Goal: Task Accomplishment & Management: Complete application form

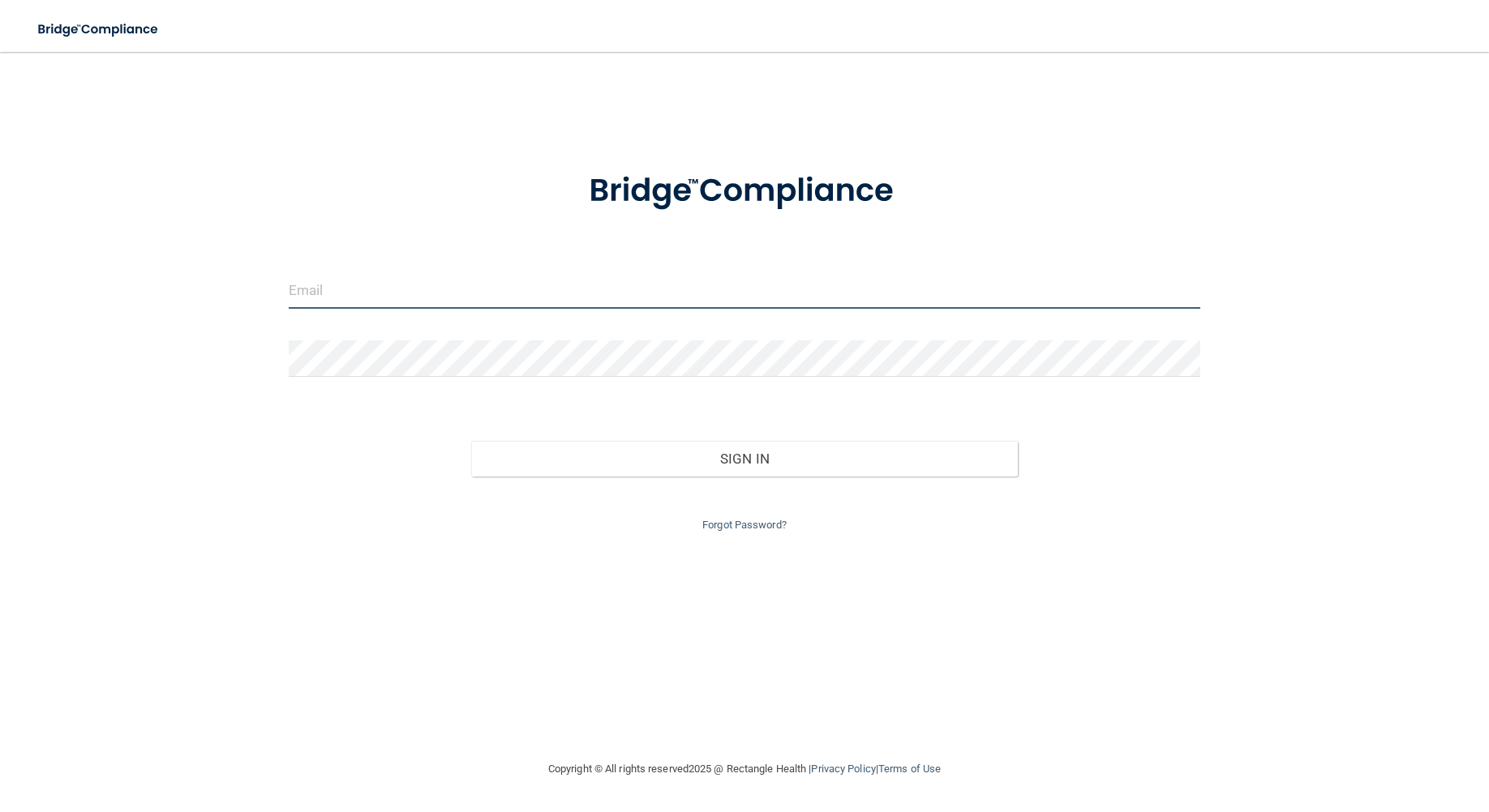
click at [356, 297] on input "email" at bounding box center [744, 291] width 911 height 36
type input "[PERSON_NAME][EMAIL_ADDRESS][DOMAIN_NAME]"
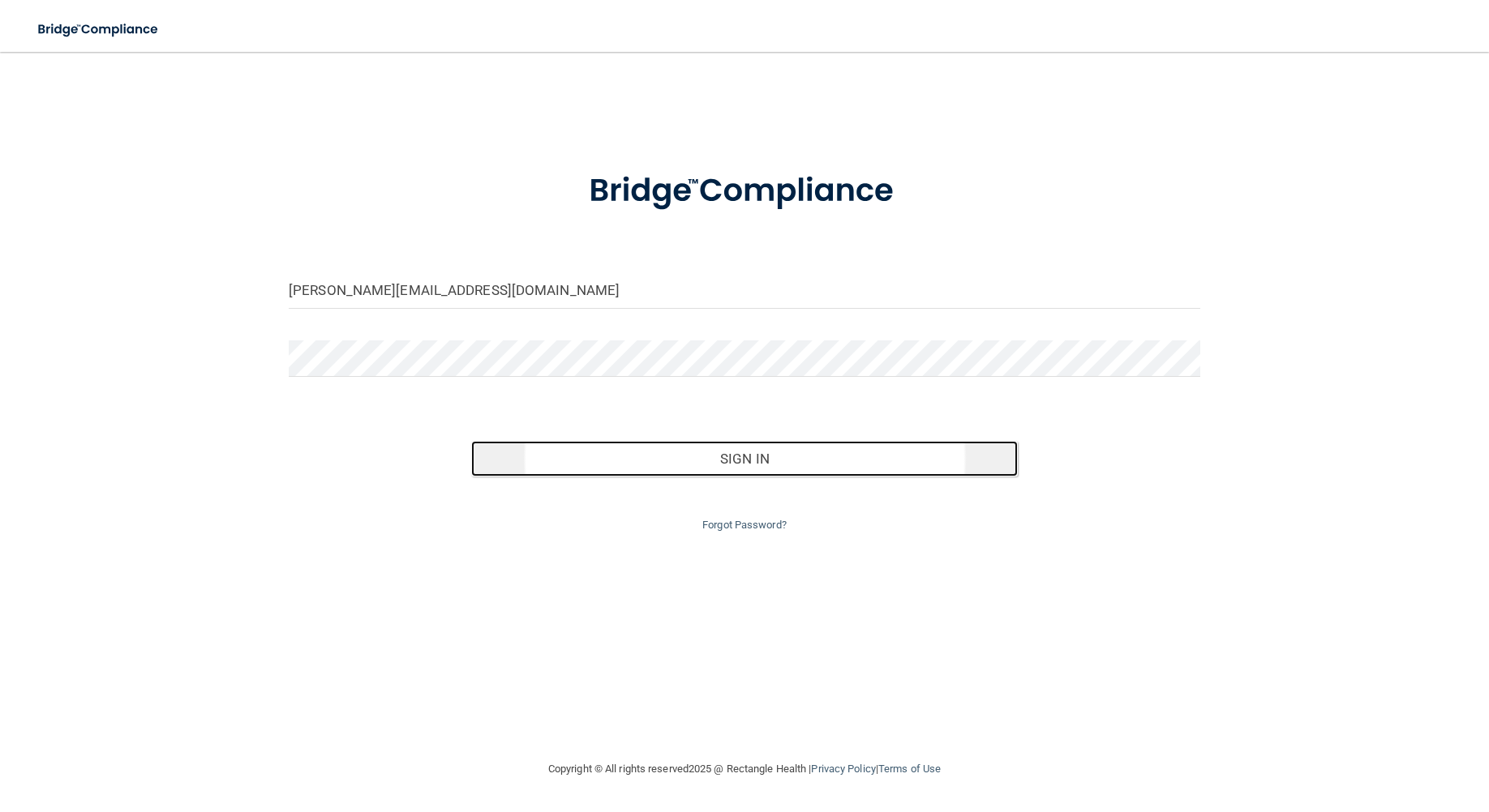
click at [698, 455] on button "Sign In" at bounding box center [744, 459] width 546 height 36
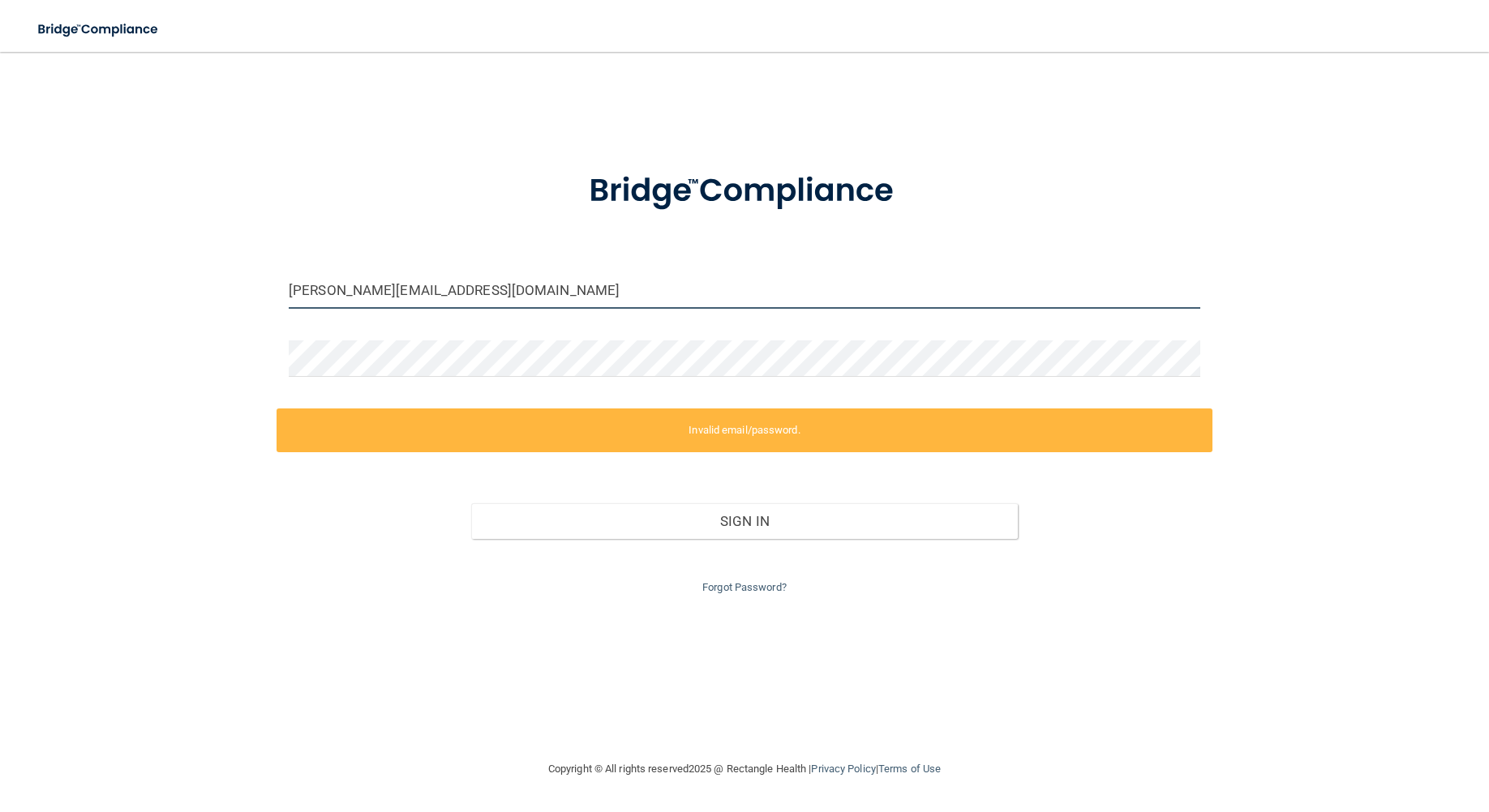
click at [433, 290] on input "[PERSON_NAME][EMAIL_ADDRESS][DOMAIN_NAME]" at bounding box center [744, 291] width 911 height 36
drag, startPoint x: 498, startPoint y: 284, endPoint x: 250, endPoint y: 285, distance: 248.0
click at [251, 285] on div "[PERSON_NAME][EMAIL_ADDRESS][DOMAIN_NAME] Invalid email/password. You don't hav…" at bounding box center [744, 406] width 1423 height 675
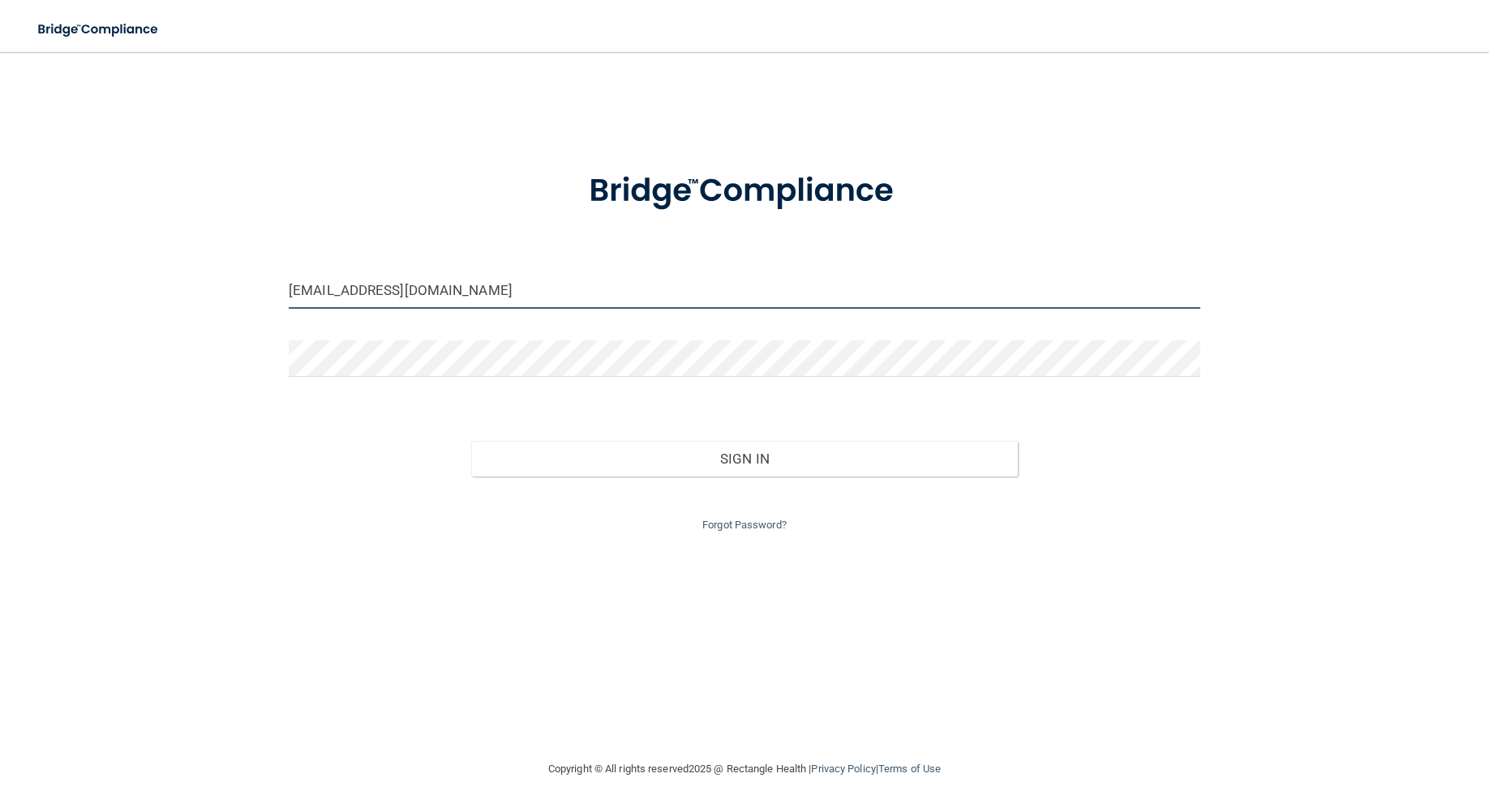
type input "[EMAIL_ADDRESS][DOMAIN_NAME]"
click at [471, 441] on button "Sign In" at bounding box center [744, 459] width 546 height 36
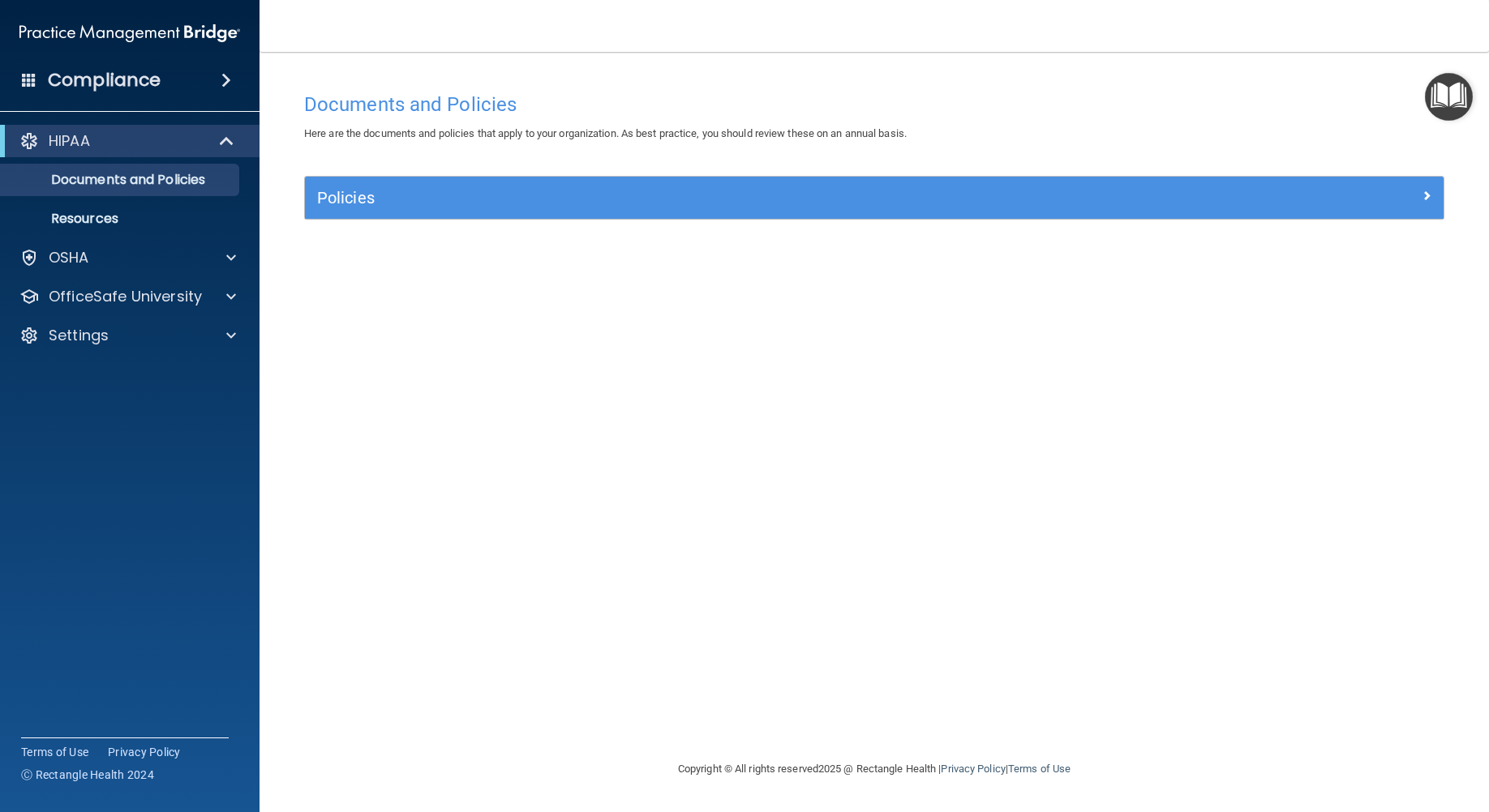
click at [231, 79] on span at bounding box center [226, 80] width 10 height 19
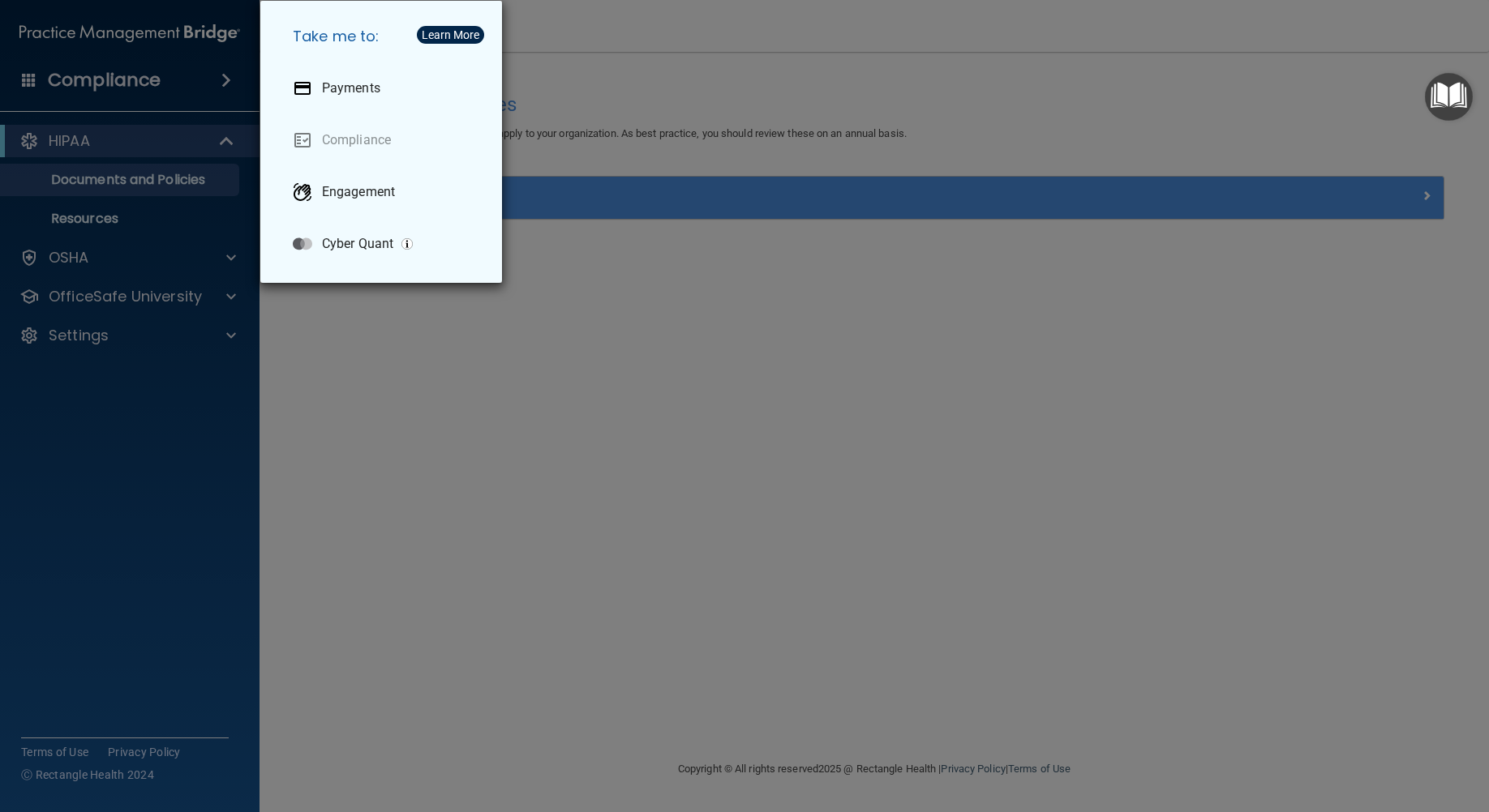
click at [239, 79] on div "Take me to: Payments Compliance Engagement Cyber Quant" at bounding box center [744, 406] width 1489 height 812
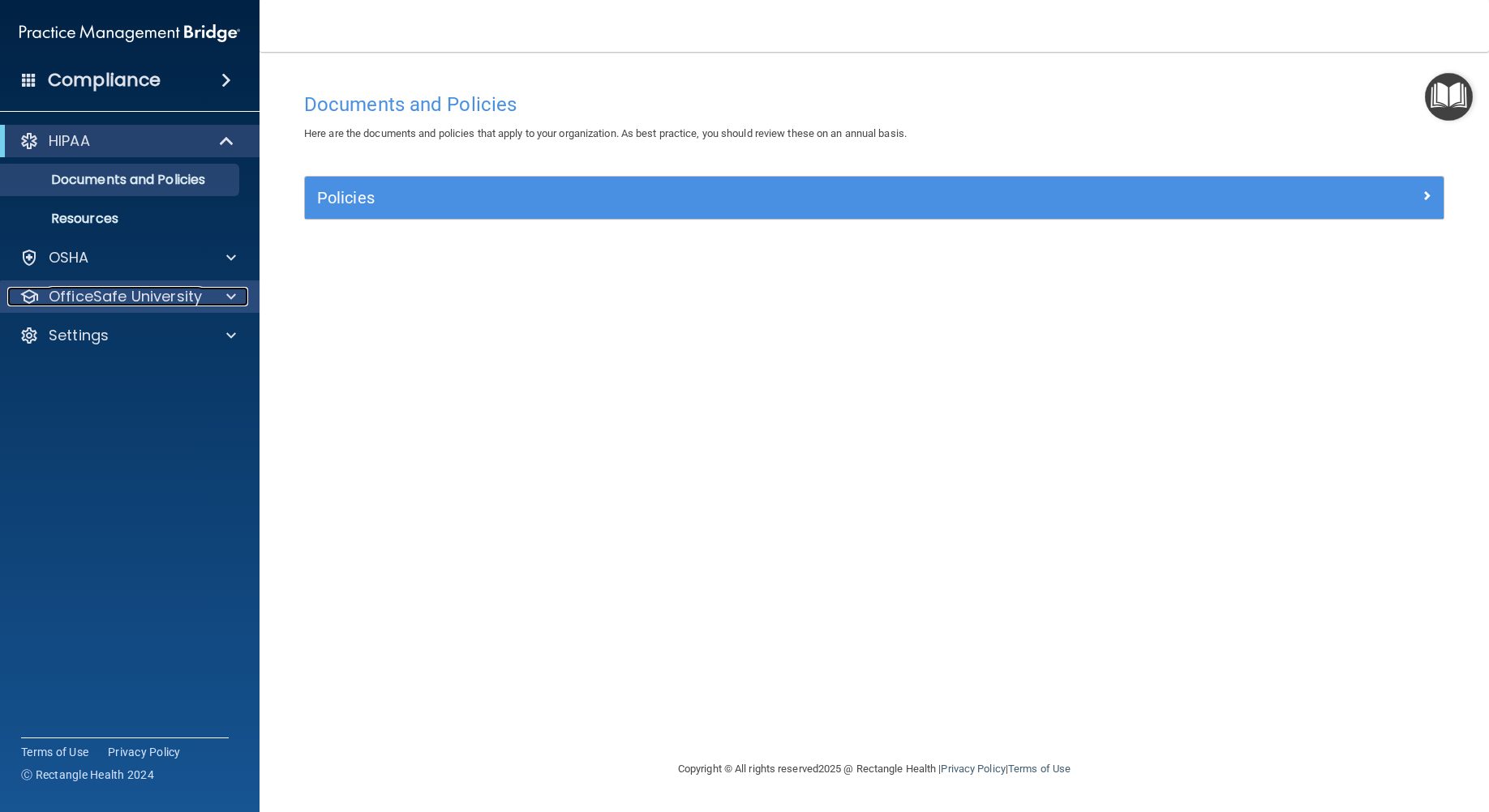
click at [229, 293] on span at bounding box center [231, 296] width 10 height 19
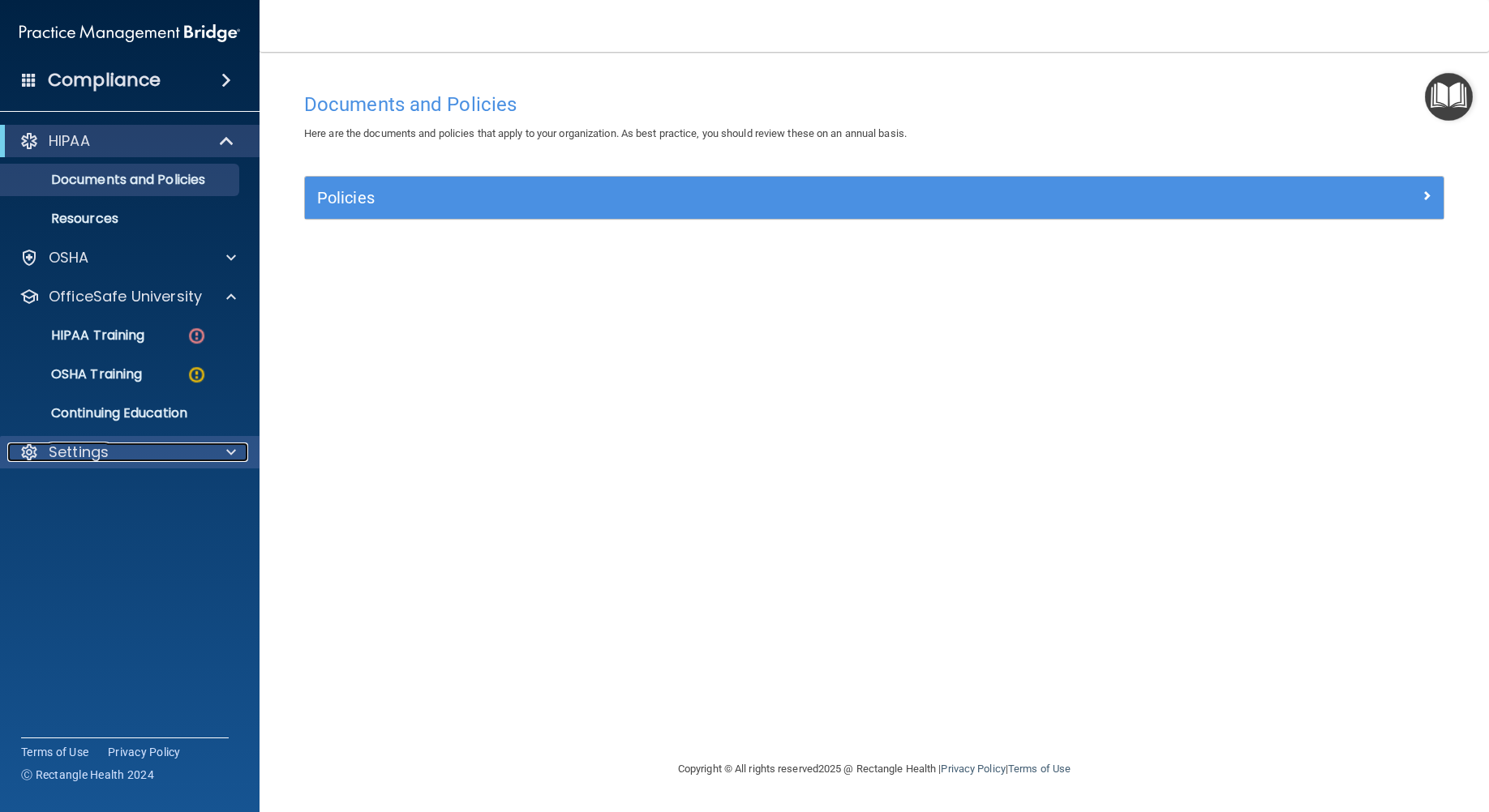
click at [229, 456] on span at bounding box center [231, 452] width 10 height 19
click at [225, 458] on div at bounding box center [228, 452] width 41 height 19
click at [235, 87] on div "Compliance" at bounding box center [129, 81] width 259 height 36
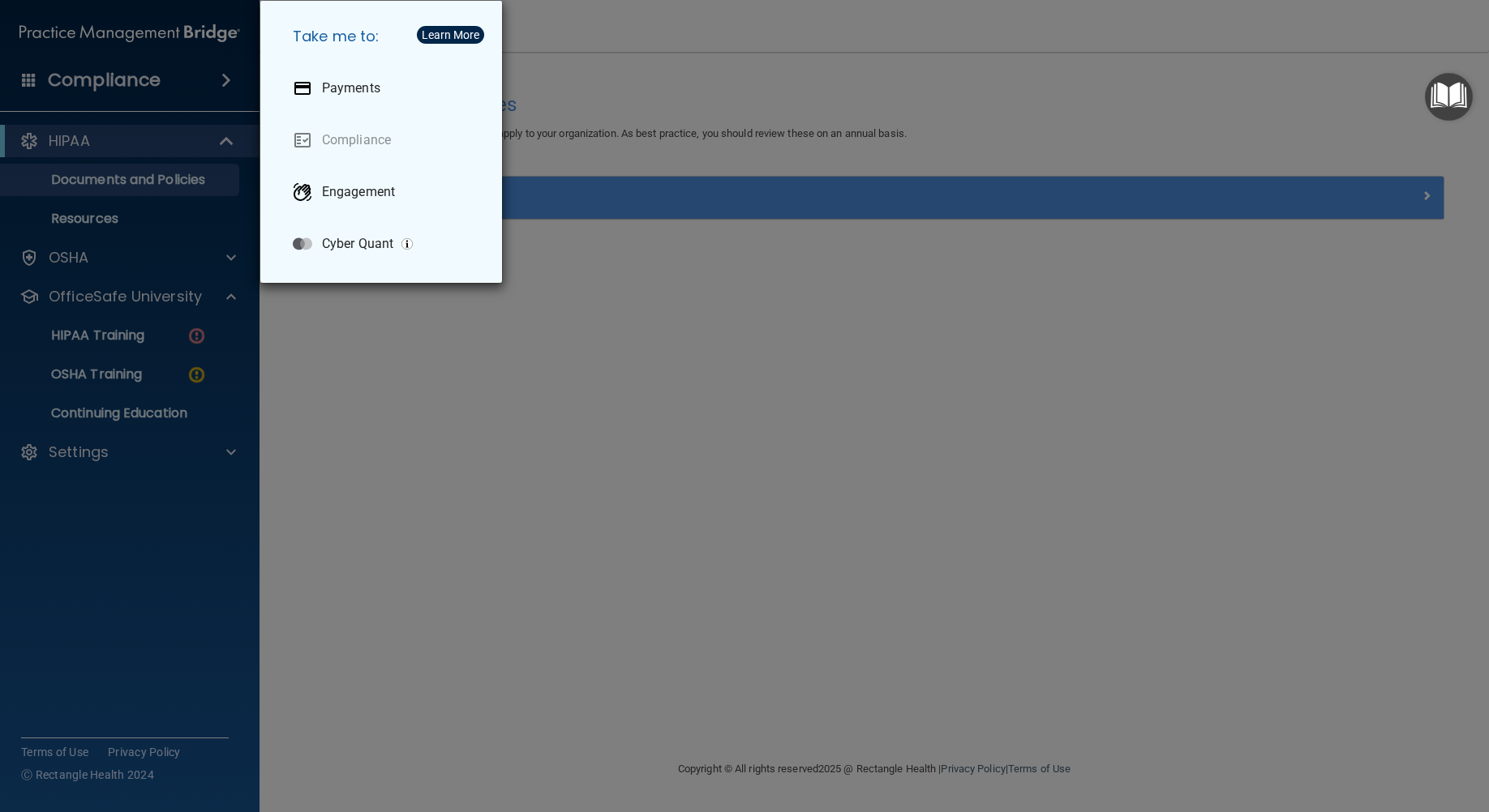
click at [217, 70] on div "Take me to: Payments Compliance Engagement Cyber Quant" at bounding box center [744, 406] width 1489 height 812
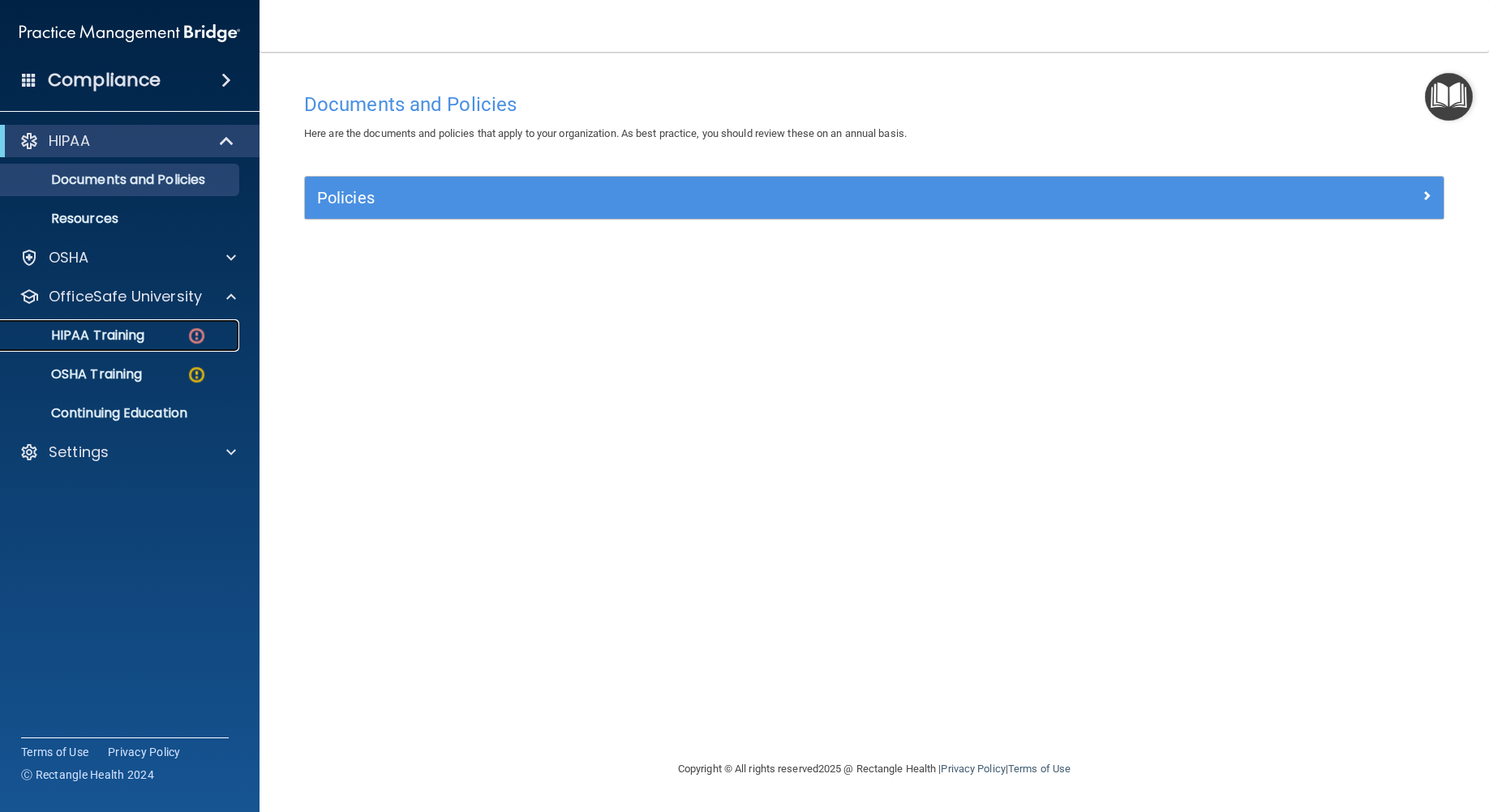
click at [199, 332] on img at bounding box center [196, 335] width 20 height 20
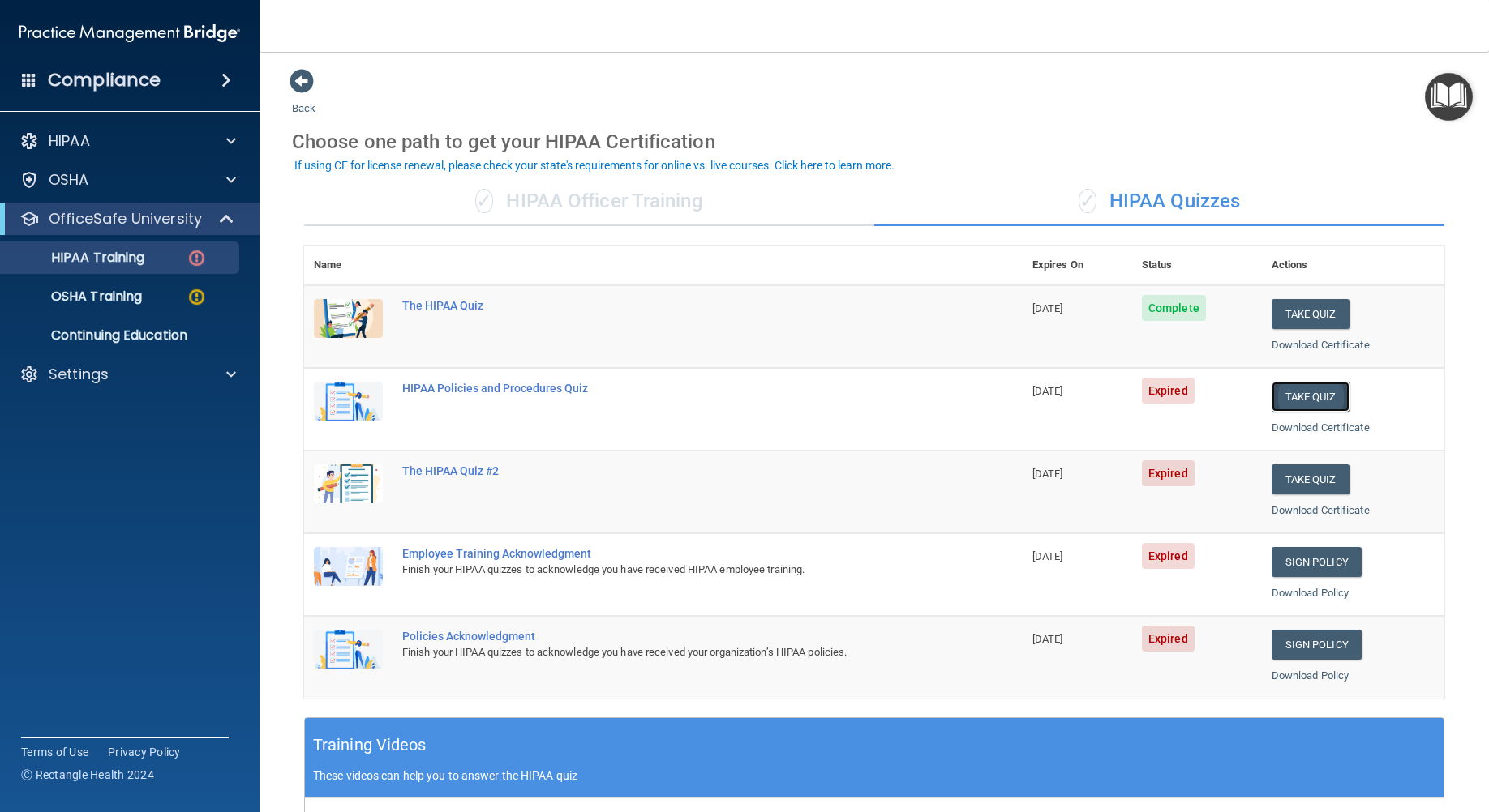
click at [1318, 390] on button "Take Quiz" at bounding box center [1310, 397] width 78 height 30
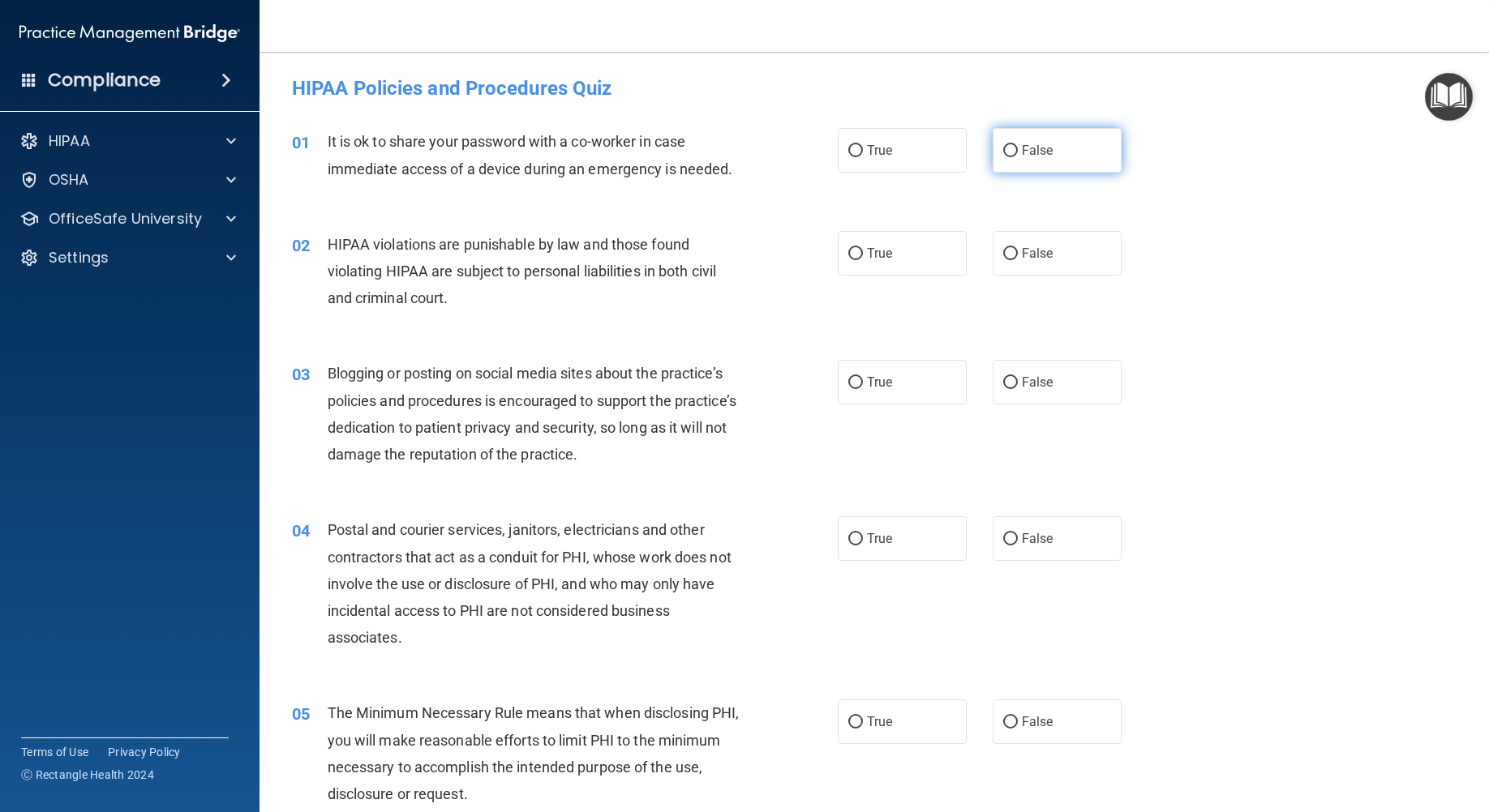
click at [1004, 148] on input "False" at bounding box center [1009, 151] width 14 height 12
radio input "true"
click at [855, 255] on input "True" at bounding box center [854, 254] width 14 height 12
radio input "true"
click at [1021, 383] on span "False" at bounding box center [1037, 382] width 31 height 15
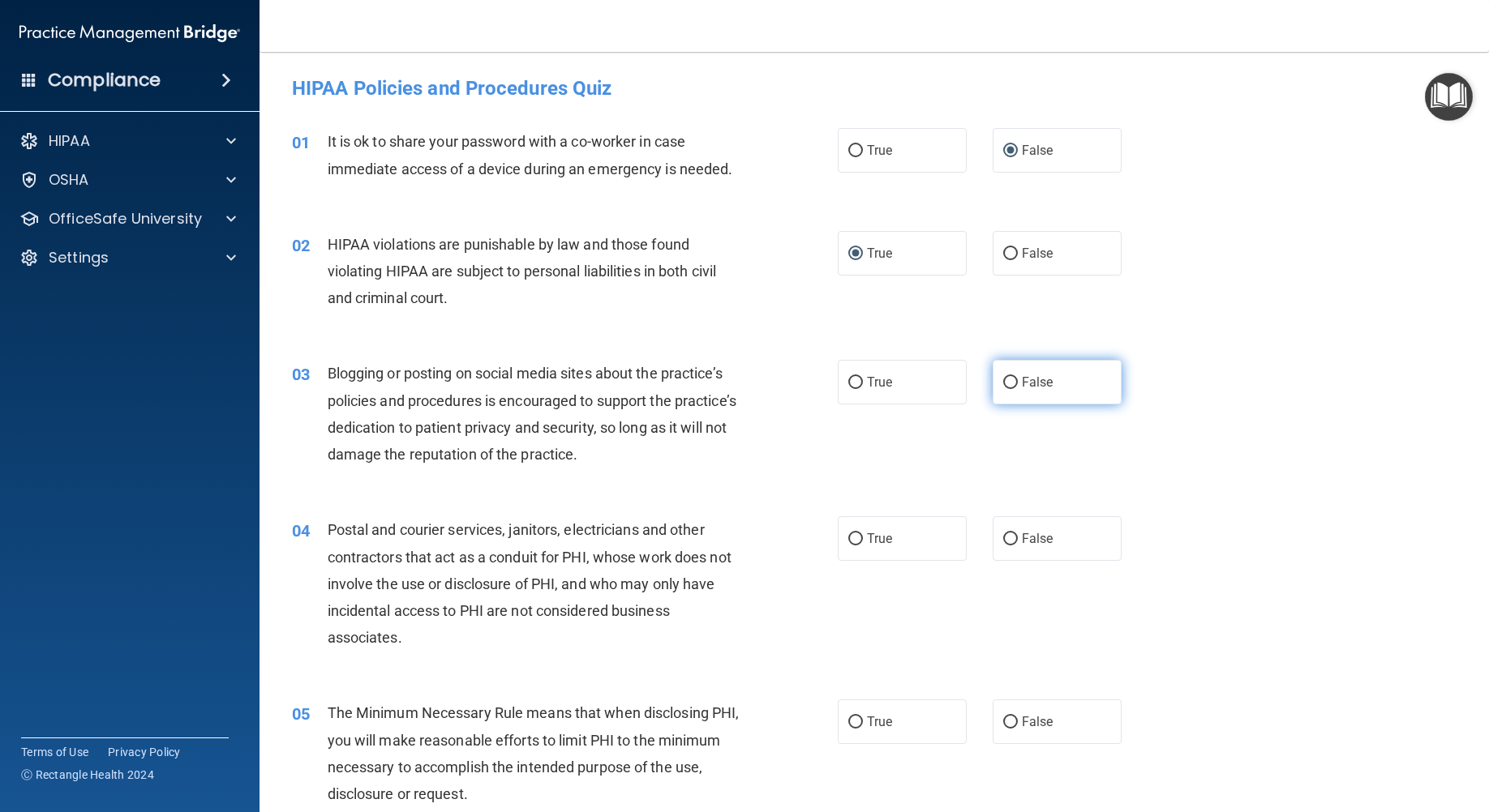
click at [1018, 383] on input "False" at bounding box center [1009, 383] width 14 height 12
radio input "true"
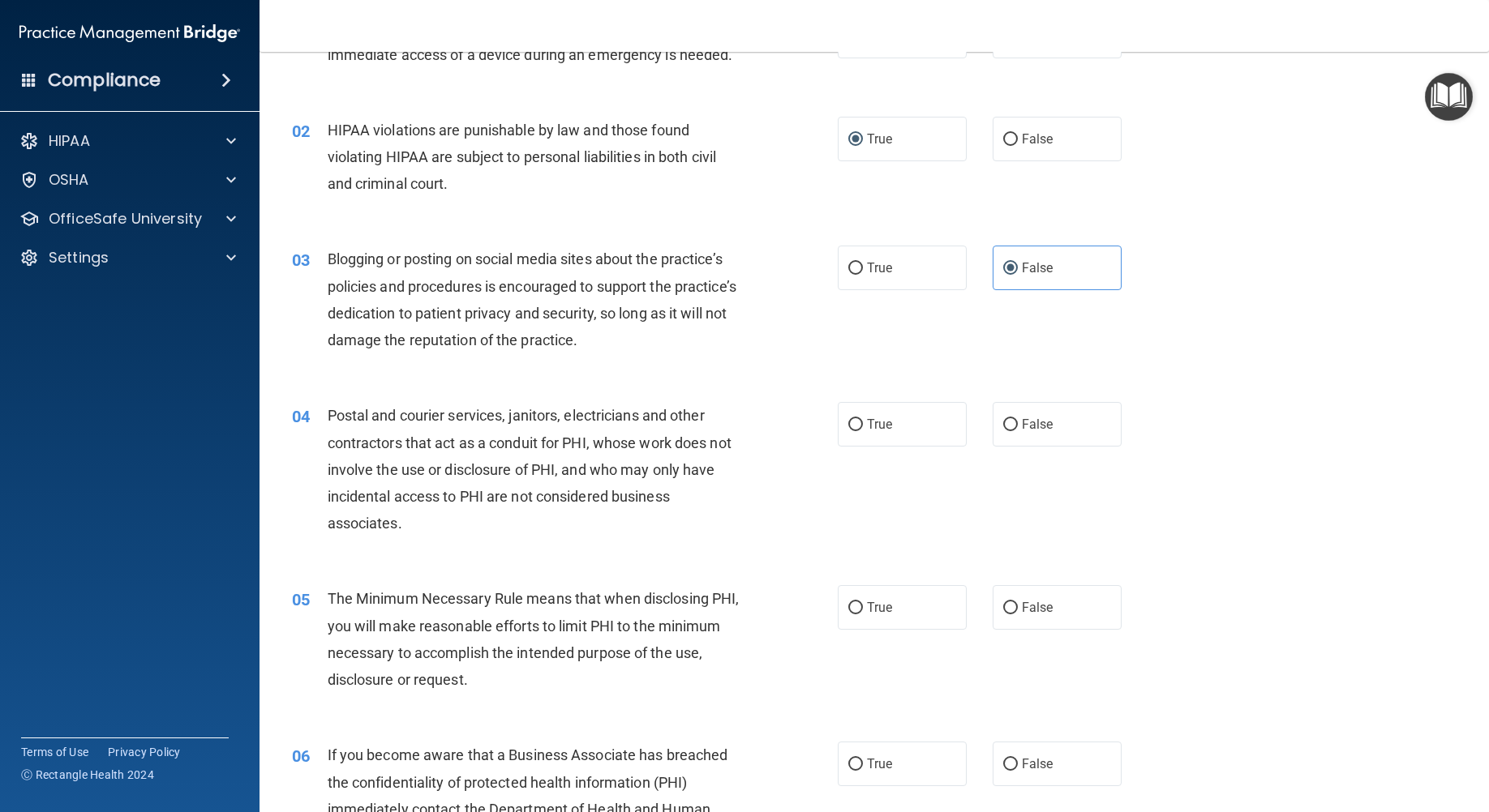
scroll to position [162, 0]
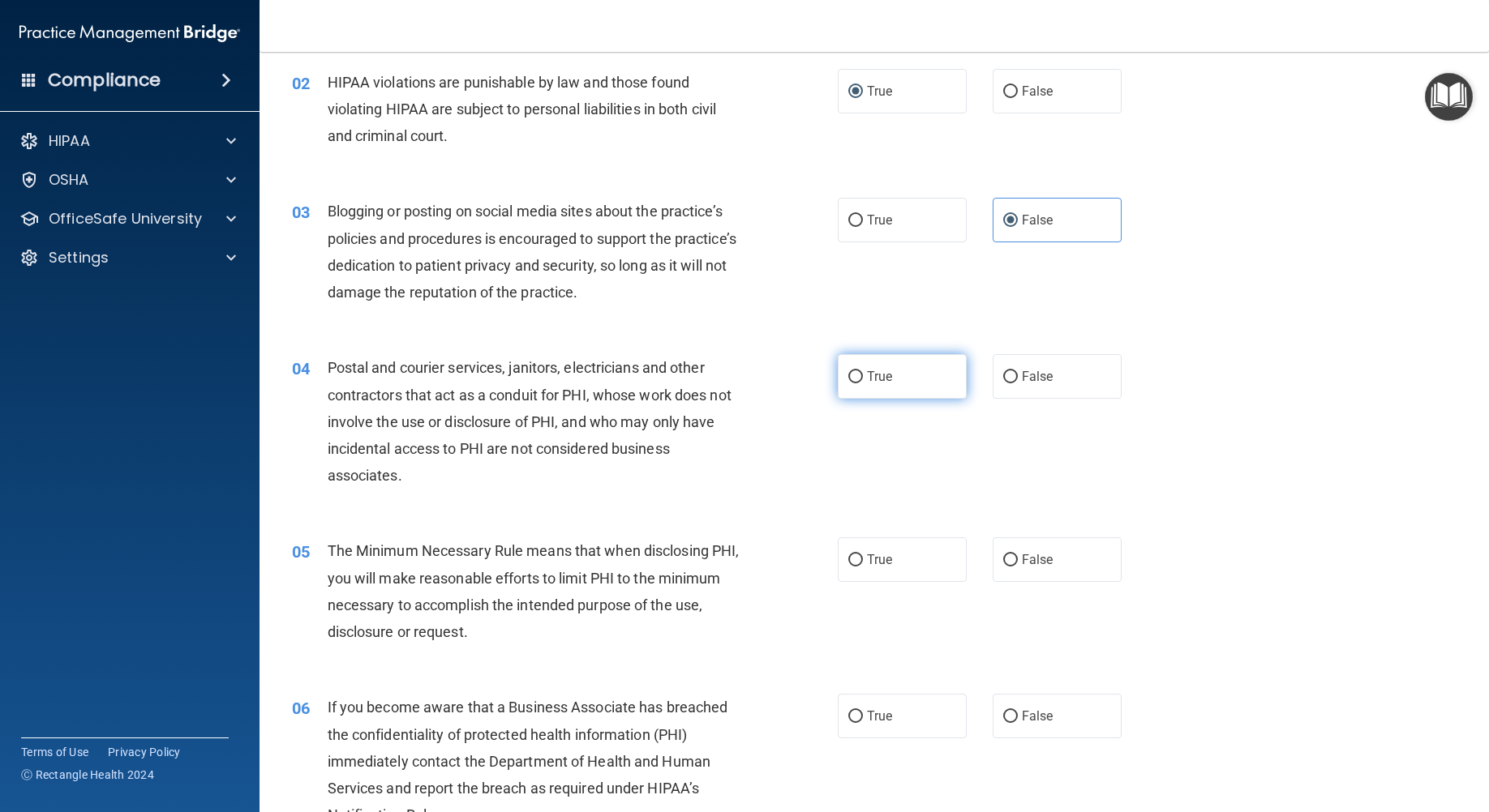
click at [892, 389] on label "True" at bounding box center [902, 376] width 129 height 45
click at [863, 384] on input "True" at bounding box center [854, 377] width 14 height 12
radio input "true"
click at [879, 559] on span "True" at bounding box center [879, 559] width 25 height 15
click at [863, 559] on input "True" at bounding box center [854, 560] width 14 height 12
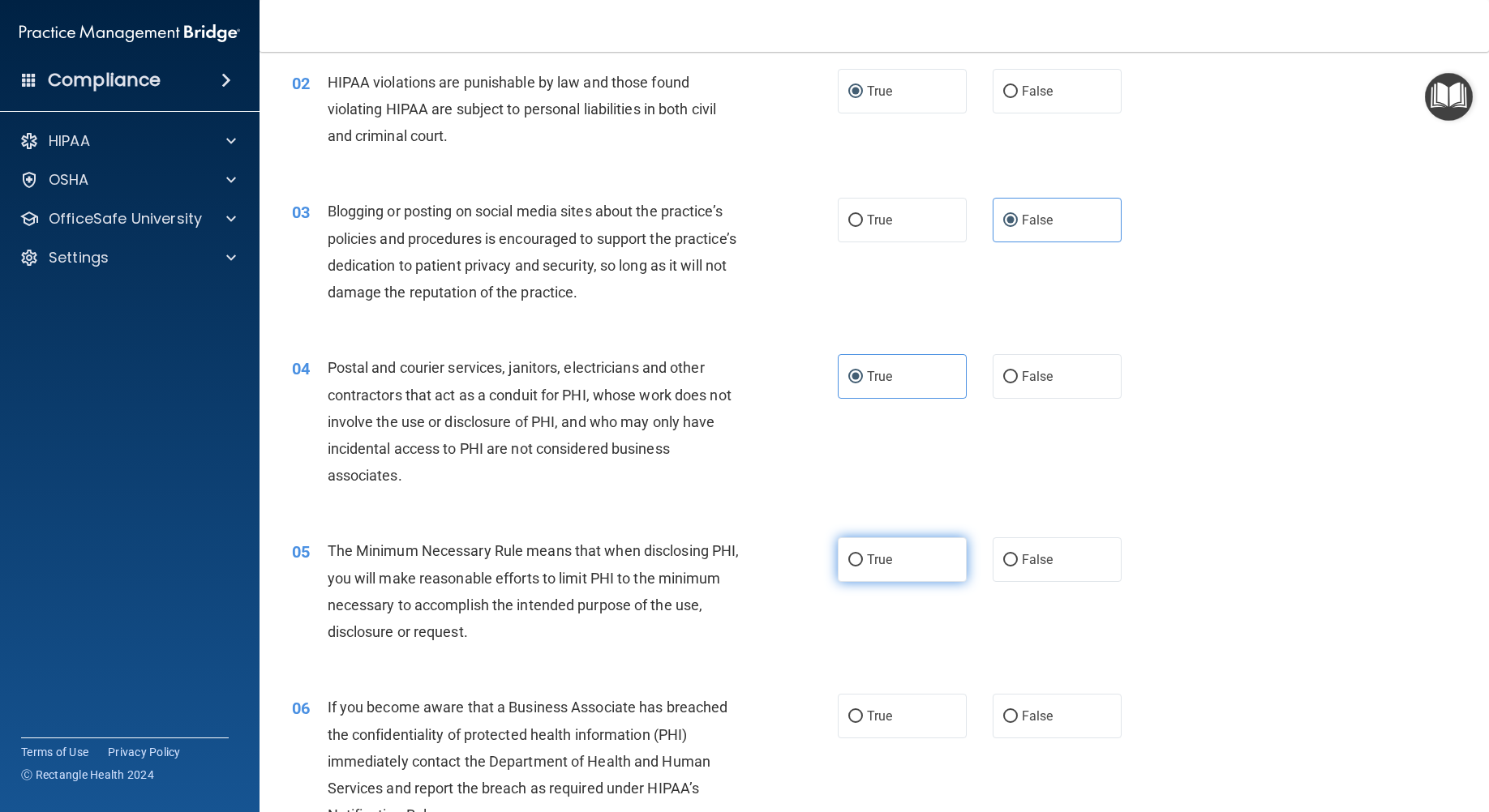
radio input "true"
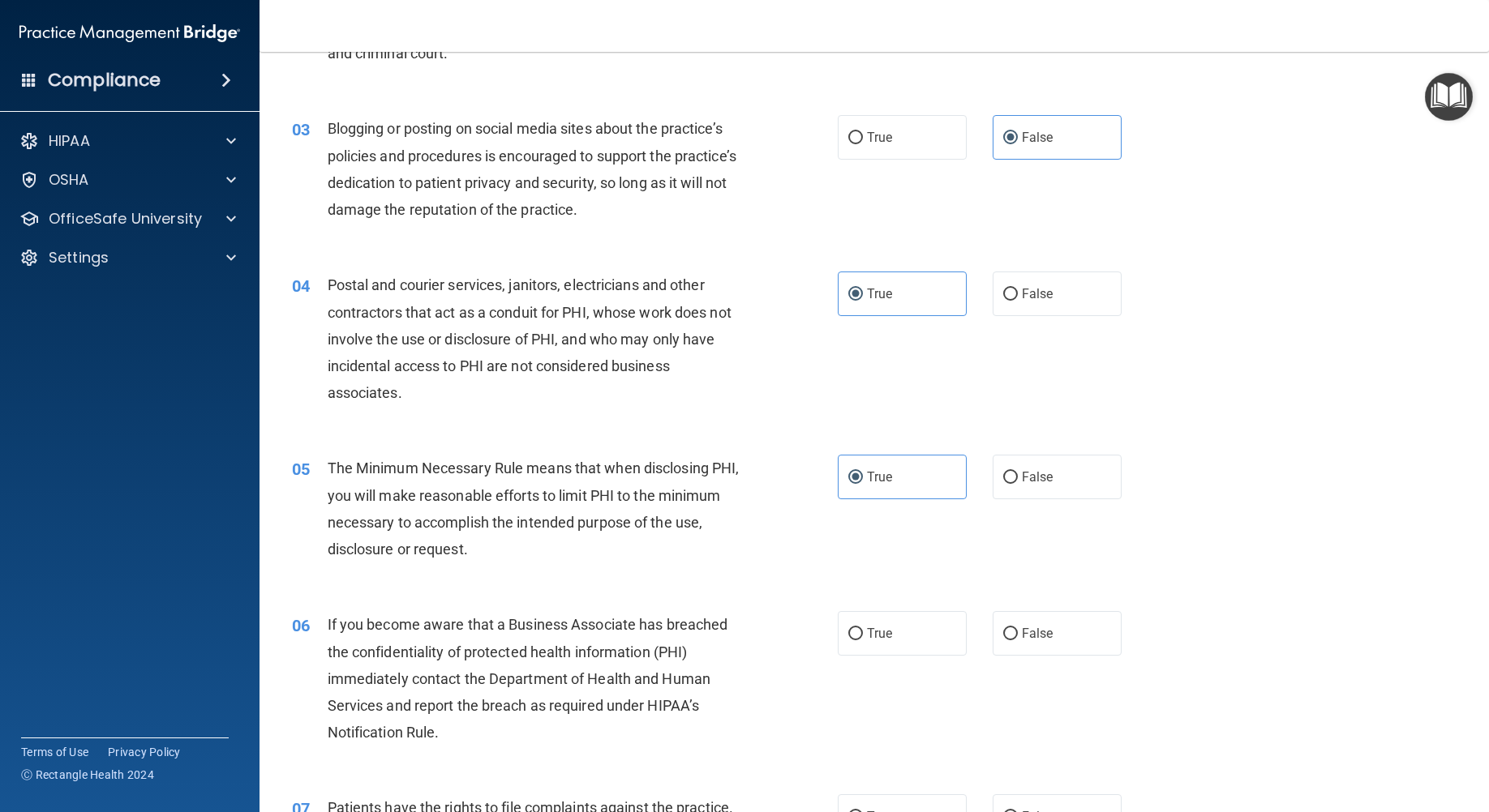
scroll to position [324, 0]
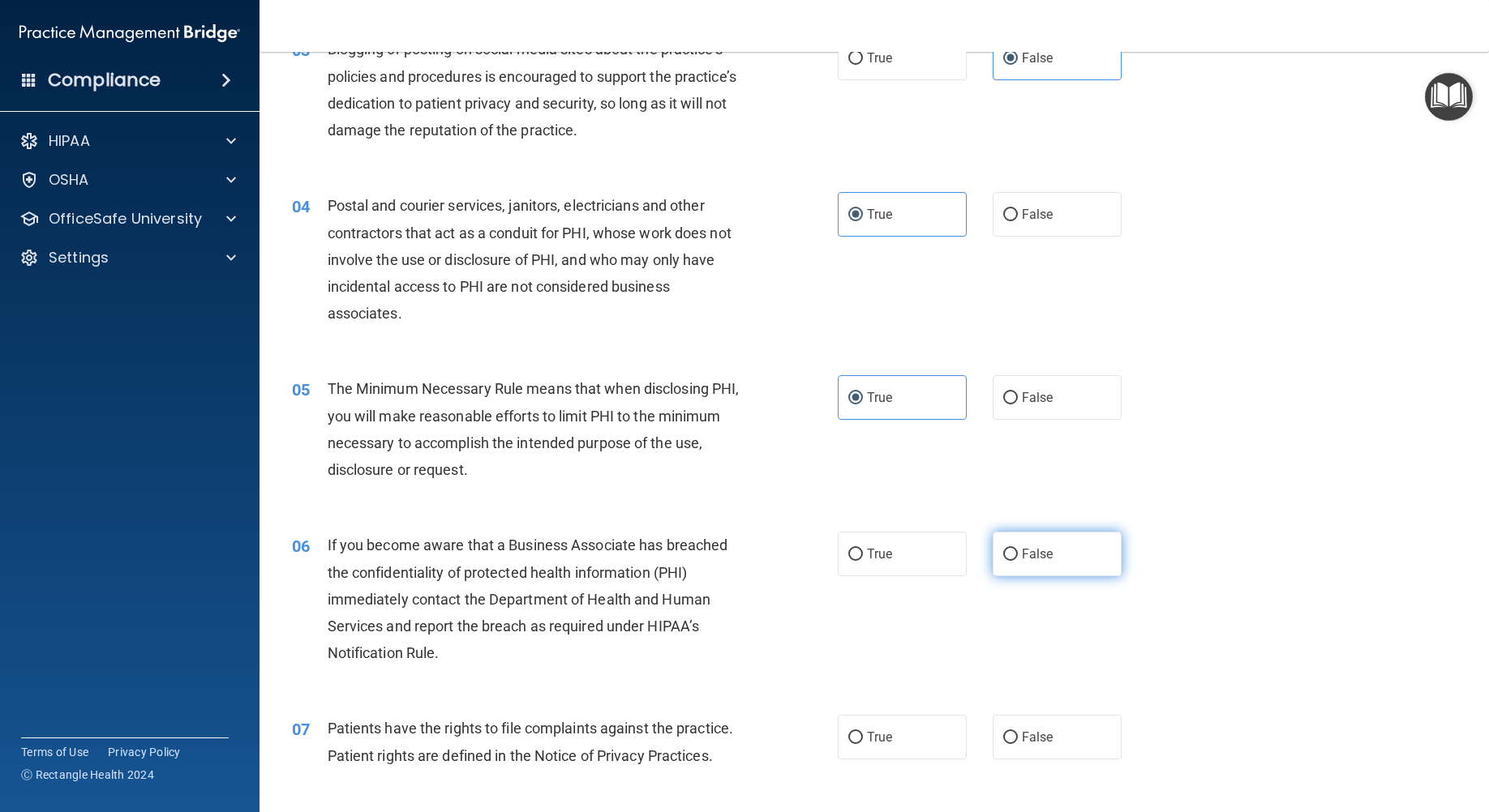
click at [1054, 541] on label "False" at bounding box center [1057, 554] width 129 height 45
click at [1018, 549] on input "False" at bounding box center [1009, 555] width 14 height 12
radio input "true"
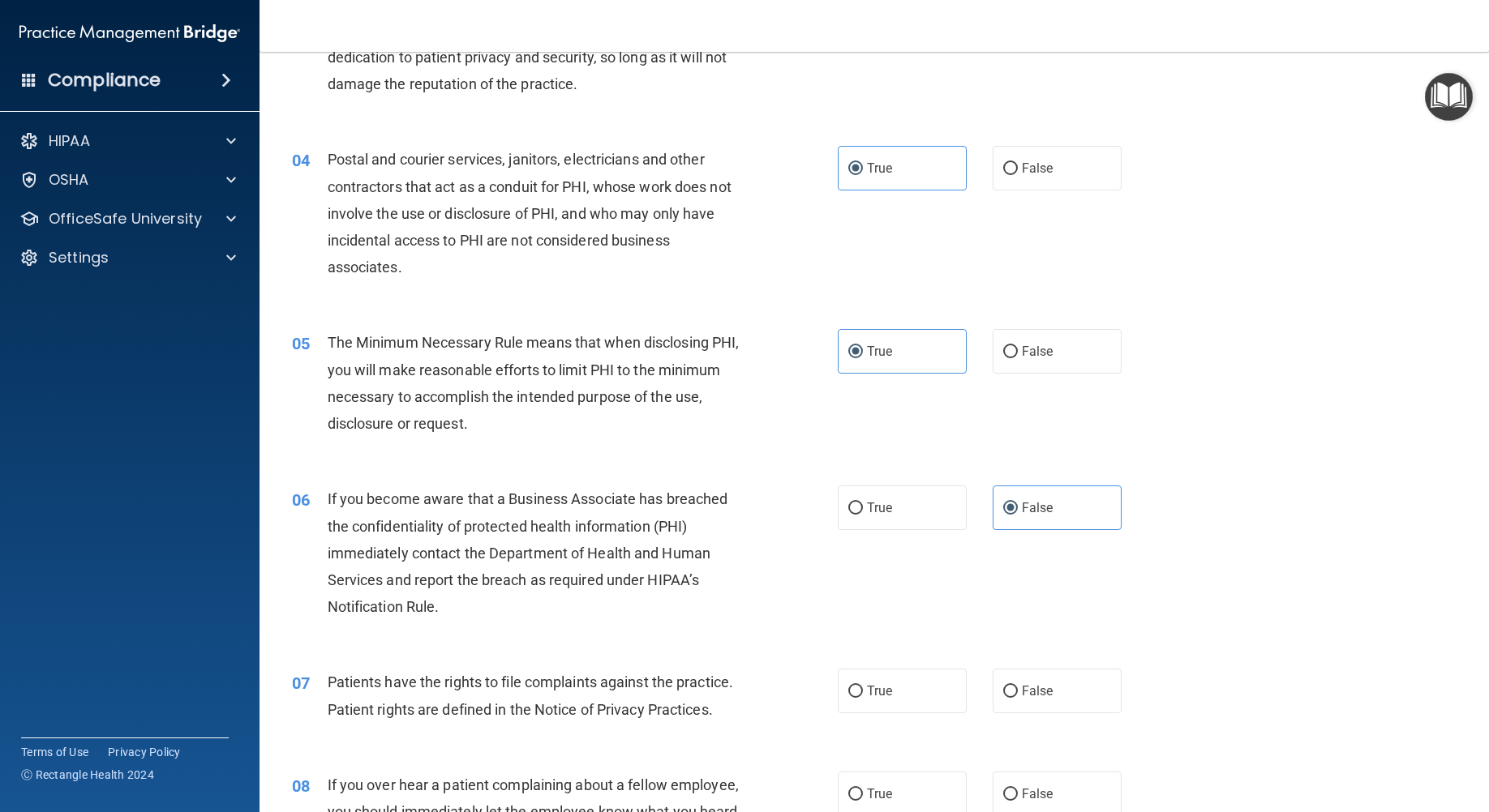
scroll to position [486, 0]
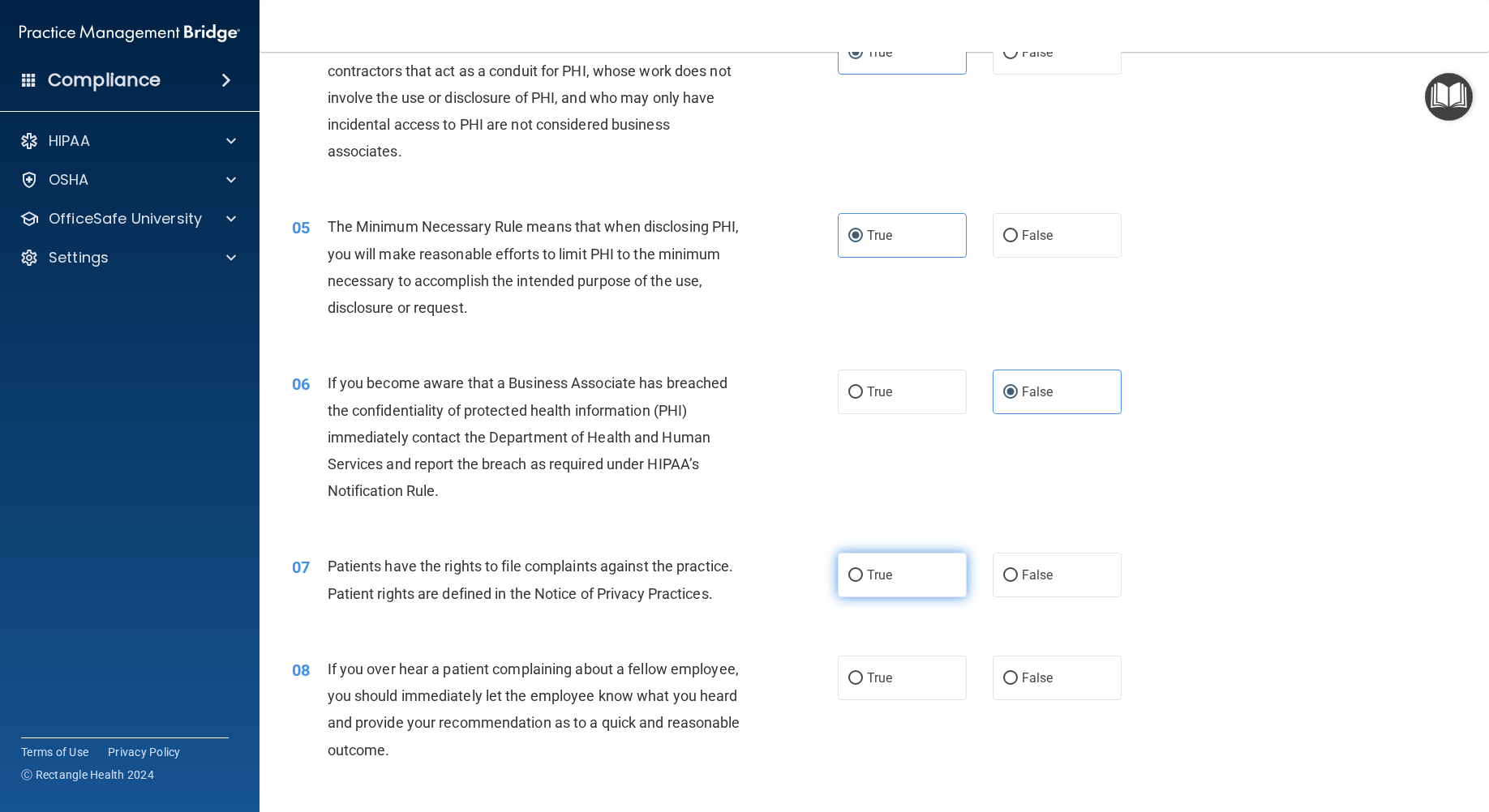
click at [868, 581] on span "True" at bounding box center [879, 575] width 25 height 15
click at [863, 581] on input "True" at bounding box center [854, 576] width 14 height 12
radio input "true"
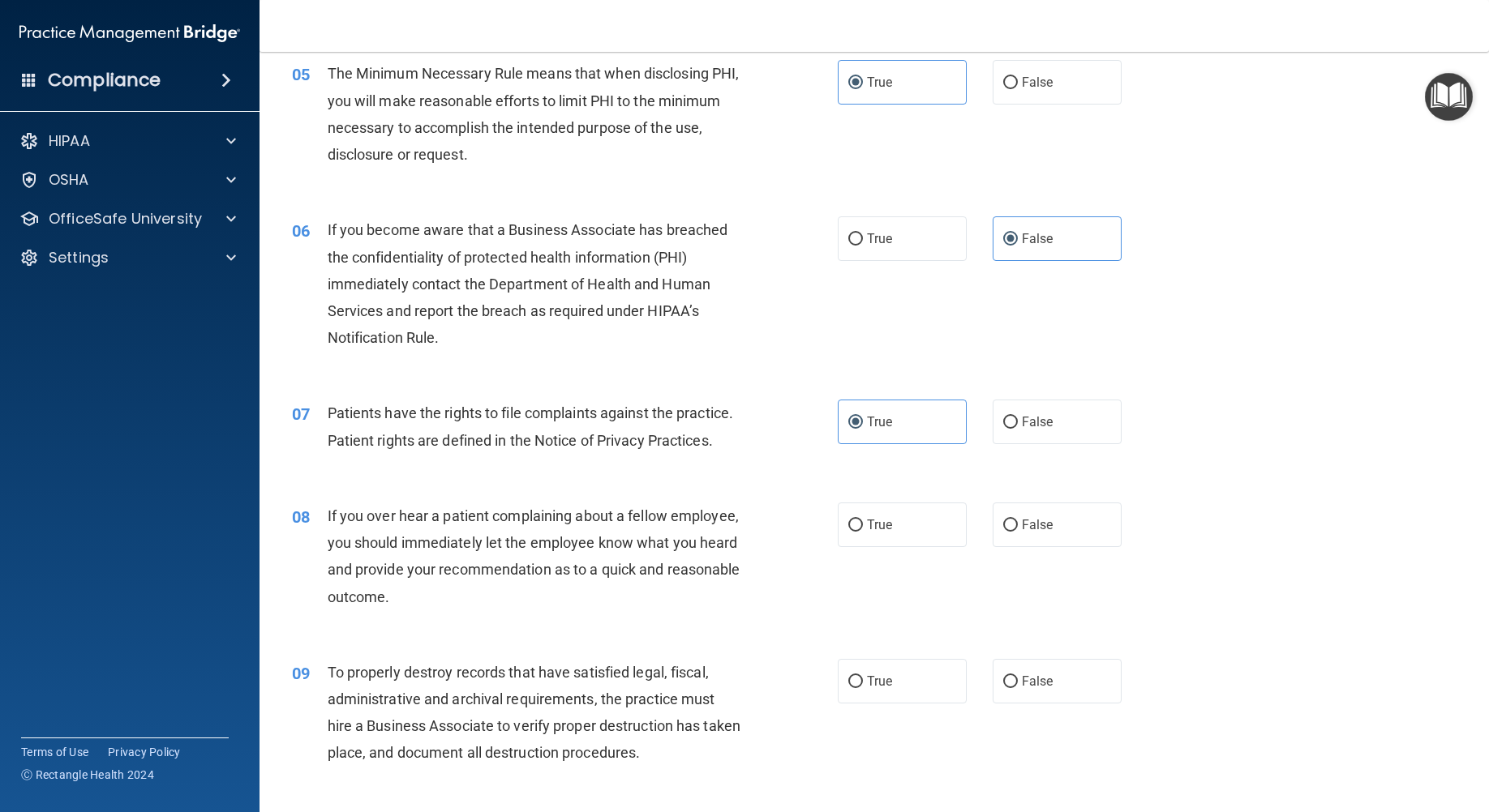
scroll to position [649, 0]
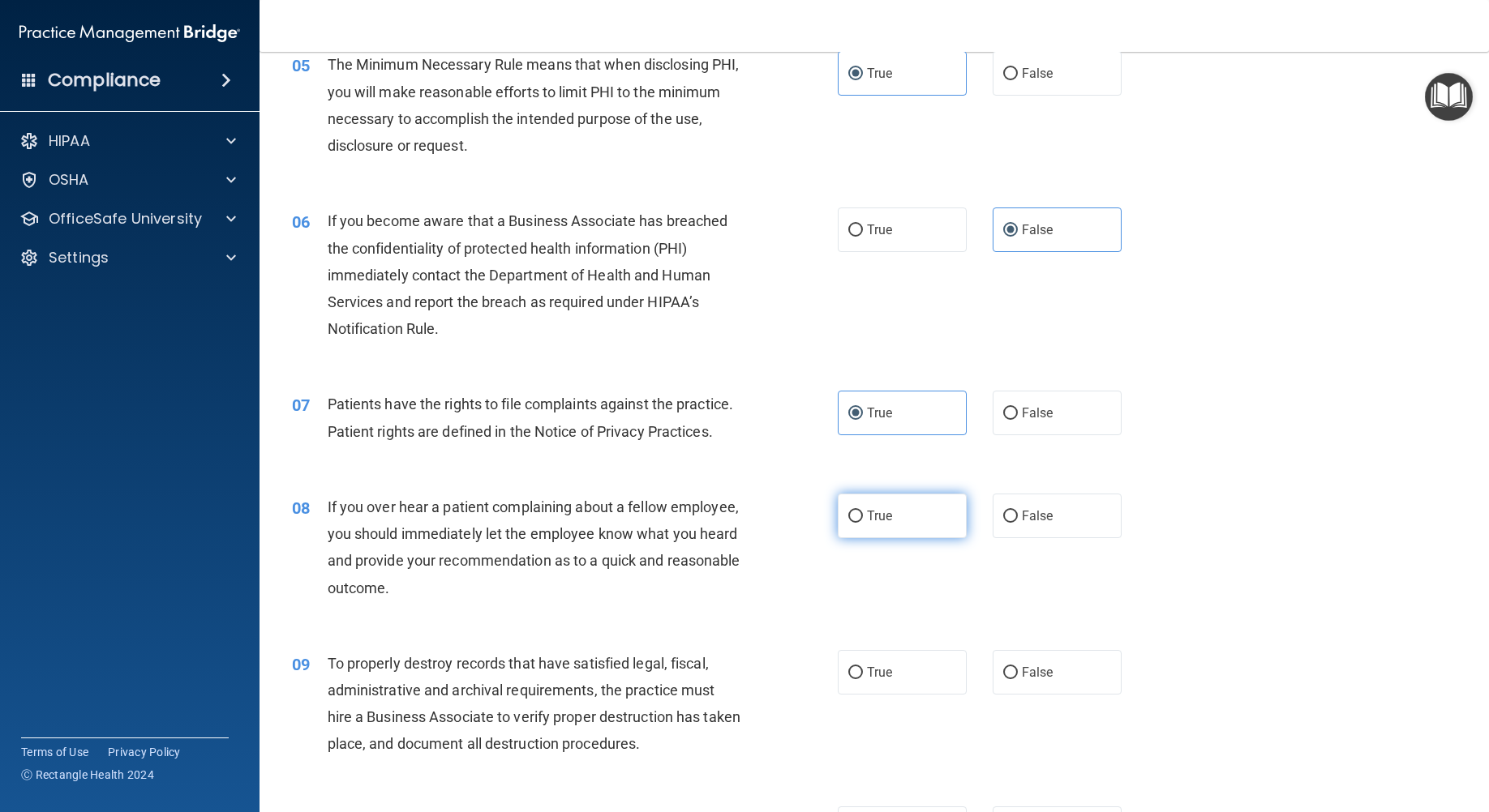
click at [853, 506] on label "True" at bounding box center [902, 516] width 129 height 45
click at [853, 511] on input "True" at bounding box center [854, 517] width 14 height 12
radio input "true"
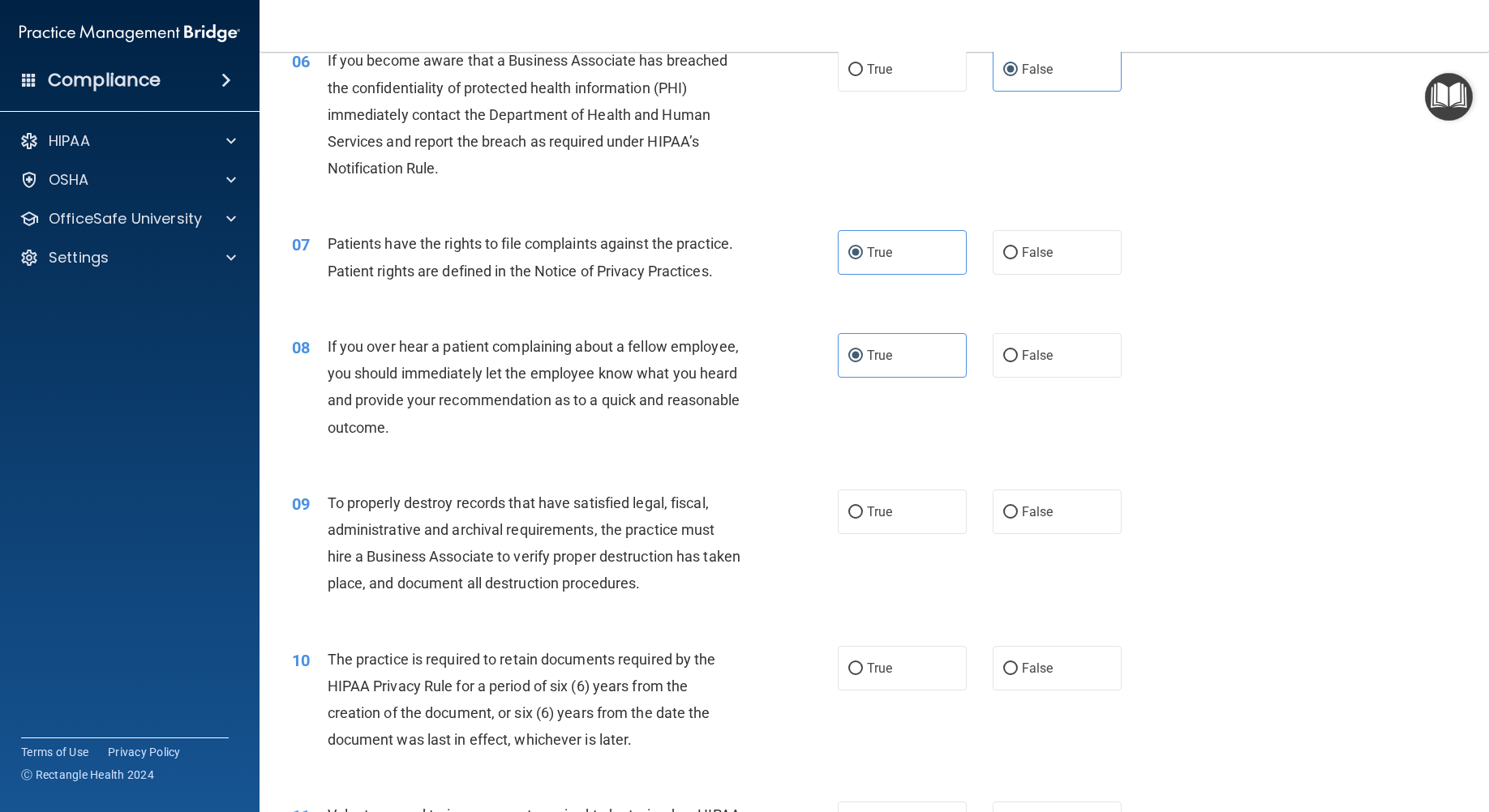
scroll to position [810, 0]
click at [910, 502] on label "True" at bounding box center [902, 510] width 129 height 45
click at [863, 505] on input "True" at bounding box center [854, 511] width 14 height 12
radio input "true"
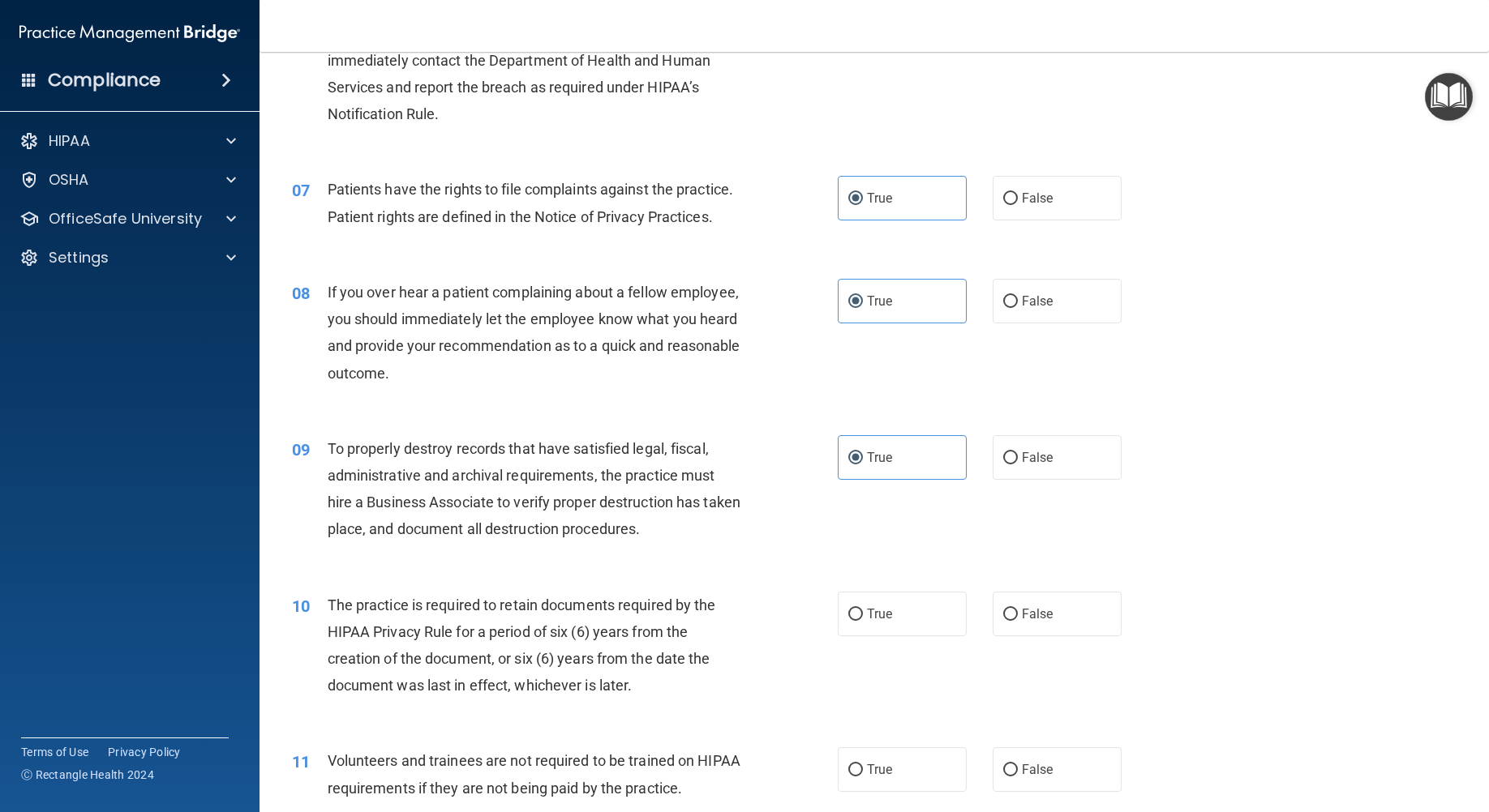
scroll to position [892, 0]
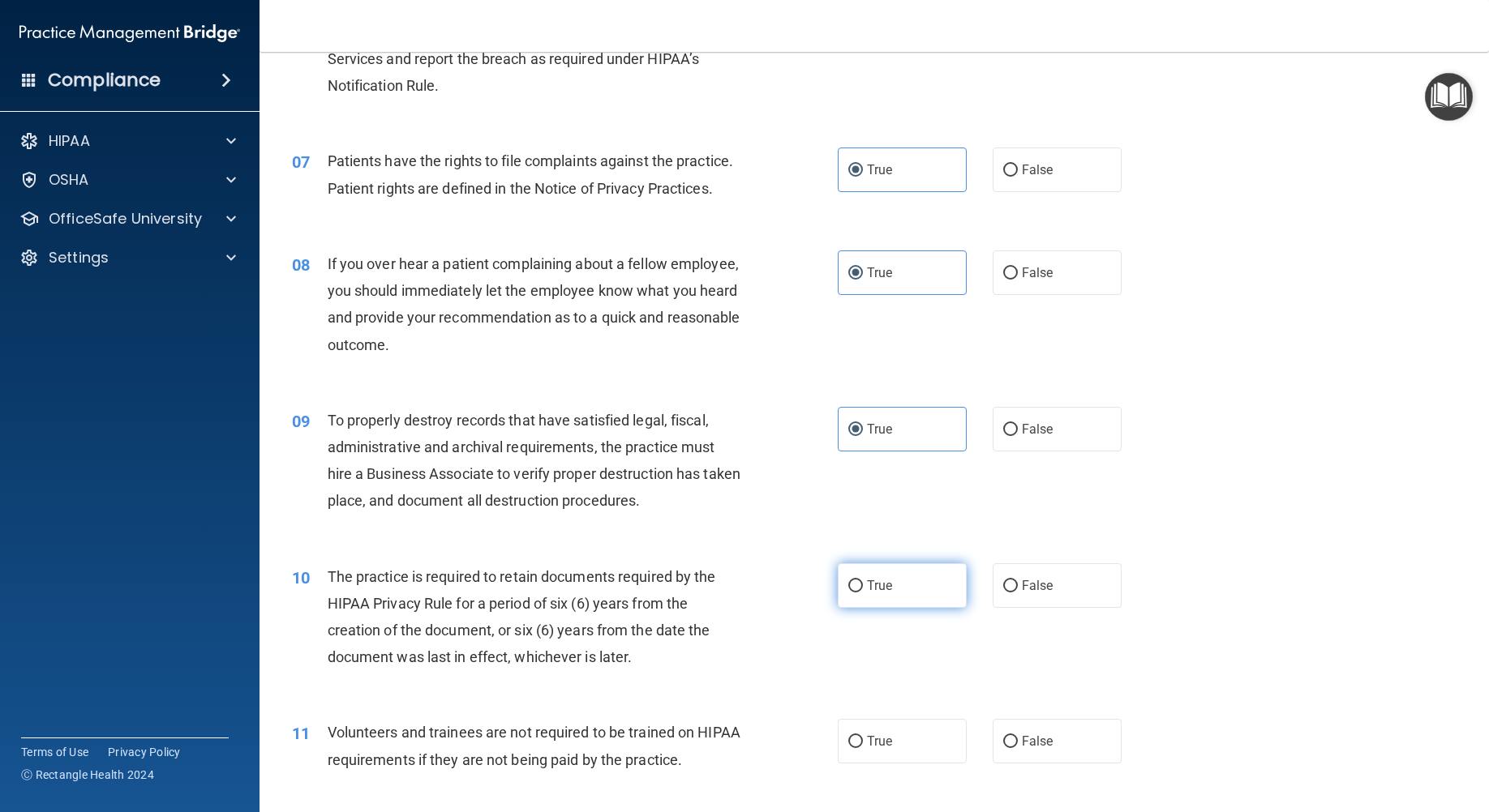
click at [867, 581] on span "True" at bounding box center [879, 585] width 25 height 15
click at [861, 581] on input "True" at bounding box center [854, 586] width 14 height 12
radio input "true"
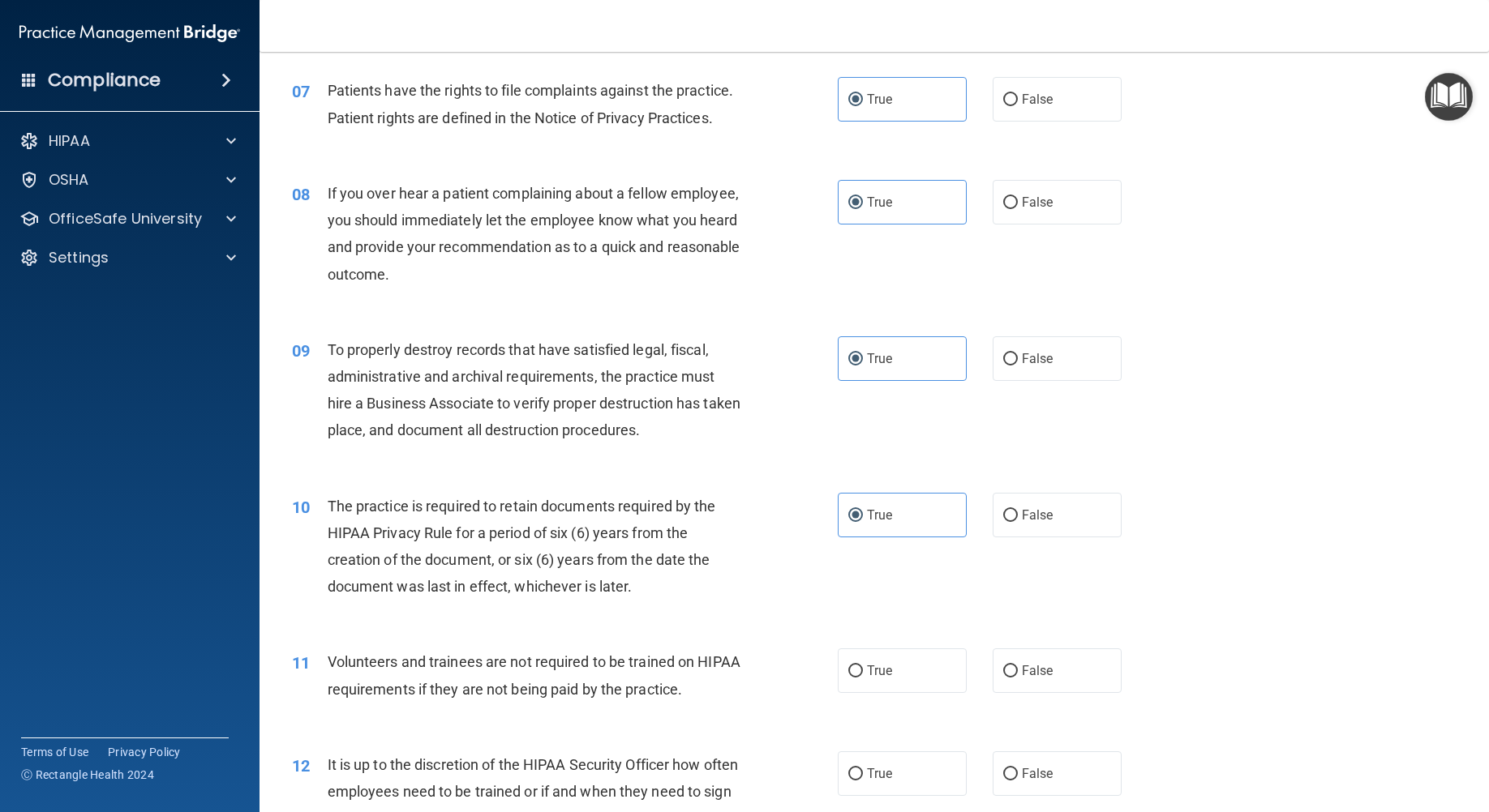
scroll to position [1053, 0]
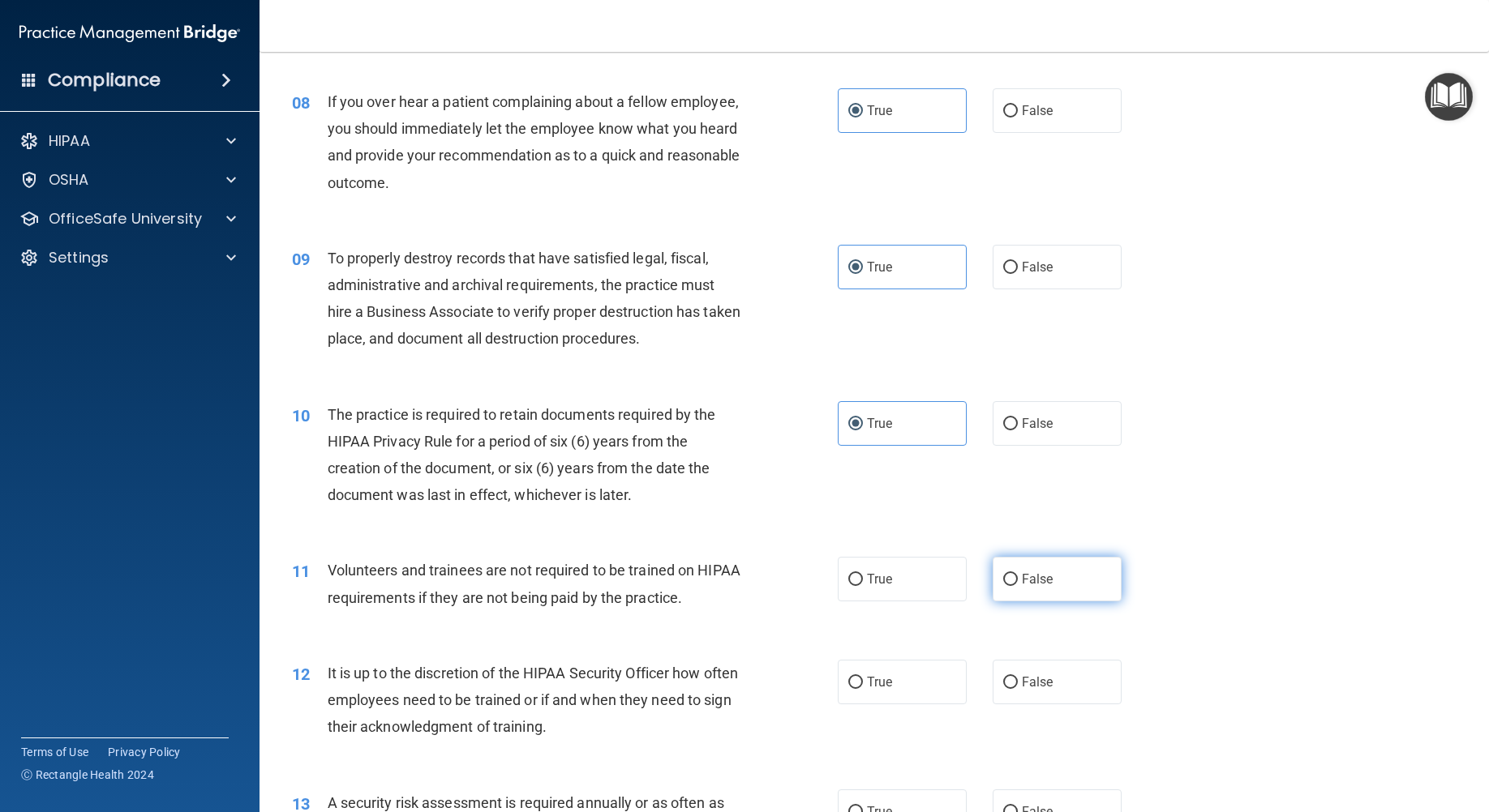
click at [1037, 590] on label "False" at bounding box center [1057, 578] width 129 height 45
click at [1018, 586] on input "False" at bounding box center [1009, 579] width 14 height 12
radio input "true"
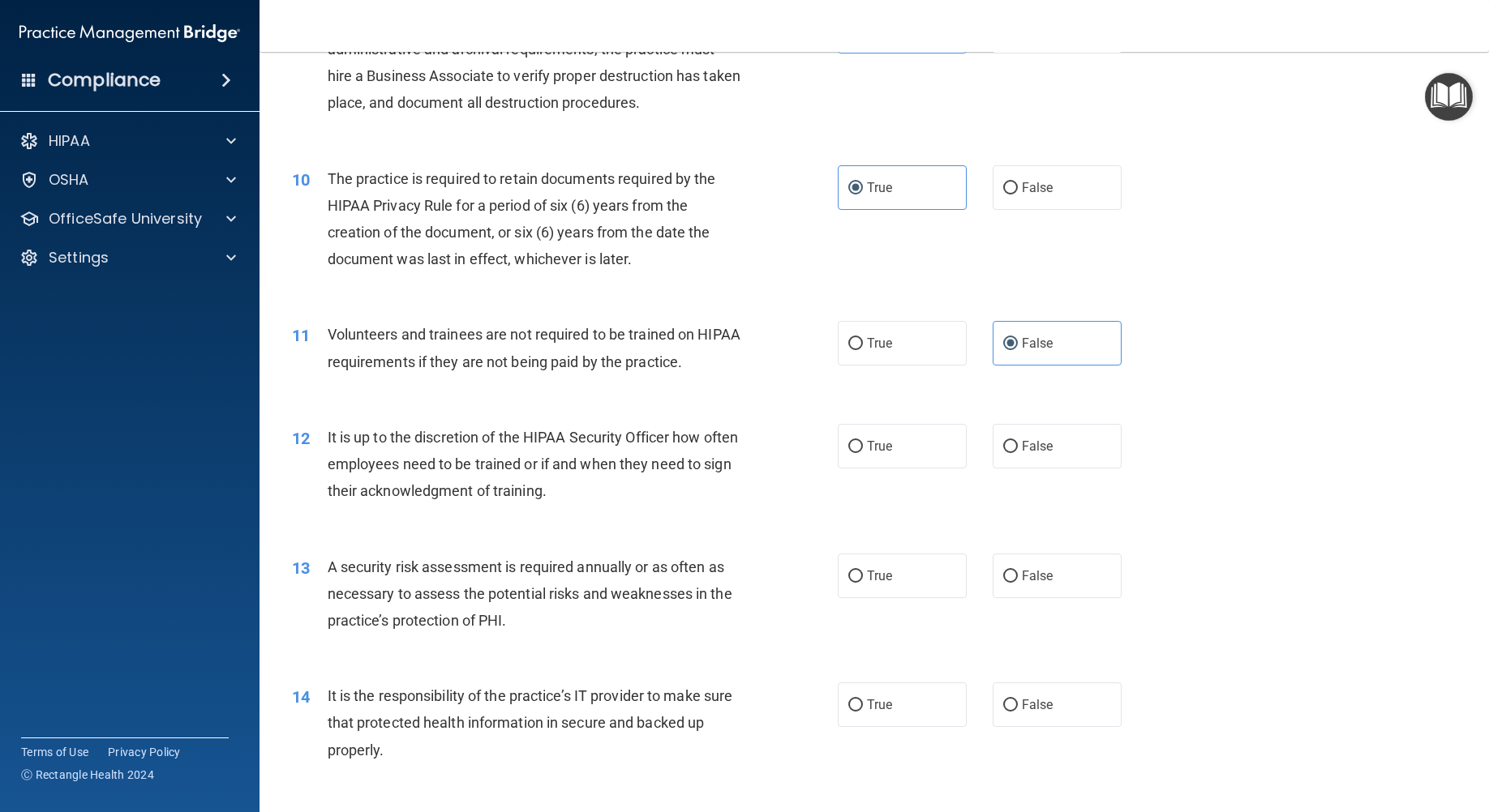
scroll to position [1296, 0]
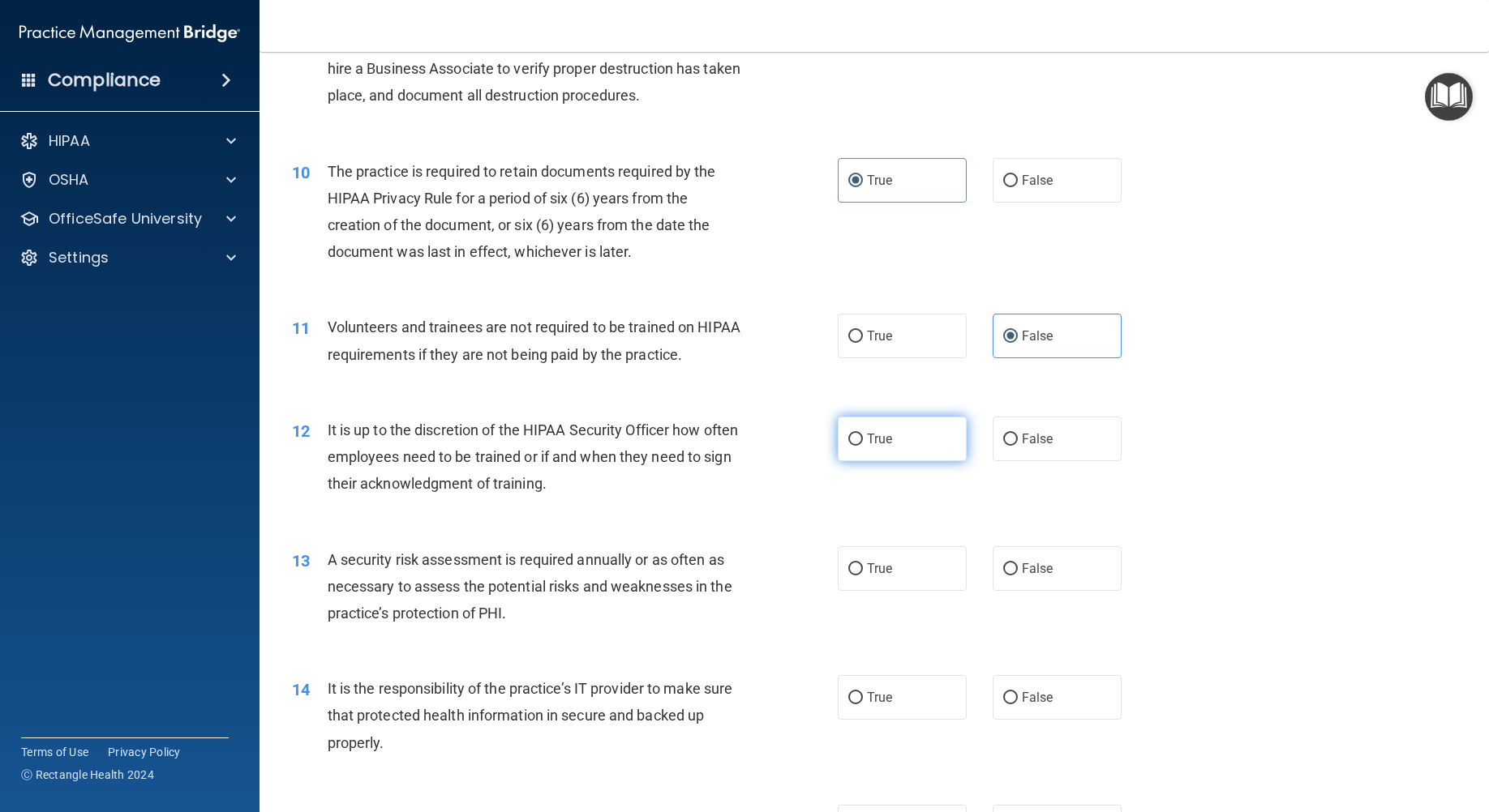
click at [874, 444] on span "True" at bounding box center [879, 439] width 25 height 15
click at [863, 444] on input "True" at bounding box center [854, 439] width 14 height 12
radio input "true"
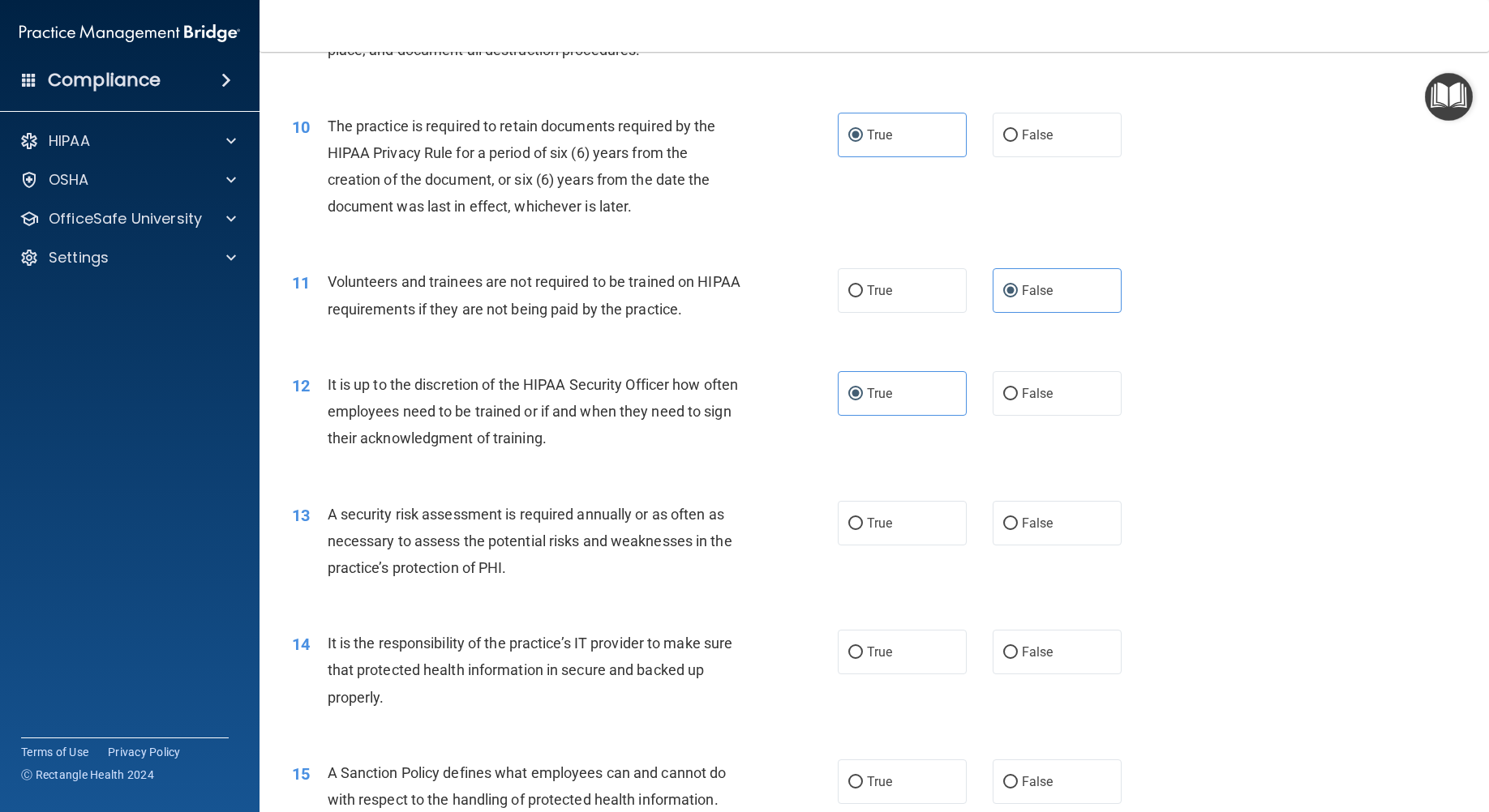
scroll to position [1377, 0]
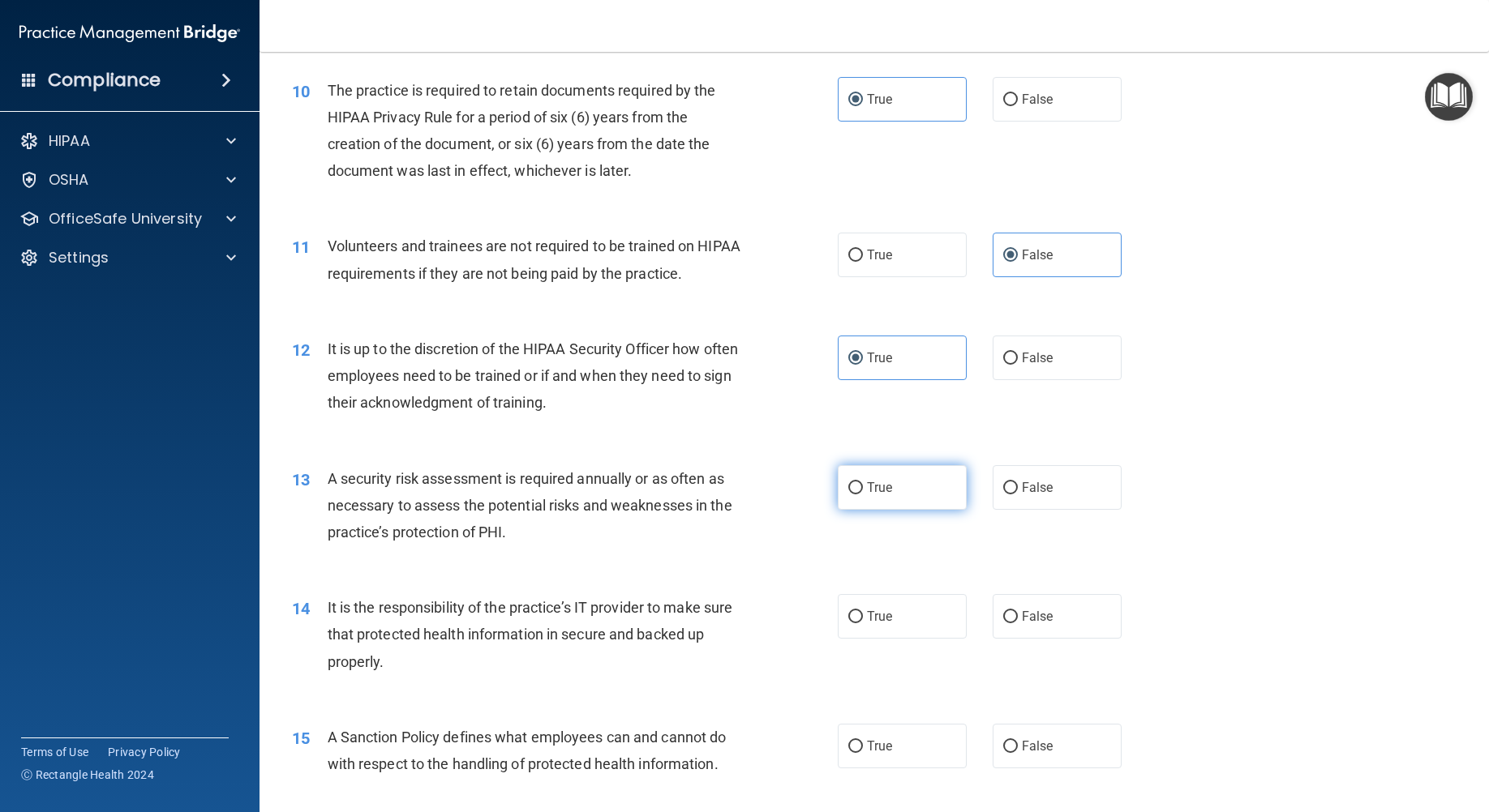
click at [907, 496] on label "True" at bounding box center [902, 487] width 129 height 45
click at [863, 494] on input "True" at bounding box center [854, 488] width 14 height 12
radio input "true"
click at [868, 616] on span "True" at bounding box center [879, 616] width 25 height 15
click at [863, 616] on input "True" at bounding box center [854, 616] width 14 height 12
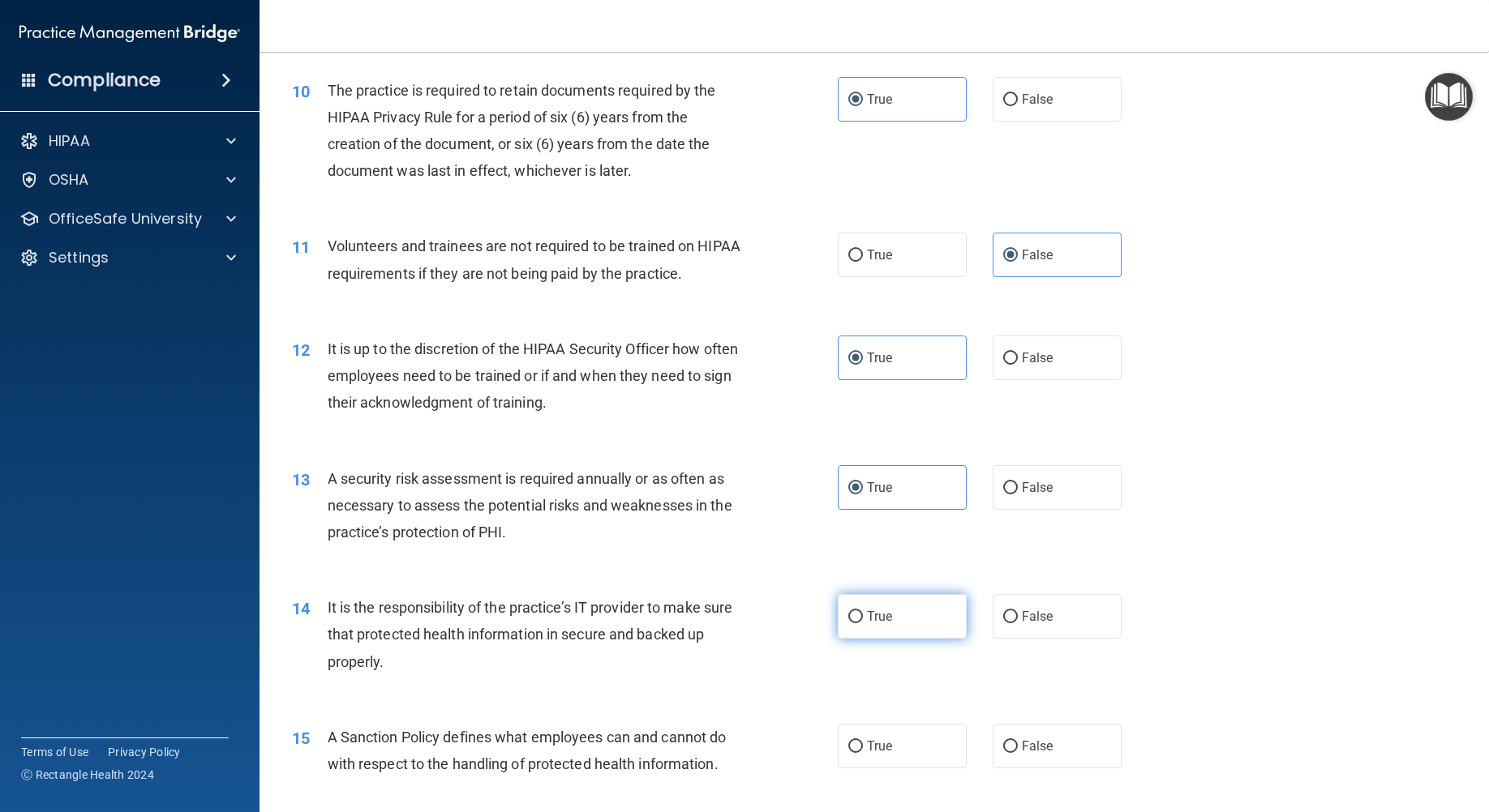
radio input "true"
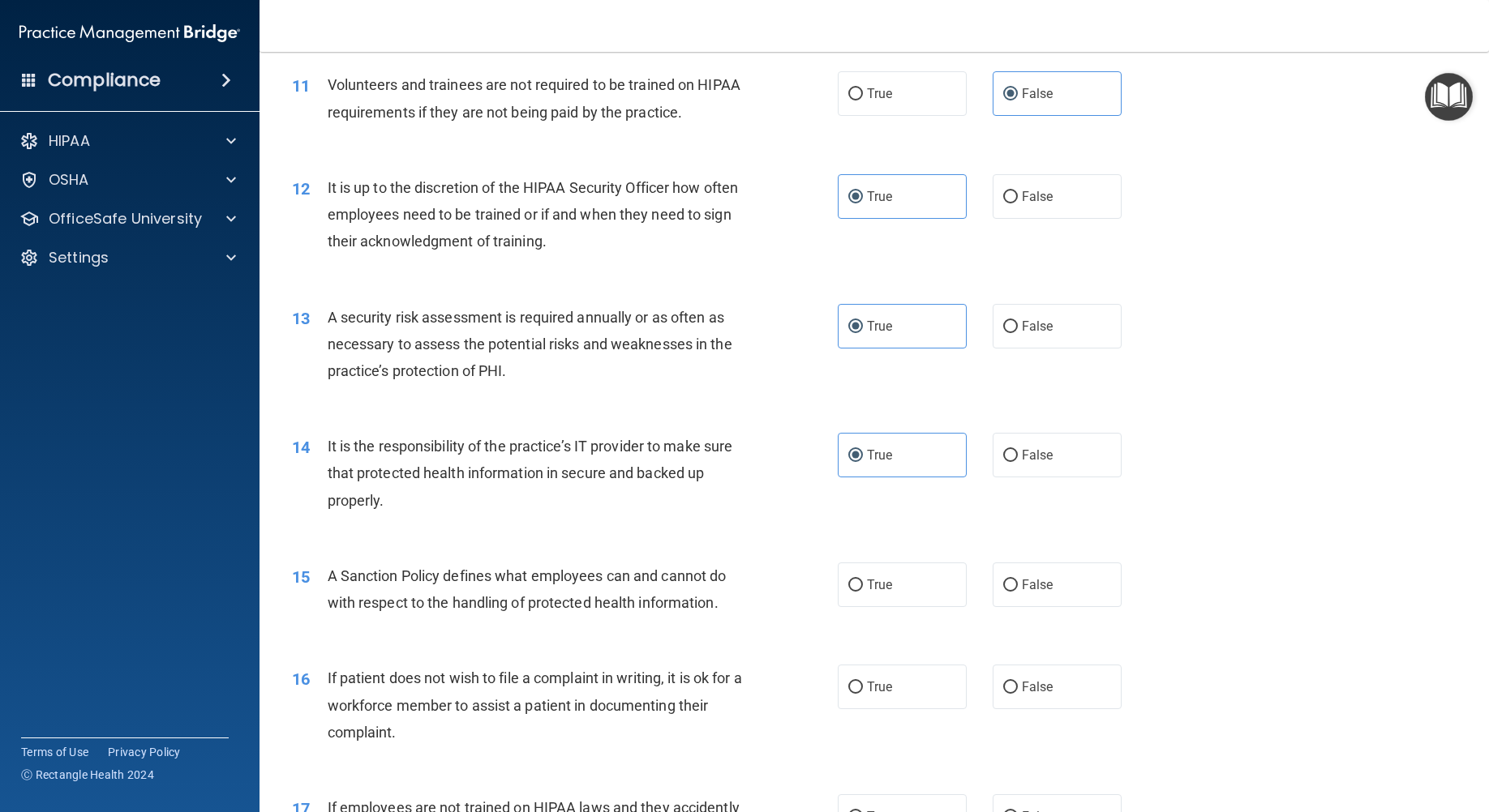
scroll to position [1539, 0]
click at [884, 688] on span "True" at bounding box center [879, 686] width 25 height 15
click at [863, 688] on input "True" at bounding box center [854, 687] width 14 height 12
radio input "true"
click at [894, 588] on label "True" at bounding box center [902, 583] width 129 height 45
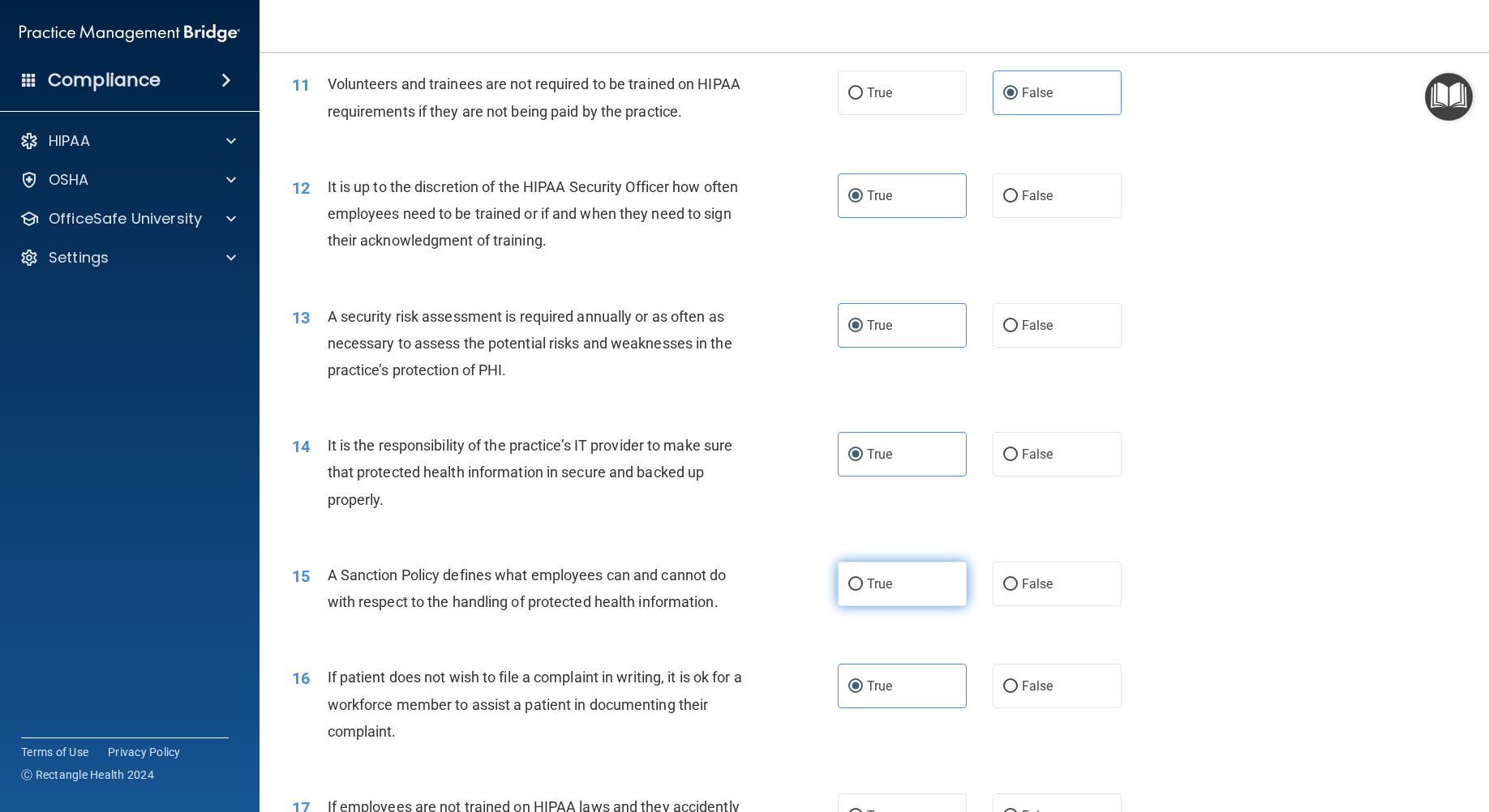
click at [863, 588] on input "True" at bounding box center [854, 584] width 14 height 12
radio input "true"
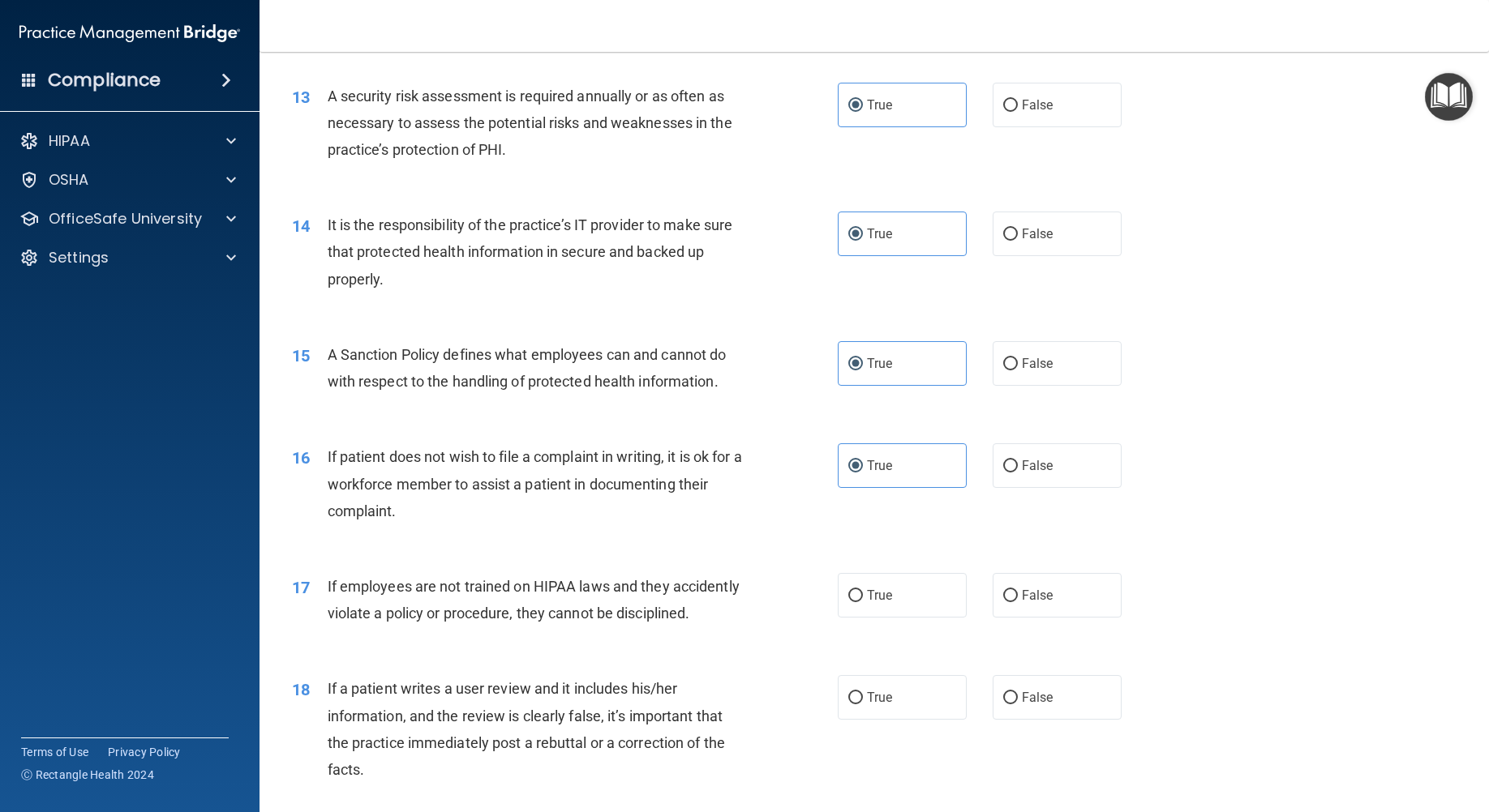
scroll to position [1783, 0]
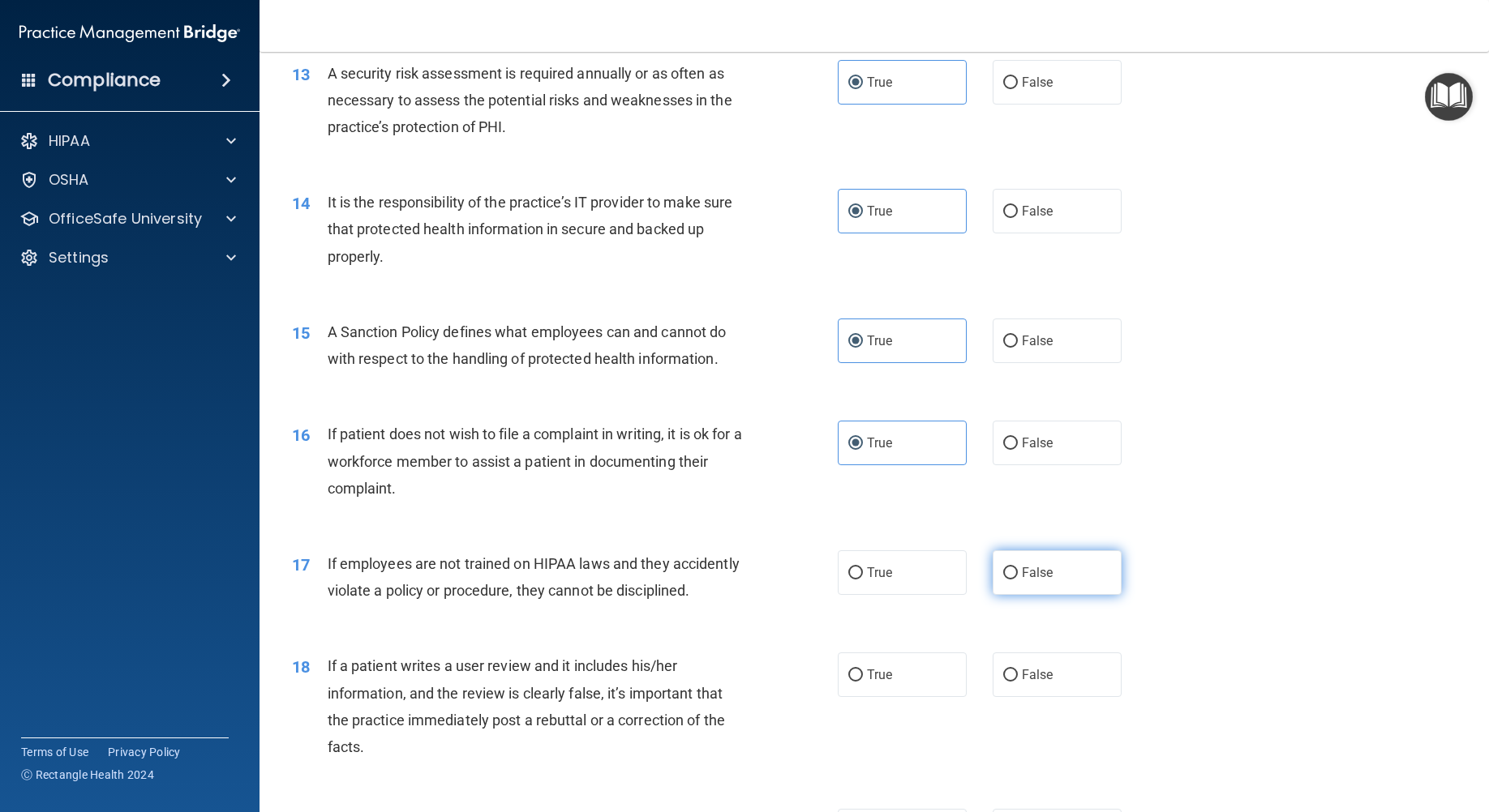
click at [992, 577] on label "False" at bounding box center [1057, 572] width 129 height 45
click at [1002, 577] on input "False" at bounding box center [1009, 573] width 14 height 12
radio input "true"
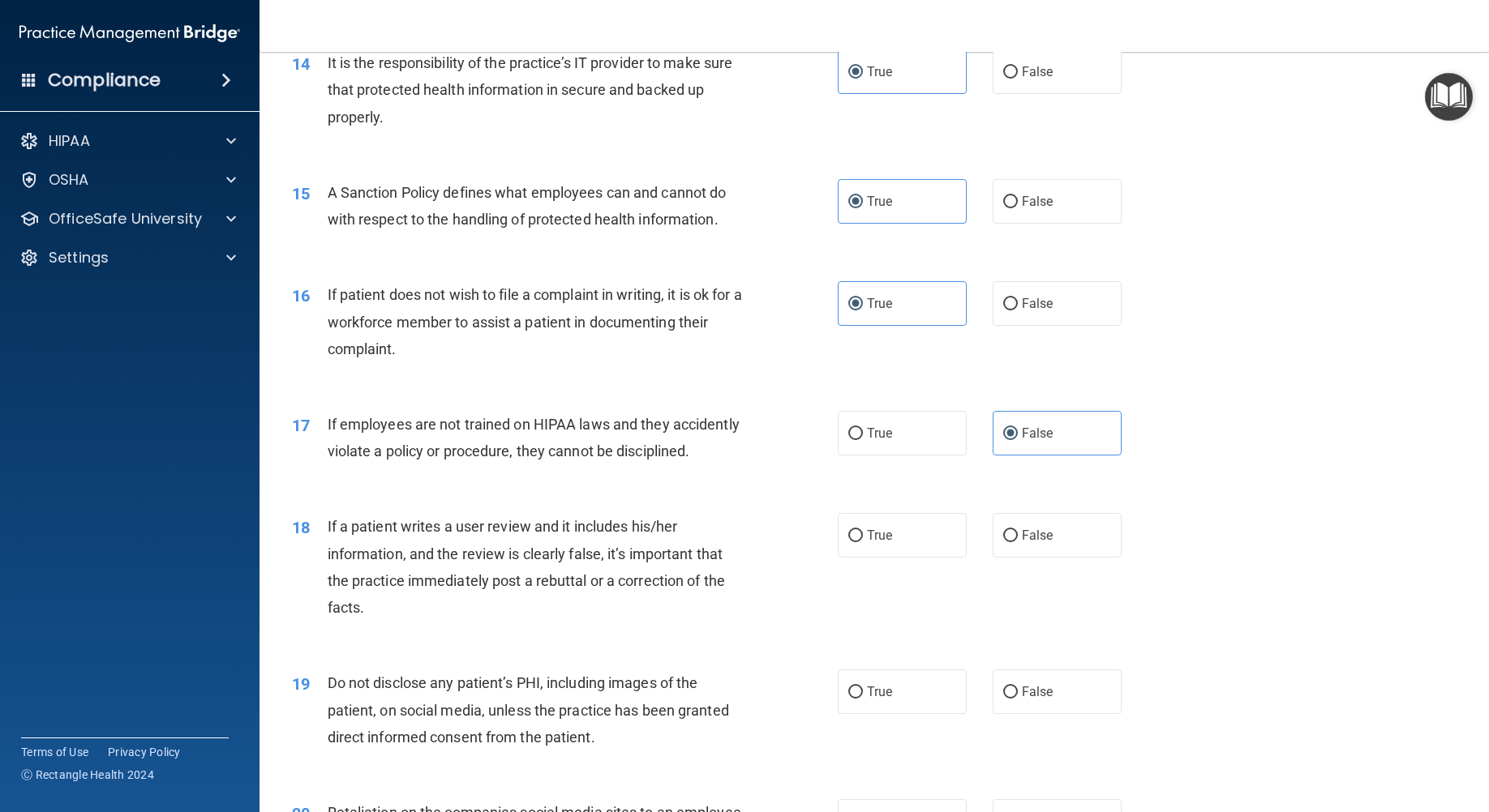
scroll to position [1945, 0]
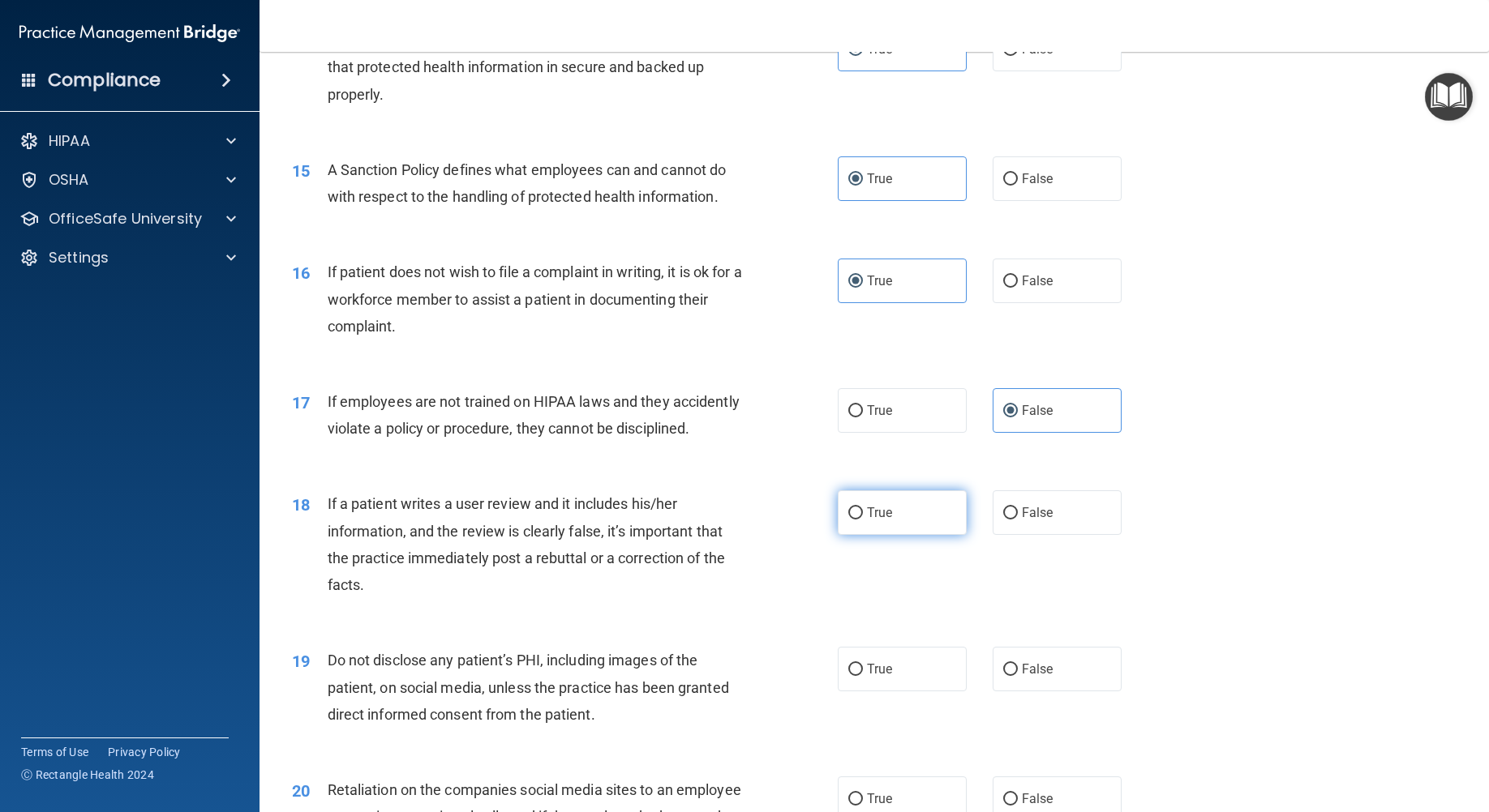
click at [879, 520] on span "True" at bounding box center [879, 513] width 25 height 15
click at [863, 519] on input "True" at bounding box center [854, 513] width 14 height 12
radio input "true"
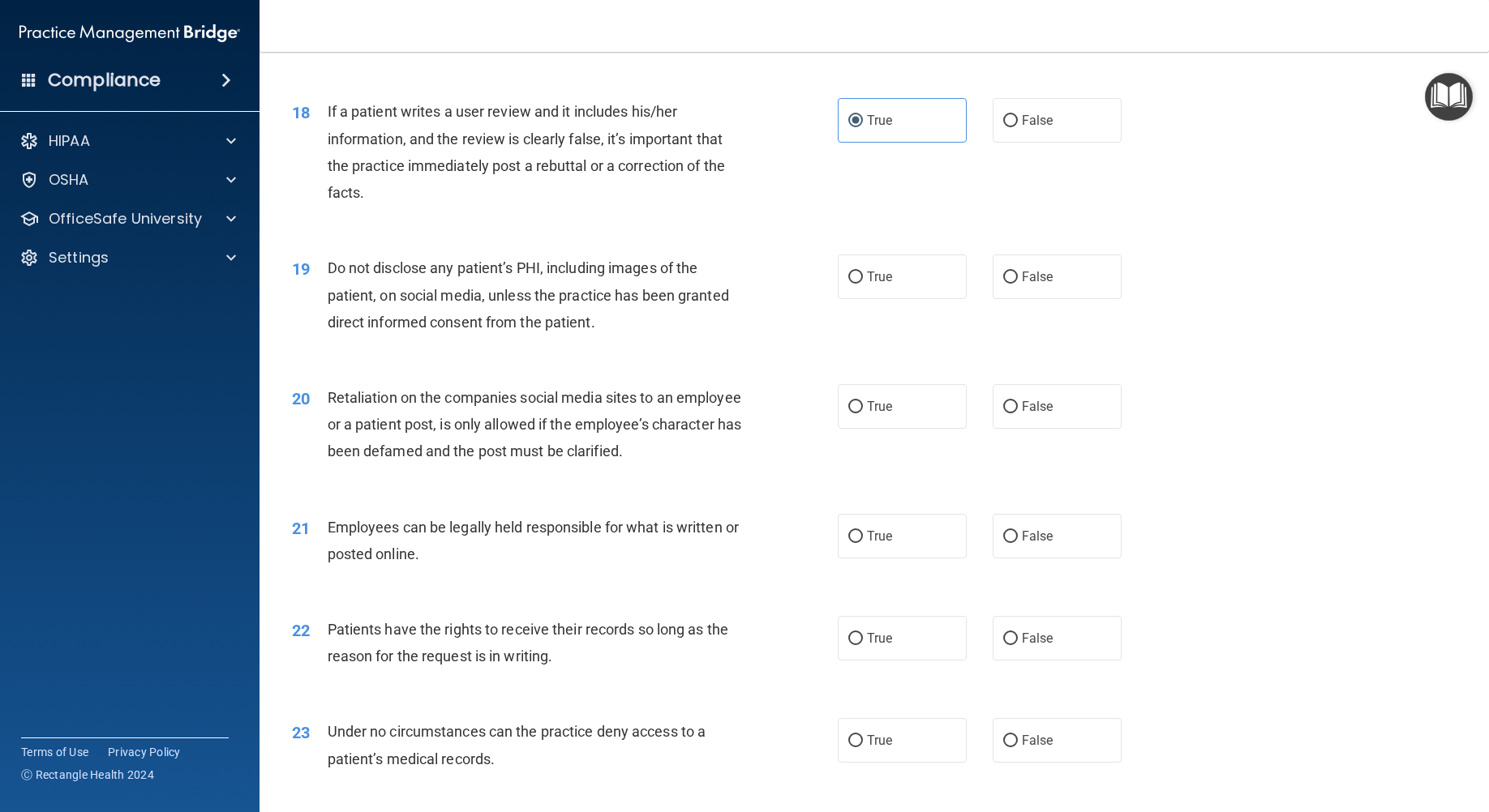
scroll to position [2350, 0]
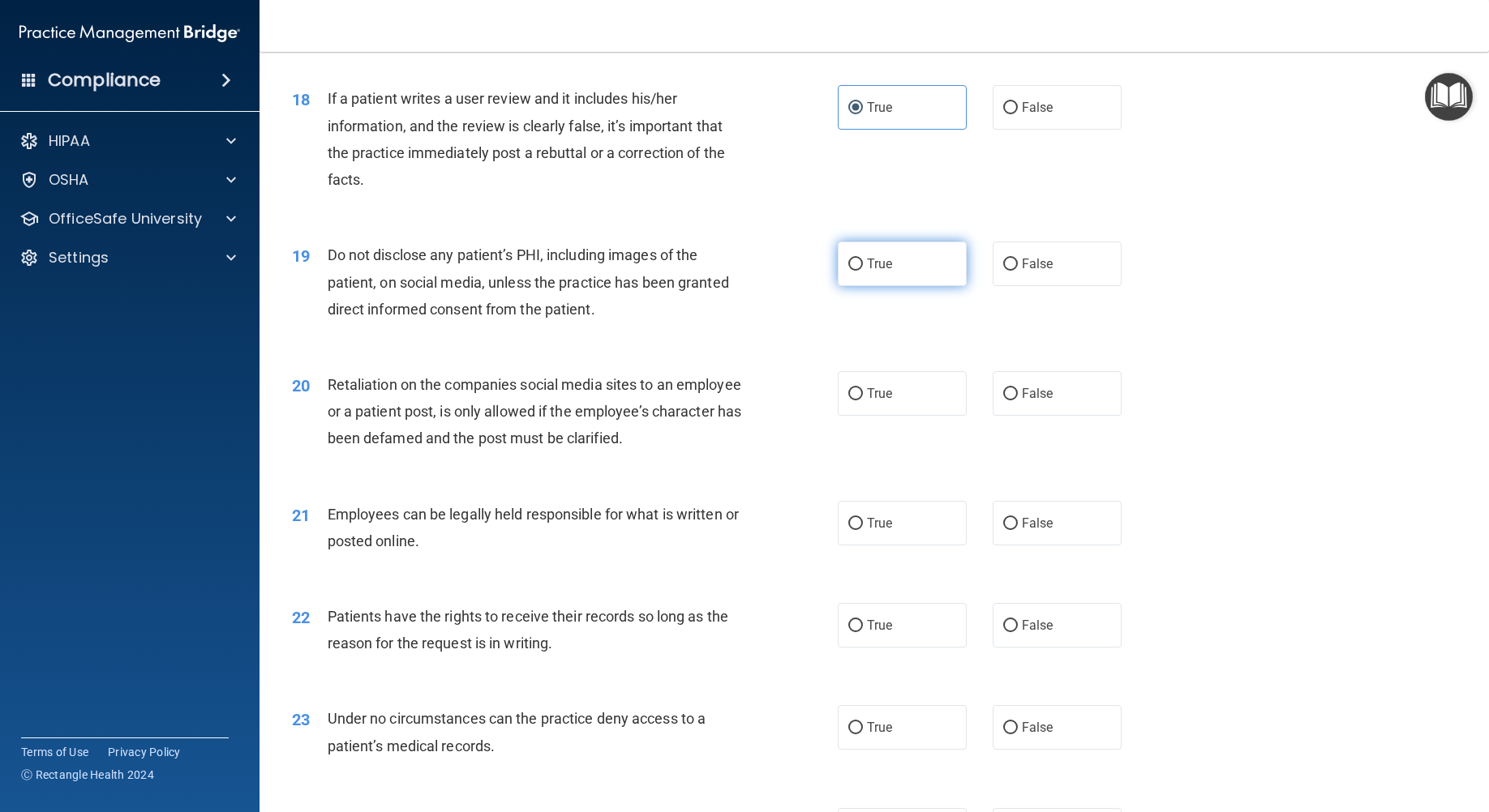
click at [875, 286] on label "True" at bounding box center [902, 263] width 129 height 45
click at [863, 271] on input "True" at bounding box center [854, 264] width 14 height 12
radio input "true"
click at [996, 416] on label "False" at bounding box center [1057, 393] width 129 height 45
click at [1002, 400] on input "False" at bounding box center [1009, 394] width 14 height 12
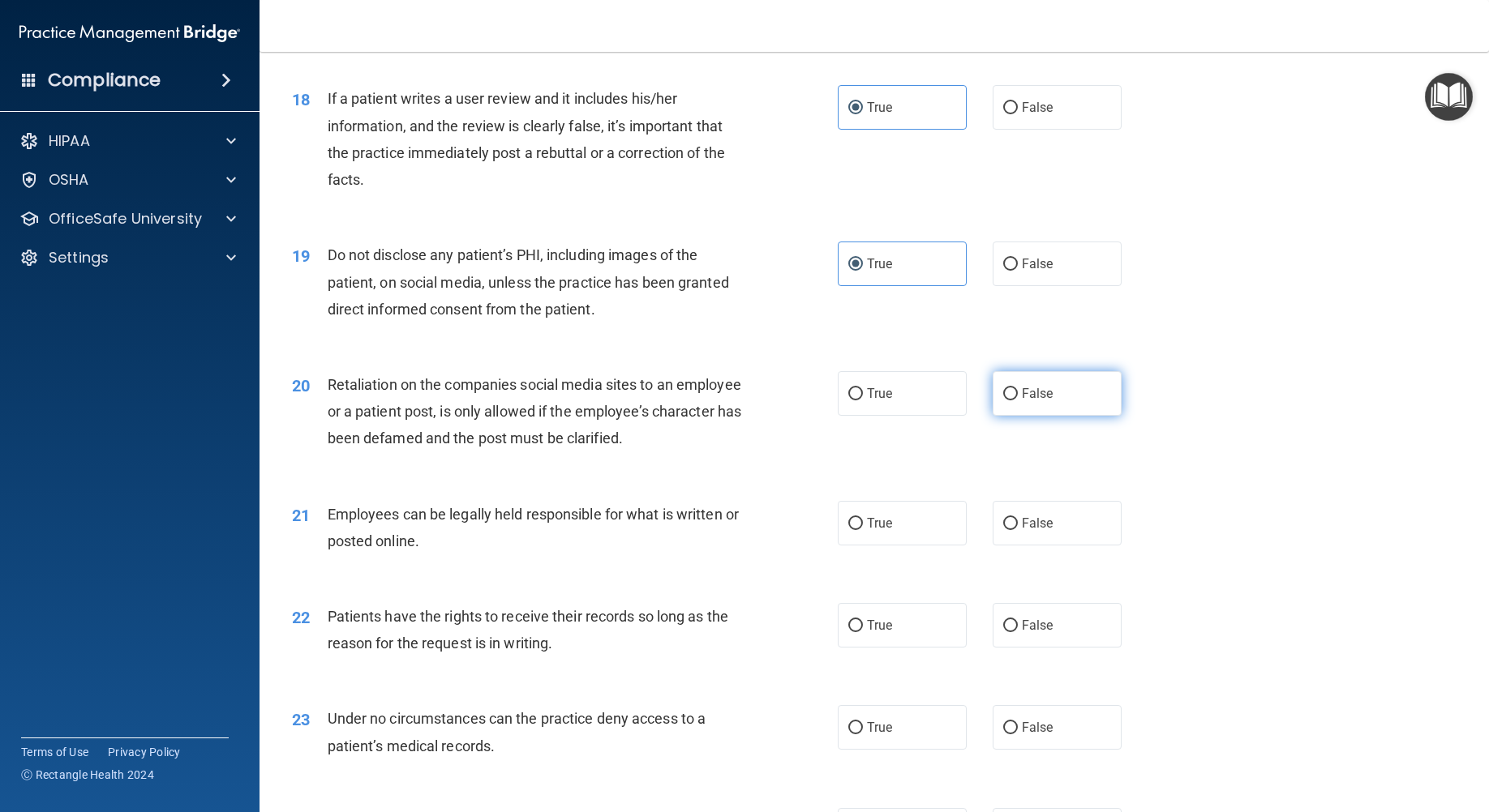
radio input "true"
click at [893, 545] on label "True" at bounding box center [902, 522] width 129 height 45
click at [863, 530] on input "True" at bounding box center [854, 523] width 14 height 12
radio input "true"
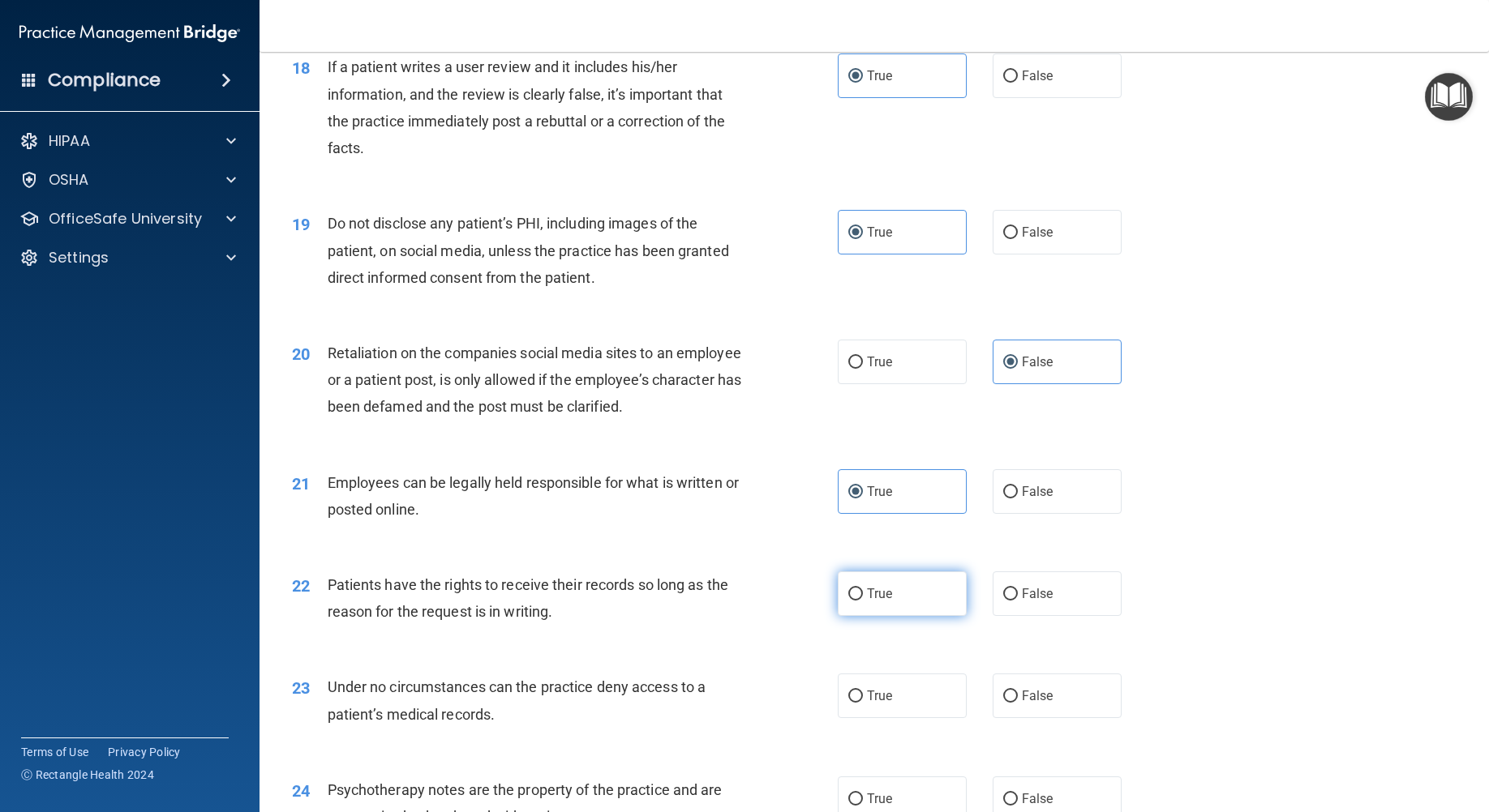
scroll to position [2431, 0]
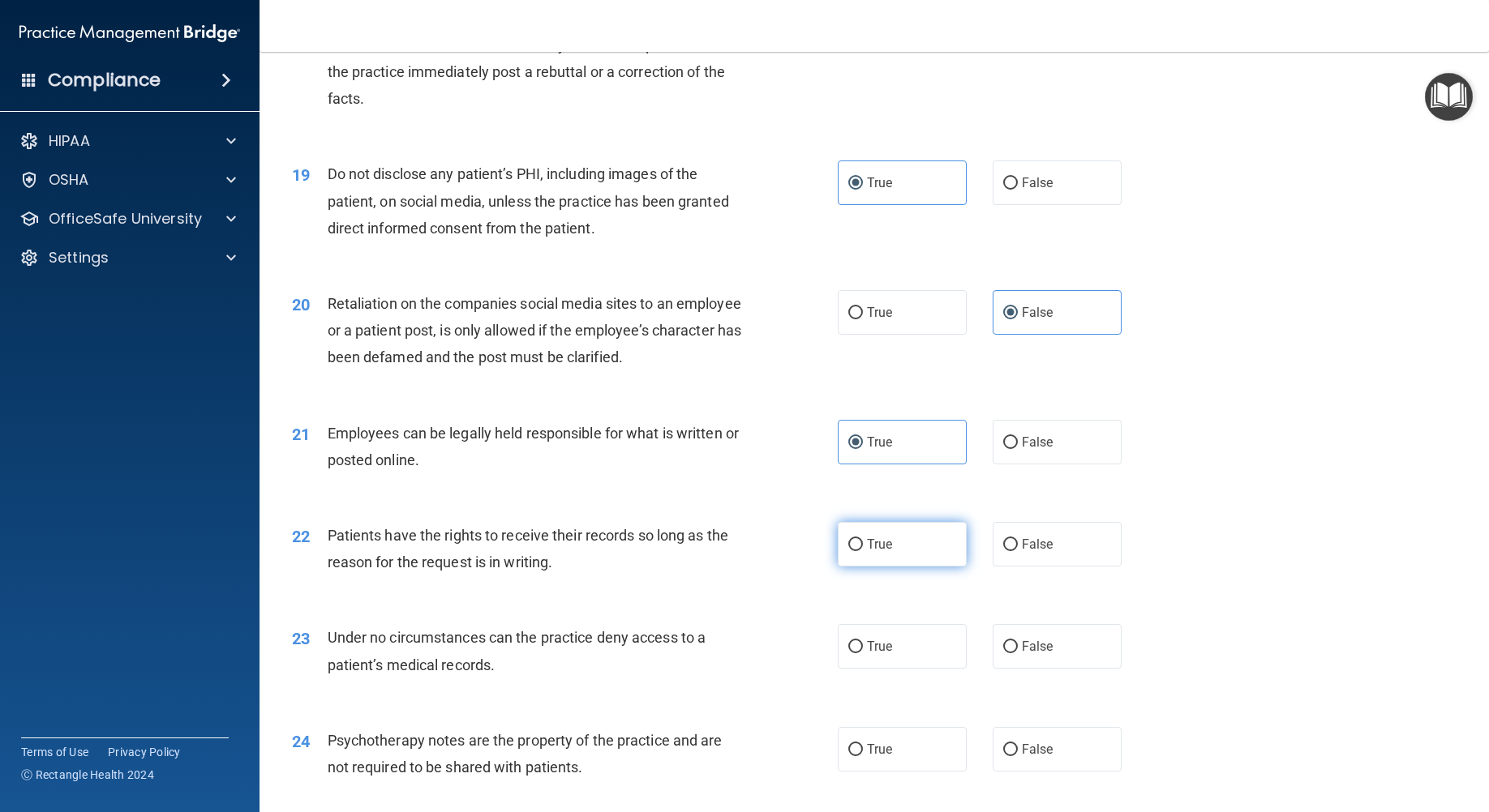
click at [898, 566] on label "True" at bounding box center [902, 543] width 129 height 45
click at [863, 551] on input "True" at bounding box center [854, 544] width 14 height 12
radio input "true"
click at [899, 669] on label "True" at bounding box center [902, 646] width 129 height 45
click at [863, 653] on input "True" at bounding box center [854, 647] width 14 height 12
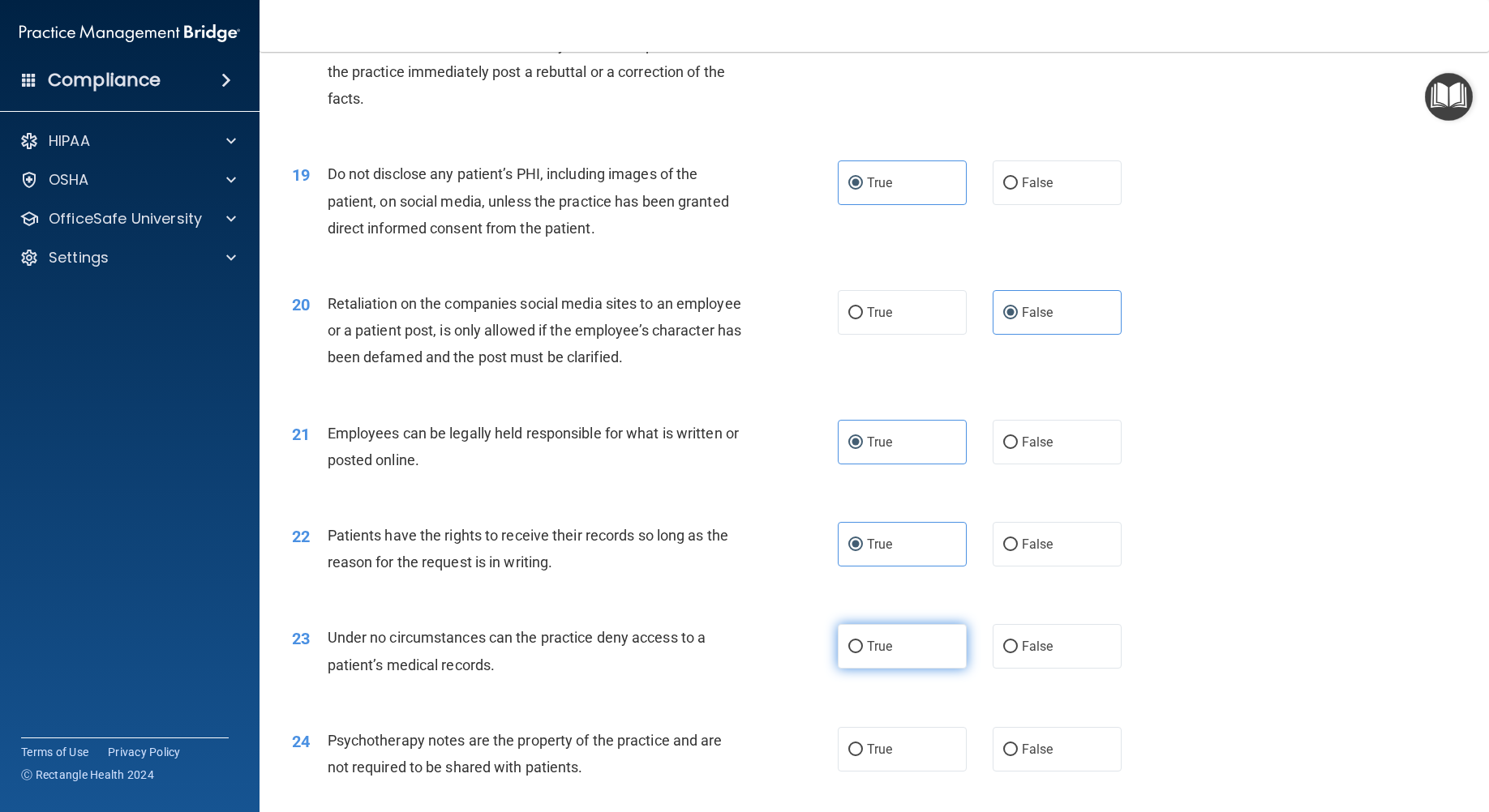
radio input "true"
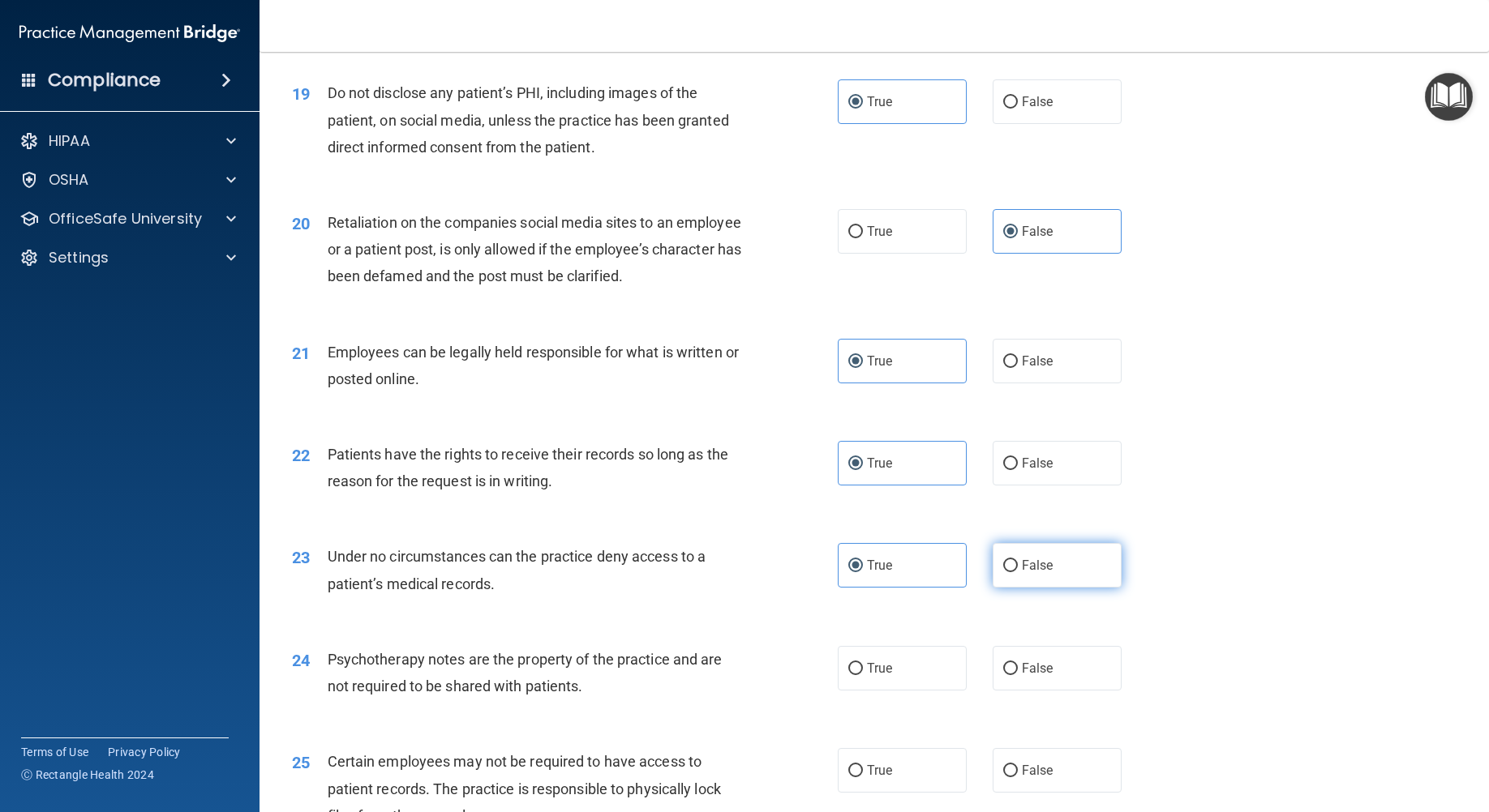
click at [1029, 573] on span "False" at bounding box center [1037, 565] width 31 height 15
click at [1018, 572] on input "False" at bounding box center [1009, 566] width 14 height 12
radio input "true"
radio input "false"
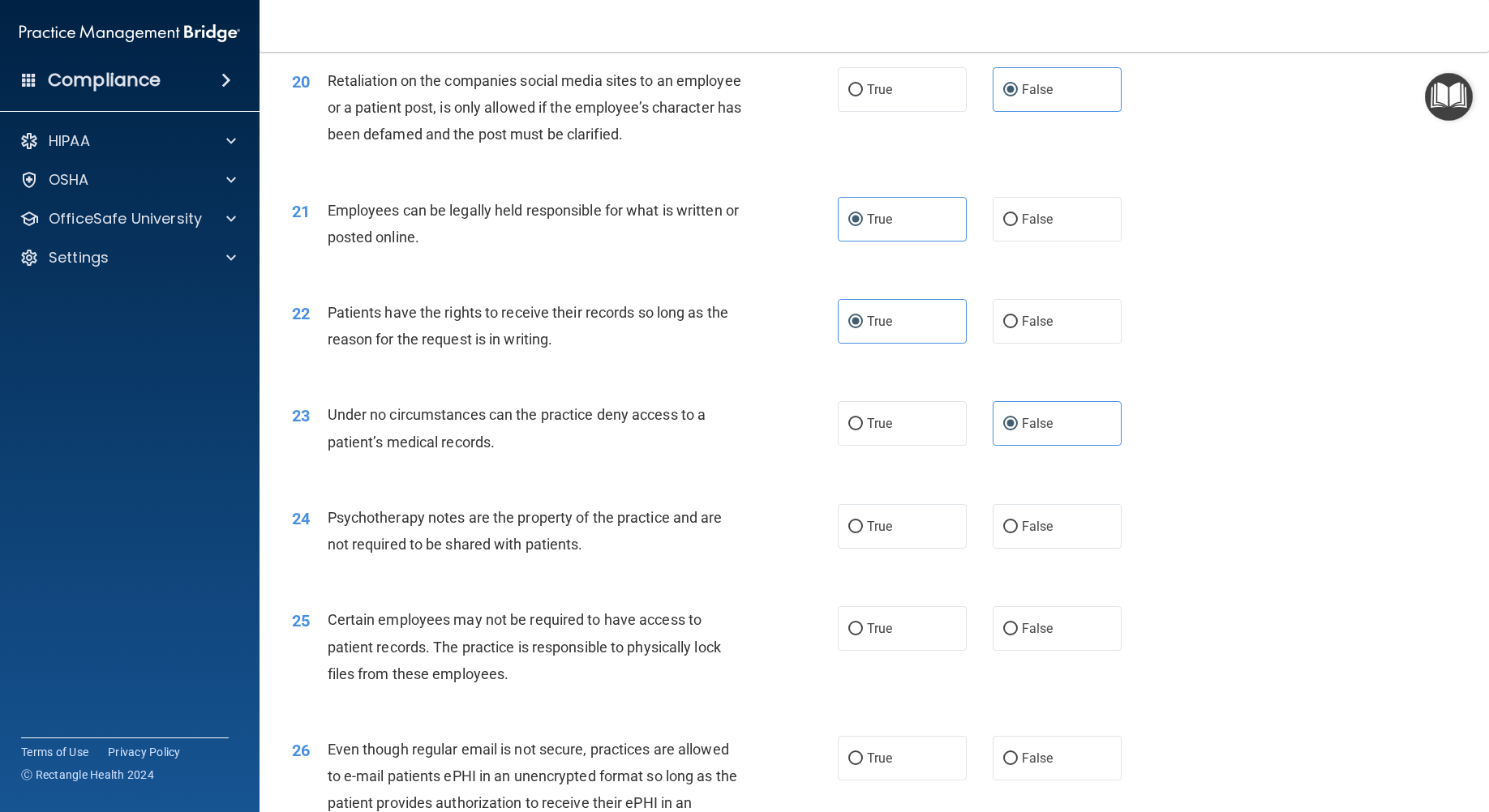
scroll to position [2674, 0]
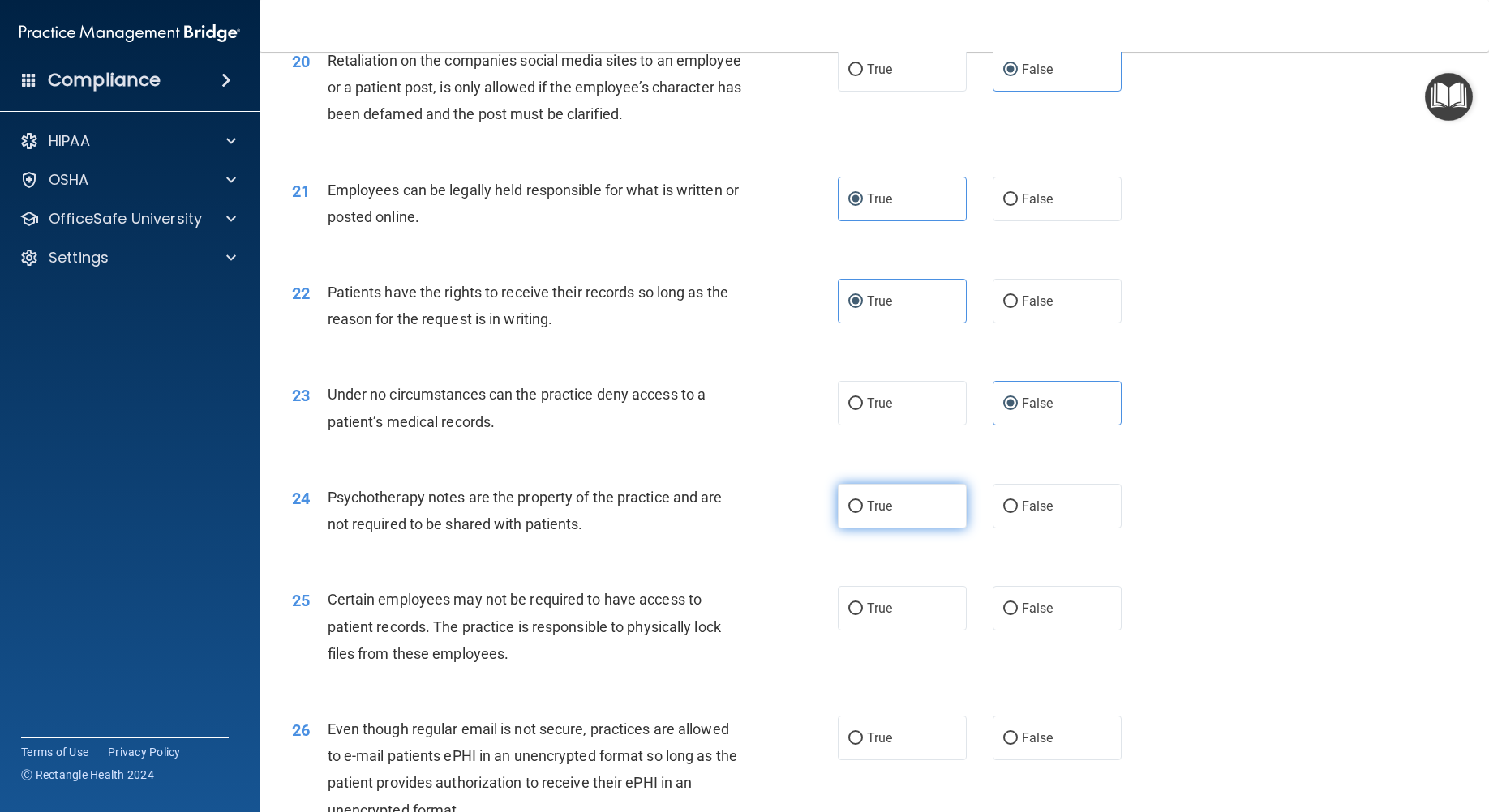
click at [881, 528] on label "True" at bounding box center [902, 505] width 129 height 45
click at [863, 513] on input "True" at bounding box center [854, 506] width 14 height 12
radio input "true"
click at [867, 615] on span "True" at bounding box center [879, 608] width 25 height 15
click at [863, 615] on input "True" at bounding box center [854, 609] width 14 height 12
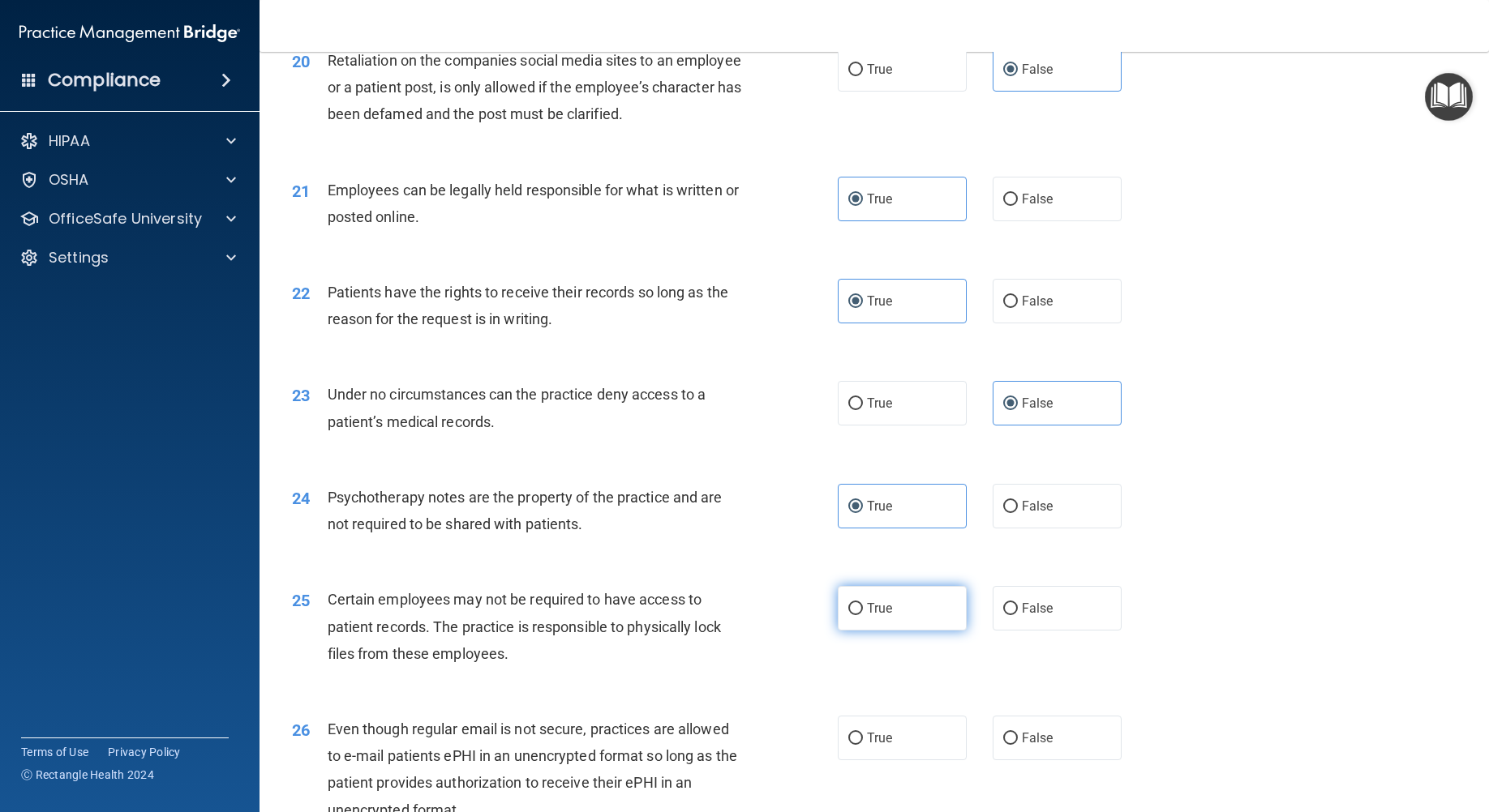
radio input "true"
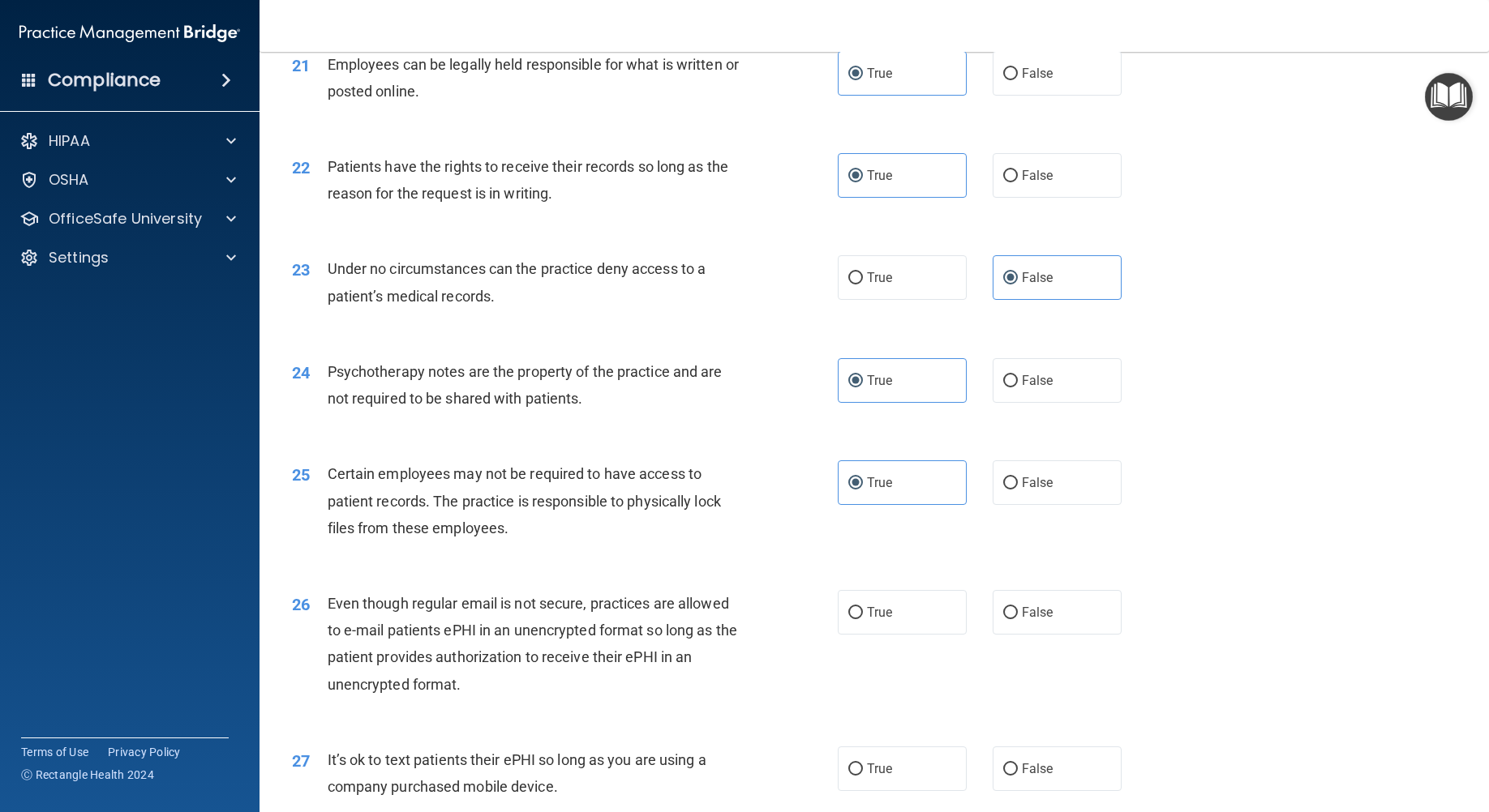
scroll to position [2836, 0]
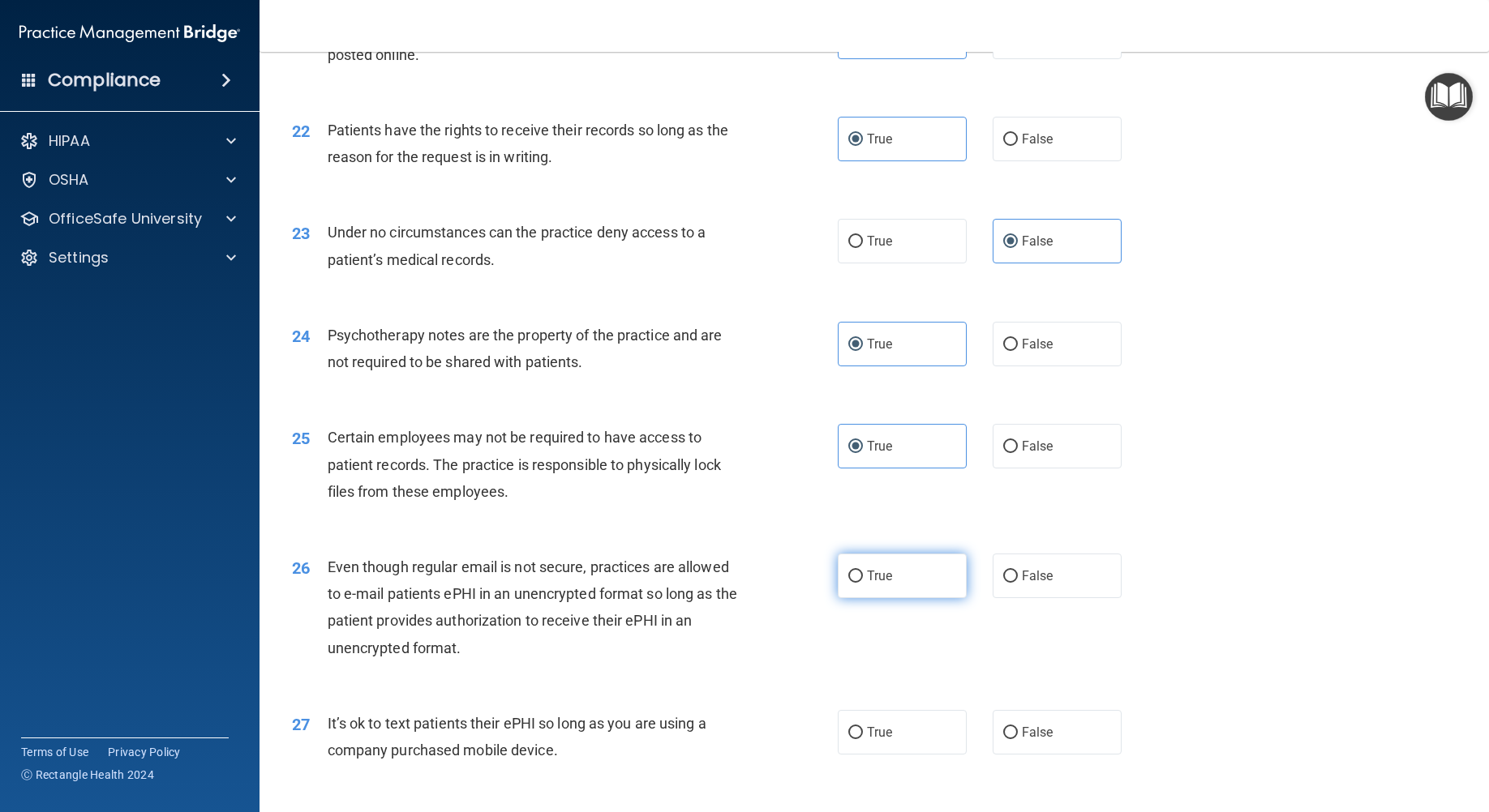
click at [872, 598] on label "True" at bounding box center [902, 576] width 129 height 45
click at [863, 582] on input "True" at bounding box center [854, 576] width 14 height 12
radio input "true"
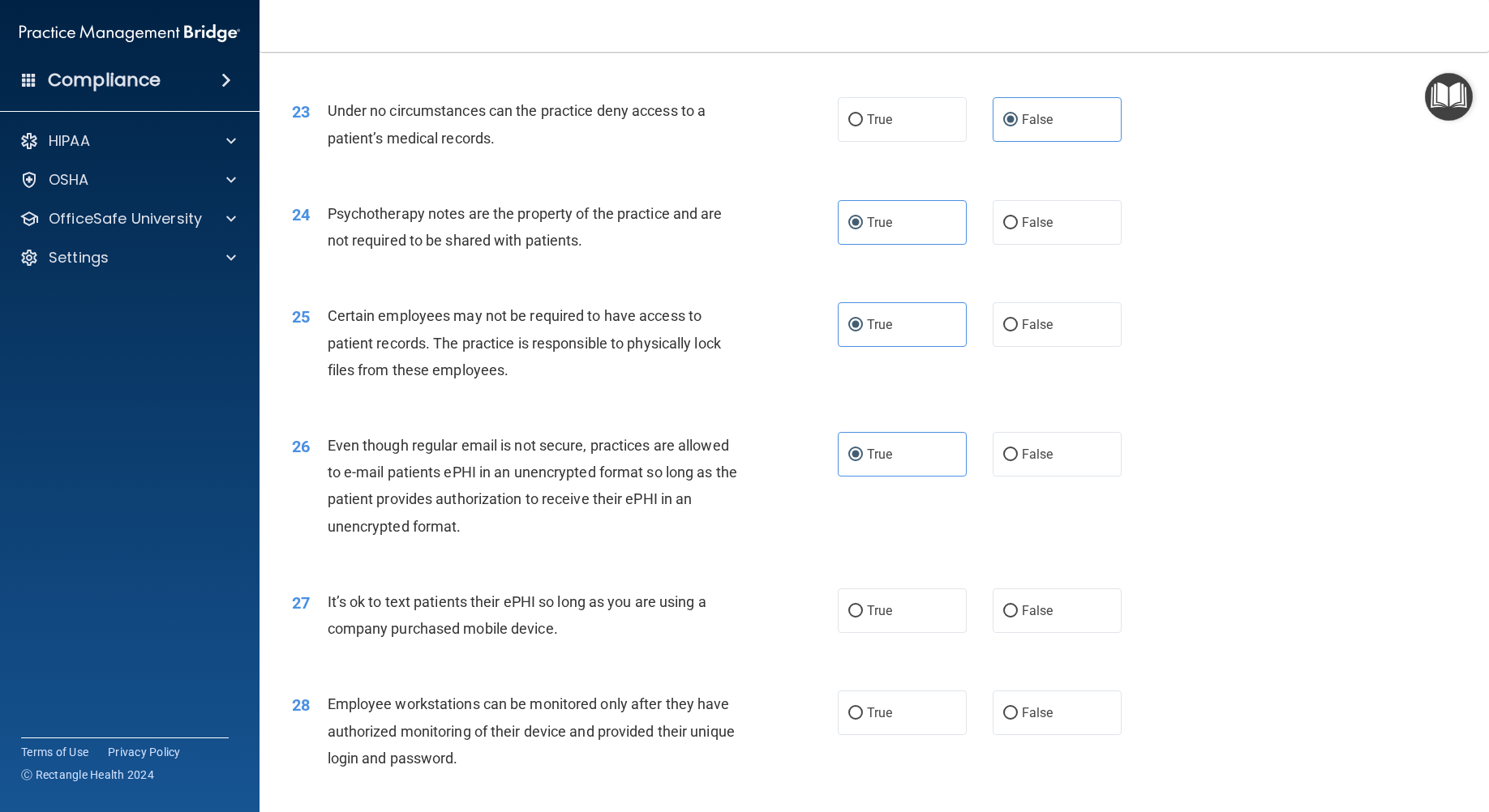
scroll to position [2998, 0]
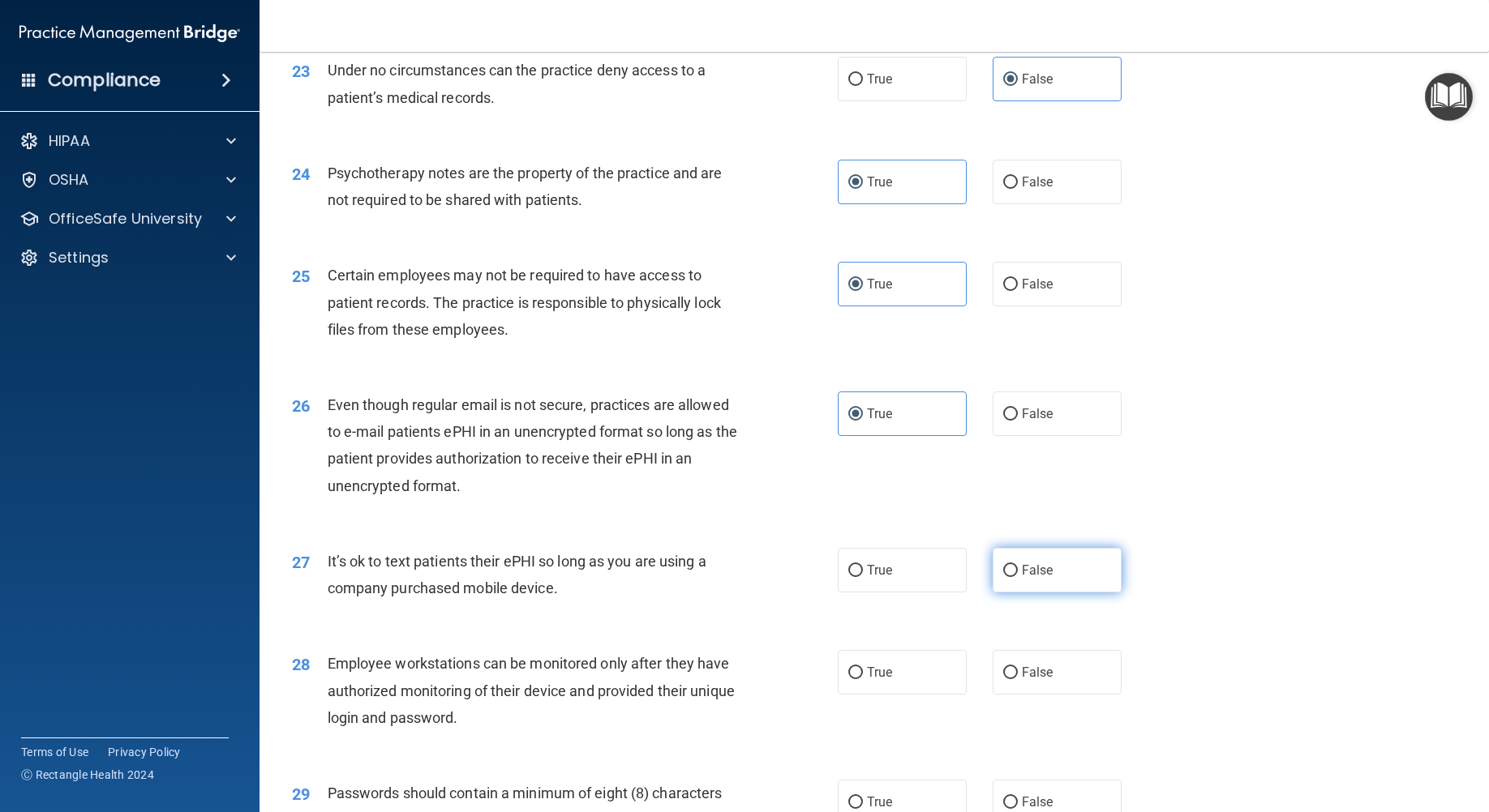
click at [1060, 593] on label "False" at bounding box center [1057, 570] width 129 height 45
click at [1018, 576] on input "False" at bounding box center [1009, 571] width 14 height 12
radio input "true"
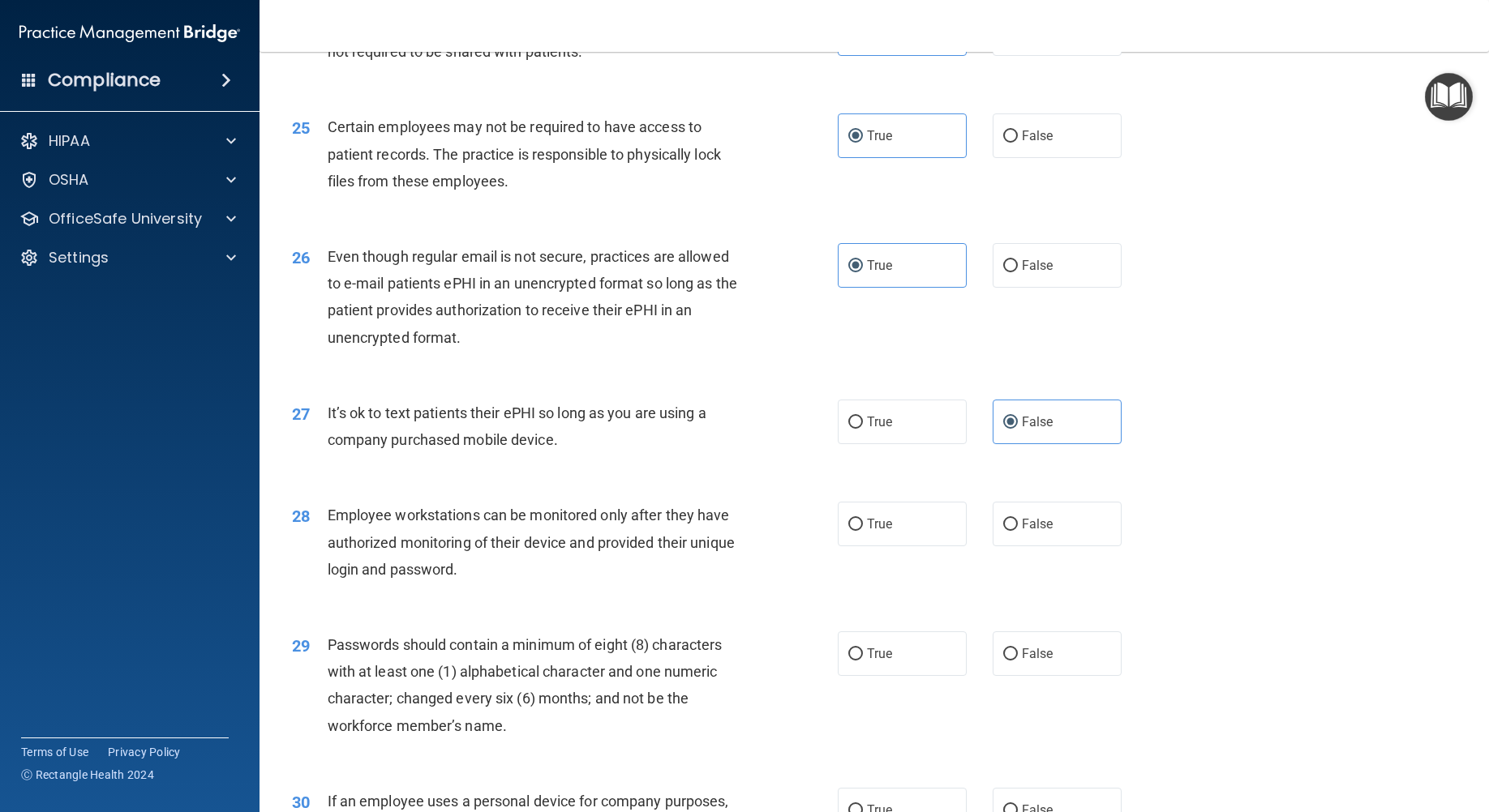
scroll to position [3161, 0]
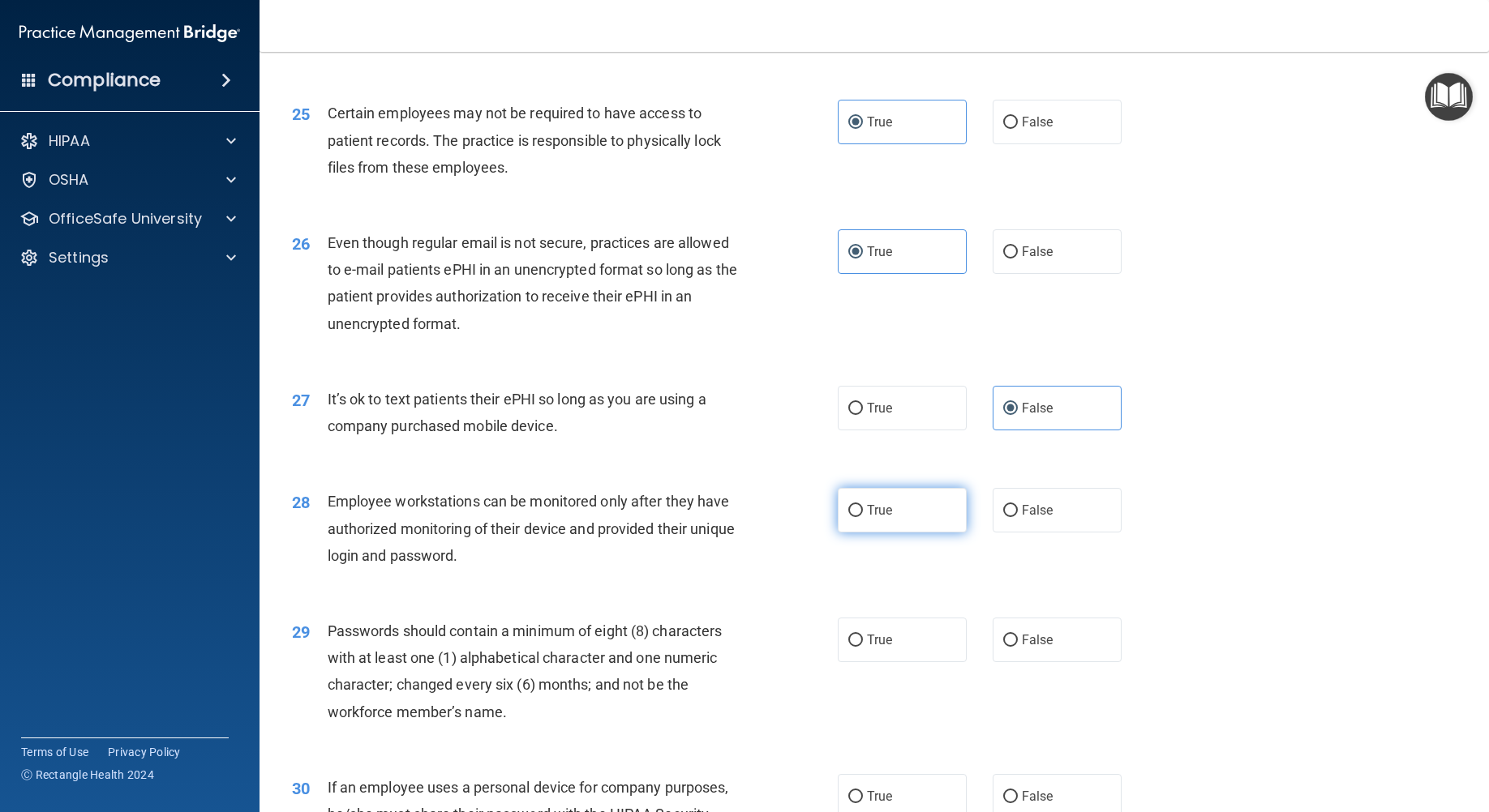
click at [903, 533] on label "True" at bounding box center [902, 510] width 129 height 45
click at [863, 517] on input "True" at bounding box center [854, 511] width 14 height 12
radio input "true"
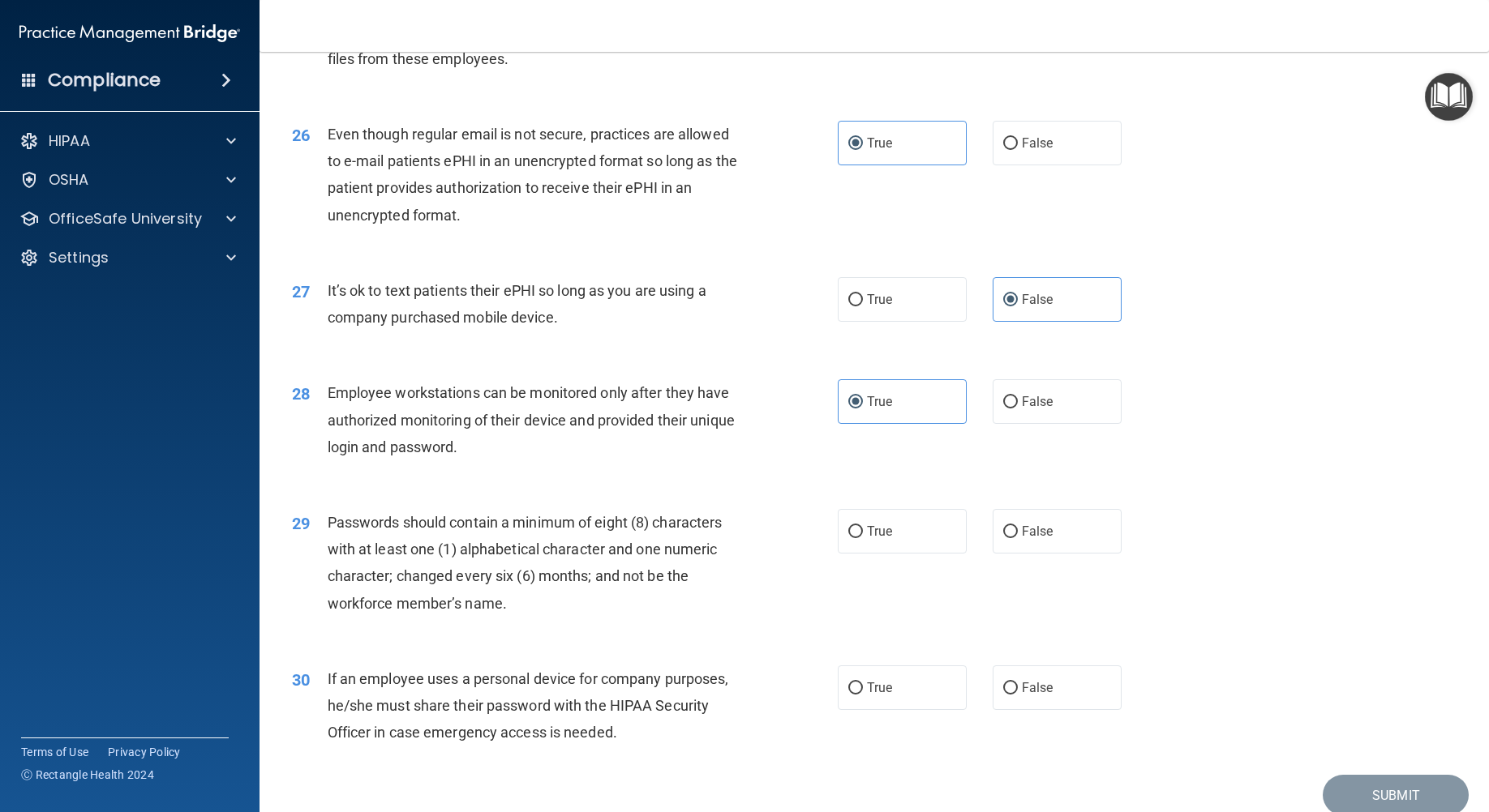
scroll to position [3322, 0]
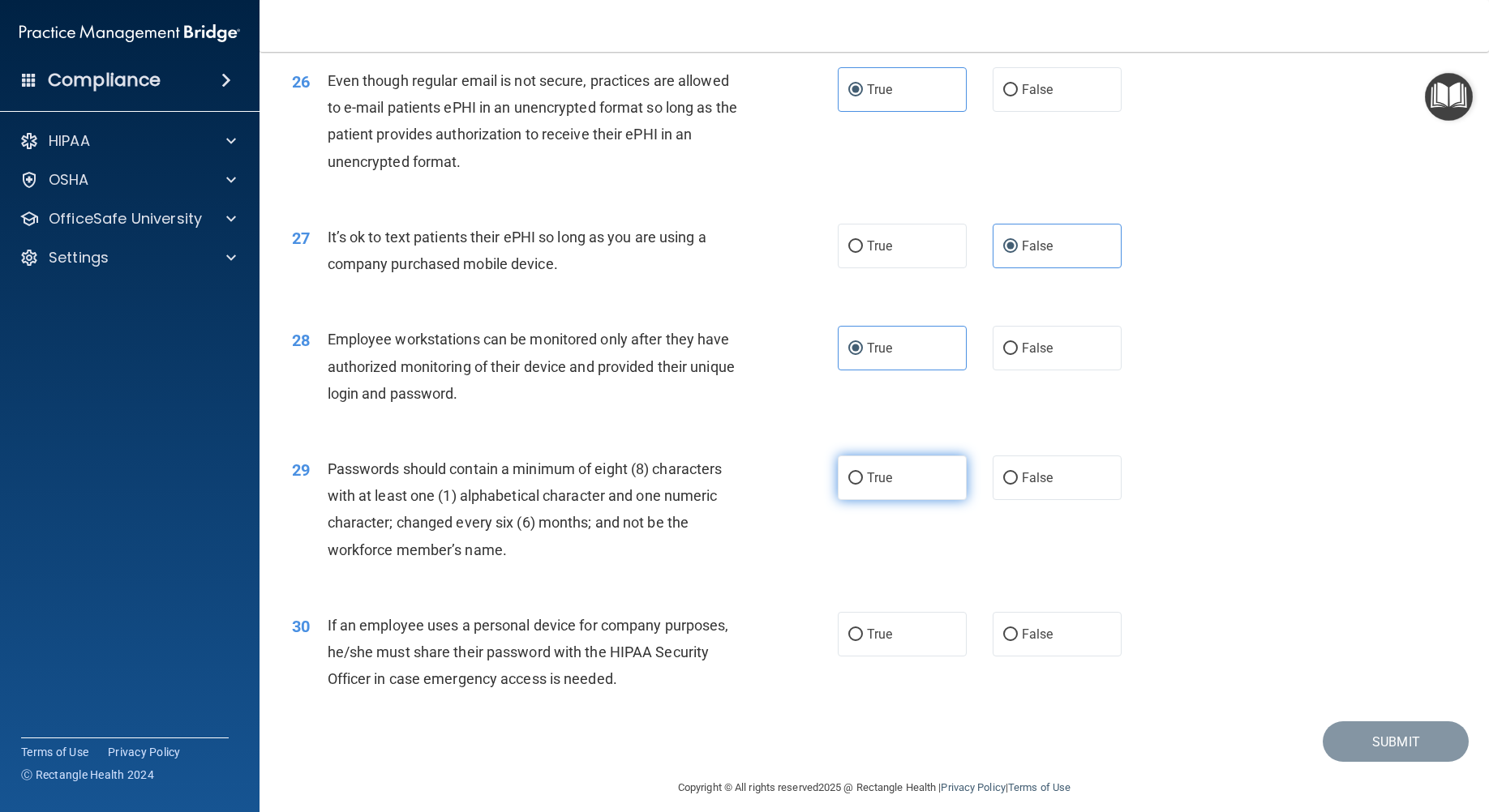
click at [896, 500] on label "True" at bounding box center [902, 478] width 129 height 45
click at [863, 484] on input "True" at bounding box center [854, 478] width 14 height 12
radio input "true"
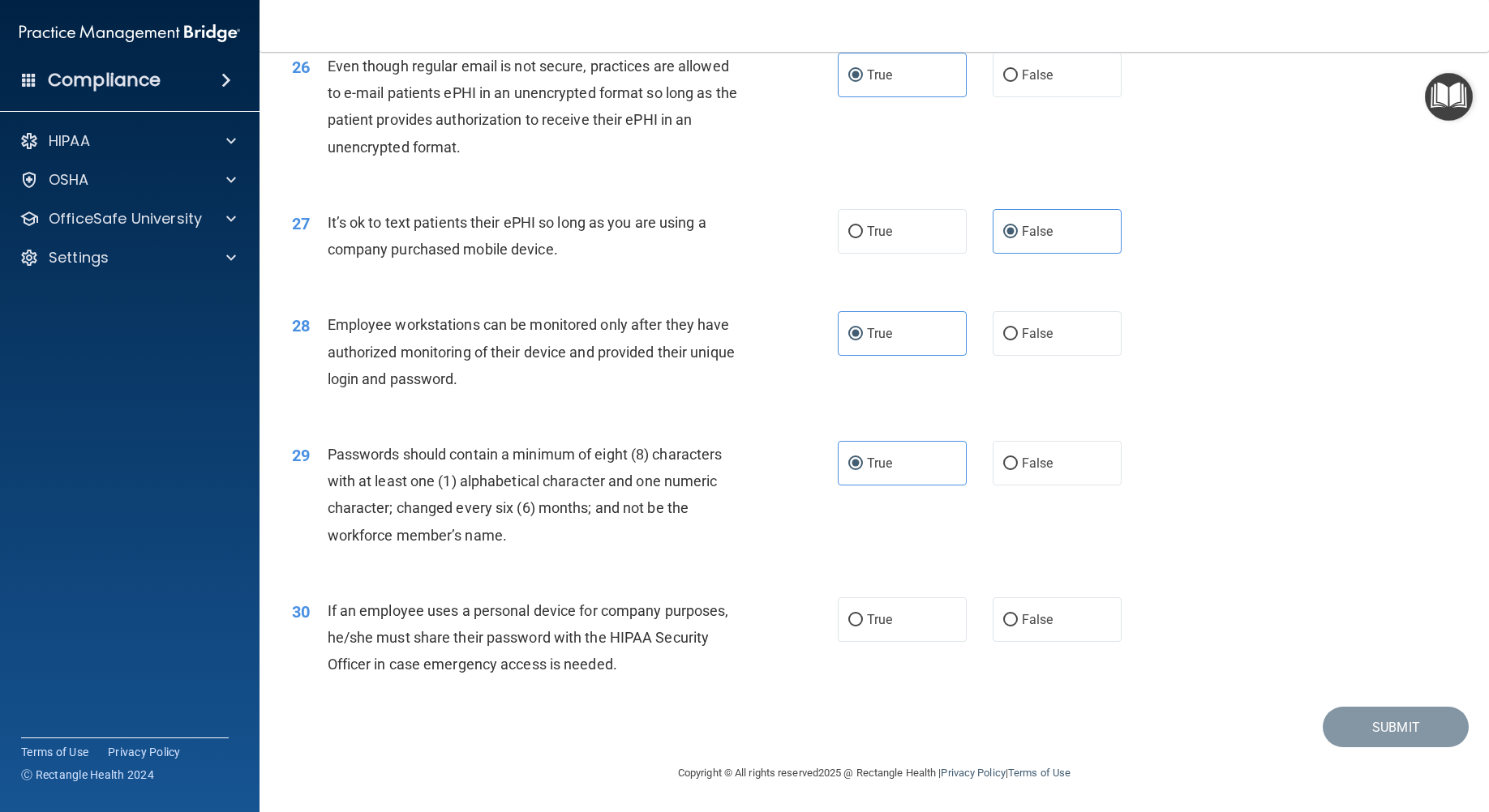
scroll to position [3364, 0]
click at [914, 610] on label "True" at bounding box center [902, 619] width 129 height 45
click at [863, 614] on input "True" at bounding box center [854, 620] width 14 height 12
radio input "true"
click at [1343, 724] on button "Submit" at bounding box center [1396, 727] width 146 height 42
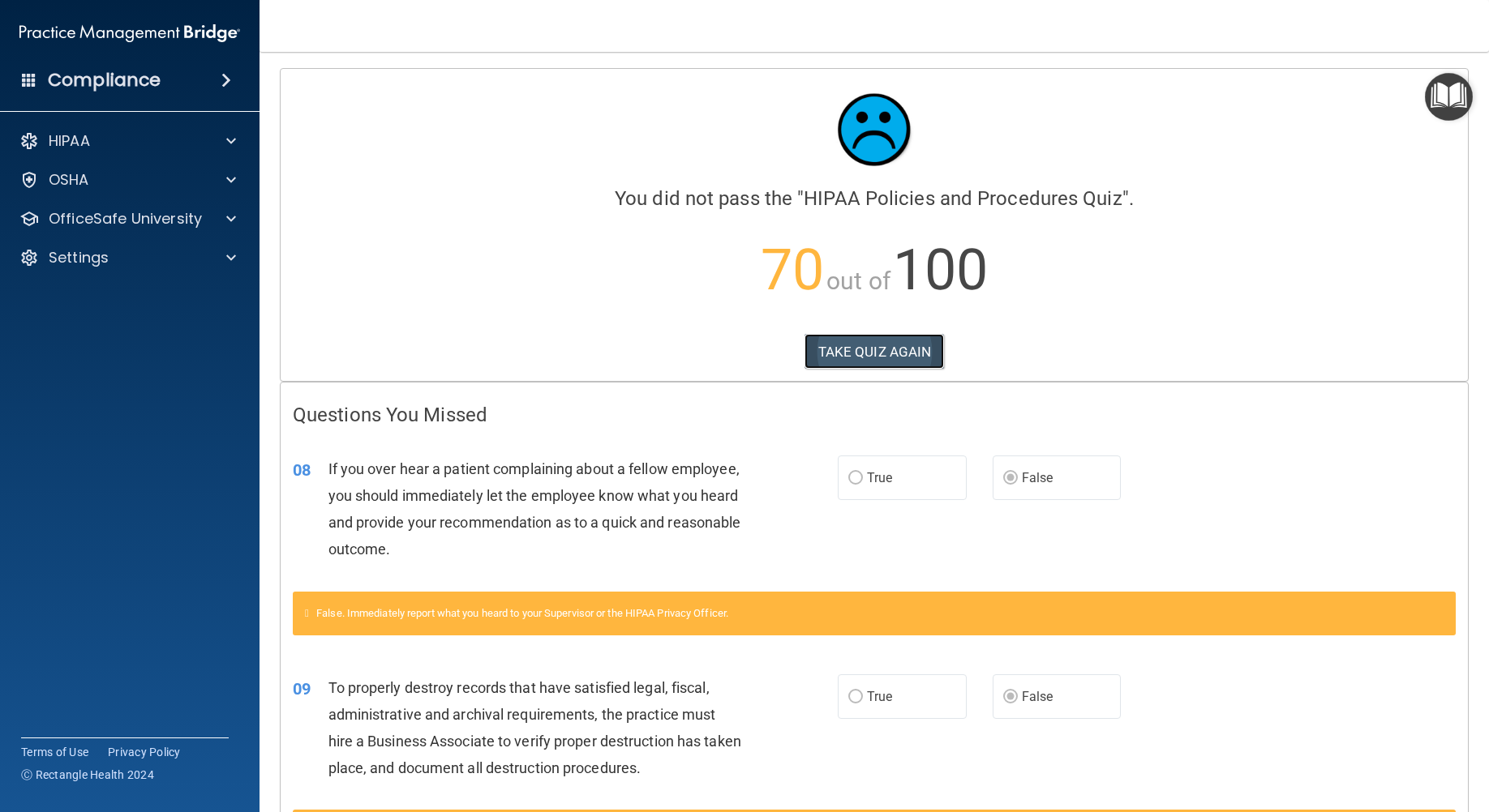
click at [848, 349] on button "TAKE QUIZ AGAIN" at bounding box center [874, 352] width 141 height 36
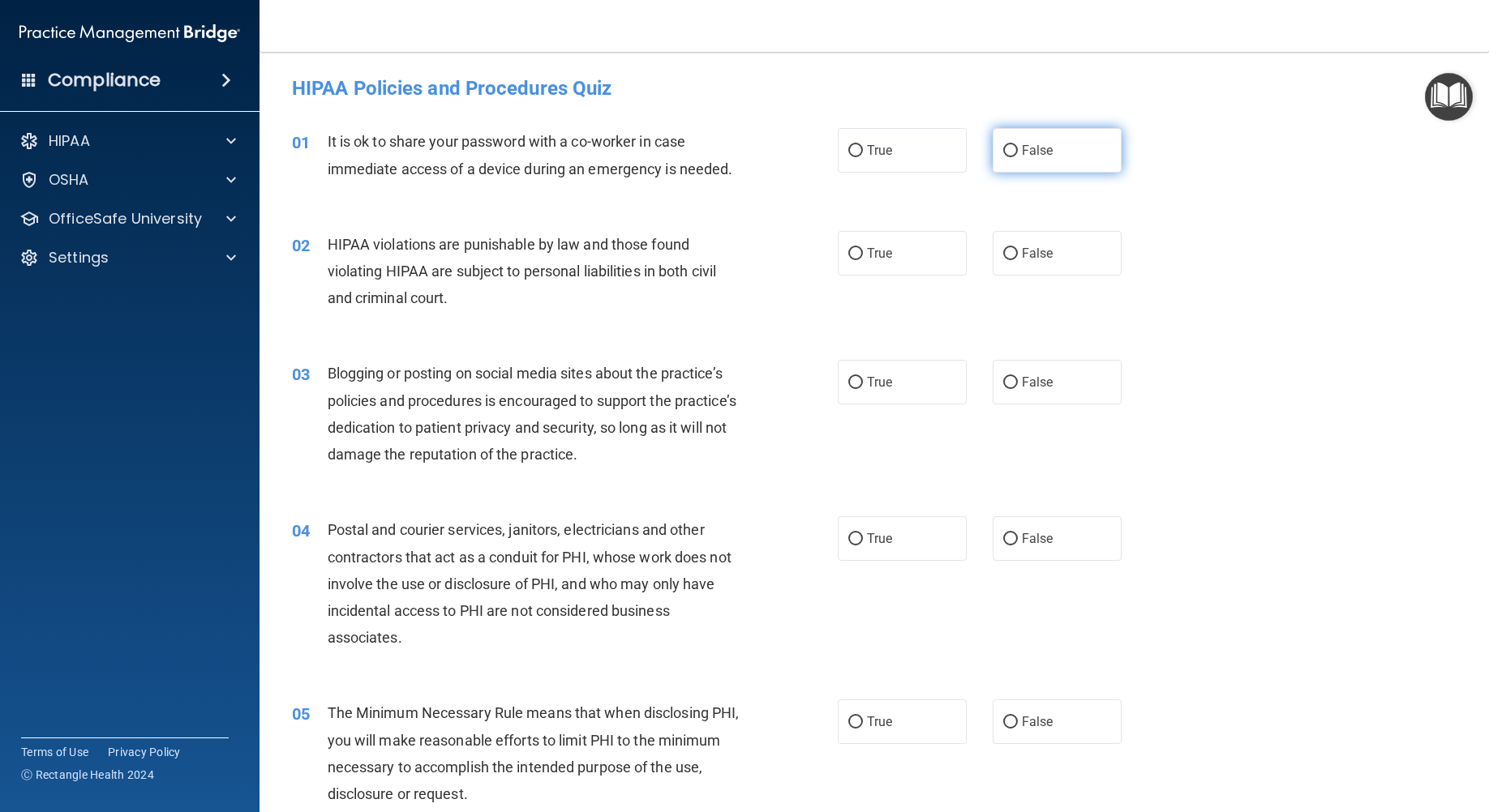
click at [1028, 154] on span "False" at bounding box center [1037, 150] width 31 height 15
click at [1018, 154] on input "False" at bounding box center [1009, 151] width 14 height 12
radio input "true"
click at [853, 267] on label "True" at bounding box center [902, 253] width 129 height 45
click at [853, 260] on input "True" at bounding box center [854, 254] width 14 height 12
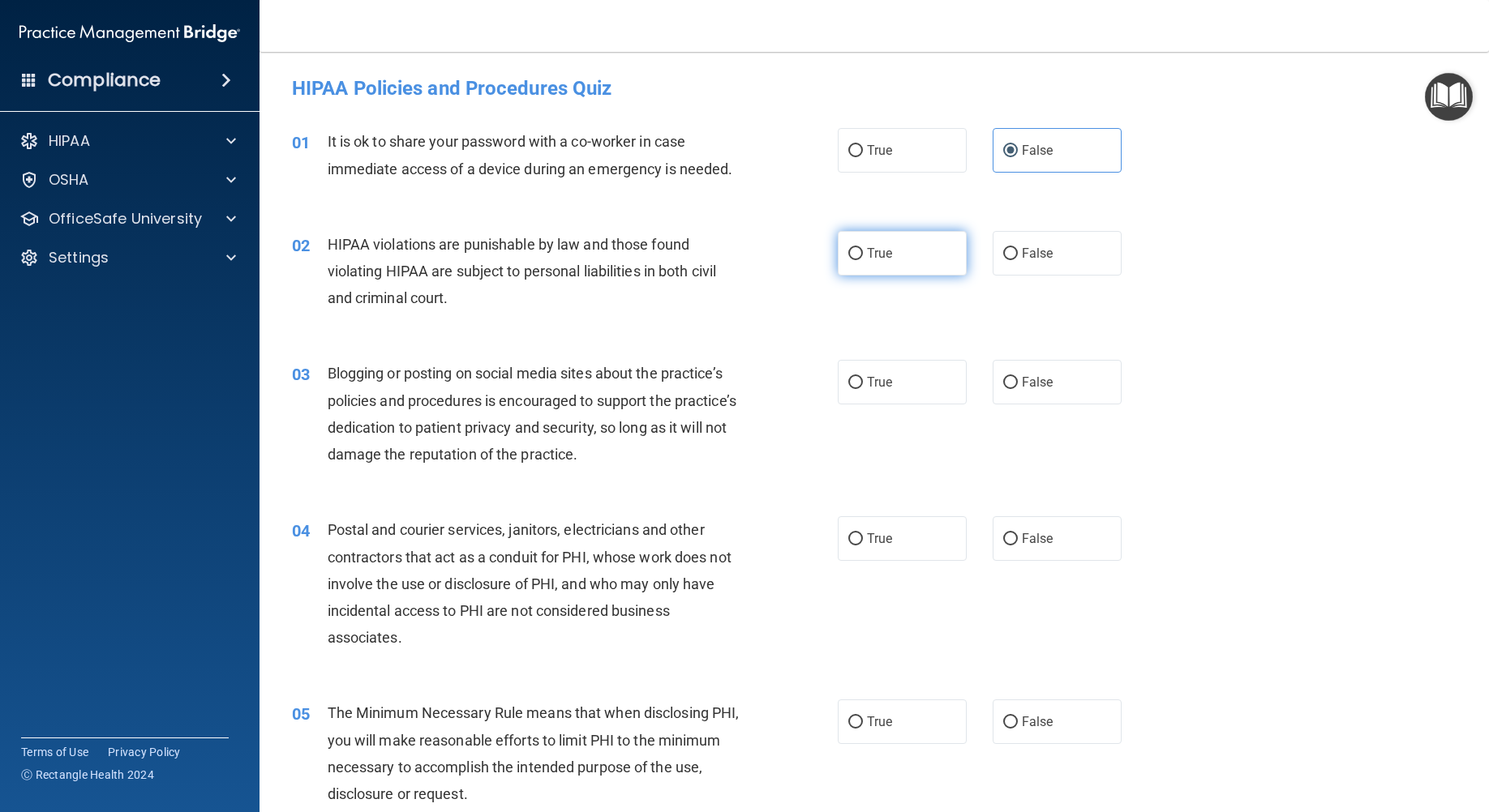
radio input "true"
click at [1021, 387] on span "False" at bounding box center [1037, 382] width 31 height 15
click at [1015, 387] on input "False" at bounding box center [1009, 383] width 14 height 12
radio input "true"
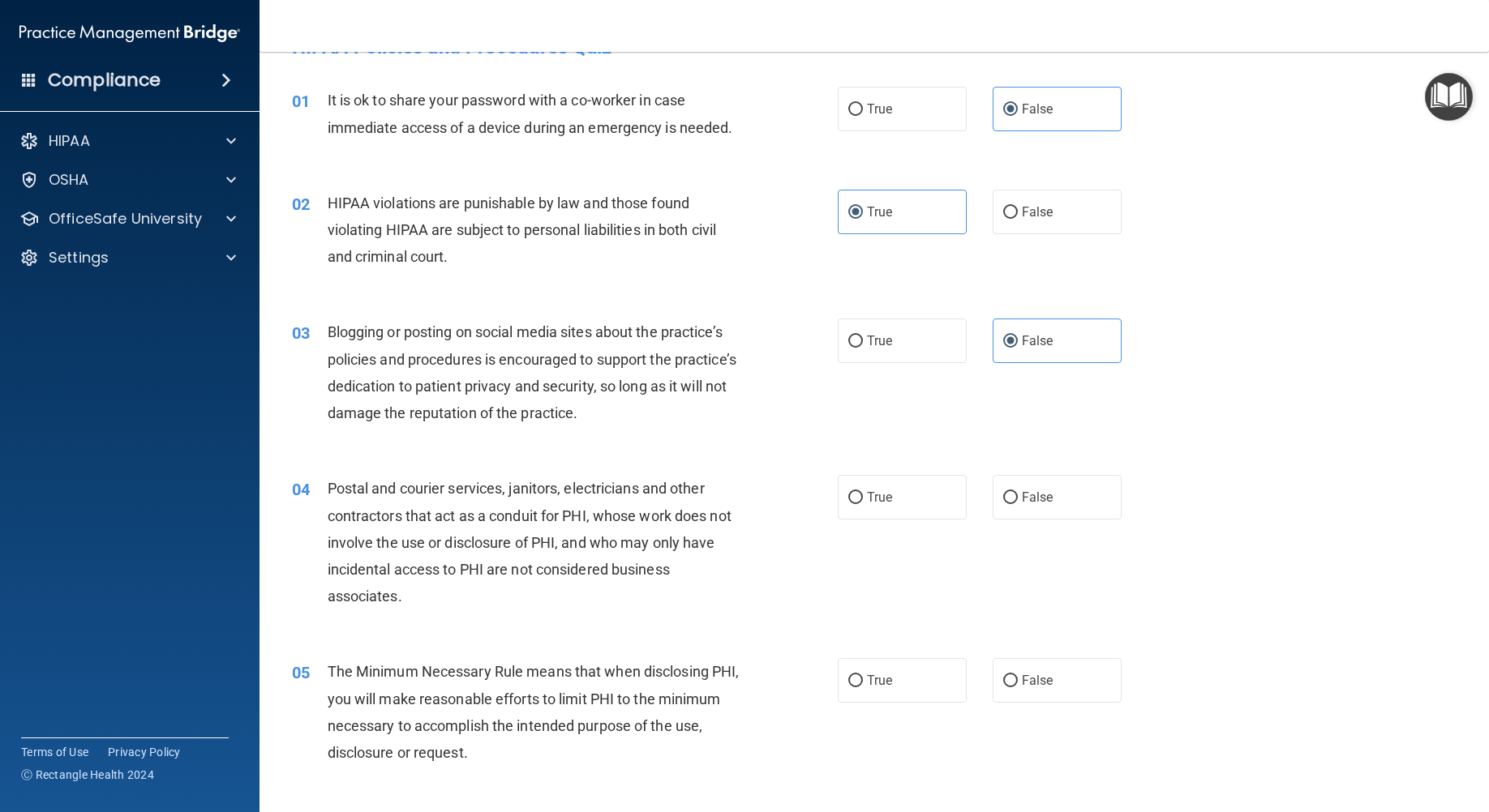
scroll to position [81, 0]
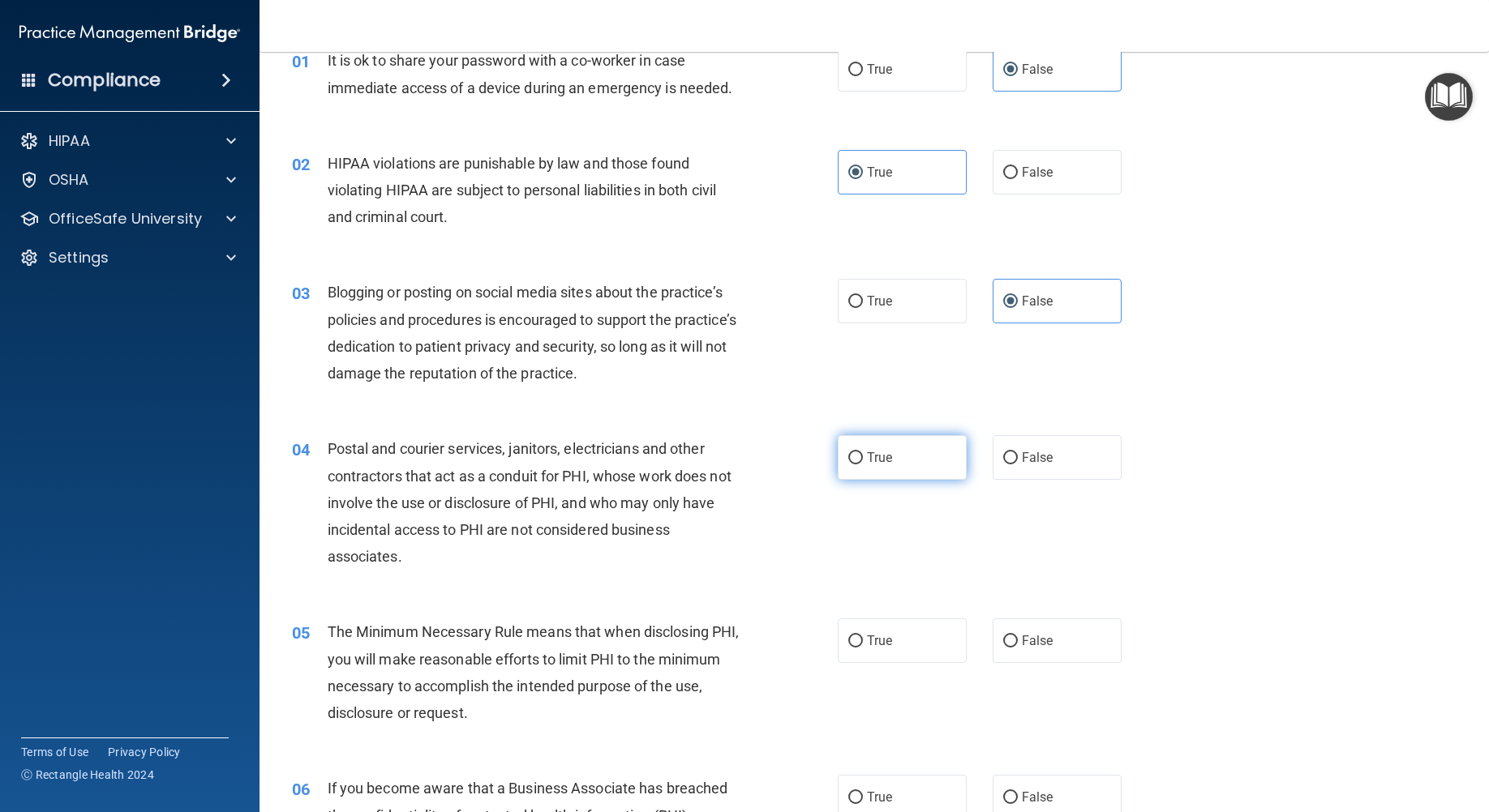
click at [918, 456] on label "True" at bounding box center [902, 457] width 129 height 45
click at [863, 456] on input "True" at bounding box center [854, 458] width 14 height 12
radio input "true"
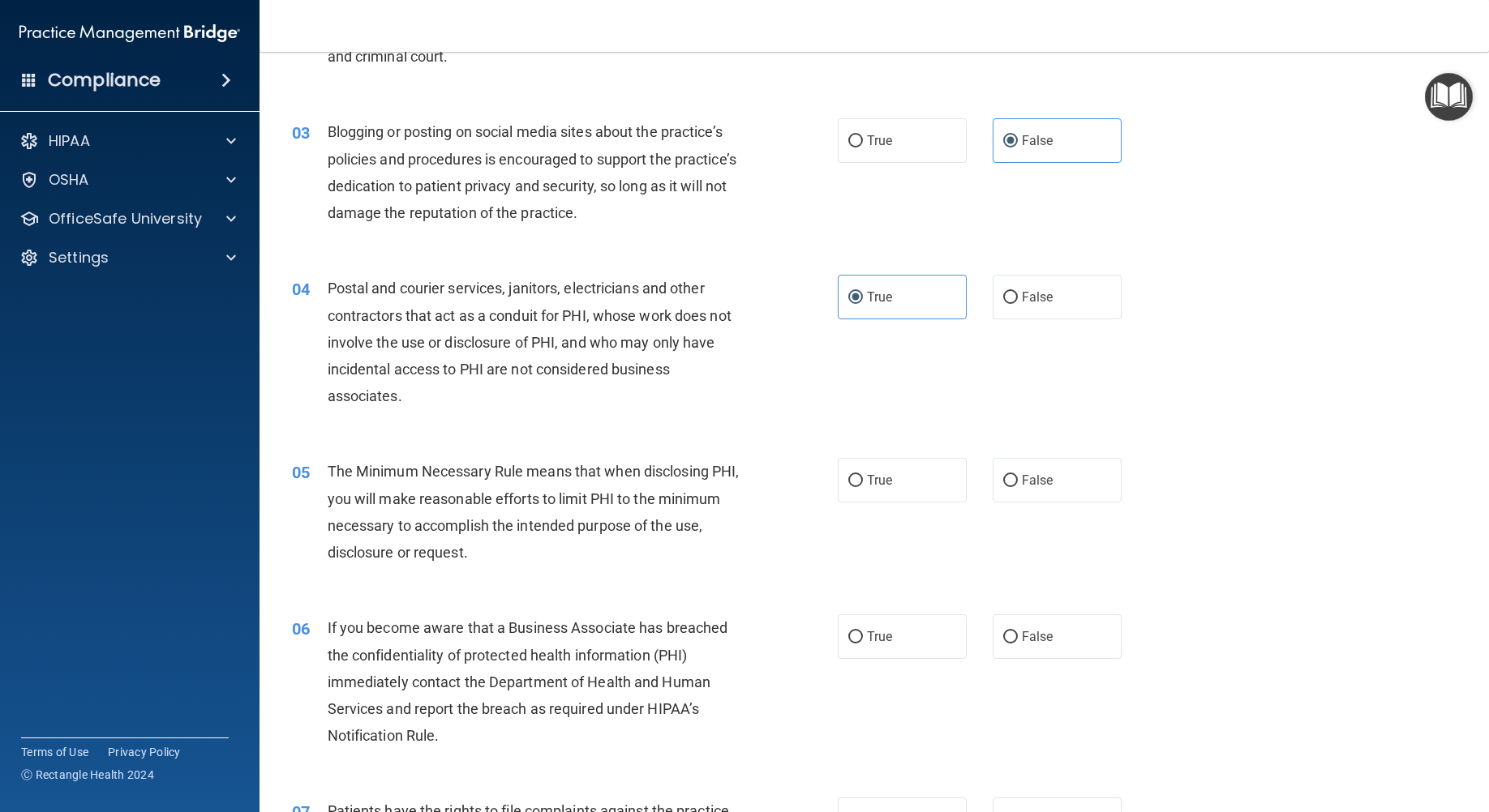
scroll to position [243, 0]
click at [926, 478] on label "True" at bounding box center [902, 478] width 129 height 45
click at [863, 478] on input "True" at bounding box center [854, 479] width 14 height 12
radio input "true"
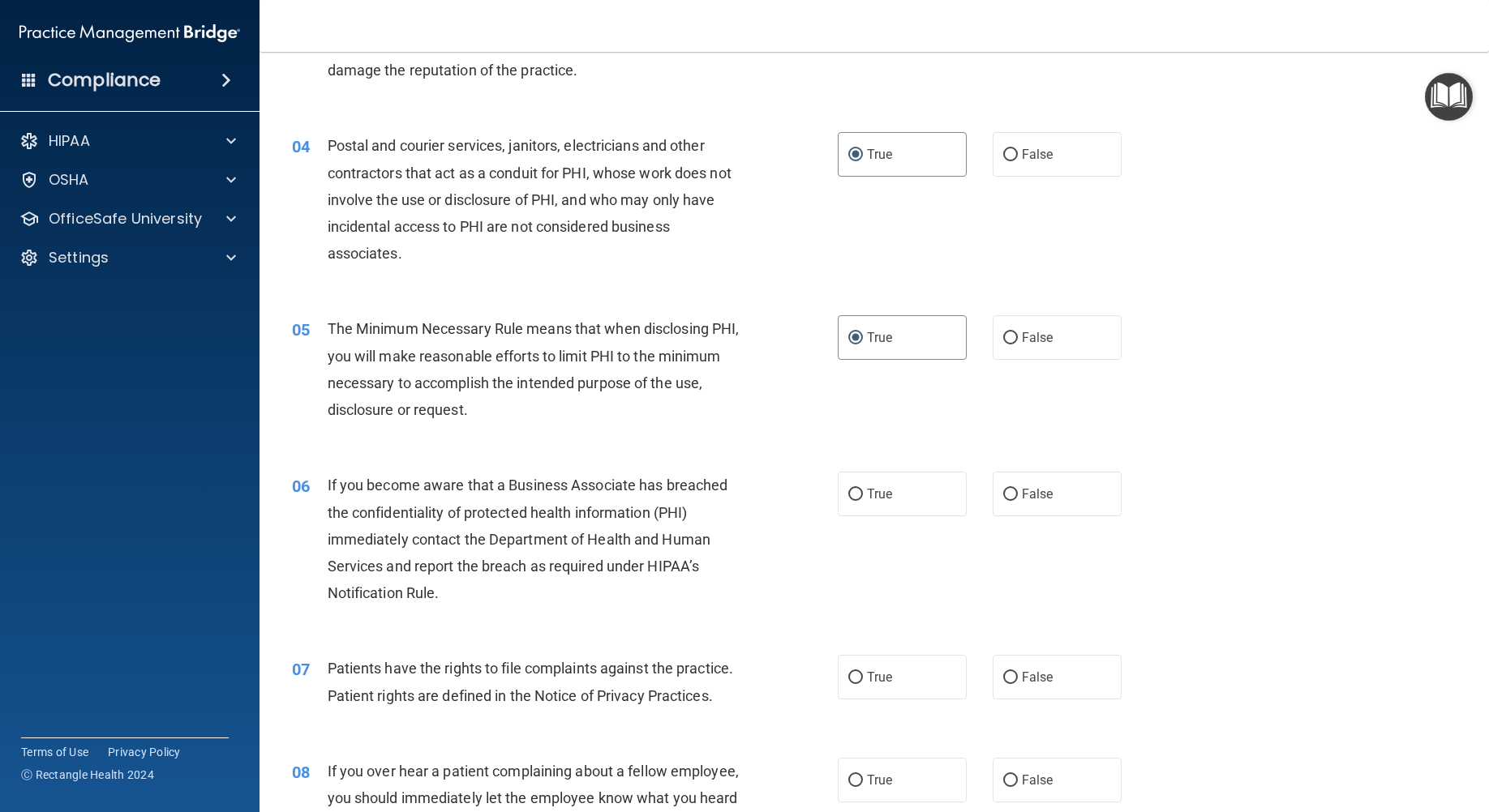
scroll to position [406, 0]
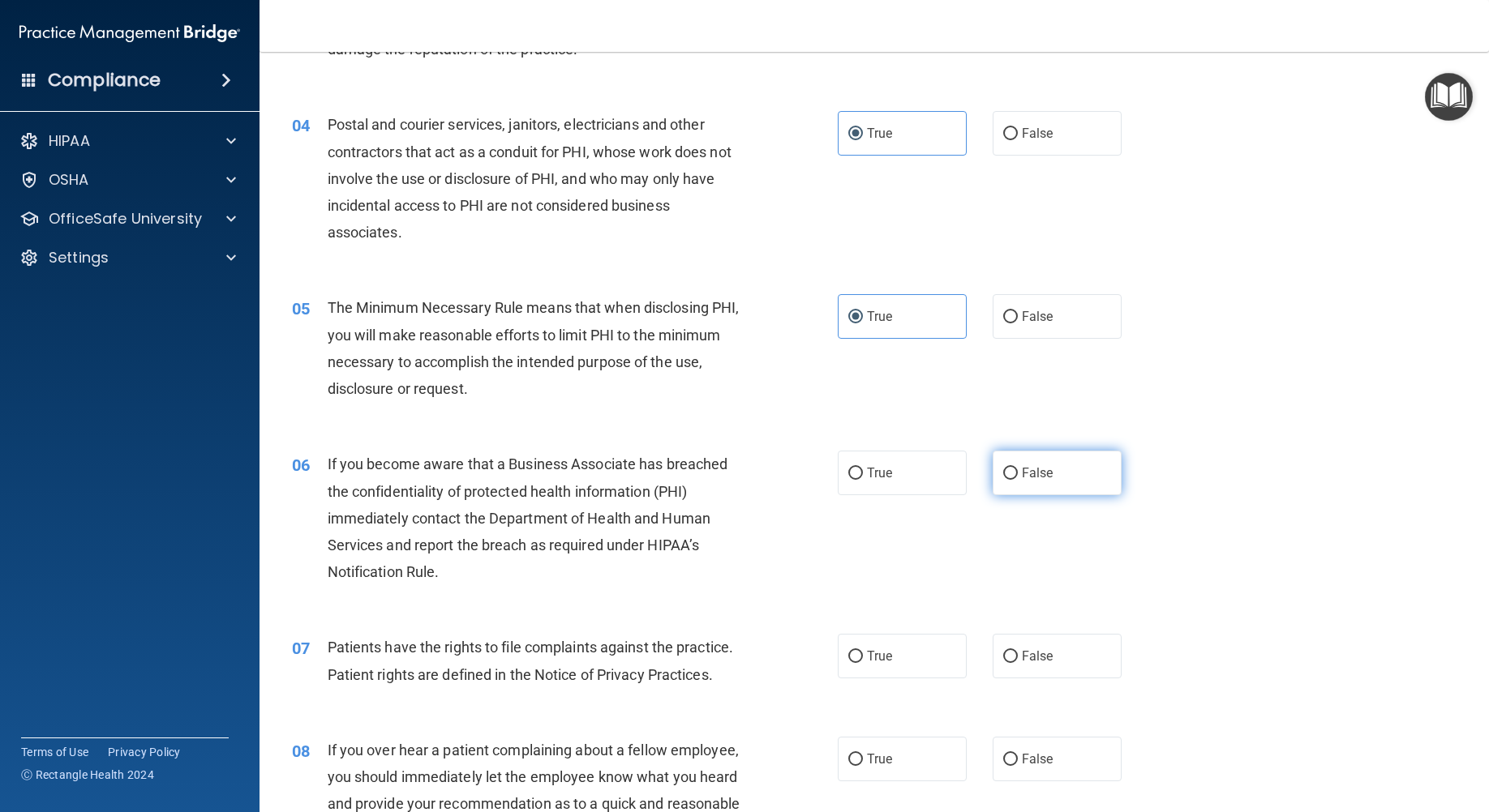
click at [1012, 459] on label "False" at bounding box center [1057, 472] width 129 height 45
click at [1012, 467] on input "False" at bounding box center [1009, 473] width 14 height 12
radio input "true"
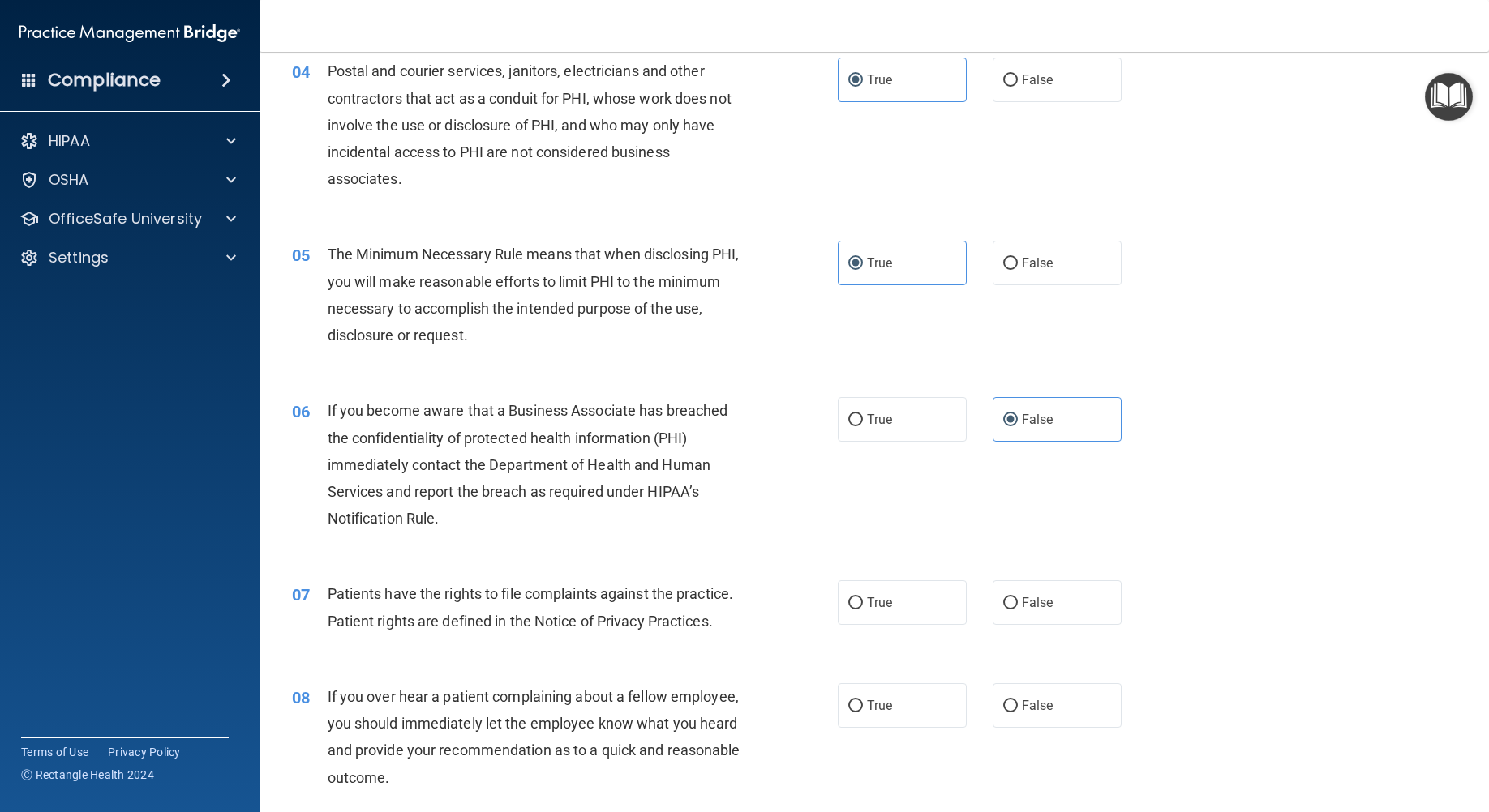
scroll to position [486, 0]
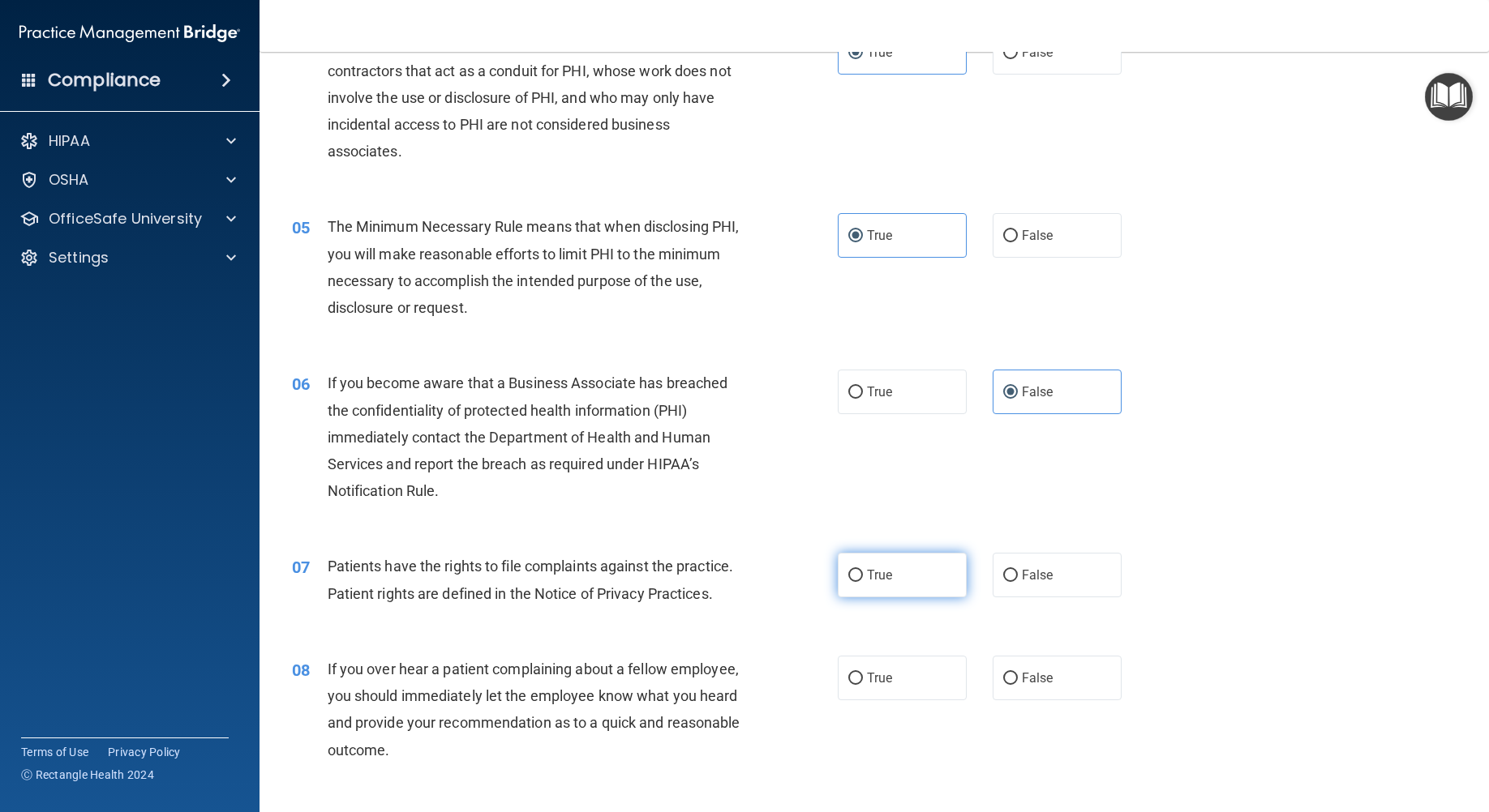
click at [853, 571] on input "True" at bounding box center [854, 576] width 14 height 12
radio input "true"
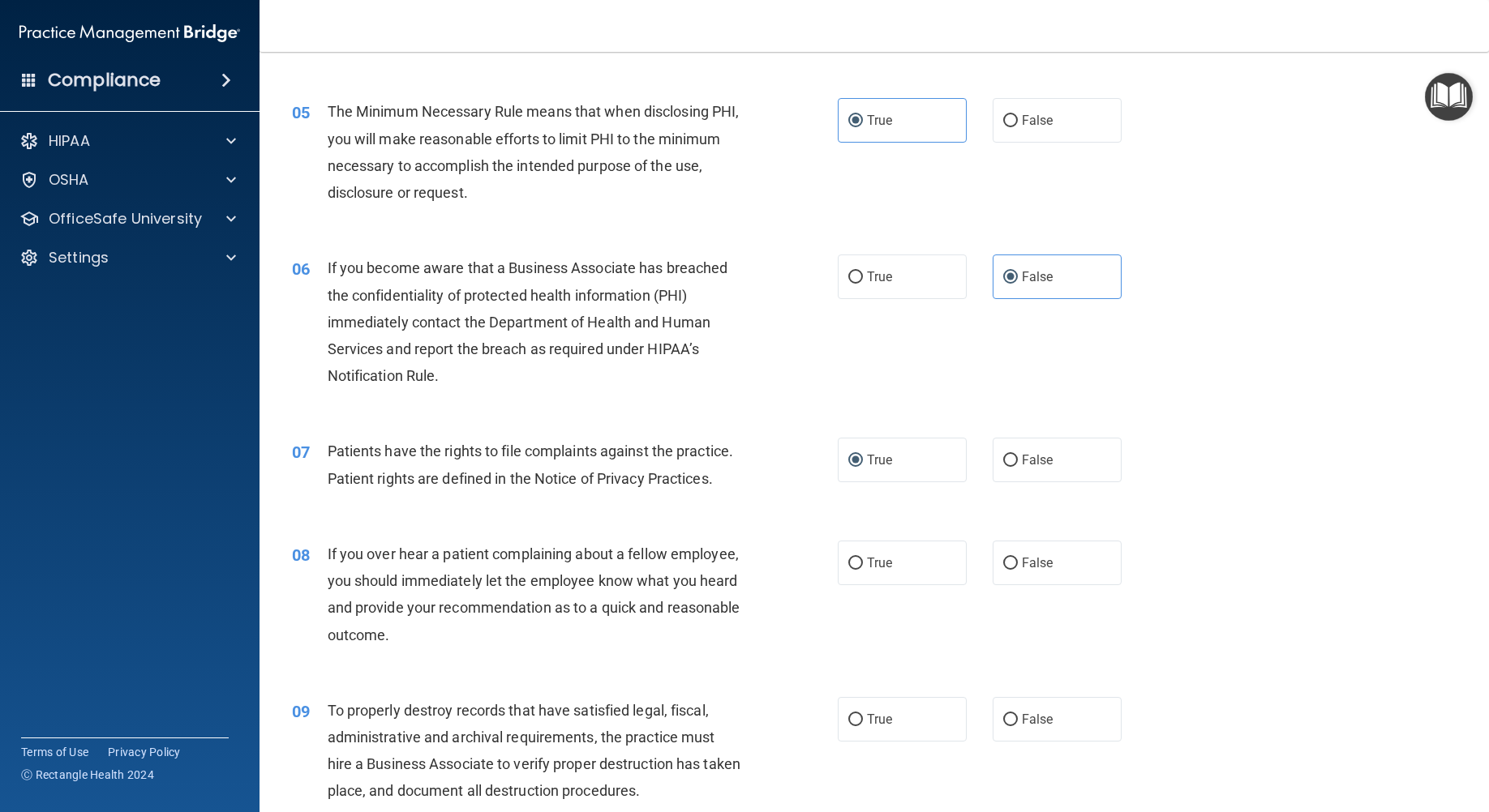
scroll to position [649, 0]
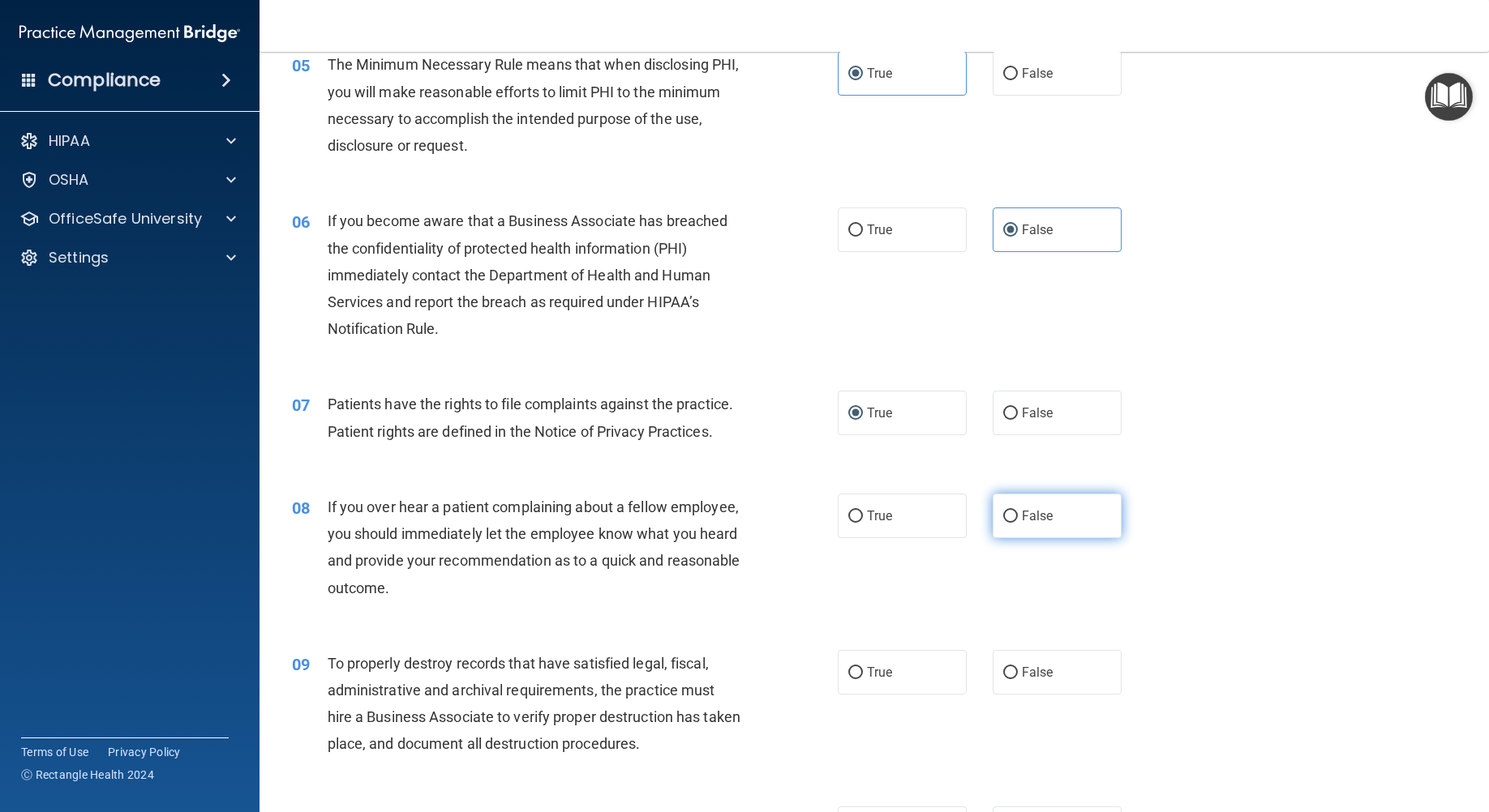
click at [1057, 512] on label "False" at bounding box center [1057, 516] width 129 height 45
click at [1018, 512] on input "False" at bounding box center [1009, 517] width 14 height 12
radio input "true"
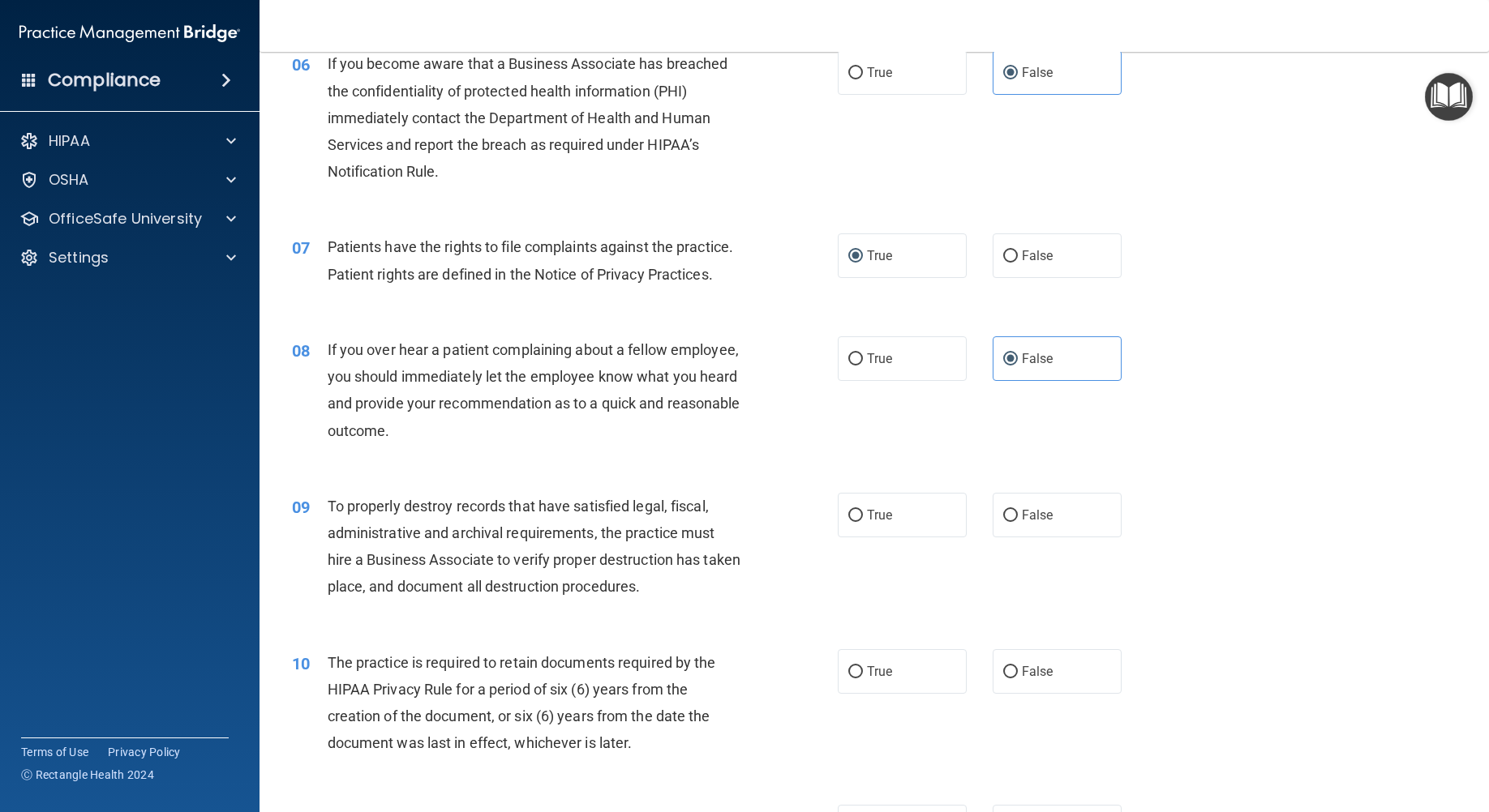
scroll to position [810, 0]
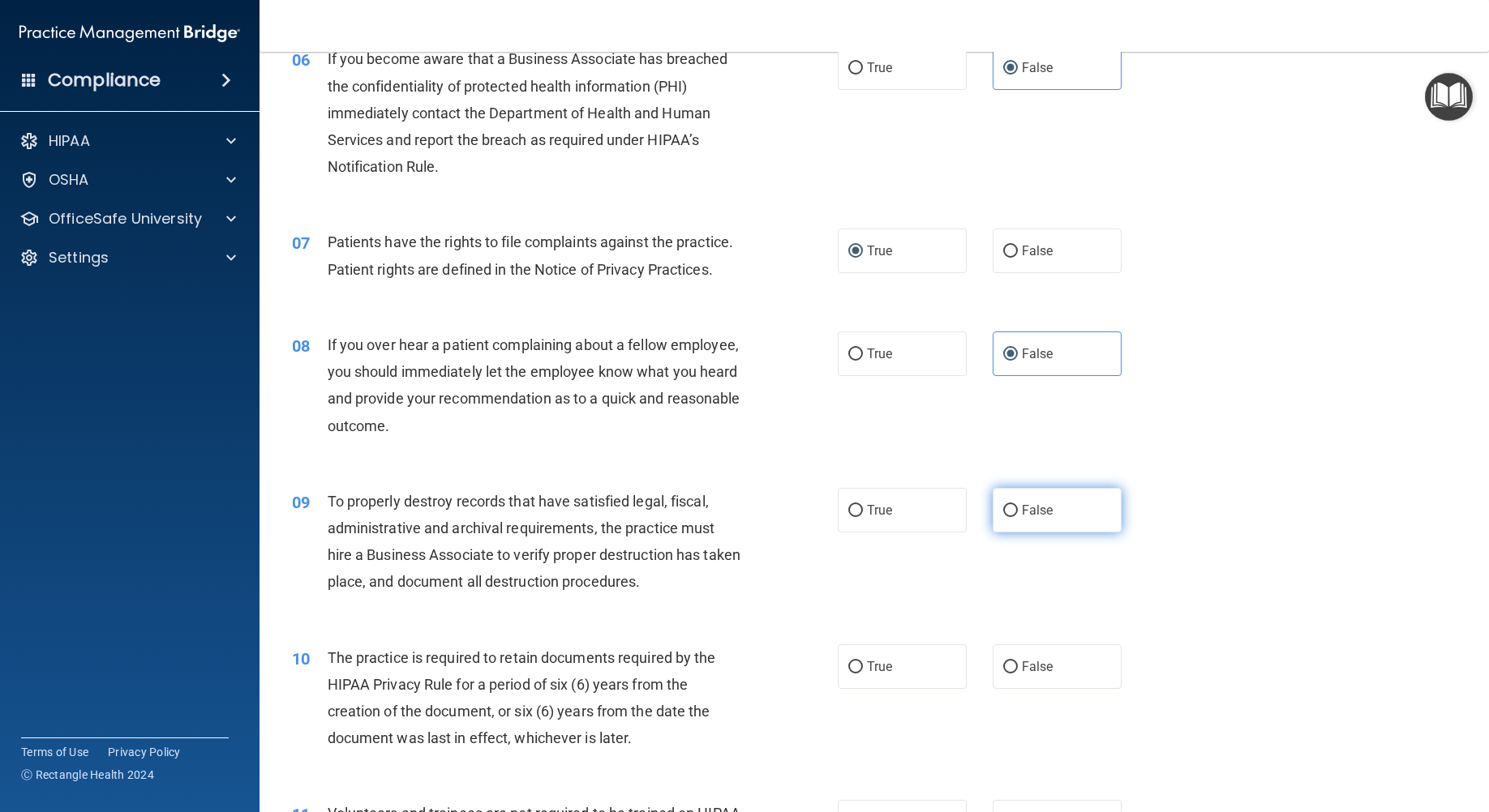
click at [1030, 512] on span "False" at bounding box center [1037, 510] width 31 height 15
click at [1018, 512] on input "False" at bounding box center [1009, 511] width 14 height 12
radio input "true"
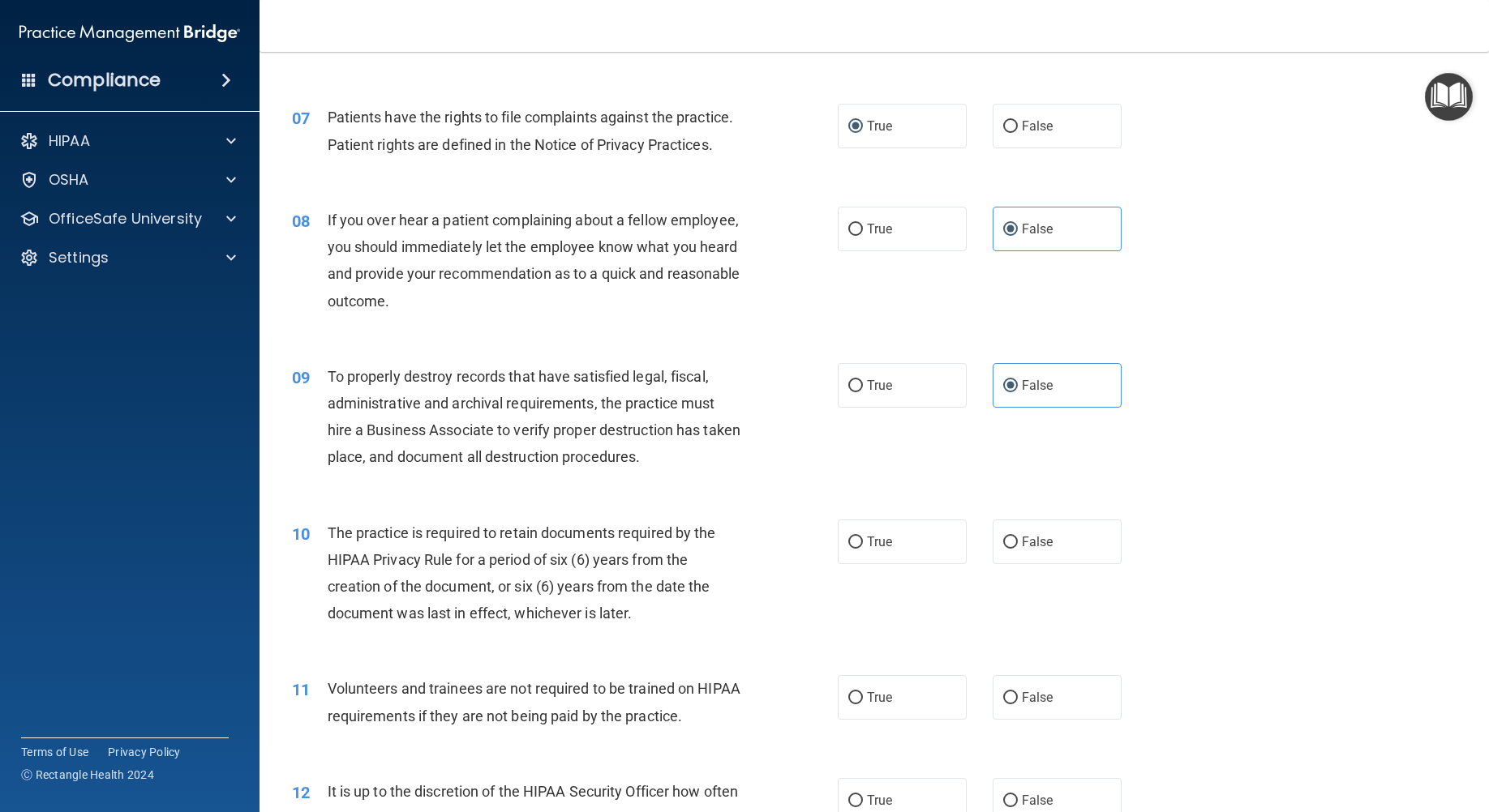
scroll to position [973, 0]
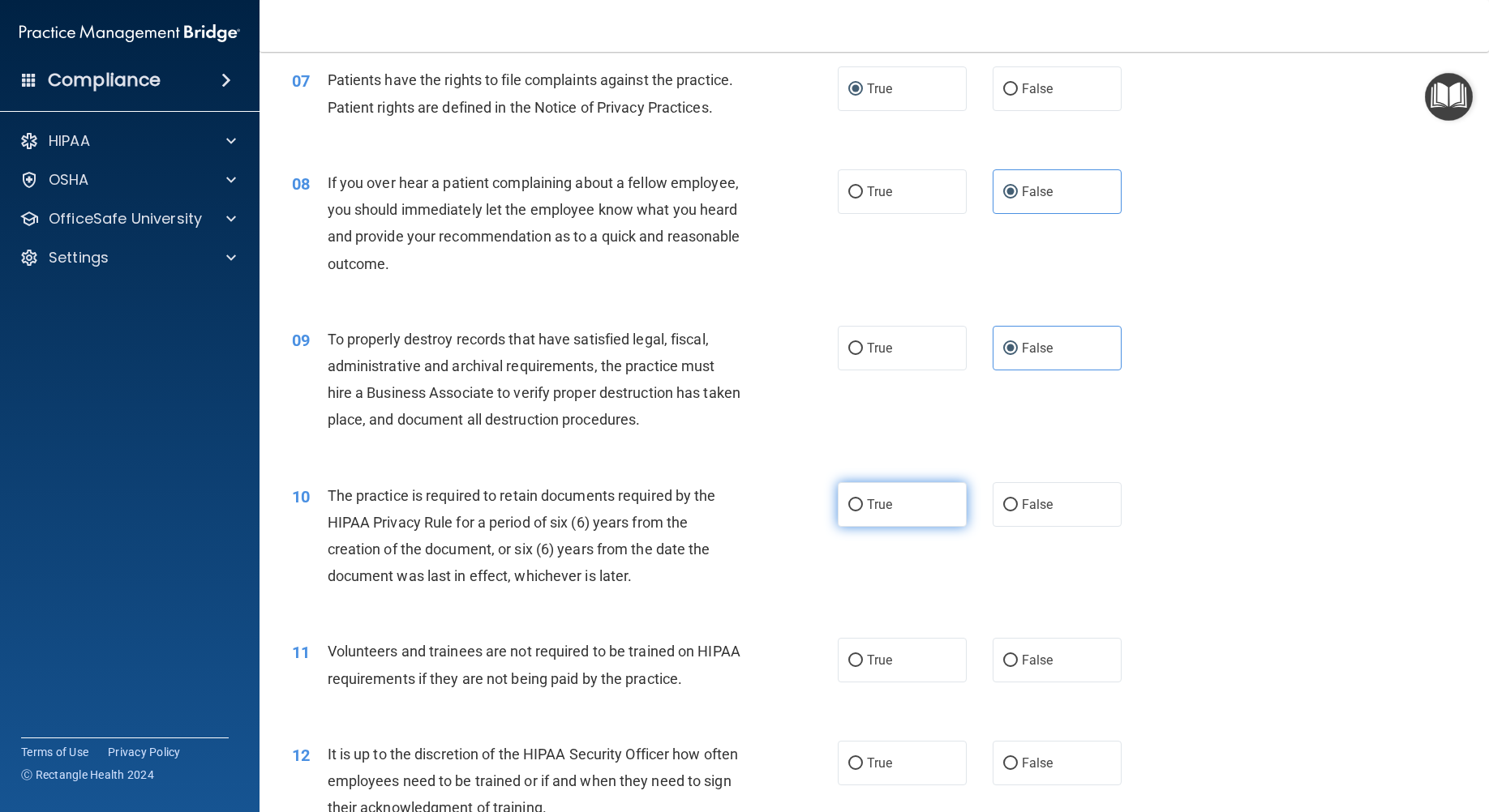
click at [878, 511] on span "True" at bounding box center [879, 504] width 25 height 15
click at [863, 511] on input "True" at bounding box center [854, 505] width 14 height 12
radio input "true"
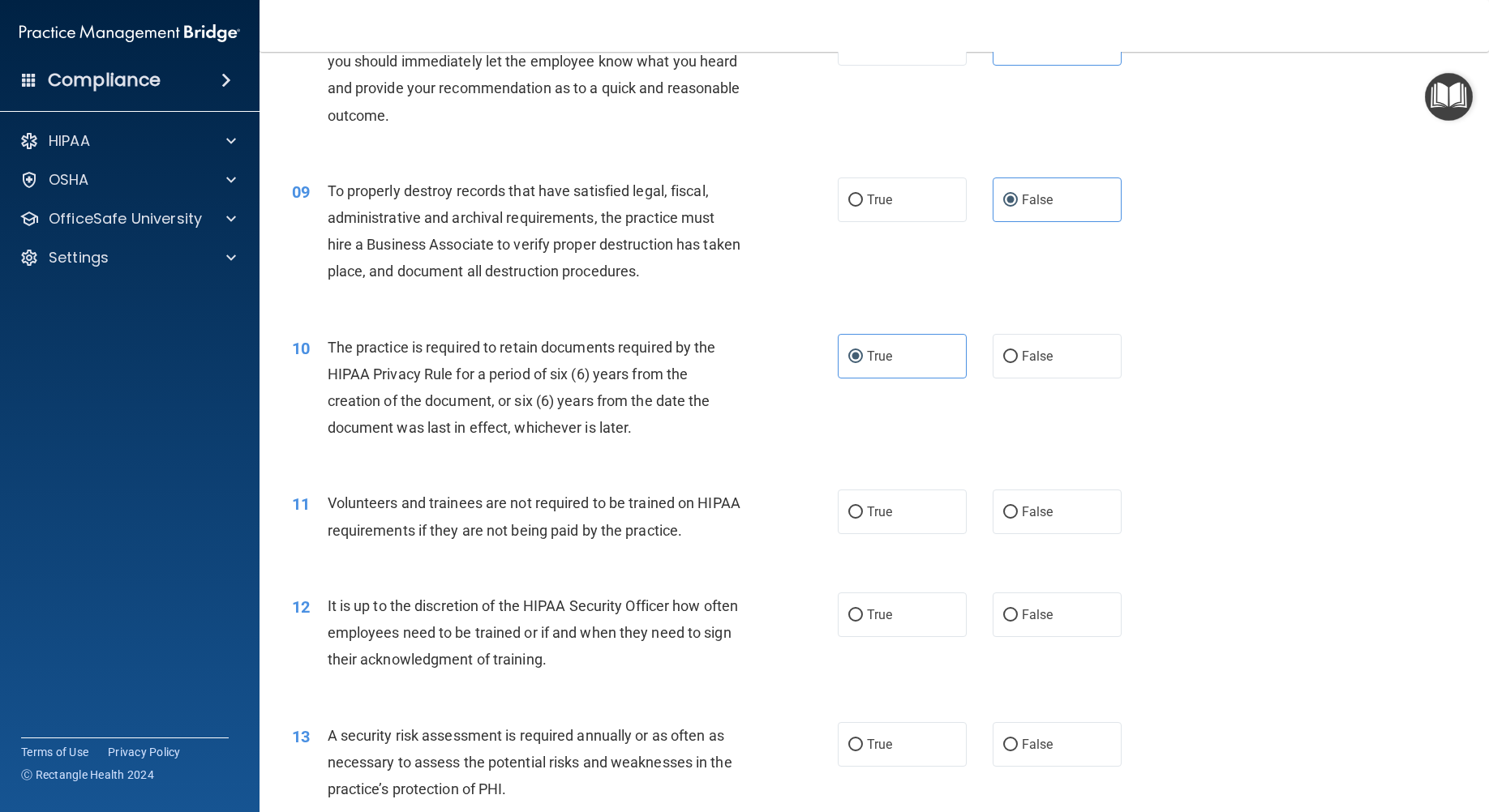
scroll to position [1135, 0]
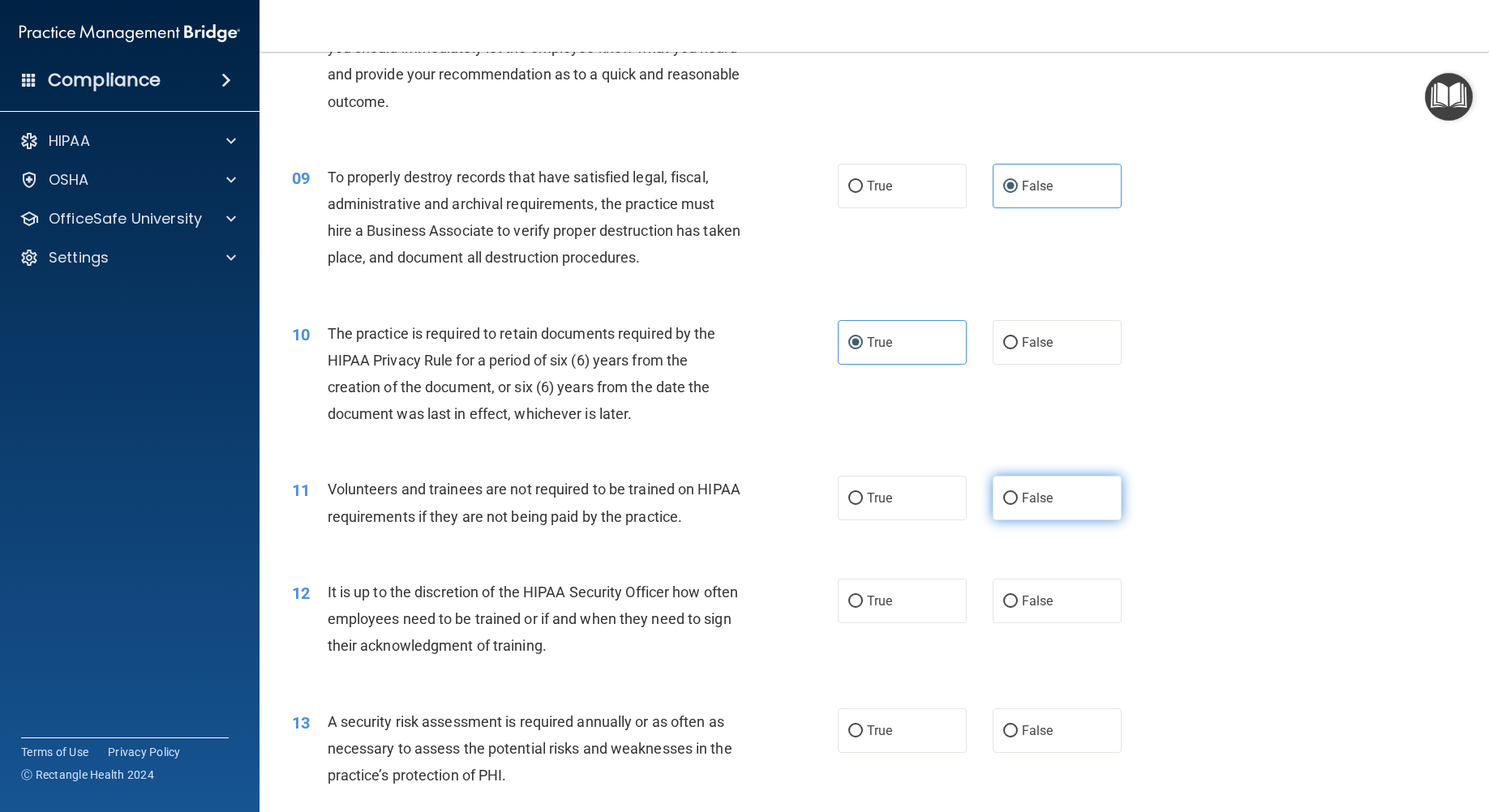
click at [1038, 500] on span "False" at bounding box center [1037, 498] width 31 height 15
click at [1018, 500] on input "False" at bounding box center [1009, 499] width 14 height 12
radio input "true"
click at [1035, 591] on label "False" at bounding box center [1057, 600] width 129 height 45
click at [1018, 595] on input "False" at bounding box center [1009, 601] width 14 height 12
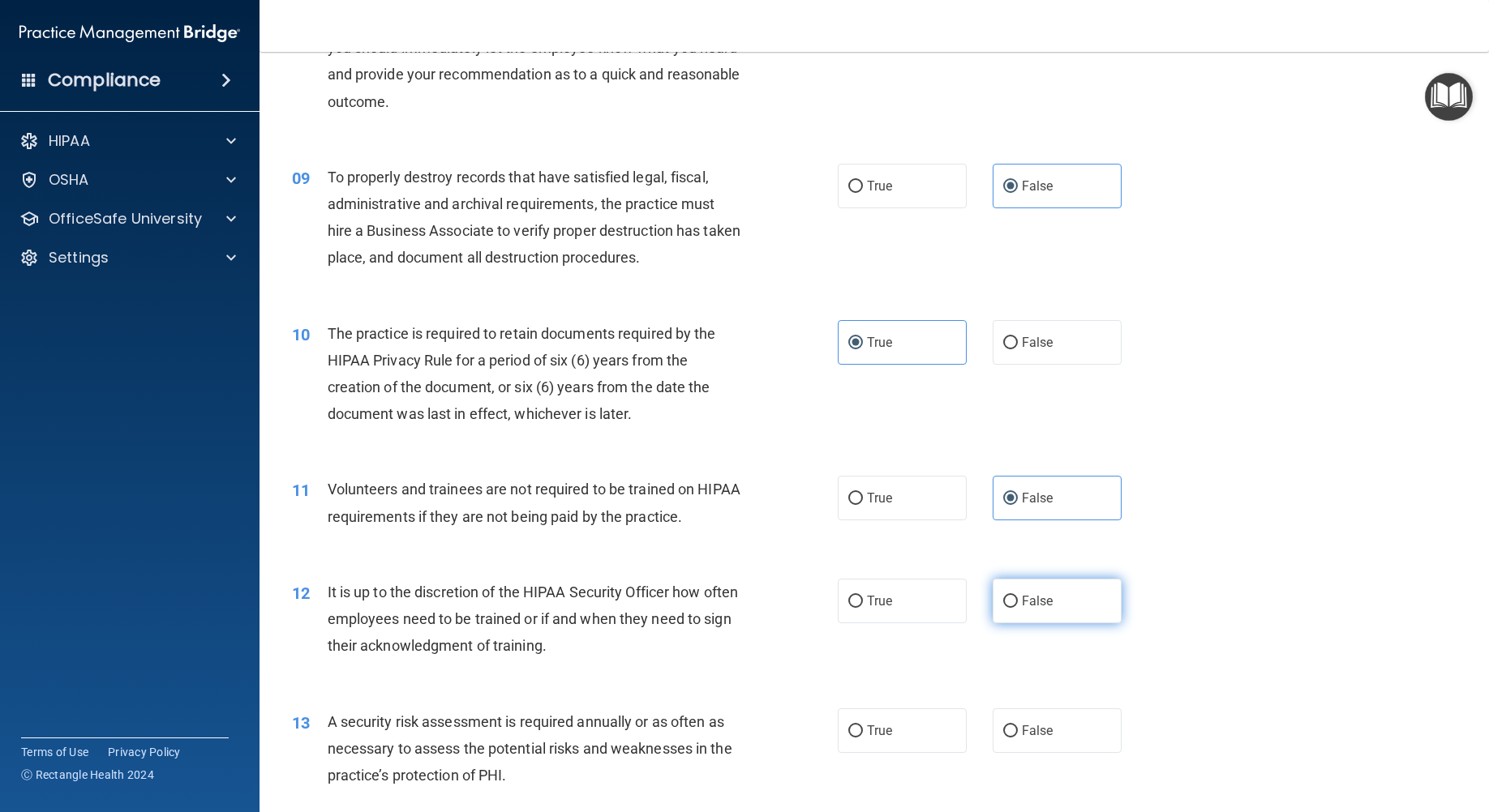
radio input "true"
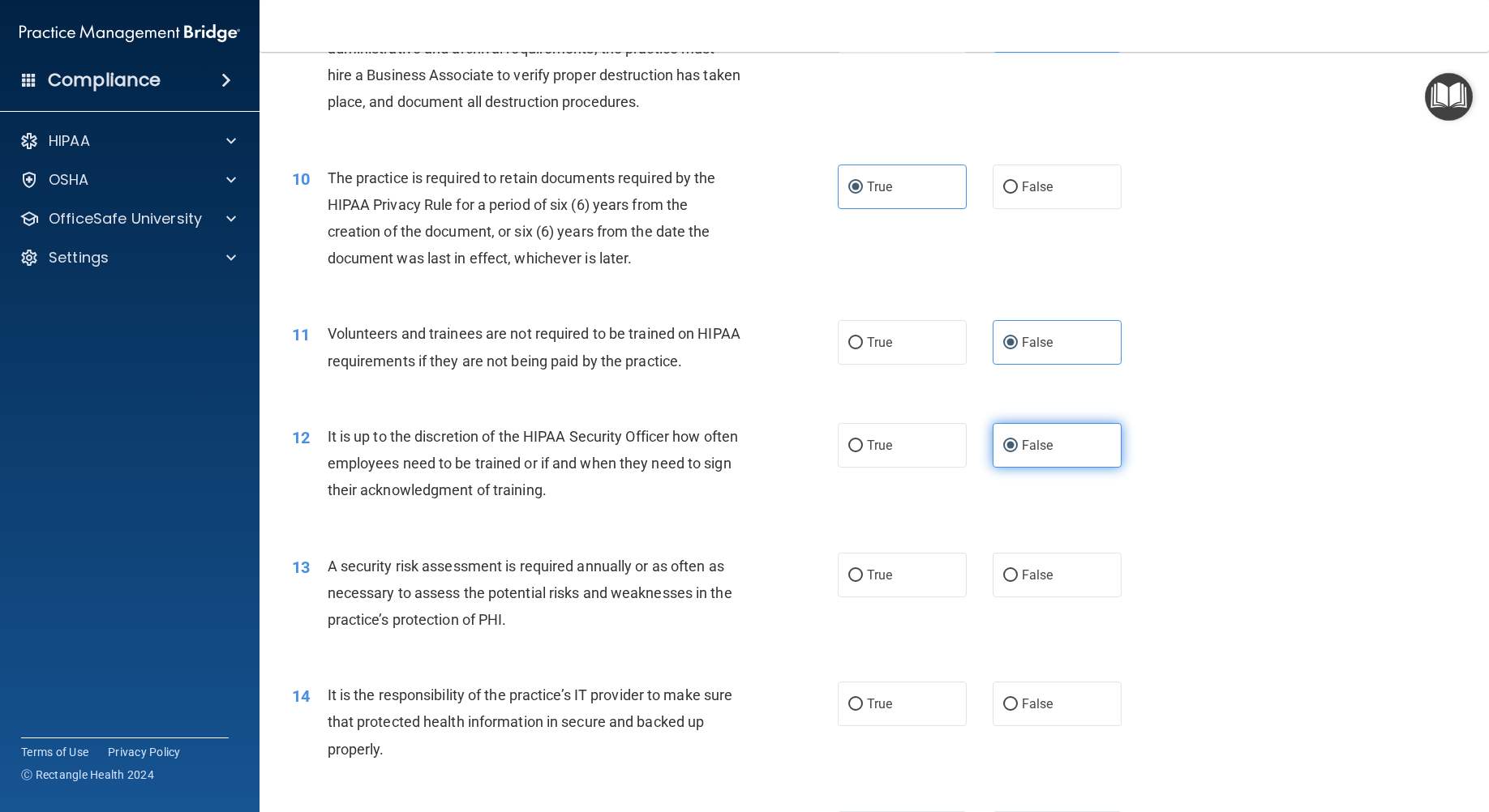
scroll to position [1296, 0]
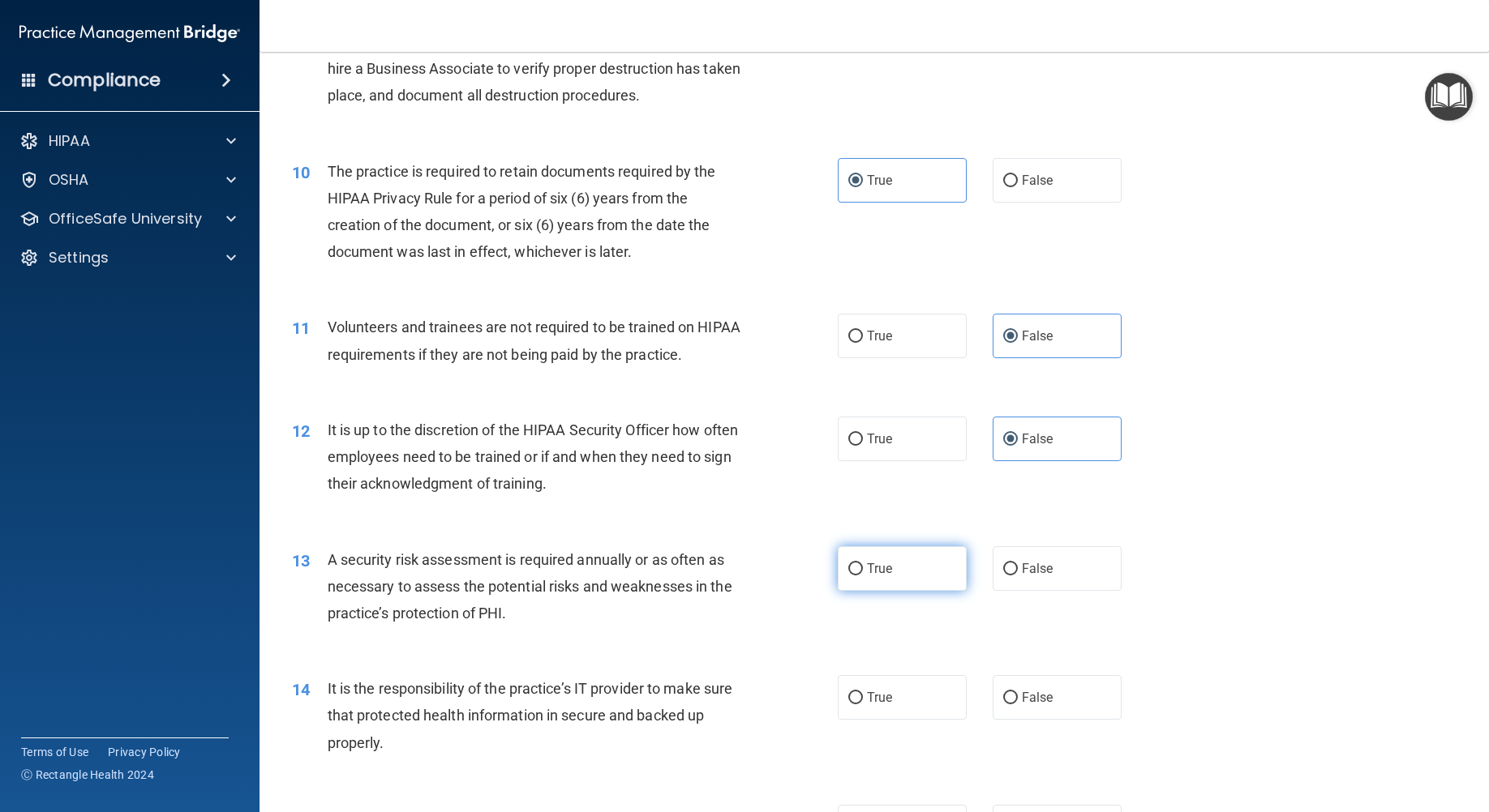
click at [924, 566] on label "True" at bounding box center [902, 568] width 129 height 45
click at [863, 566] on input "True" at bounding box center [854, 569] width 14 height 12
radio input "true"
click at [1040, 694] on span "False" at bounding box center [1037, 697] width 31 height 15
click at [1018, 694] on input "False" at bounding box center [1009, 698] width 14 height 12
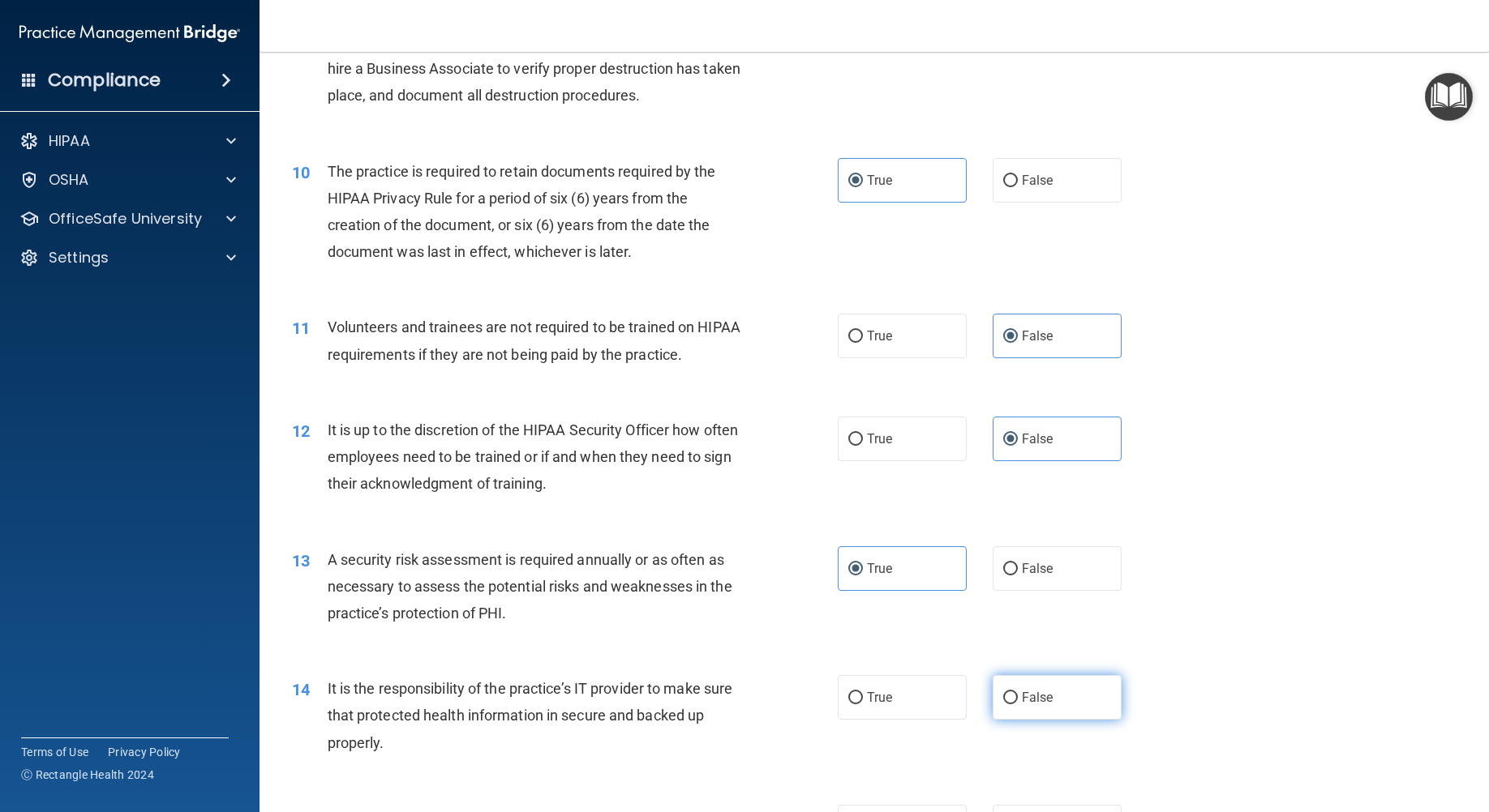
radio input "true"
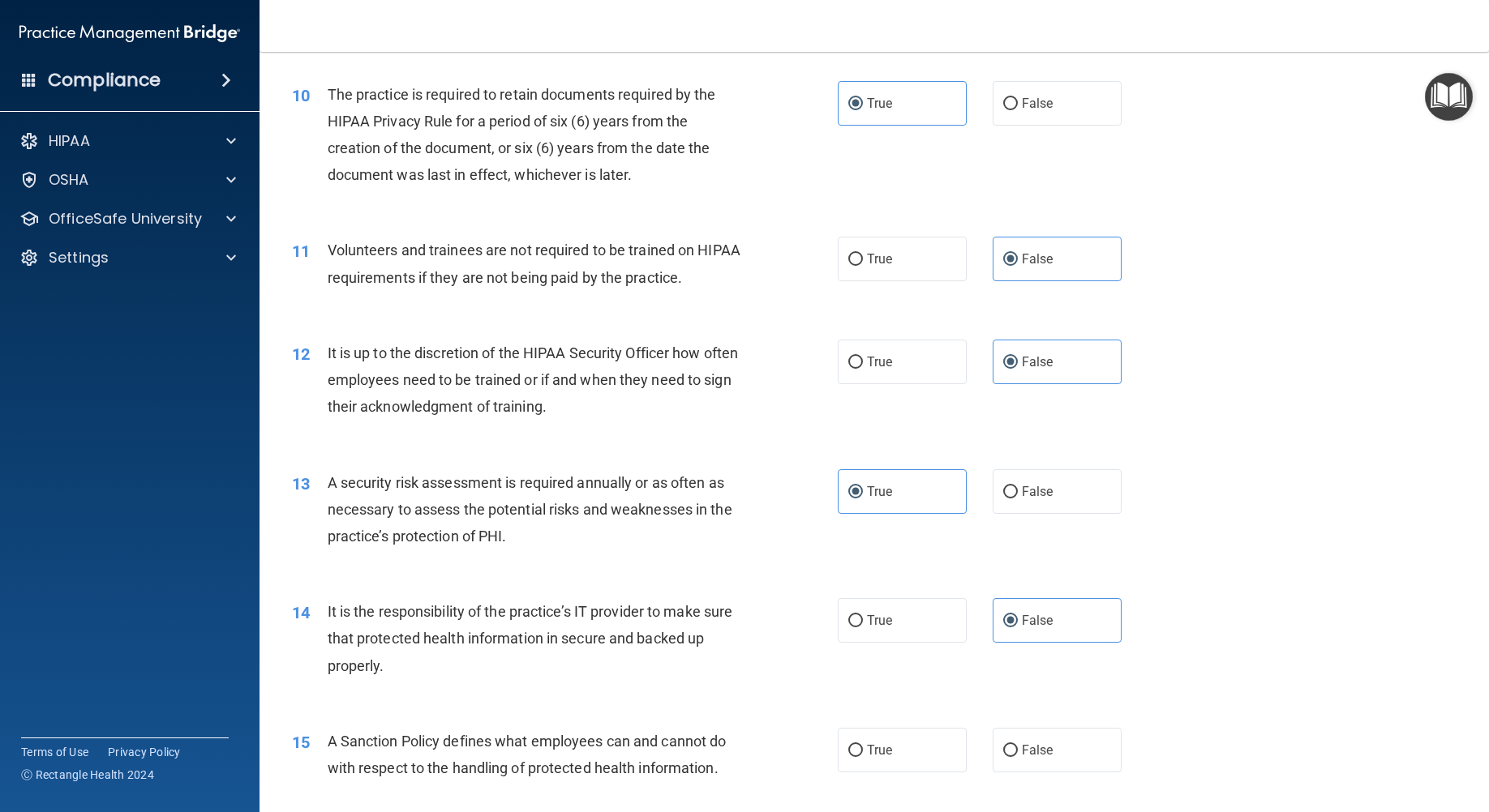
scroll to position [1539, 0]
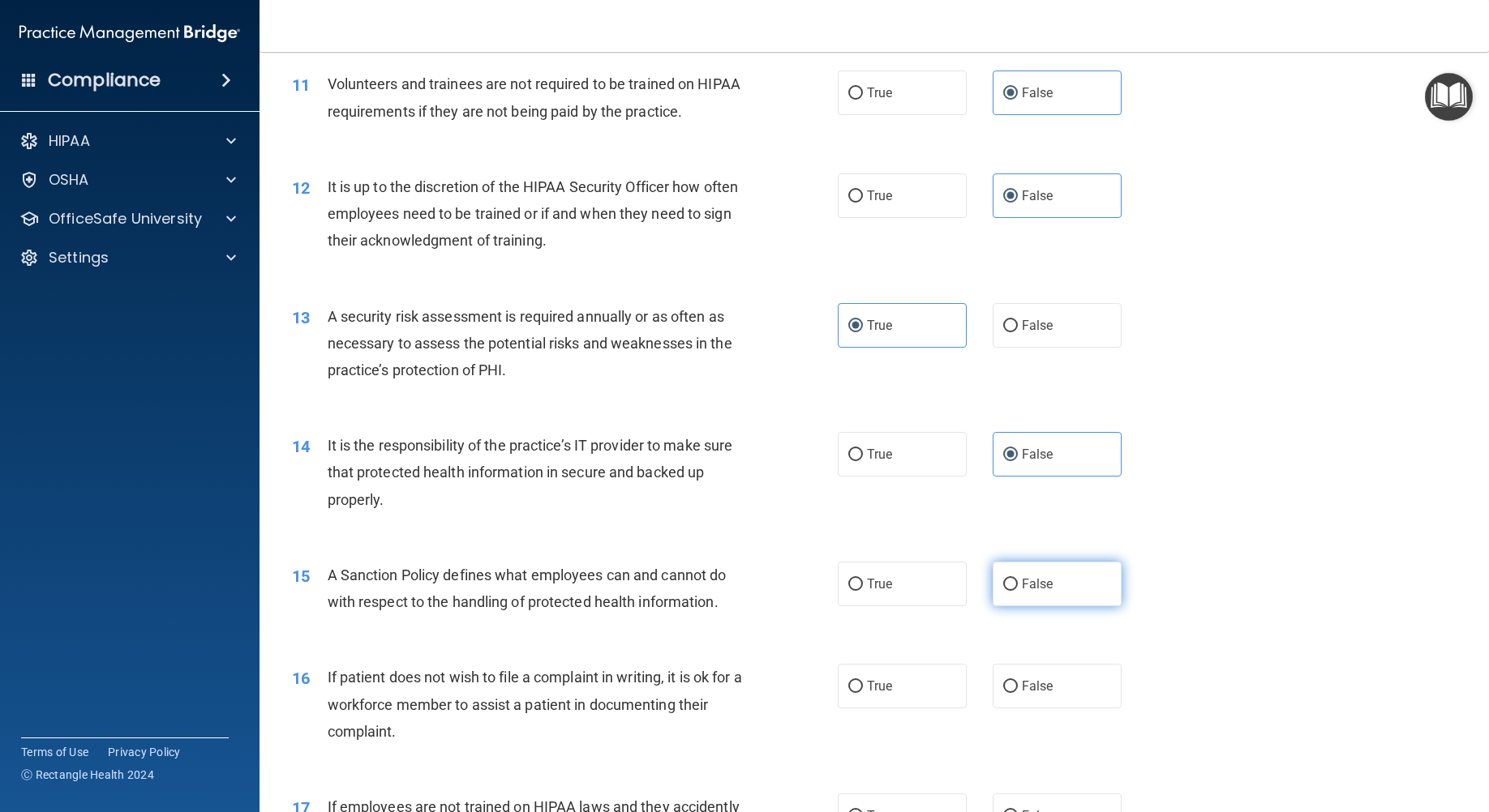
click at [1095, 595] on label "False" at bounding box center [1057, 583] width 129 height 45
click at [1018, 591] on input "False" at bounding box center [1009, 584] width 14 height 12
radio input "true"
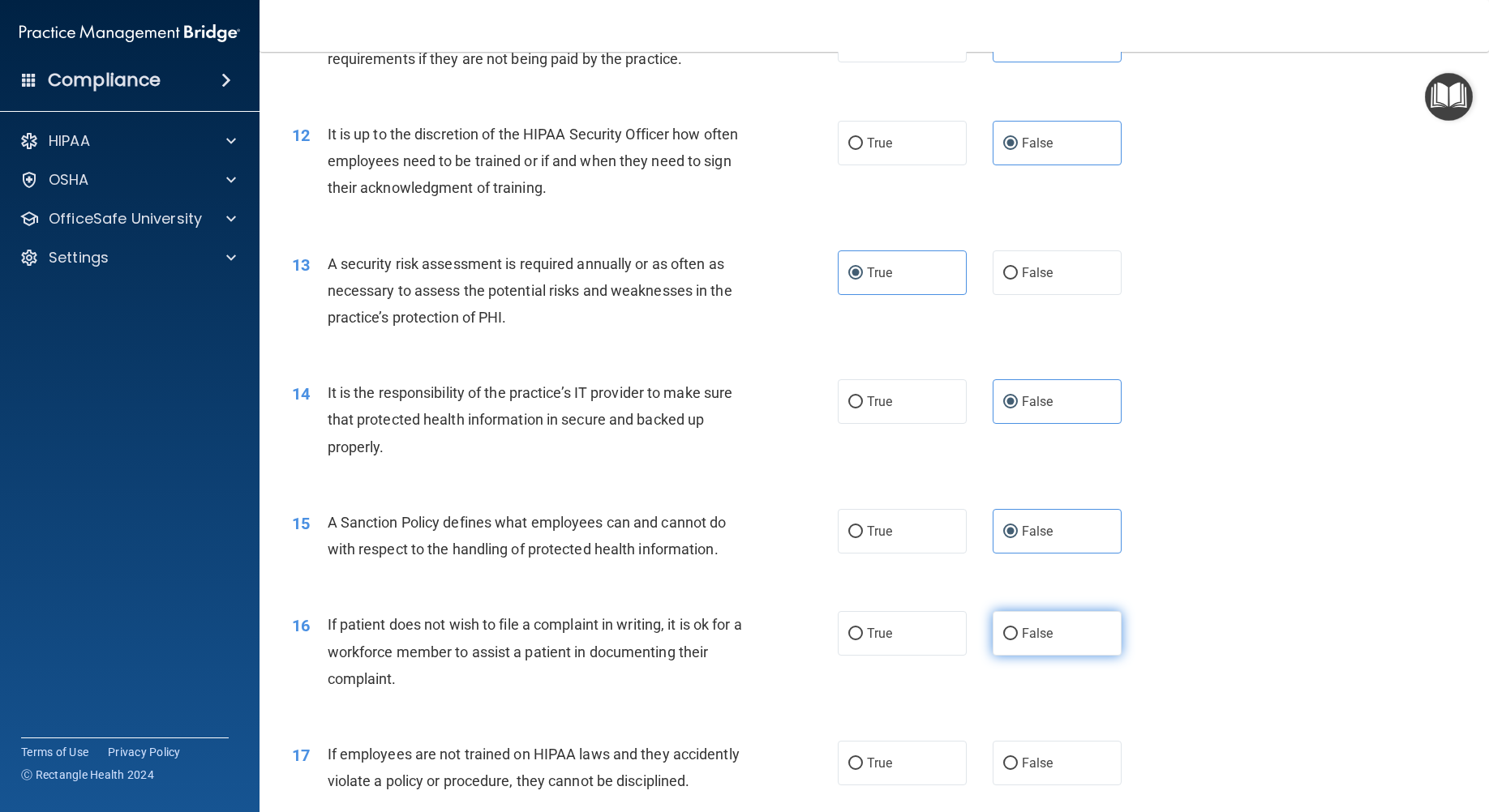
scroll to position [1620, 0]
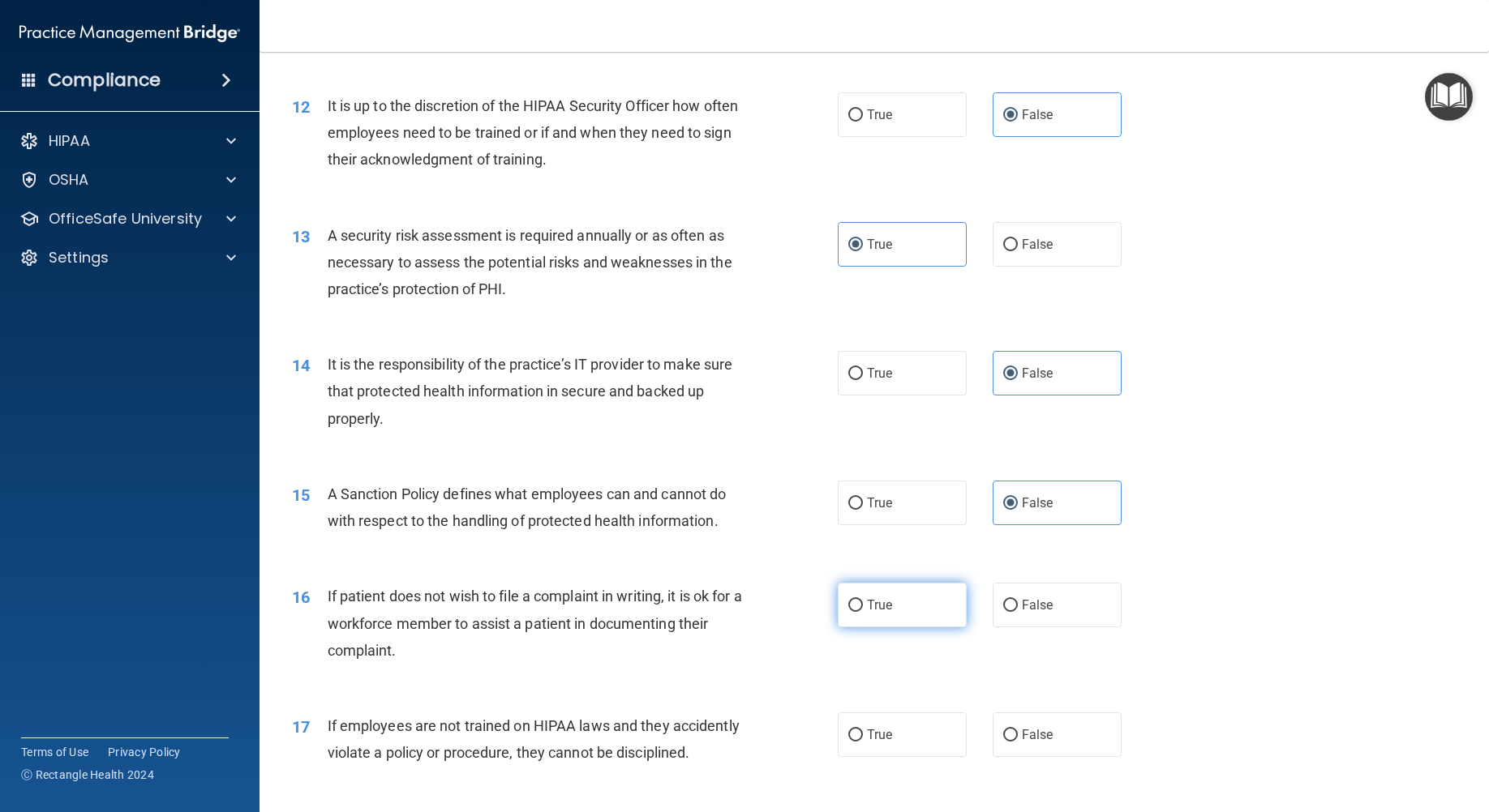
click at [909, 604] on label "True" at bounding box center [902, 604] width 129 height 45
click at [863, 604] on input "True" at bounding box center [854, 605] width 14 height 12
radio input "true"
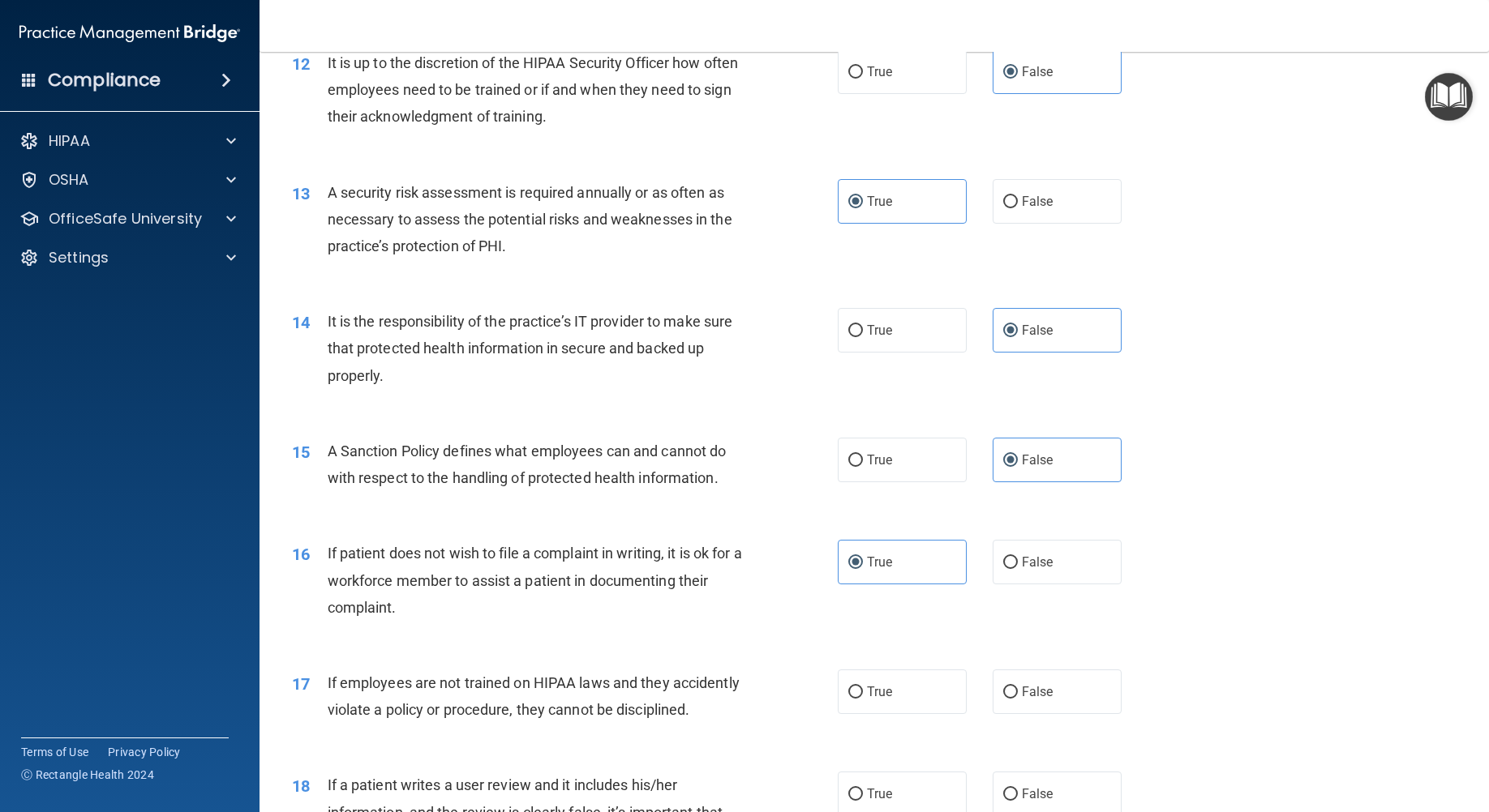
scroll to position [1702, 0]
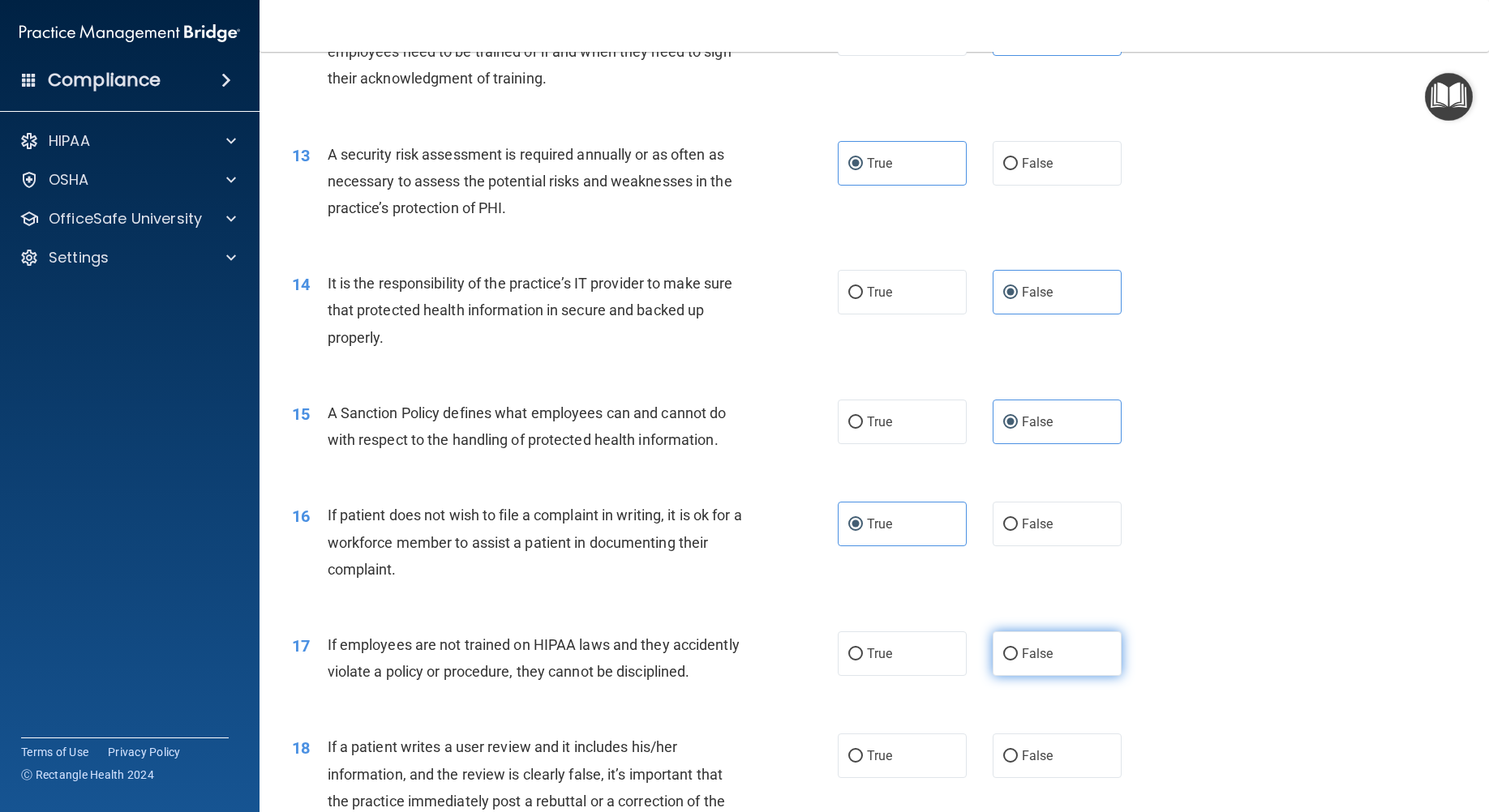
click at [1041, 651] on span "False" at bounding box center [1037, 653] width 31 height 15
click at [1018, 651] on input "False" at bounding box center [1009, 654] width 14 height 12
radio input "true"
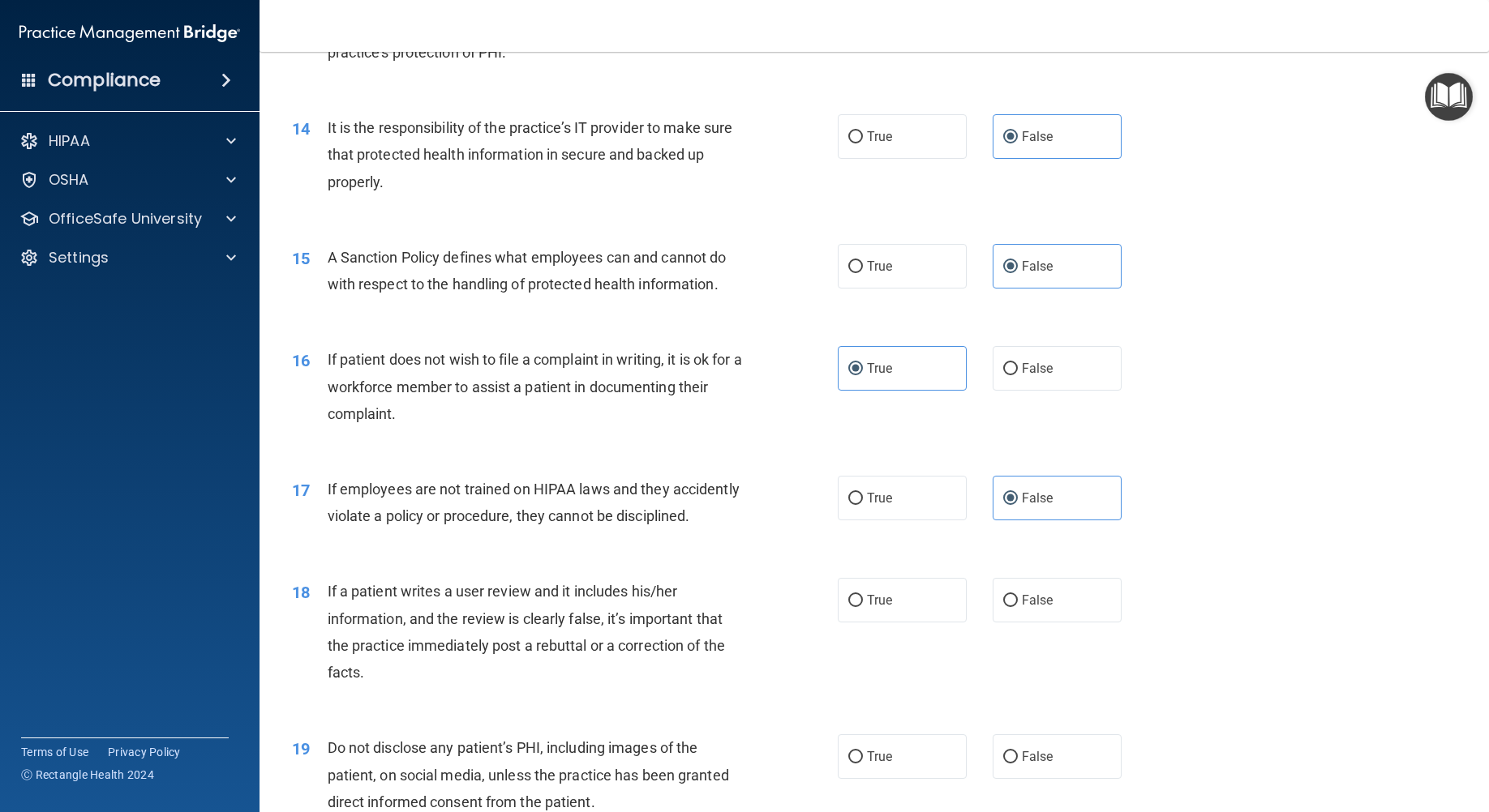
scroll to position [1863, 0]
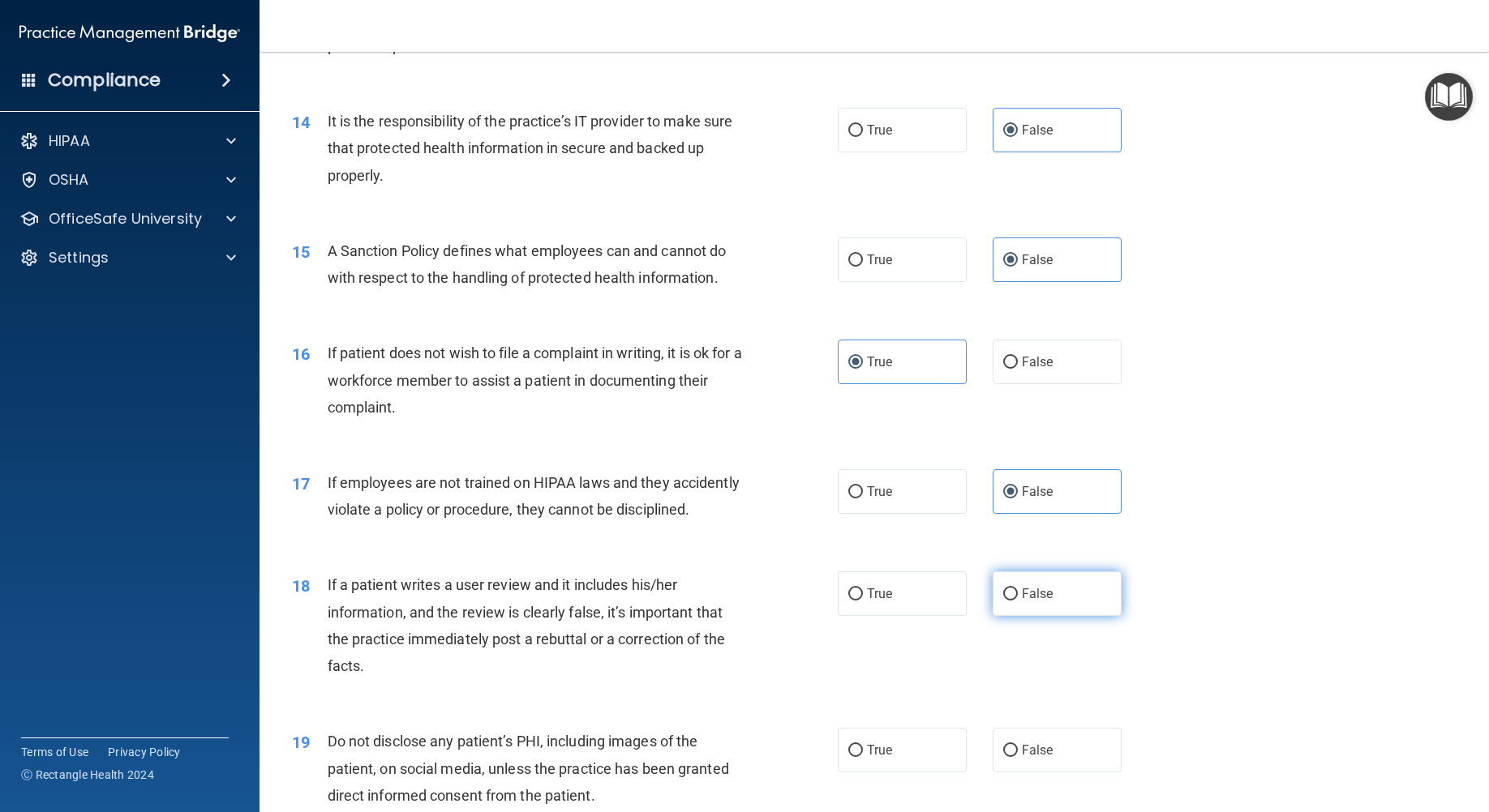
click at [1010, 615] on label "False" at bounding box center [1057, 594] width 129 height 45
click at [1010, 600] on input "False" at bounding box center [1009, 594] width 14 height 12
radio input "true"
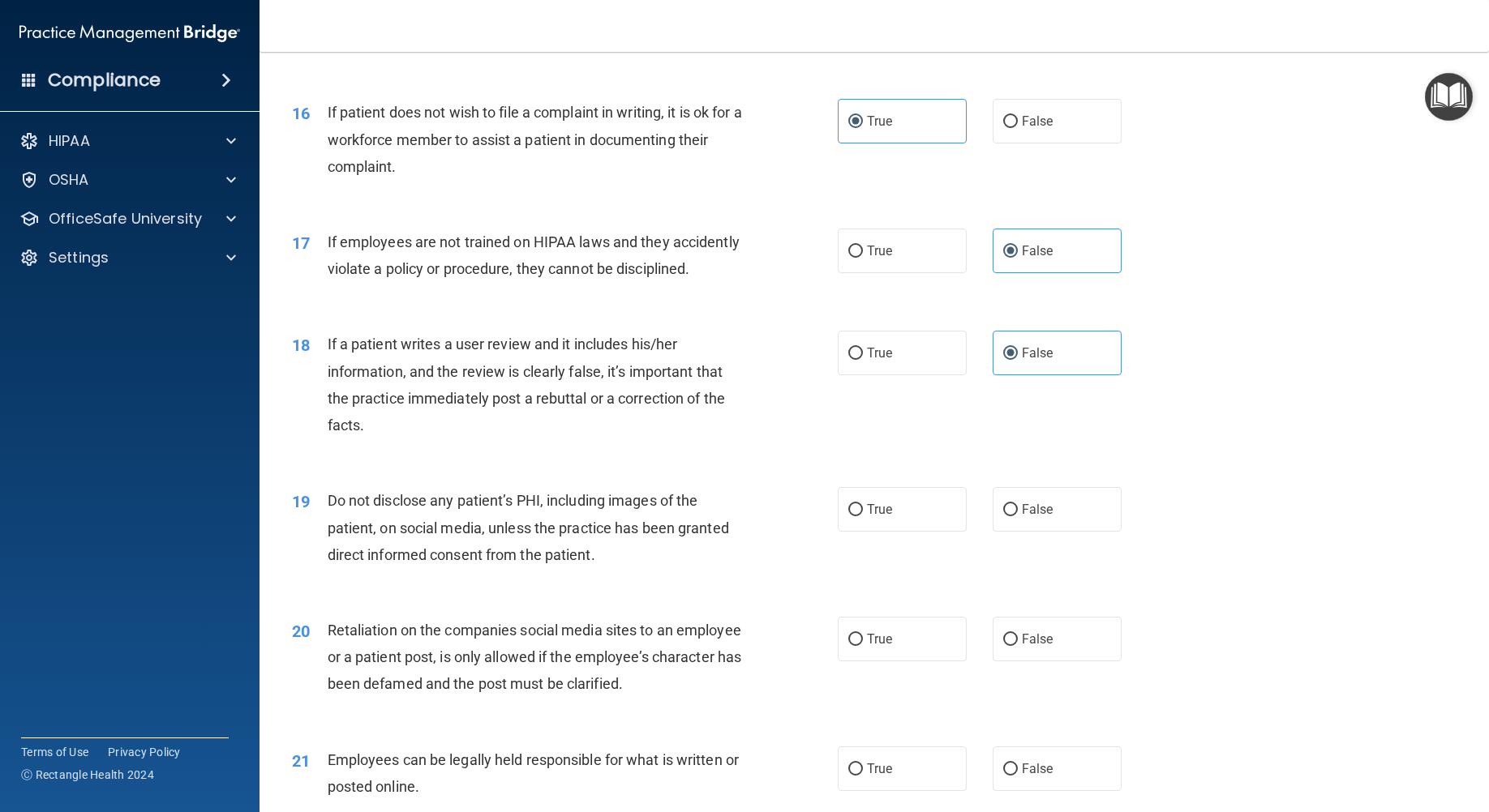
scroll to position [2106, 0]
click at [849, 525] on label "True" at bounding box center [902, 506] width 129 height 45
click at [849, 514] on input "True" at bounding box center [854, 507] width 14 height 12
radio input "true"
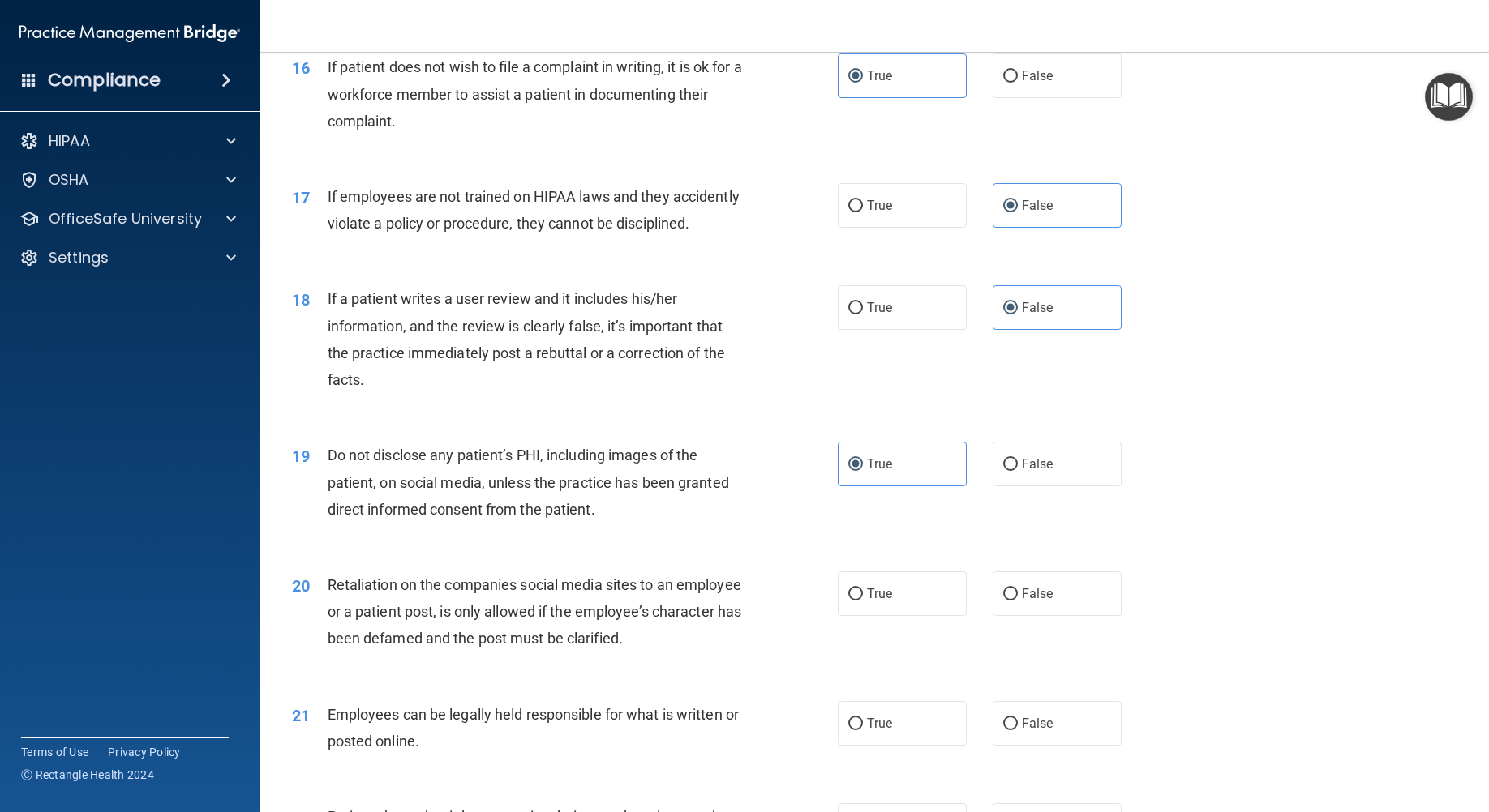
scroll to position [2188, 0]
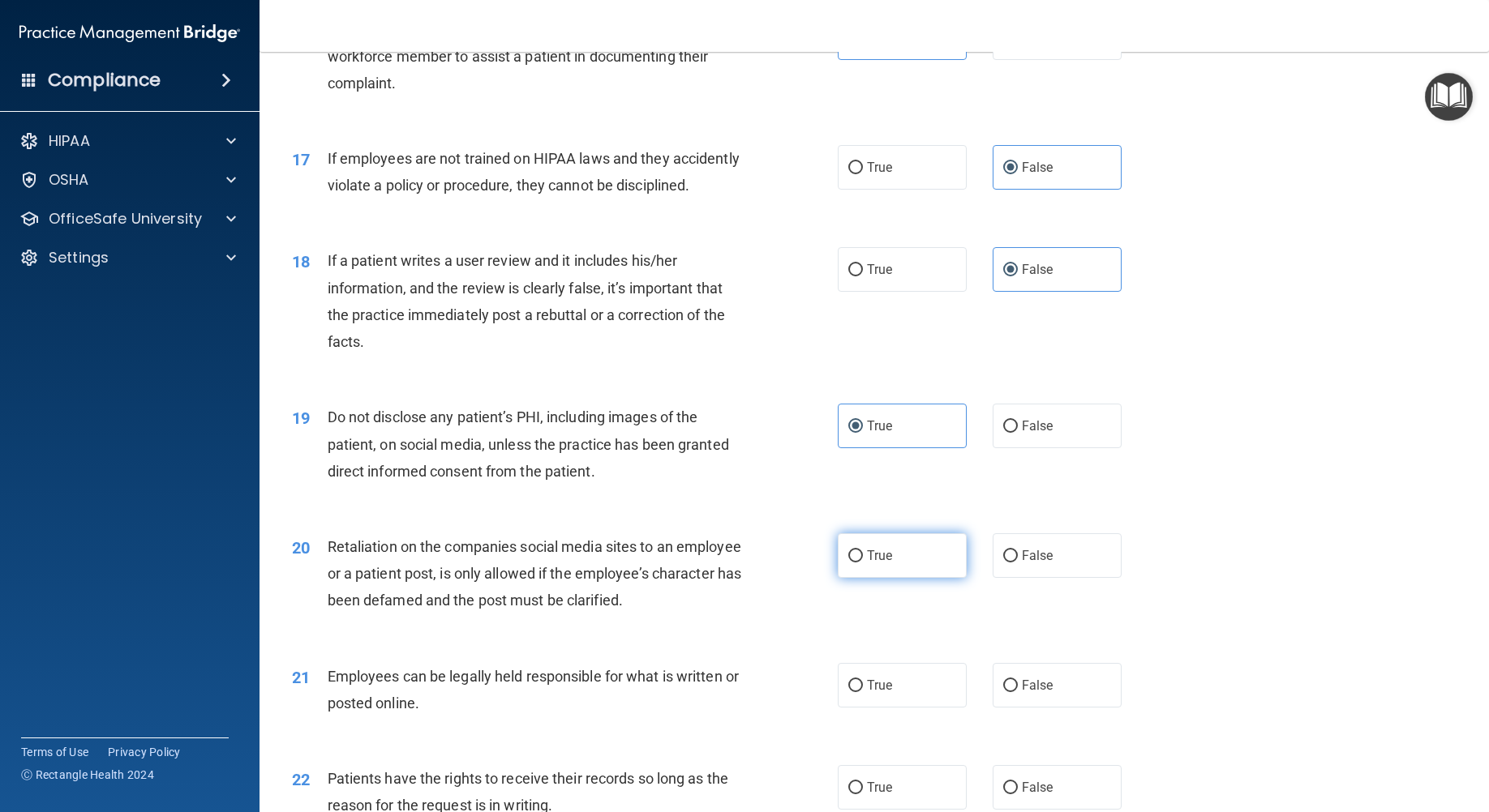
click at [913, 577] on label "True" at bounding box center [902, 555] width 129 height 45
click at [863, 562] on input "True" at bounding box center [854, 556] width 14 height 12
radio input "true"
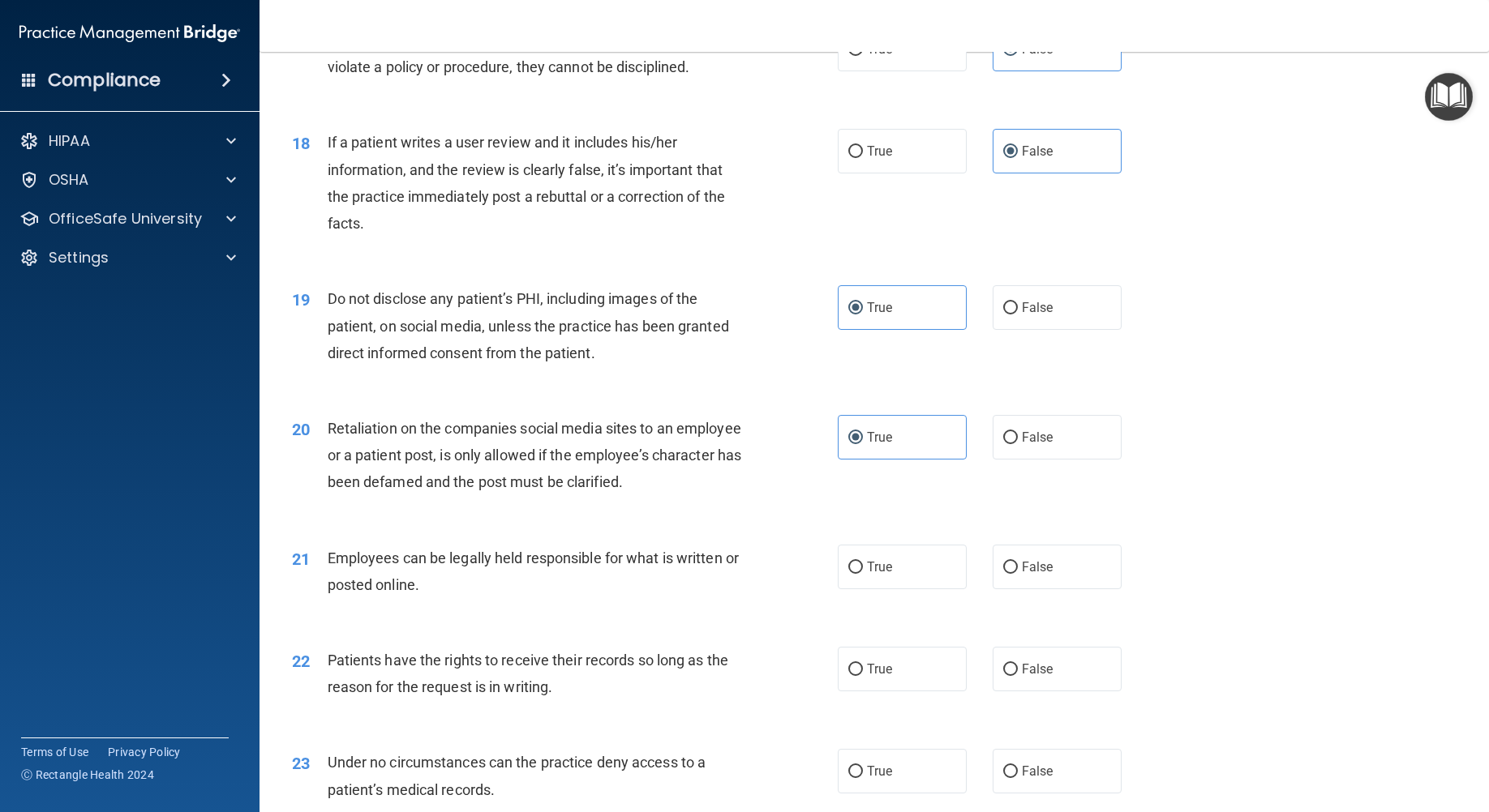
scroll to position [2350, 0]
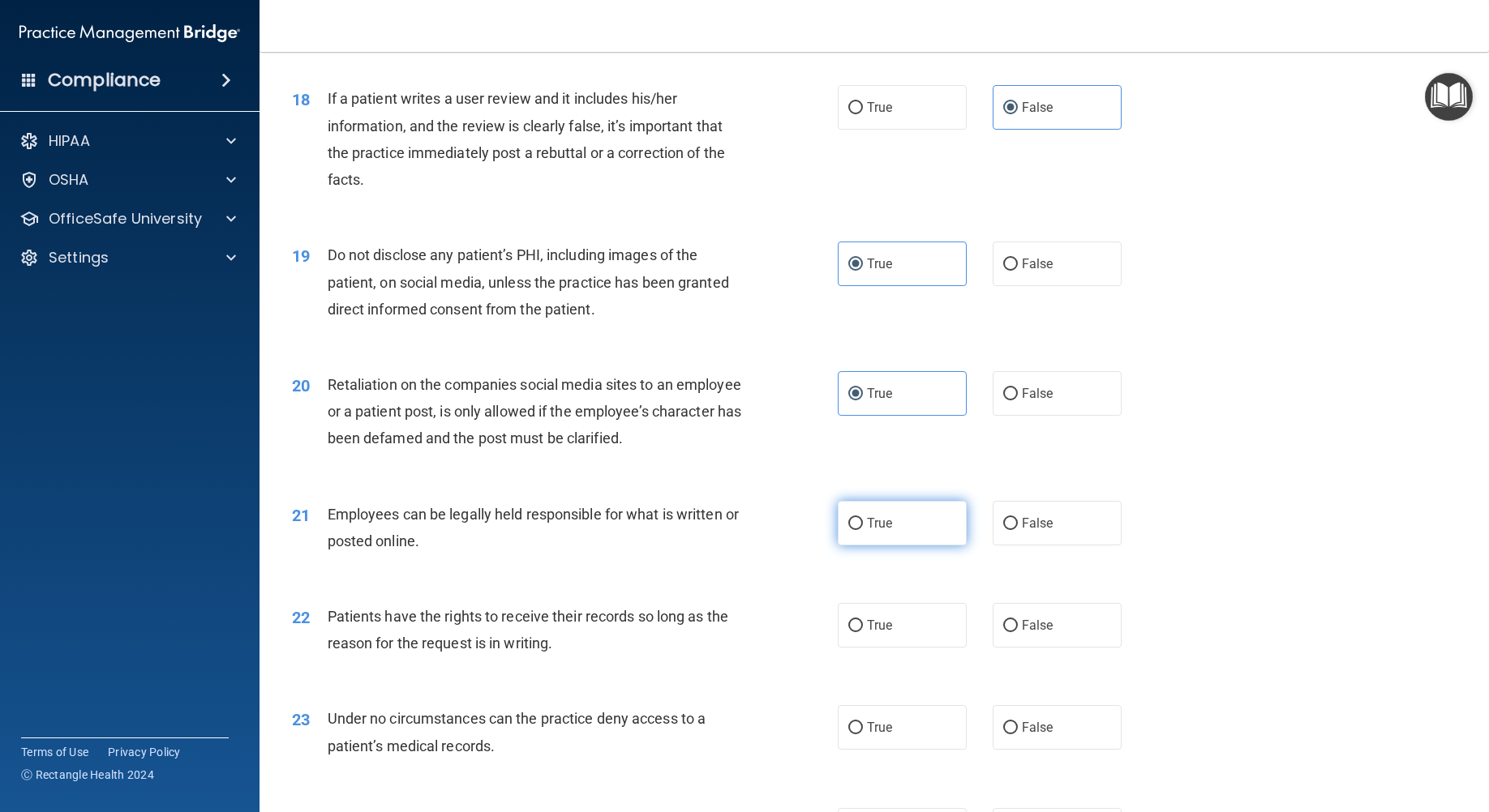
click at [873, 531] on span "True" at bounding box center [879, 523] width 25 height 15
click at [863, 530] on input "True" at bounding box center [854, 523] width 14 height 12
radio input "true"
click at [1007, 633] on input "False" at bounding box center [1009, 626] width 14 height 12
radio input "true"
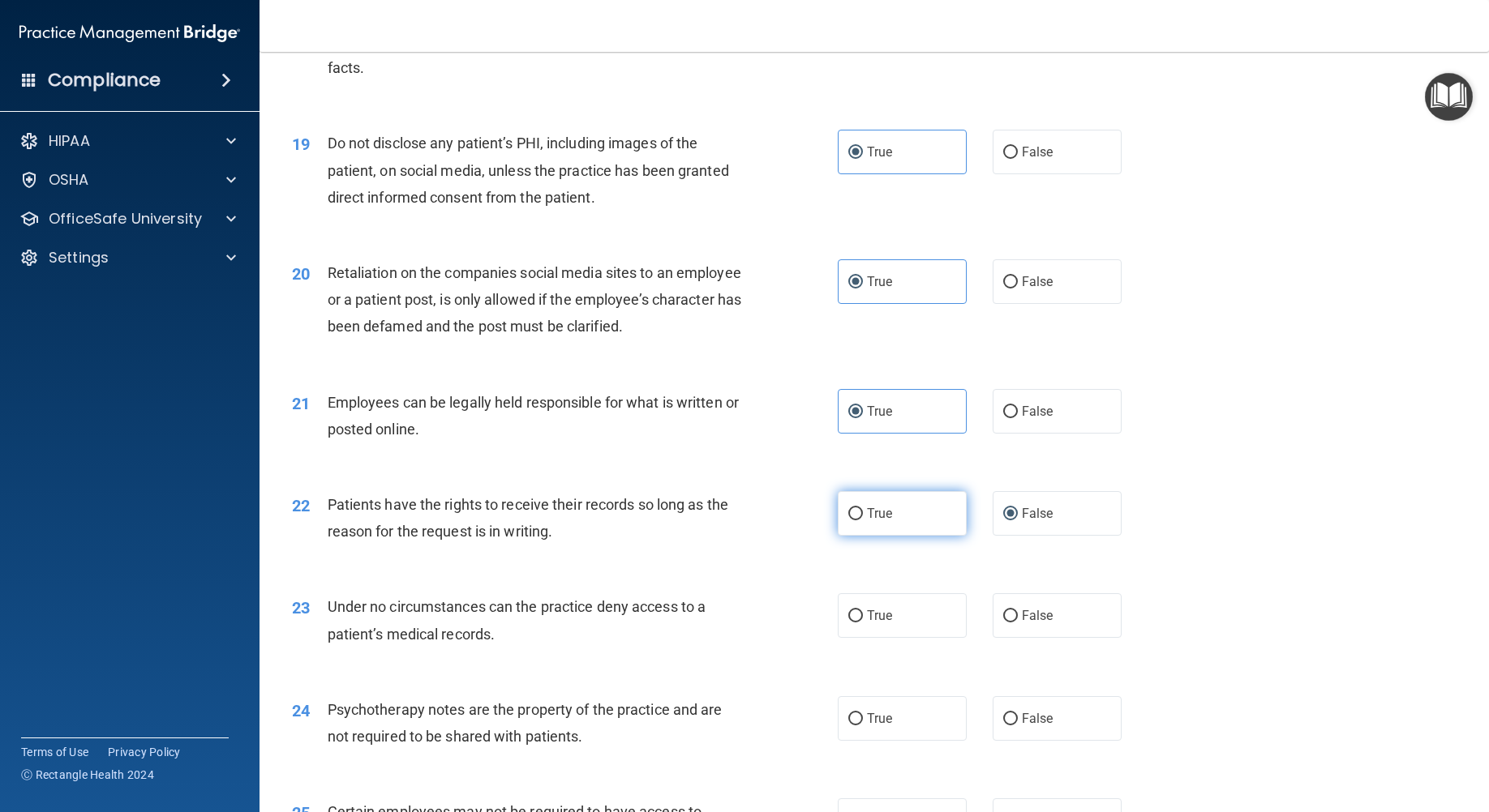
scroll to position [2512, 0]
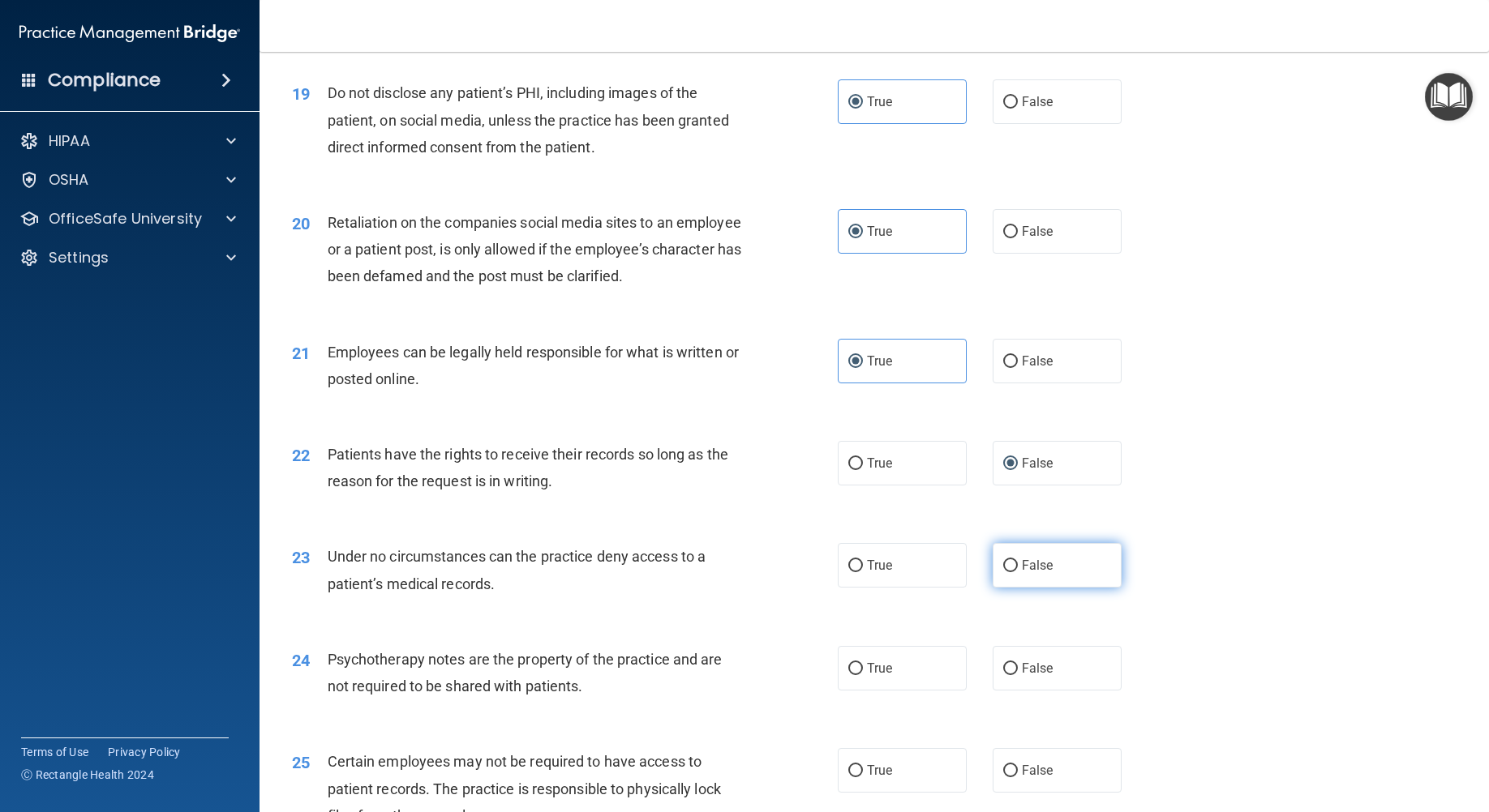
click at [1057, 588] on label "False" at bounding box center [1057, 565] width 129 height 45
click at [1018, 572] on input "False" at bounding box center [1009, 566] width 14 height 12
radio input "true"
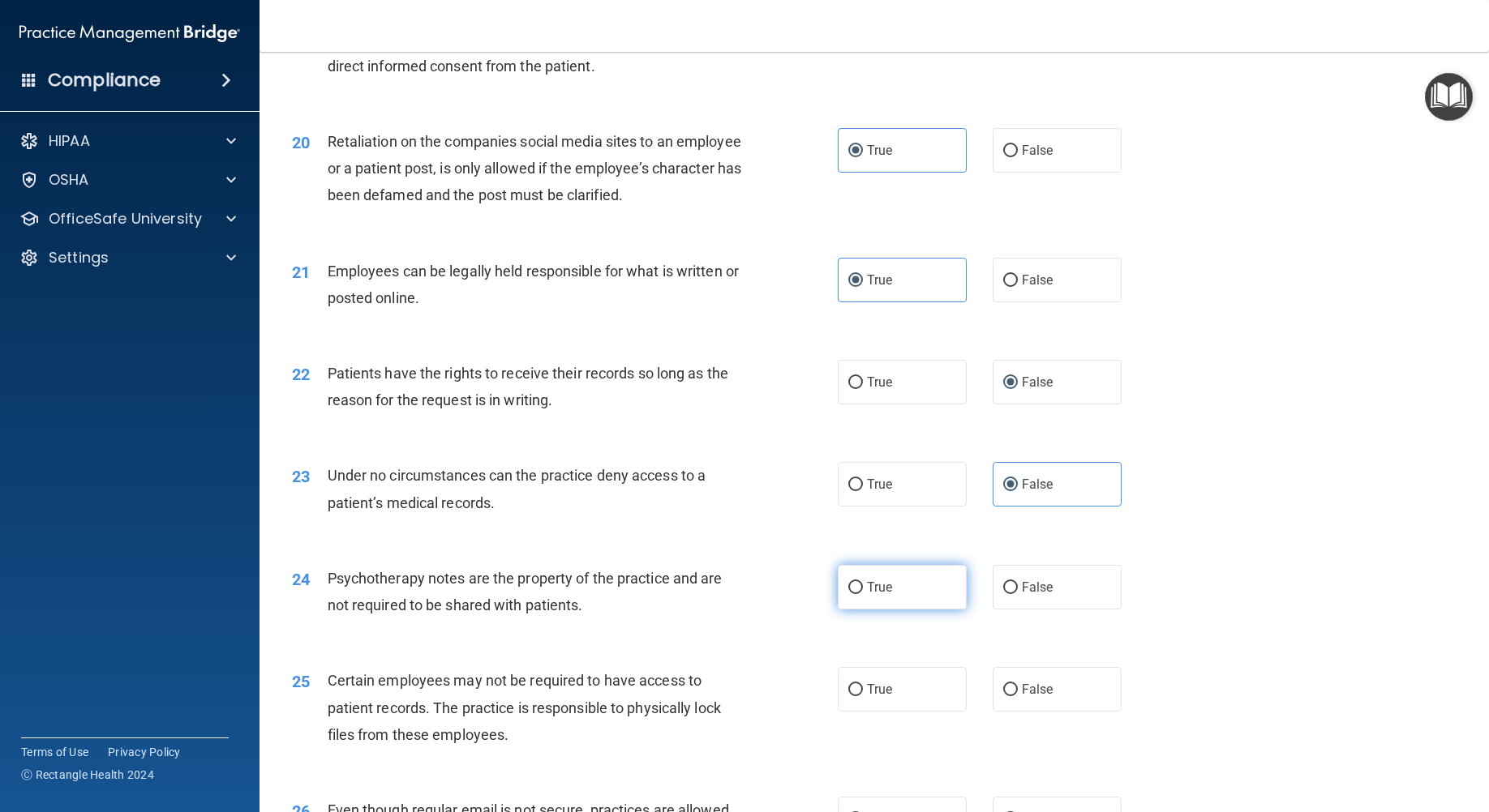
click at [907, 607] on label "True" at bounding box center [902, 587] width 129 height 45
click at [863, 594] on input "True" at bounding box center [854, 588] width 14 height 12
radio input "true"
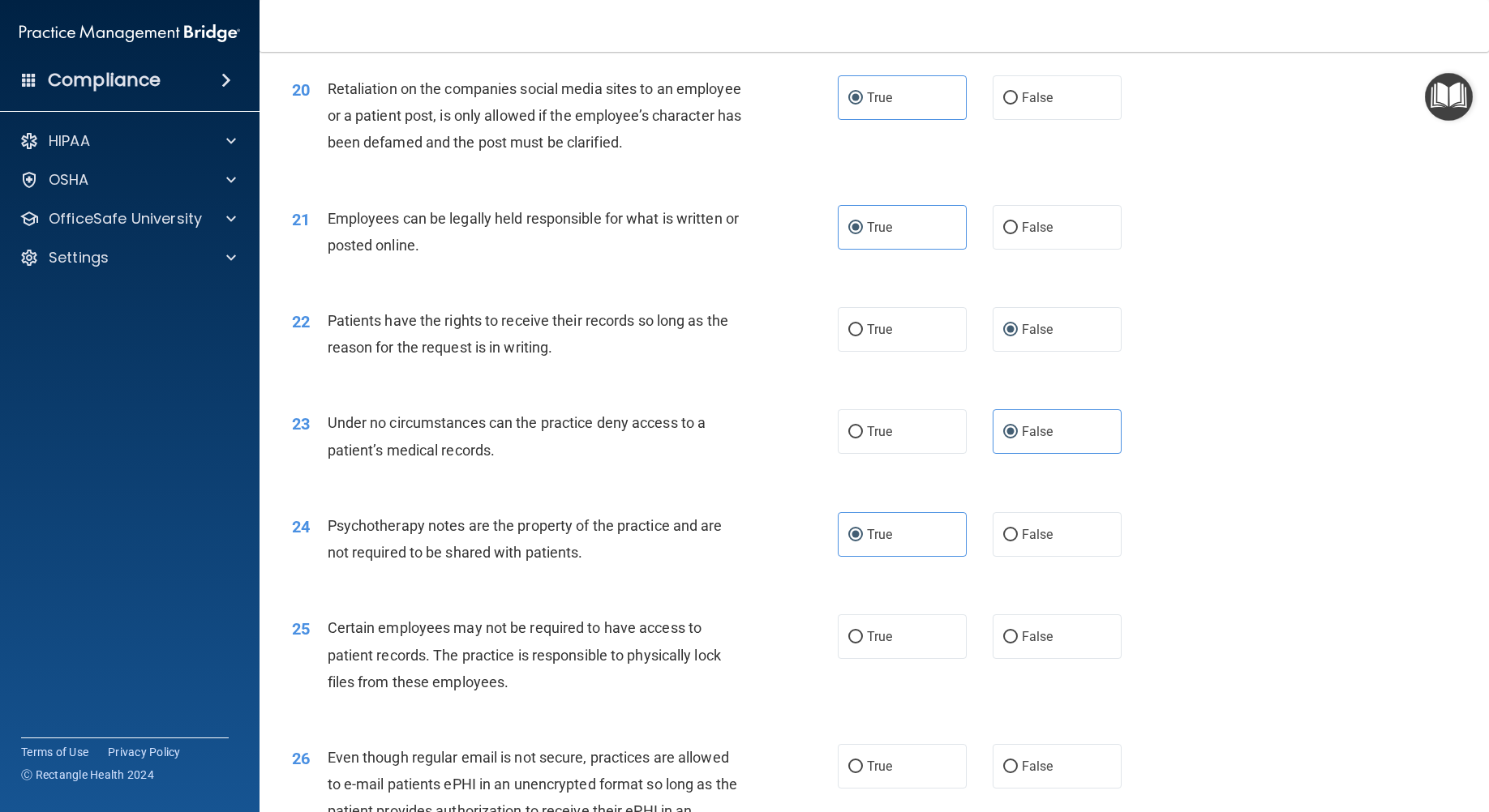
scroll to position [2674, 0]
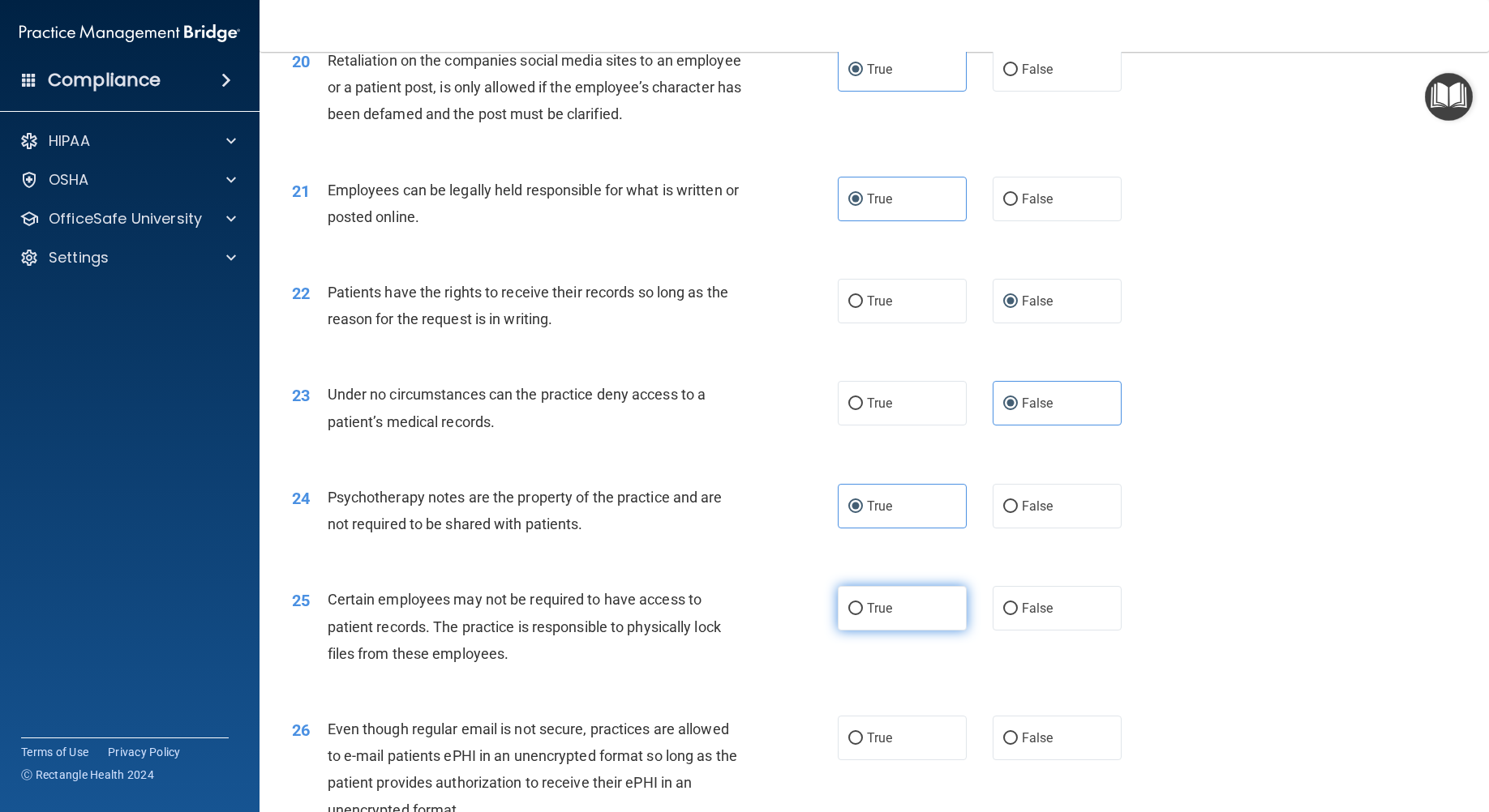
click at [848, 615] on input "True" at bounding box center [854, 609] width 14 height 12
radio input "true"
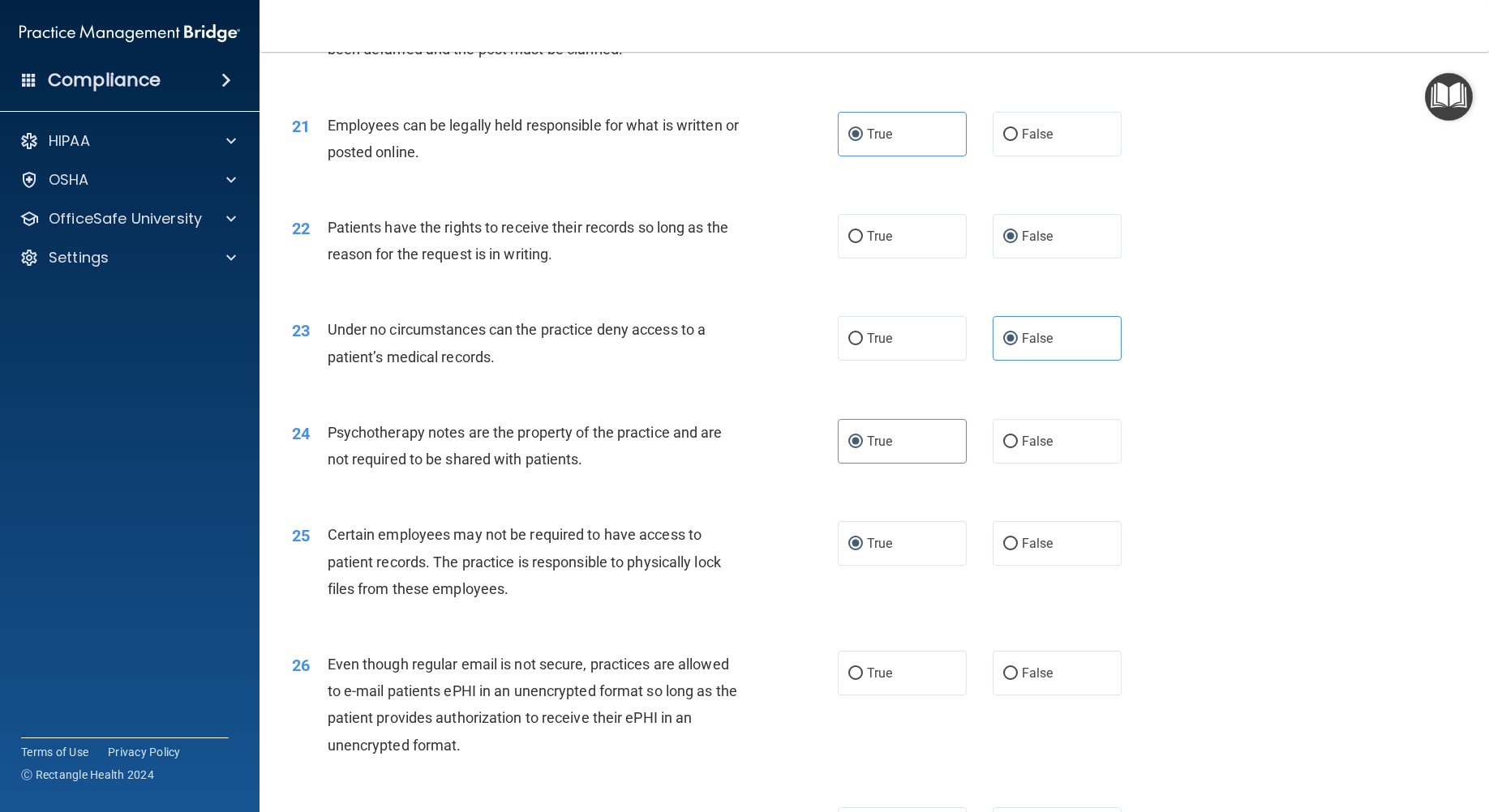
scroll to position [2836, 0]
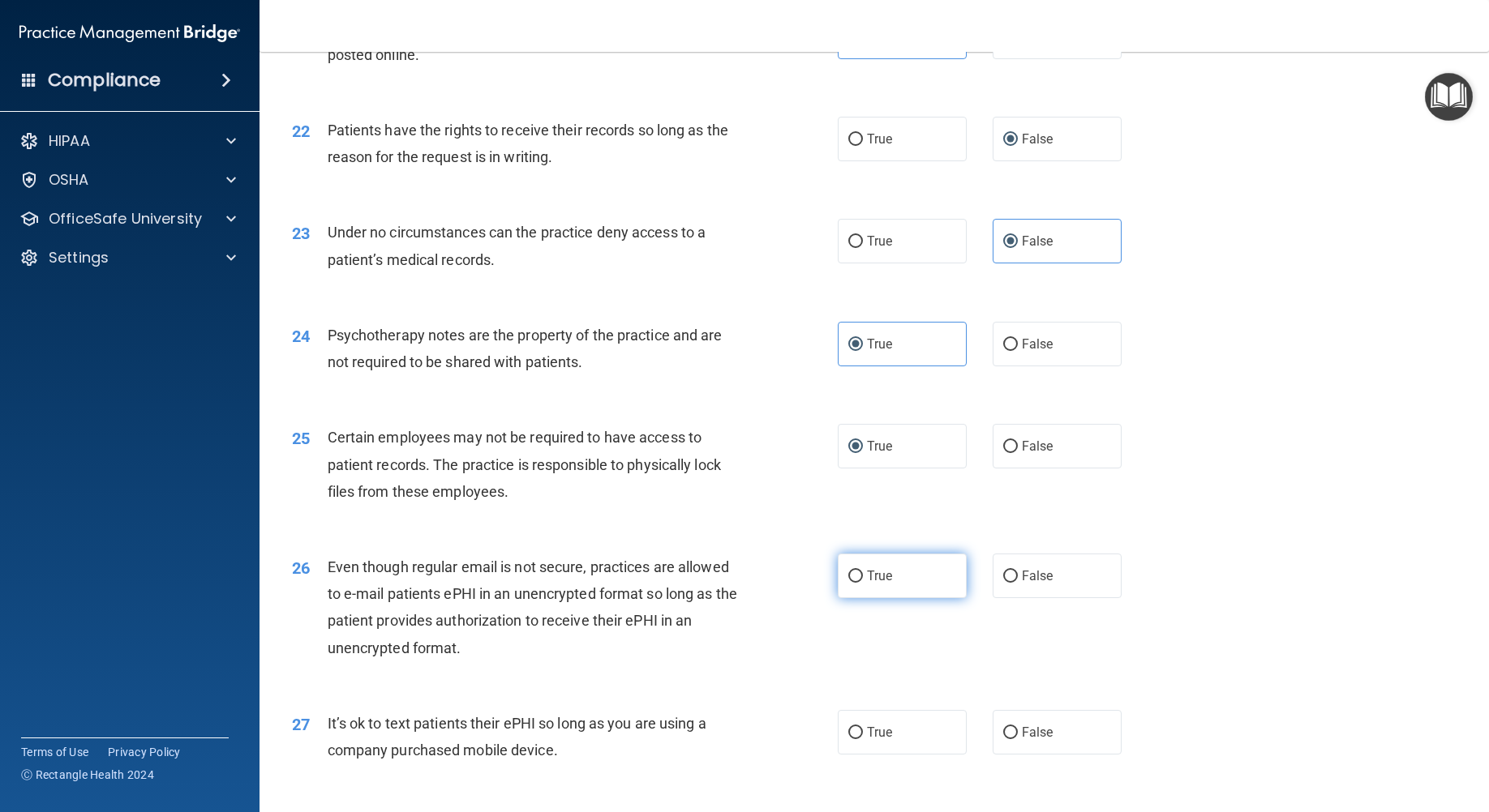
click at [888, 597] on label "True" at bounding box center [902, 576] width 129 height 45
click at [863, 582] on input "True" at bounding box center [854, 576] width 14 height 12
radio input "true"
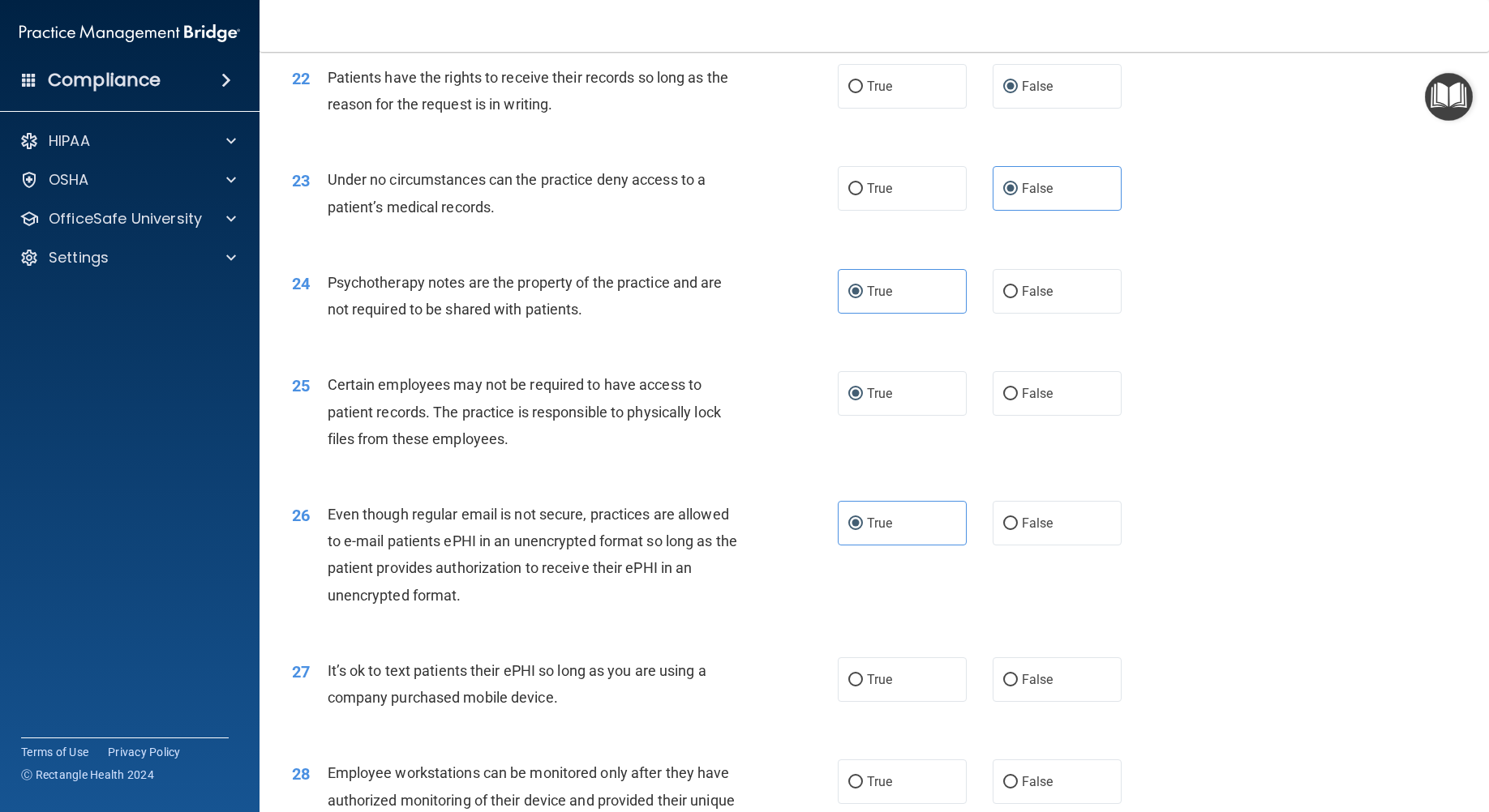
scroll to position [2918, 0]
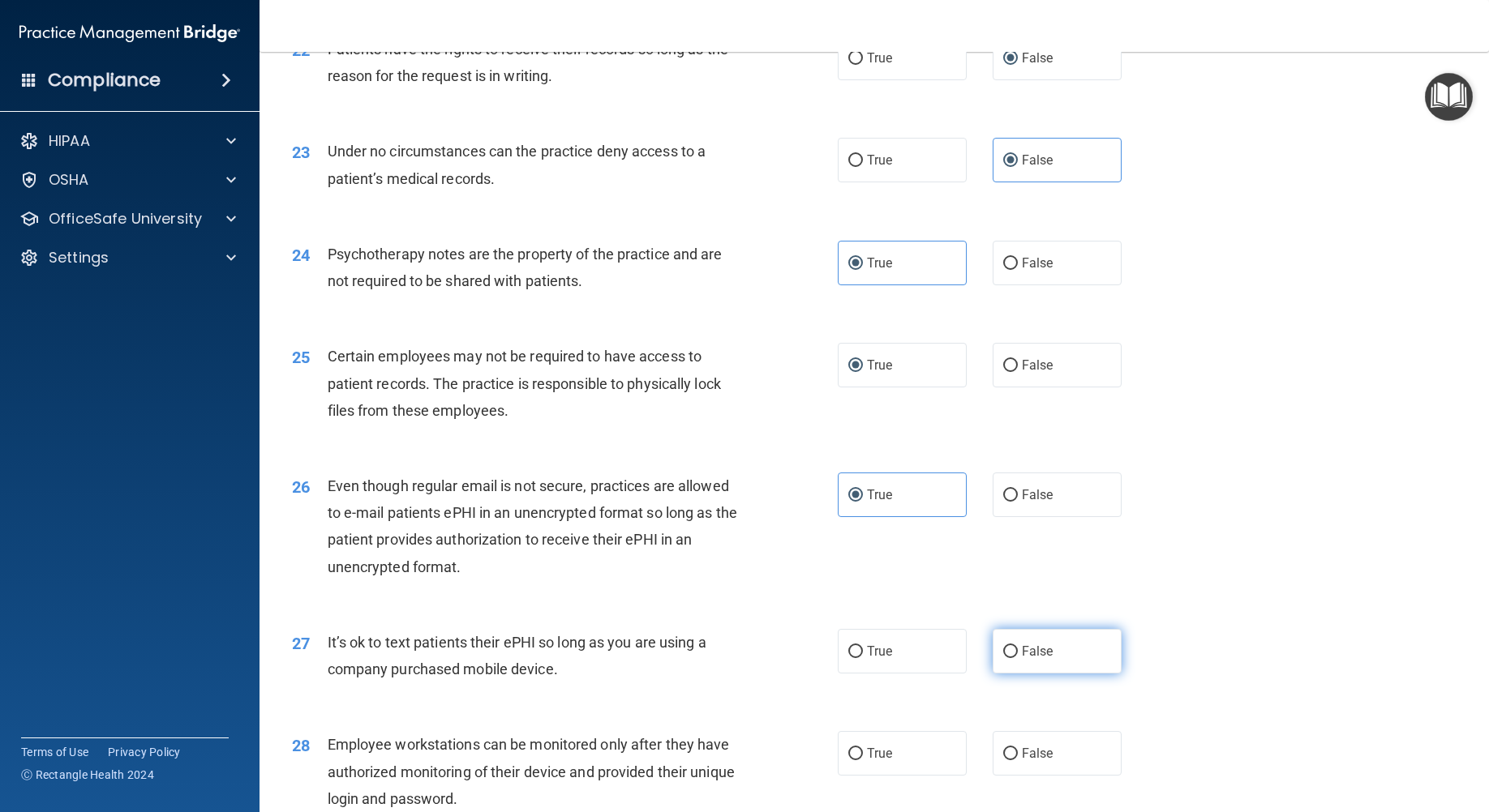
click at [993, 673] on label "False" at bounding box center [1057, 651] width 129 height 45
click at [1002, 658] on input "False" at bounding box center [1009, 651] width 14 height 12
radio input "true"
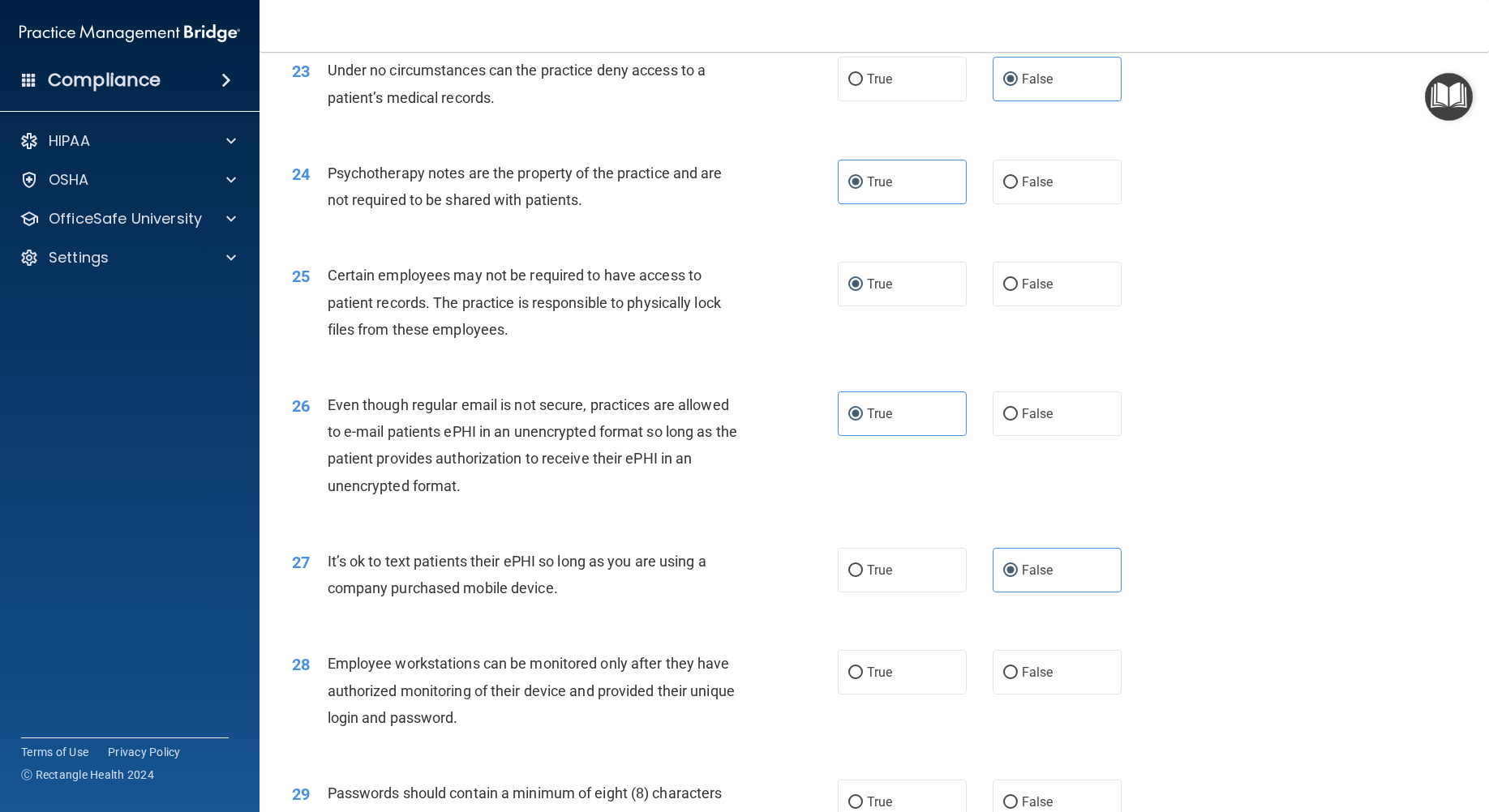
scroll to position [3079, 0]
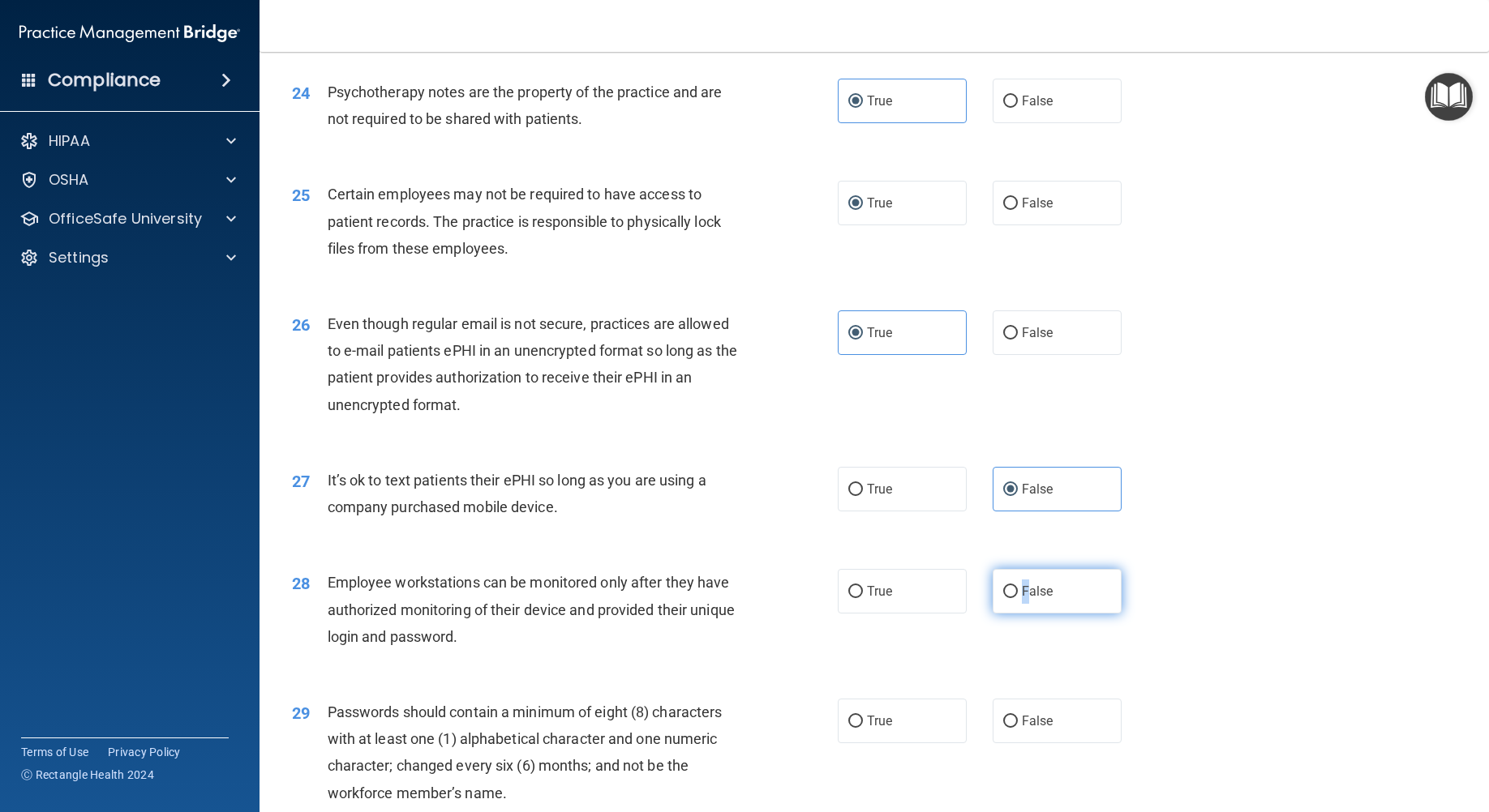
click at [1021, 599] on span "False" at bounding box center [1037, 591] width 31 height 15
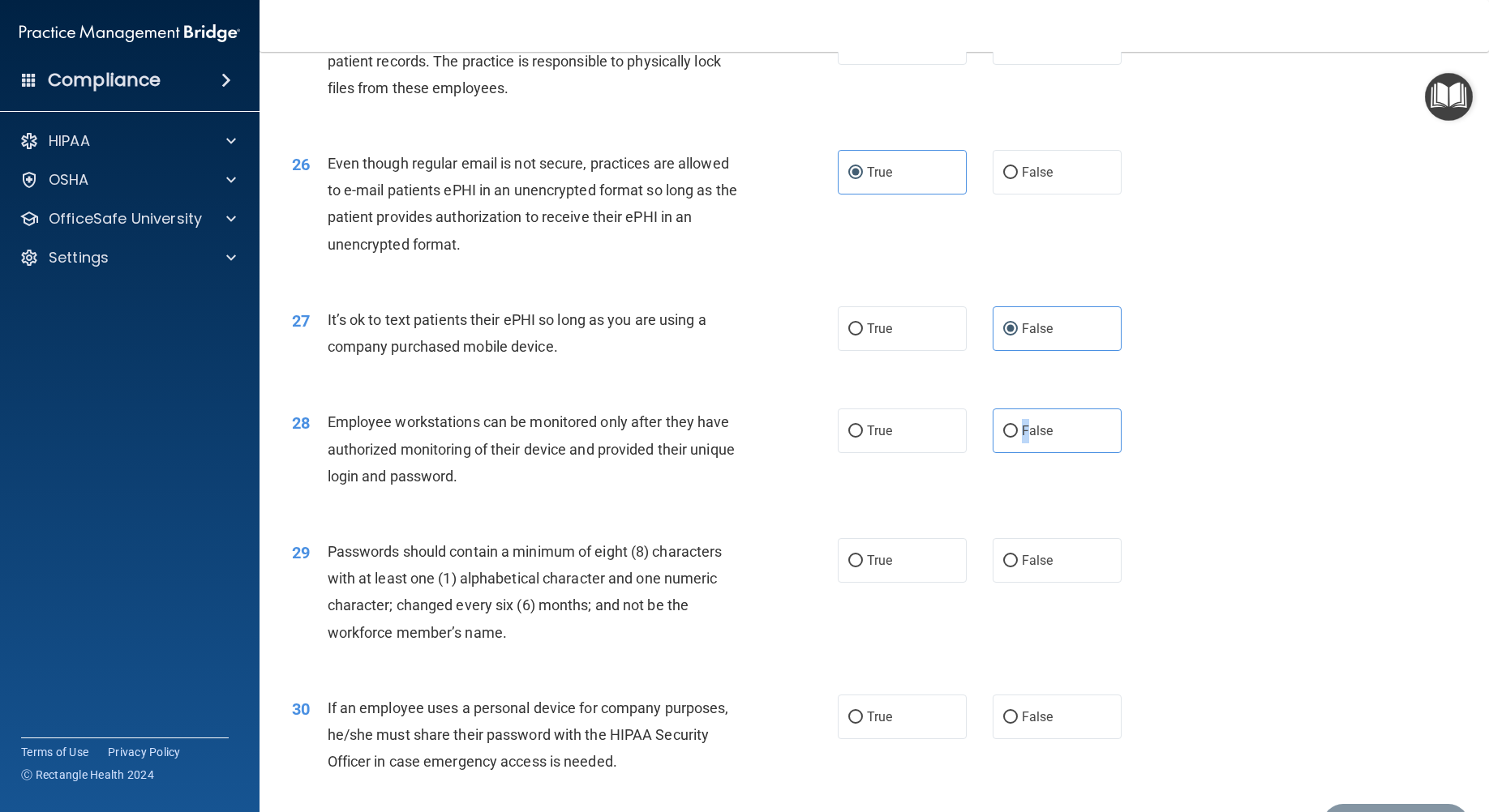
scroll to position [3241, 0]
click at [882, 566] on span "True" at bounding box center [879, 558] width 25 height 15
click at [863, 566] on input "True" at bounding box center [854, 559] width 14 height 12
radio input "true"
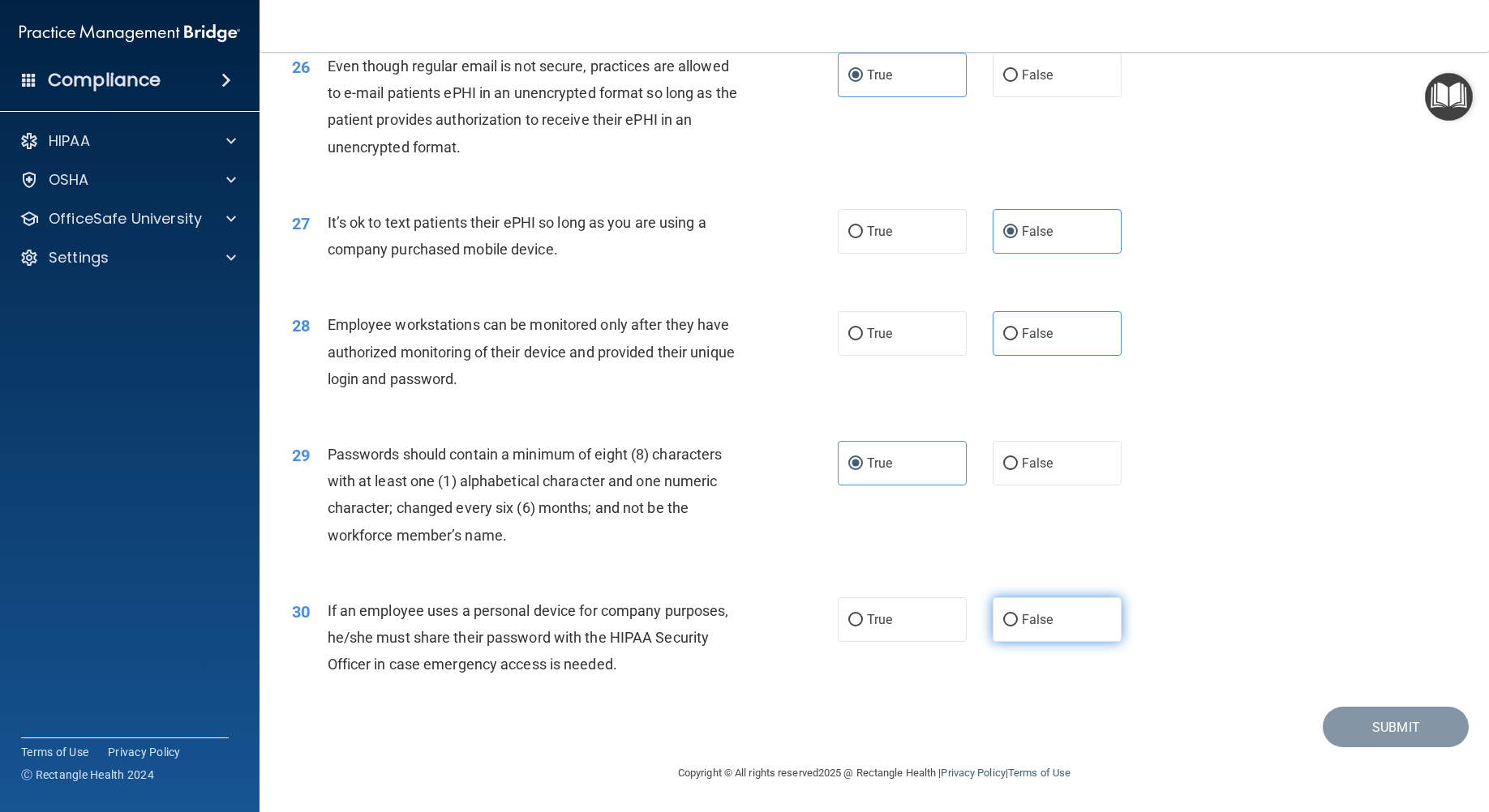
scroll to position [3364, 0]
click at [1013, 629] on label "False" at bounding box center [1057, 619] width 129 height 45
click at [1013, 627] on input "False" at bounding box center [1009, 620] width 14 height 12
radio input "true"
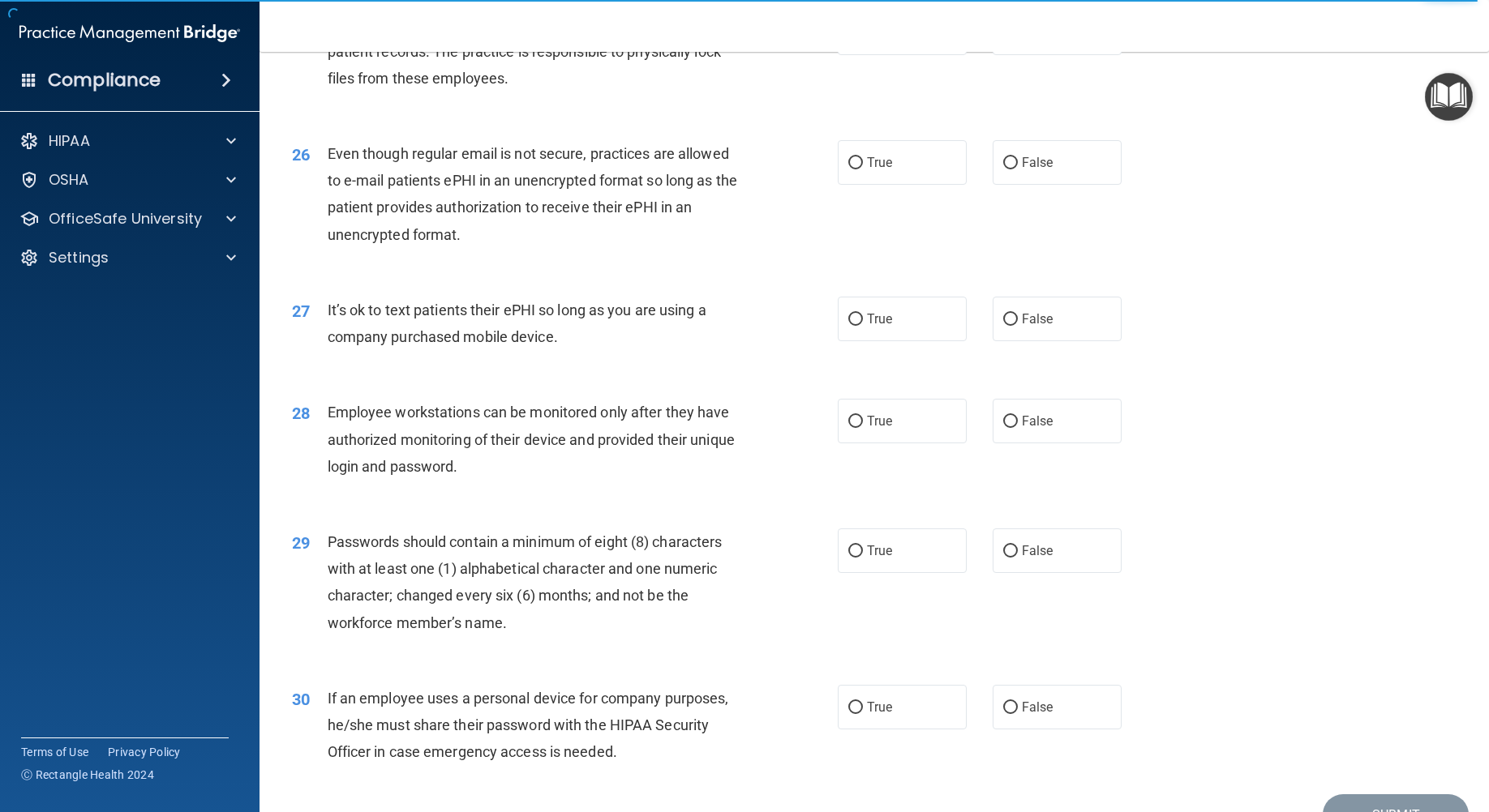
scroll to position [3364, 0]
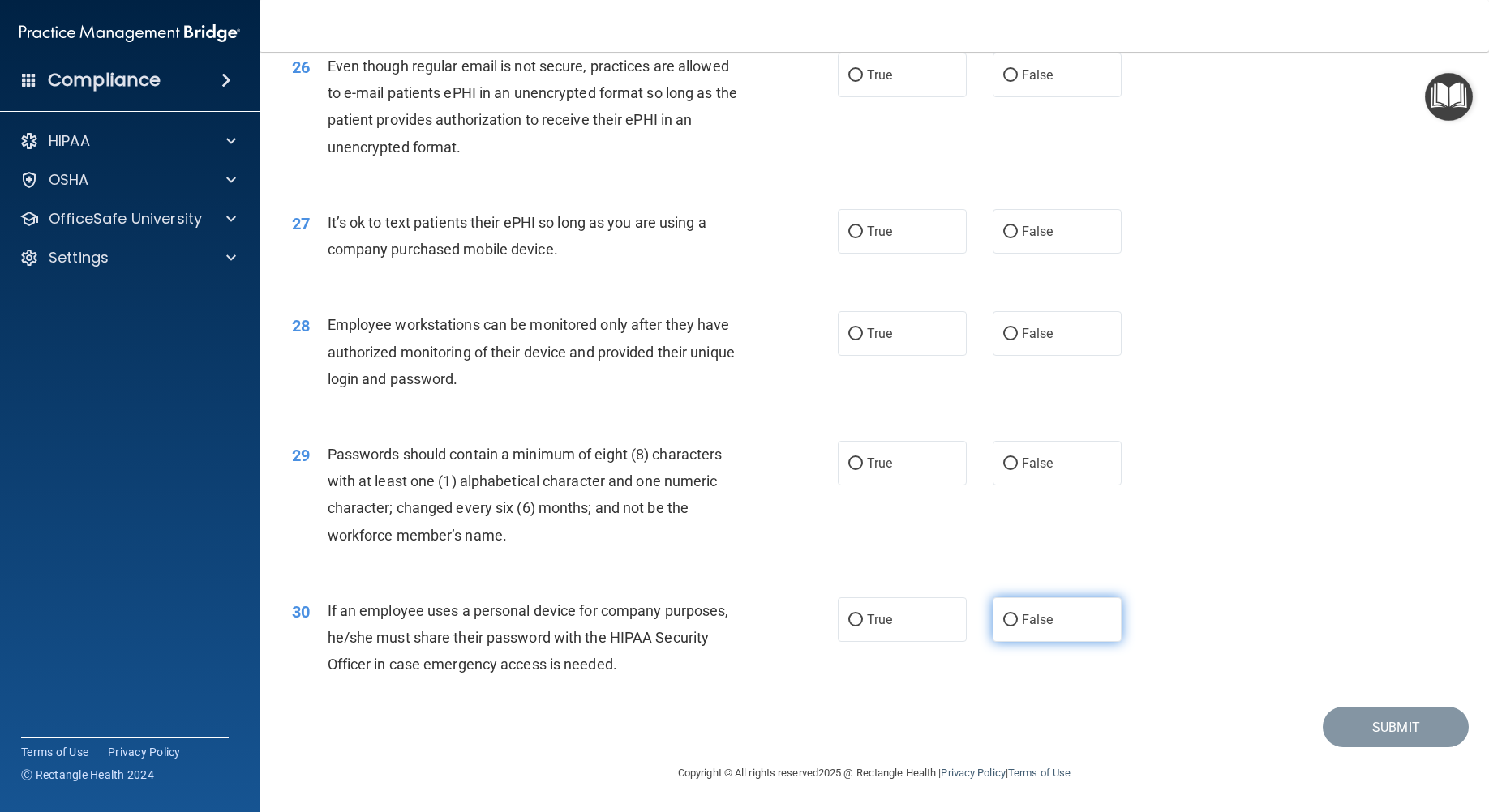
click at [1025, 618] on span "False" at bounding box center [1037, 619] width 31 height 15
click at [1018, 618] on input "False" at bounding box center [1009, 620] width 14 height 12
radio input "true"
click at [867, 450] on label "True" at bounding box center [902, 463] width 129 height 45
click at [863, 458] on input "True" at bounding box center [854, 463] width 14 height 12
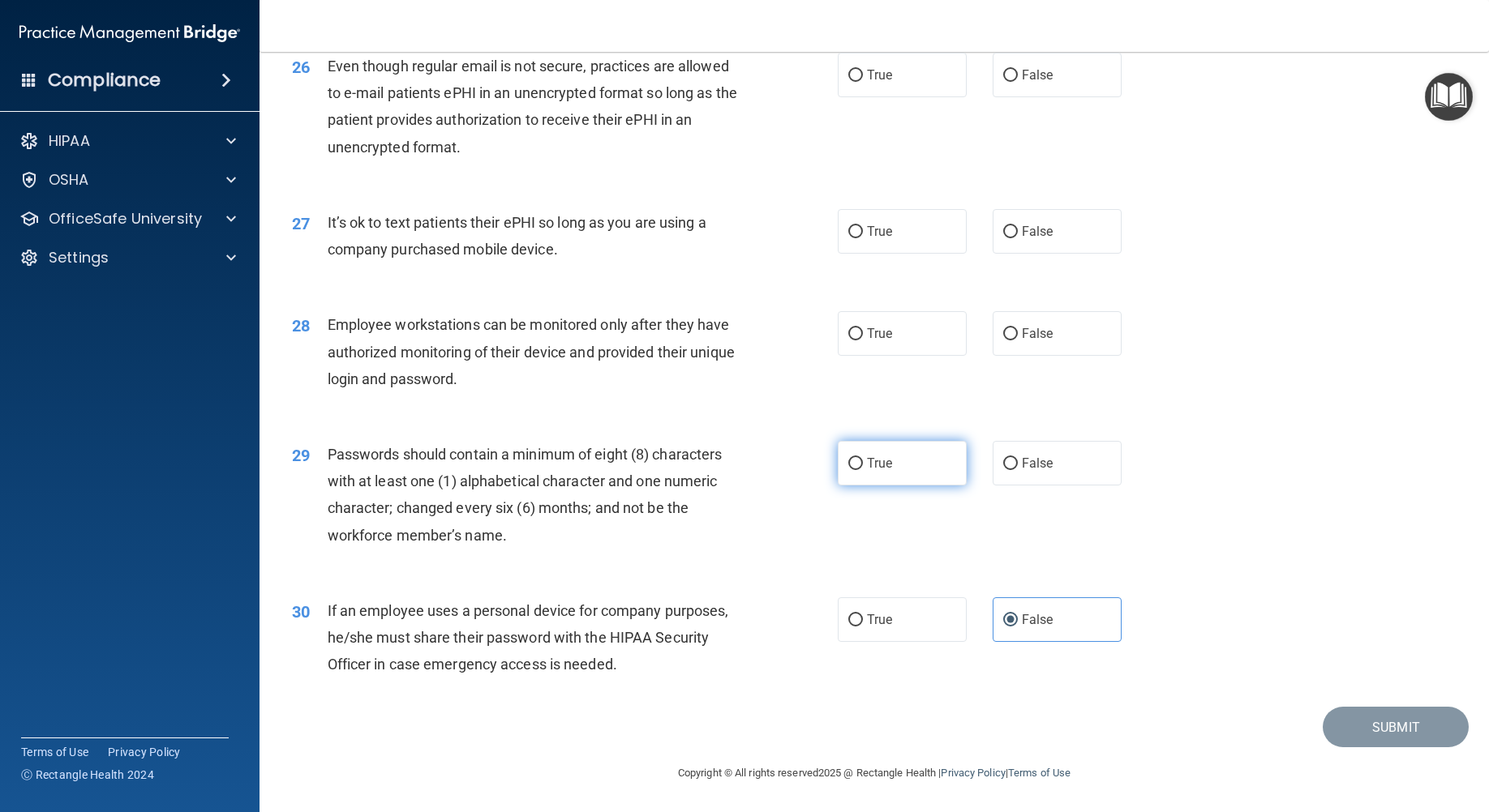
radio input "true"
click at [1032, 339] on span "False" at bounding box center [1037, 333] width 31 height 15
click at [1018, 339] on input "False" at bounding box center [1009, 334] width 14 height 12
radio input "true"
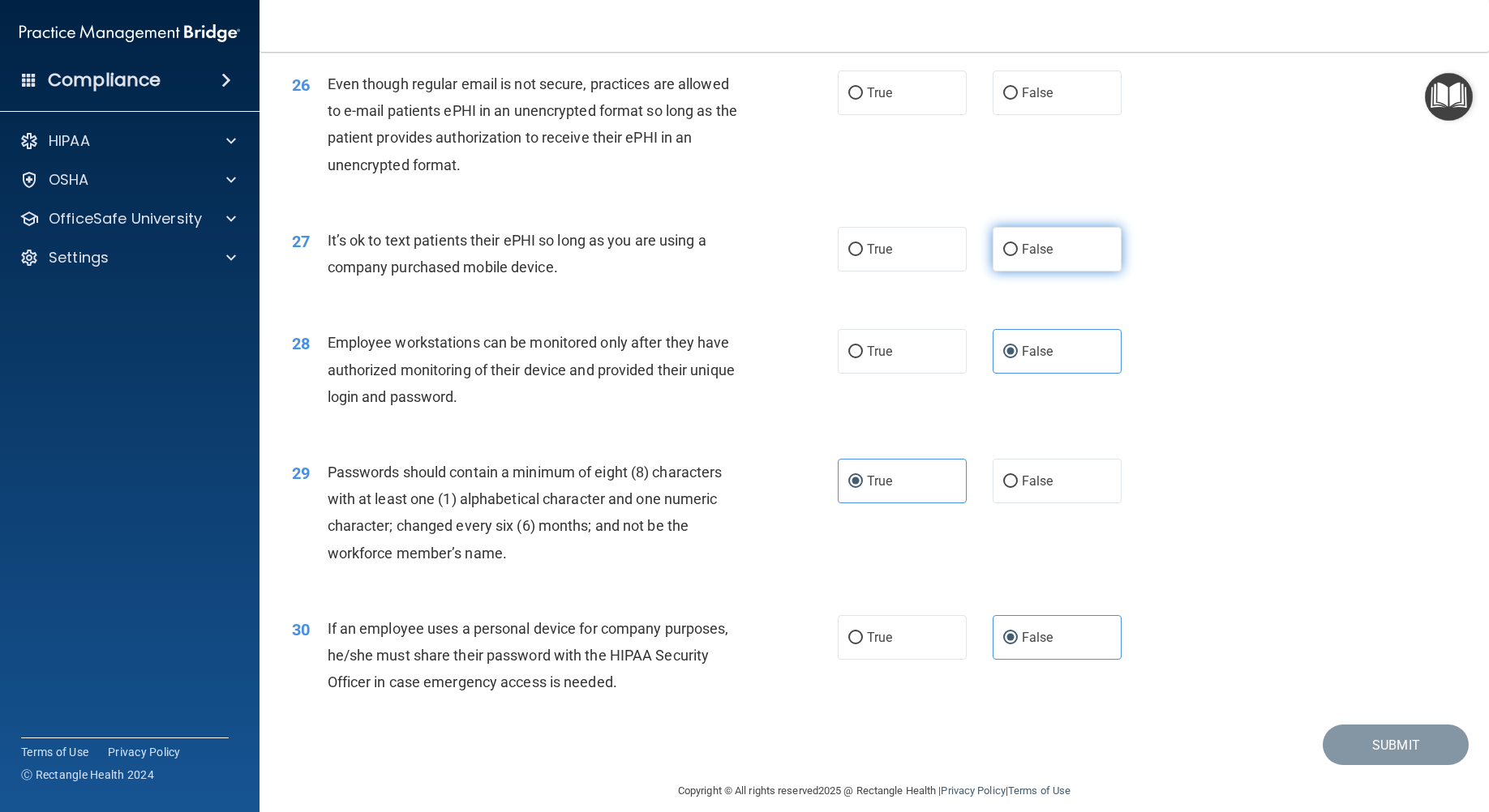
scroll to position [3282, 0]
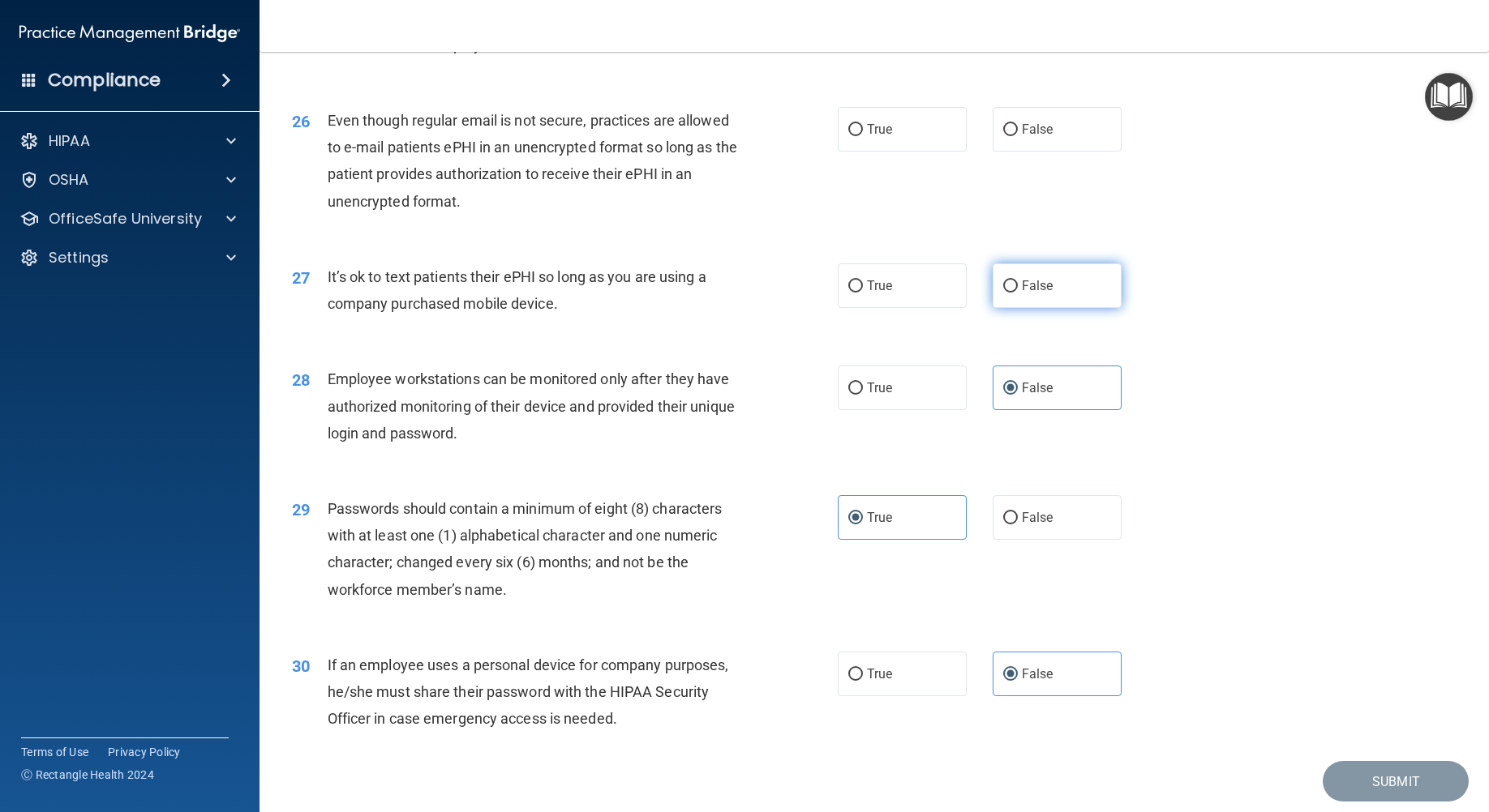
click at [1012, 308] on label "False" at bounding box center [1057, 285] width 129 height 45
click at [1012, 293] on input "False" at bounding box center [1009, 286] width 14 height 12
radio input "true"
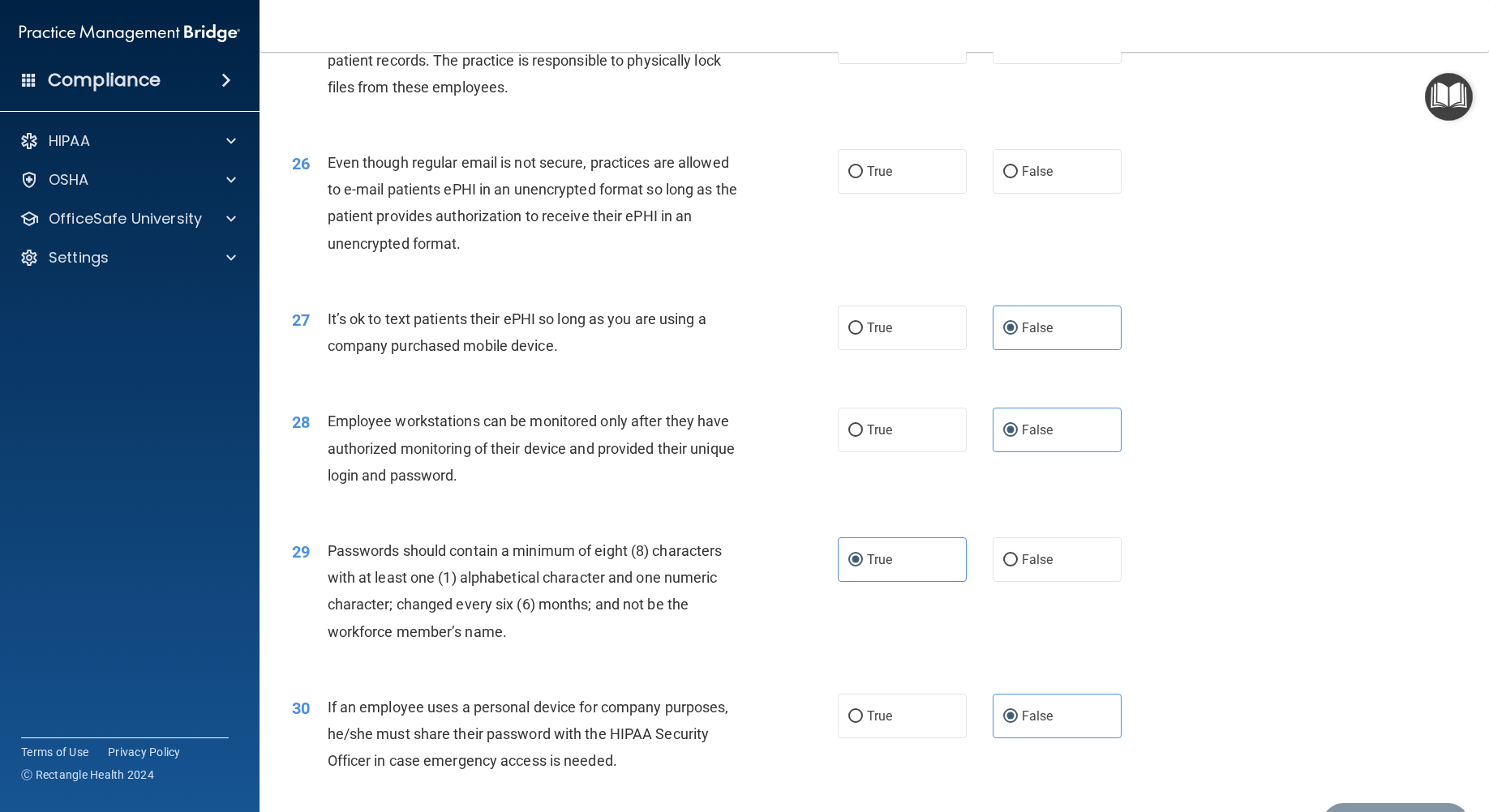
scroll to position [3201, 0]
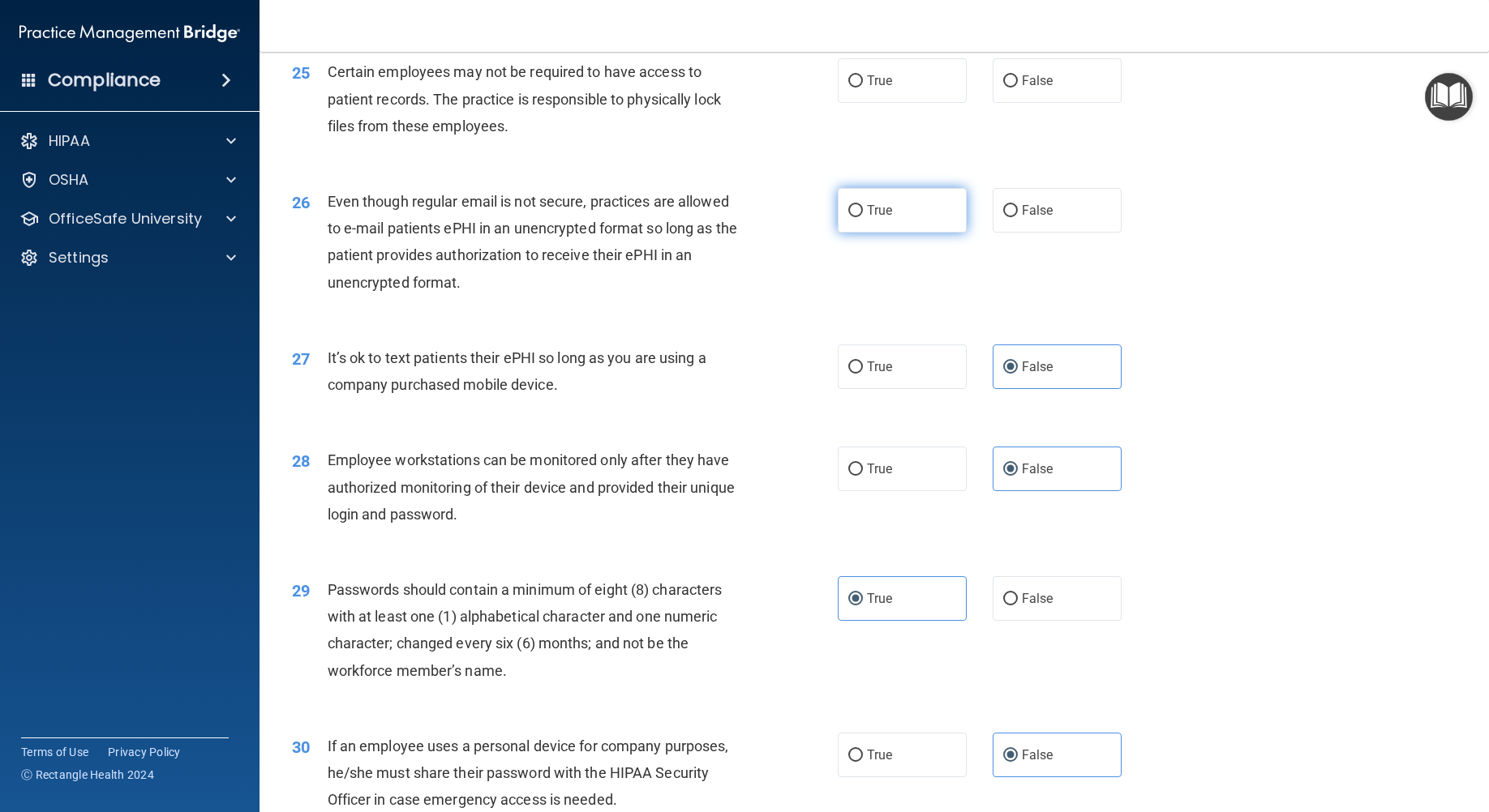
click at [859, 232] on label "True" at bounding box center [902, 210] width 129 height 45
click at [859, 217] on input "True" at bounding box center [854, 211] width 14 height 12
radio input "true"
click at [954, 103] on label "True" at bounding box center [902, 80] width 129 height 45
click at [863, 87] on input "True" at bounding box center [854, 81] width 14 height 12
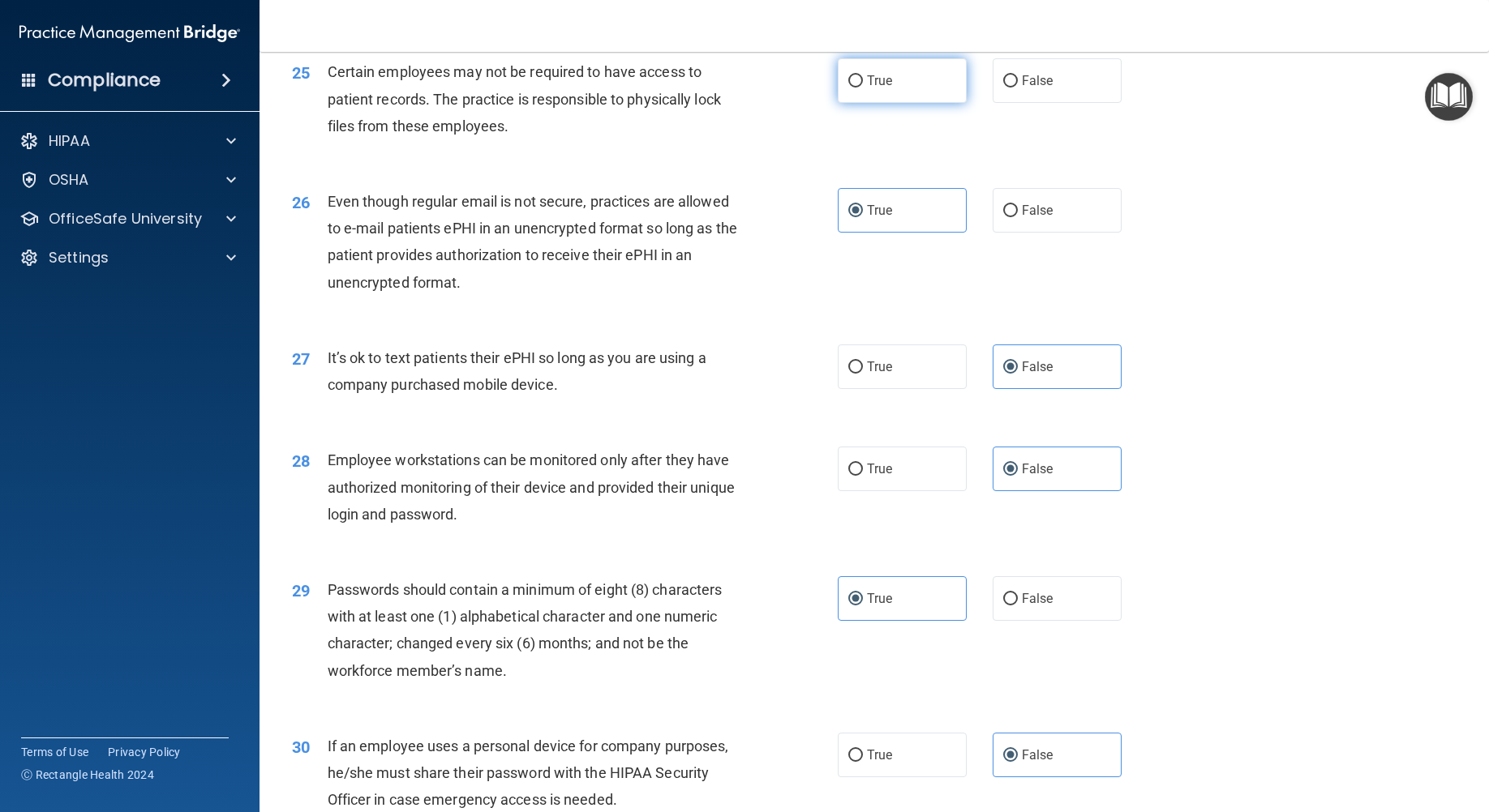
radio input "true"
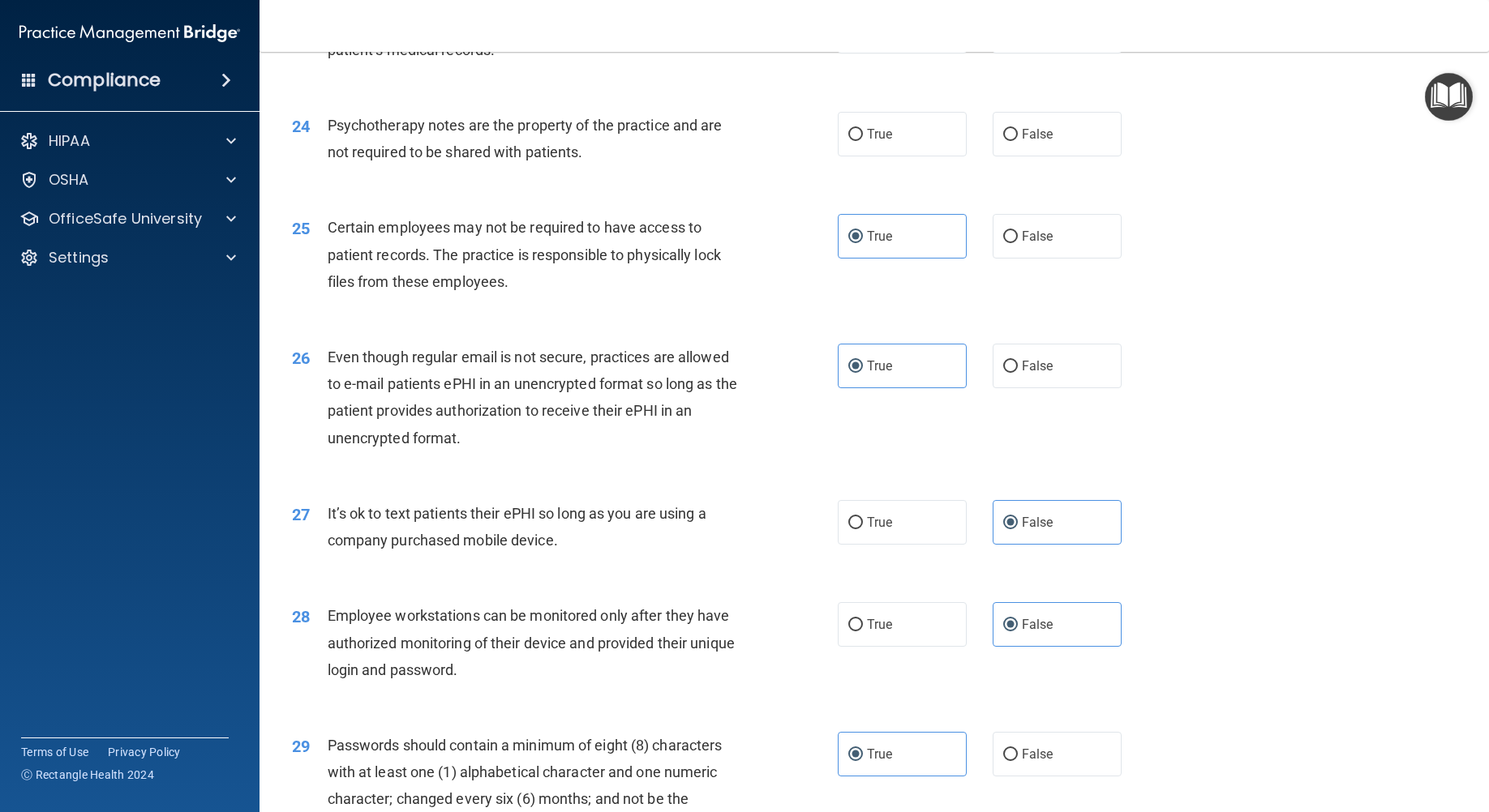
scroll to position [3039, 0]
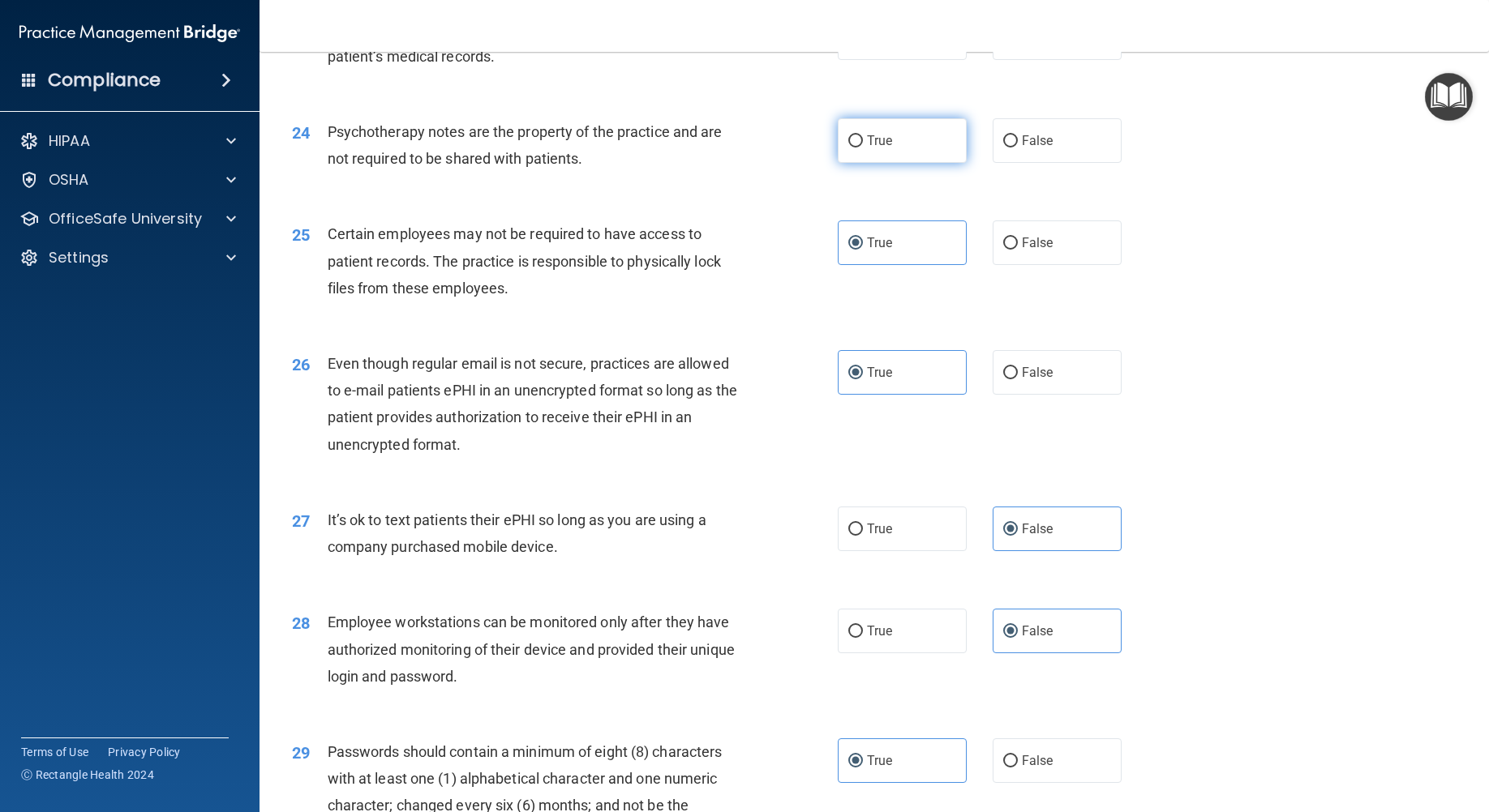
click at [859, 161] on label "True" at bounding box center [902, 141] width 129 height 45
click at [859, 147] on input "True" at bounding box center [854, 141] width 14 height 12
radio input "true"
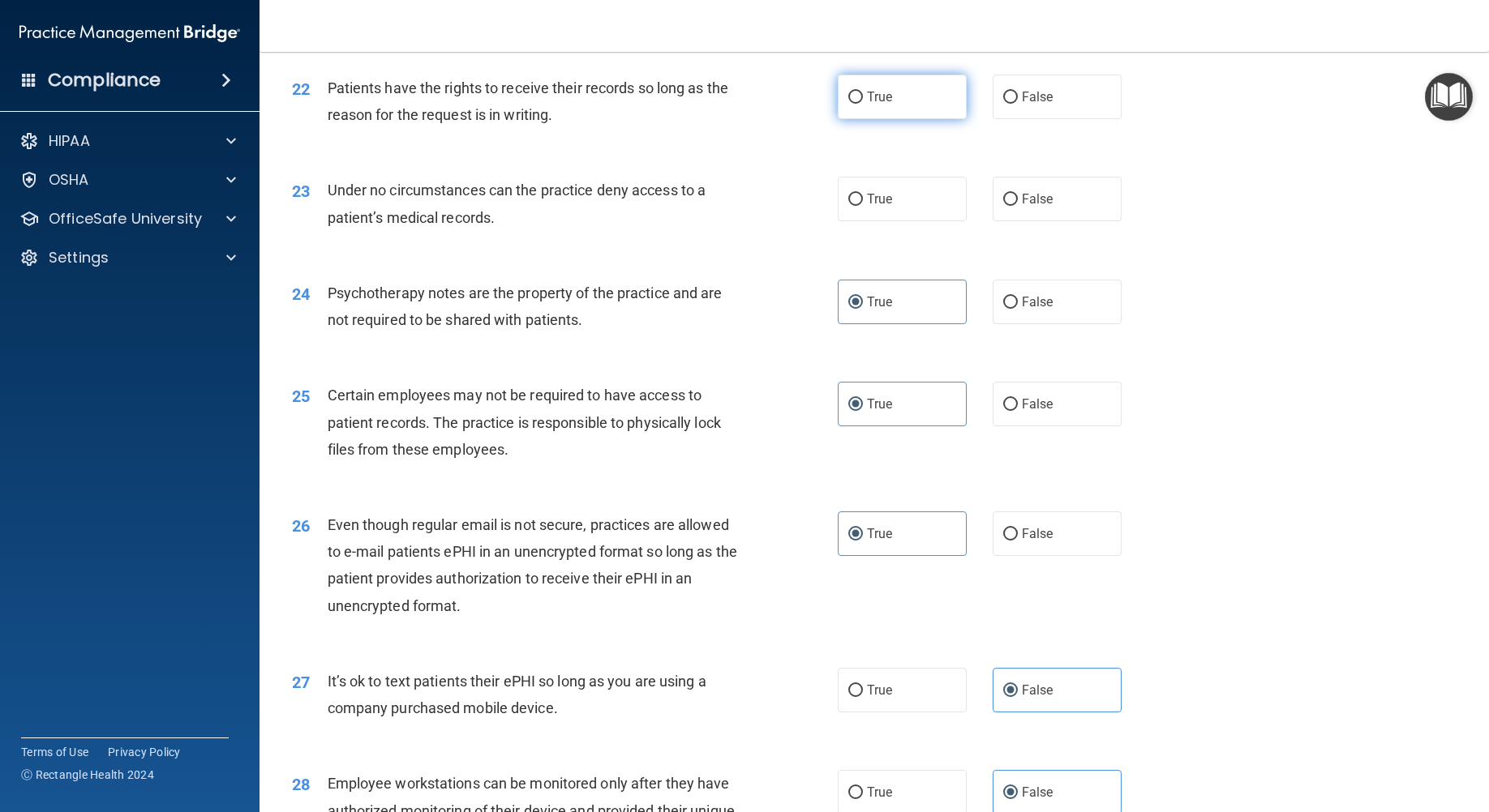
scroll to position [2878, 0]
click at [1058, 222] on label "False" at bounding box center [1057, 199] width 129 height 45
click at [1018, 207] on input "False" at bounding box center [1009, 200] width 14 height 12
radio input "true"
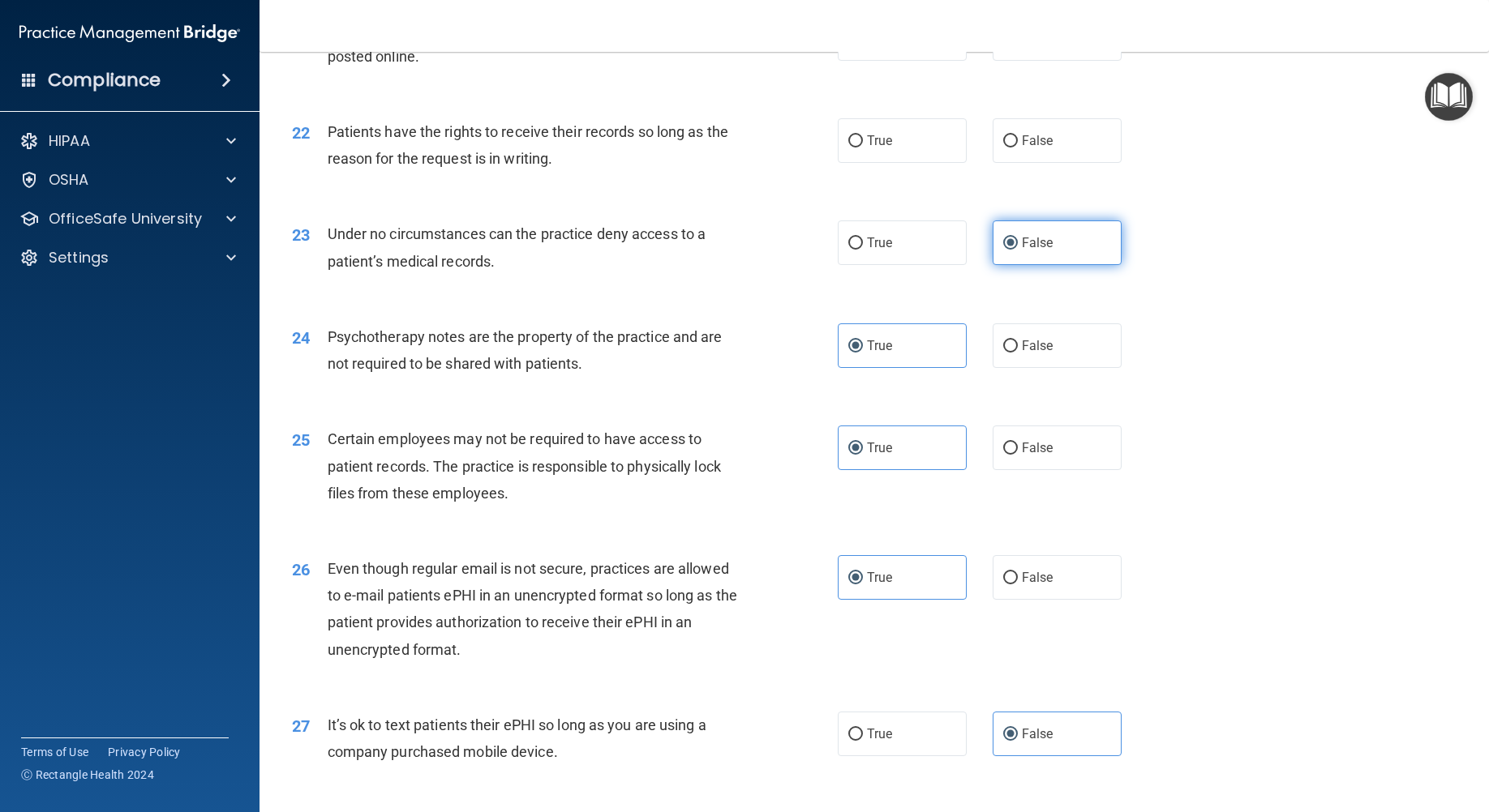
scroll to position [2796, 0]
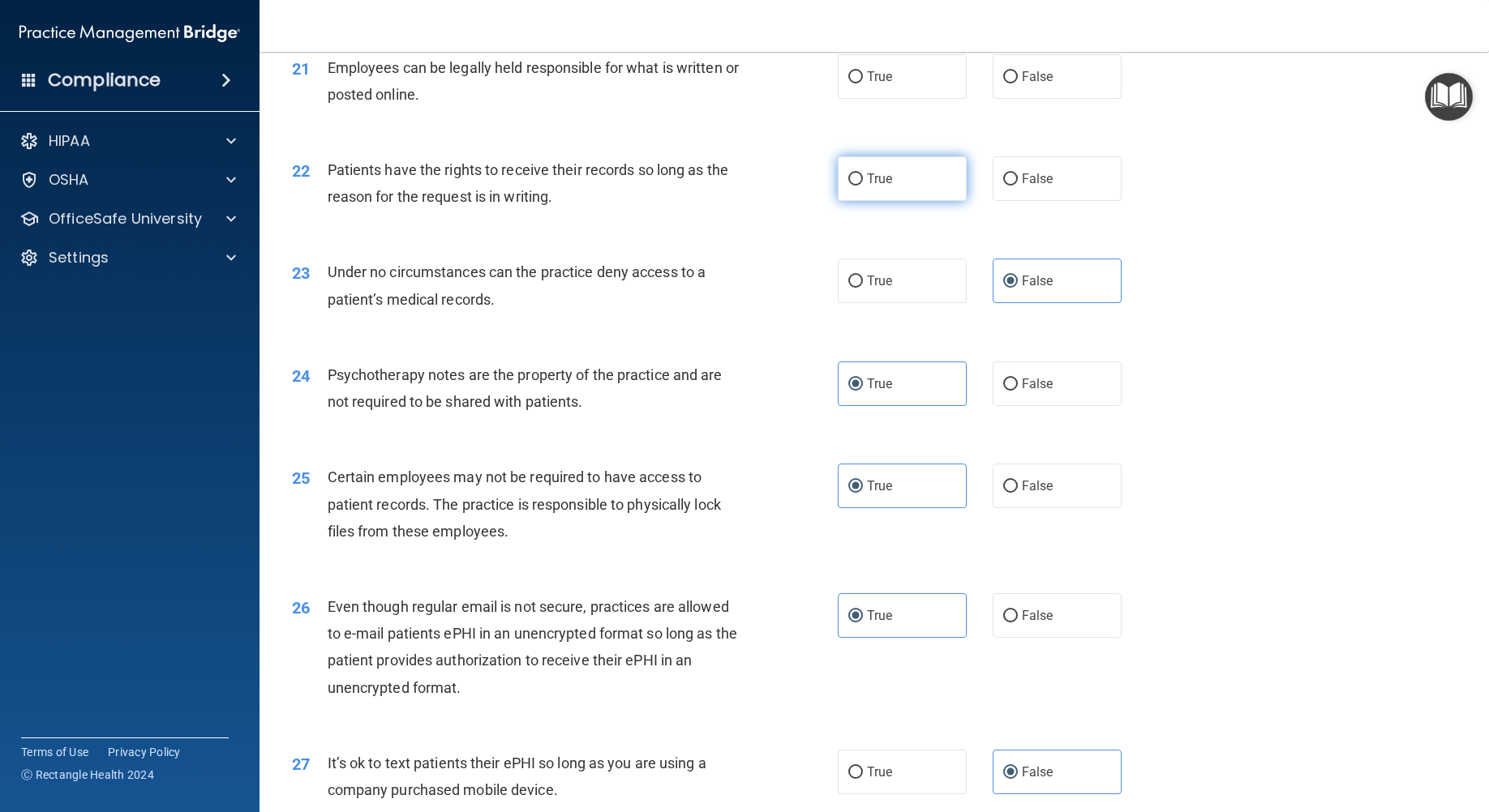
click at [853, 185] on input "True" at bounding box center [854, 179] width 14 height 12
radio input "true"
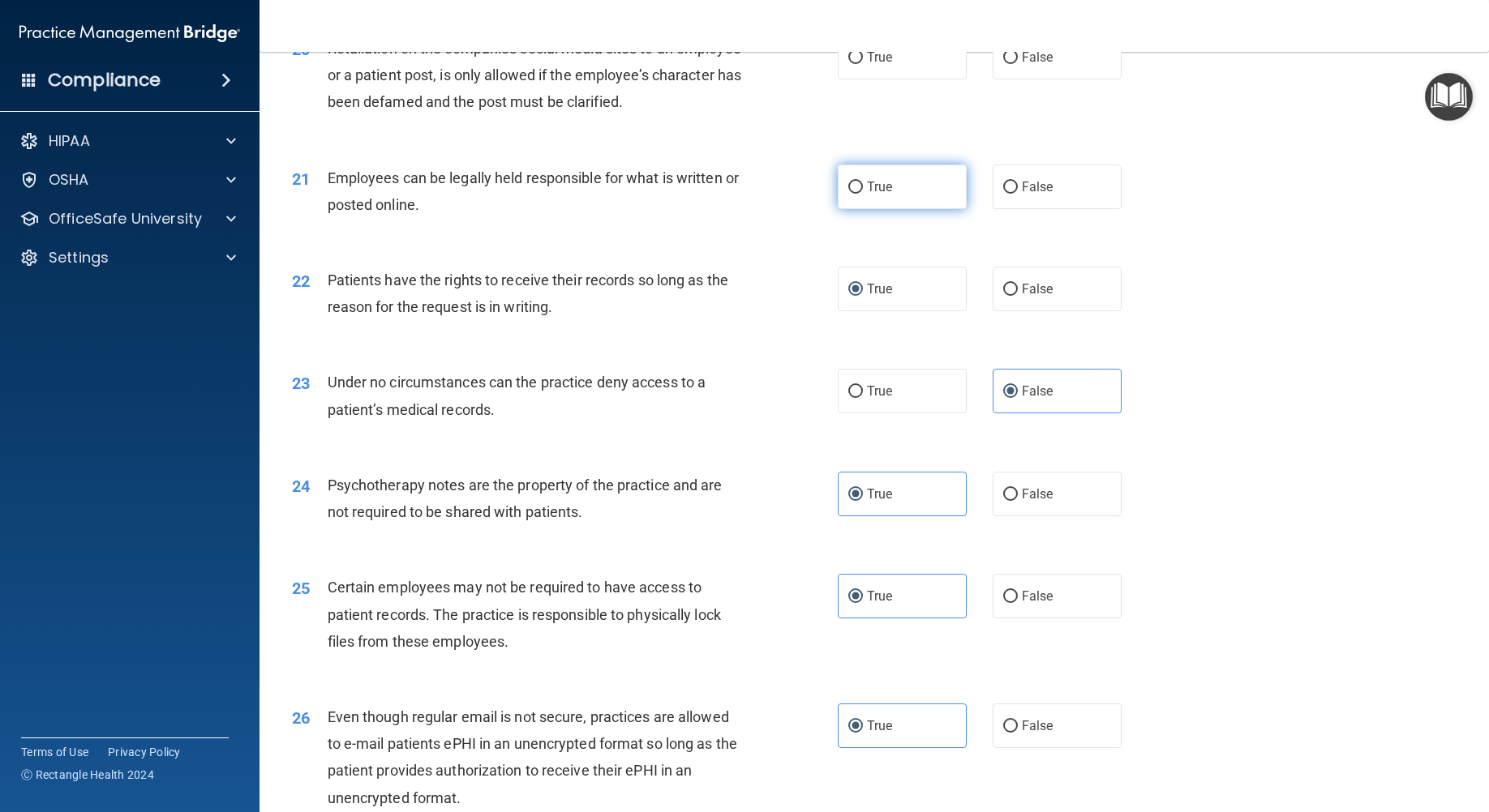
scroll to position [2634, 0]
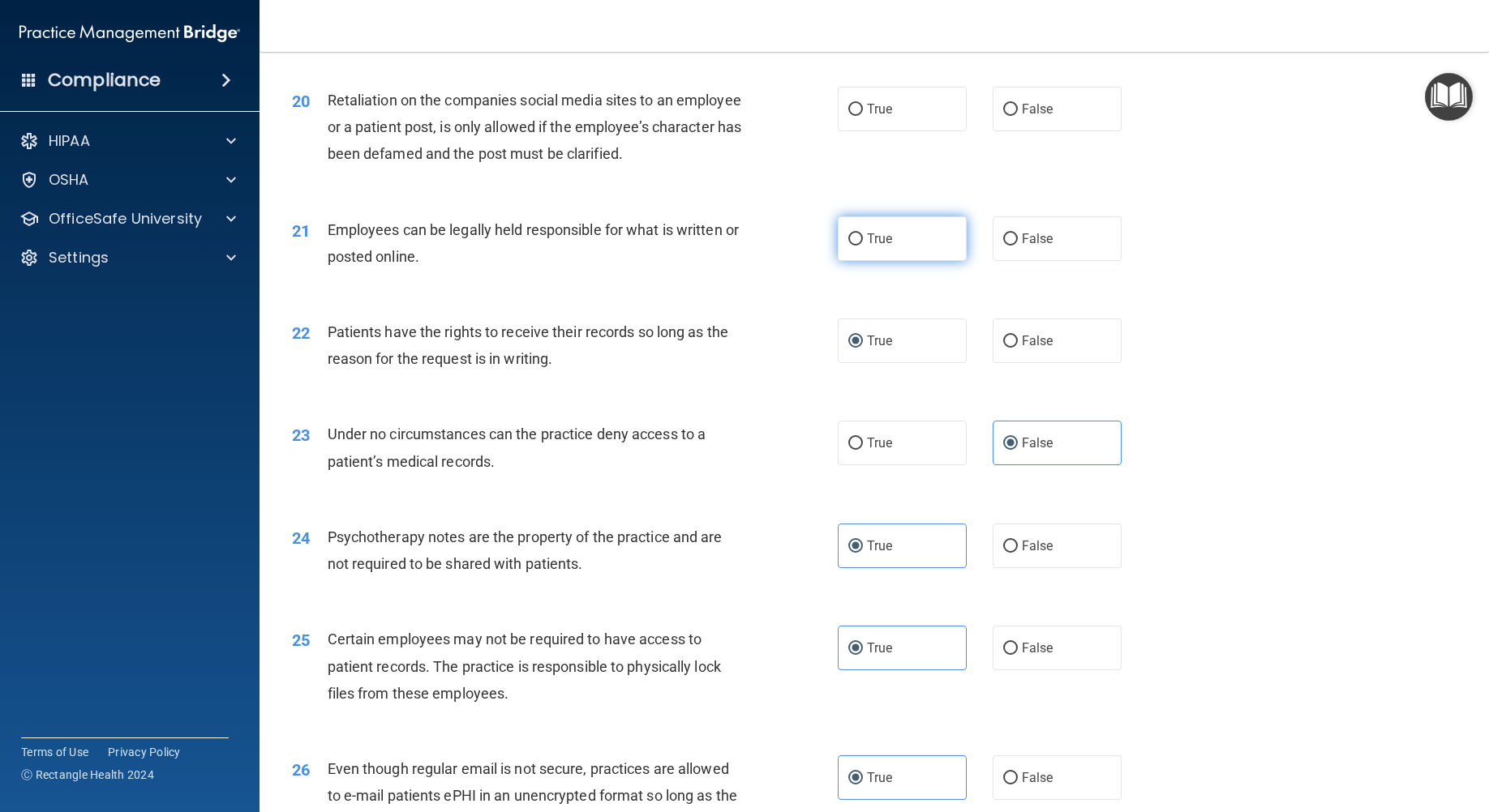
click at [904, 261] on label "True" at bounding box center [902, 238] width 129 height 45
click at [863, 246] on input "True" at bounding box center [854, 239] width 14 height 12
radio input "true"
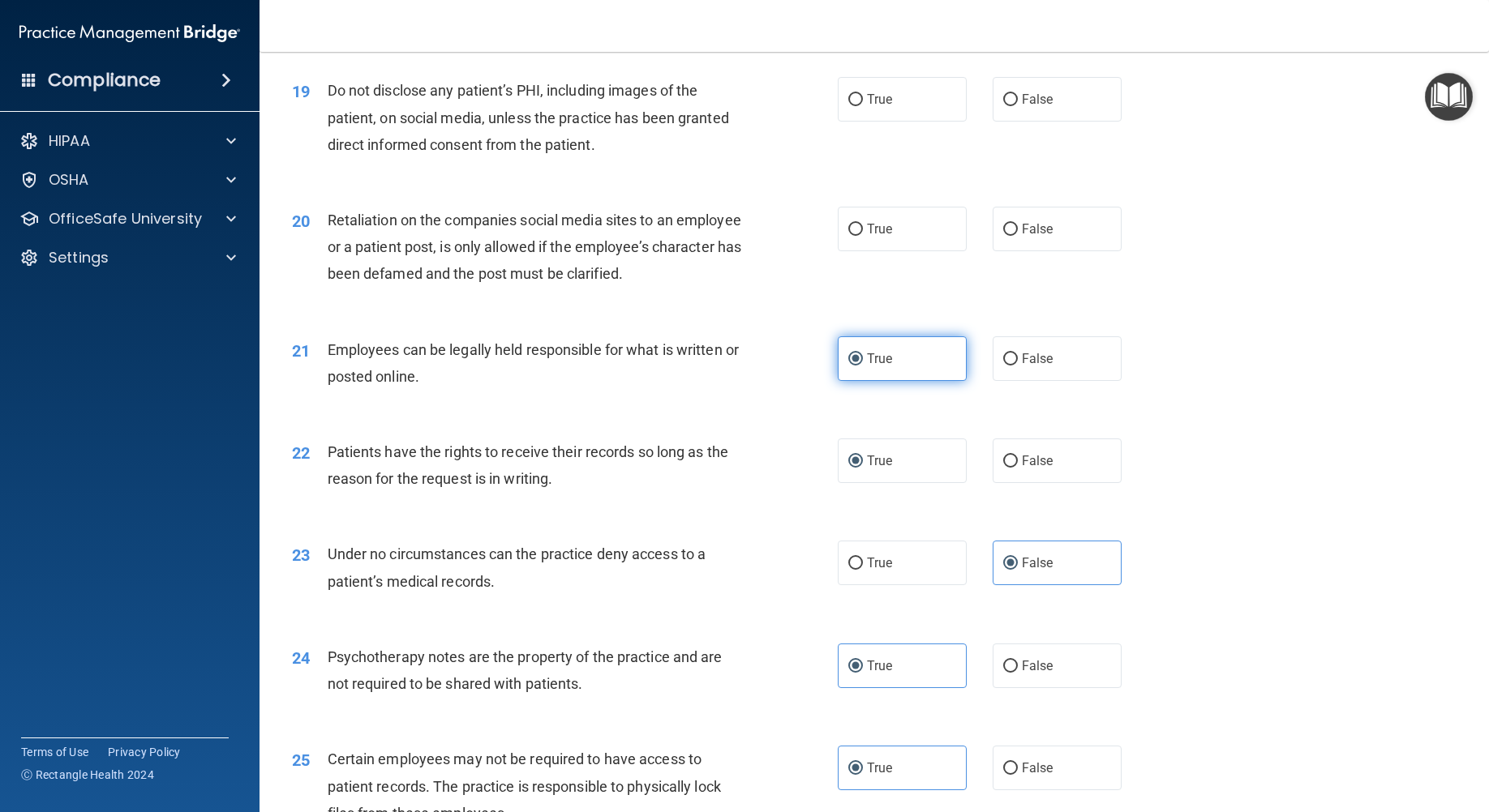
scroll to position [2472, 0]
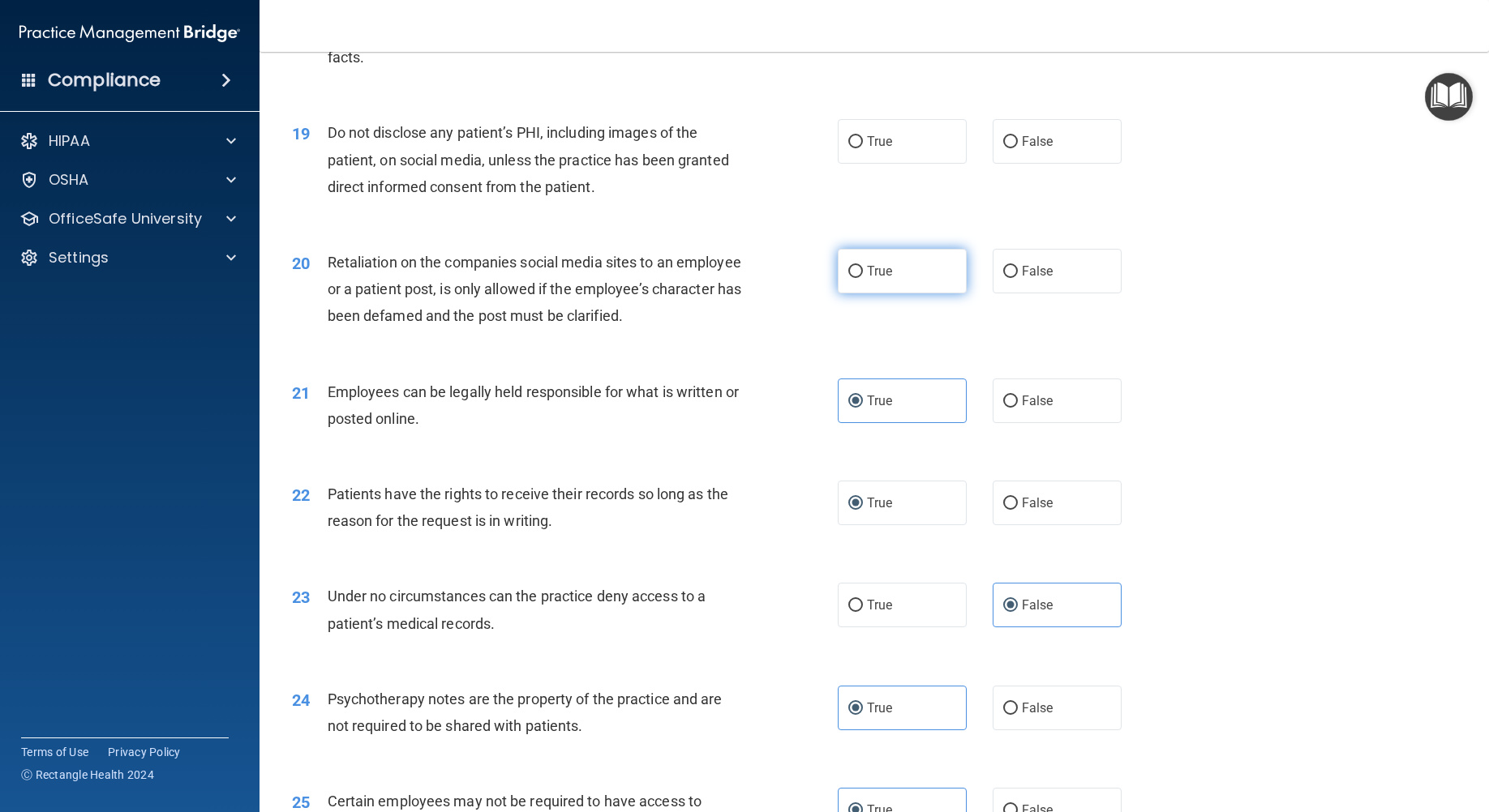
click at [896, 293] on label "True" at bounding box center [902, 271] width 129 height 45
click at [863, 278] on input "True" at bounding box center [854, 272] width 14 height 12
radio input "true"
click at [925, 163] on label "True" at bounding box center [902, 141] width 129 height 45
click at [863, 148] on input "True" at bounding box center [854, 142] width 14 height 12
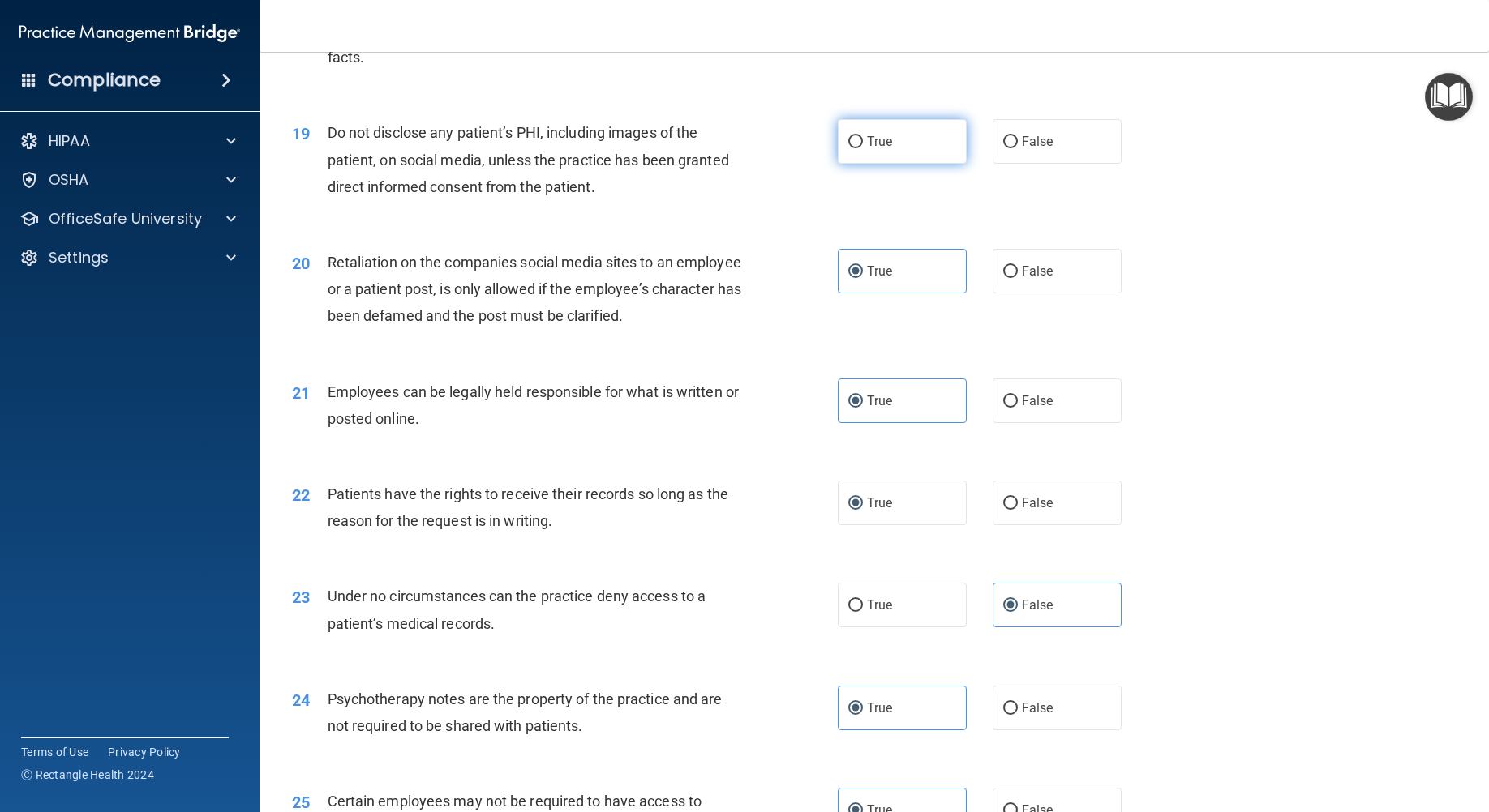
radio input "true"
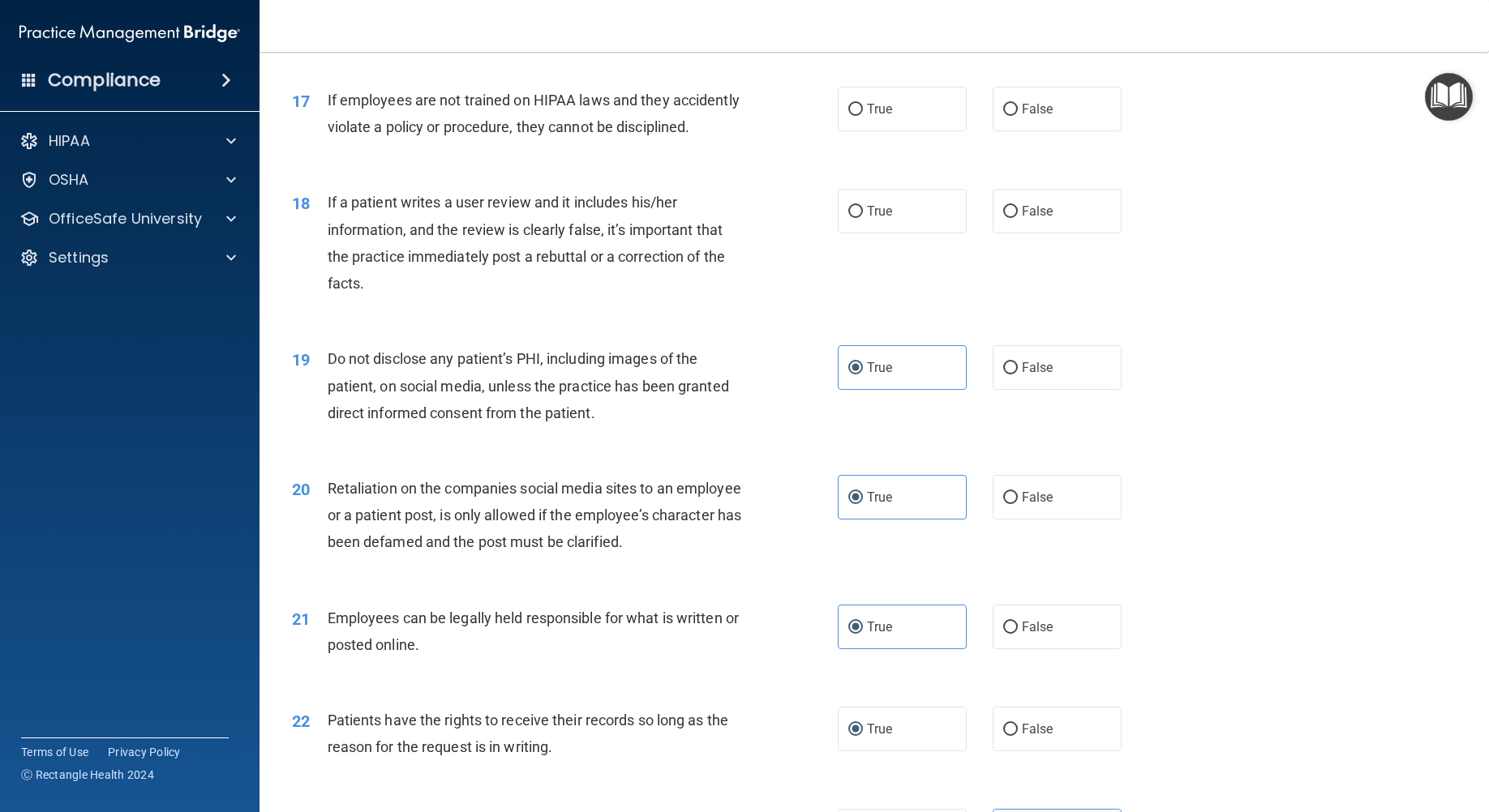
scroll to position [2229, 0]
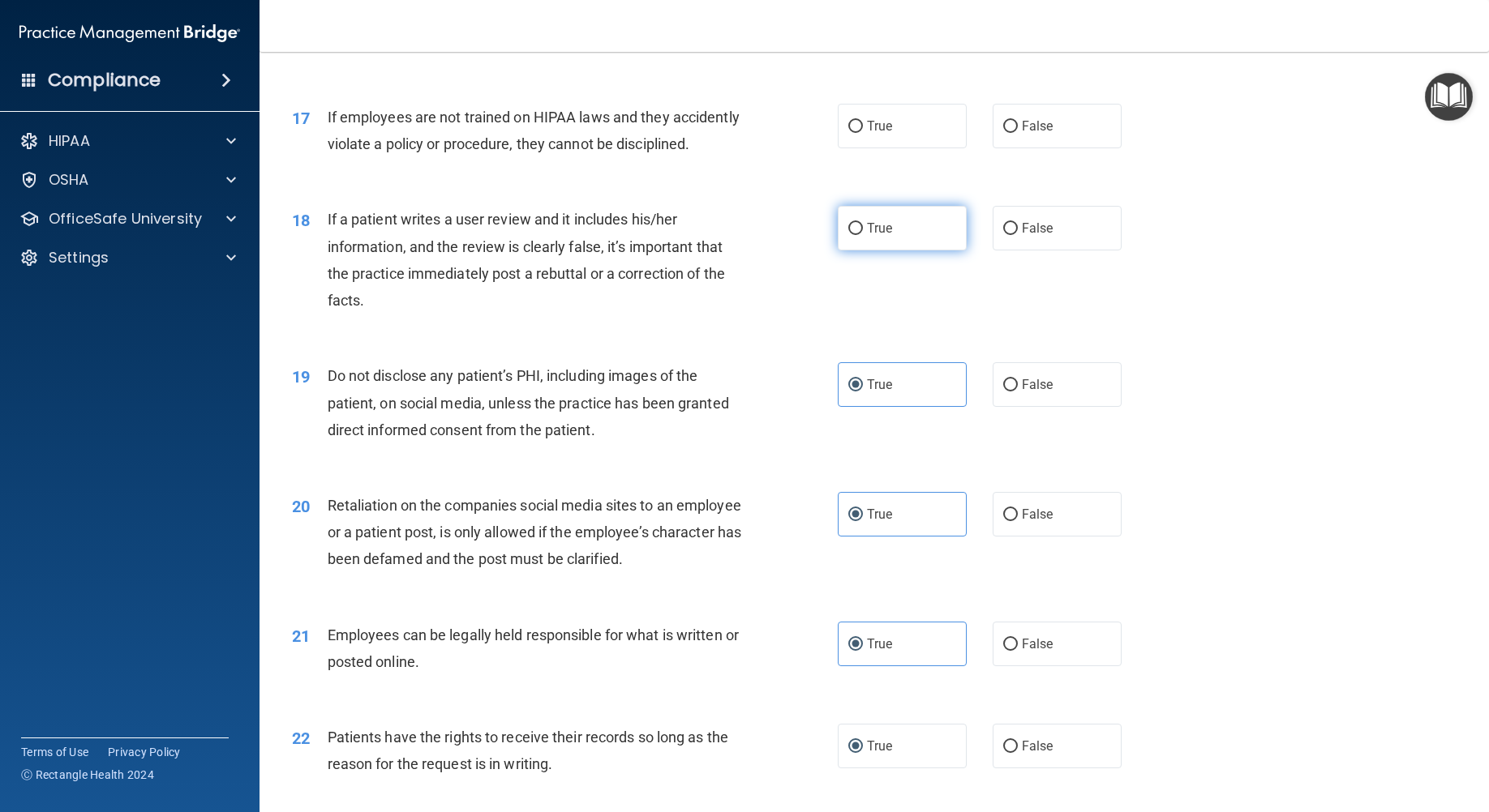
click at [904, 251] on label "True" at bounding box center [902, 228] width 129 height 45
click at [863, 235] on input "True" at bounding box center [854, 229] width 14 height 12
radio input "true"
click at [1042, 521] on span "False" at bounding box center [1037, 514] width 31 height 15
click at [1018, 521] on input "False" at bounding box center [1009, 515] width 14 height 12
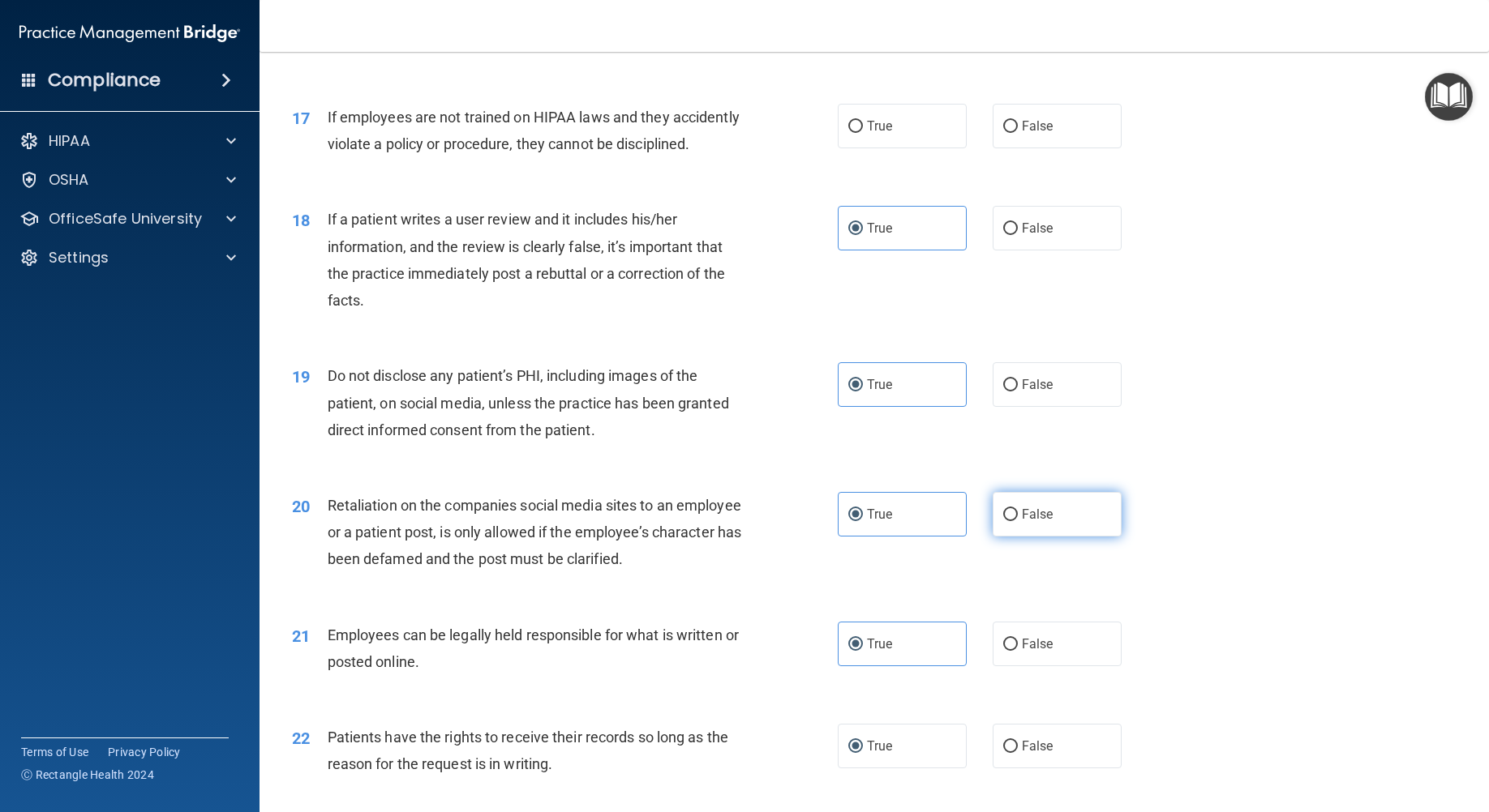
radio input "true"
radio input "false"
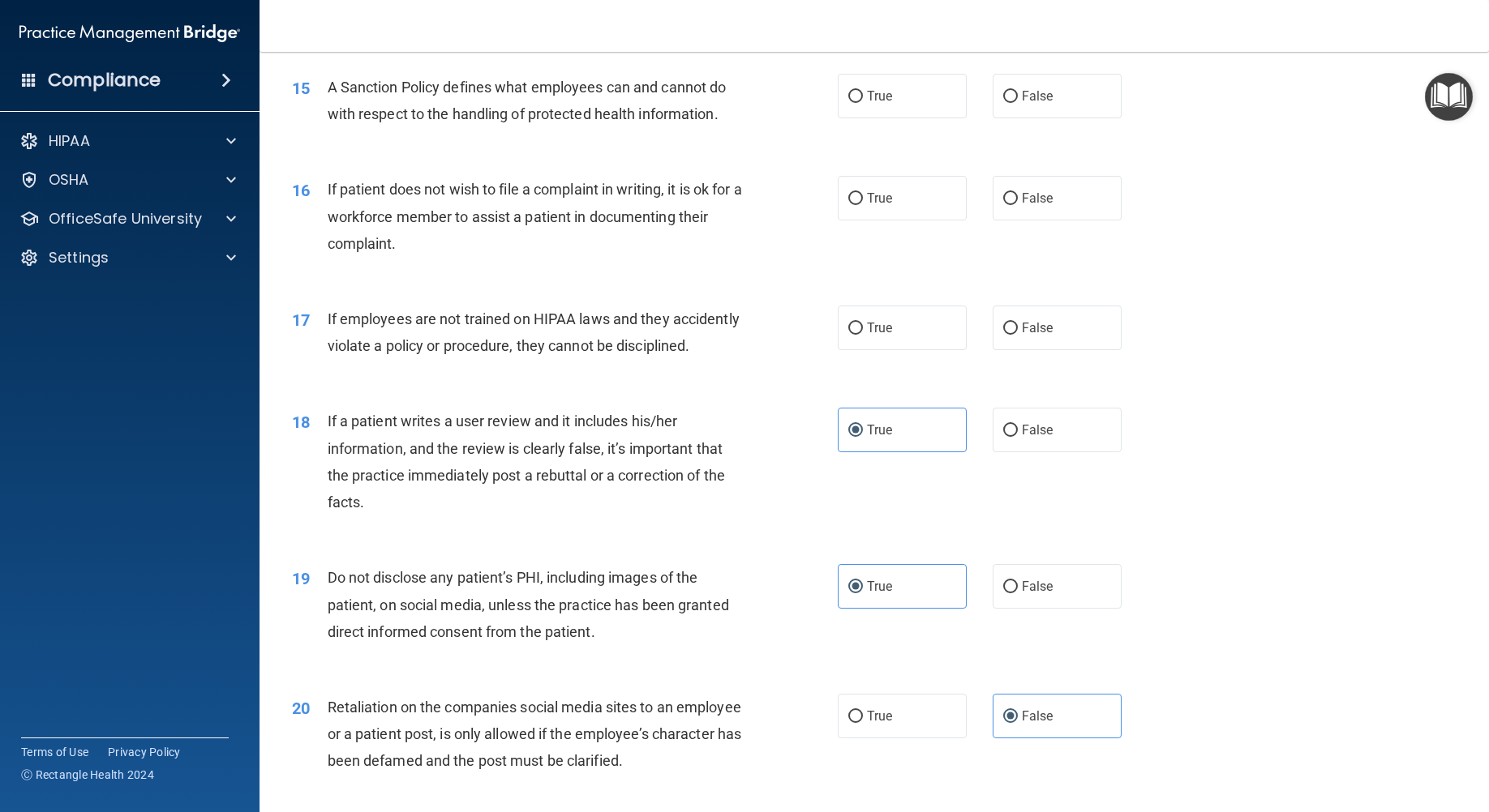
scroll to position [1905, 0]
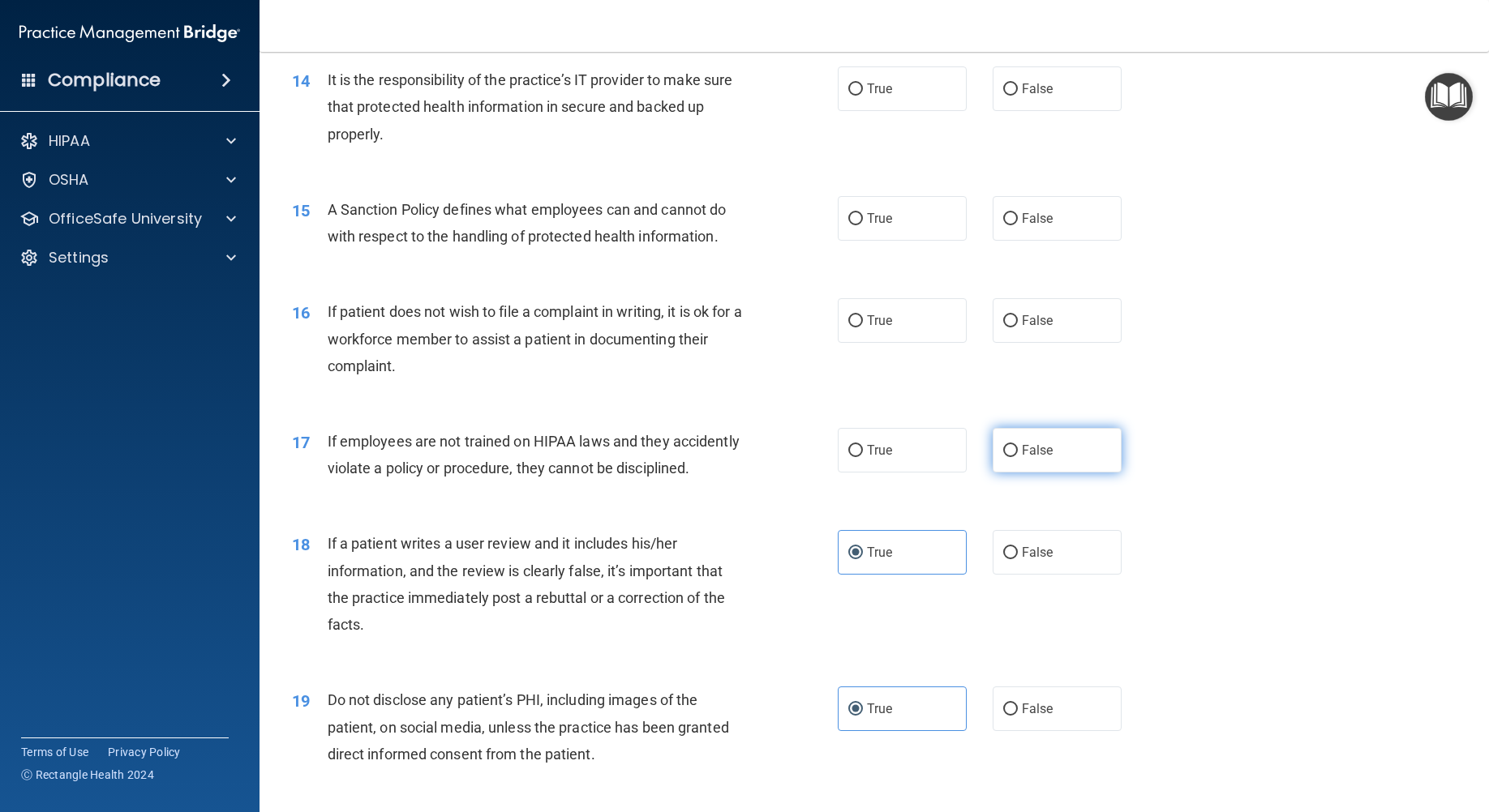
click at [1007, 456] on input "False" at bounding box center [1009, 450] width 14 height 12
radio input "true"
click at [884, 315] on span "True" at bounding box center [879, 320] width 25 height 15
click at [863, 315] on input "True" at bounding box center [854, 321] width 14 height 12
radio input "true"
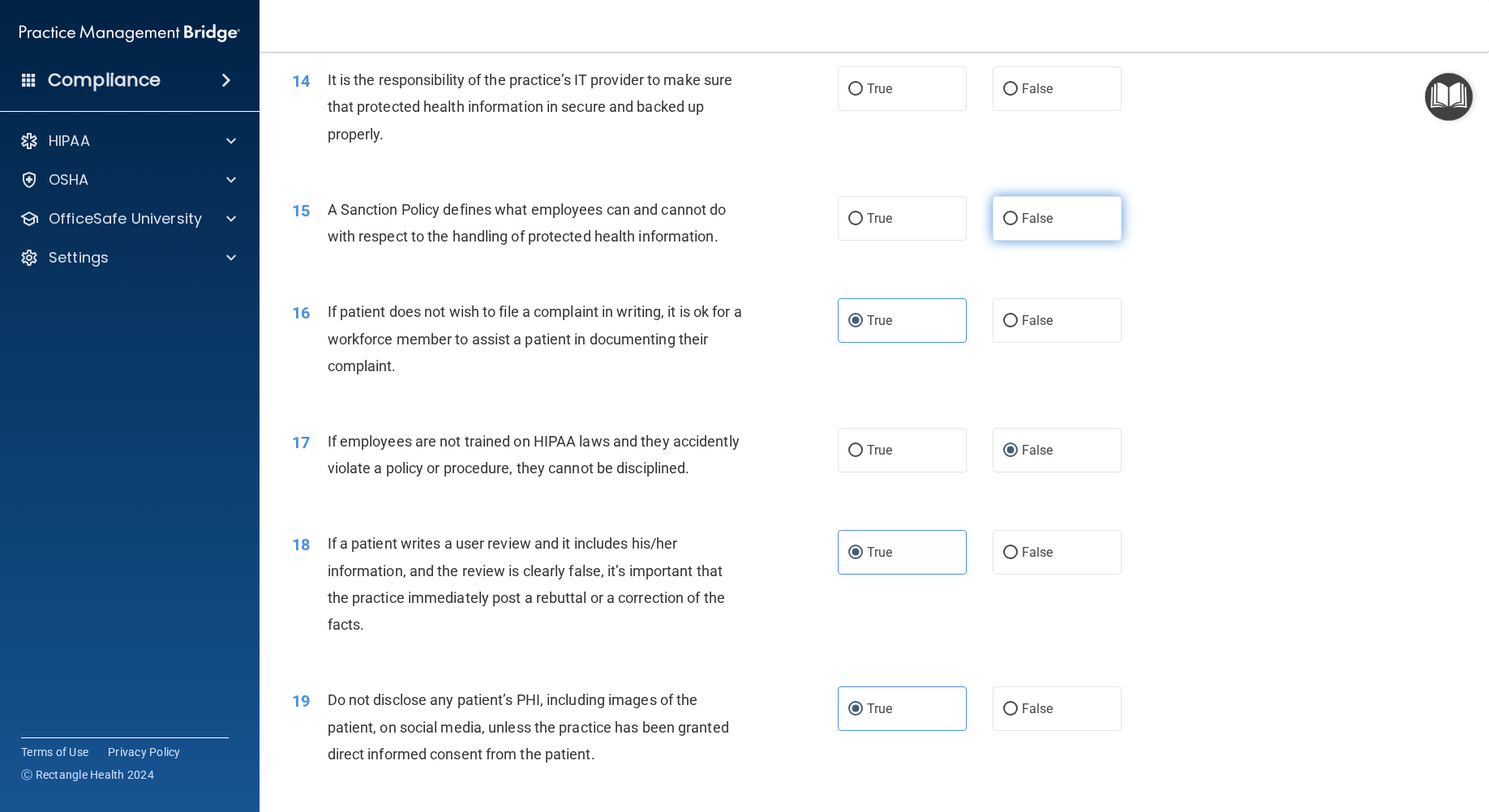
click at [1012, 223] on label "False" at bounding box center [1057, 217] width 129 height 45
click at [1012, 223] on input "False" at bounding box center [1009, 218] width 14 height 12
radio input "true"
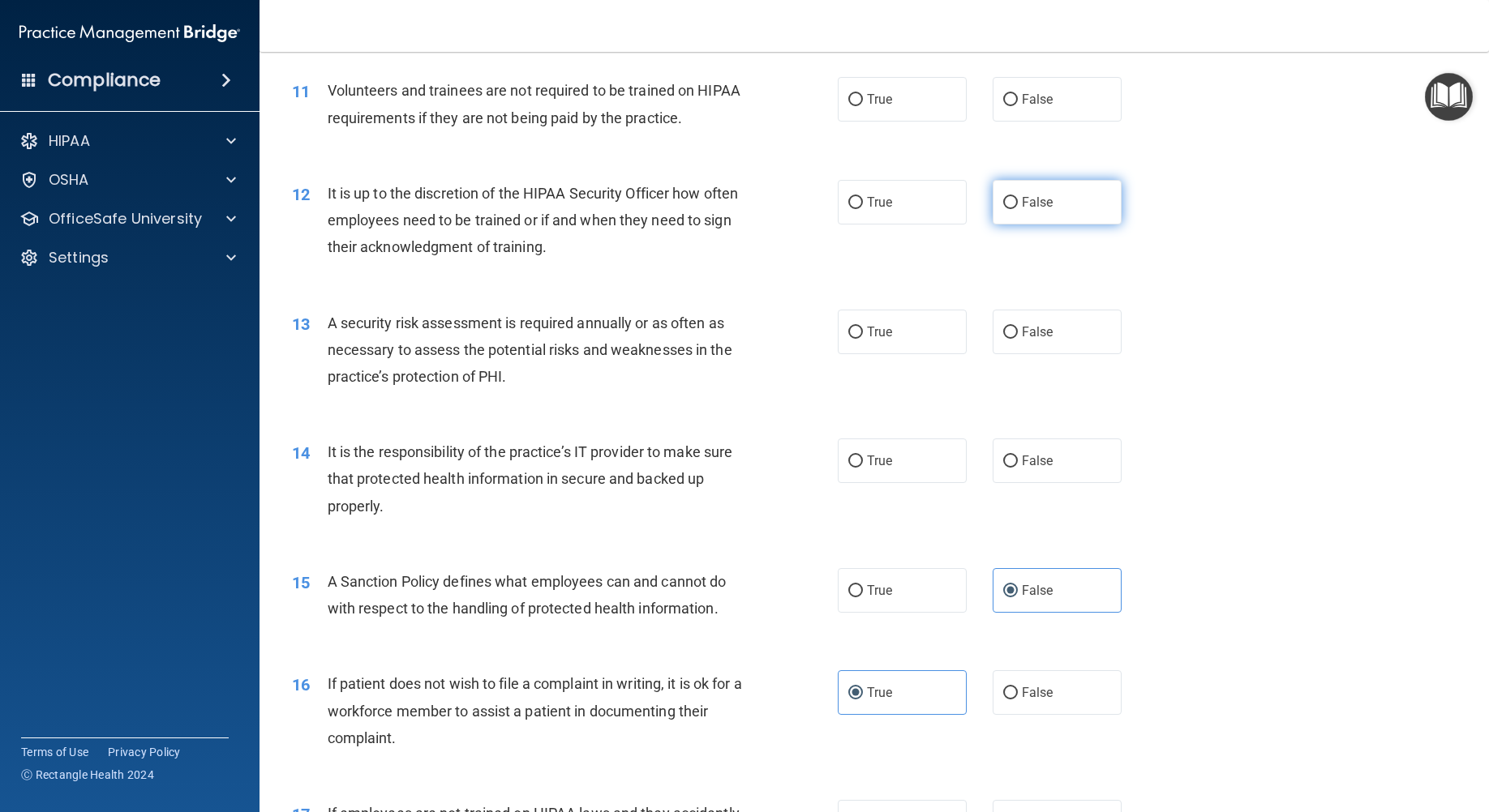
scroll to position [1500, 0]
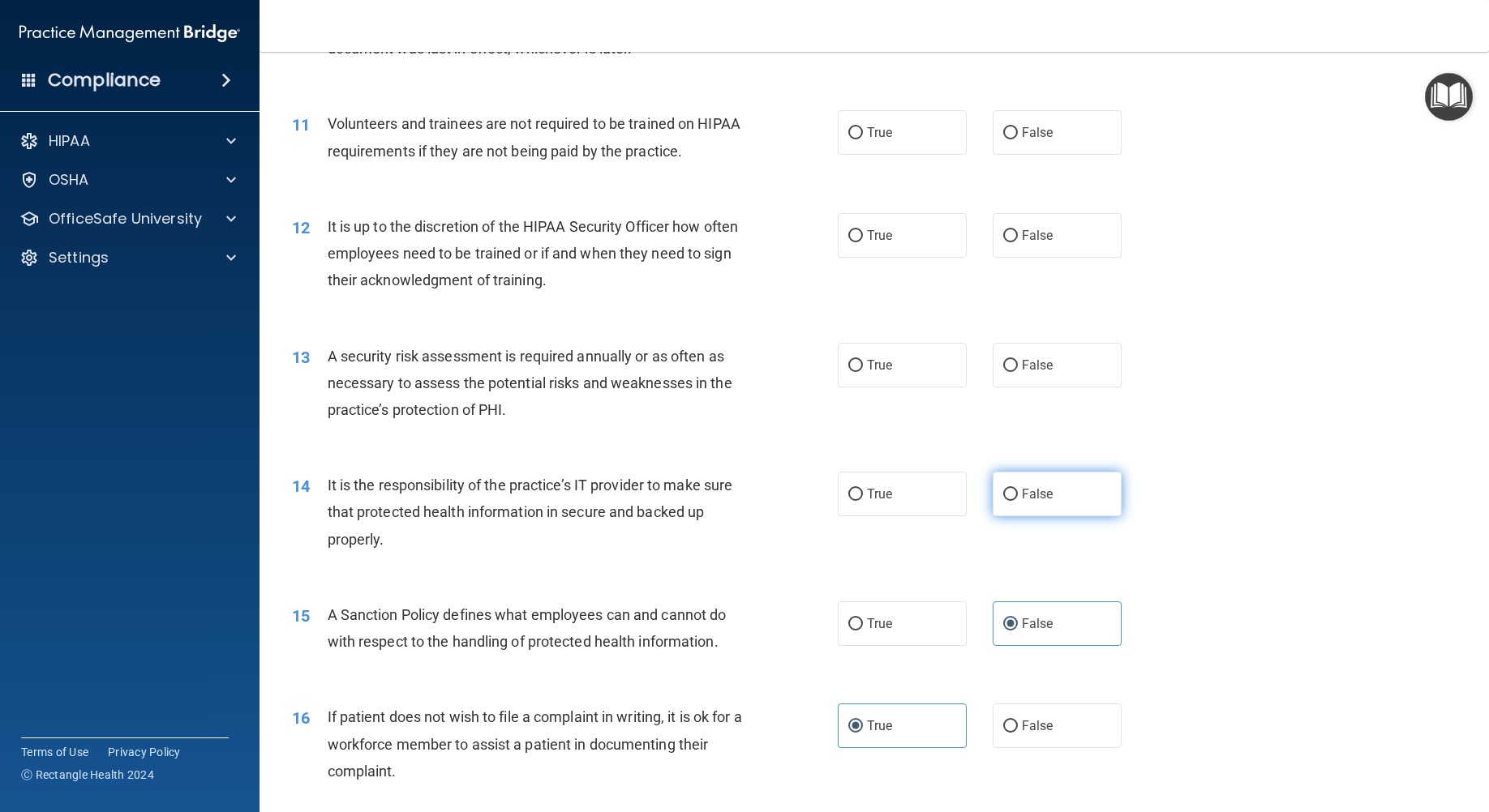
click at [1002, 497] on input "False" at bounding box center [1009, 494] width 14 height 12
radio input "true"
click at [1021, 230] on span "False" at bounding box center [1037, 236] width 31 height 15
click at [1017, 230] on input "False" at bounding box center [1009, 236] width 14 height 12
radio input "true"
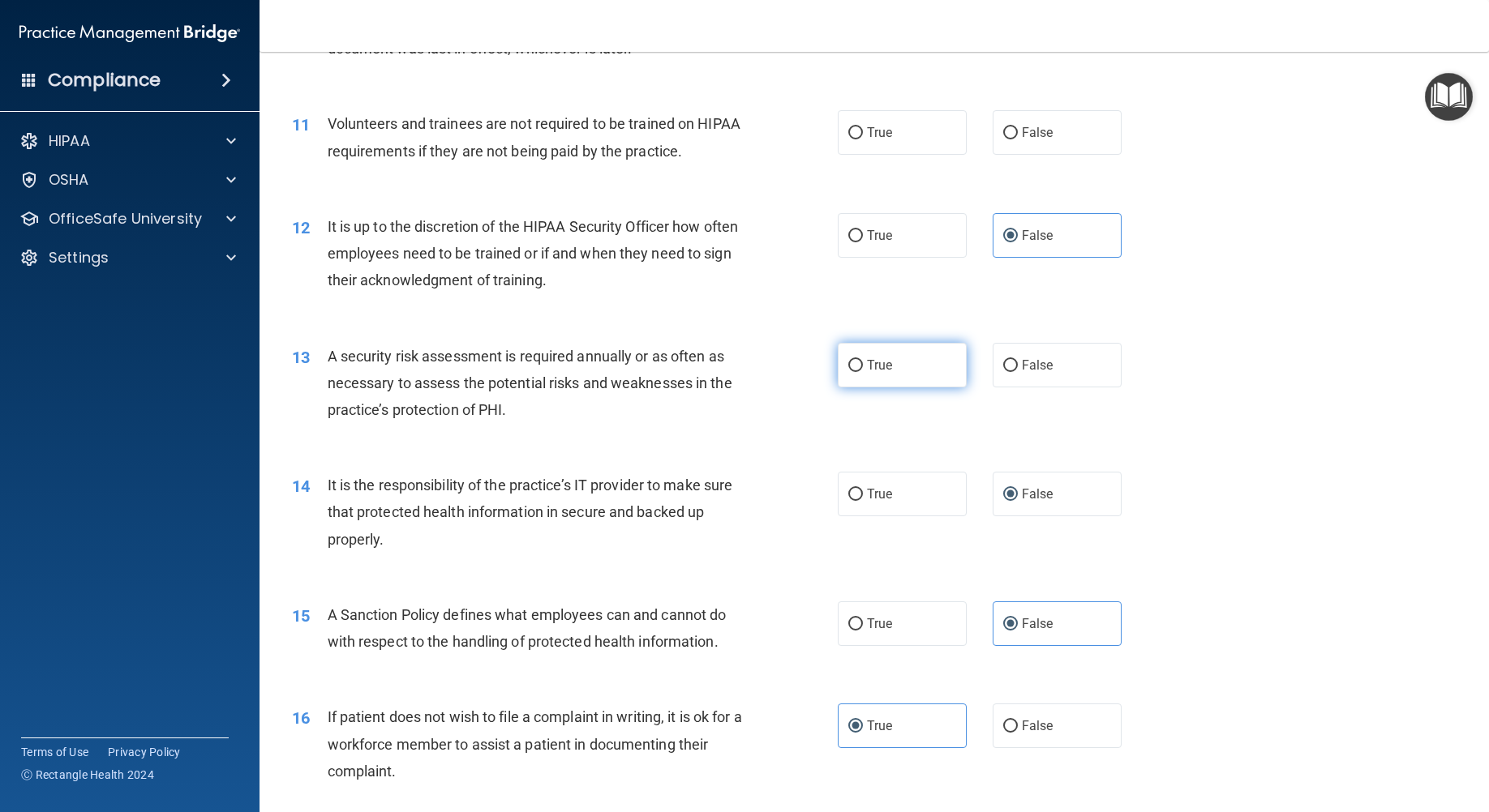
click at [873, 361] on span "True" at bounding box center [879, 365] width 25 height 15
click at [863, 361] on input "True" at bounding box center [854, 366] width 14 height 12
radio input "true"
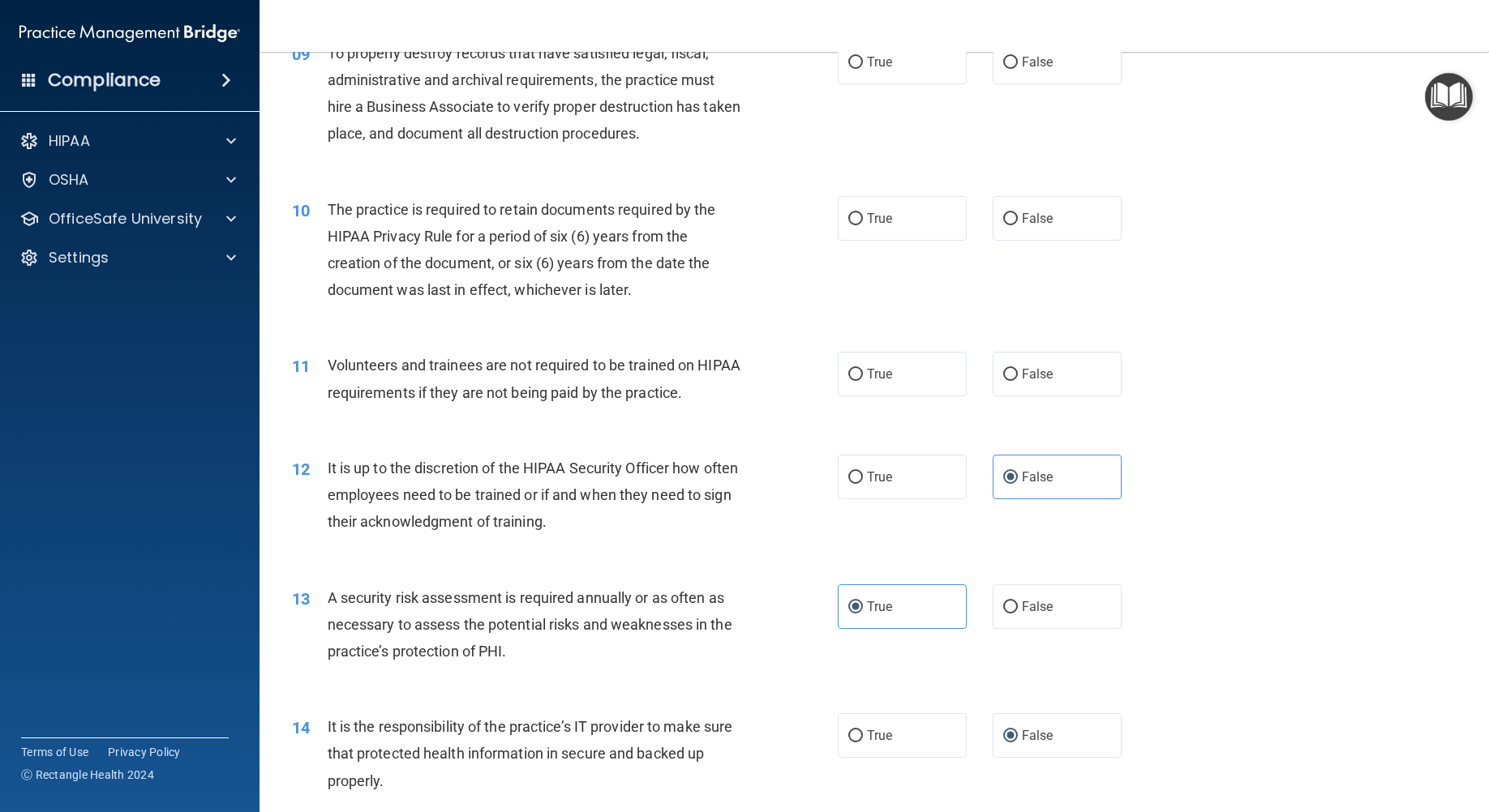
scroll to position [1256, 0]
click at [1039, 373] on span "False" at bounding box center [1037, 375] width 31 height 15
click at [1018, 373] on input "False" at bounding box center [1009, 376] width 14 height 12
radio input "true"
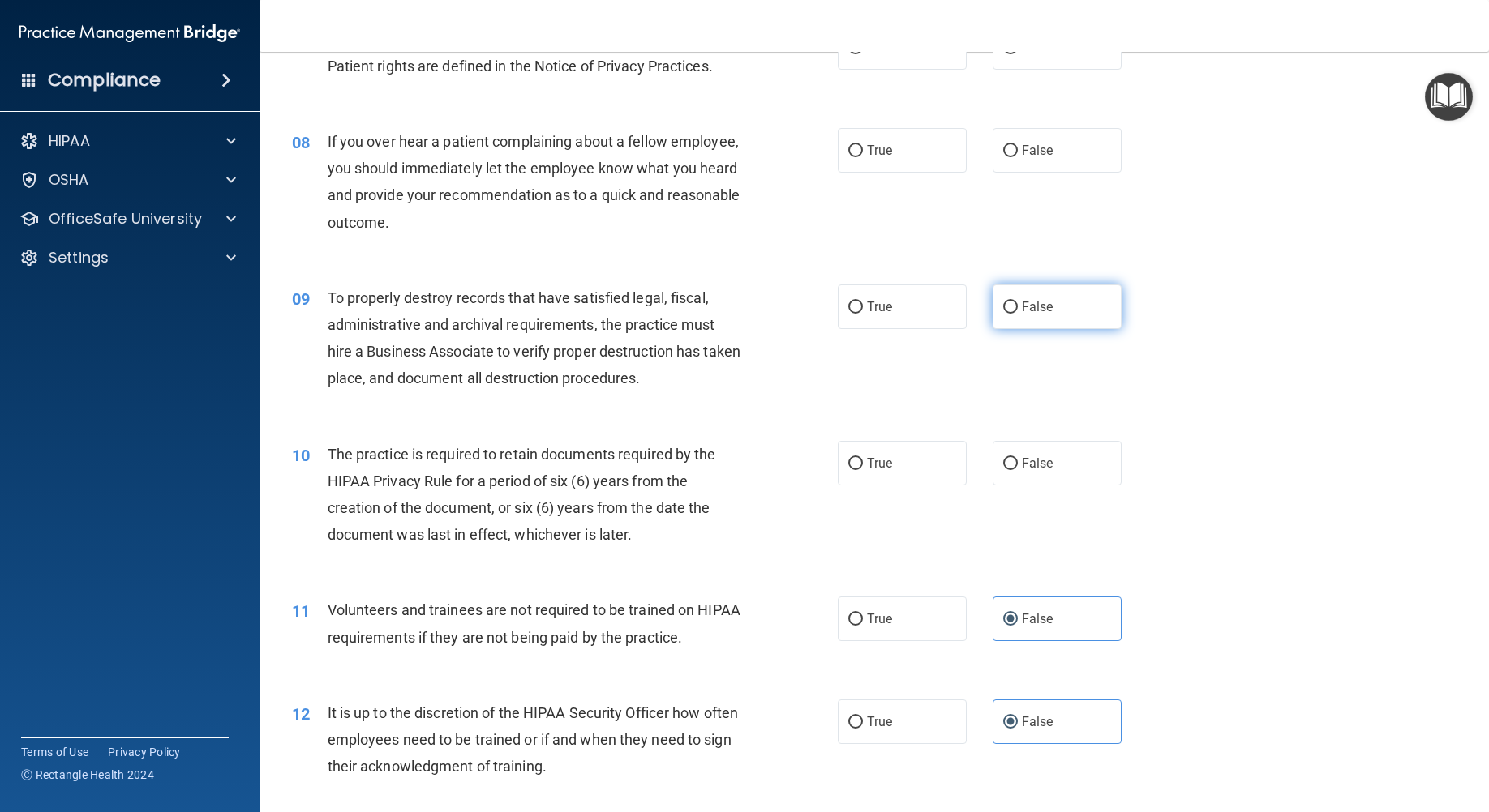
click at [1040, 302] on span "False" at bounding box center [1037, 307] width 31 height 15
click at [1018, 302] on input "False" at bounding box center [1009, 307] width 14 height 12
radio input "true"
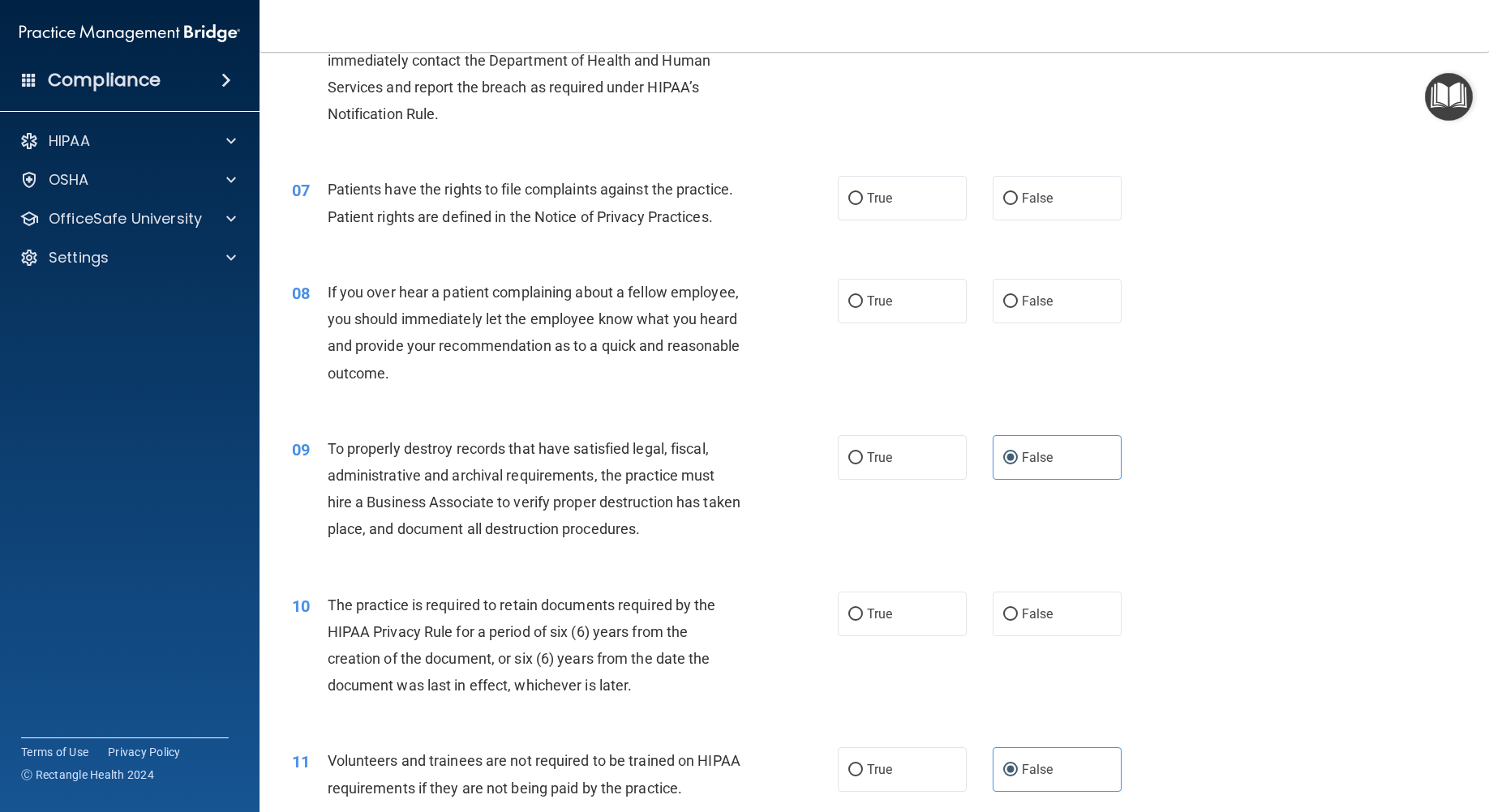
scroll to position [852, 0]
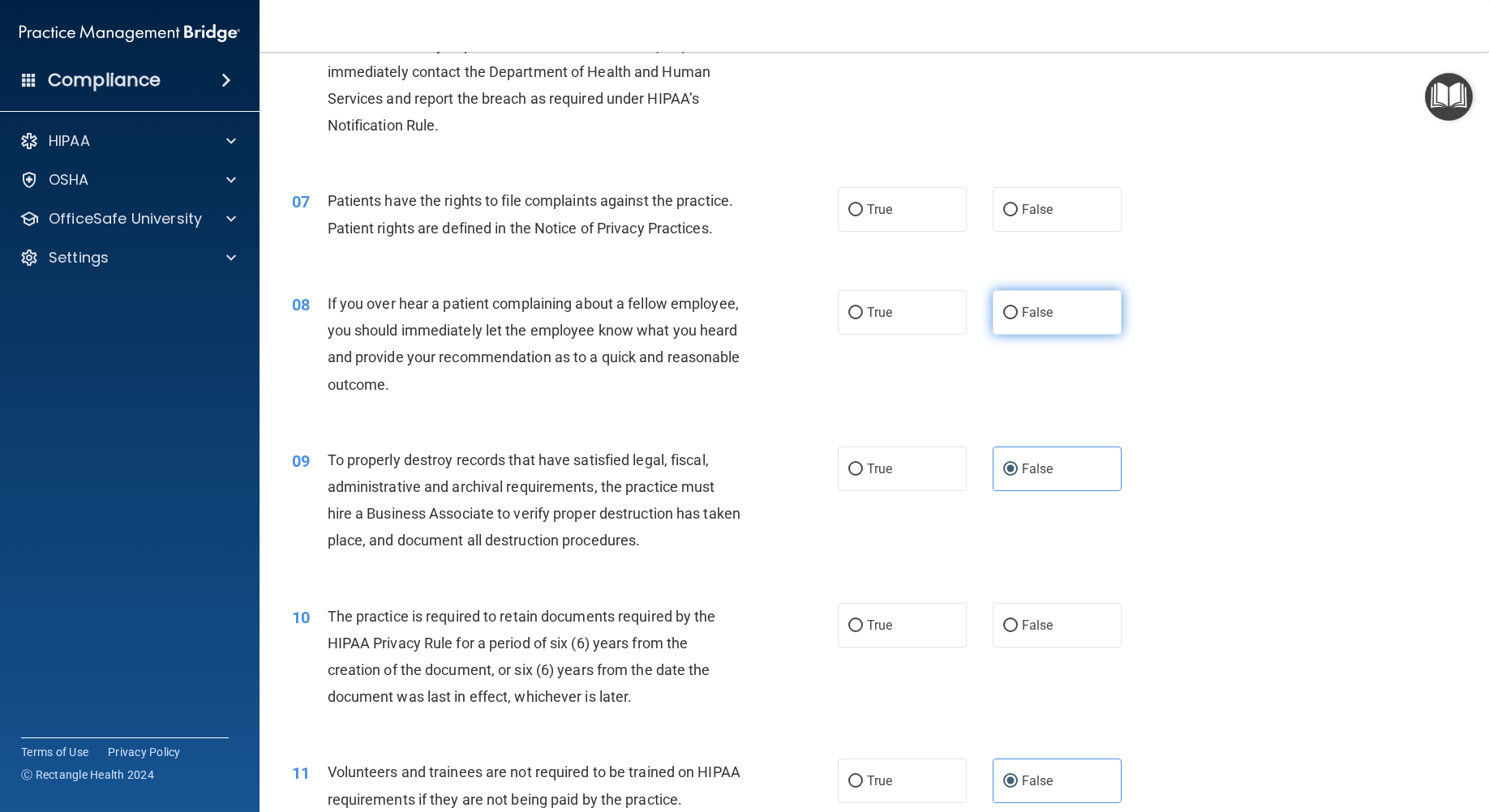
click at [1002, 312] on input "False" at bounding box center [1009, 312] width 14 height 12
radio input "true"
click at [926, 199] on label "True" at bounding box center [902, 209] width 129 height 45
click at [863, 204] on input "True" at bounding box center [854, 210] width 14 height 12
radio input "true"
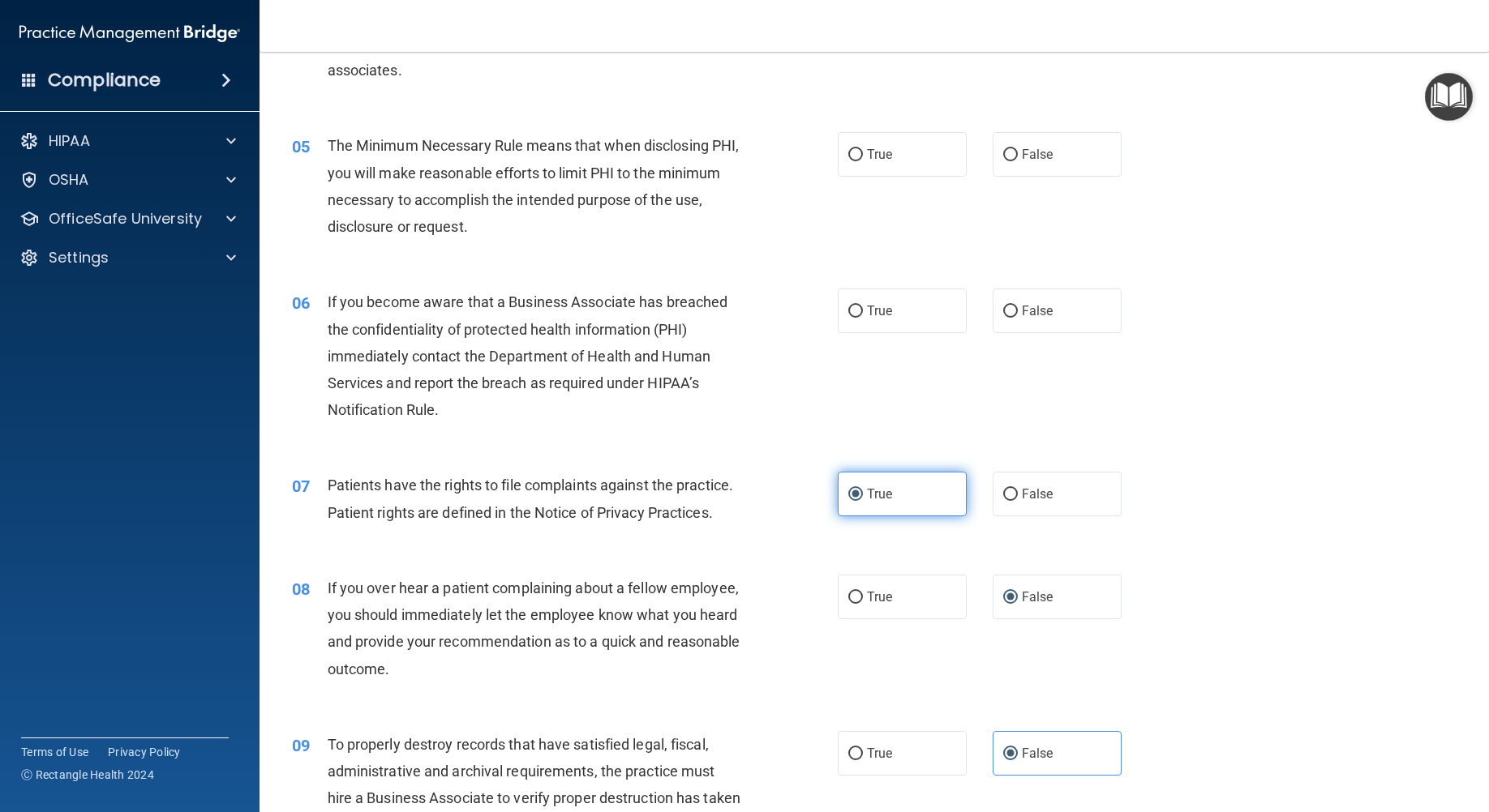
scroll to position [527, 0]
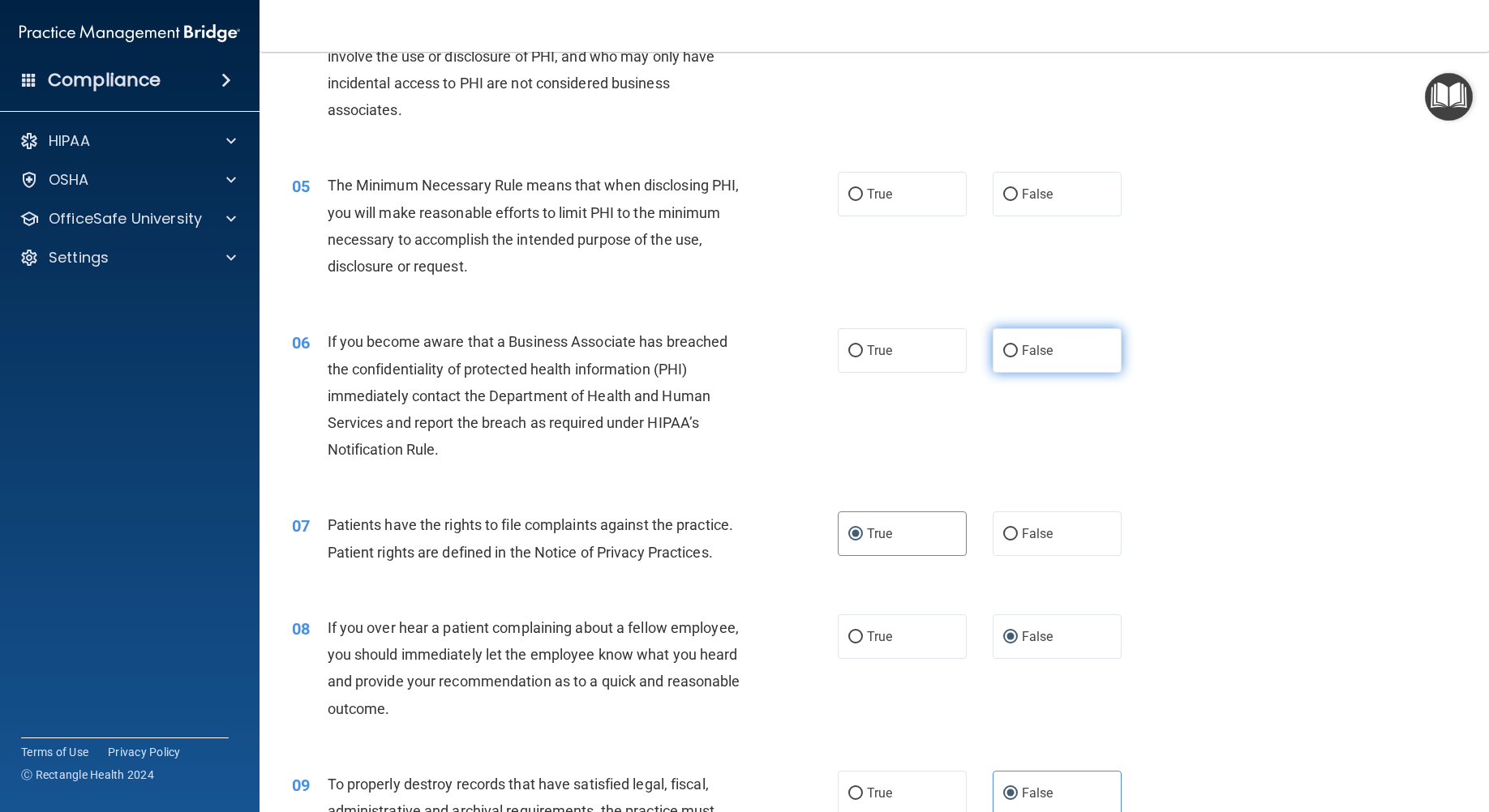
click at [1004, 345] on input "False" at bounding box center [1009, 350] width 14 height 12
radio input "true"
click at [867, 179] on label "True" at bounding box center [902, 194] width 129 height 45
click at [863, 189] on input "True" at bounding box center [854, 195] width 14 height 12
radio input "true"
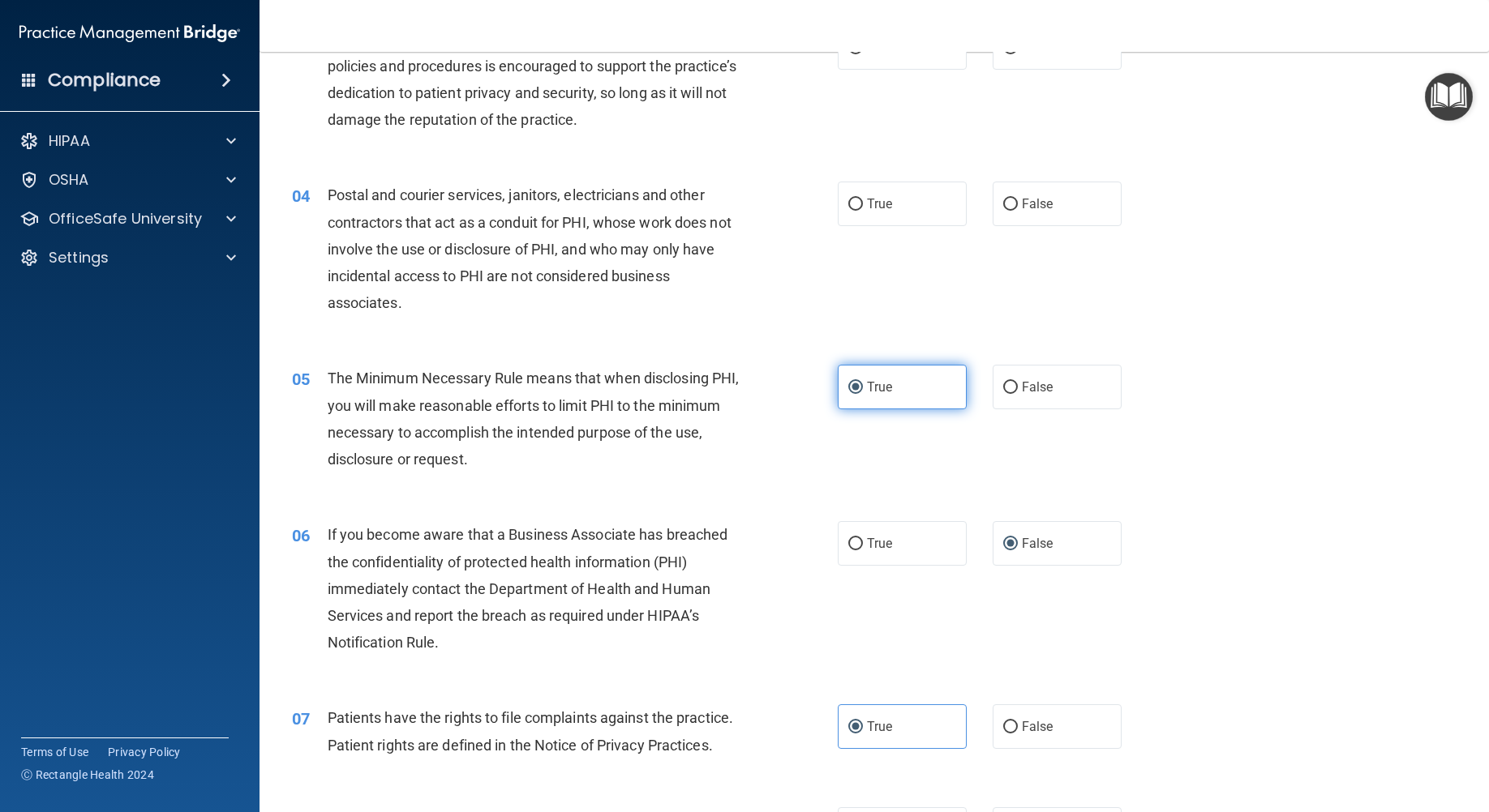
scroll to position [284, 0]
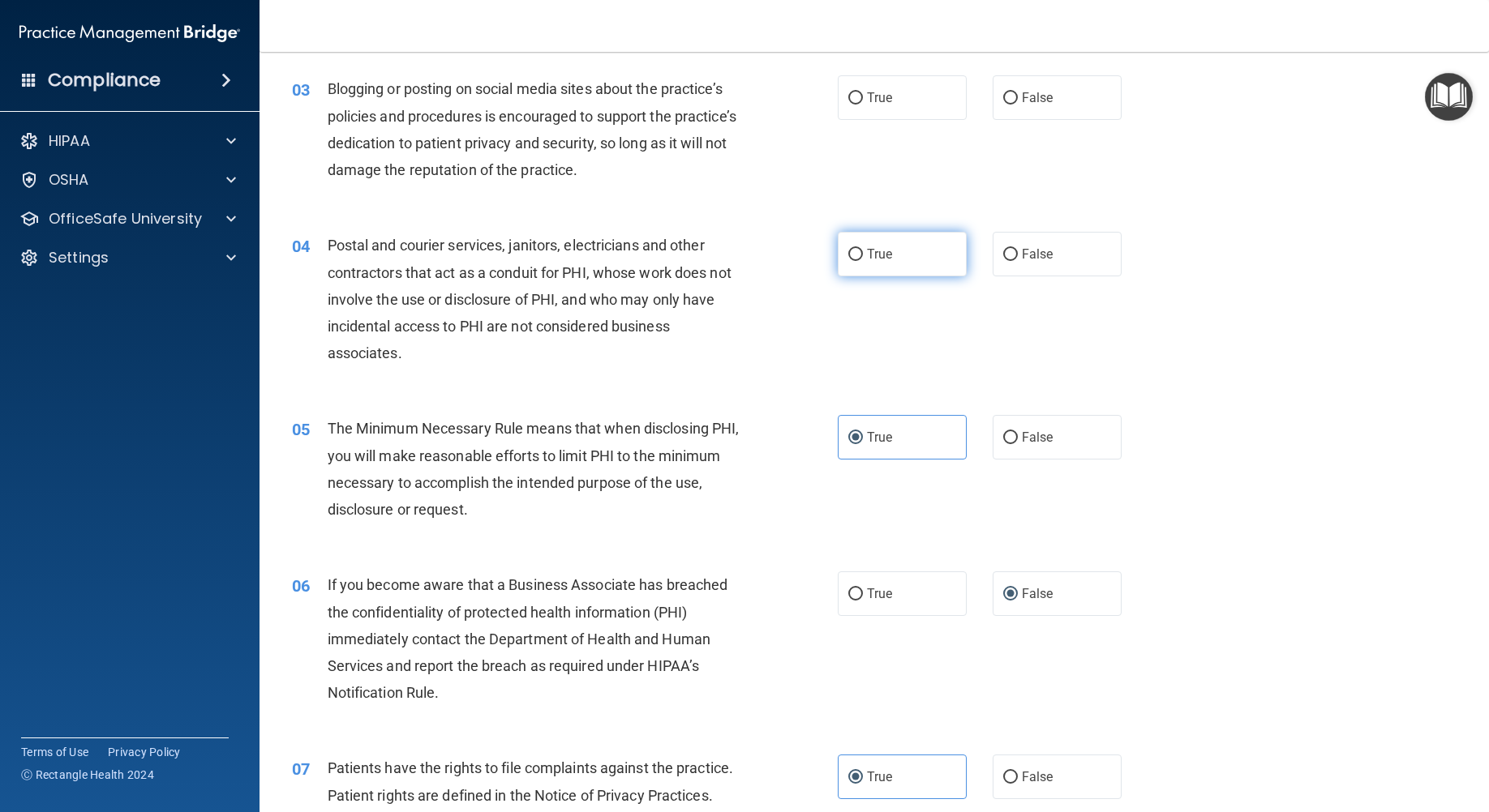
click at [841, 247] on label "True" at bounding box center [902, 254] width 129 height 45
click at [848, 249] on input "True" at bounding box center [854, 255] width 14 height 12
radio input "true"
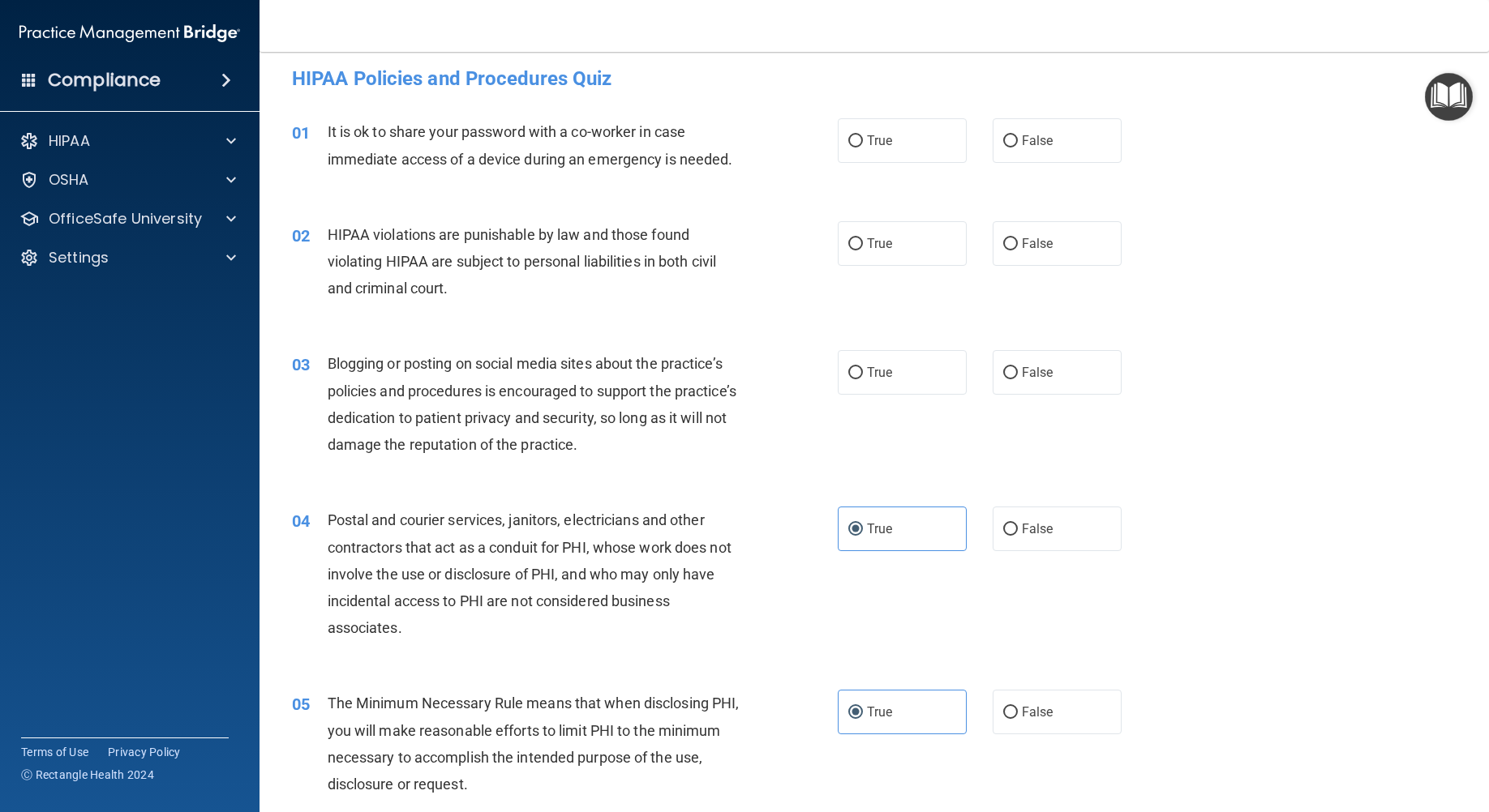
scroll to position [0, 0]
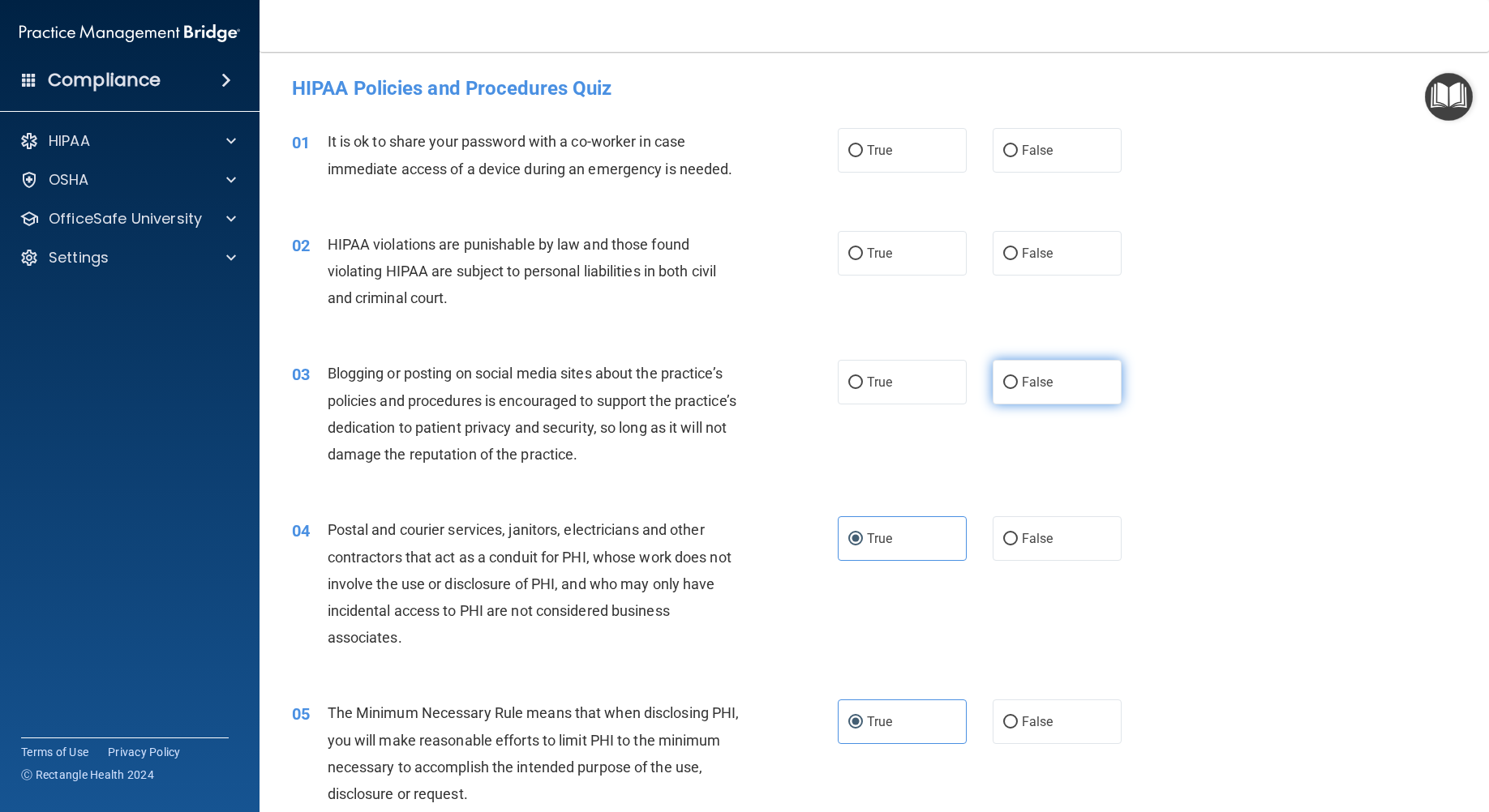
click at [1001, 395] on label "False" at bounding box center [1057, 382] width 129 height 45
click at [1002, 389] on input "False" at bounding box center [1009, 383] width 14 height 12
radio input "true"
click at [822, 250] on div "02 HIPAA violations are punishable by law and those found violating HIPAA are s…" at bounding box center [564, 275] width 594 height 89
click at [992, 135] on label "False" at bounding box center [1057, 150] width 129 height 45
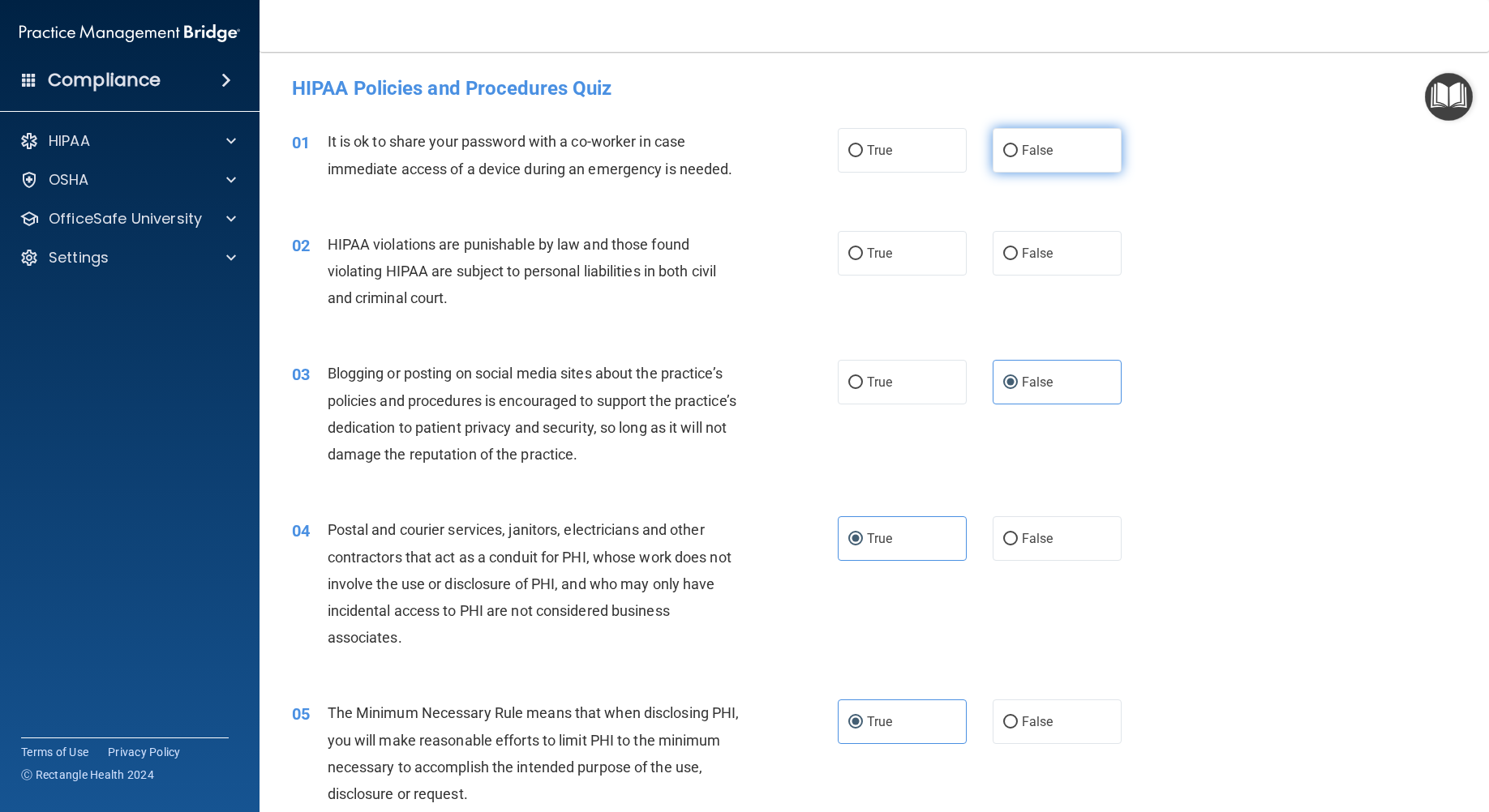
click at [1002, 145] on input "False" at bounding box center [1009, 151] width 14 height 12
radio input "true"
click at [837, 253] on label "True" at bounding box center [902, 253] width 129 height 45
click at [848, 253] on input "True" at bounding box center [854, 254] width 14 height 12
radio input "true"
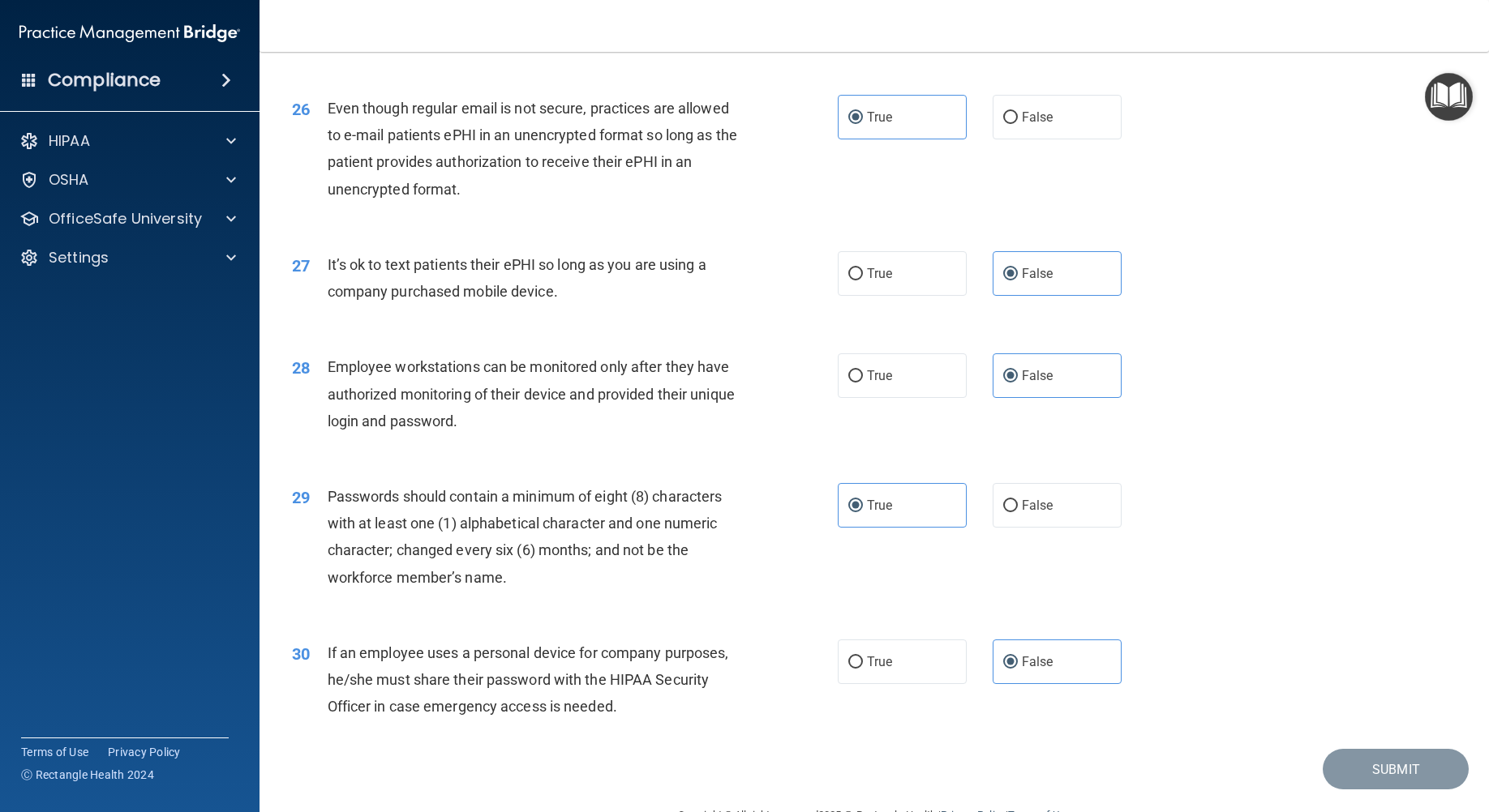
scroll to position [3364, 0]
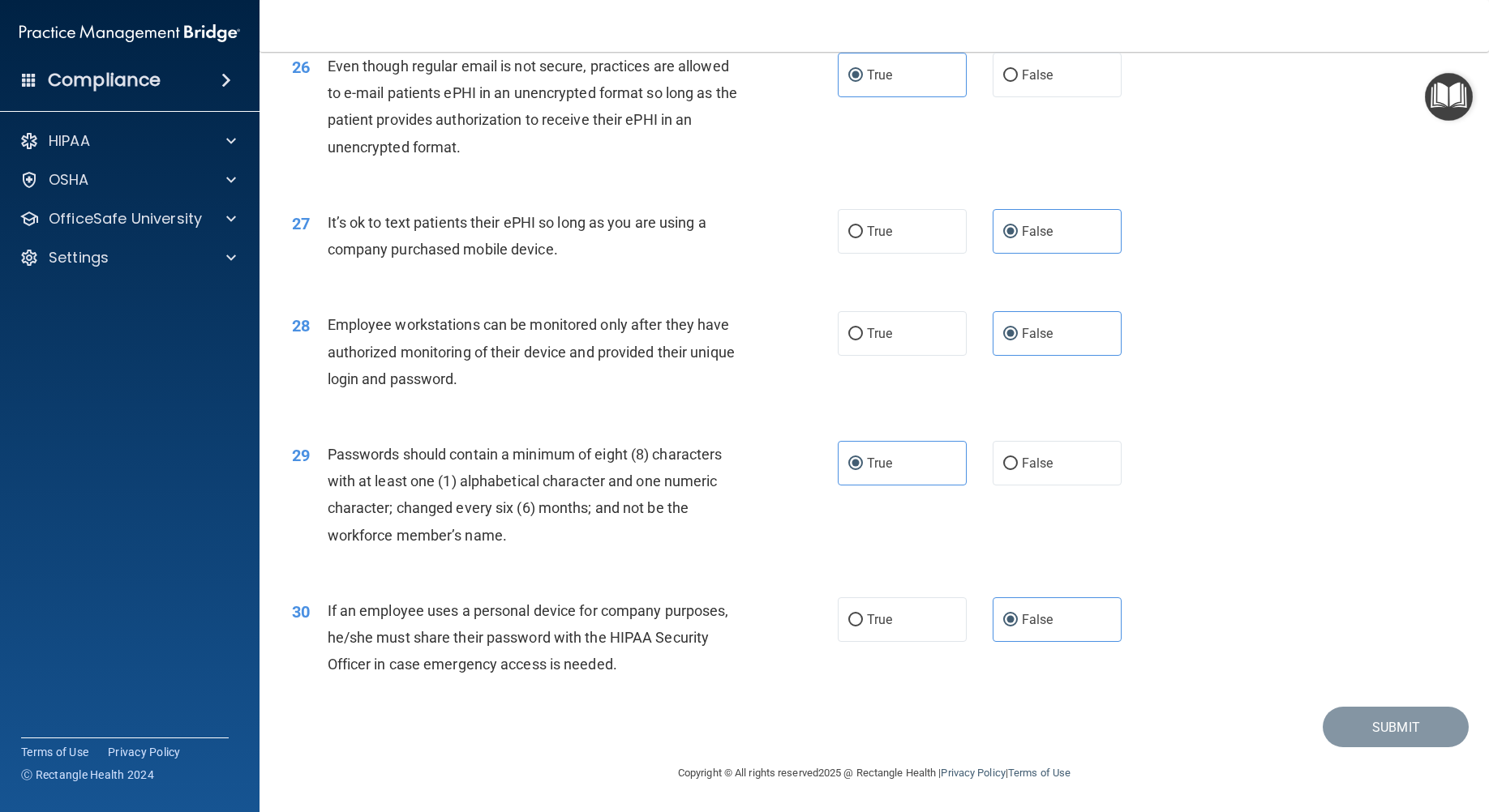
click at [229, 77] on span at bounding box center [226, 80] width 10 height 19
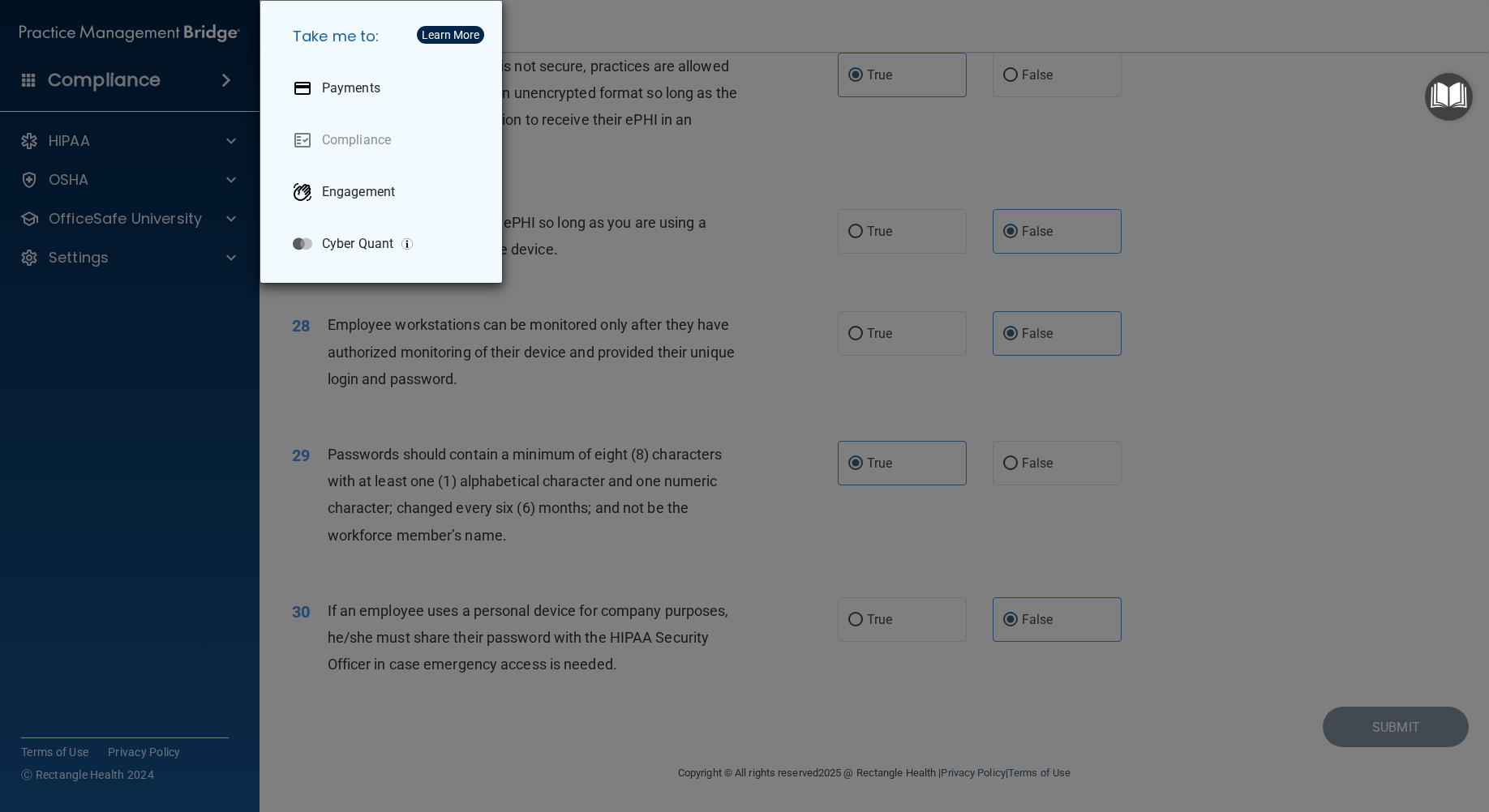
click at [229, 77] on div "Take me to: Payments Compliance Engagement Cyber Quant" at bounding box center [744, 406] width 1489 height 812
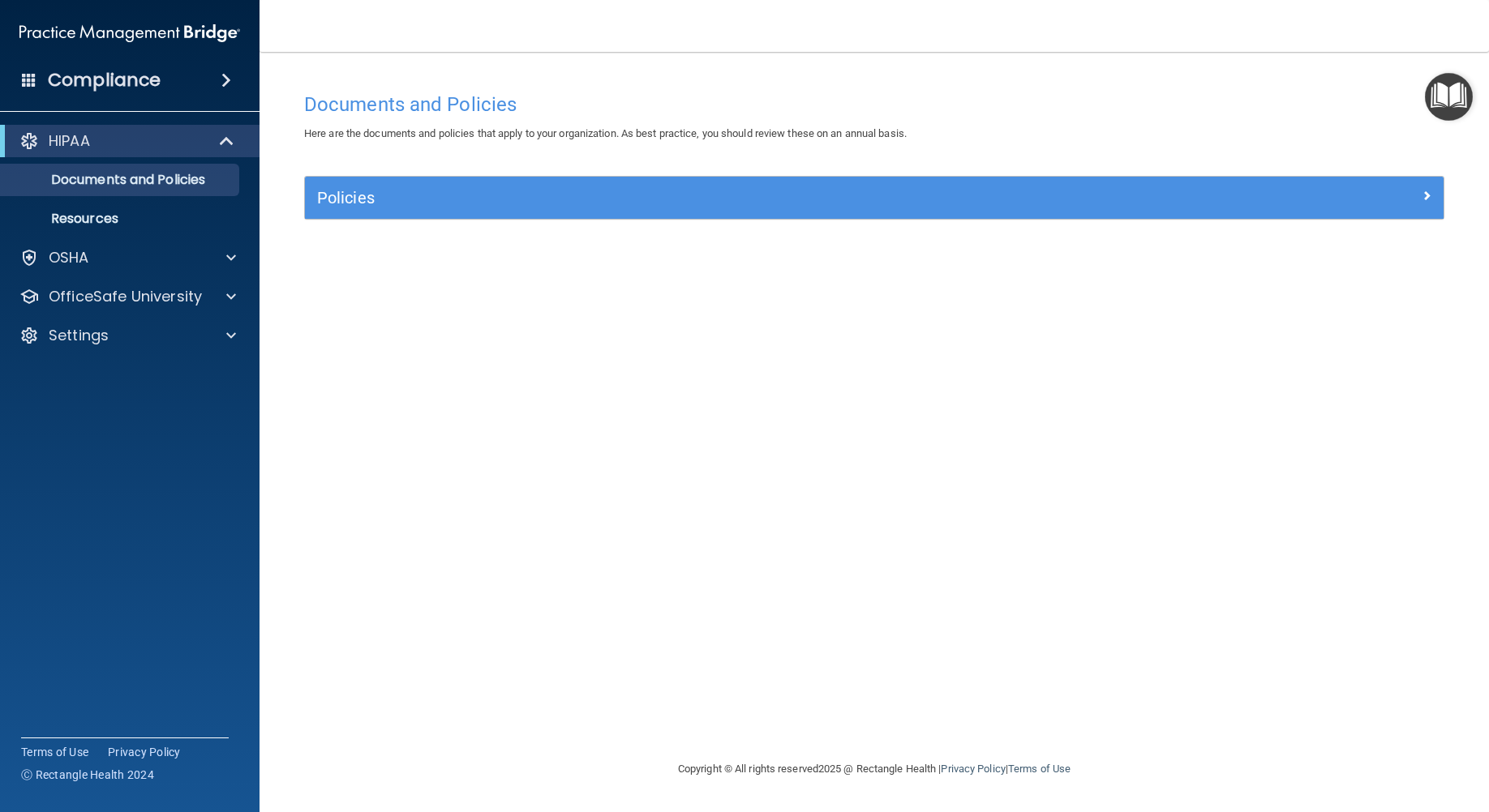
click at [231, 82] on span at bounding box center [226, 80] width 10 height 19
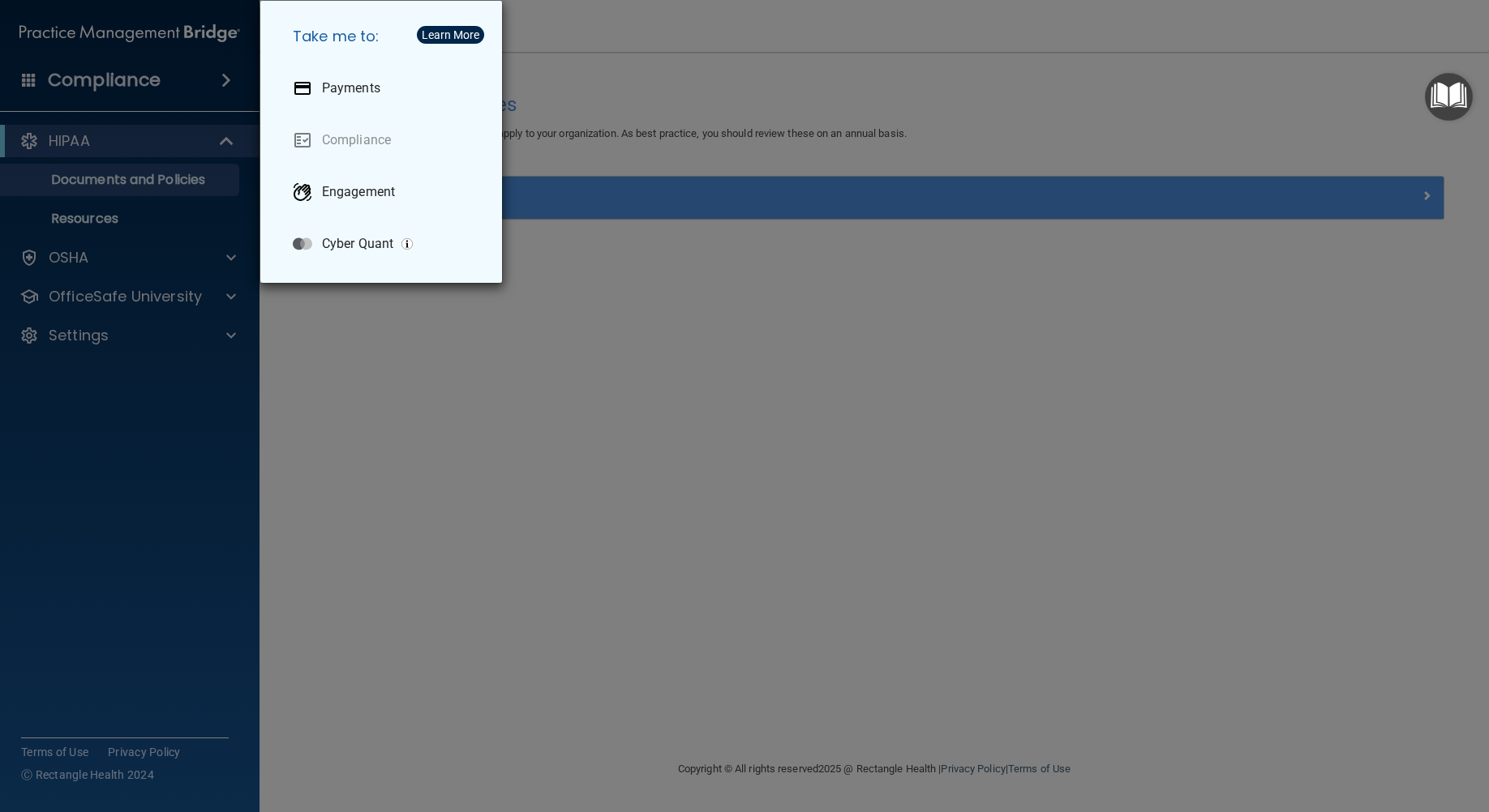
click at [238, 82] on div "Take me to: Payments Compliance Engagement Cyber Quant" at bounding box center [744, 406] width 1489 height 812
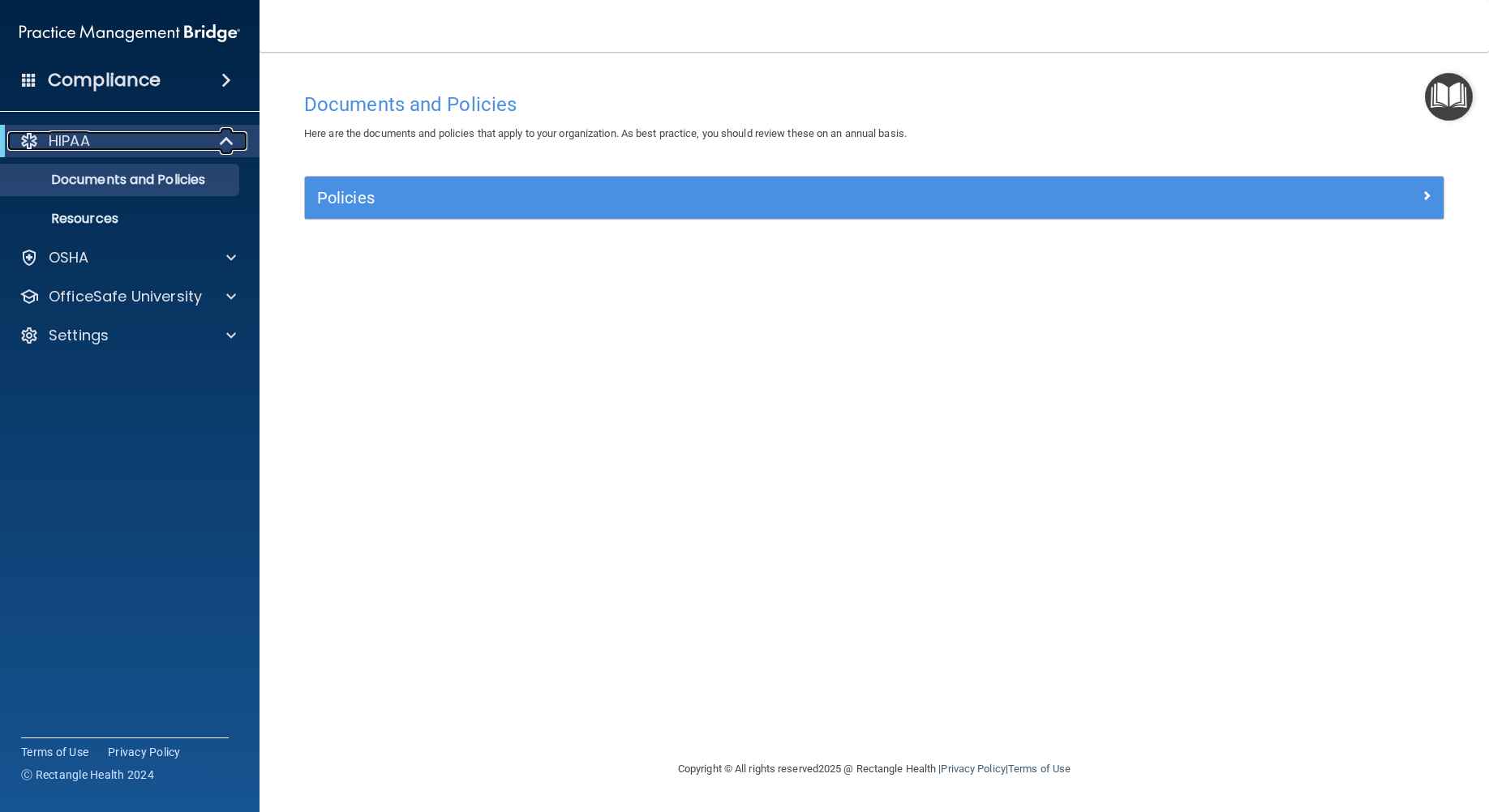
click at [224, 131] on span at bounding box center [228, 141] width 14 height 19
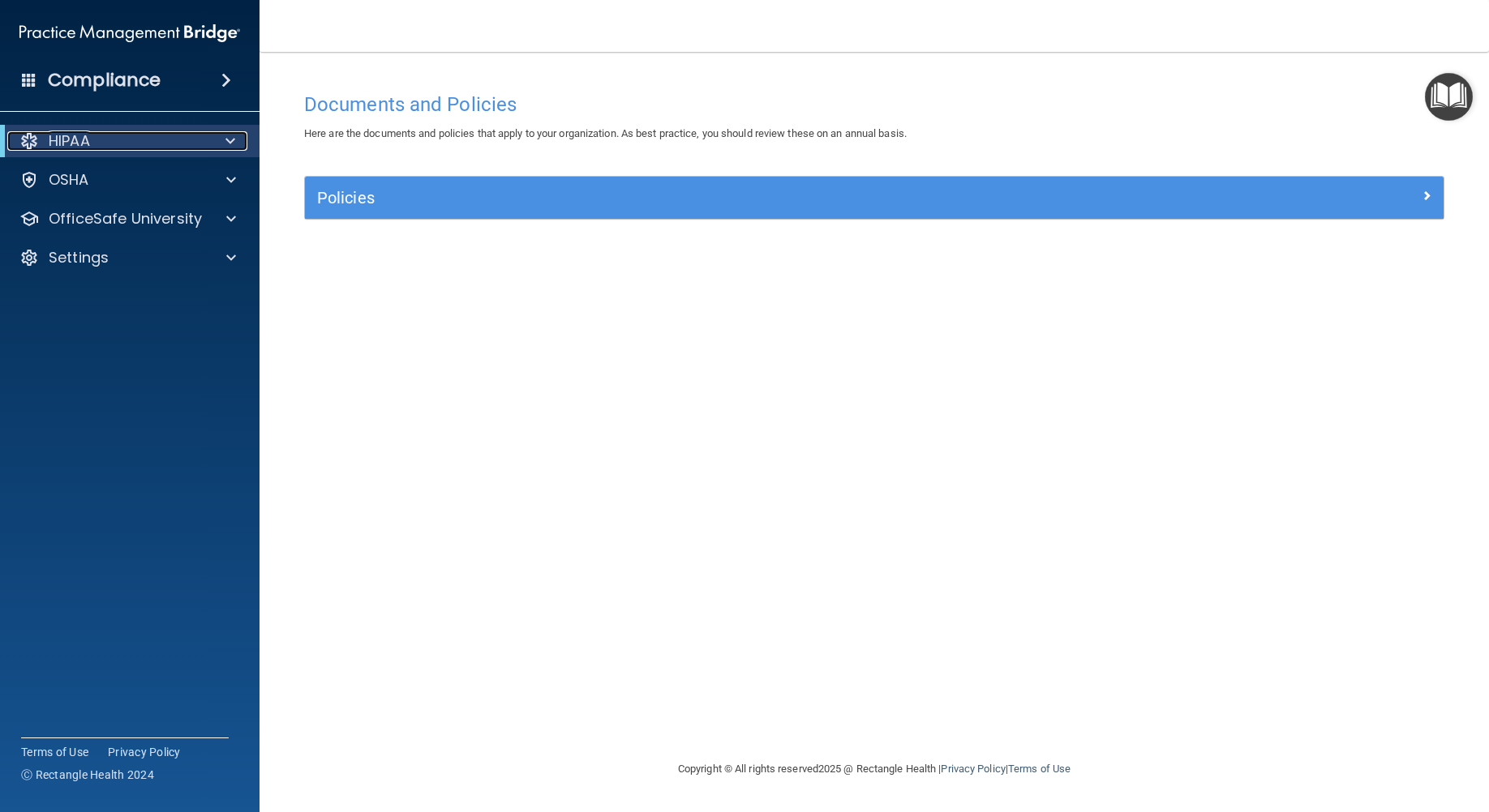
click at [225, 131] on span at bounding box center [230, 141] width 10 height 19
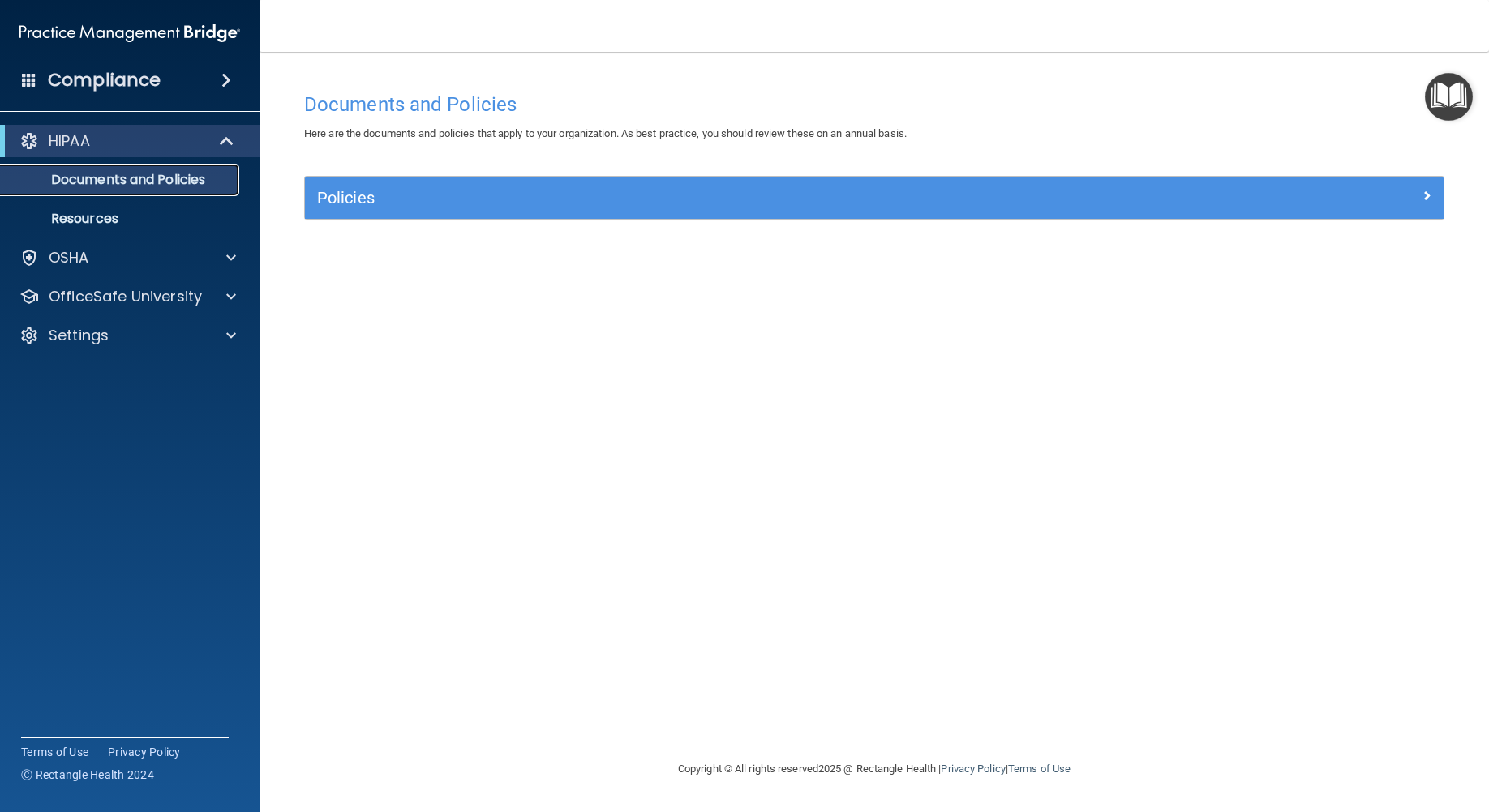
click at [205, 179] on p "Documents and Policies" at bounding box center [121, 179] width 221 height 16
click at [253, 79] on div "Compliance" at bounding box center [129, 81] width 259 height 36
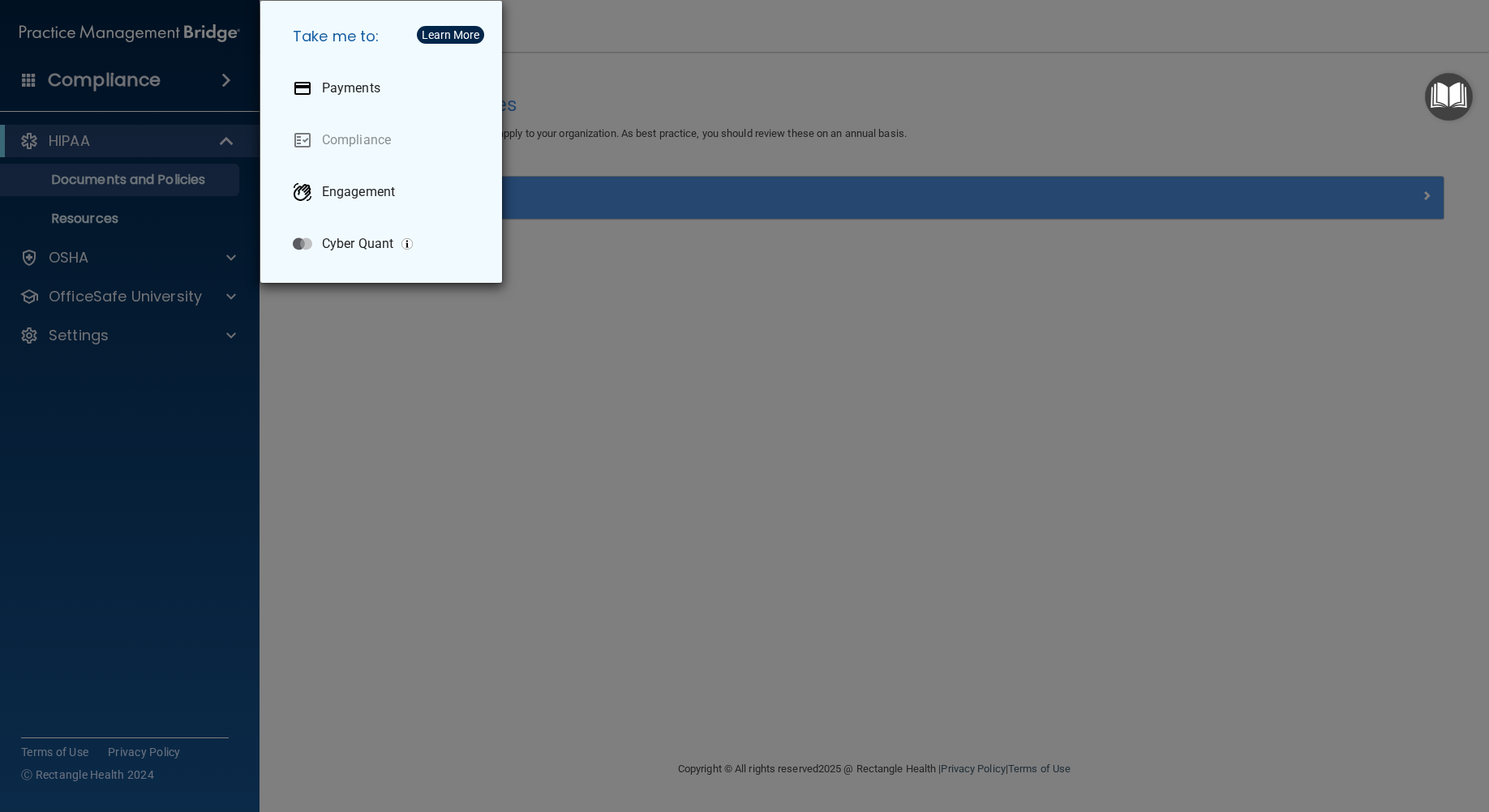
click at [434, 29] on div "Learn More" at bounding box center [450, 35] width 58 height 11
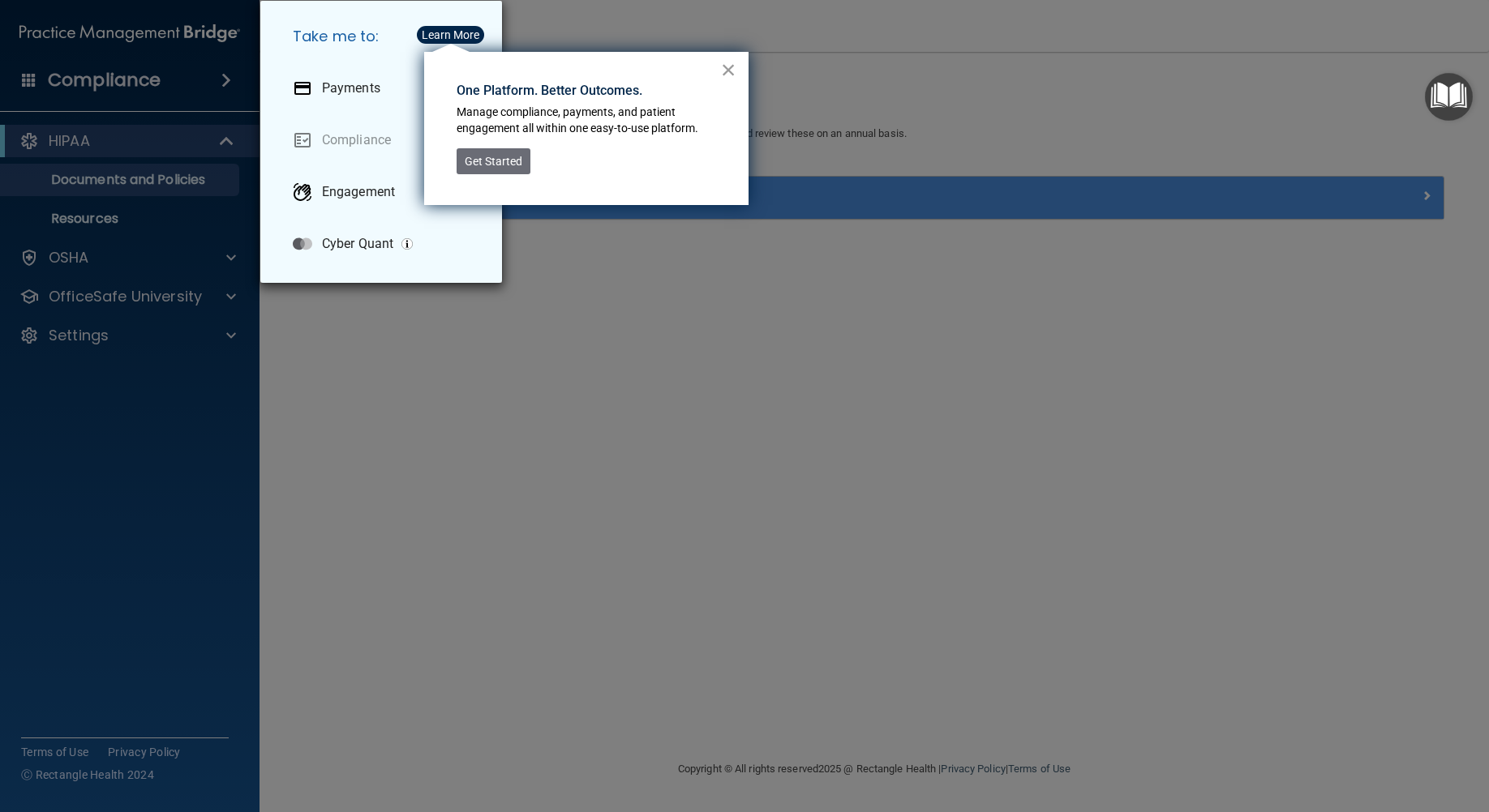
click at [731, 67] on button "×" at bounding box center [729, 69] width 15 height 26
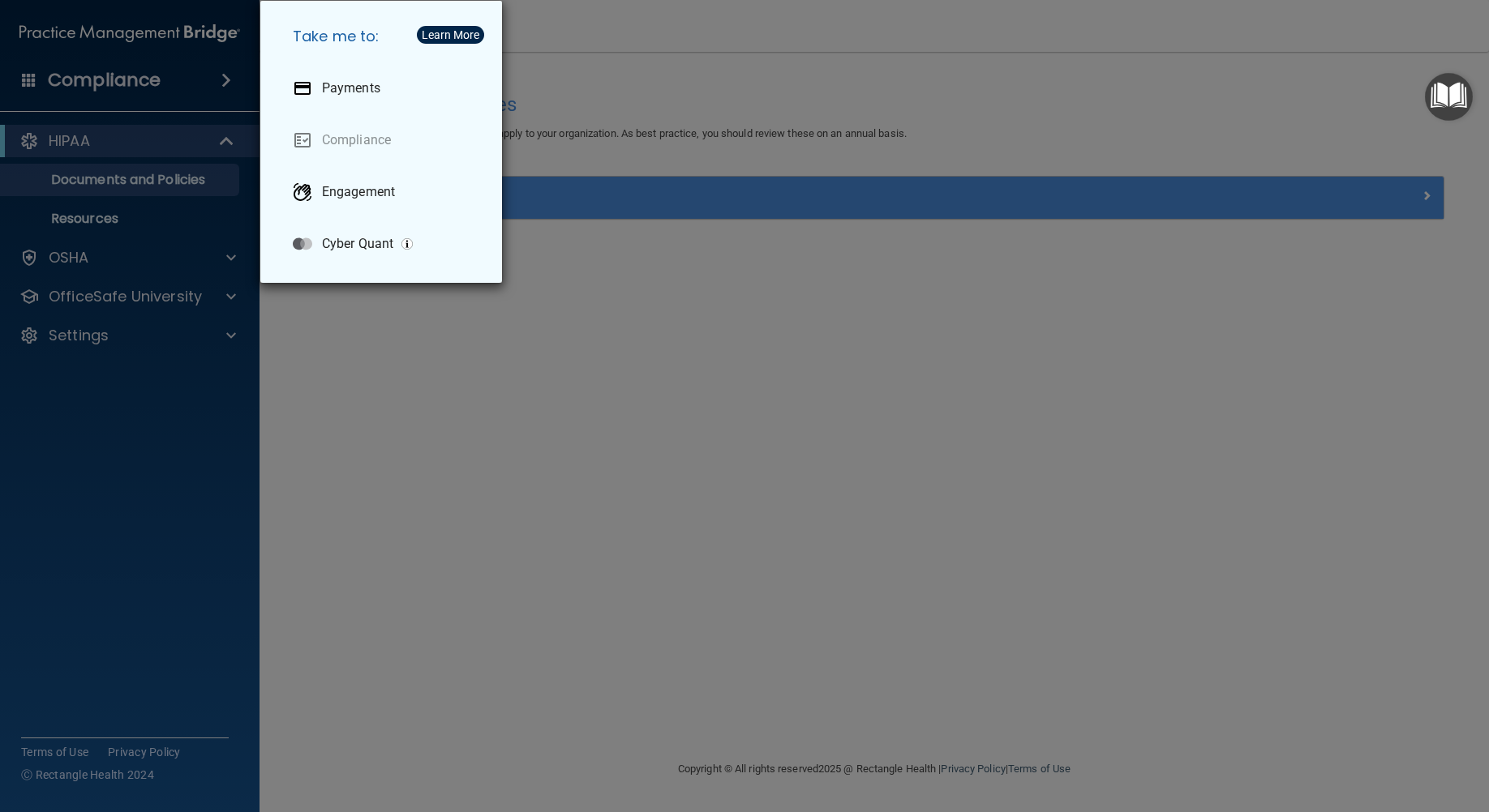
click at [450, 29] on div "Learn More" at bounding box center [450, 35] width 58 height 11
click at [889, 85] on div "Take me to: Payments Compliance Engagement Cyber Quant" at bounding box center [744, 406] width 1489 height 812
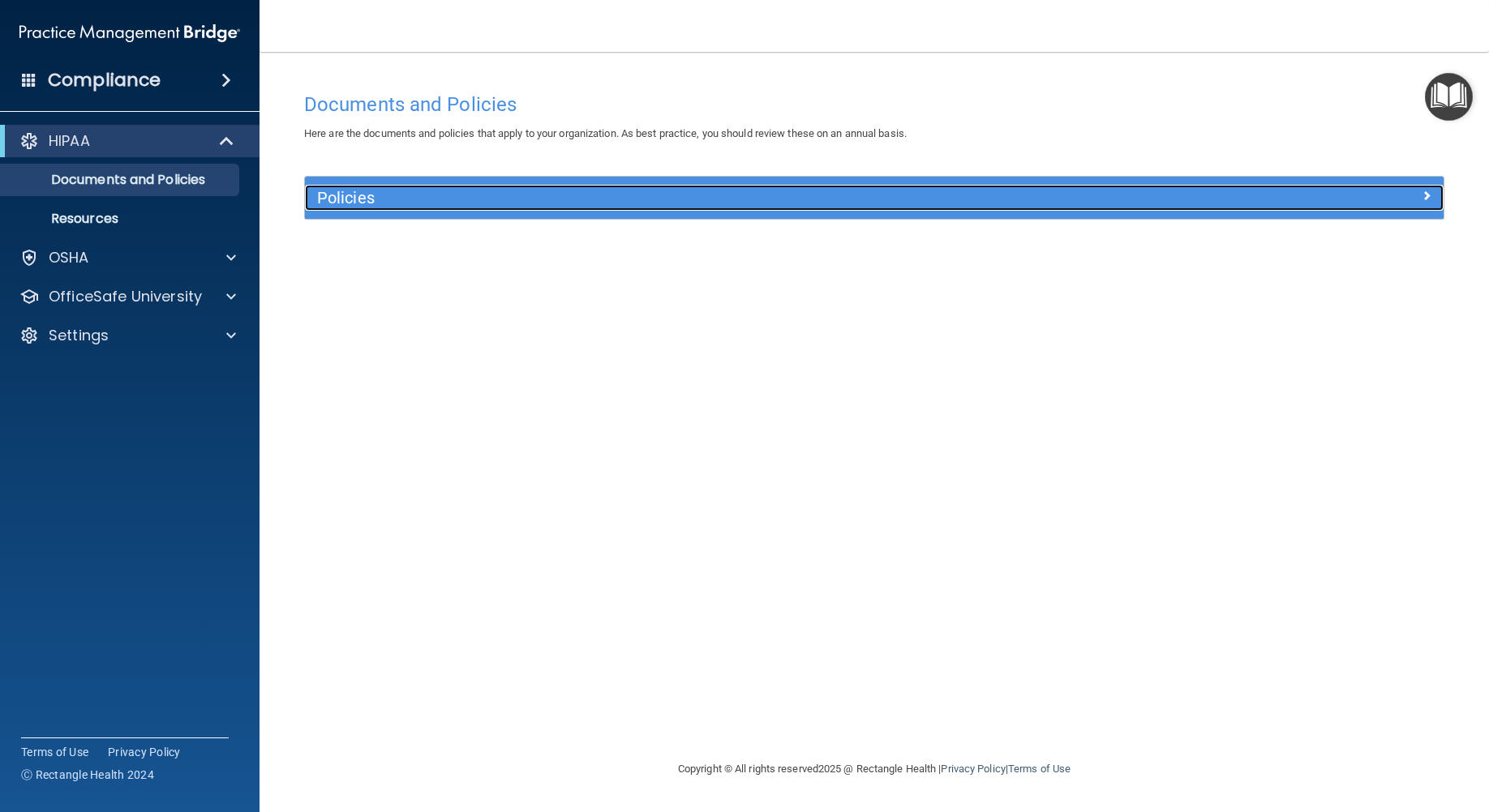
click at [1431, 194] on div at bounding box center [1300, 195] width 284 height 19
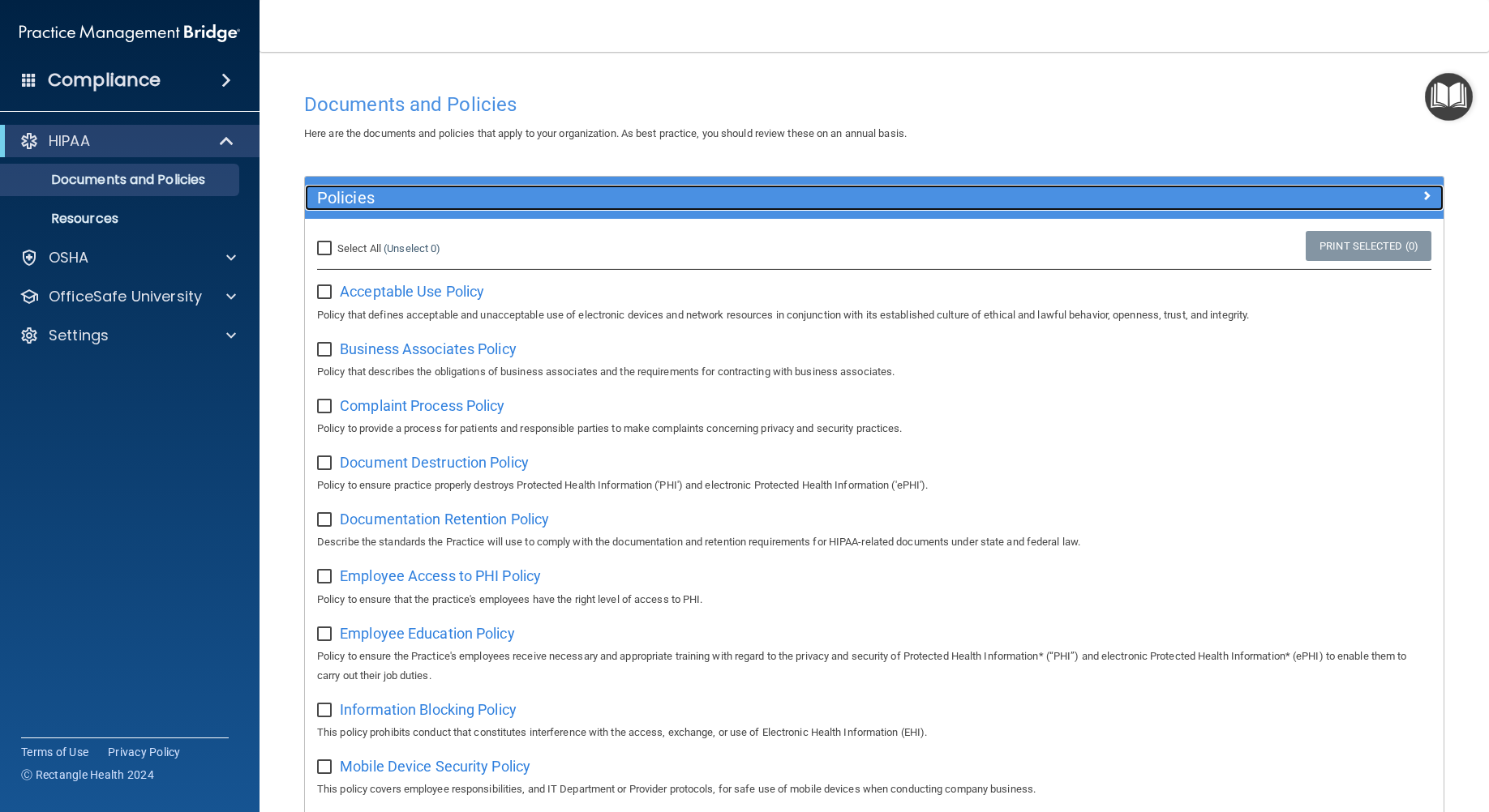
click at [1422, 194] on span at bounding box center [1426, 195] width 10 height 19
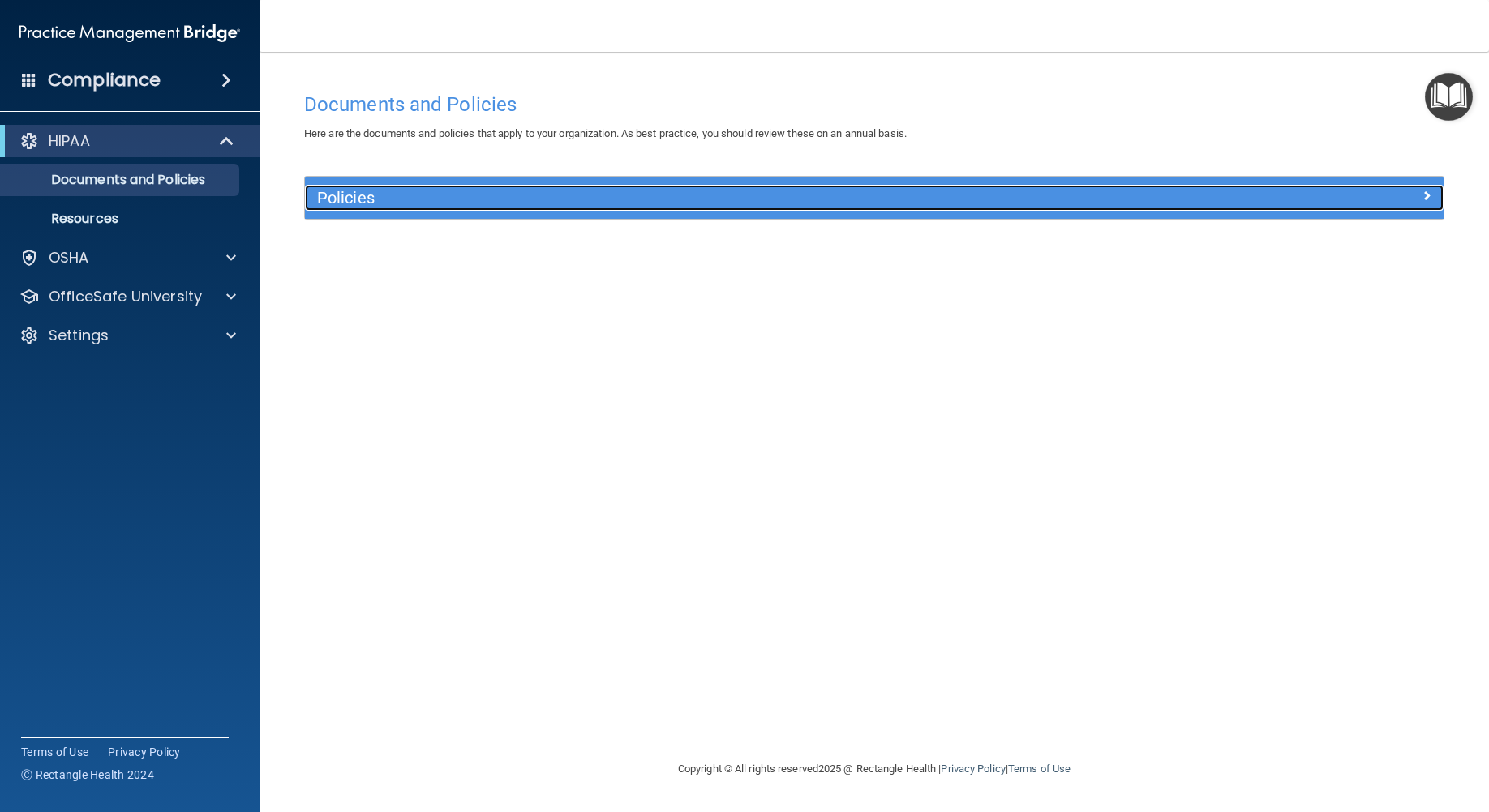
click at [1421, 196] on div at bounding box center [1300, 195] width 284 height 19
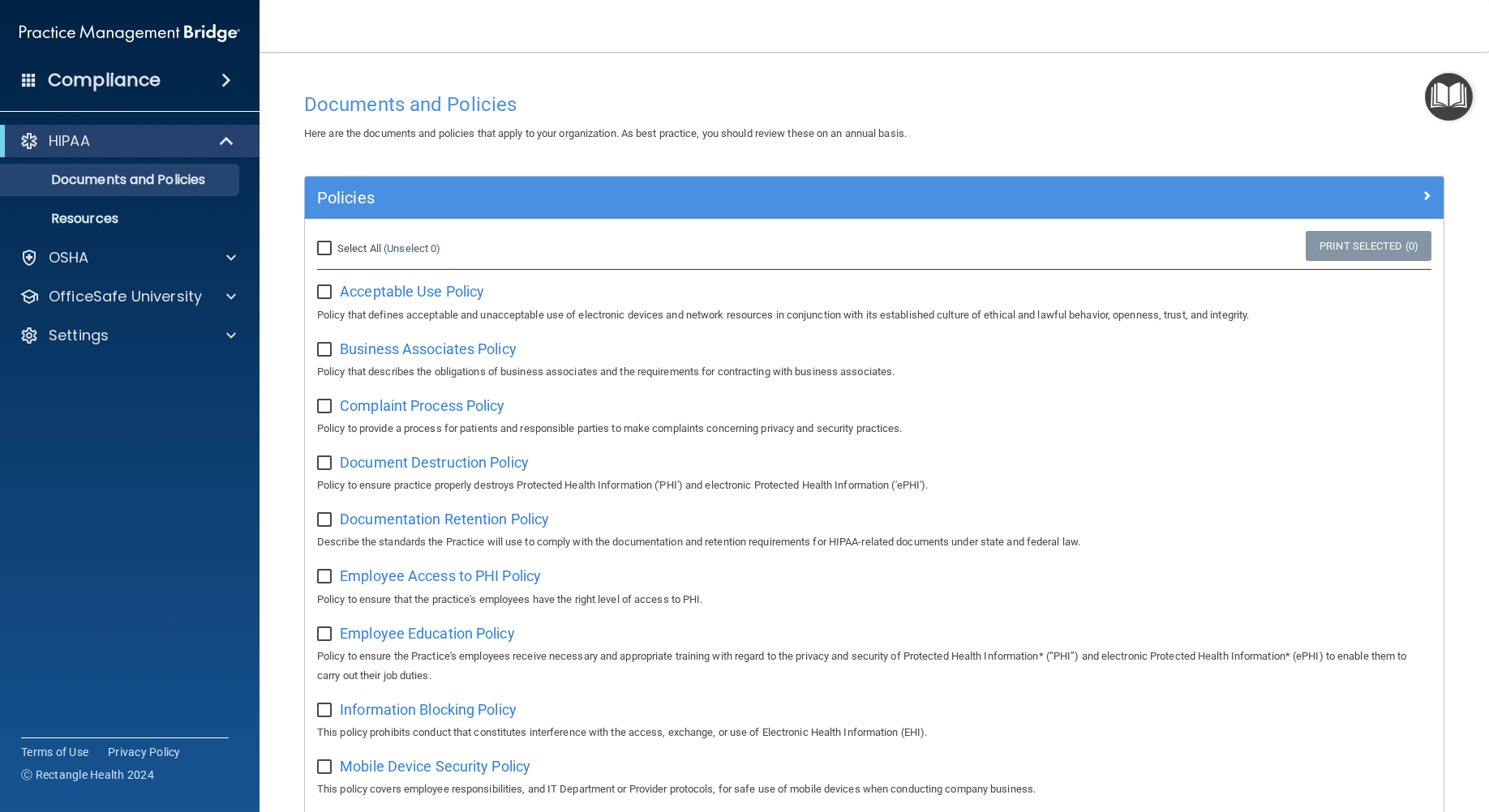
click at [323, 243] on input "Select All (Unselect 0) Unselect All" at bounding box center [327, 249] width 19 height 13
checkbox input "true"
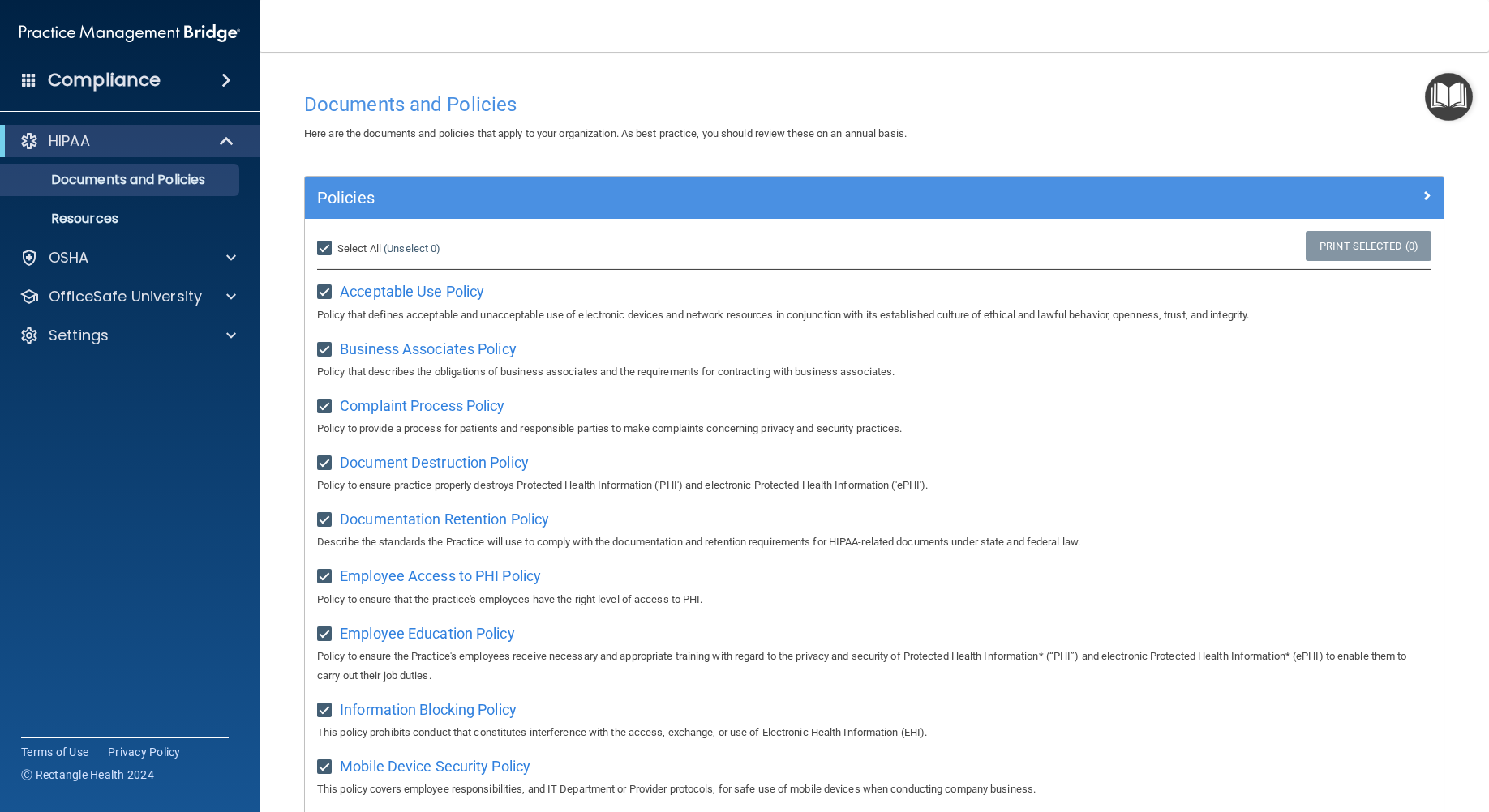
checkbox input "true"
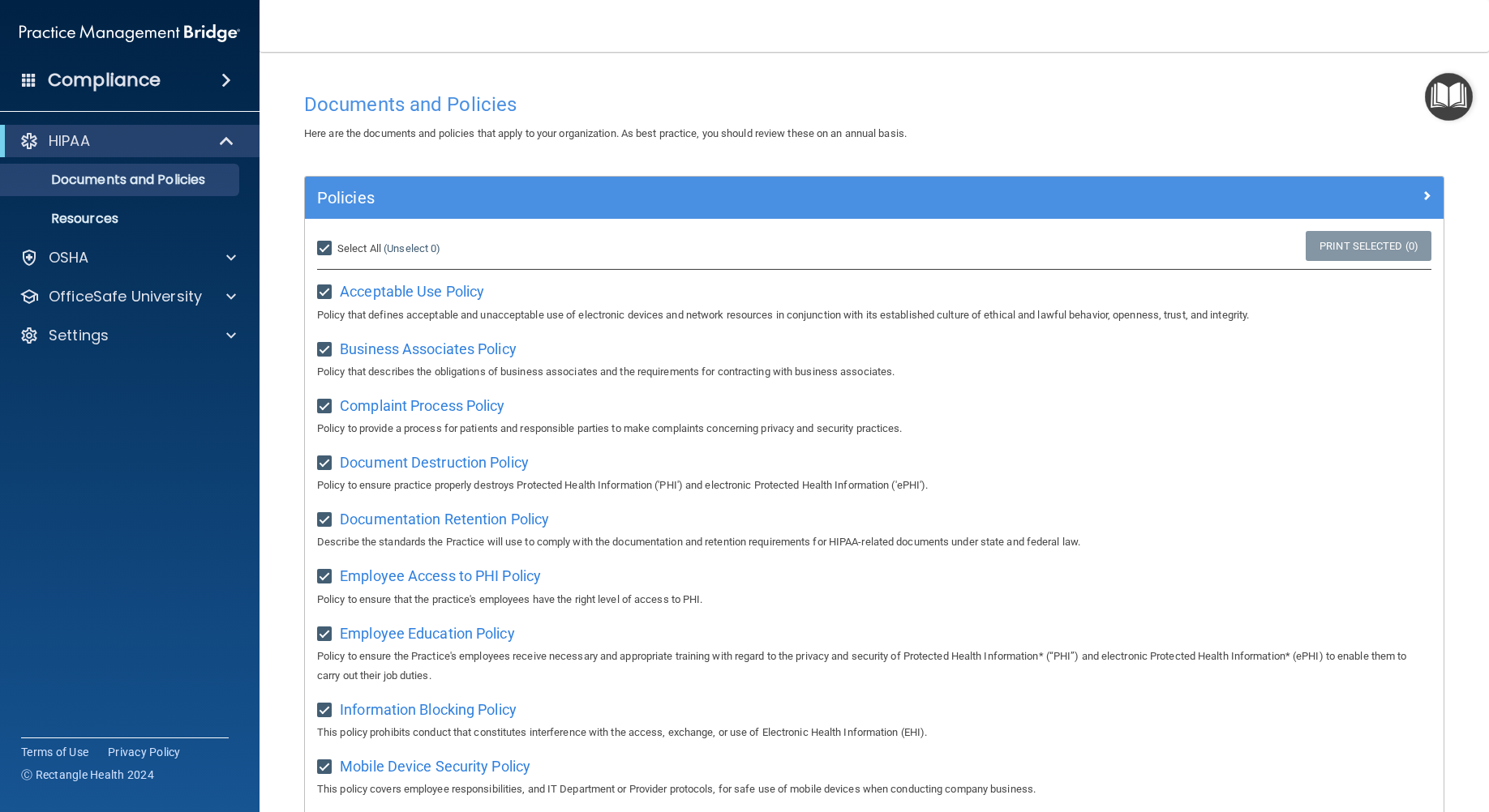
checkbox input "true"
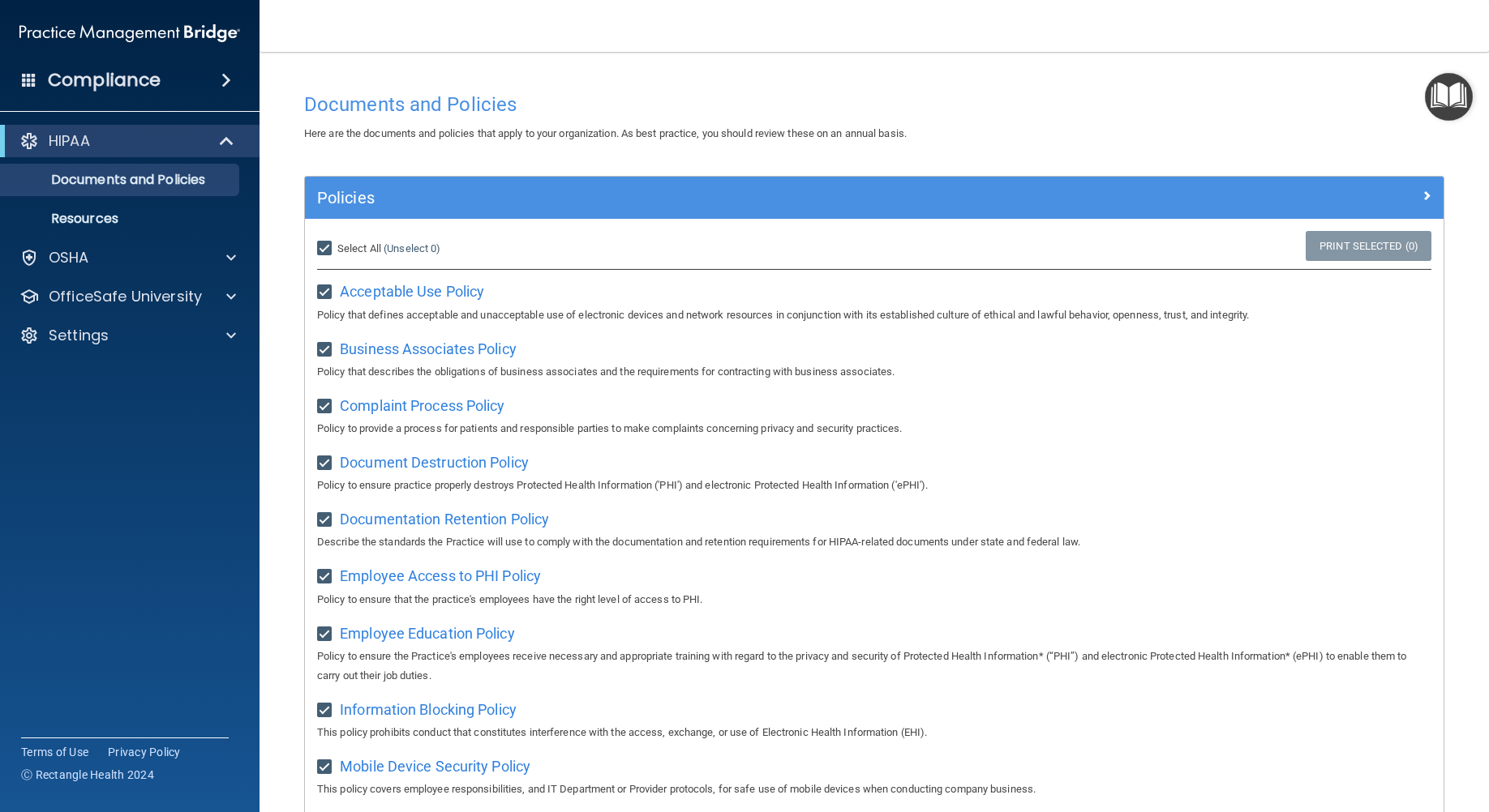
checkbox input "true"
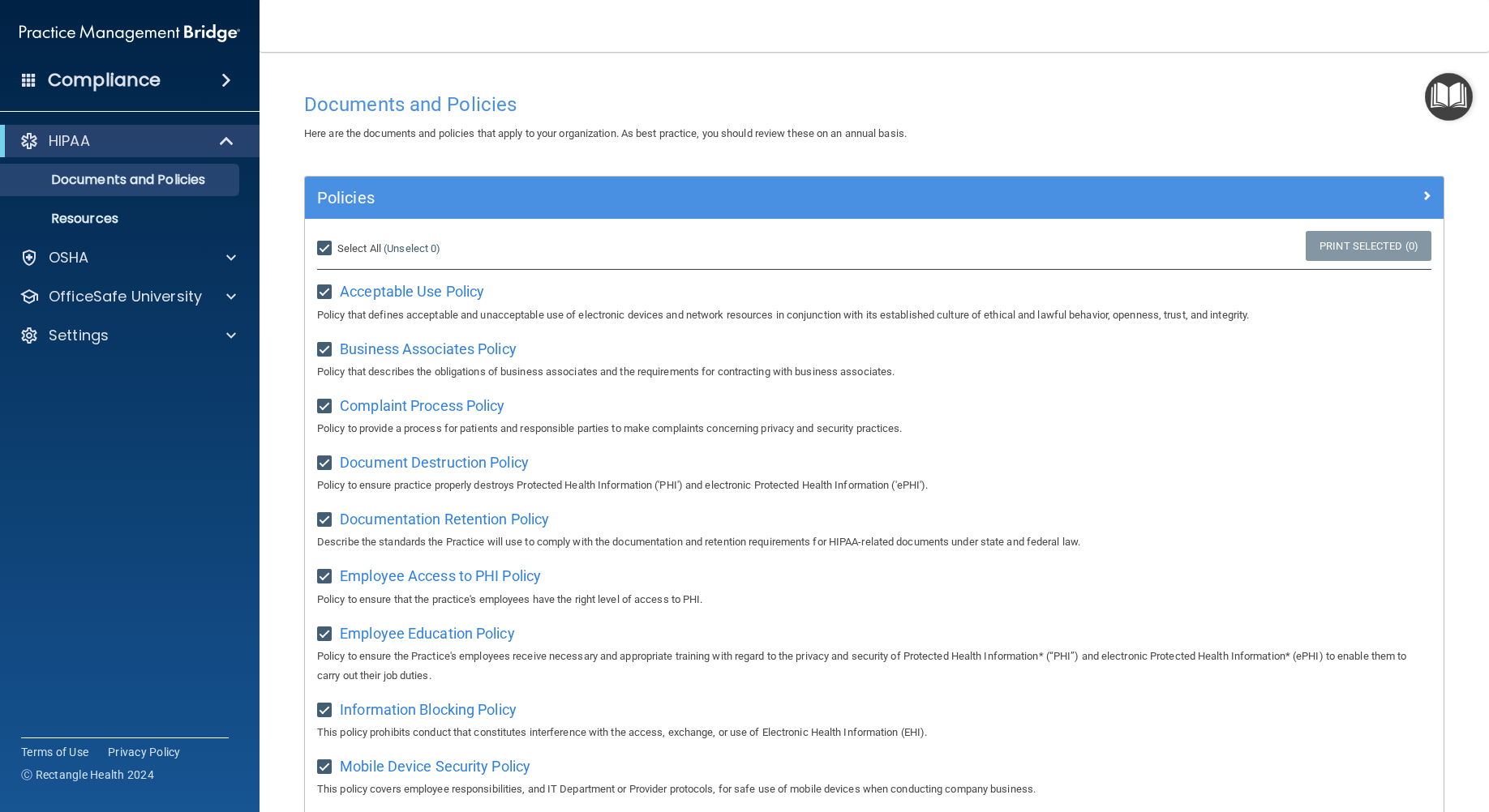
checkbox input "true"
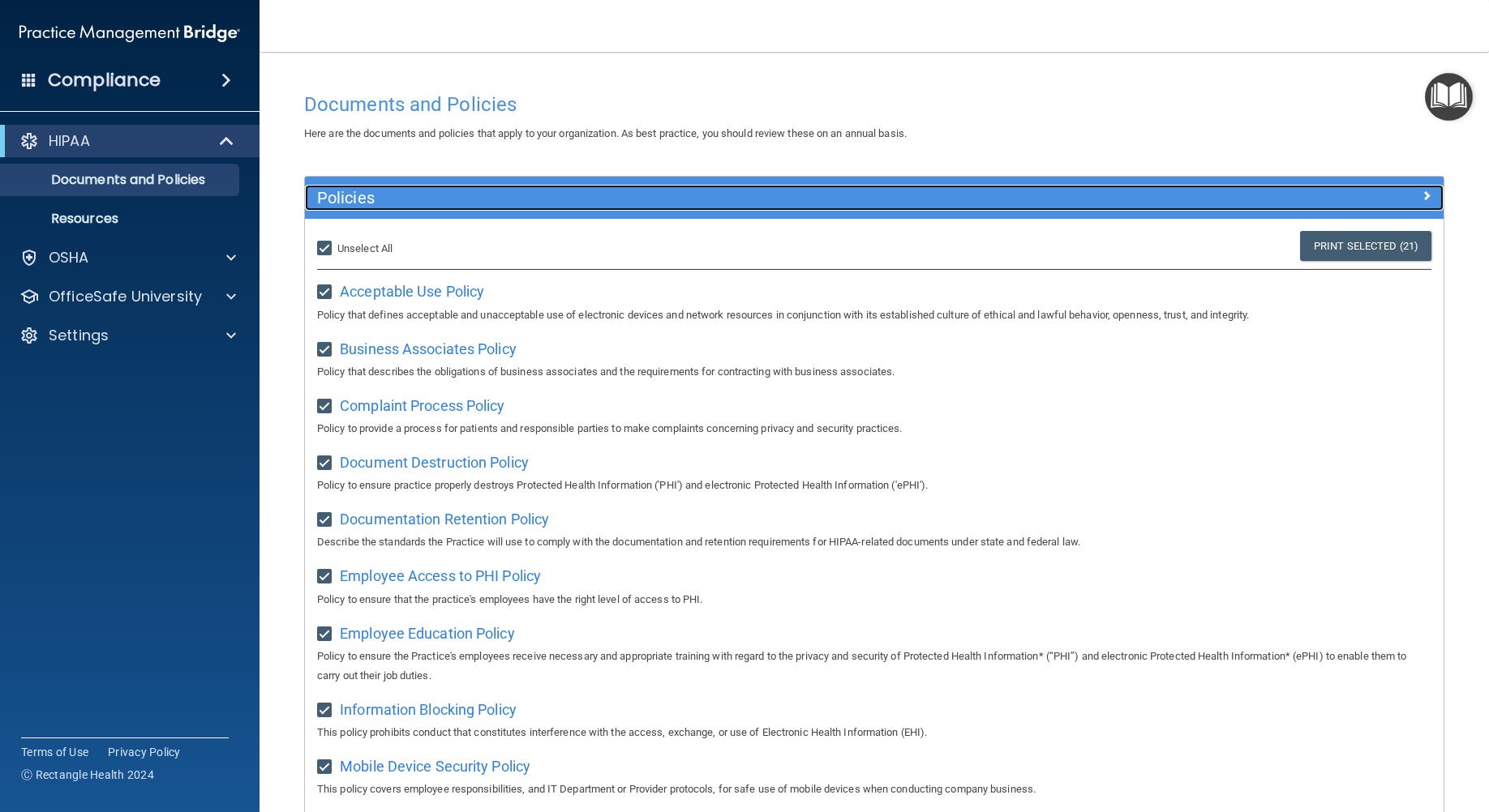
click at [1422, 190] on span at bounding box center [1426, 195] width 10 height 19
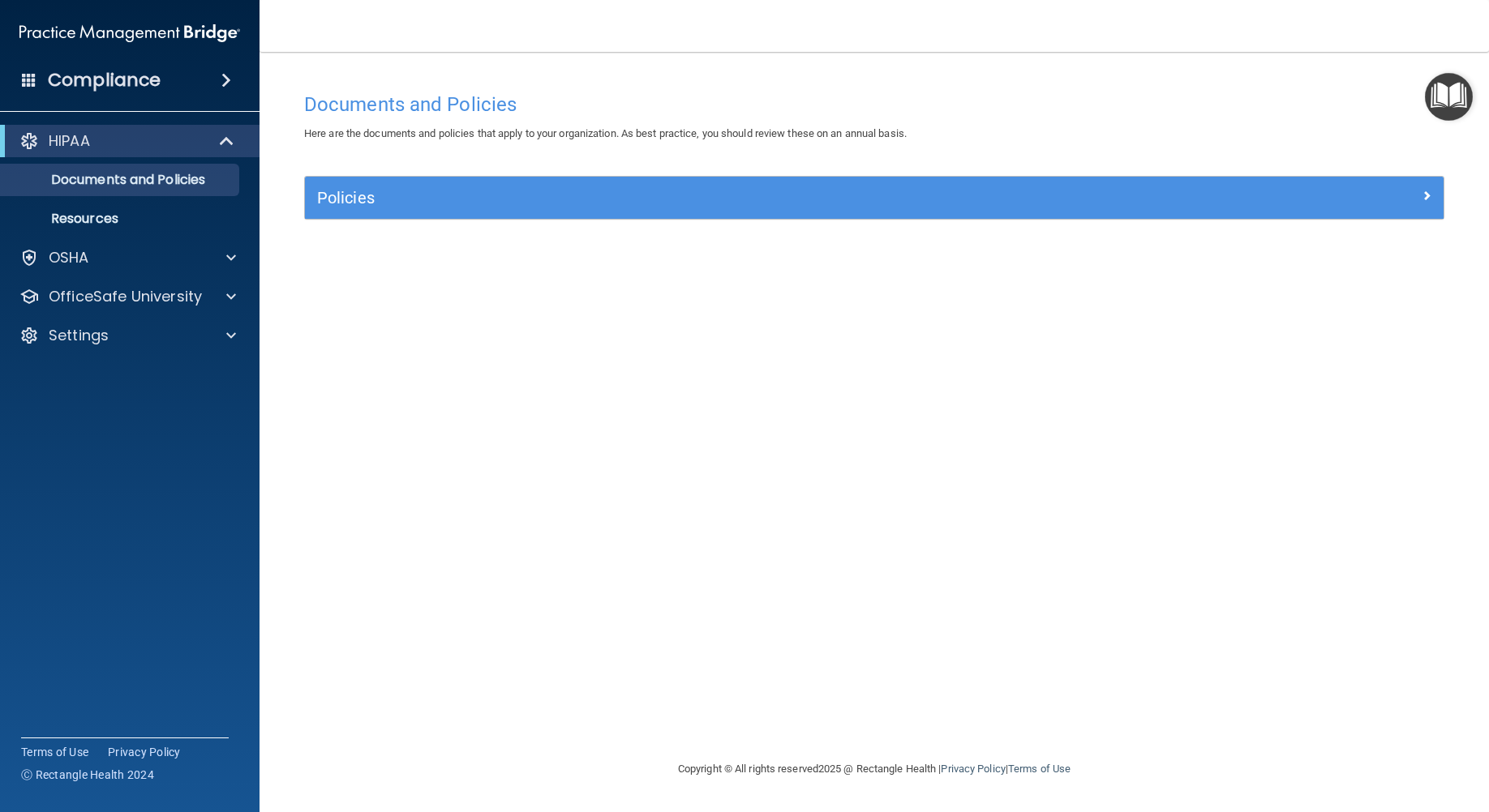
click at [231, 83] on span at bounding box center [226, 80] width 10 height 19
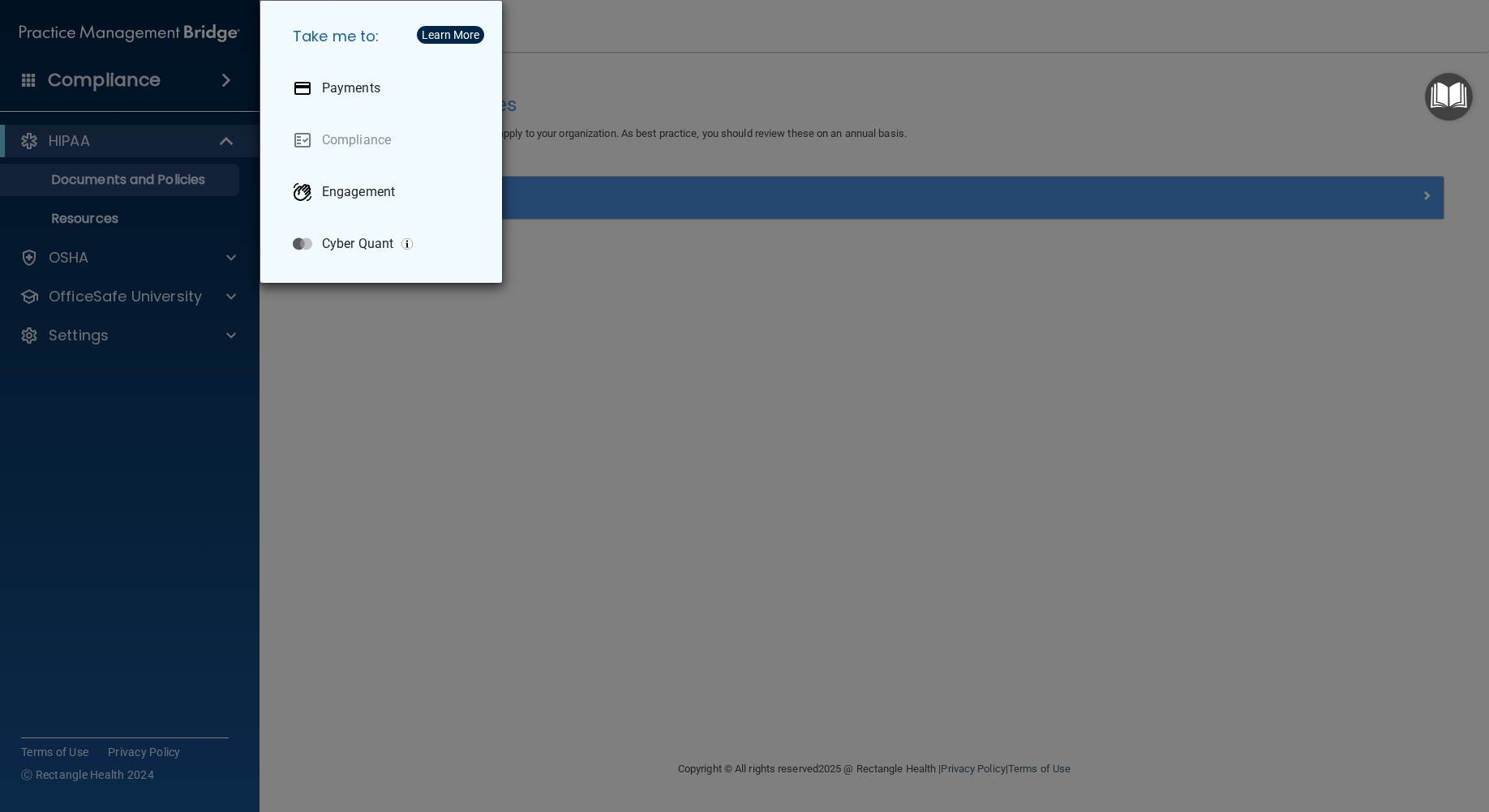
click at [236, 81] on div "Take me to: Payments Compliance Engagement Cyber Quant" at bounding box center [744, 406] width 1489 height 812
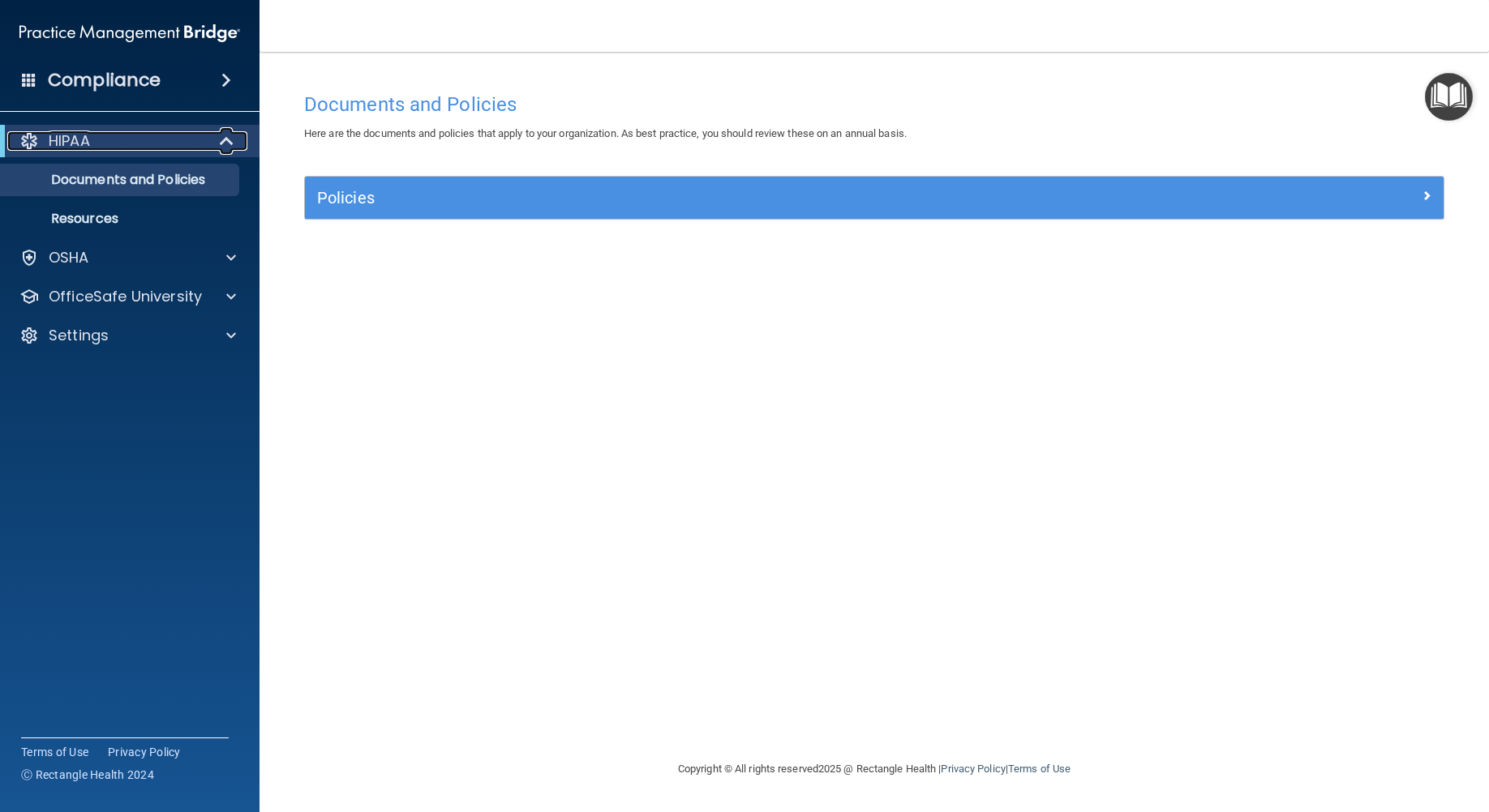
click at [227, 136] on span at bounding box center [228, 141] width 14 height 19
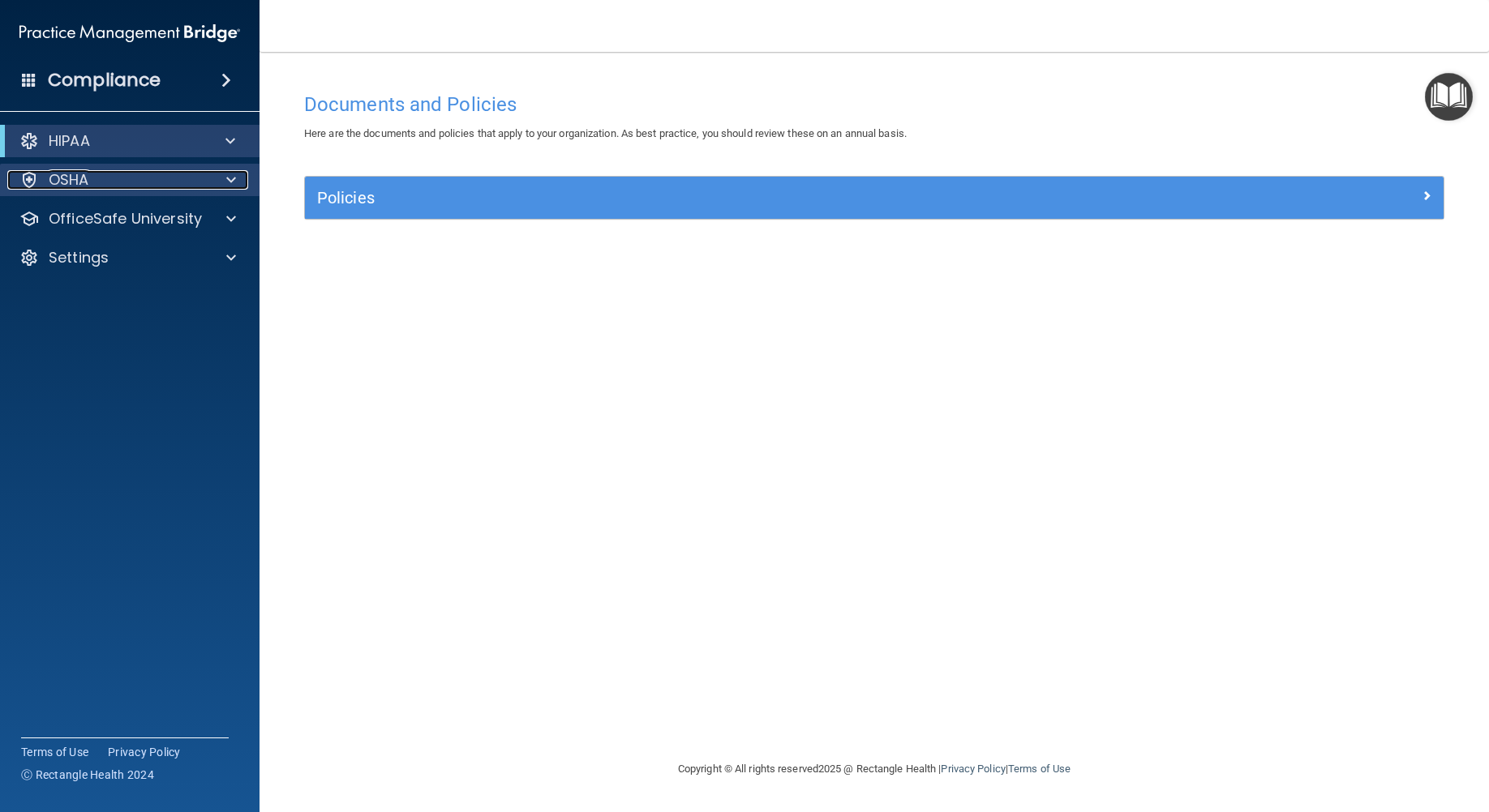
click at [235, 171] on span at bounding box center [231, 179] width 10 height 19
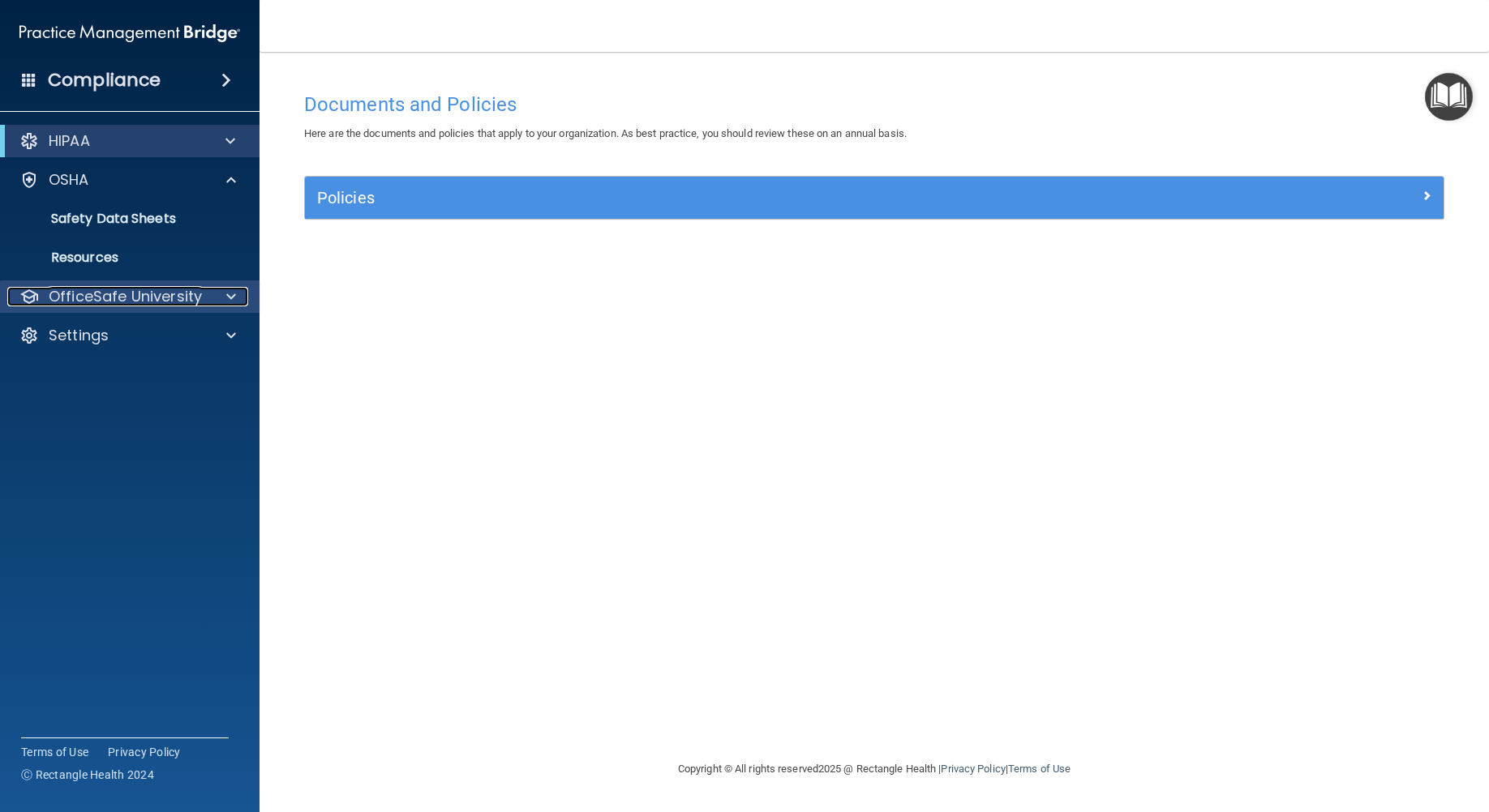
click at [240, 295] on div at bounding box center [228, 296] width 41 height 19
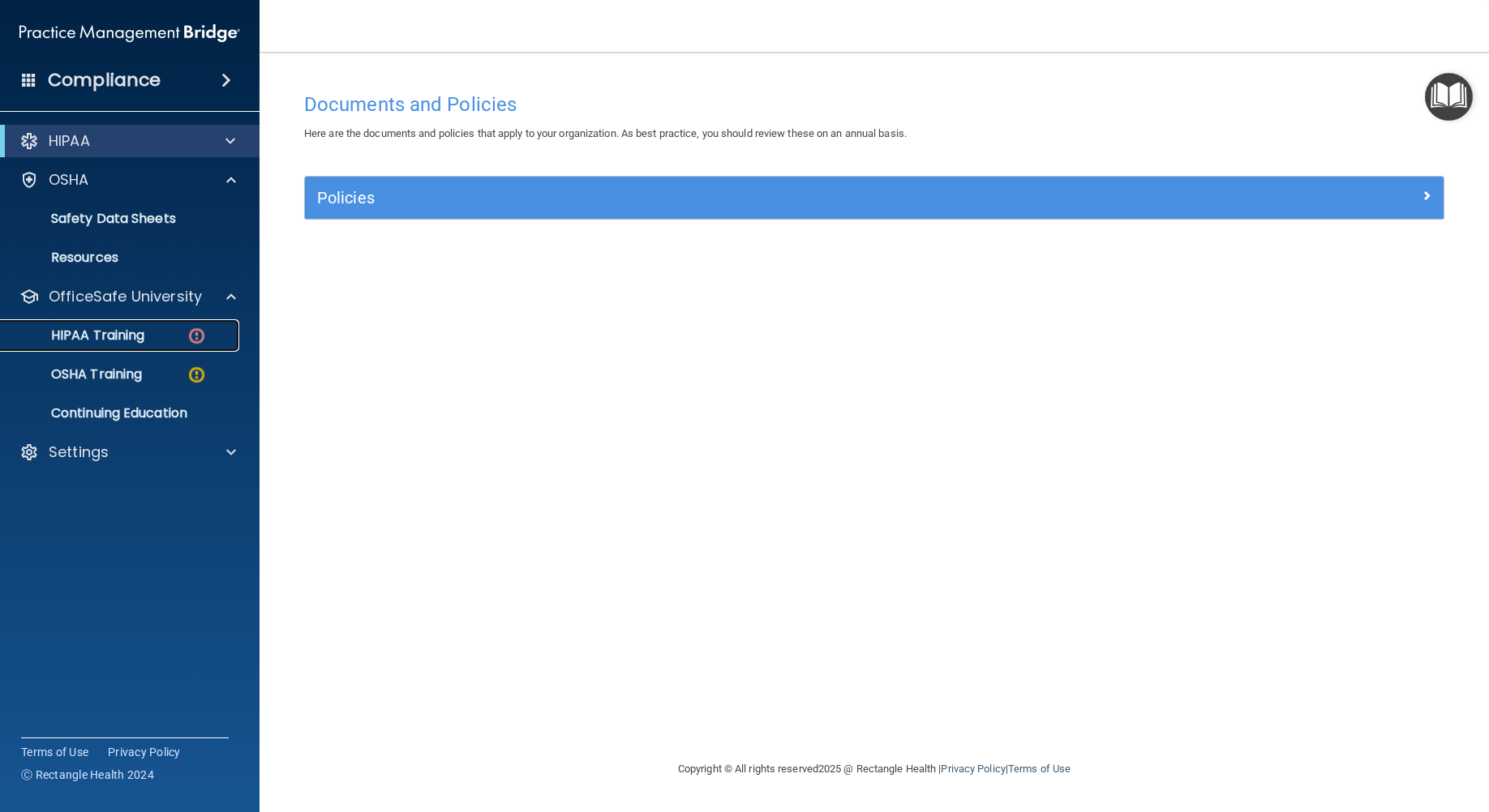
click at [198, 331] on img at bounding box center [196, 335] width 20 height 20
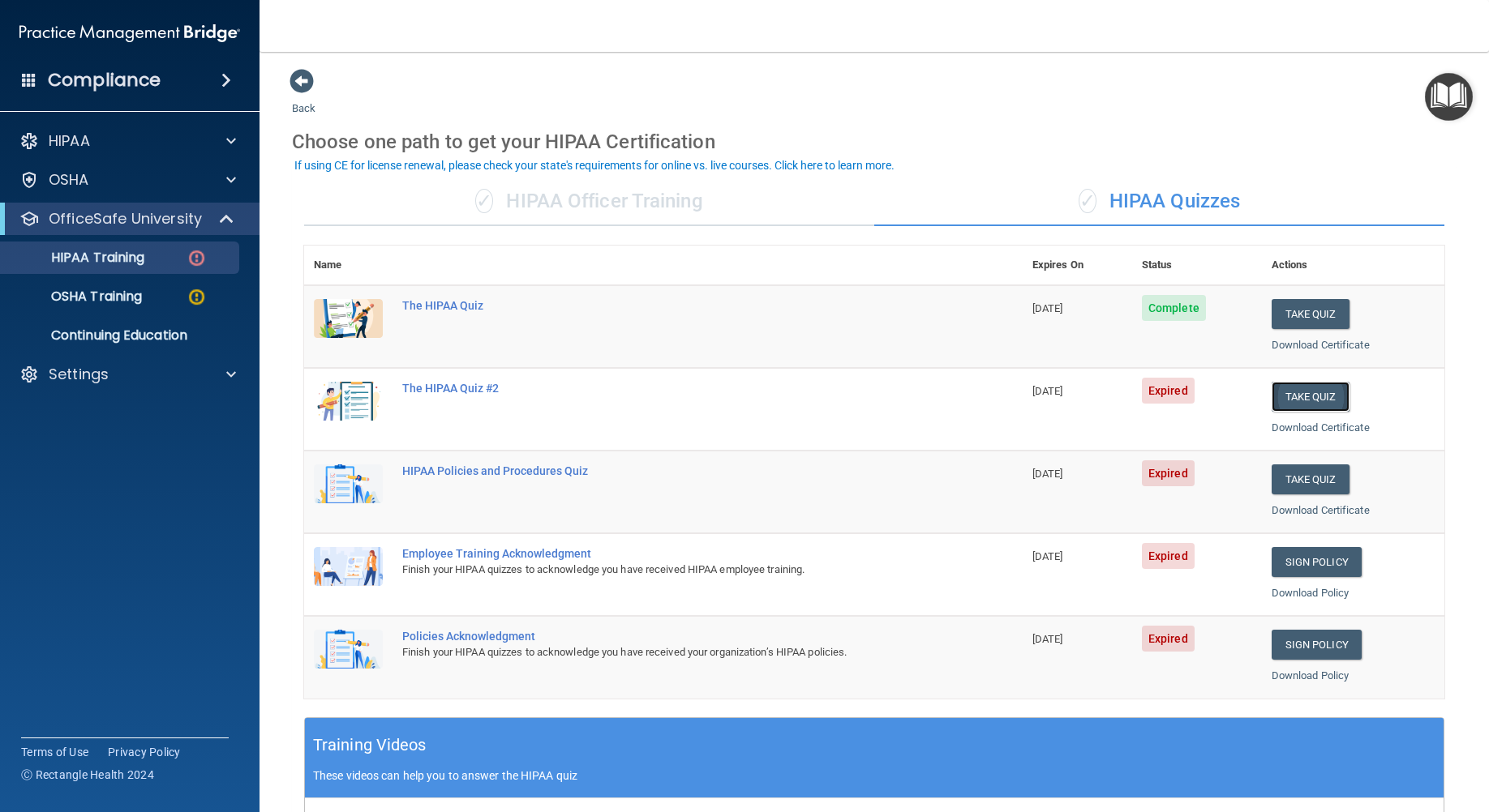
click at [1313, 389] on button "Take Quiz" at bounding box center [1310, 397] width 78 height 30
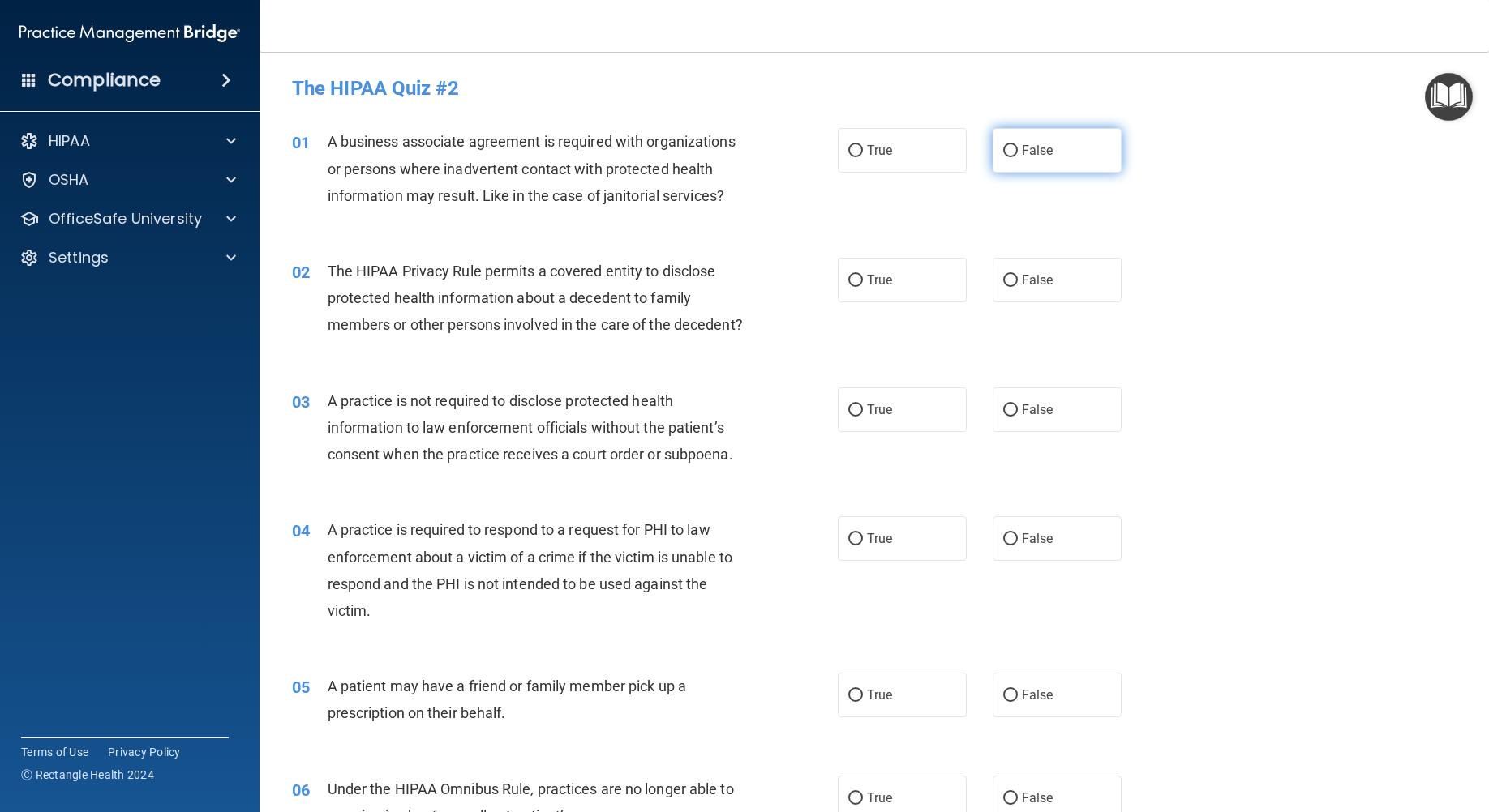
click at [1021, 151] on span "False" at bounding box center [1037, 150] width 31 height 15
click at [1014, 151] on input "False" at bounding box center [1009, 151] width 14 height 12
radio input "true"
click at [849, 277] on input "True" at bounding box center [854, 280] width 14 height 12
radio input "true"
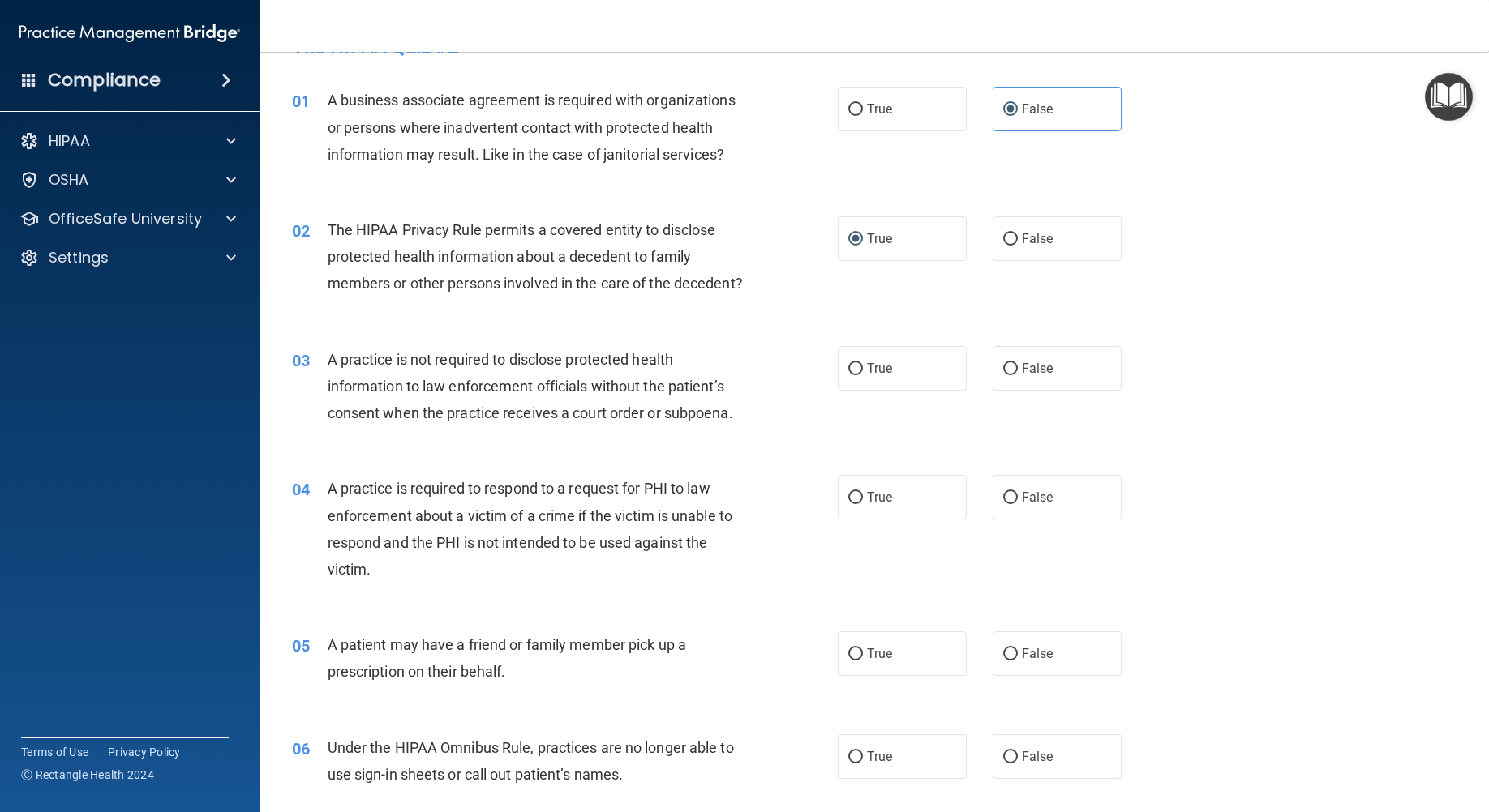
scroll to position [81, 0]
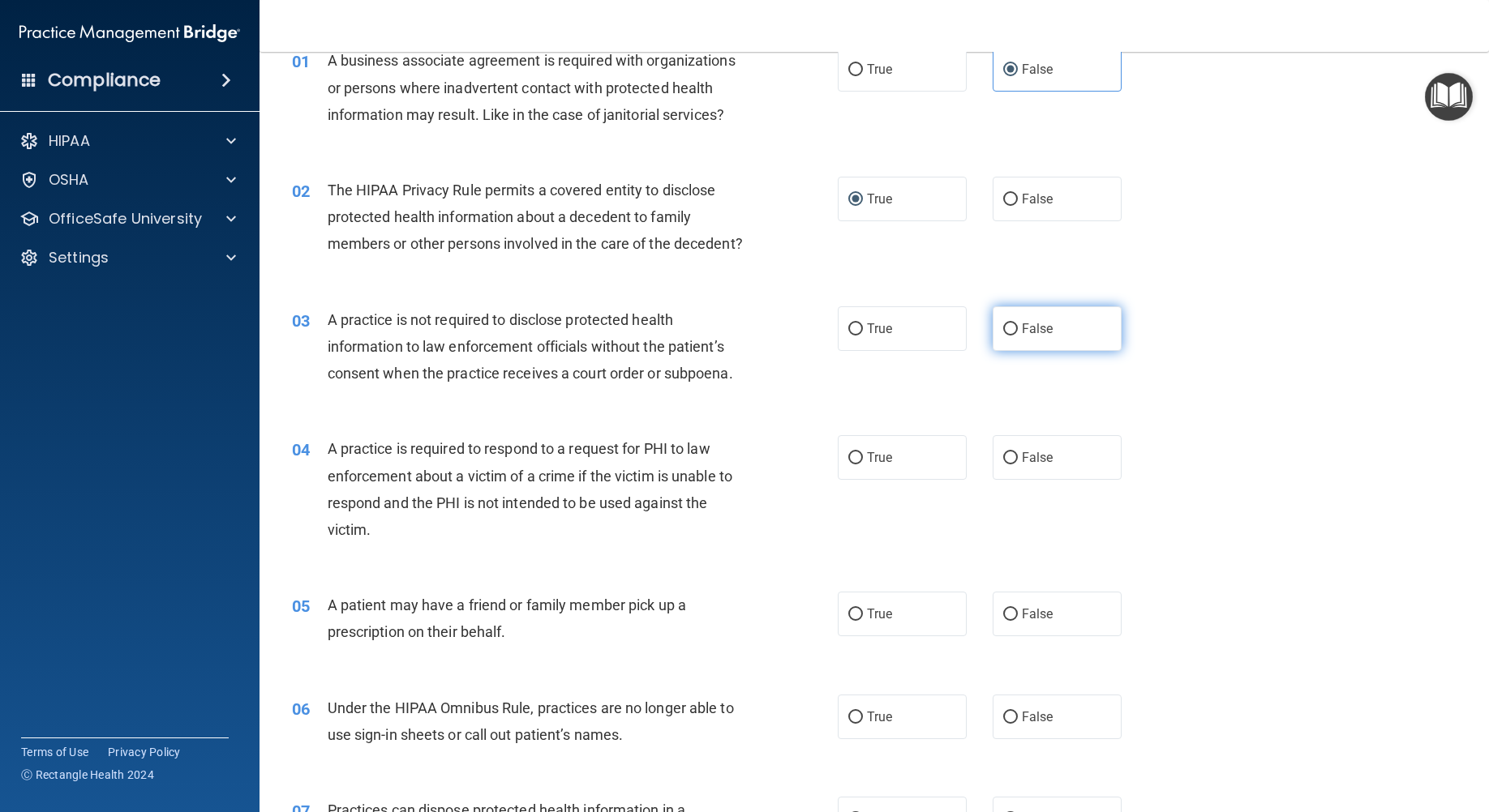
click at [1024, 345] on label "False" at bounding box center [1057, 329] width 129 height 45
click at [1018, 335] on input "False" at bounding box center [1009, 329] width 14 height 12
radio input "true"
click at [890, 471] on label "True" at bounding box center [902, 457] width 129 height 45
click at [863, 464] on input "True" at bounding box center [854, 458] width 14 height 12
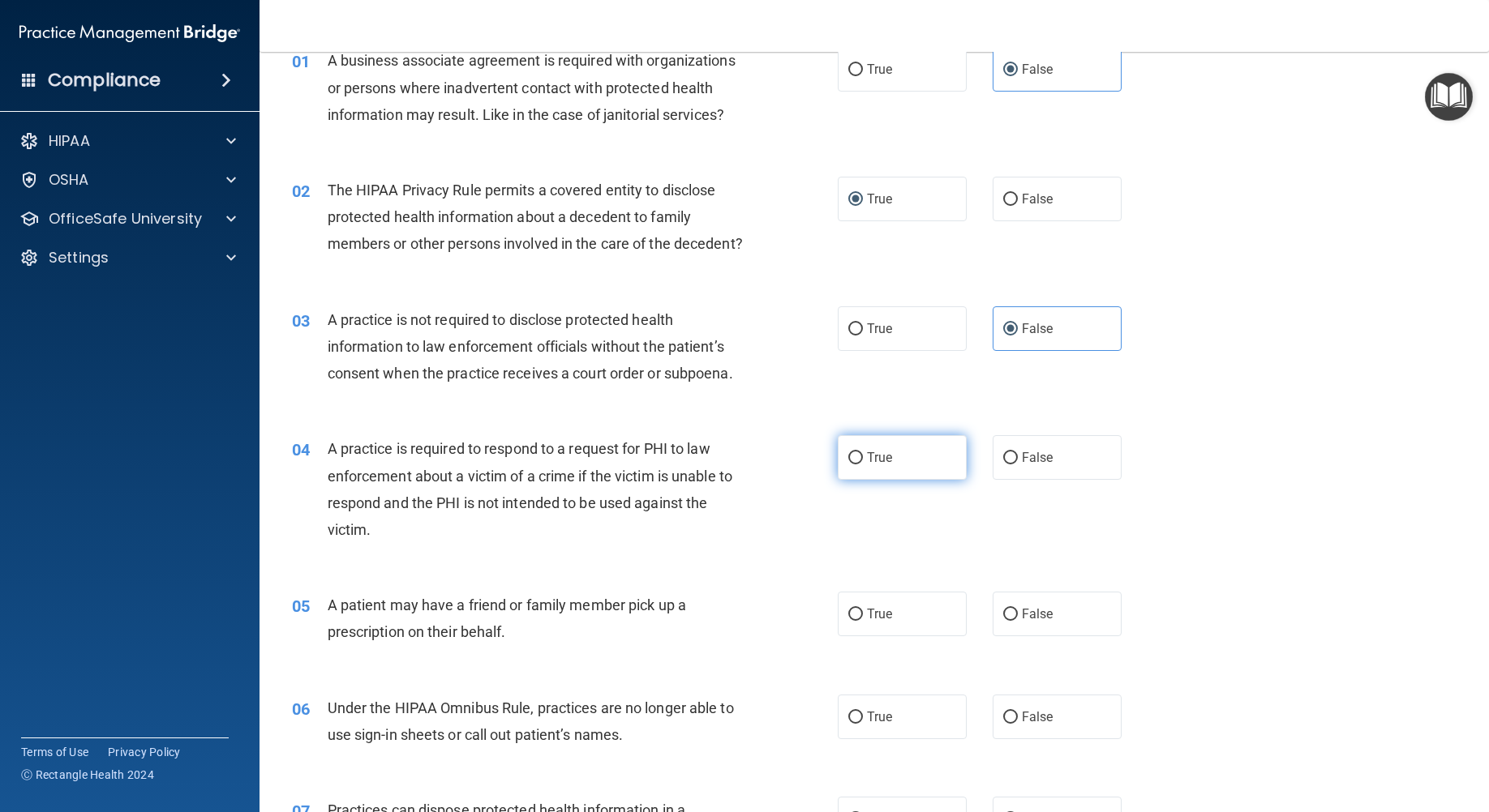
radio input "true"
click at [867, 621] on span "True" at bounding box center [879, 614] width 25 height 15
click at [863, 621] on input "True" at bounding box center [854, 614] width 14 height 12
radio input "true"
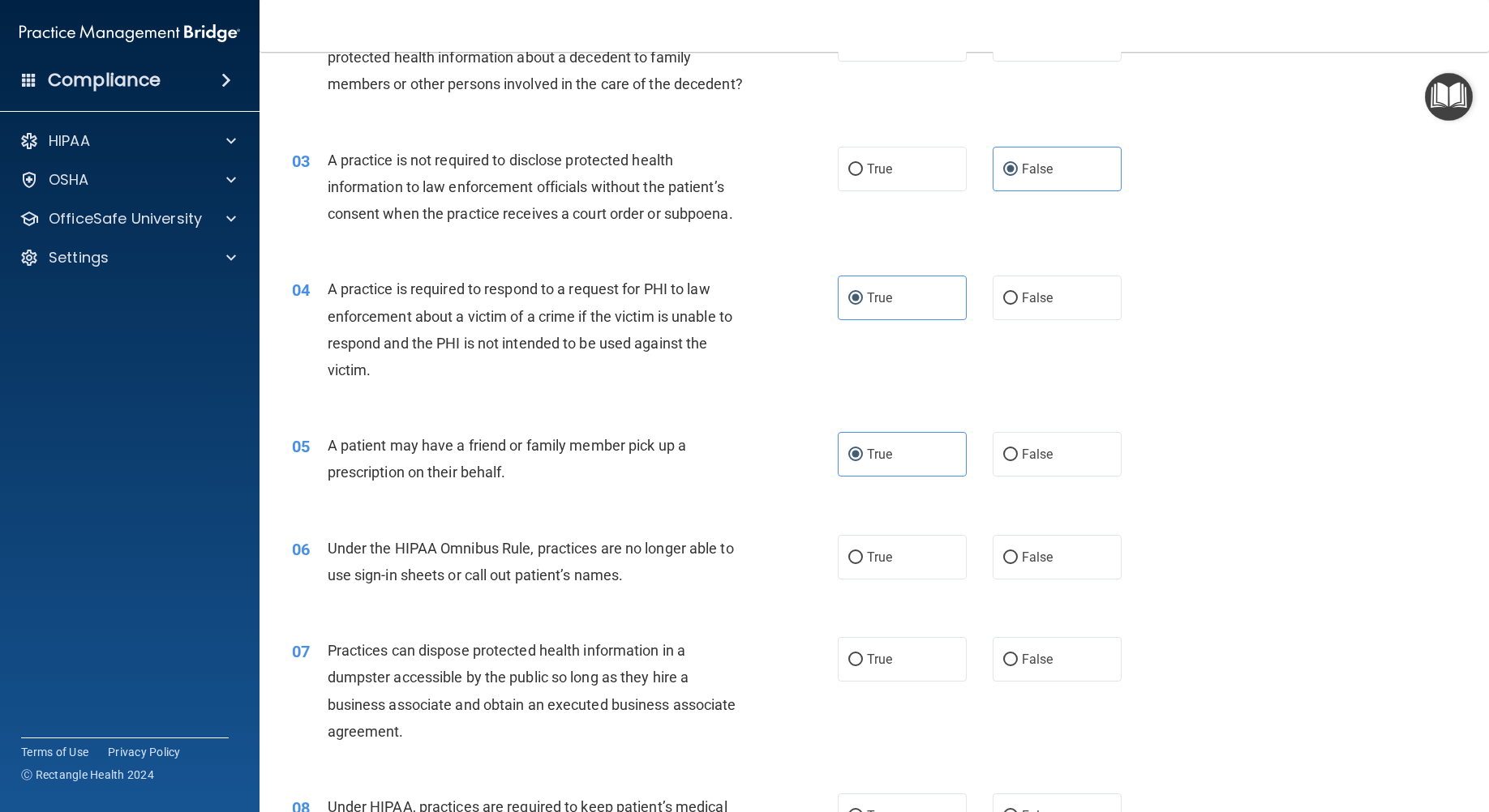
scroll to position [324, 0]
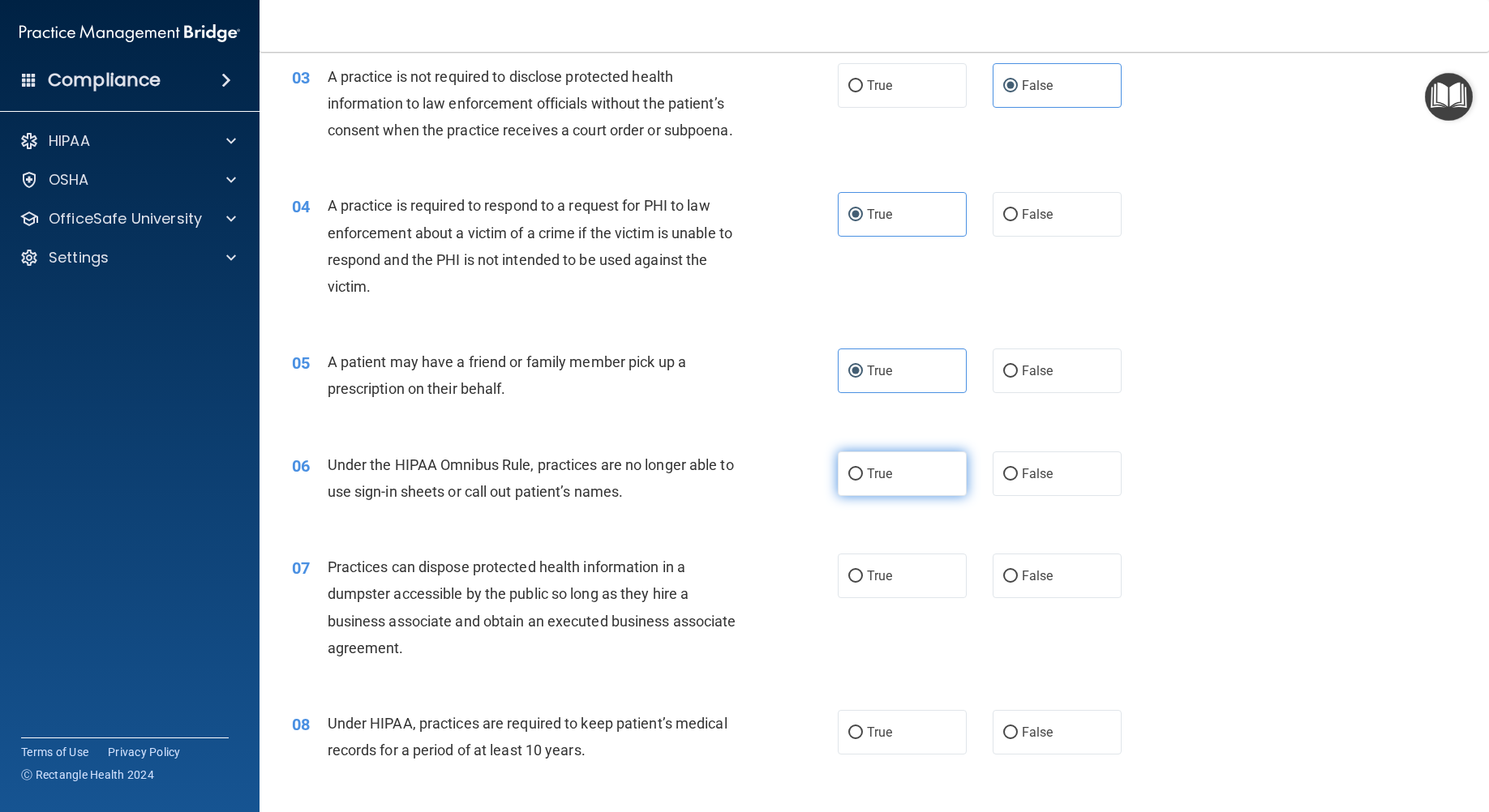
click at [880, 496] on label "True" at bounding box center [902, 473] width 129 height 45
click at [863, 481] on input "True" at bounding box center [854, 474] width 14 height 12
radio input "true"
click at [1061, 595] on label "False" at bounding box center [1057, 576] width 129 height 45
click at [1018, 582] on input "False" at bounding box center [1009, 576] width 14 height 12
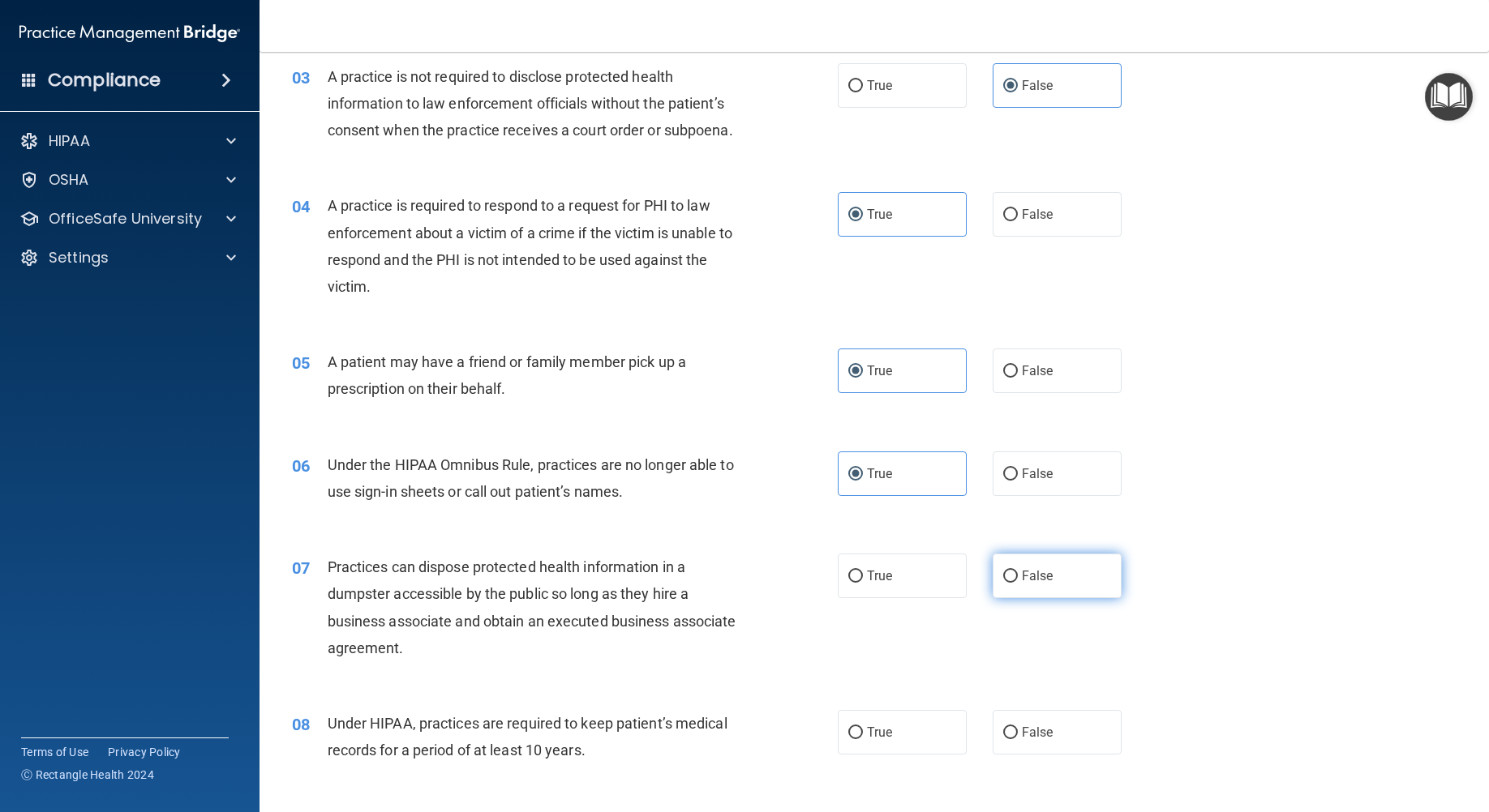
radio input "true"
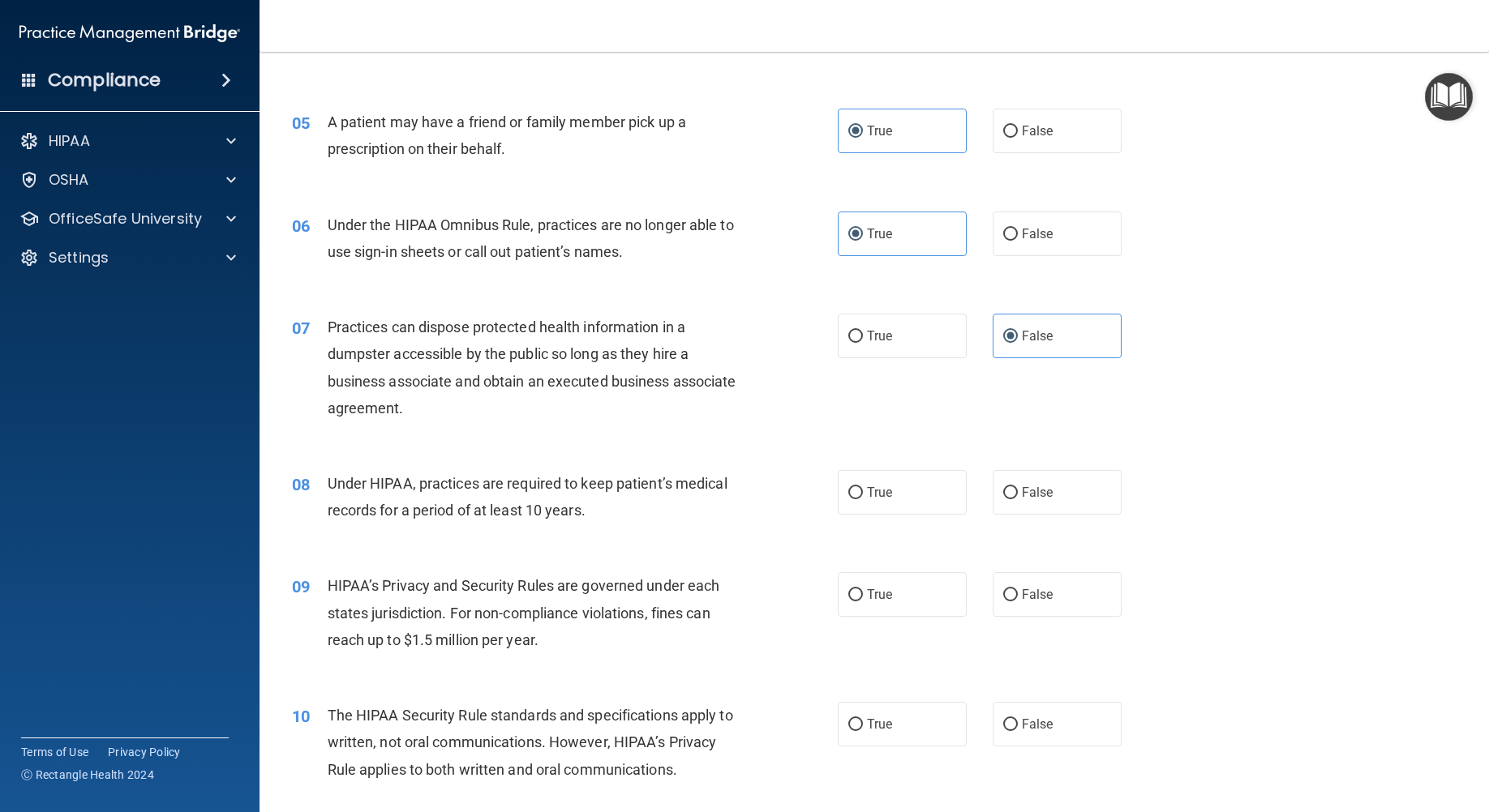
scroll to position [567, 0]
click at [1103, 511] on label "False" at bounding box center [1057, 488] width 129 height 45
click at [1018, 496] on input "False" at bounding box center [1009, 489] width 14 height 12
radio input "true"
click at [848, 598] on input "True" at bounding box center [854, 592] width 14 height 12
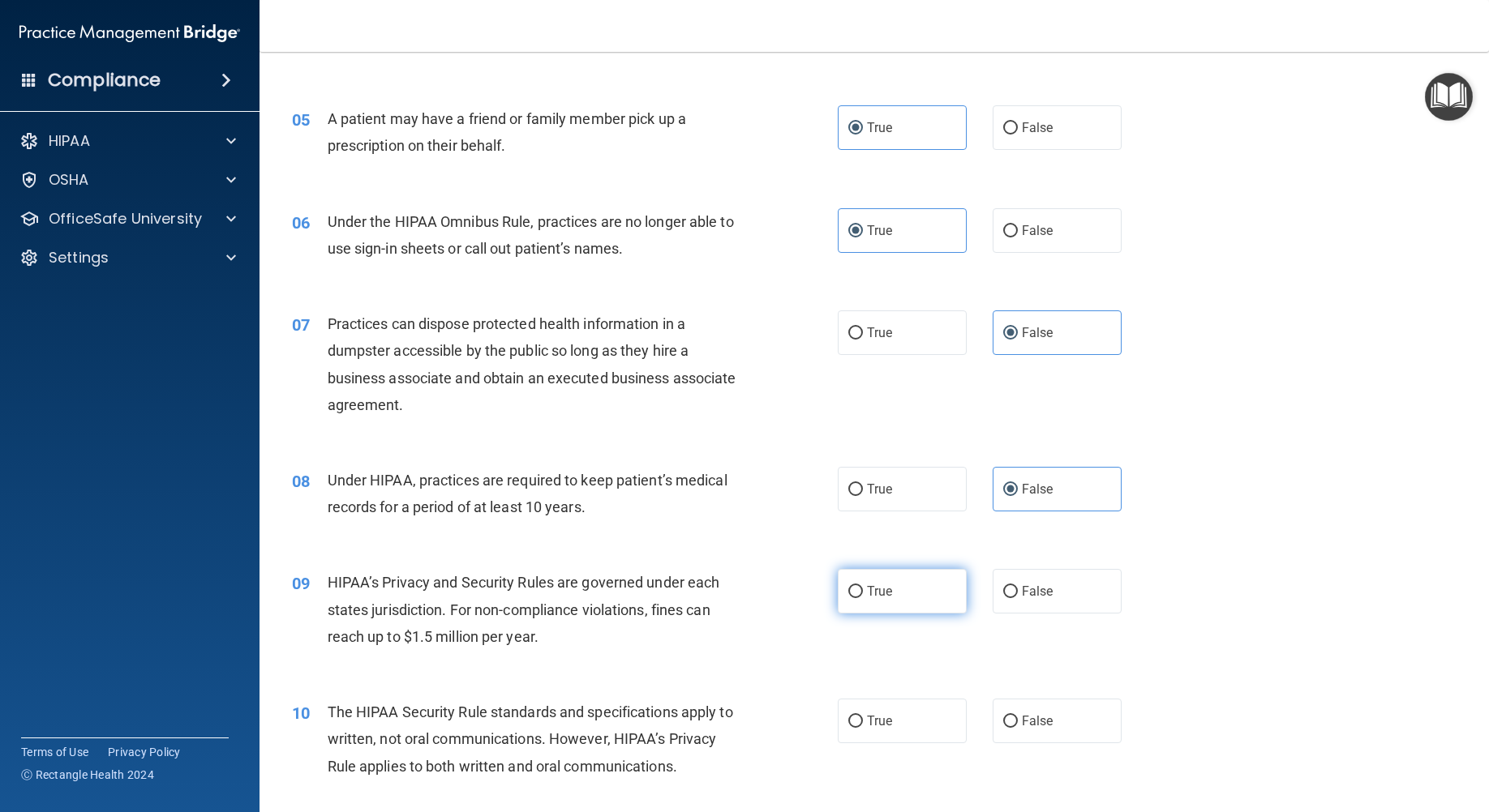
radio input "true"
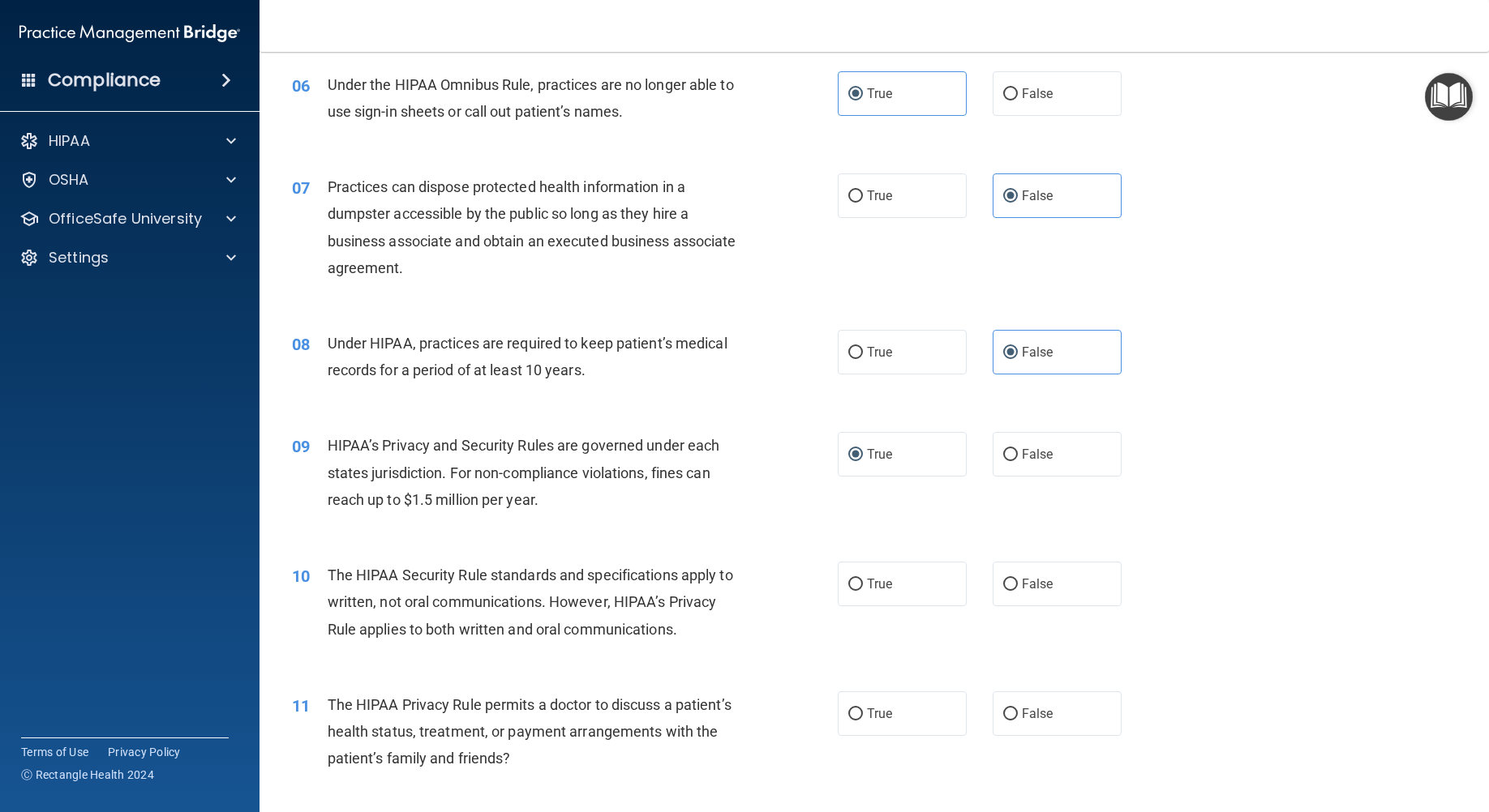
scroll to position [729, 0]
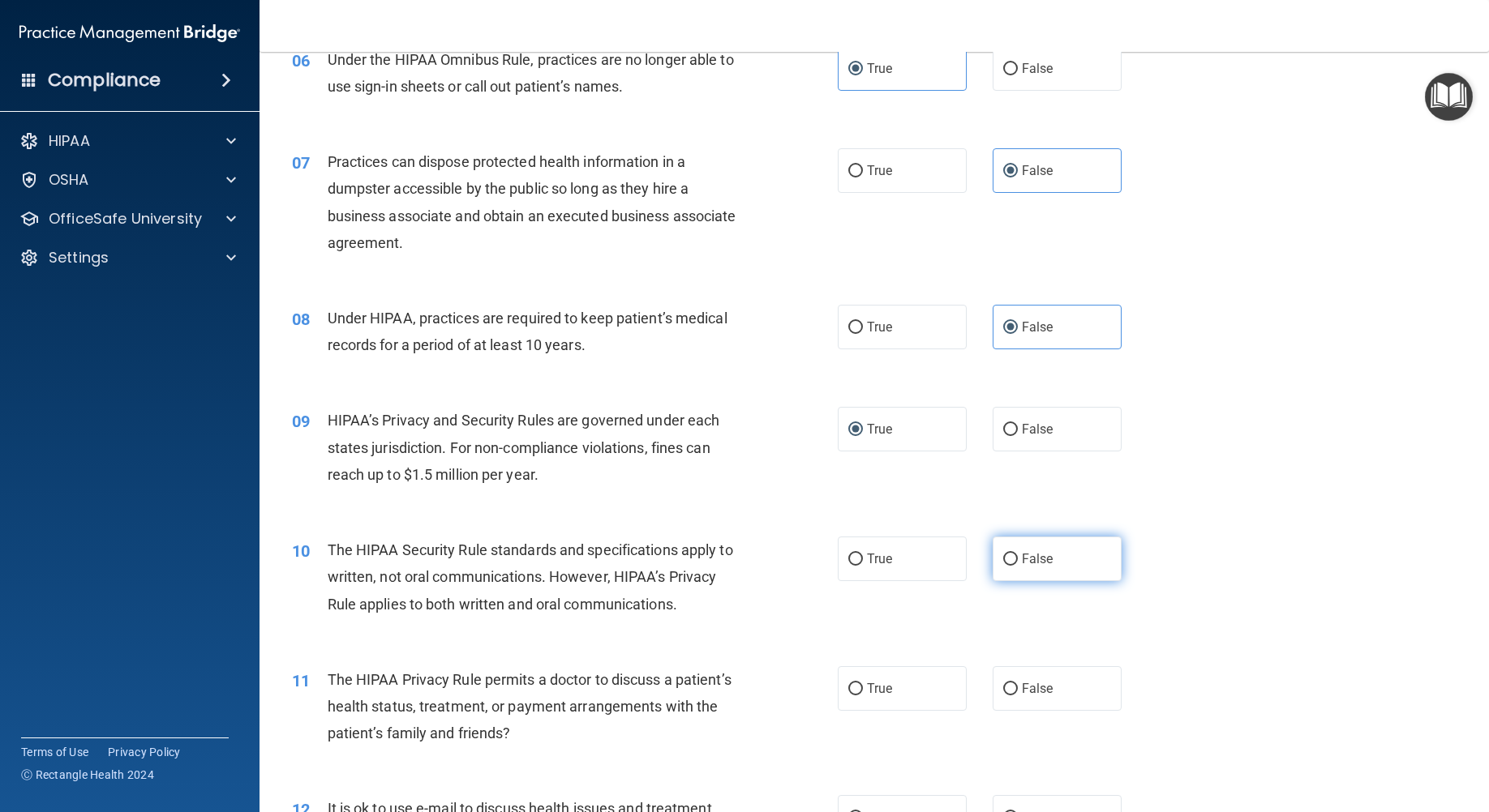
click at [1058, 581] on label "False" at bounding box center [1057, 558] width 129 height 45
click at [1018, 566] on input "False" at bounding box center [1009, 559] width 14 height 12
radio input "true"
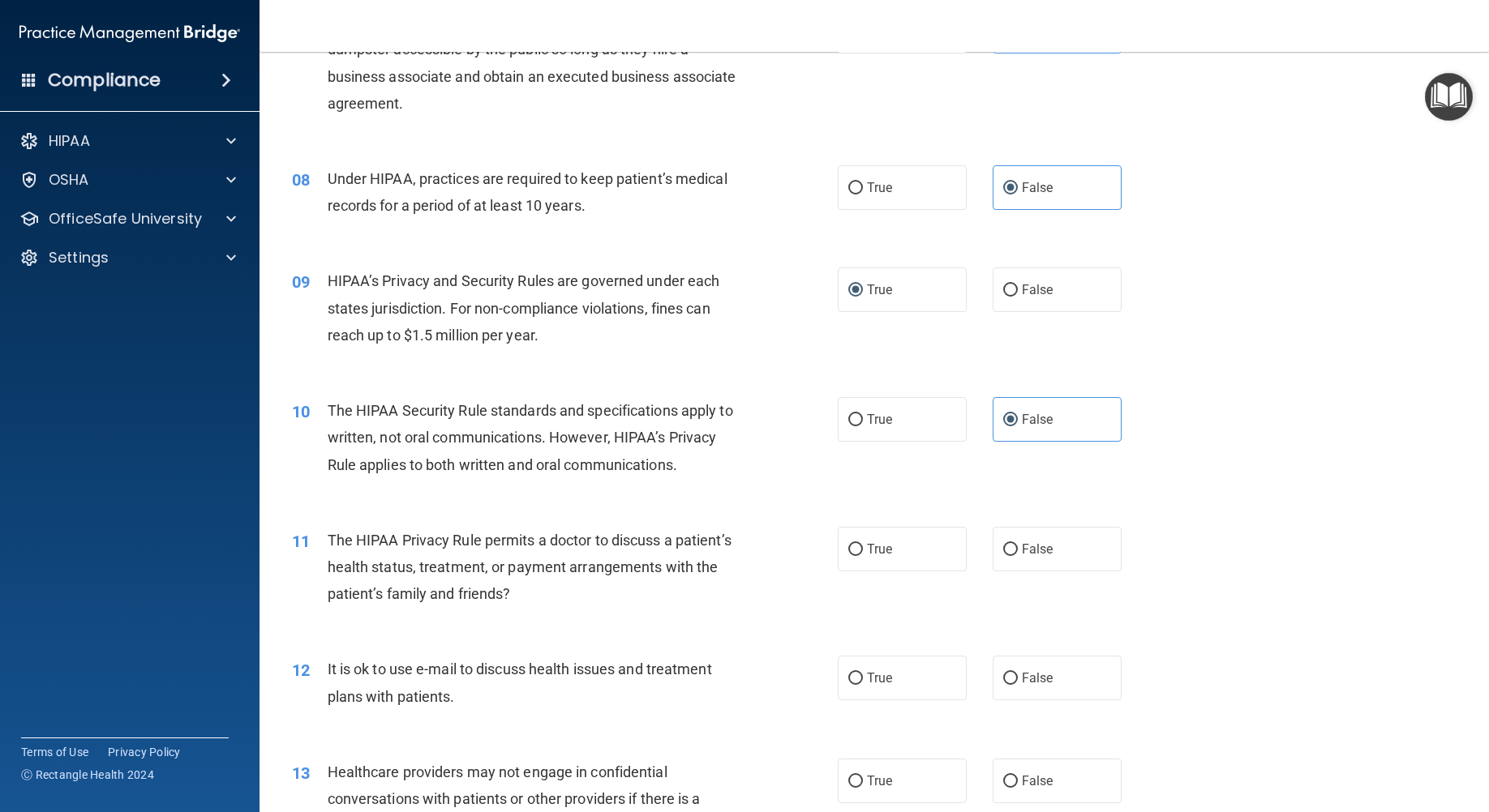
scroll to position [892, 0]
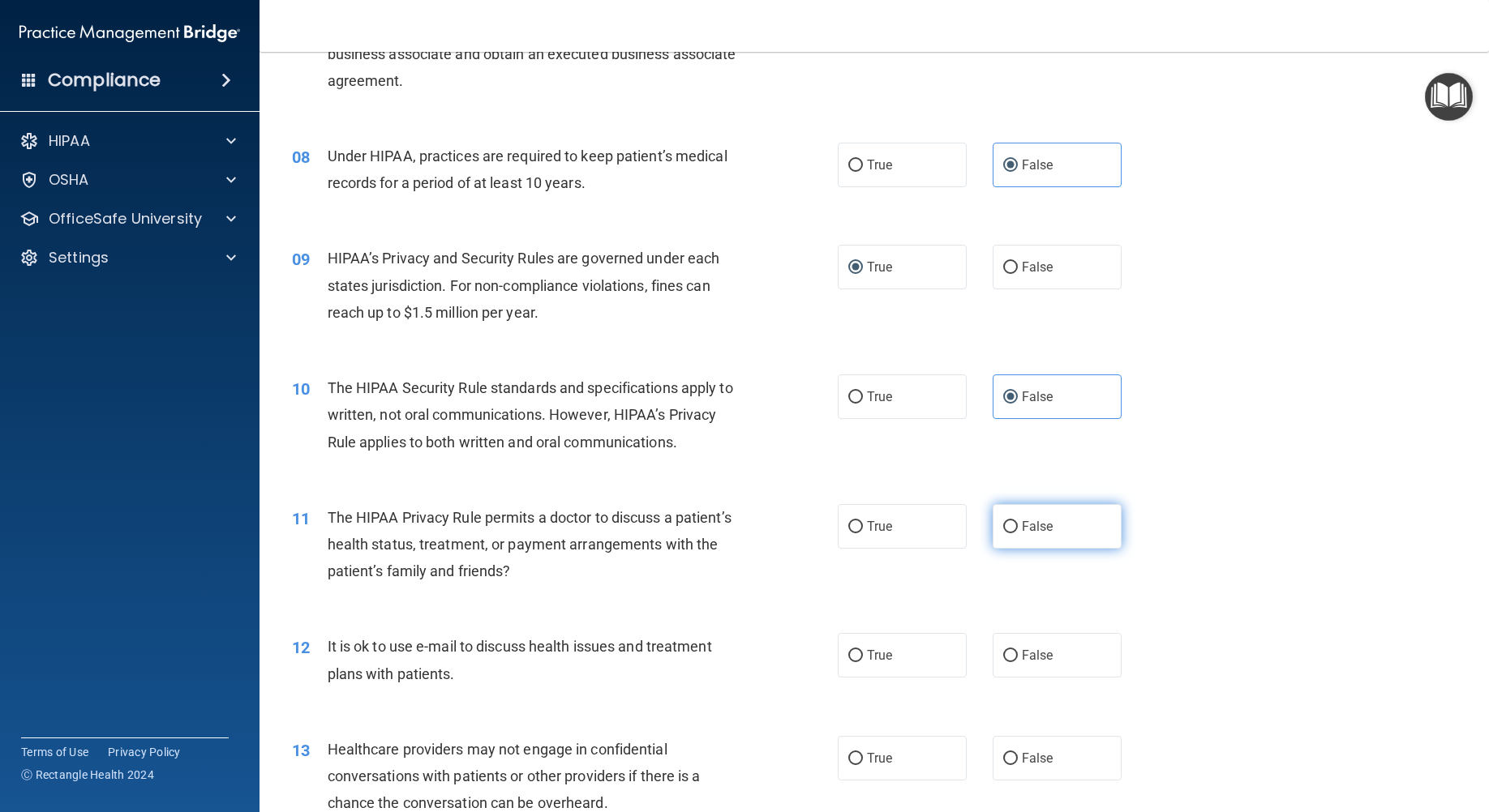
click at [1027, 534] on span "False" at bounding box center [1037, 526] width 31 height 15
click at [1018, 533] on input "False" at bounding box center [1009, 527] width 14 height 12
radio input "true"
click at [1002, 662] on input "False" at bounding box center [1009, 655] width 14 height 12
radio input "true"
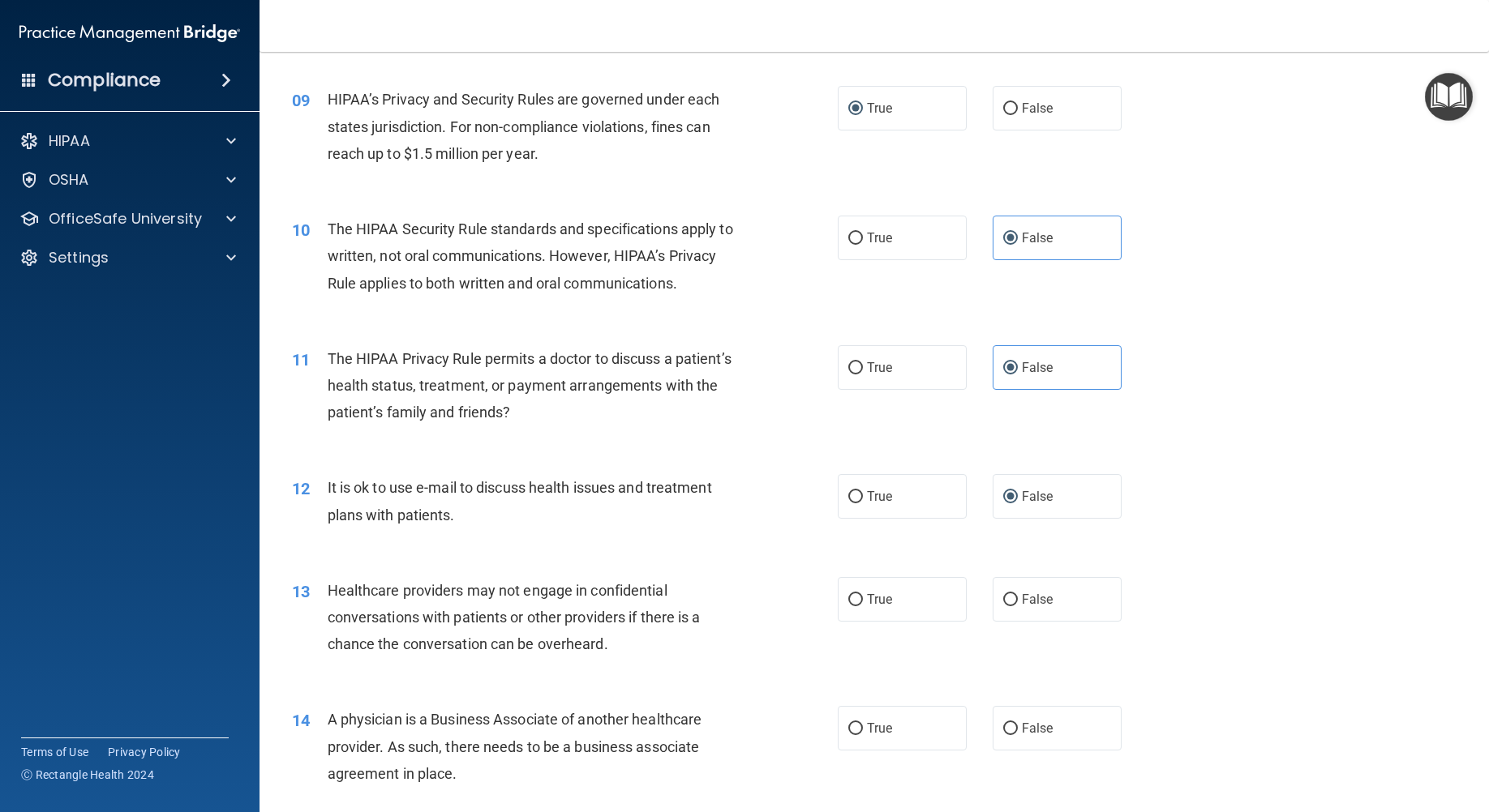
scroll to position [1053, 0]
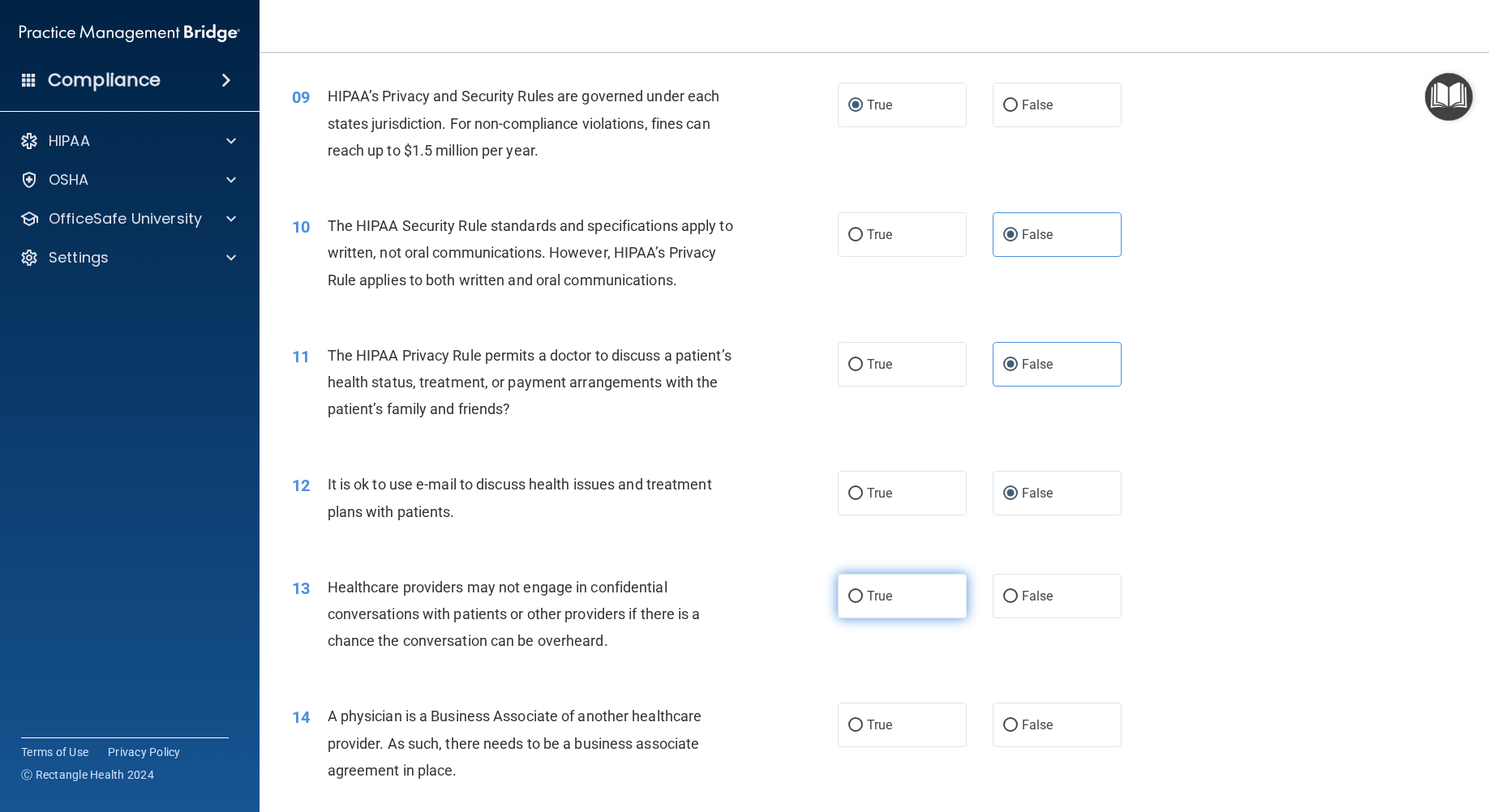
click at [886, 604] on span "True" at bounding box center [879, 595] width 25 height 15
click at [863, 603] on input "True" at bounding box center [854, 596] width 14 height 12
radio input "true"
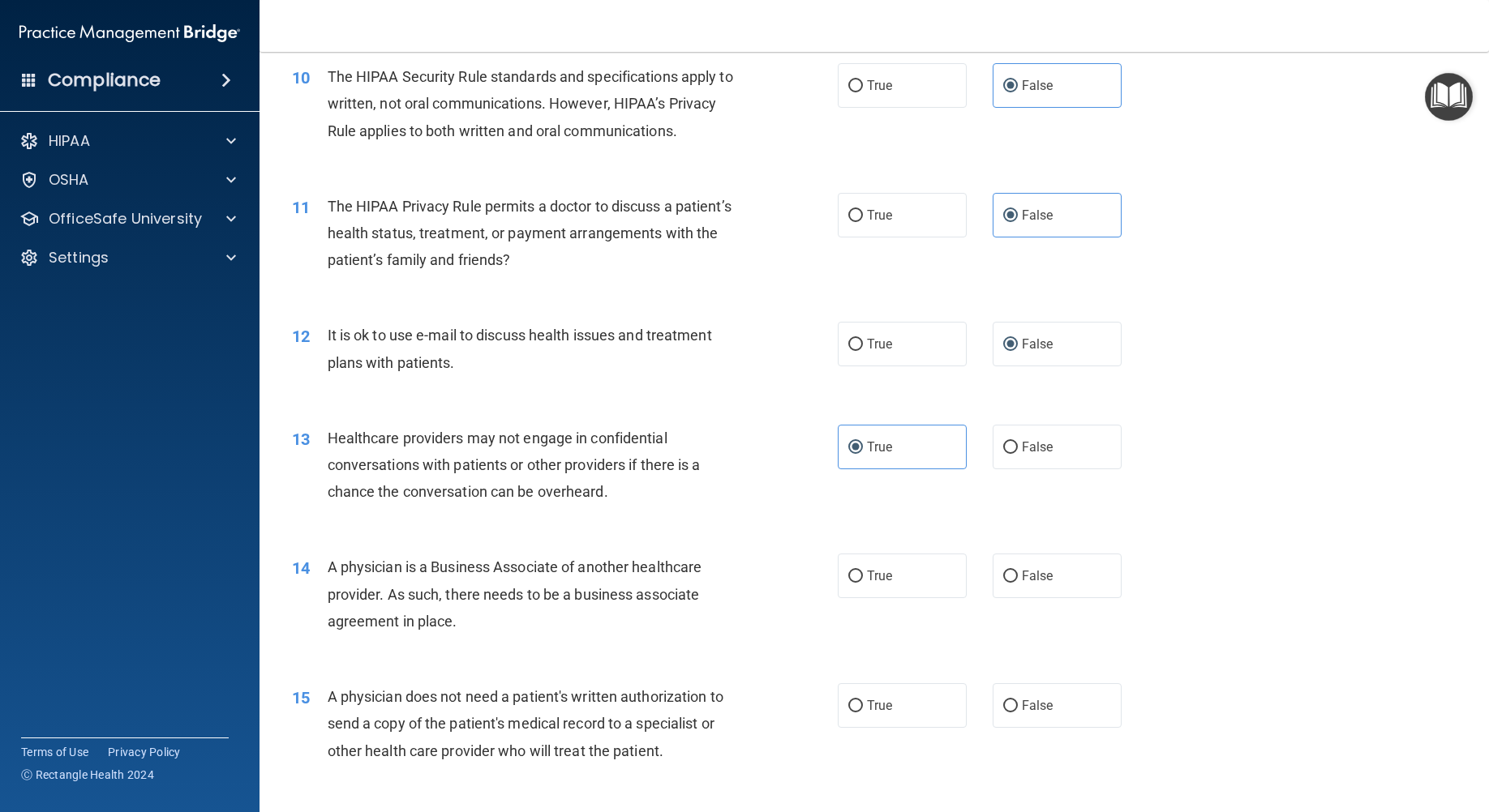
scroll to position [1216, 0]
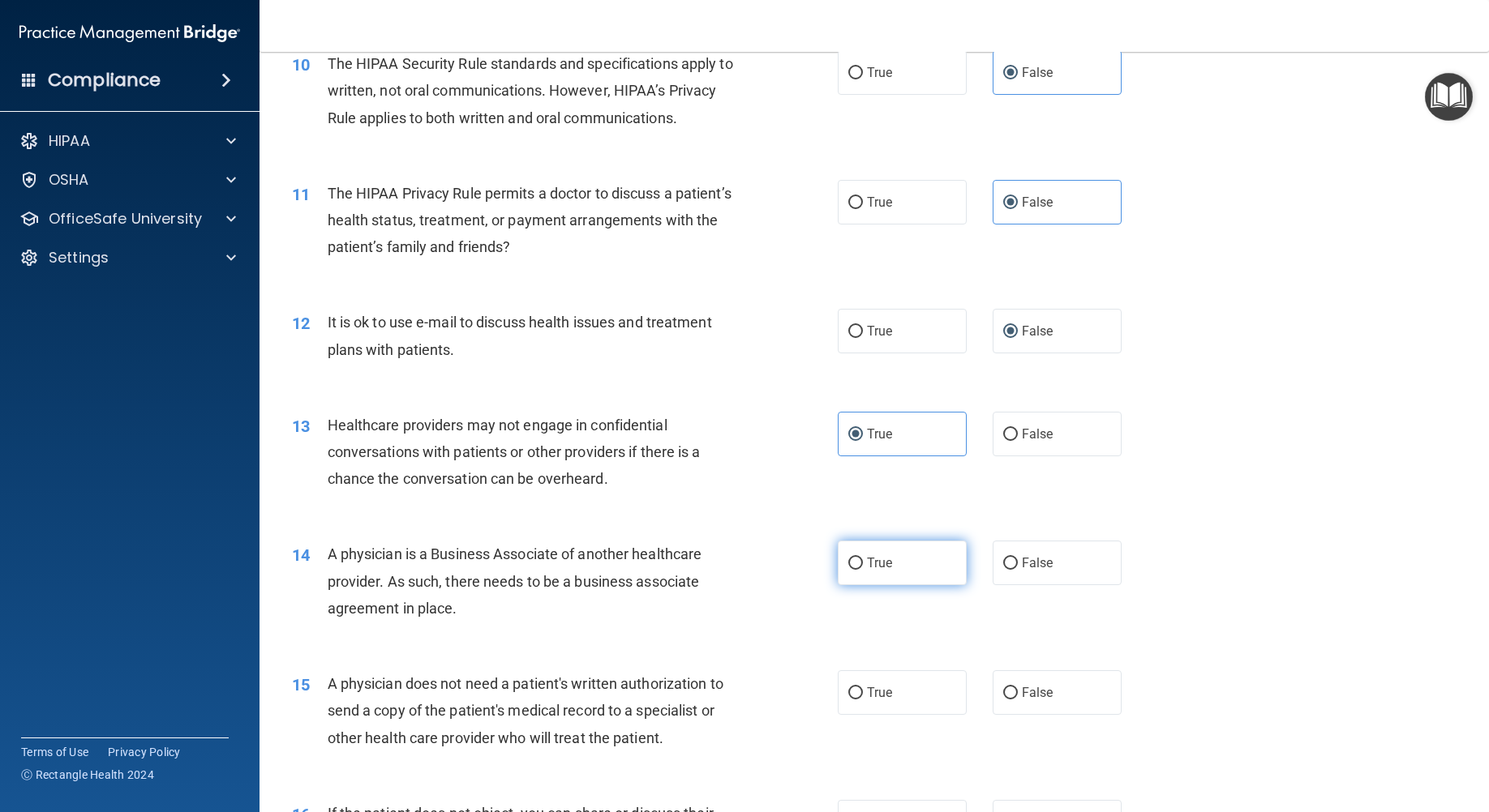
click at [867, 571] on span "True" at bounding box center [879, 562] width 25 height 15
click at [863, 570] on input "True" at bounding box center [854, 563] width 14 height 12
radio input "true"
click at [1047, 711] on label "False" at bounding box center [1057, 692] width 129 height 45
click at [1018, 699] on input "False" at bounding box center [1009, 693] width 14 height 12
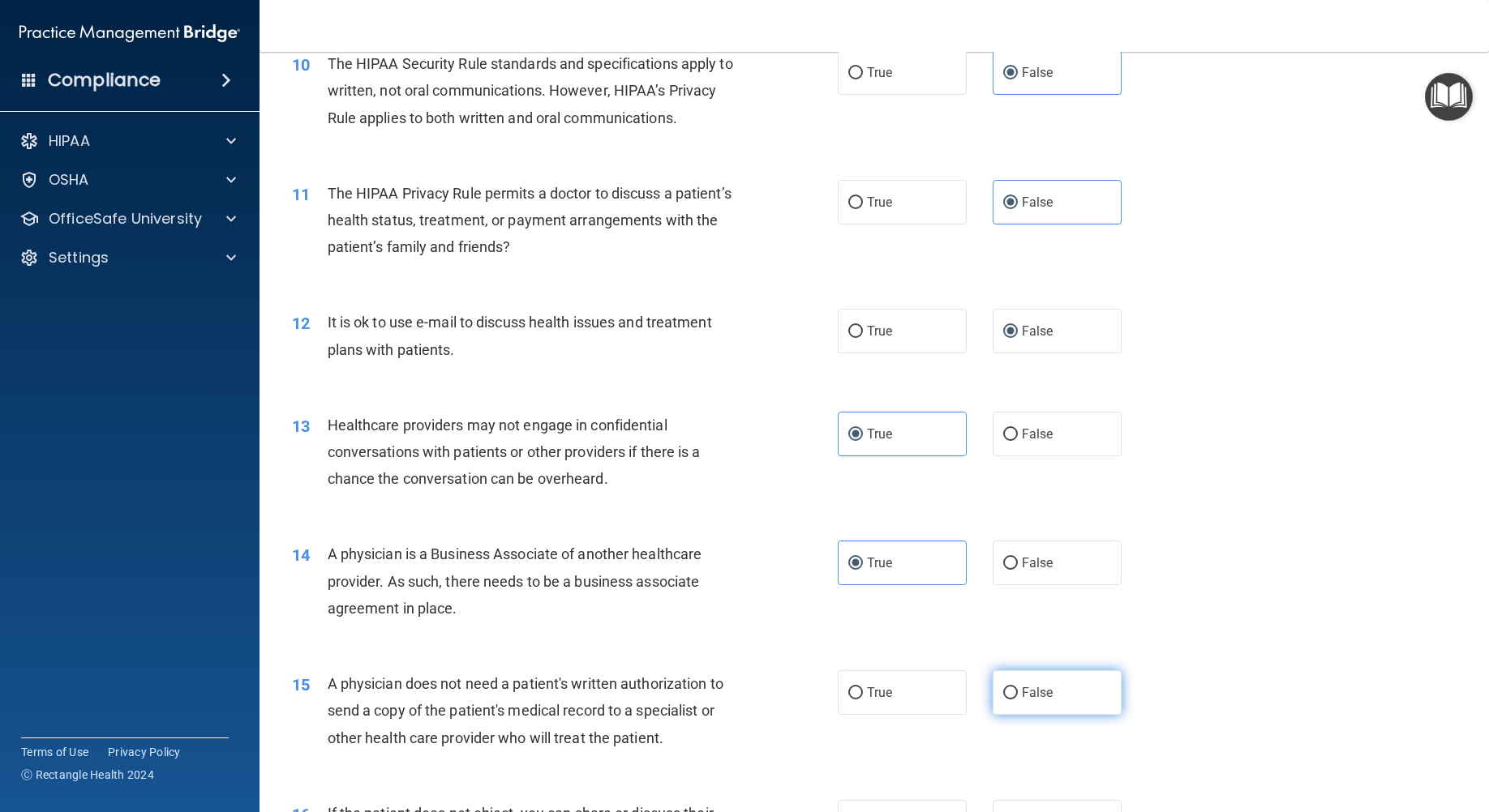
radio input "true"
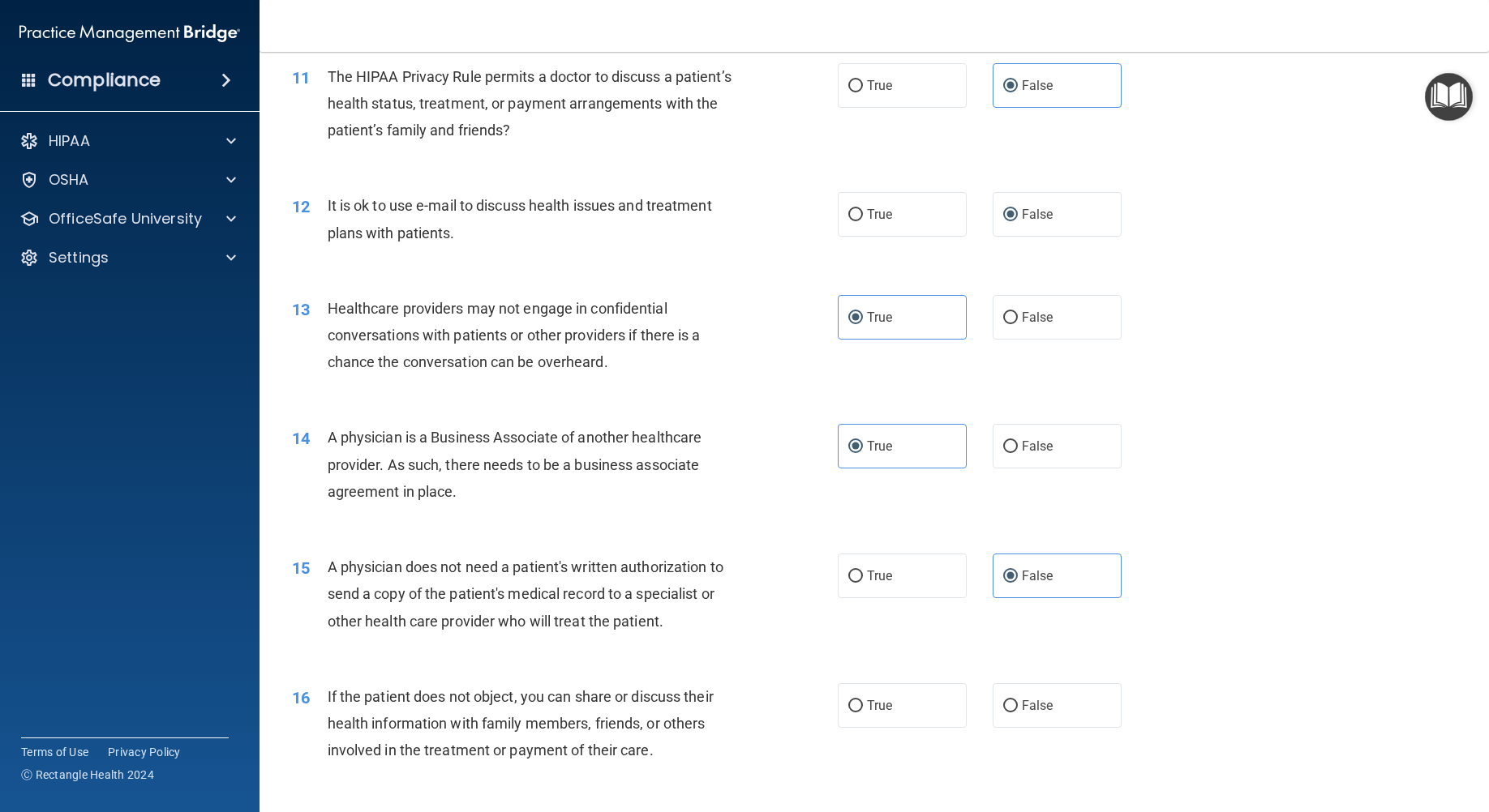
scroll to position [1377, 0]
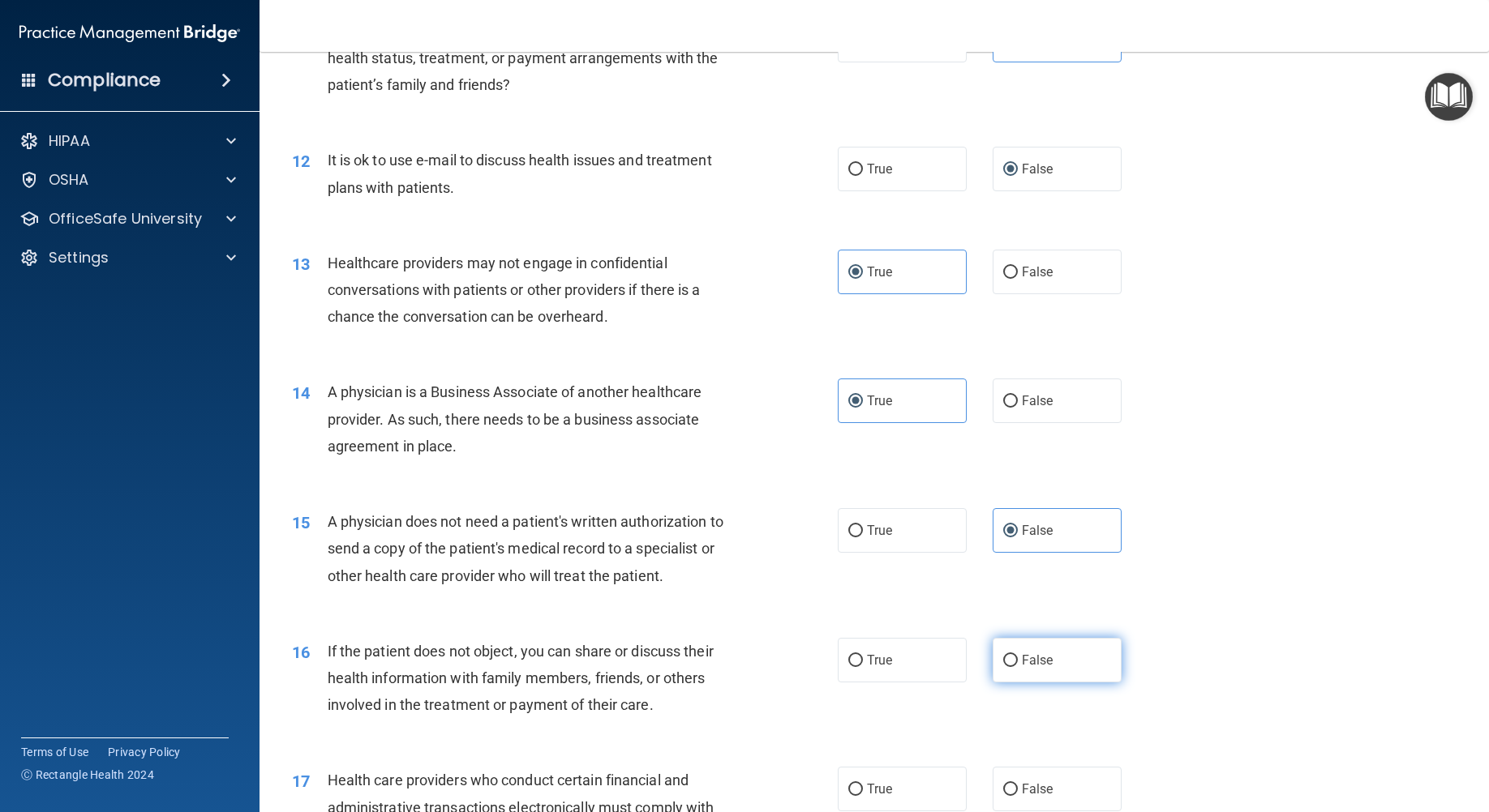
click at [1026, 682] on label "False" at bounding box center [1057, 659] width 129 height 45
click at [1018, 667] on input "False" at bounding box center [1009, 660] width 14 height 12
radio input "true"
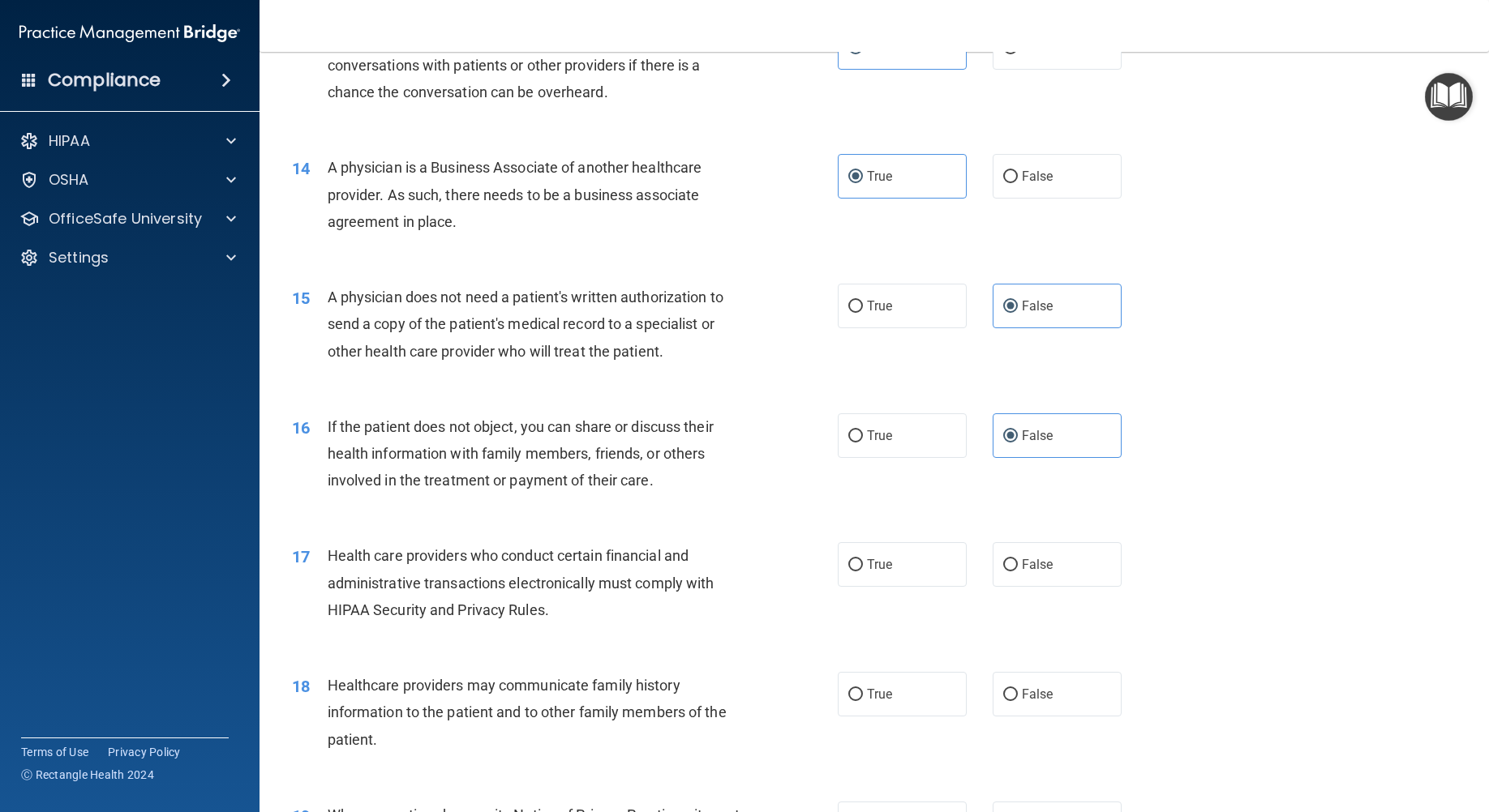
scroll to position [1620, 0]
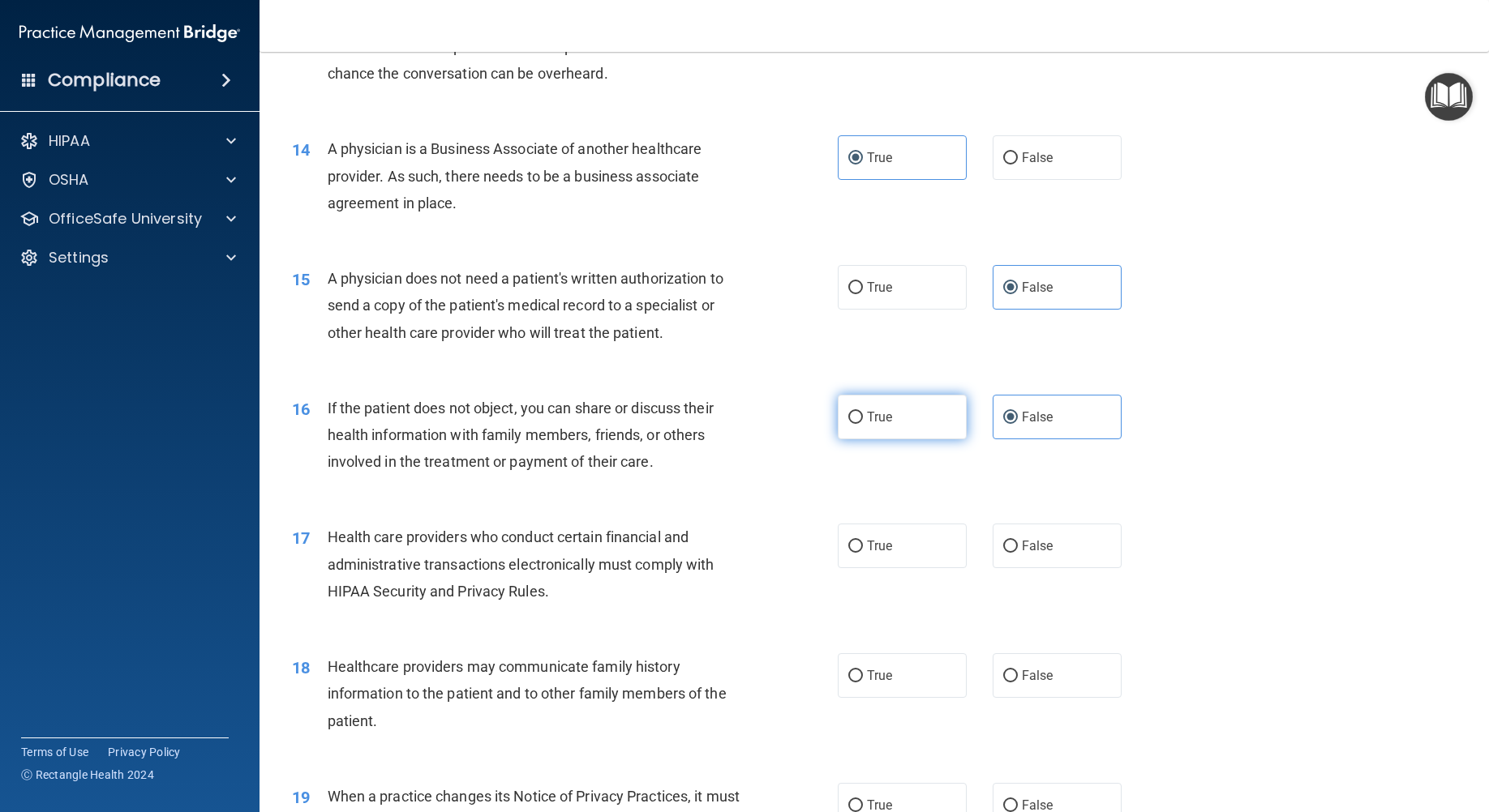
click at [859, 435] on label "True" at bounding box center [902, 417] width 129 height 45
click at [859, 424] on input "True" at bounding box center [854, 417] width 14 height 12
radio input "true"
radio input "false"
click at [859, 568] on label "True" at bounding box center [902, 545] width 129 height 45
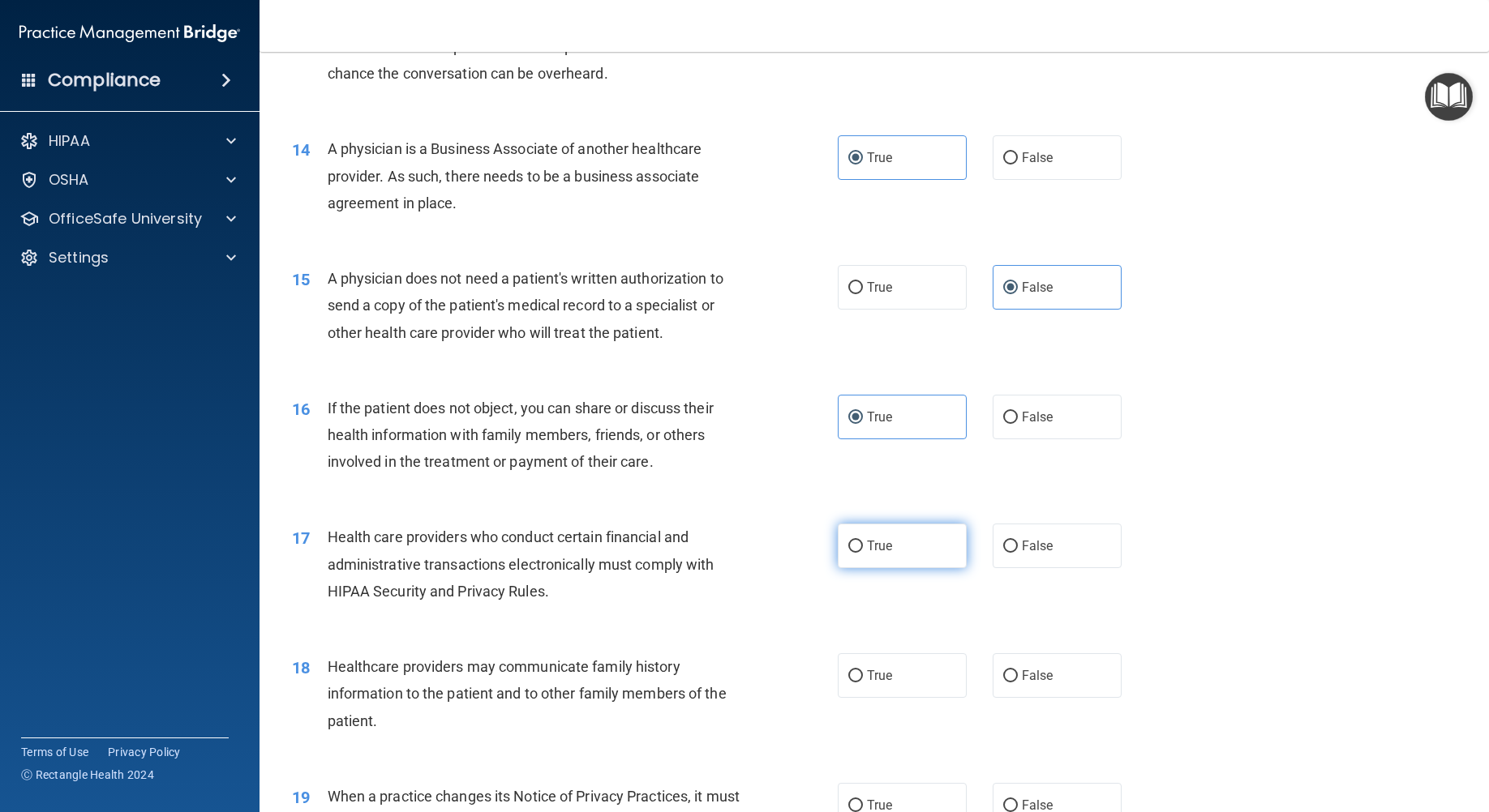
click at [859, 553] on input "True" at bounding box center [854, 546] width 14 height 12
radio input "true"
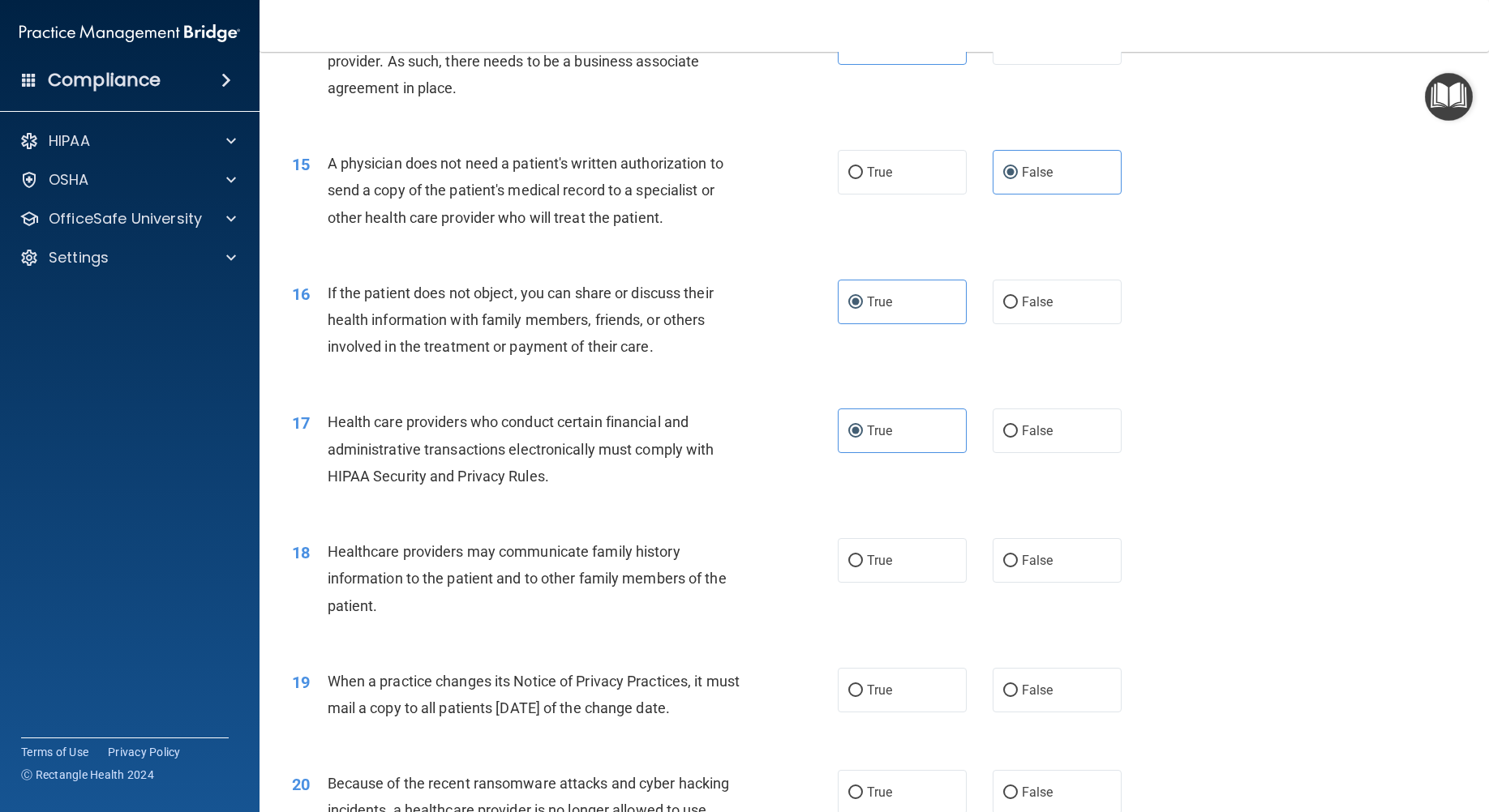
scroll to position [1783, 0]
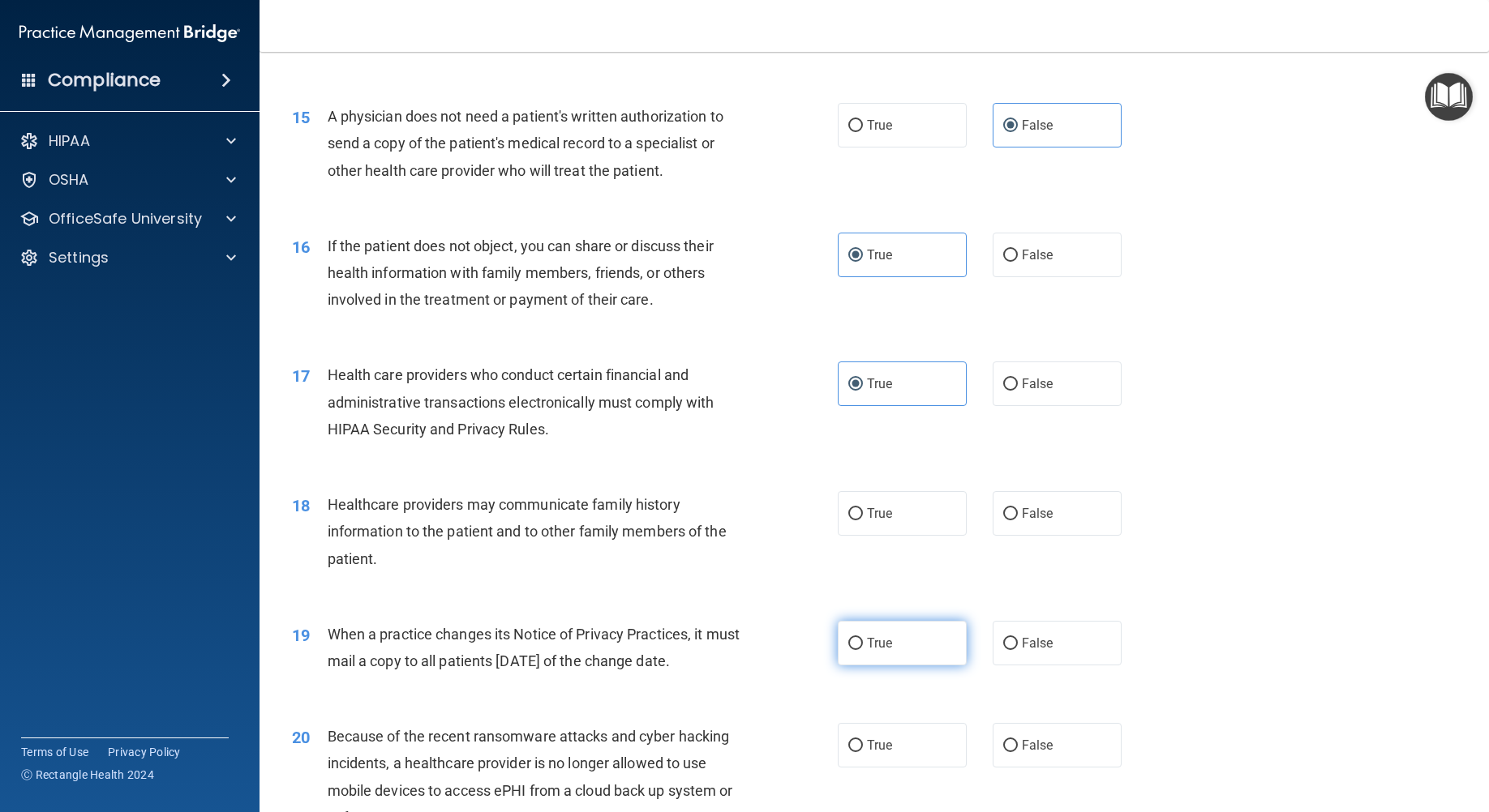
click at [848, 650] on input "True" at bounding box center [854, 643] width 14 height 12
radio input "true"
click at [1011, 536] on label "False" at bounding box center [1057, 513] width 129 height 45
click at [1011, 520] on input "False" at bounding box center [1009, 514] width 14 height 12
radio input "true"
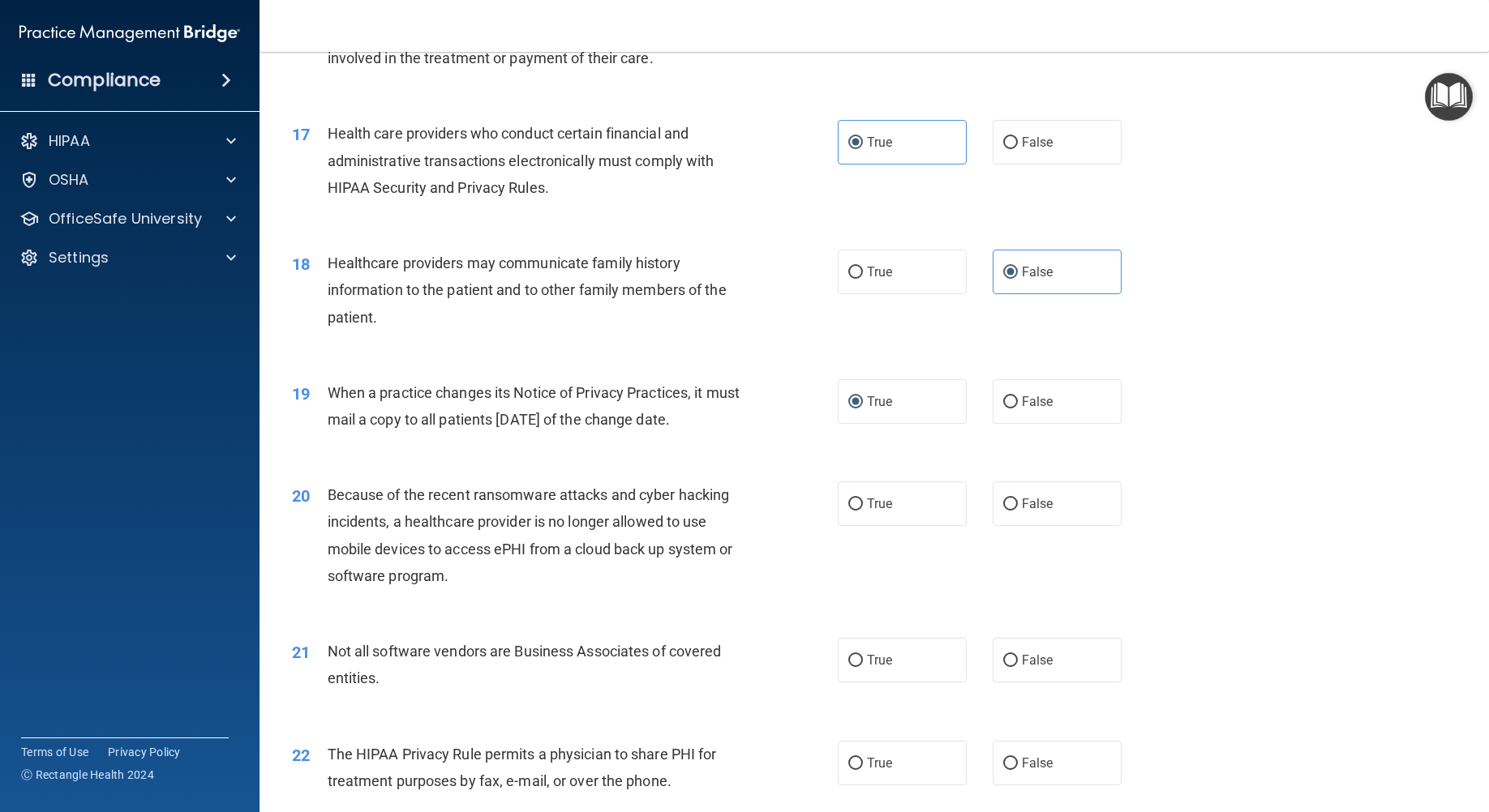
scroll to position [2026, 0]
click at [926, 524] on label "True" at bounding box center [902, 501] width 129 height 45
click at [863, 509] on input "True" at bounding box center [854, 502] width 14 height 12
radio input "true"
click at [887, 681] on label "True" at bounding box center [902, 658] width 129 height 45
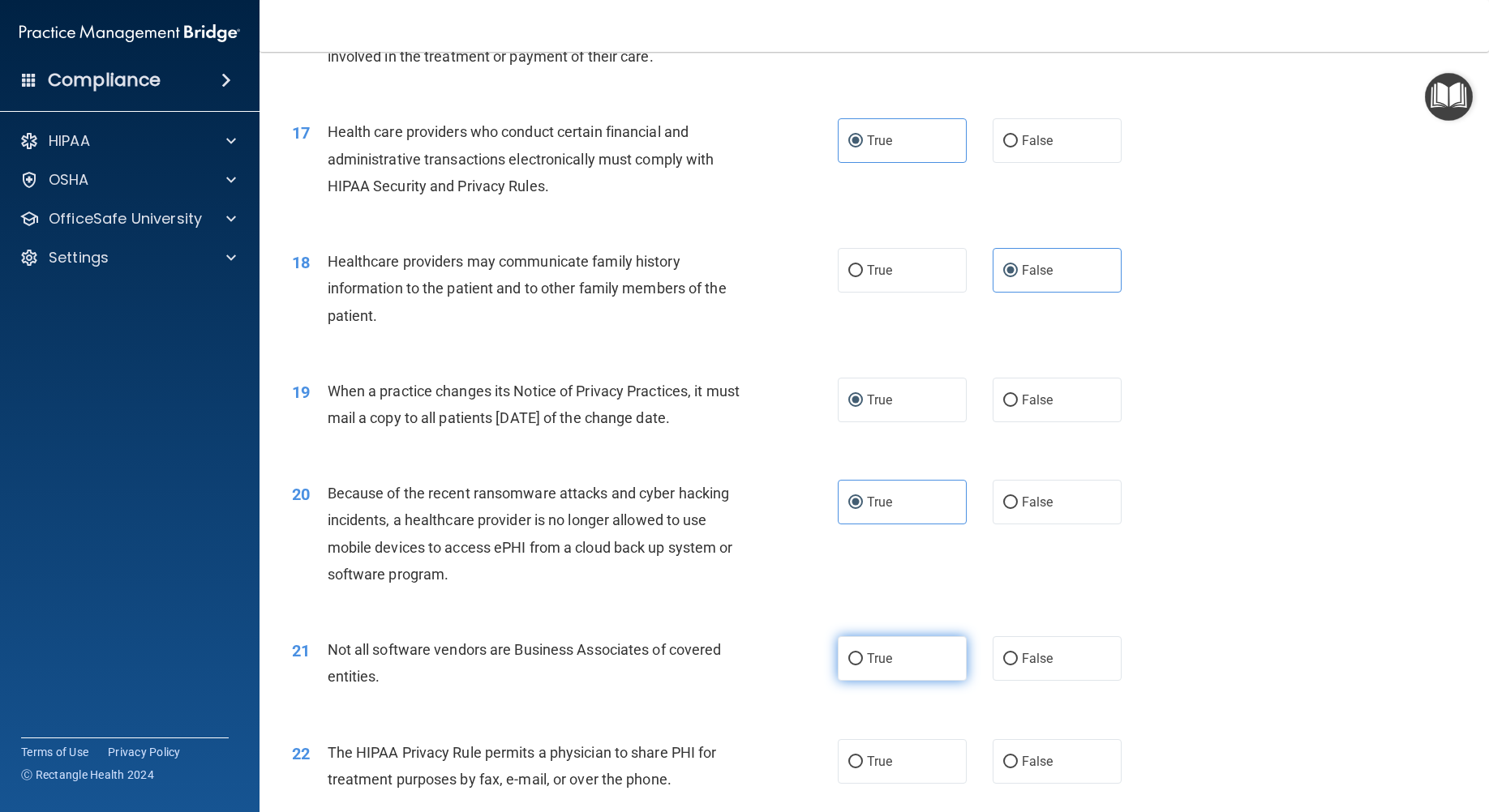
click at [863, 665] on input "True" at bounding box center [854, 659] width 14 height 12
radio input "true"
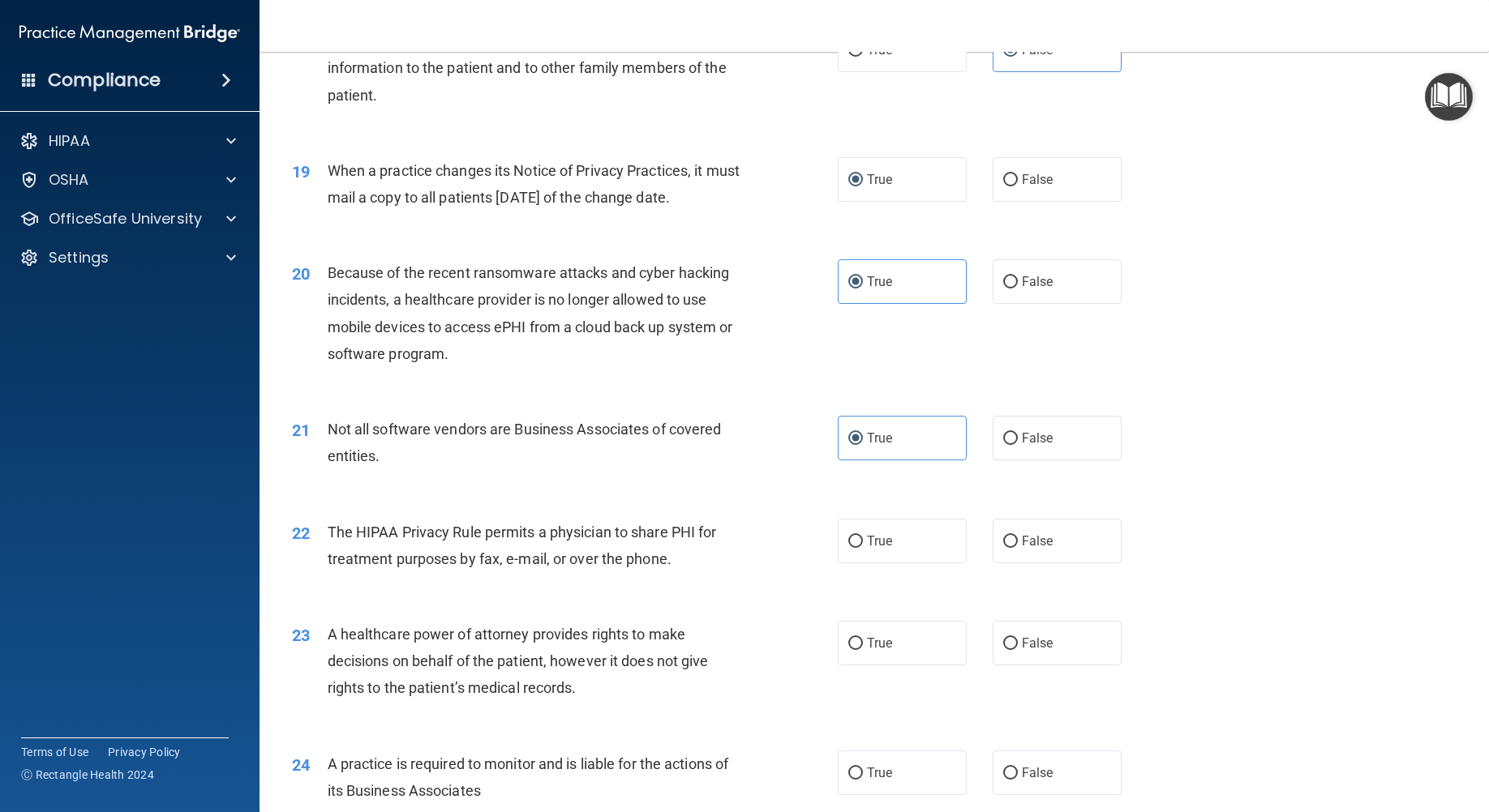
scroll to position [2269, 0]
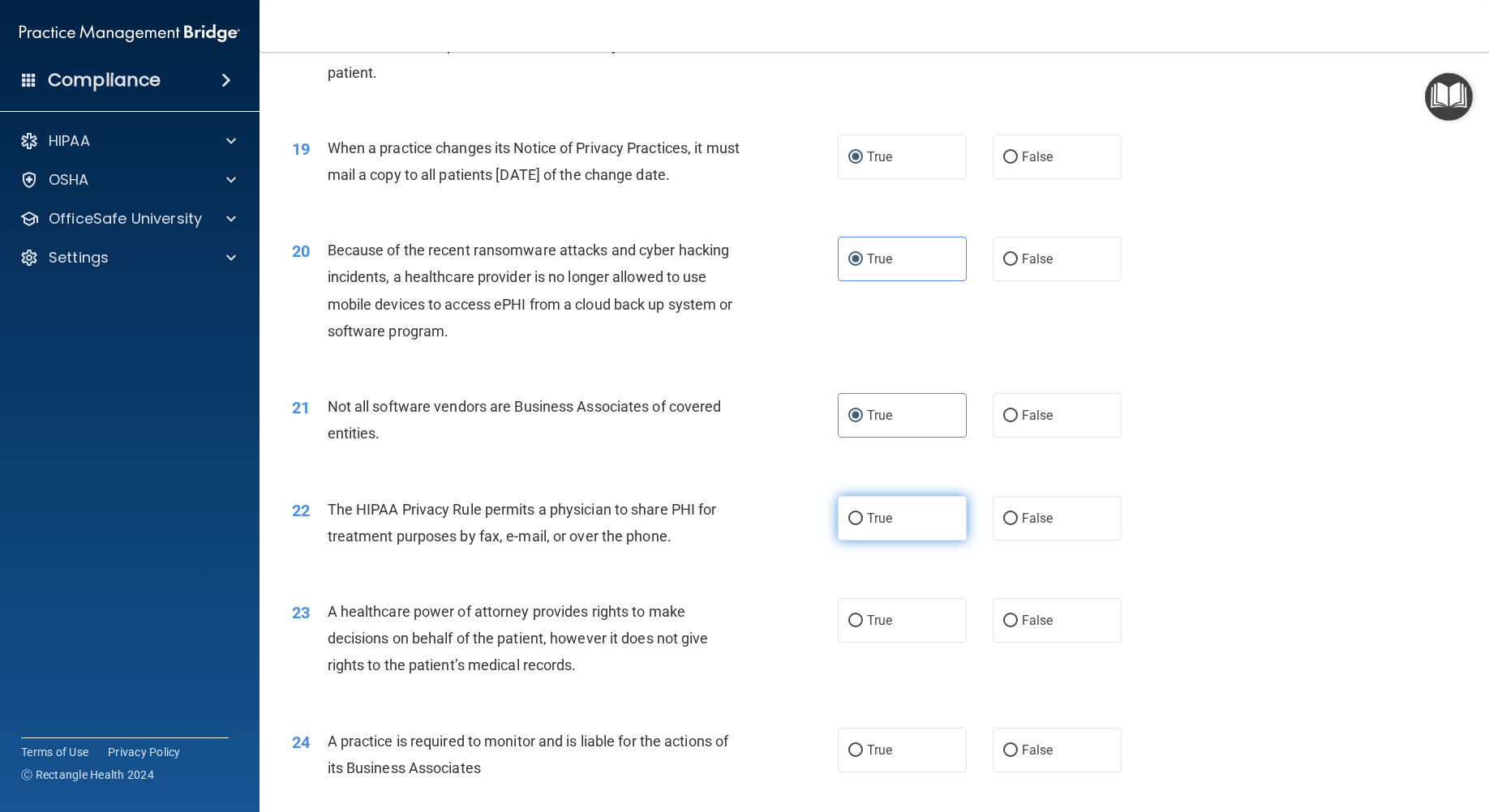
click at [875, 540] on label "True" at bounding box center [902, 518] width 129 height 45
click at [863, 525] on input "True" at bounding box center [854, 519] width 14 height 12
radio input "true"
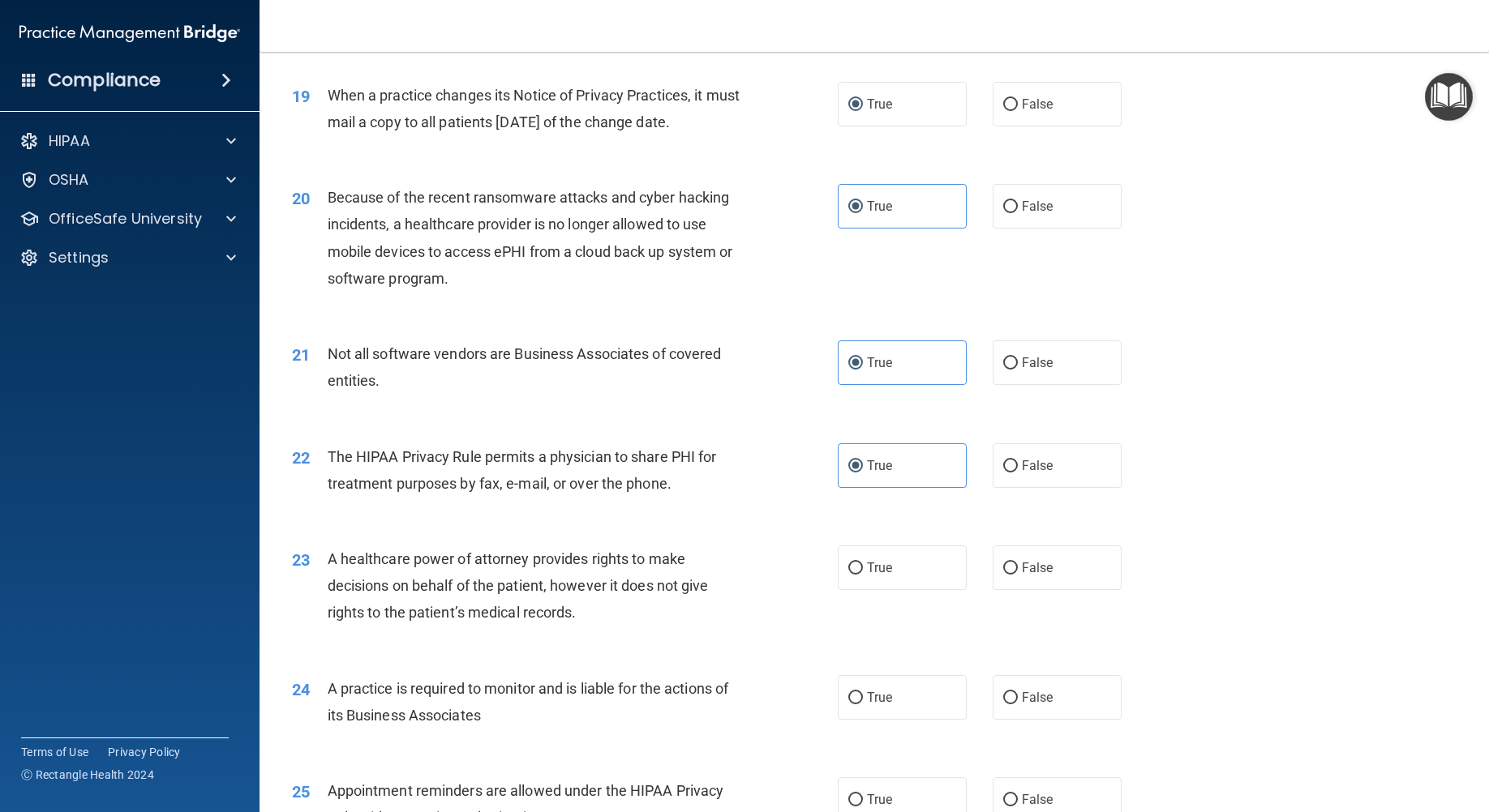
scroll to position [2350, 0]
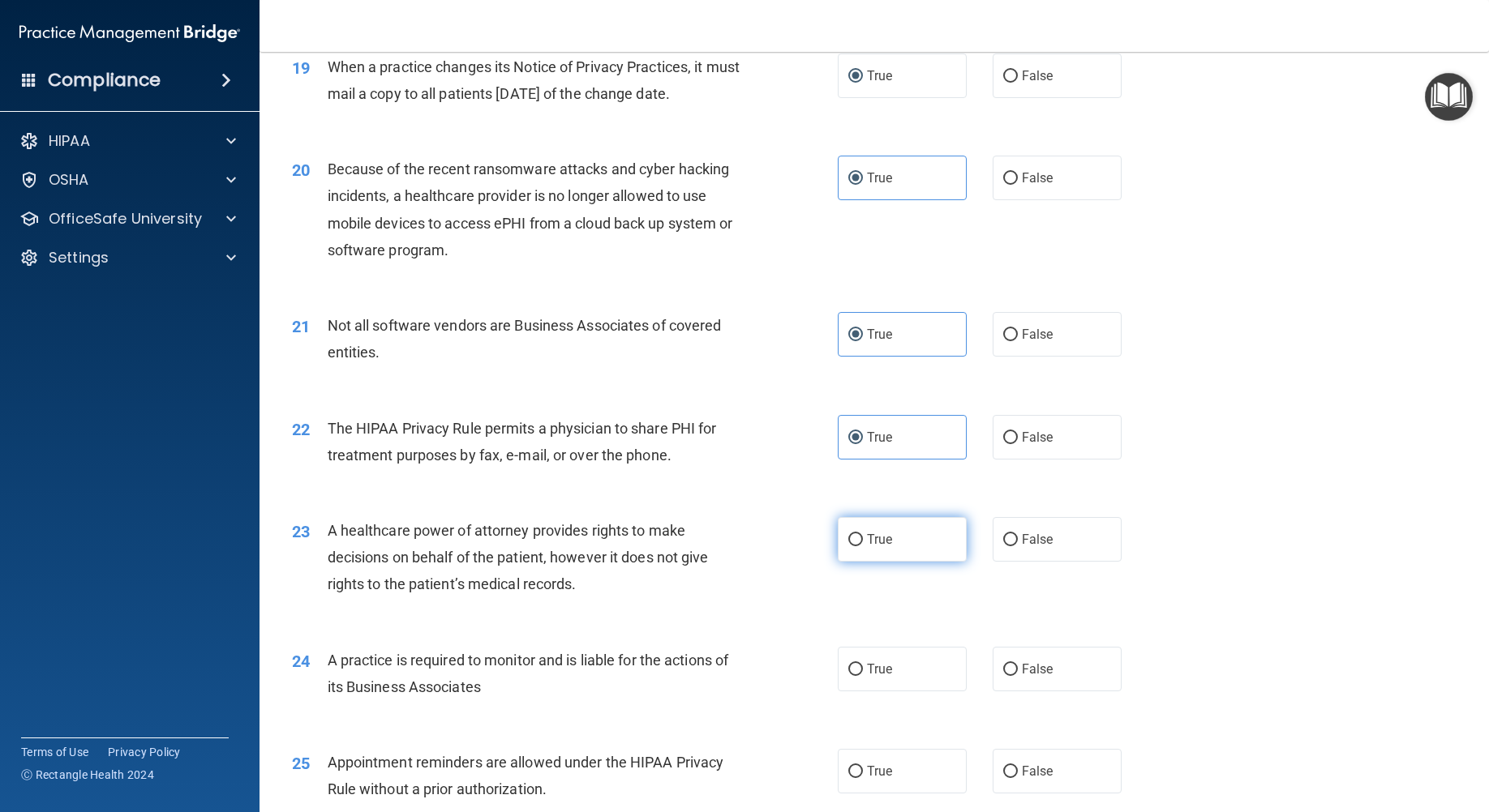
click at [888, 561] on label "True" at bounding box center [902, 538] width 129 height 45
click at [863, 546] on input "True" at bounding box center [854, 539] width 14 height 12
radio input "true"
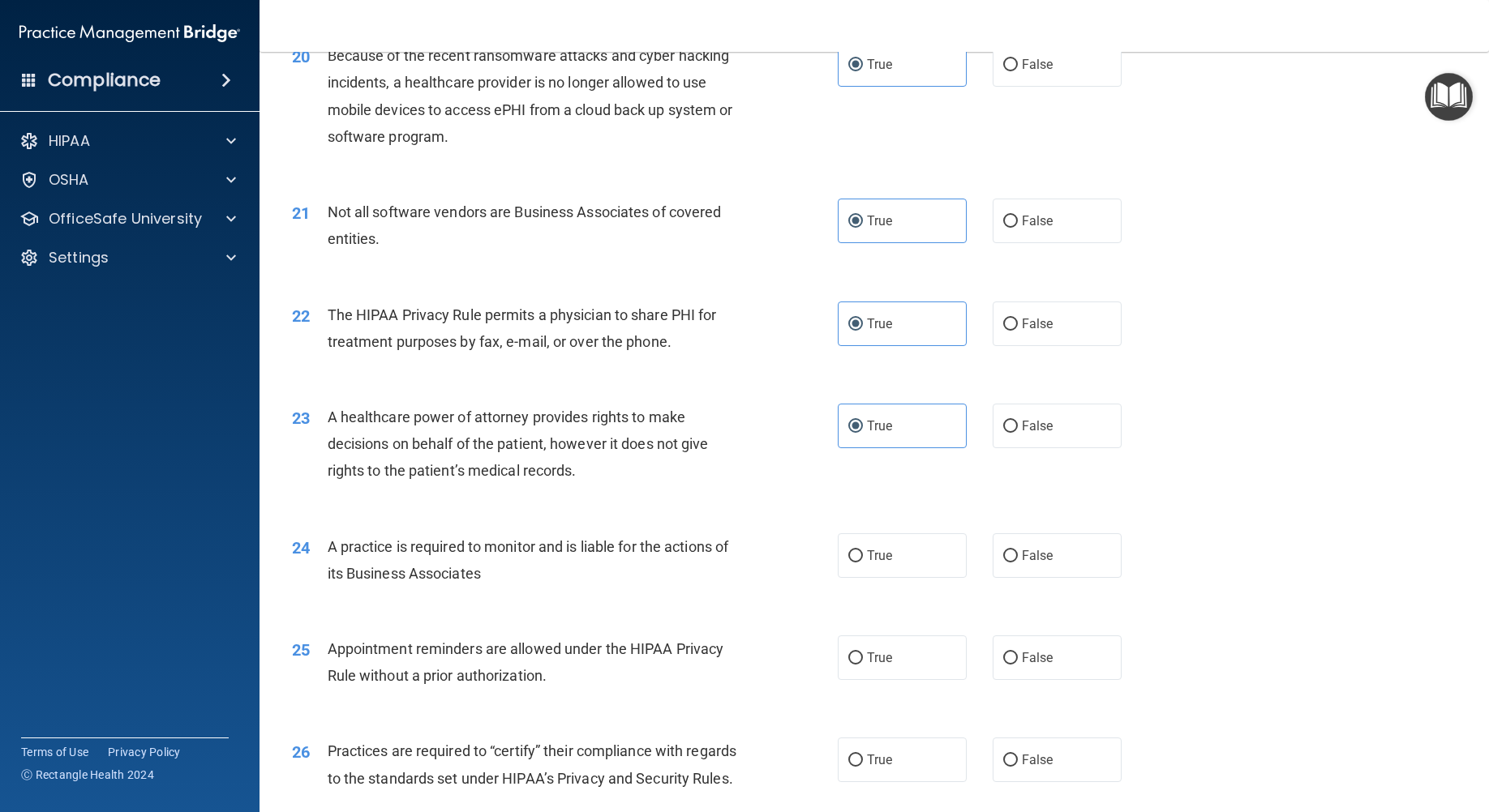
scroll to position [2512, 0]
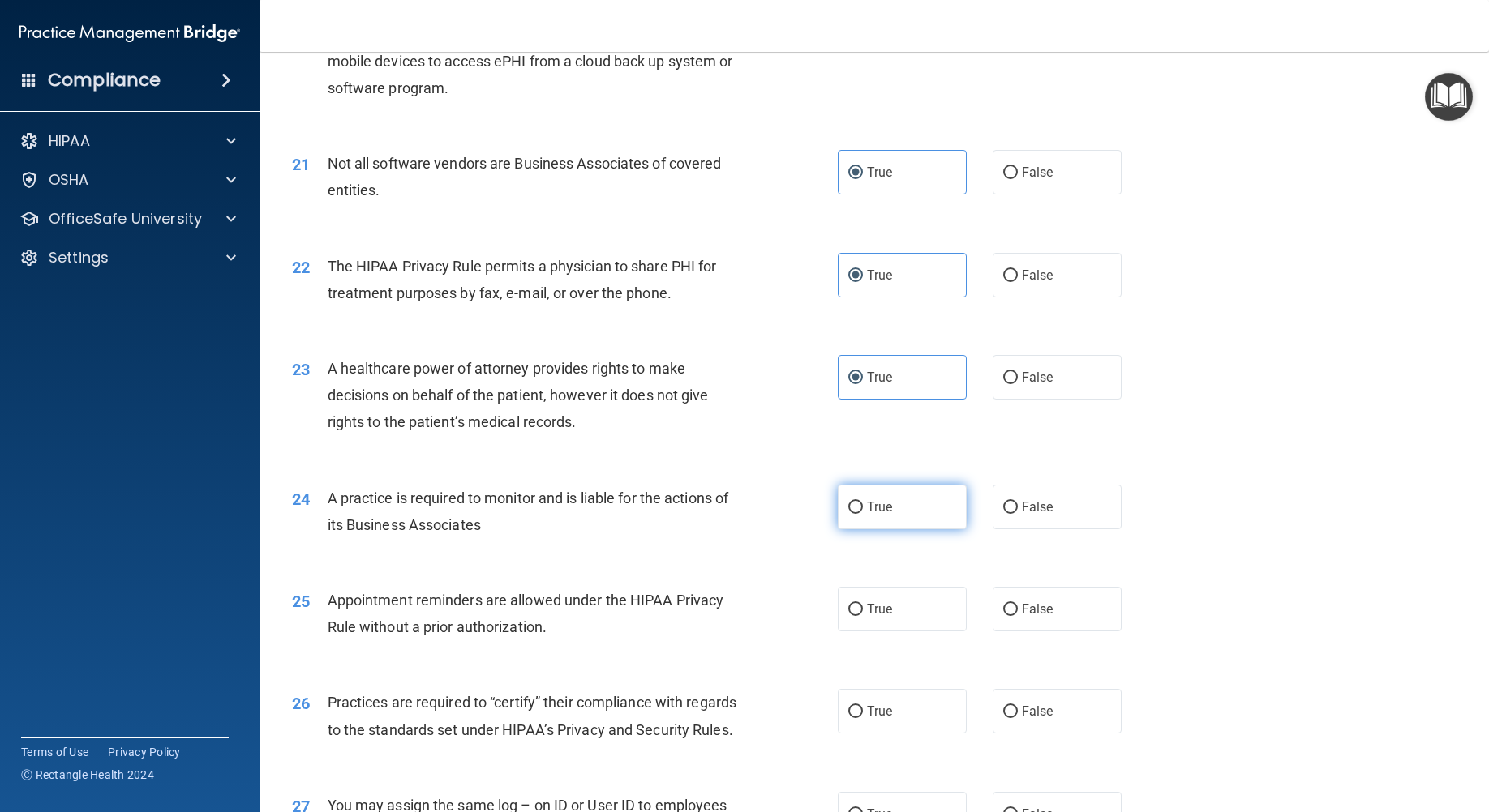
click at [867, 515] on span "True" at bounding box center [879, 507] width 25 height 15
click at [863, 514] on input "True" at bounding box center [854, 507] width 14 height 12
radio input "true"
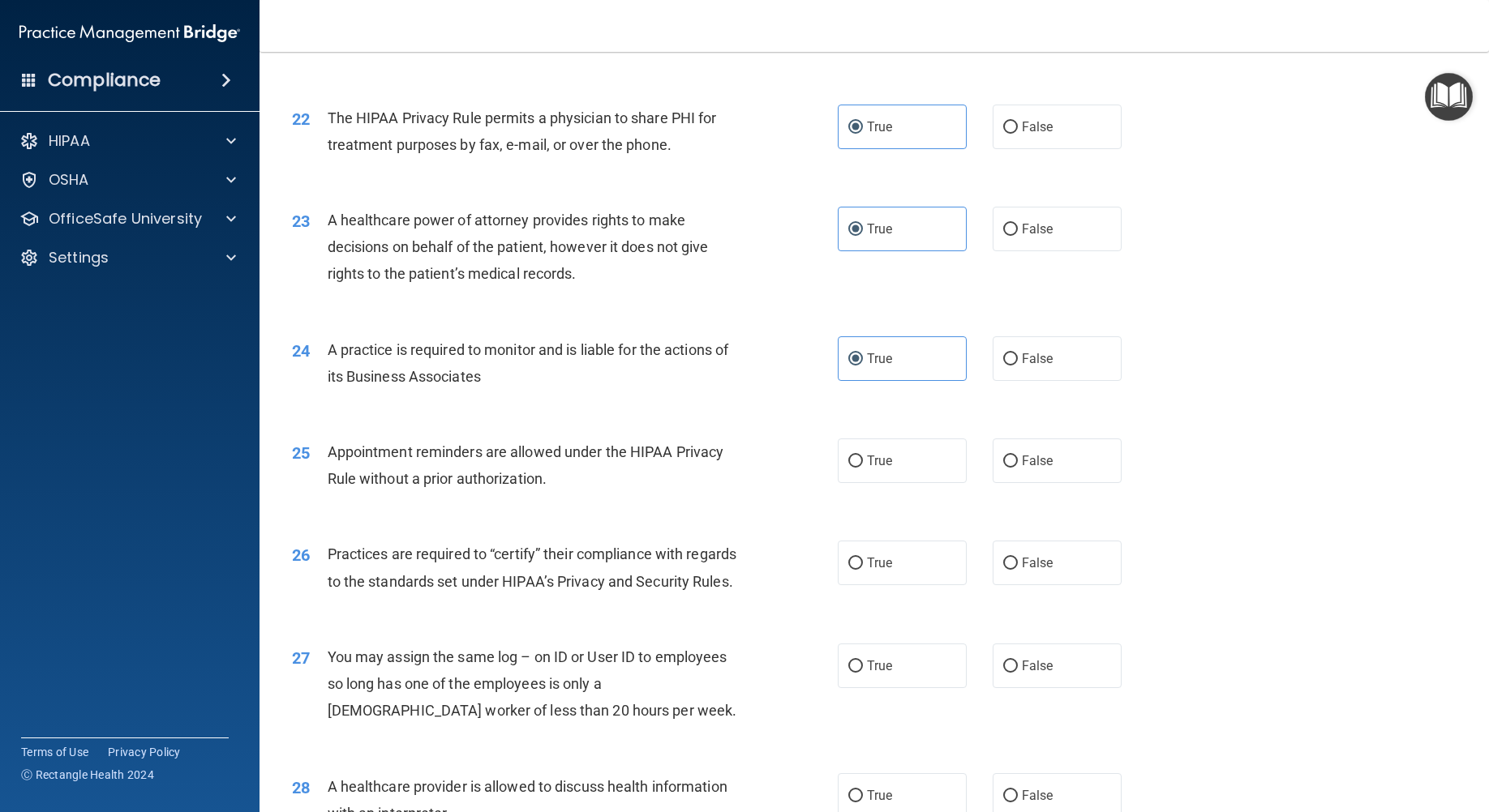
scroll to position [2674, 0]
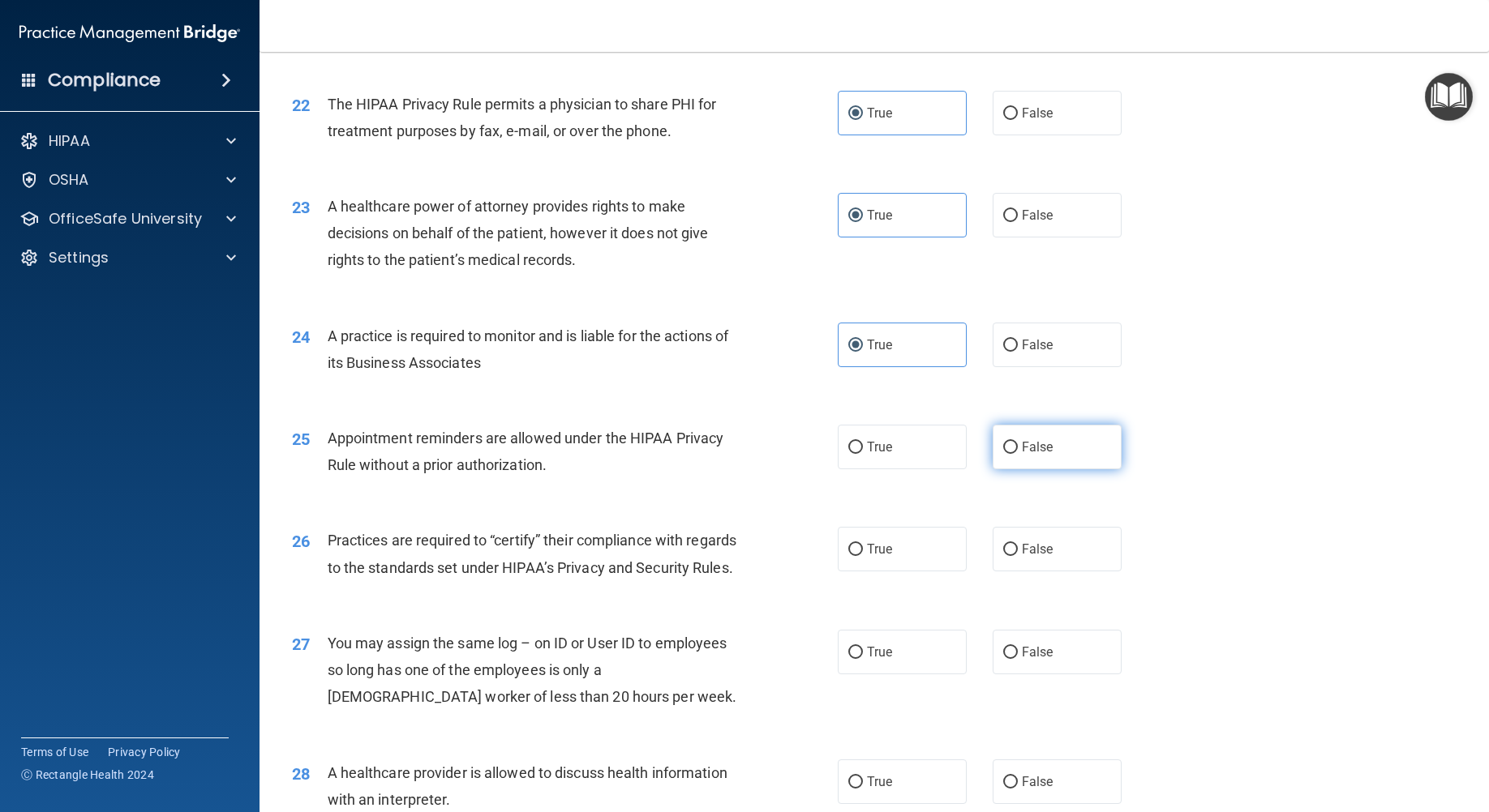
click at [1079, 469] on label "False" at bounding box center [1057, 446] width 129 height 45
click at [1018, 454] on input "False" at bounding box center [1009, 447] width 14 height 12
radio input "true"
click at [873, 572] on label "True" at bounding box center [902, 549] width 129 height 45
click at [863, 556] on input "True" at bounding box center [854, 550] width 14 height 12
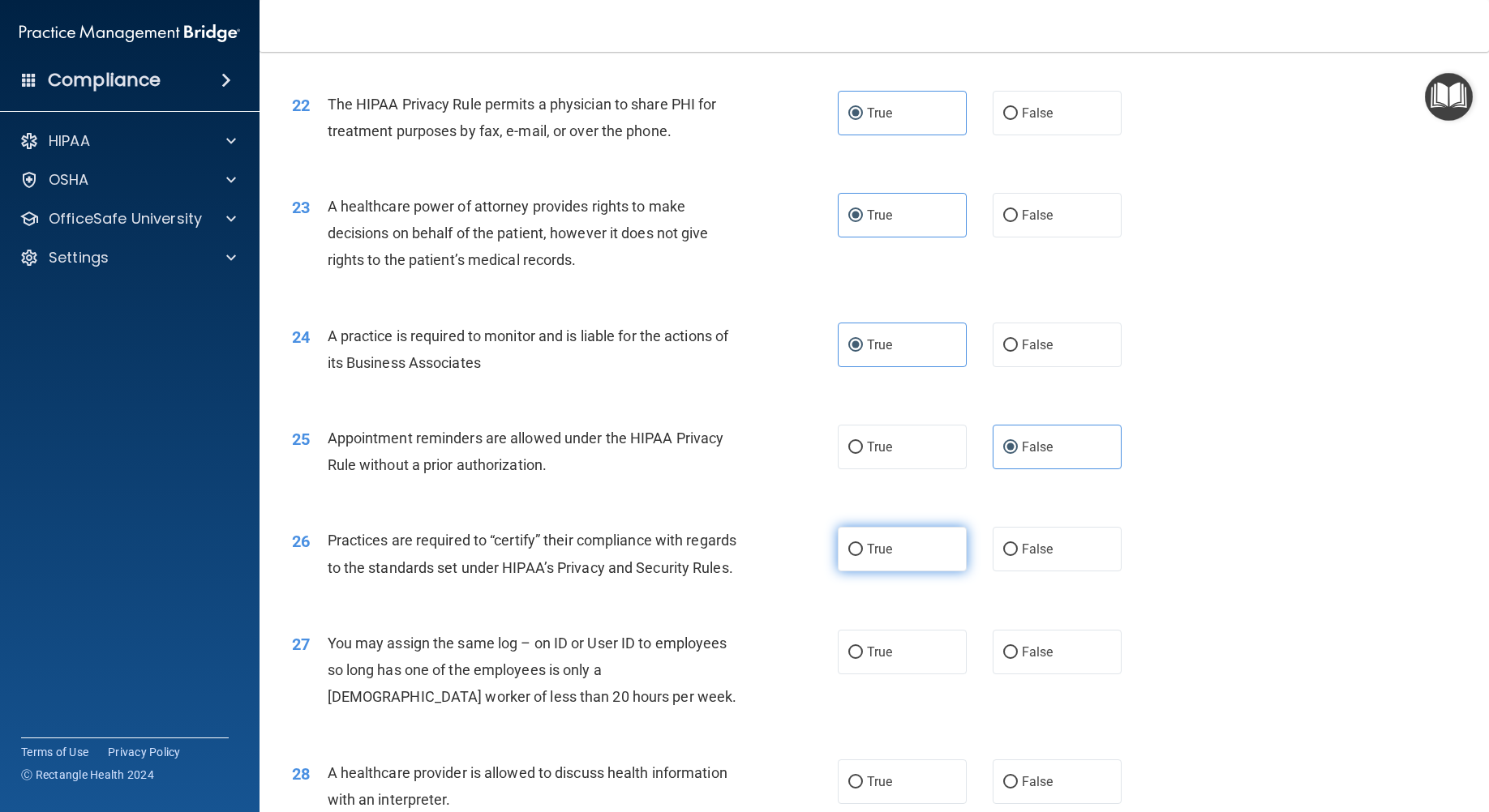
radio input "true"
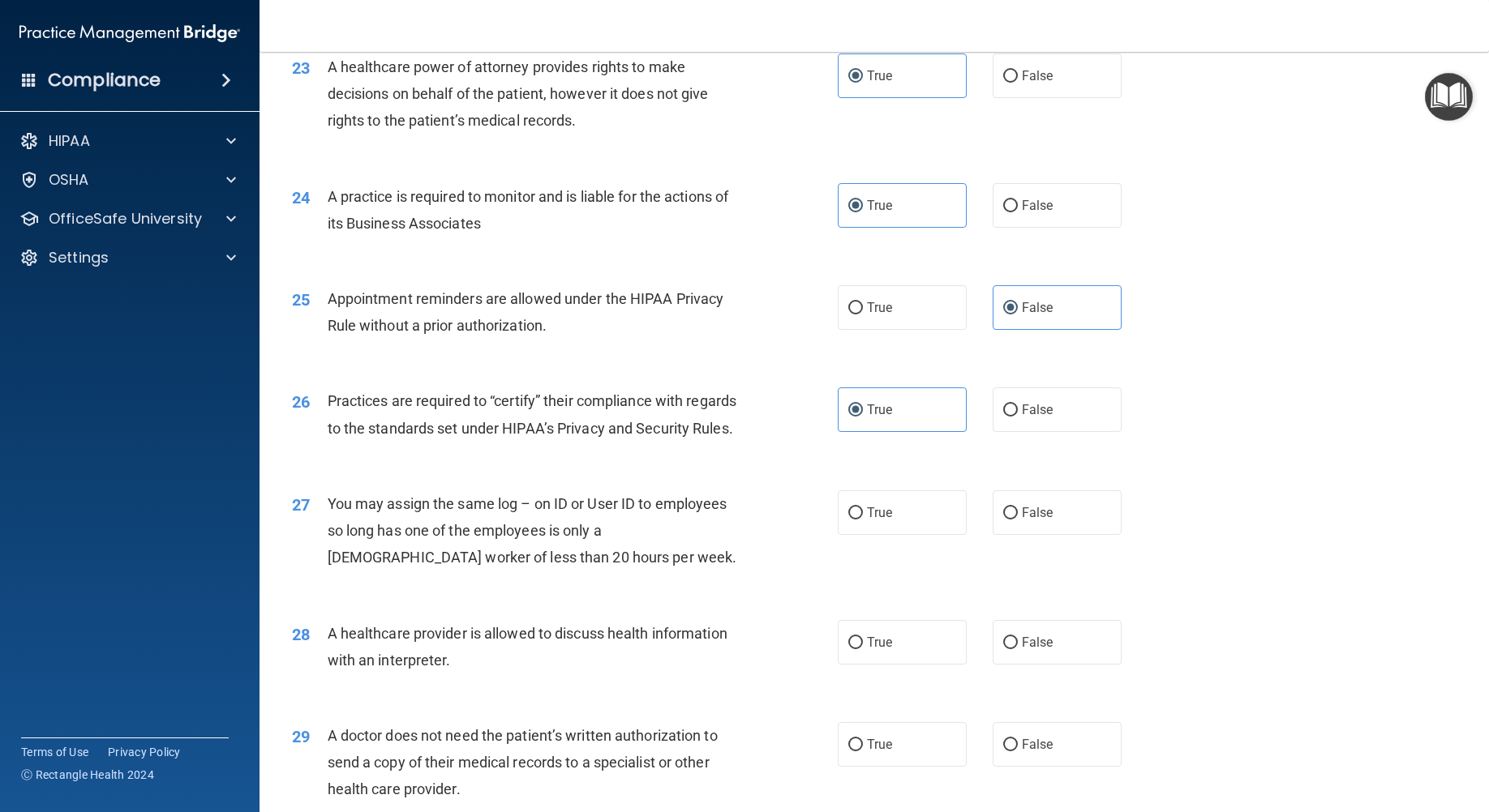
scroll to position [2918, 0]
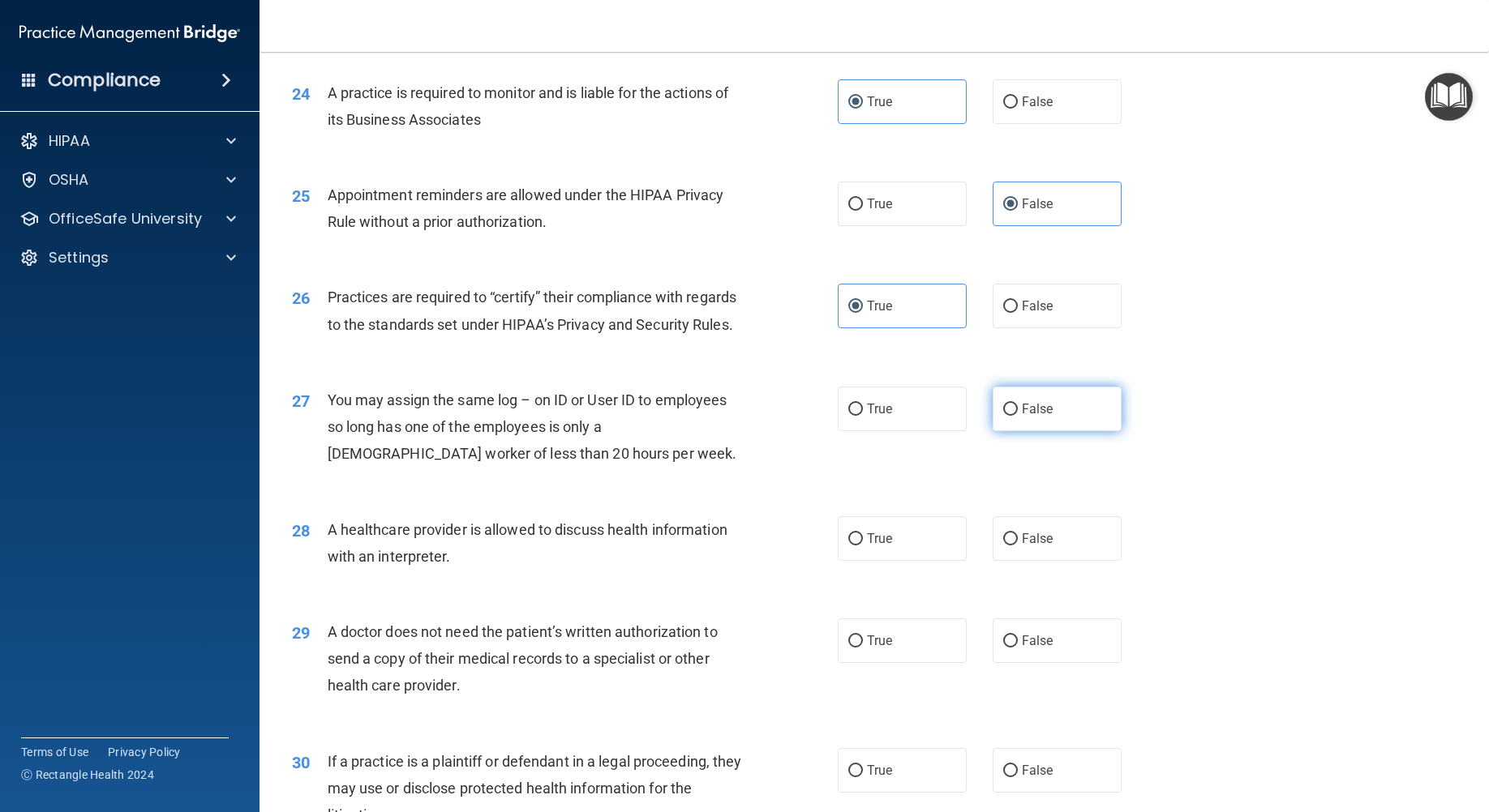
click at [1021, 417] on span "False" at bounding box center [1037, 408] width 31 height 15
click at [1018, 416] on input "False" at bounding box center [1009, 409] width 14 height 12
radio input "true"
click at [867, 546] on span "True" at bounding box center [879, 538] width 25 height 15
click at [863, 545] on input "True" at bounding box center [854, 538] width 14 height 12
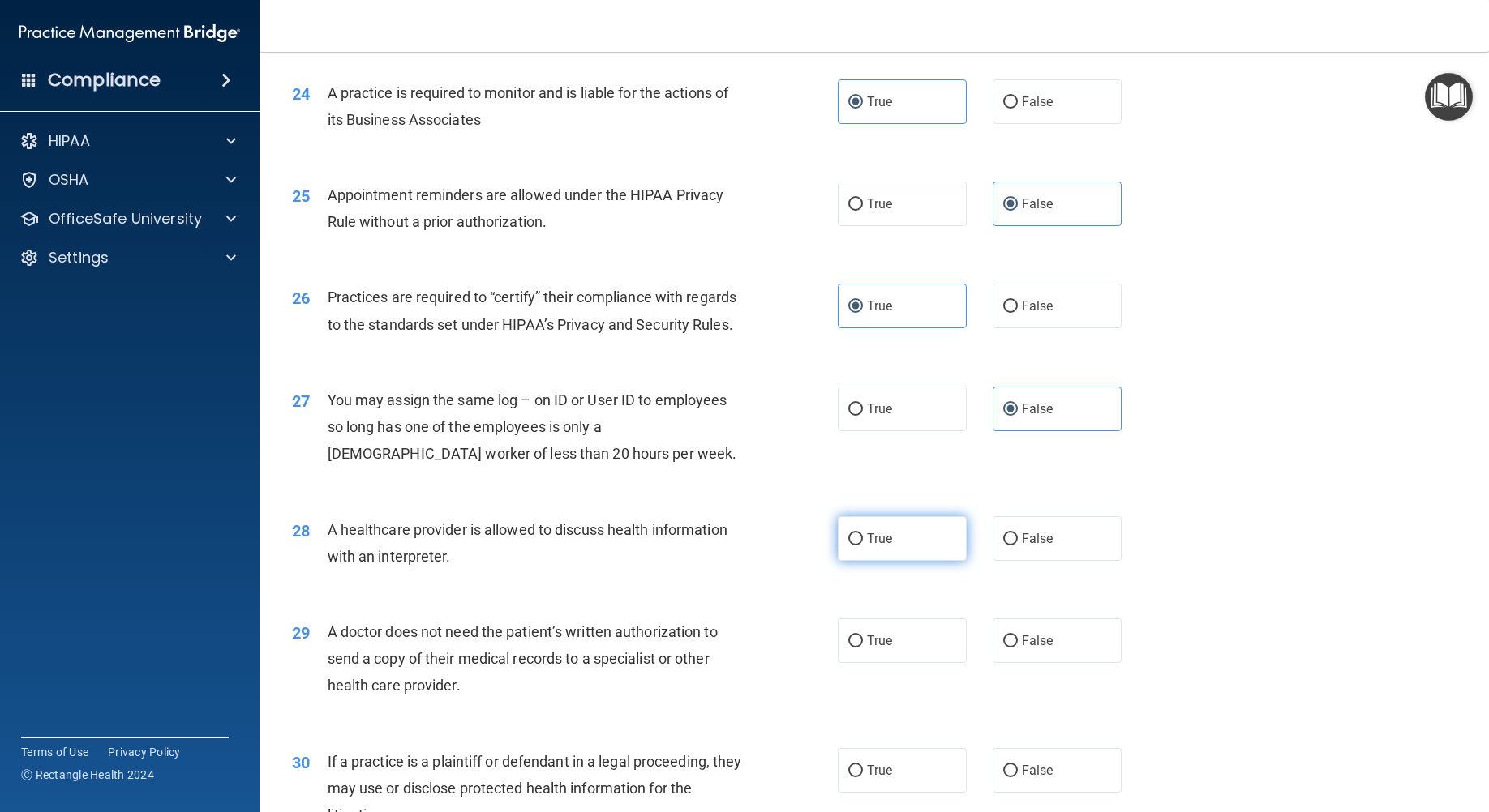
radio input "true"
click at [1002, 648] on input "False" at bounding box center [1009, 641] width 14 height 12
radio input "true"
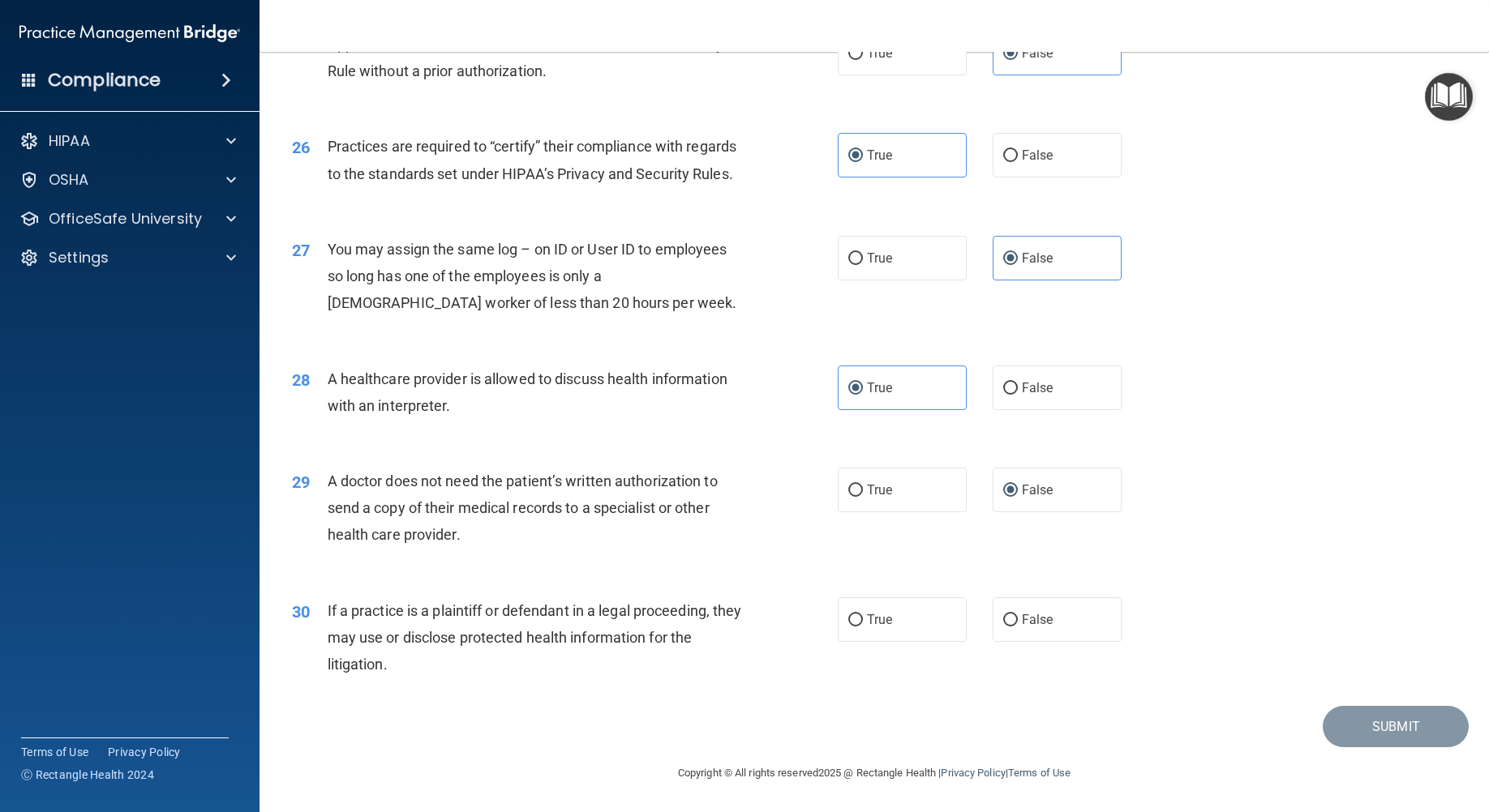
scroll to position [3149, 0]
click at [870, 631] on label "True" at bounding box center [902, 619] width 129 height 45
click at [863, 627] on input "True" at bounding box center [854, 620] width 14 height 12
radio input "true"
click at [1334, 738] on button "Submit" at bounding box center [1396, 727] width 146 height 42
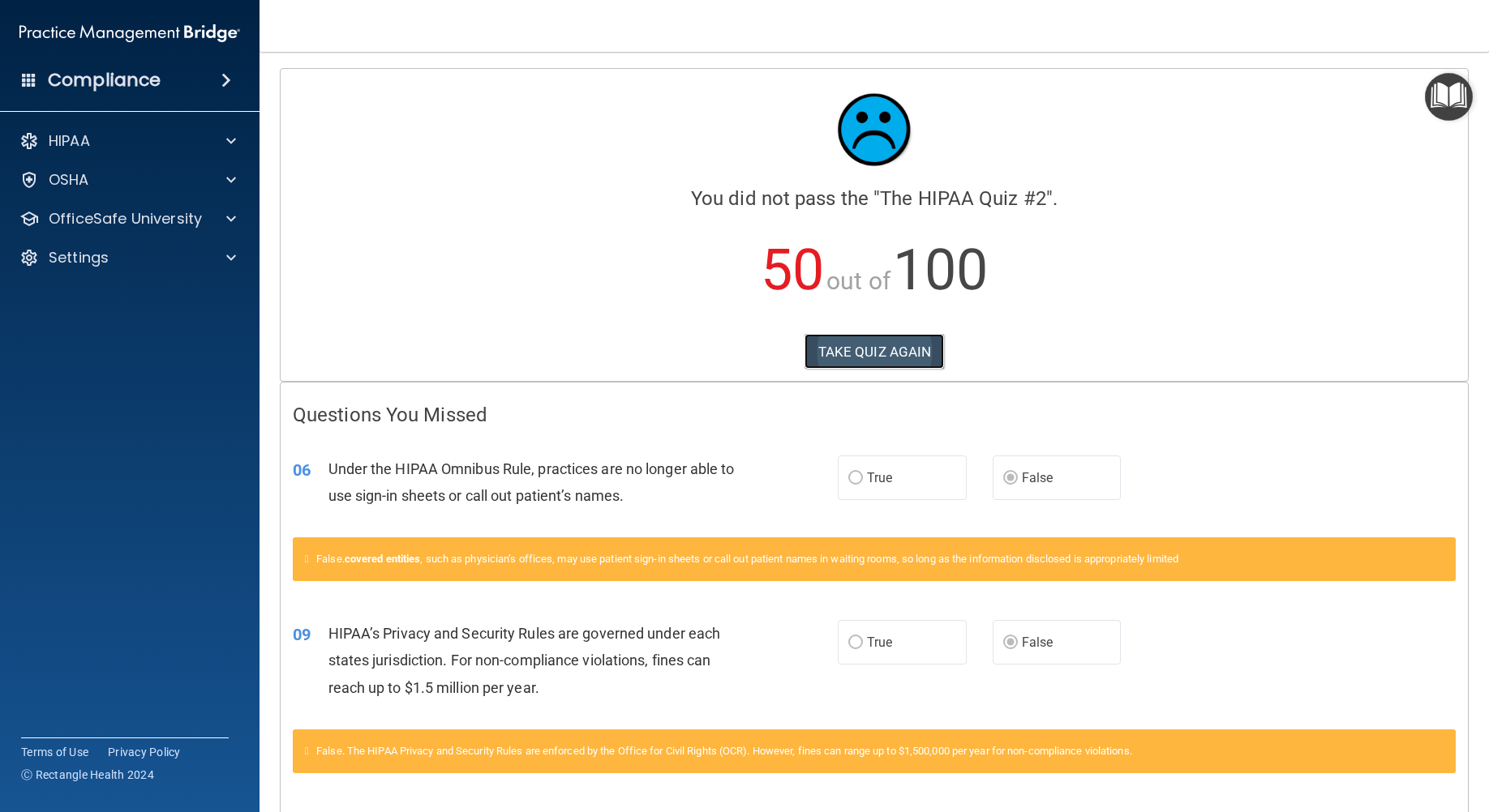
click at [897, 345] on button "TAKE QUIZ AGAIN" at bounding box center [874, 352] width 141 height 36
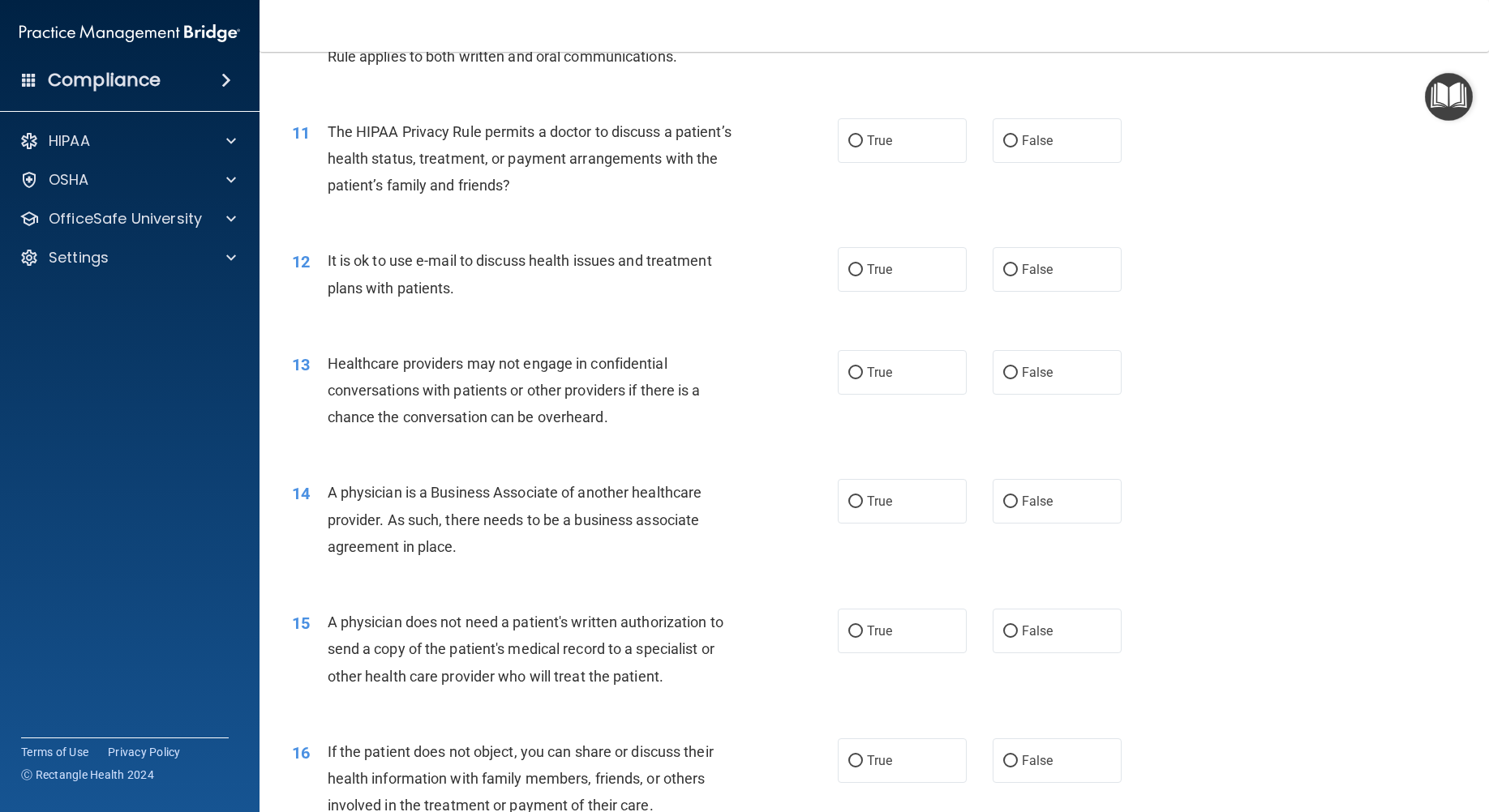
scroll to position [1124, 0]
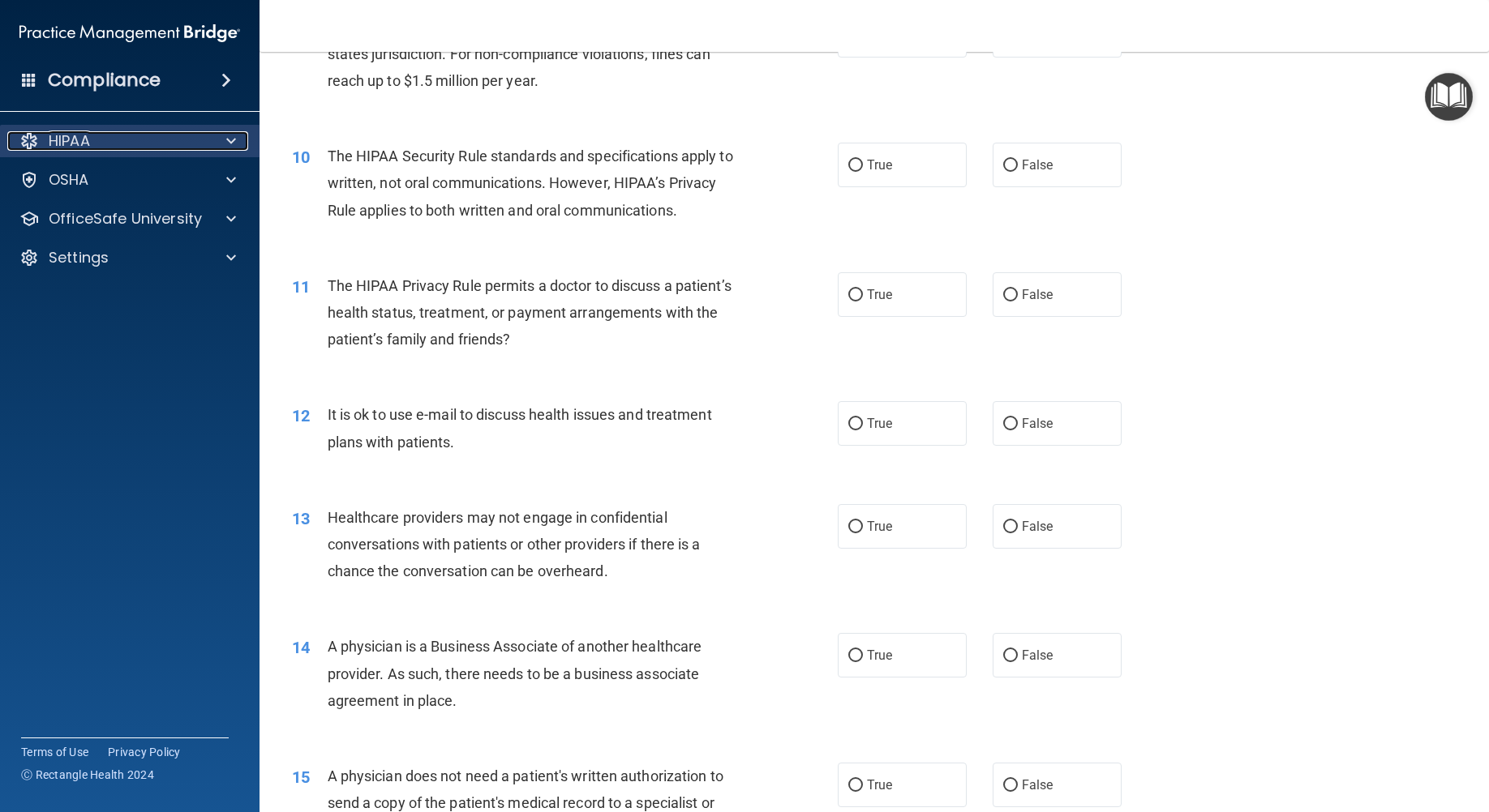
click at [223, 139] on div at bounding box center [228, 141] width 41 height 19
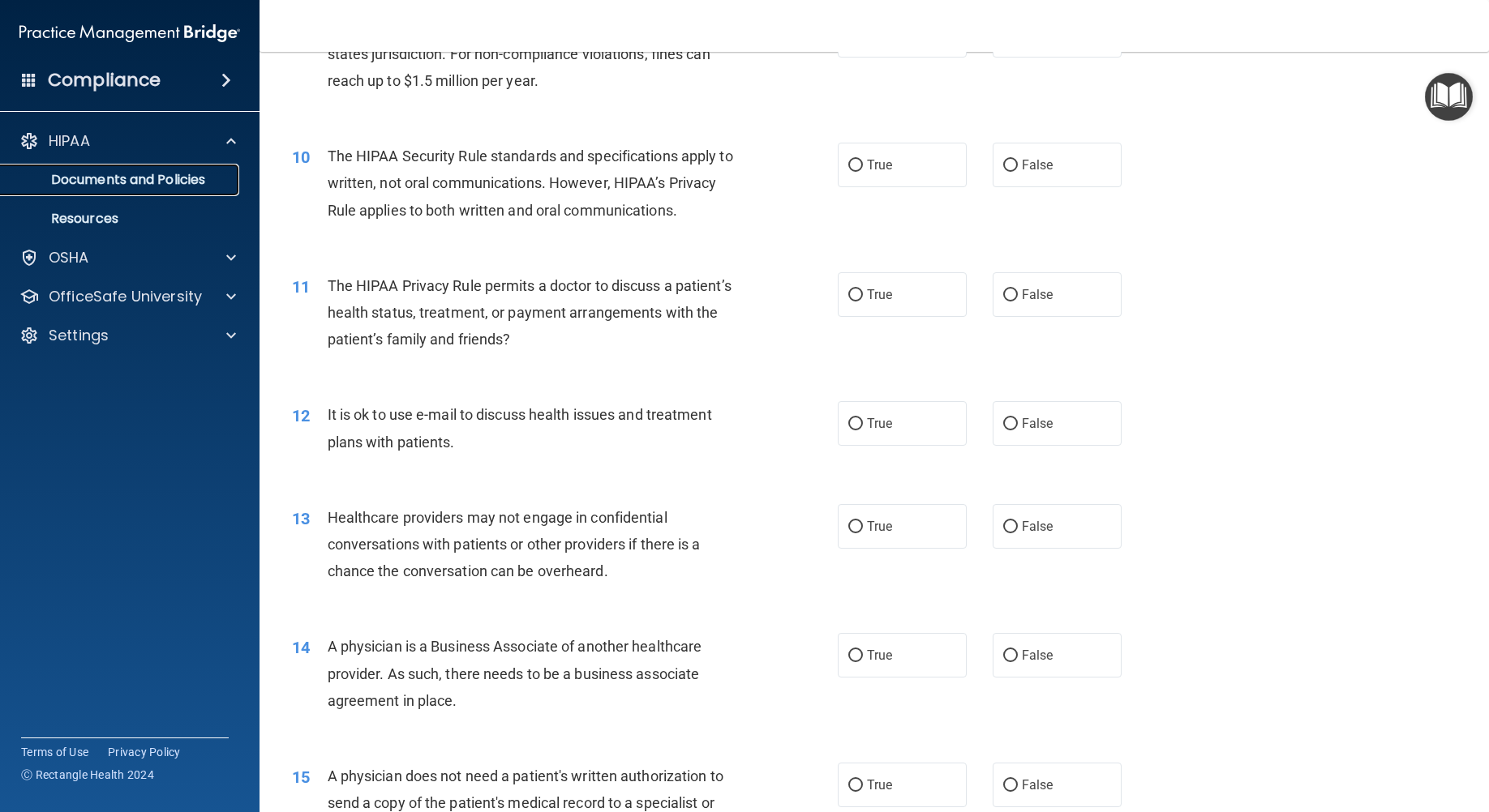
click at [219, 187] on p "Documents and Policies" at bounding box center [121, 179] width 221 height 16
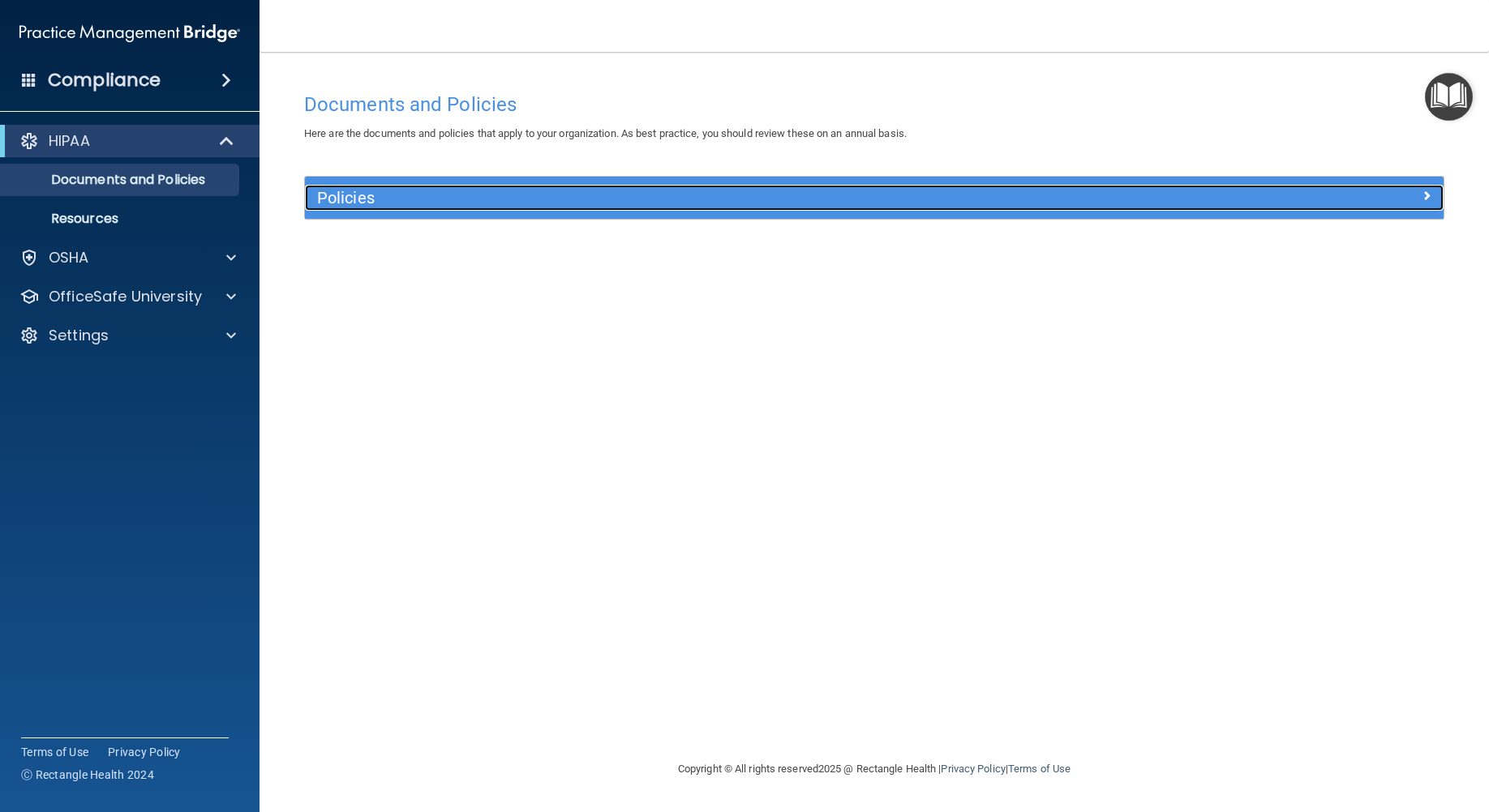
click at [1428, 198] on span at bounding box center [1426, 195] width 10 height 19
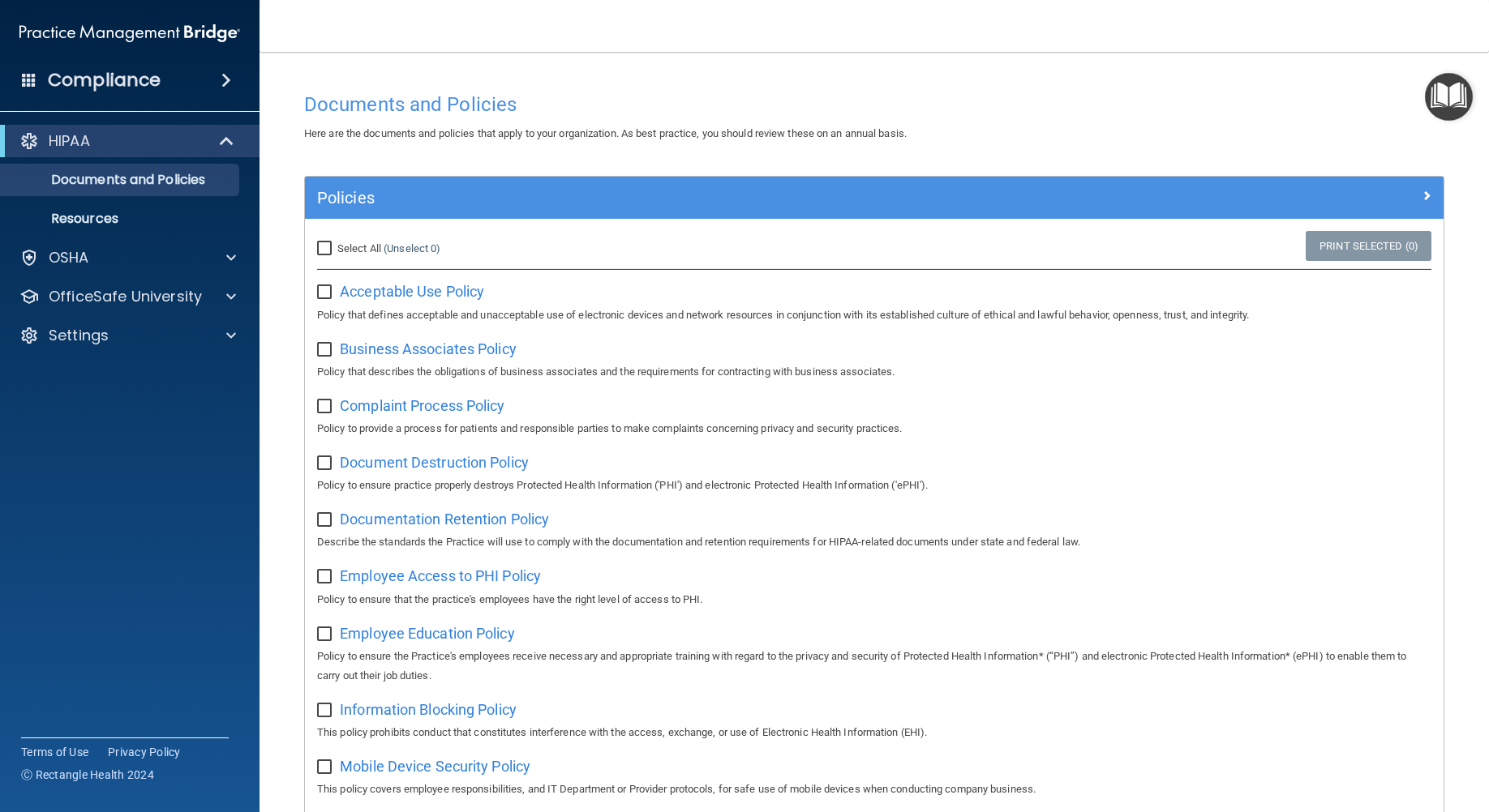
click at [322, 246] on input "Select All (Unselect 0) Unselect All" at bounding box center [327, 249] width 19 height 13
checkbox input "true"
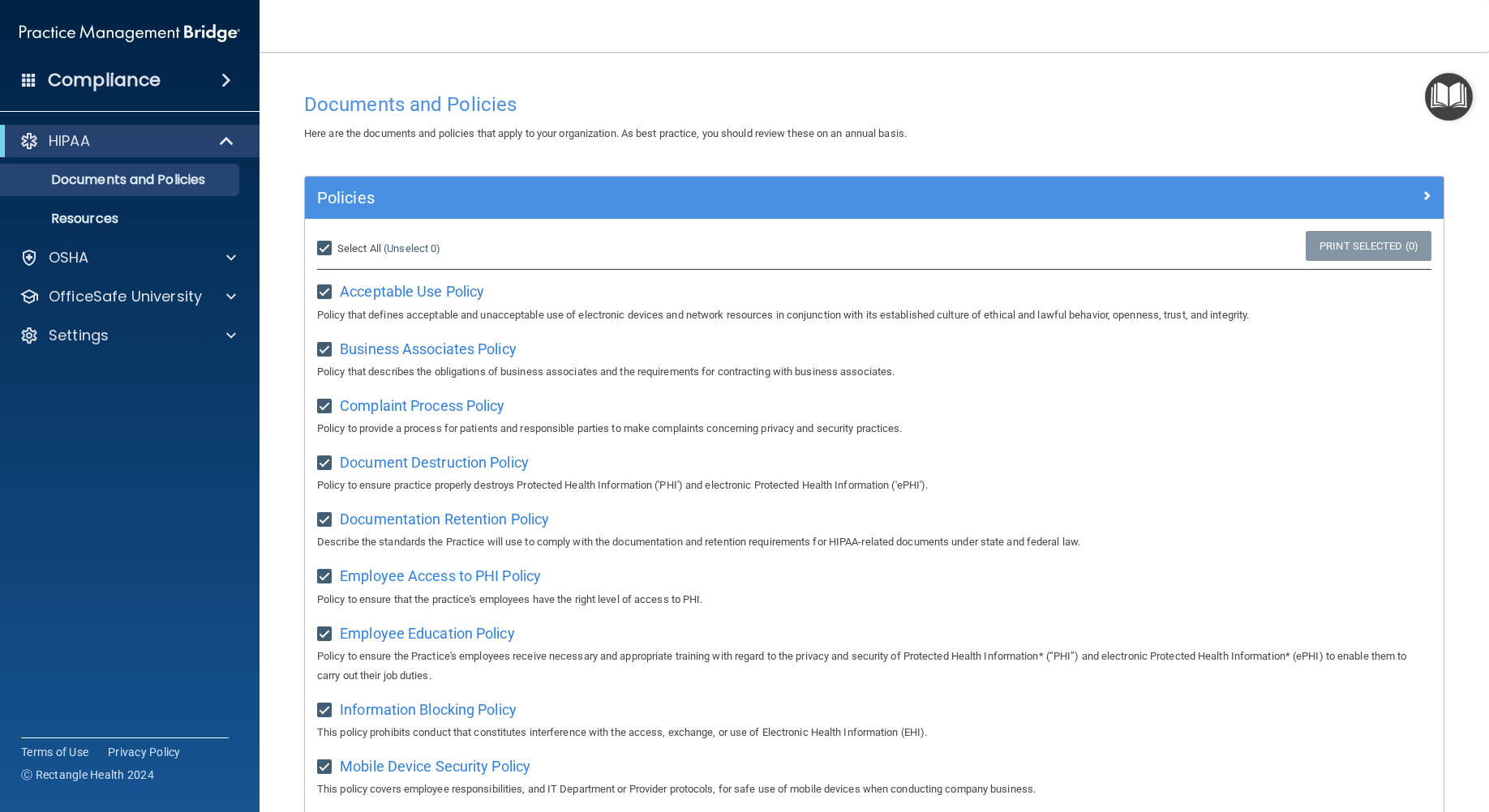
checkbox input "true"
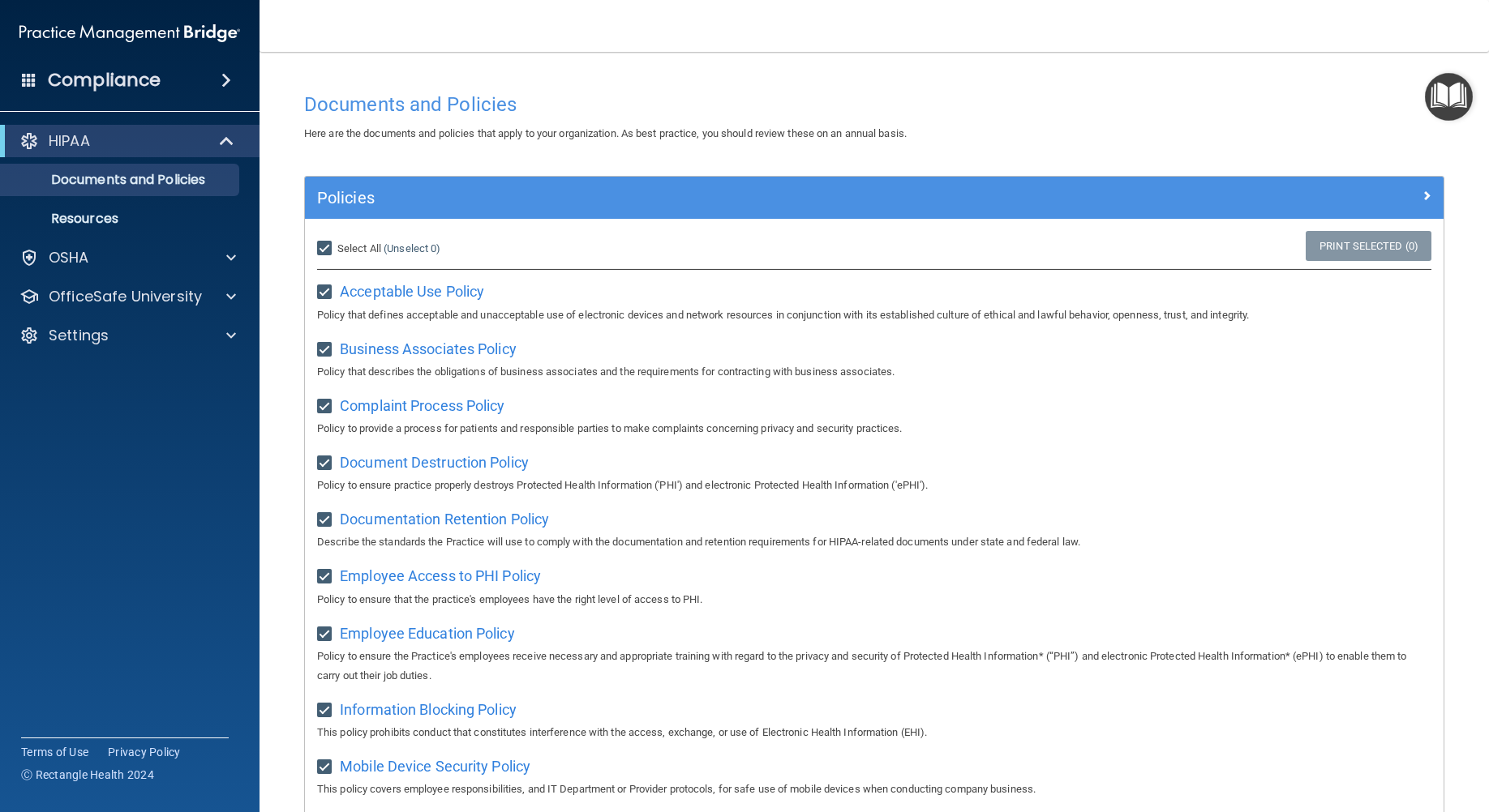
checkbox input "true"
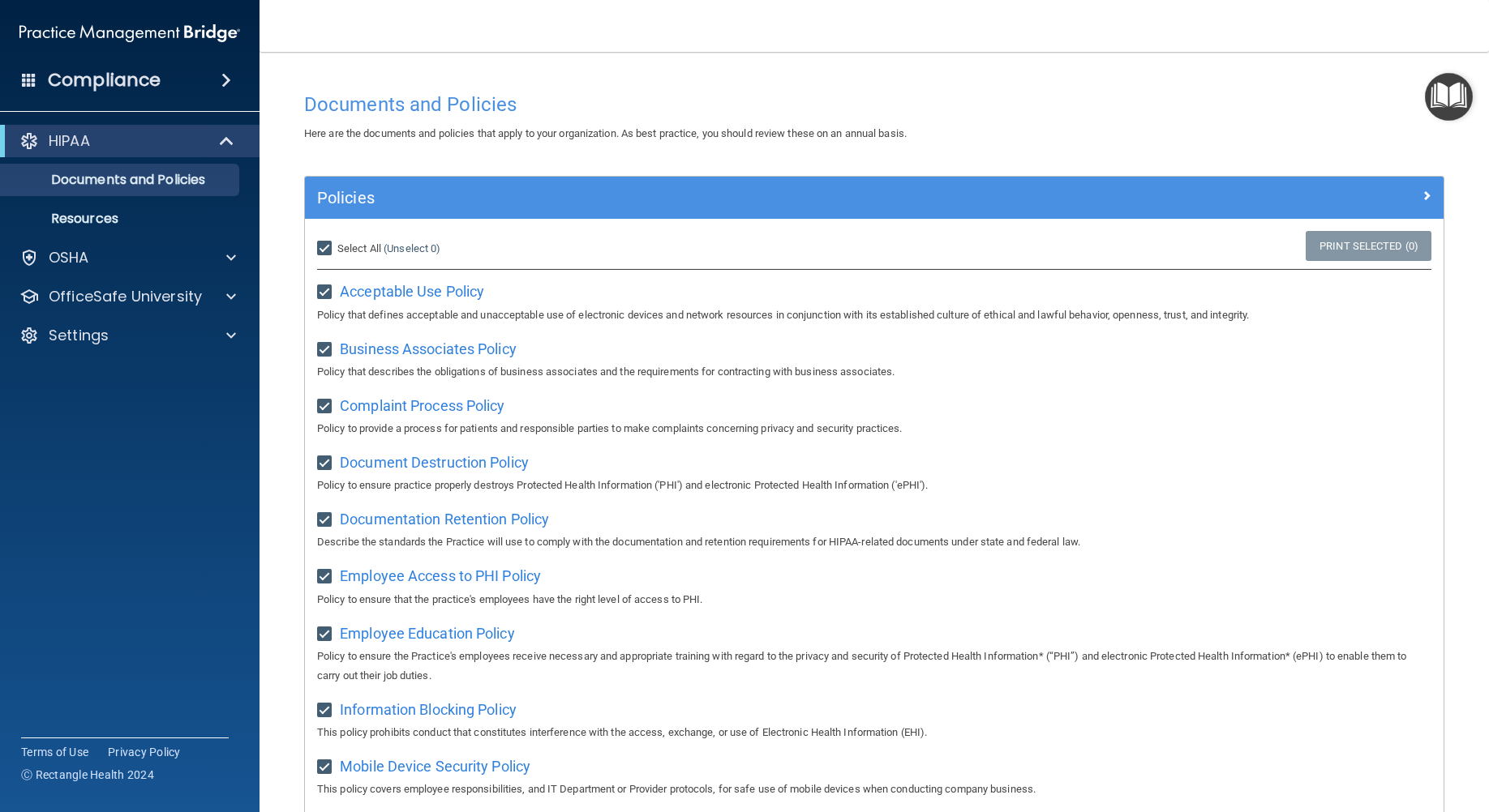
checkbox input "true"
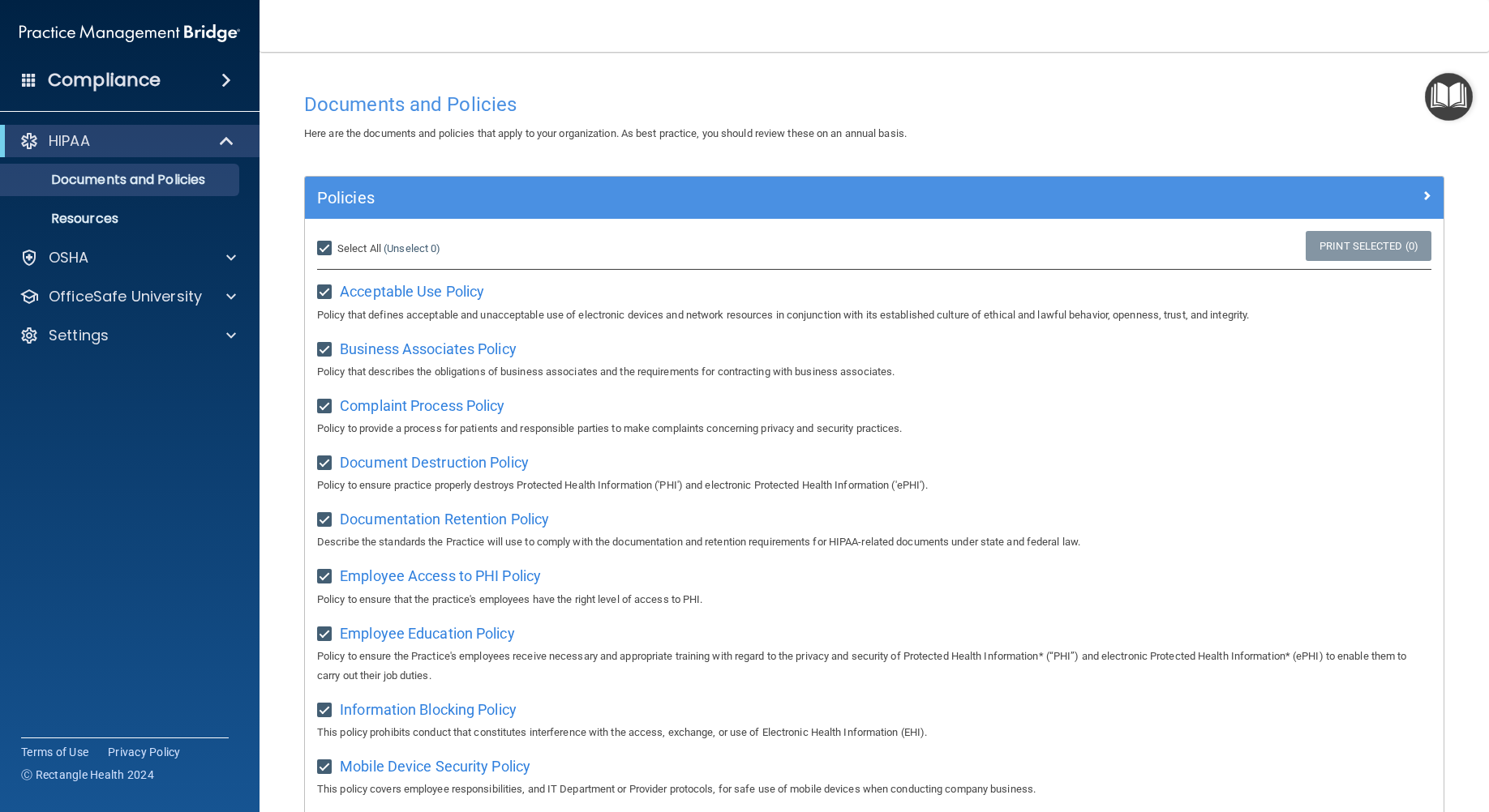
checkbox input "true"
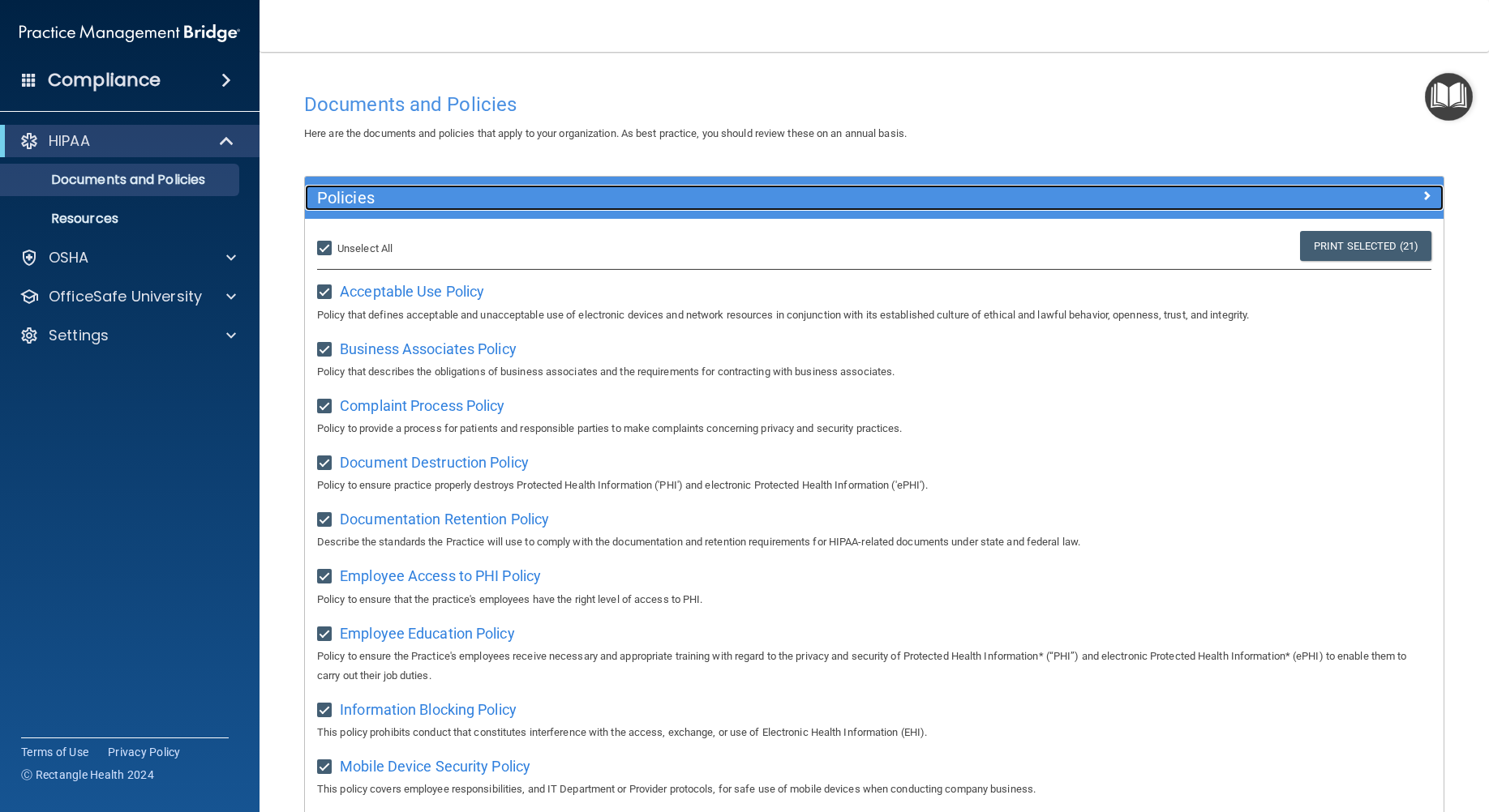
click at [1422, 201] on span at bounding box center [1426, 195] width 10 height 19
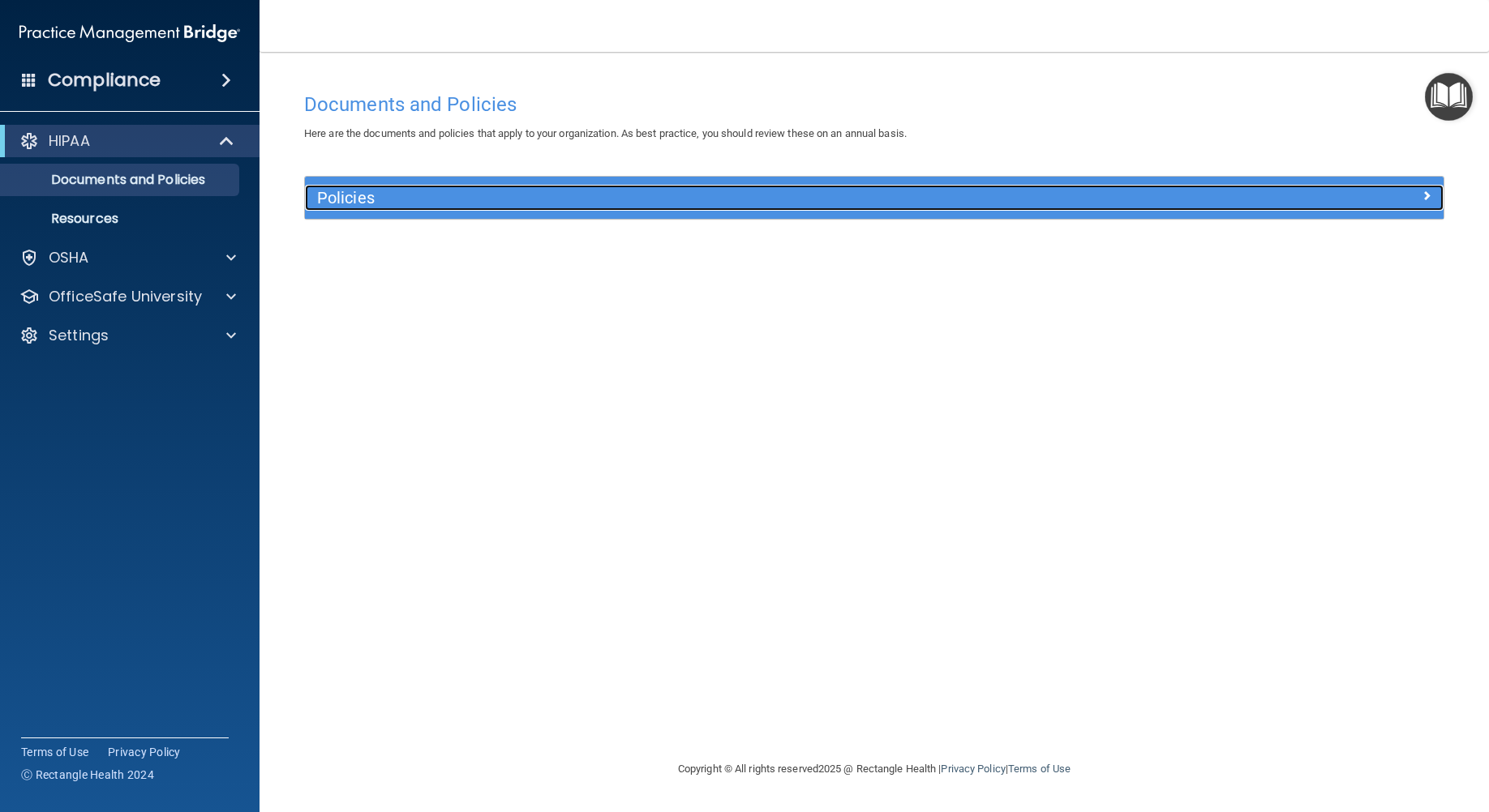
click at [1425, 186] on span at bounding box center [1426, 195] width 10 height 19
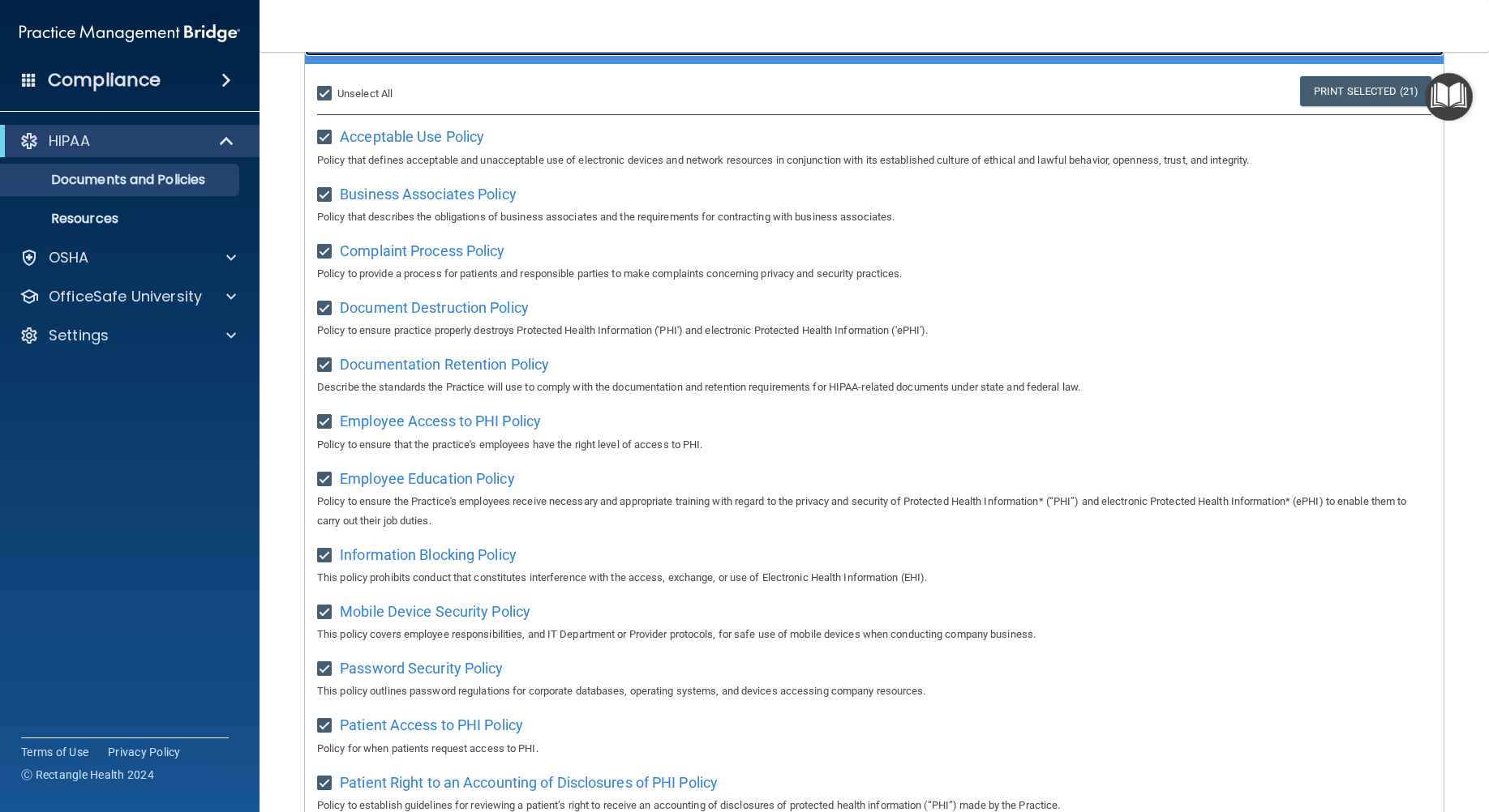
scroll to position [162, 0]
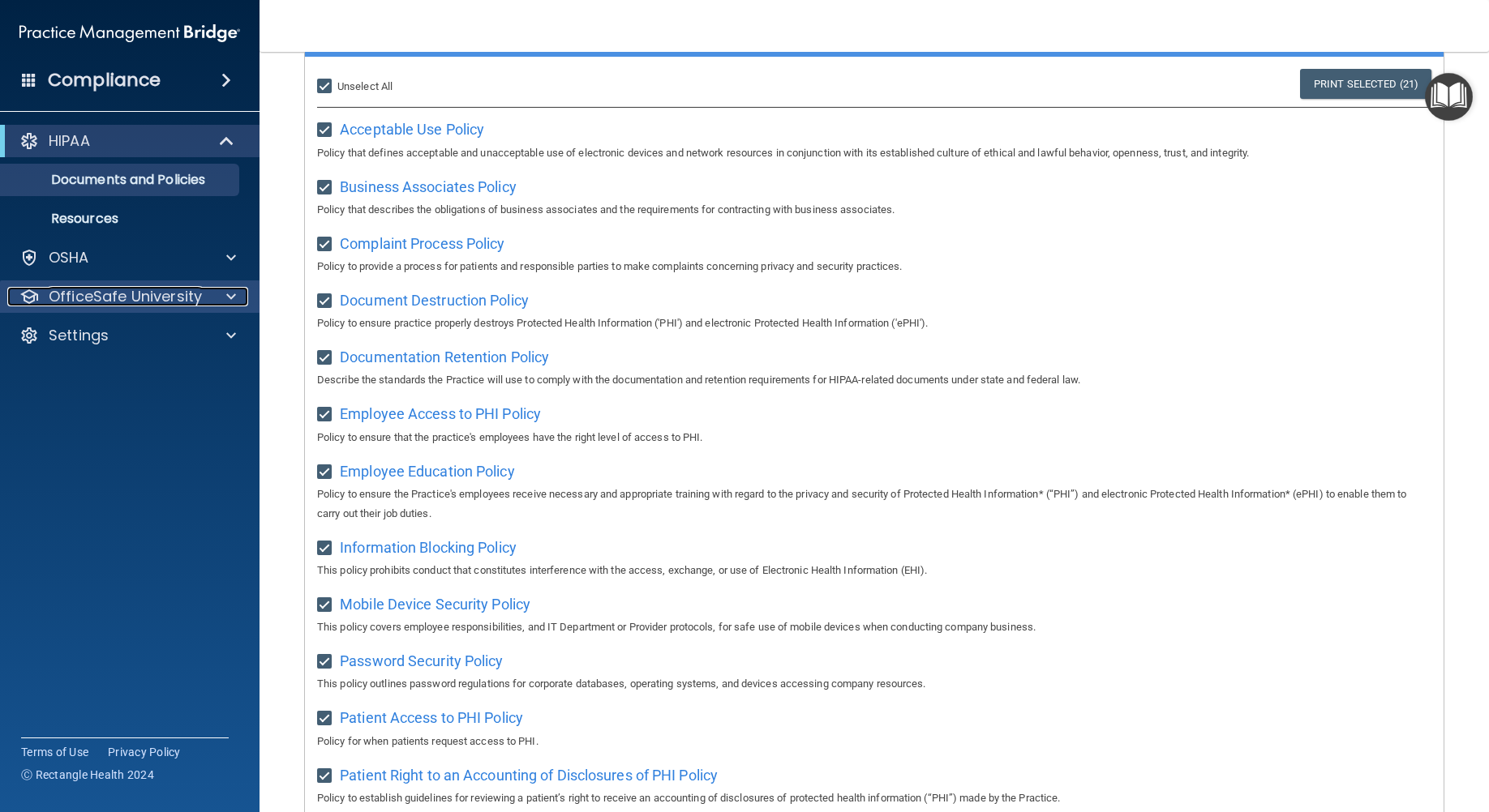
click at [242, 291] on div at bounding box center [228, 296] width 41 height 19
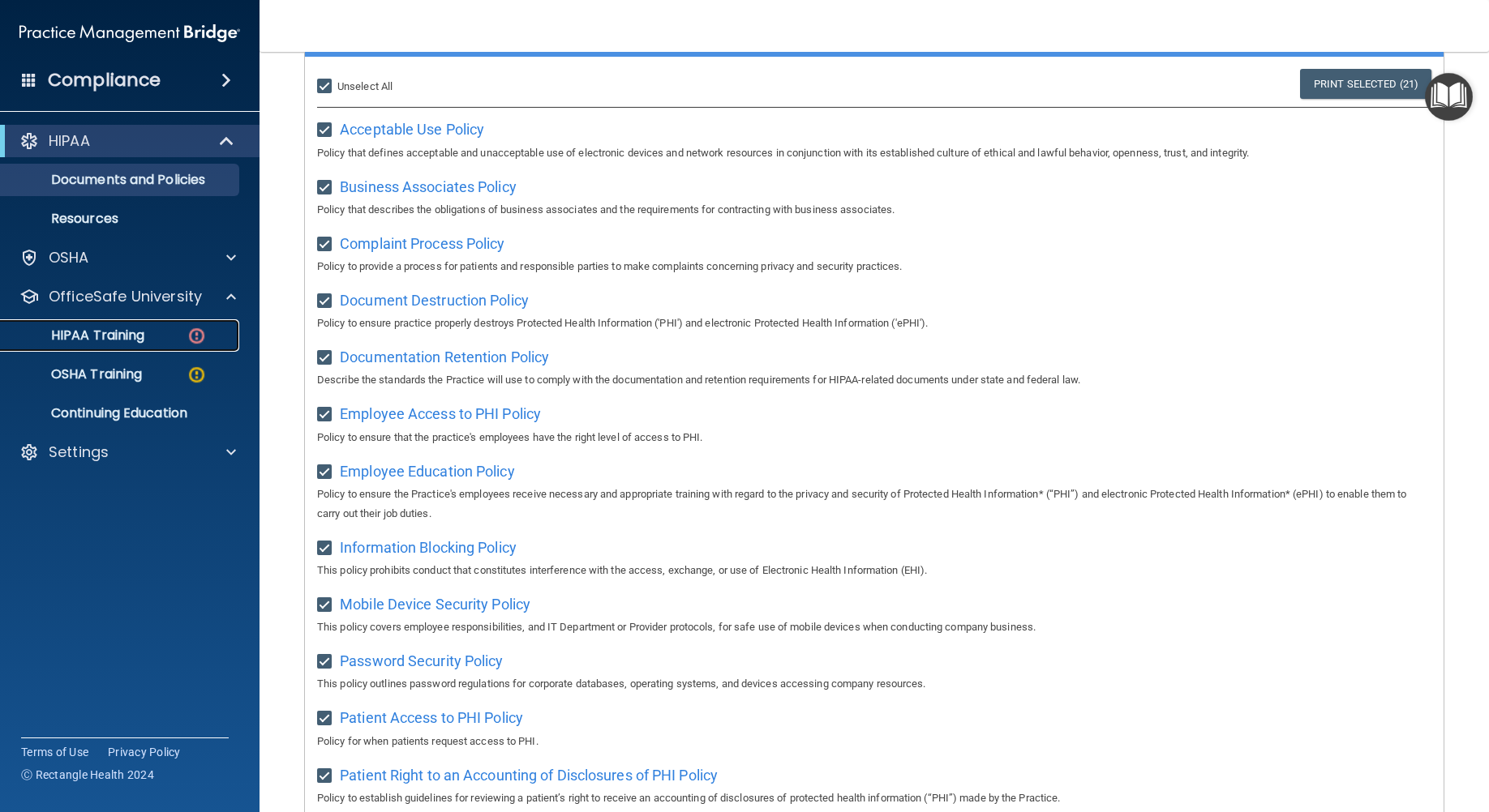
click at [213, 331] on div "HIPAA Training" at bounding box center [121, 335] width 221 height 16
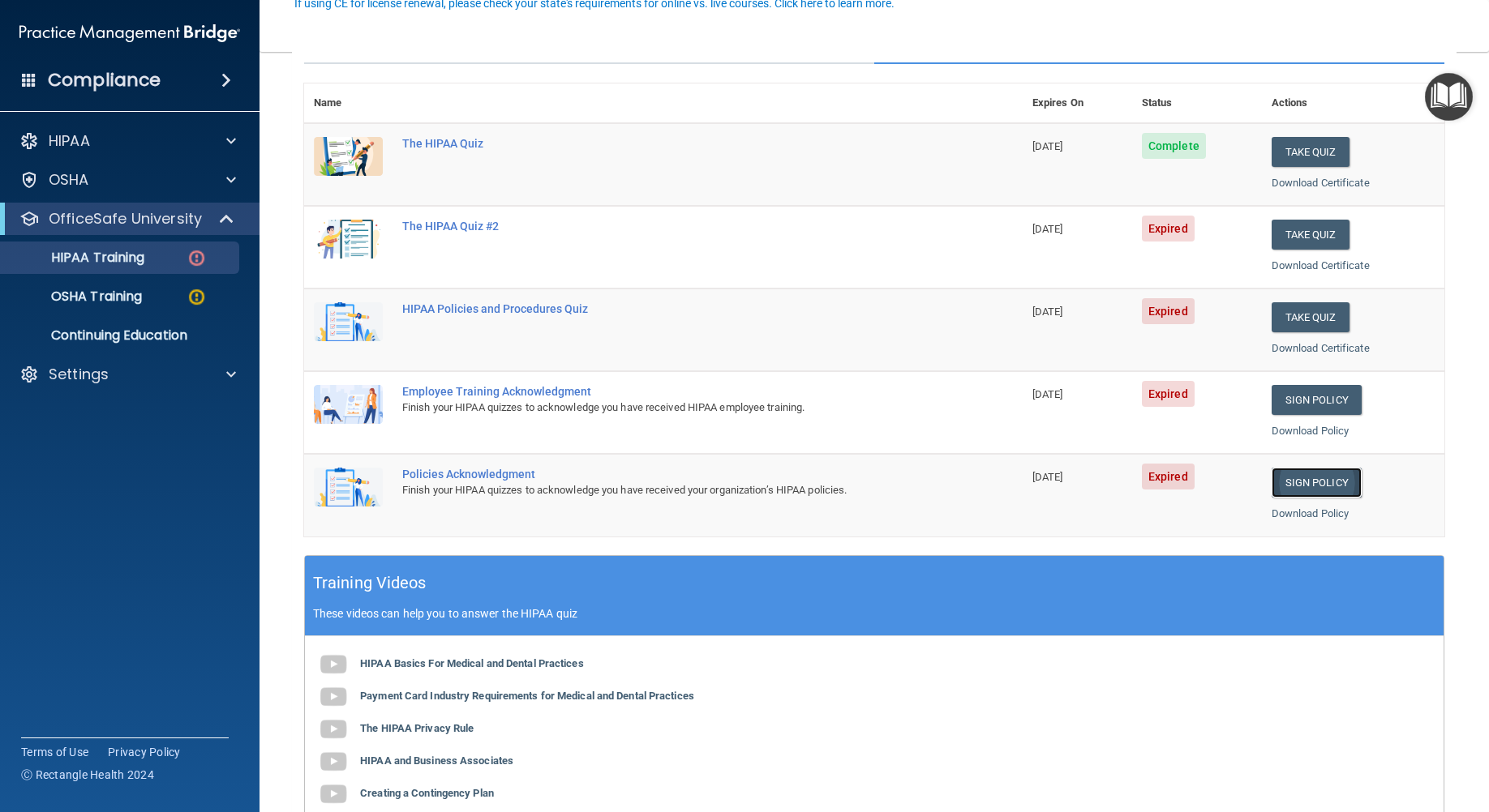
click at [1325, 484] on link "Sign Policy" at bounding box center [1316, 482] width 90 height 30
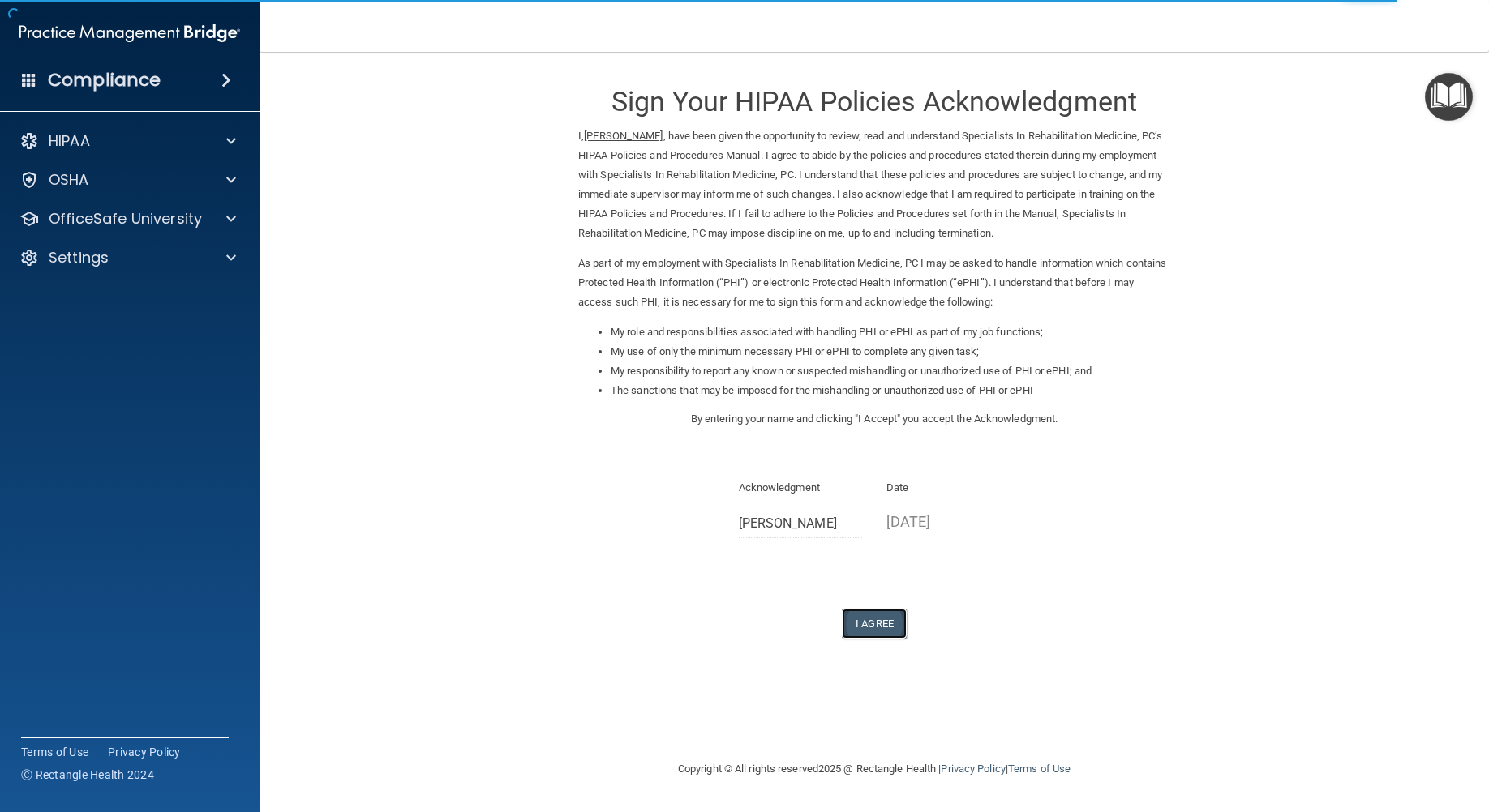
click at [862, 613] on button "I Agree" at bounding box center [874, 624] width 65 height 30
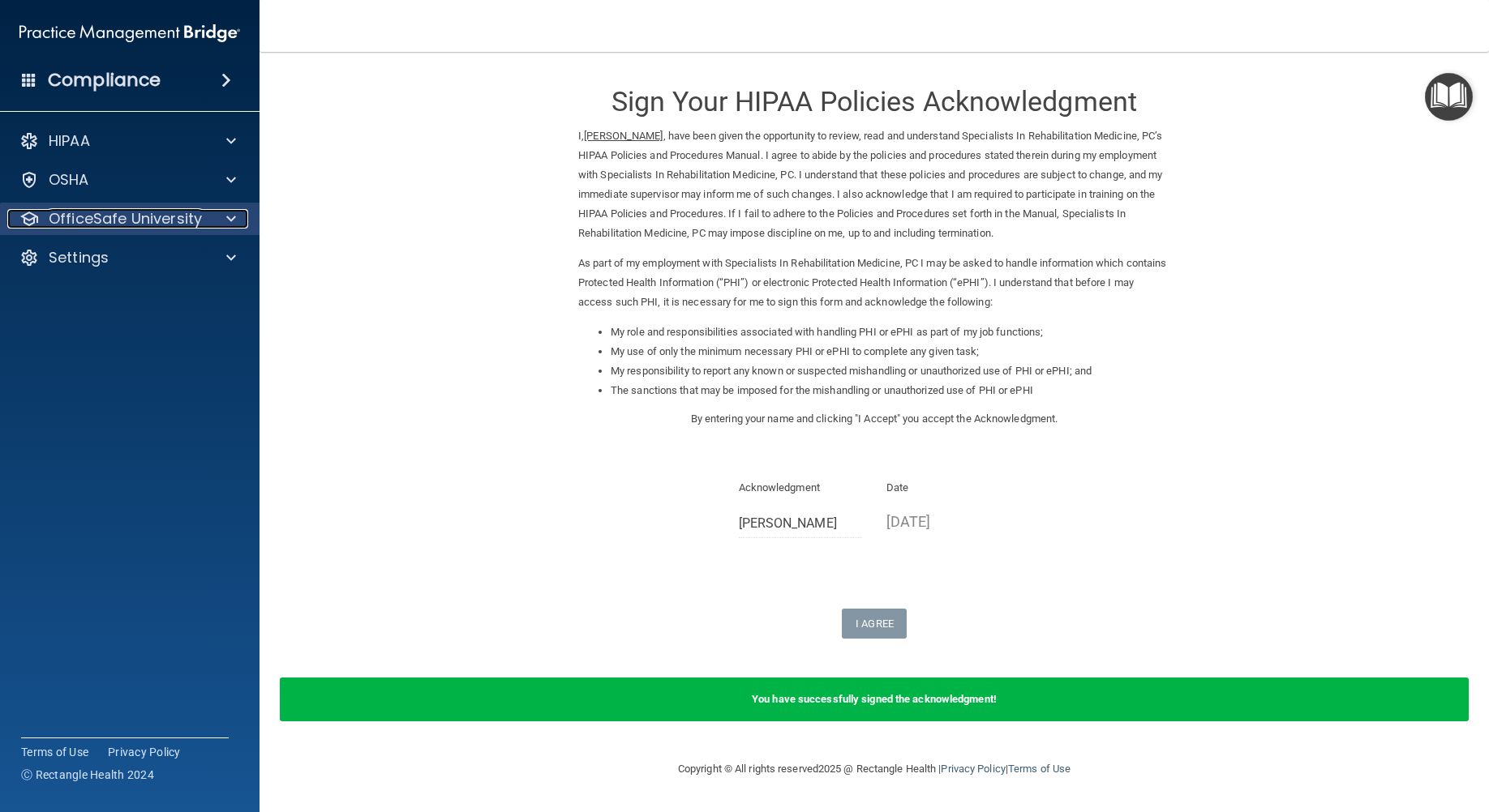
click at [228, 223] on span at bounding box center [231, 218] width 10 height 19
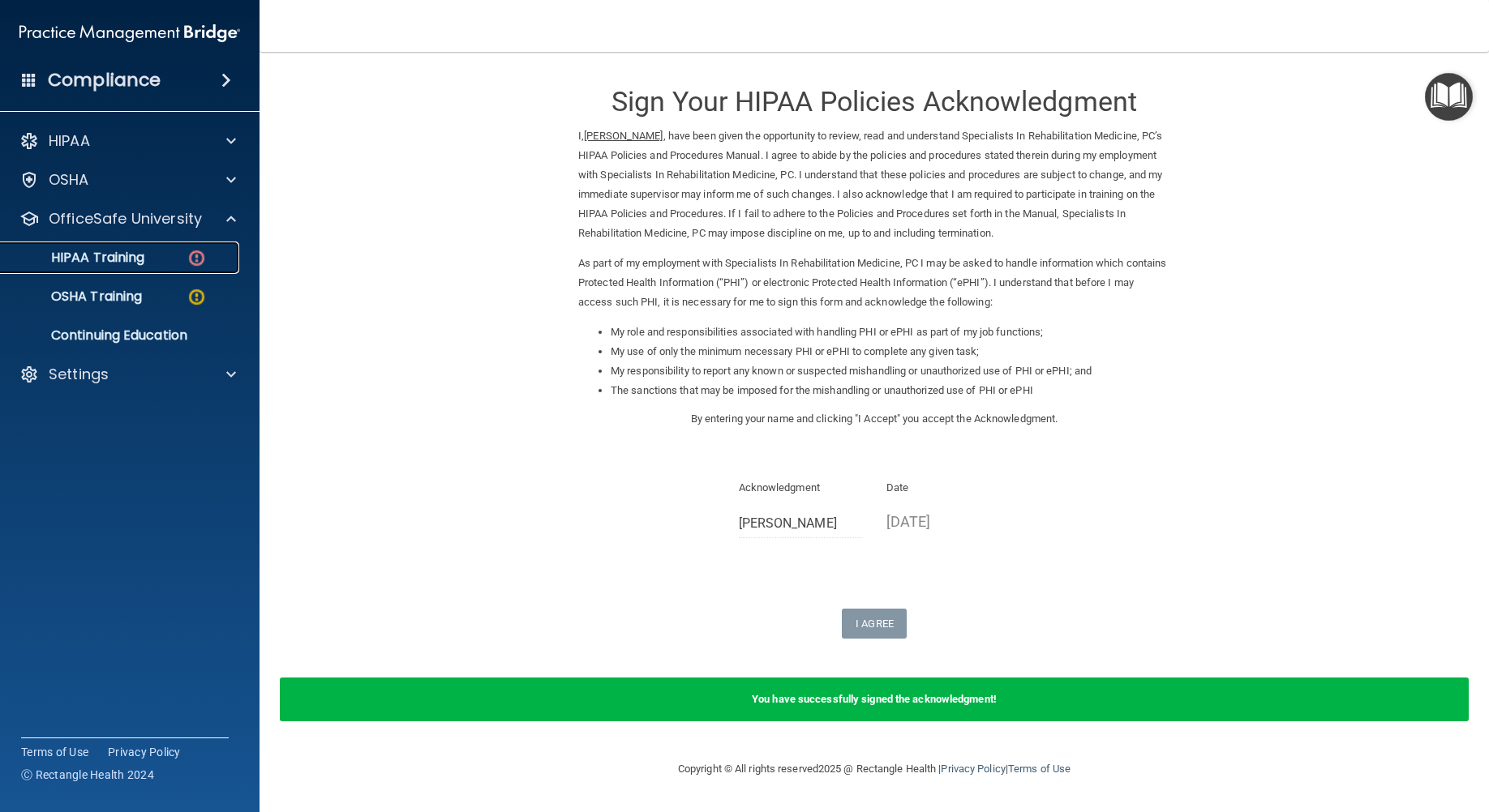
click at [213, 258] on div "HIPAA Training" at bounding box center [121, 257] width 221 height 16
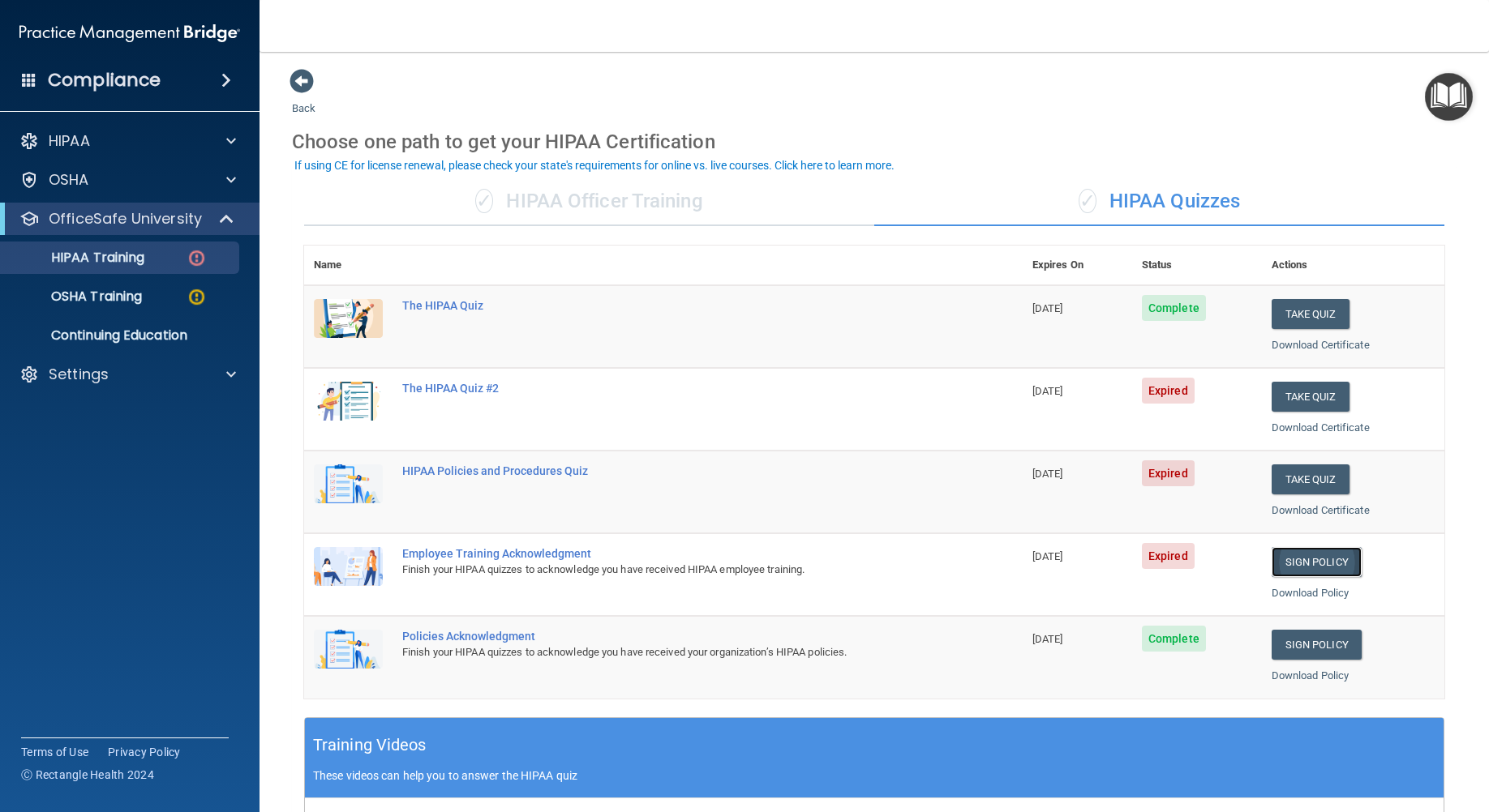
click at [1295, 557] on link "Sign Policy" at bounding box center [1316, 562] width 90 height 30
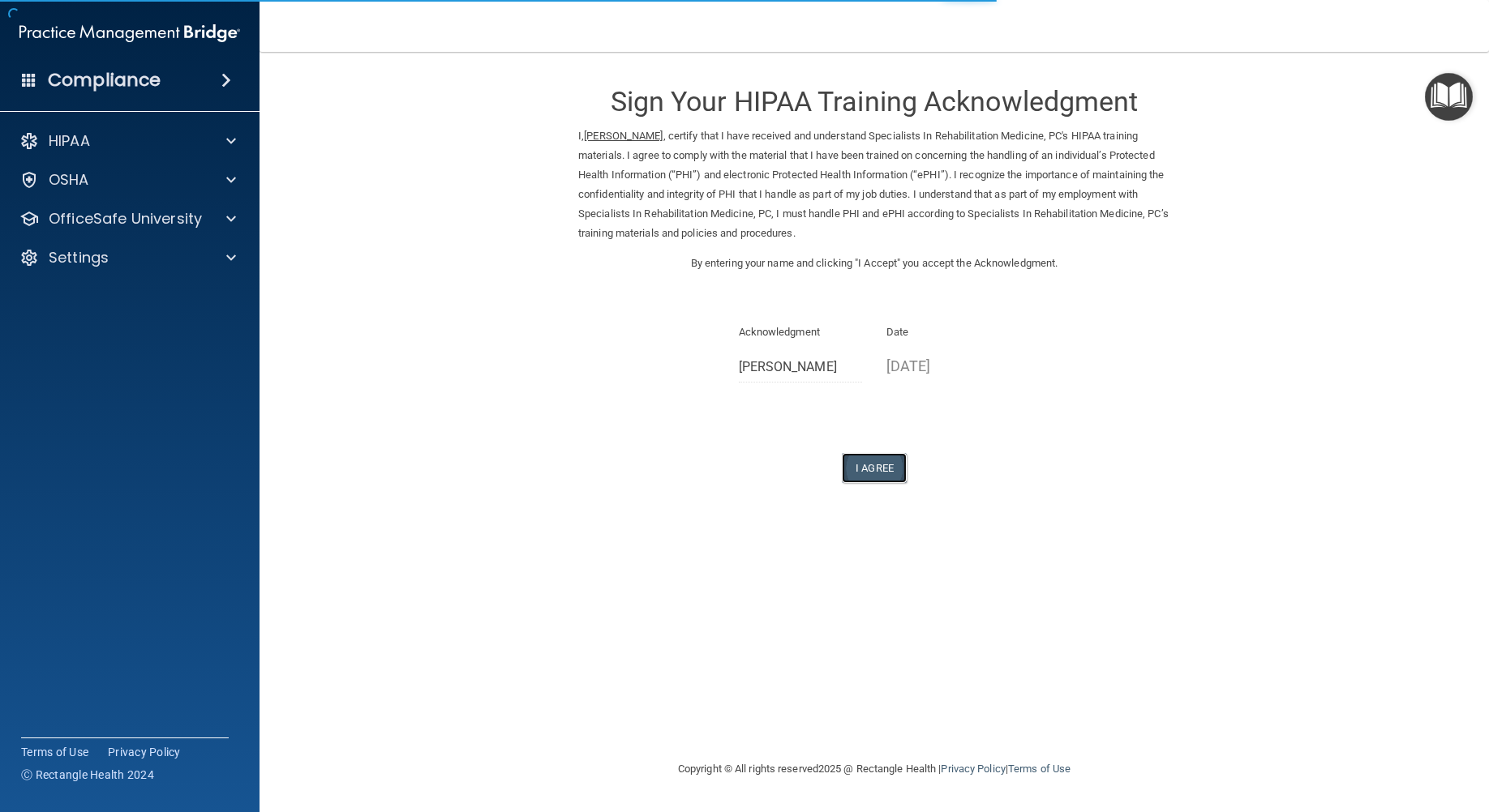
click at [881, 461] on button "I Agree" at bounding box center [874, 468] width 65 height 30
click at [228, 223] on span at bounding box center [231, 218] width 10 height 19
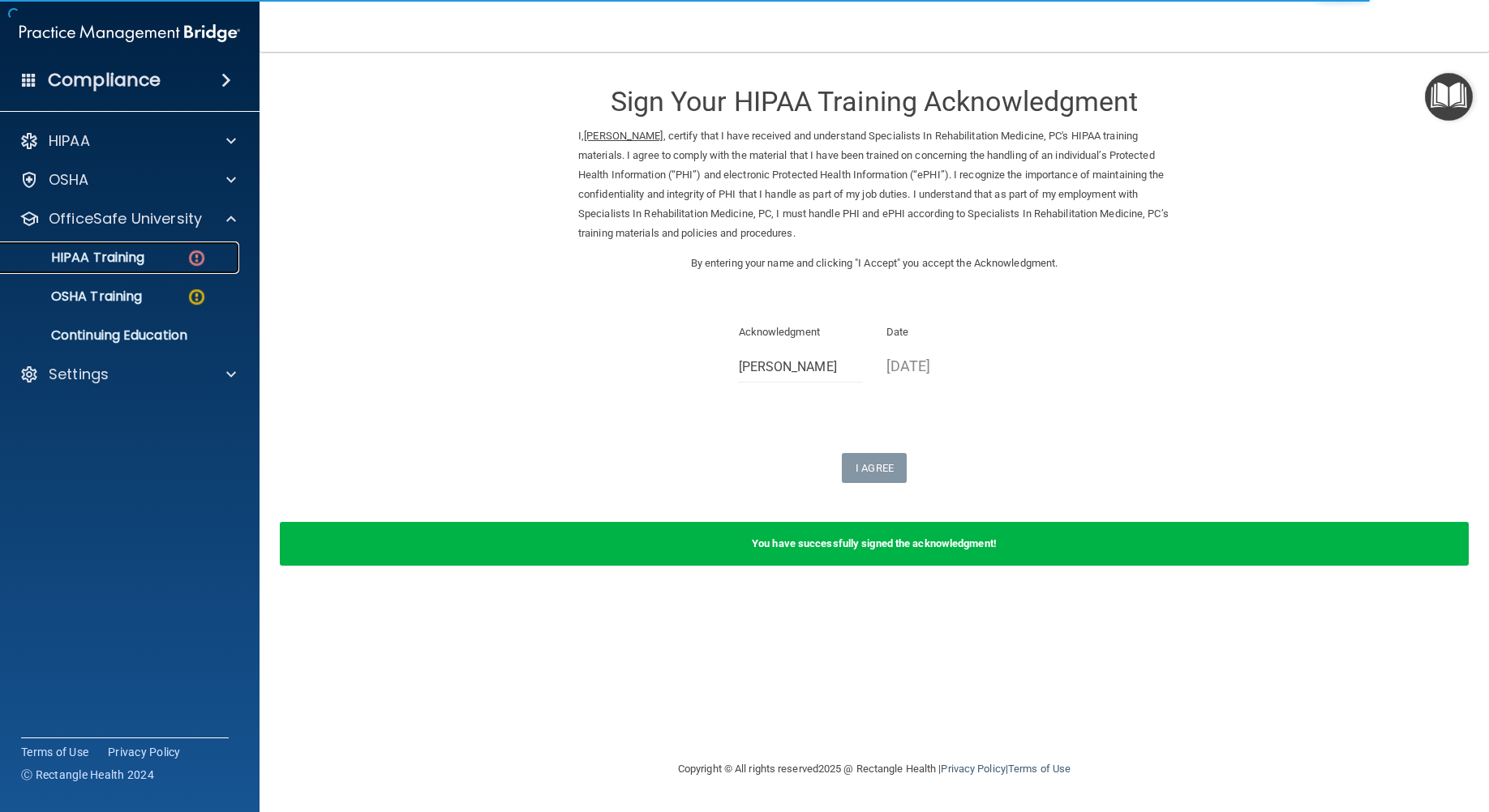
click at [214, 251] on div "HIPAA Training" at bounding box center [121, 257] width 221 height 16
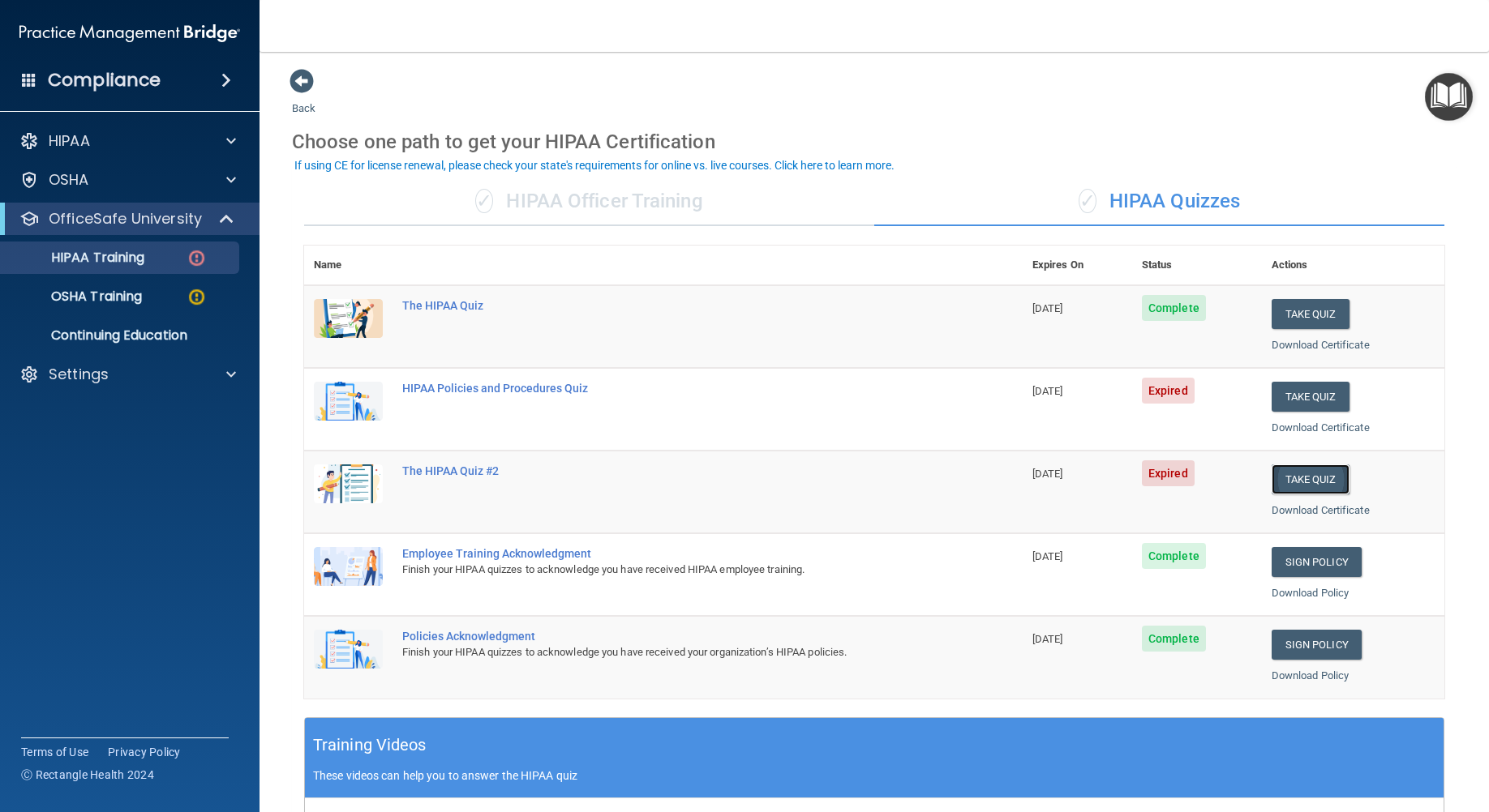
click at [1314, 492] on button "Take Quiz" at bounding box center [1310, 480] width 78 height 30
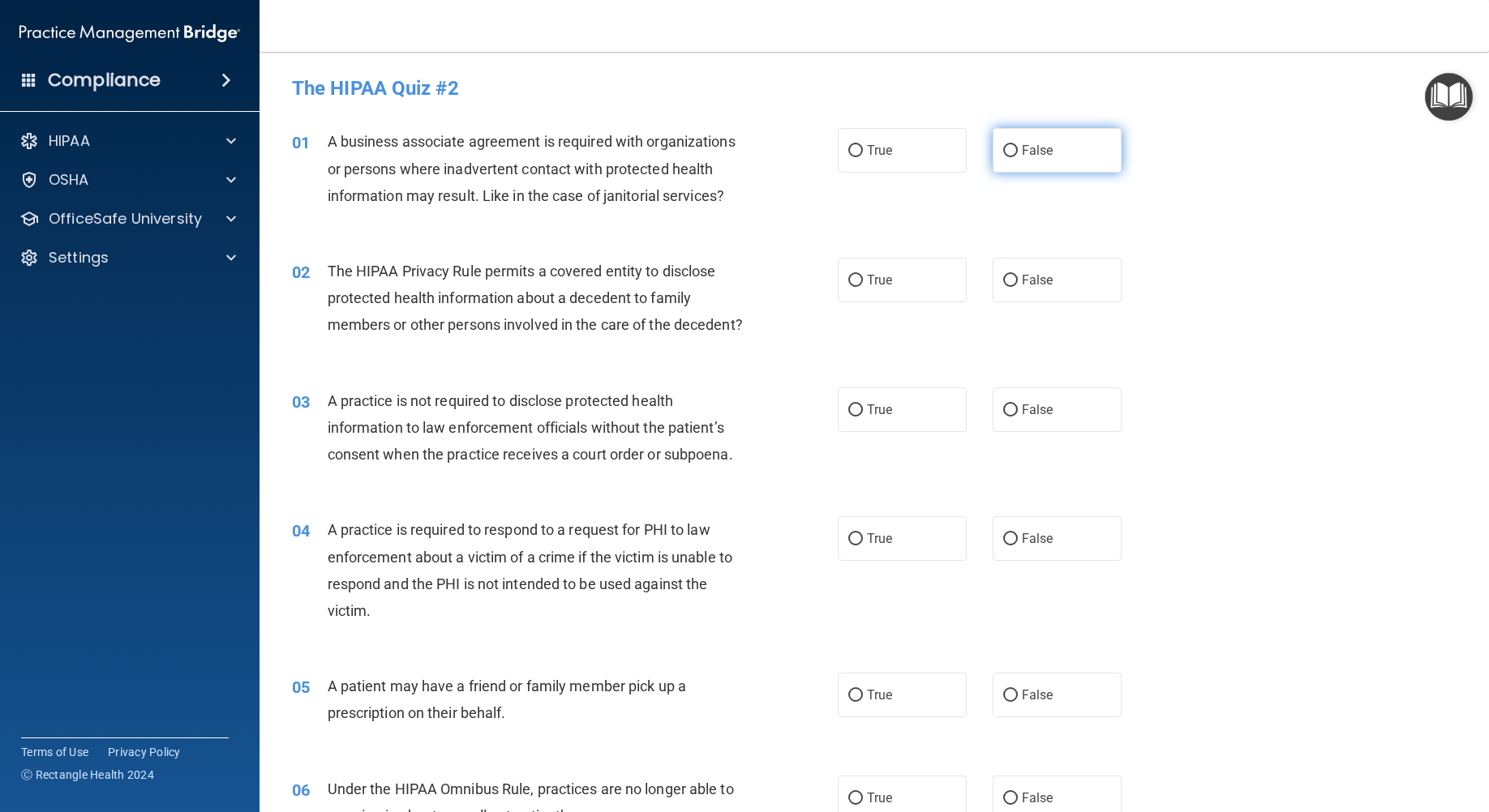
click at [1002, 146] on input "False" at bounding box center [1009, 151] width 14 height 12
radio input "true"
click at [849, 278] on input "True" at bounding box center [854, 280] width 14 height 12
radio input "true"
click at [236, 141] on div at bounding box center [228, 141] width 41 height 19
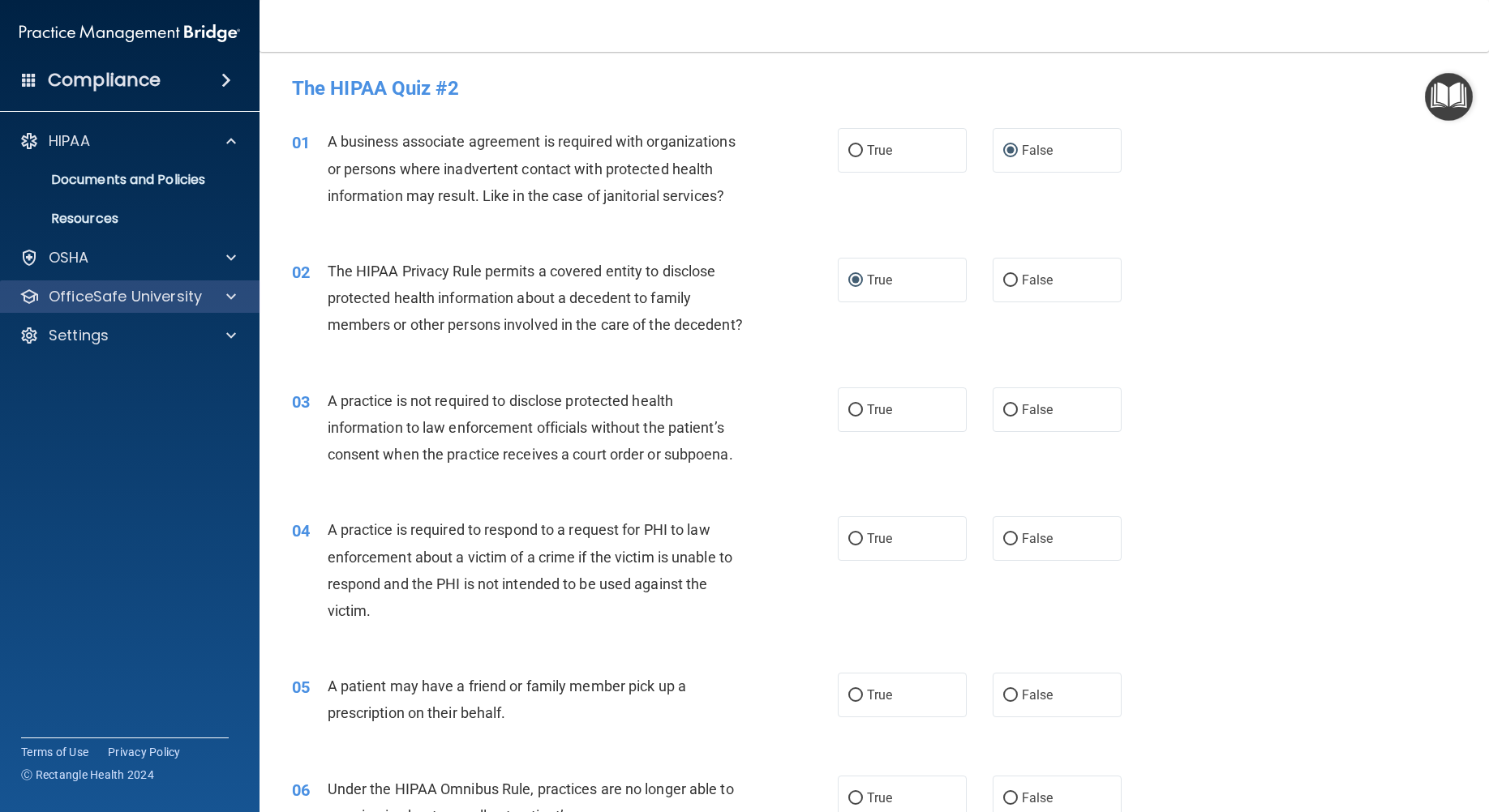
click at [233, 286] on div "OfficeSafe University" at bounding box center [130, 296] width 260 height 32
click at [226, 295] on span at bounding box center [231, 296] width 10 height 19
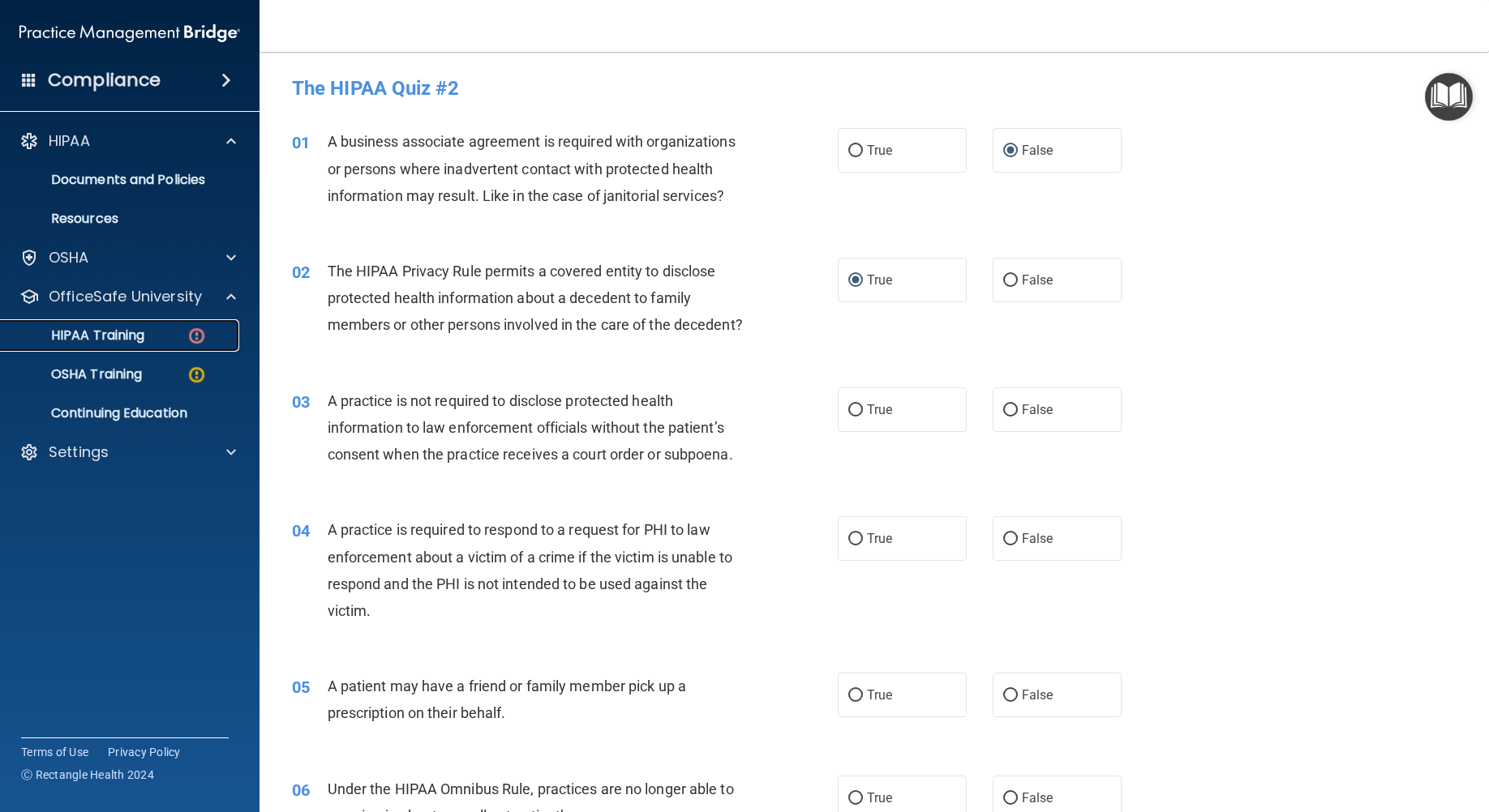
click at [211, 329] on div "HIPAA Training" at bounding box center [121, 335] width 221 height 16
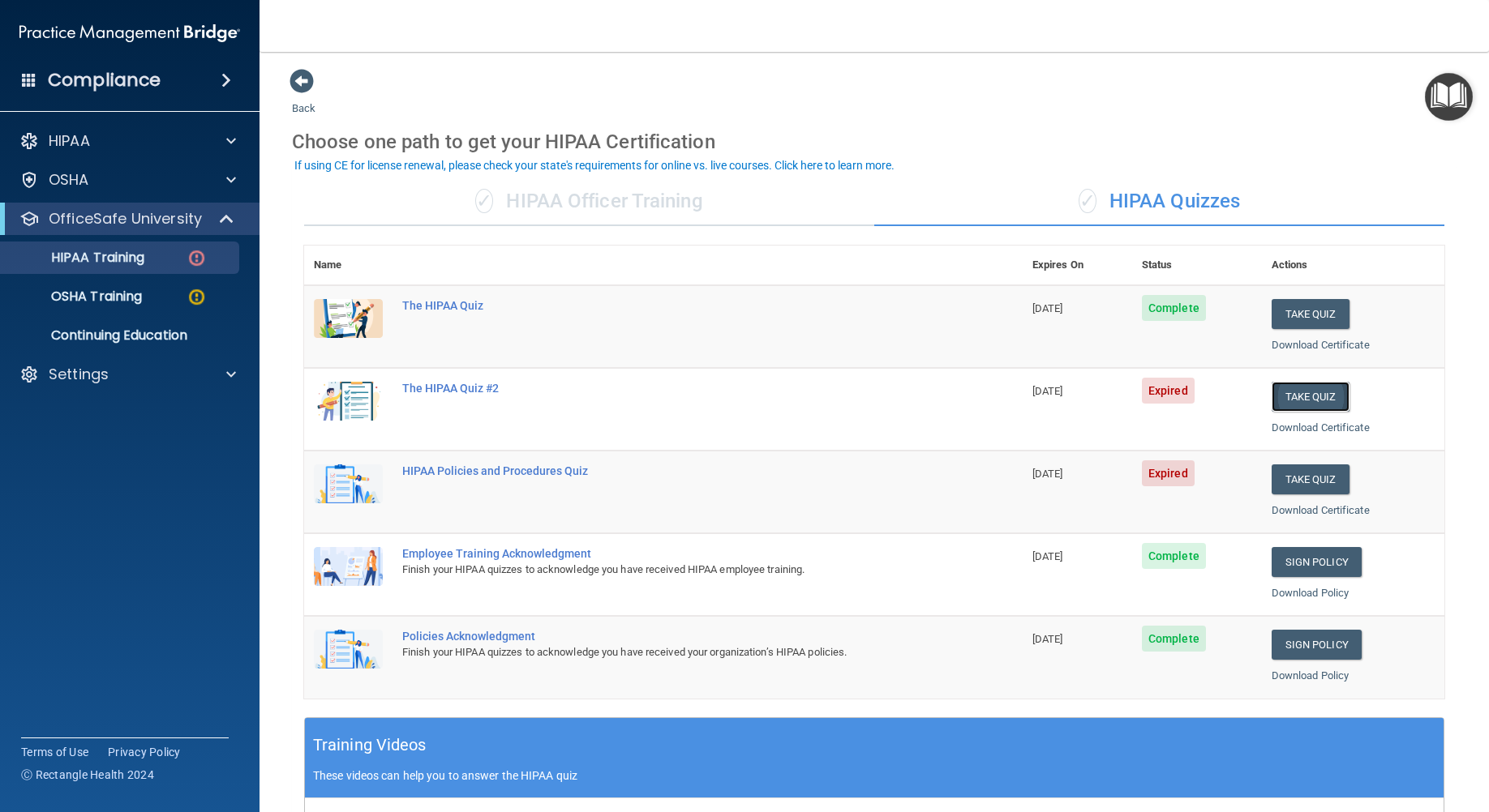
click at [1304, 395] on button "Take Quiz" at bounding box center [1310, 397] width 78 height 30
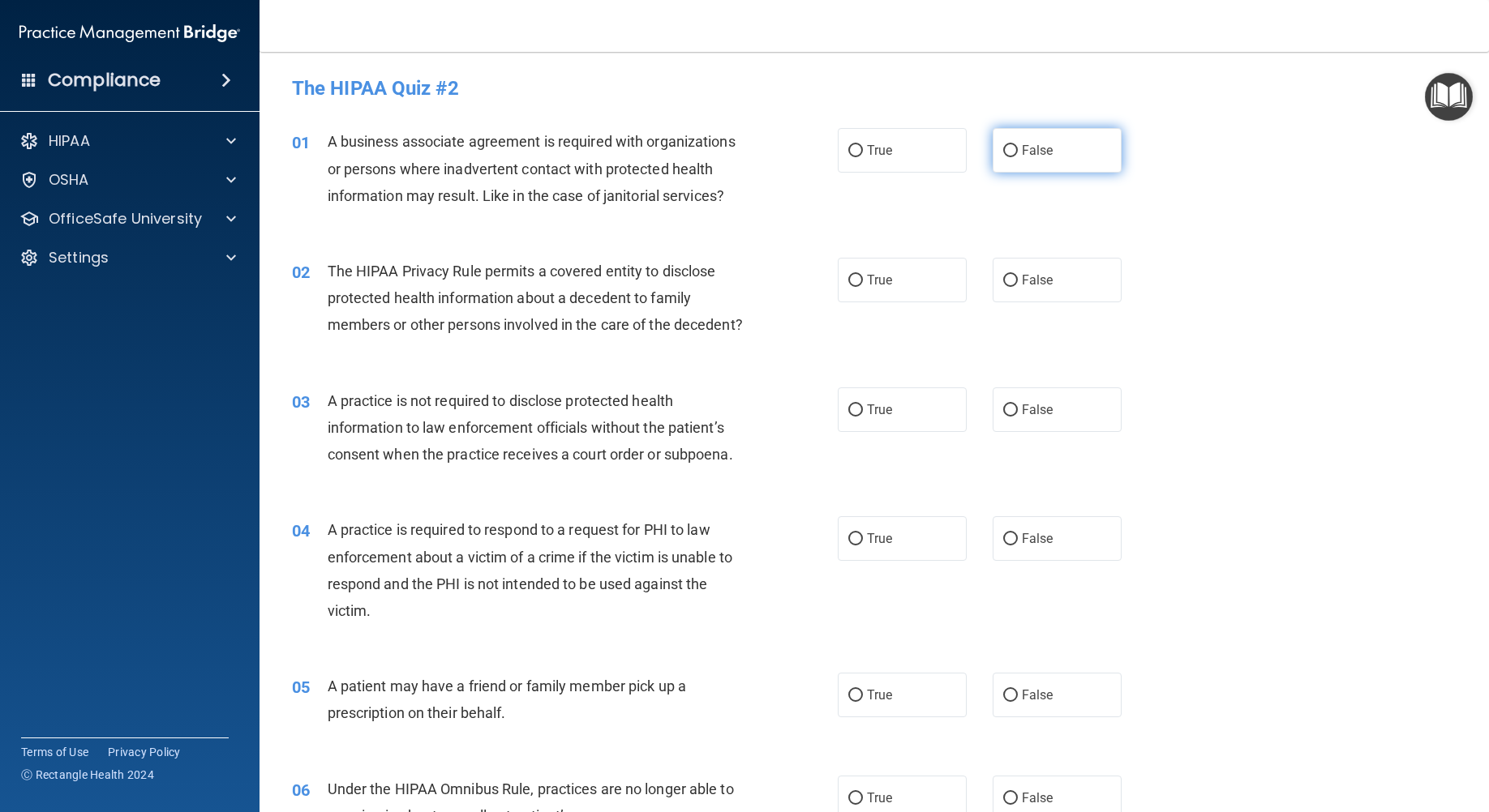
click at [1021, 152] on span "False" at bounding box center [1037, 150] width 31 height 15
click at [1014, 152] on input "False" at bounding box center [1009, 151] width 14 height 12
radio input "true"
click at [844, 272] on label "True" at bounding box center [902, 279] width 129 height 45
click at [848, 274] on input "True" at bounding box center [854, 280] width 14 height 12
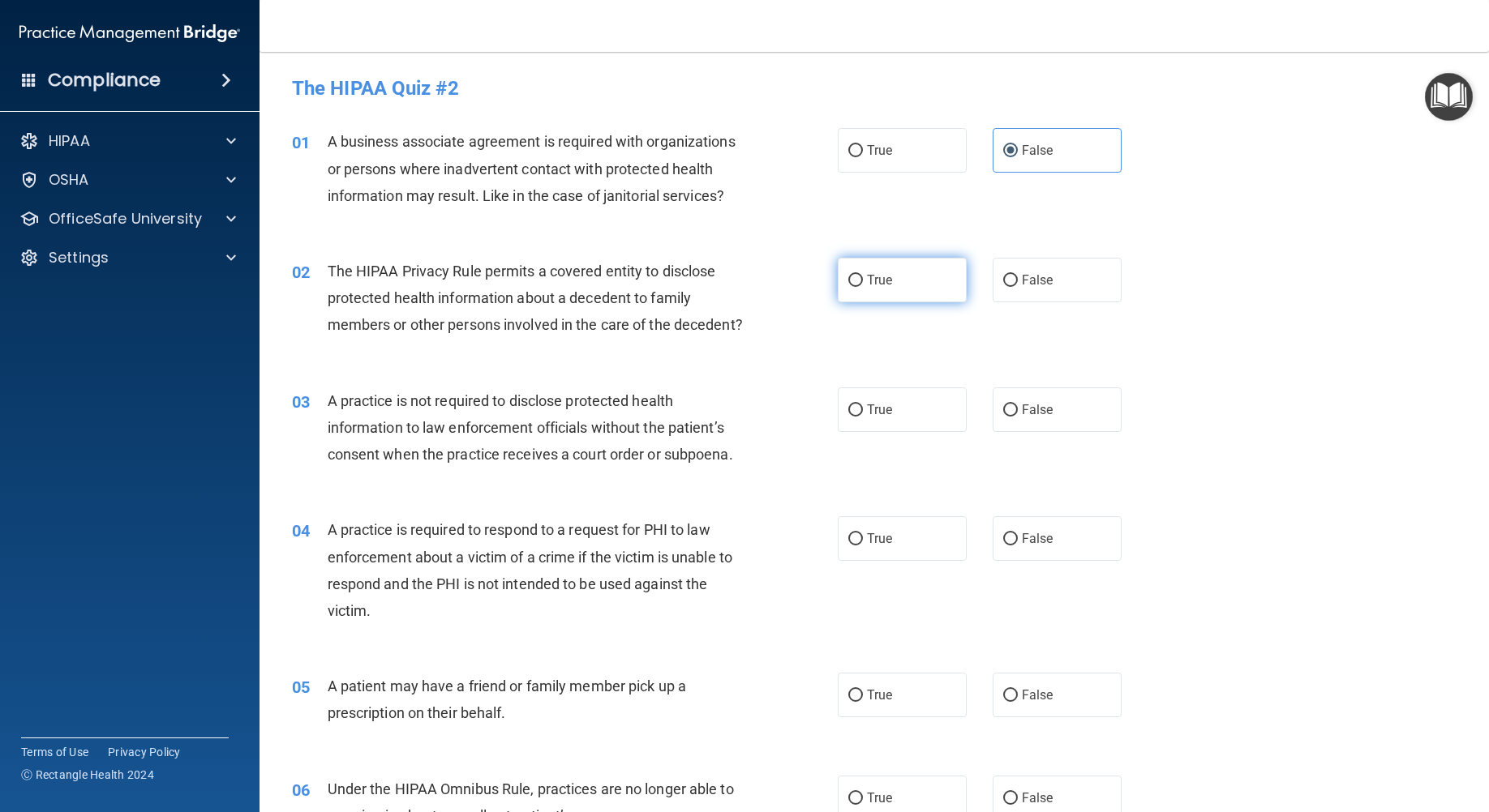
radio input "true"
click at [1040, 417] on span "False" at bounding box center [1037, 409] width 31 height 15
click at [1018, 417] on input "False" at bounding box center [1009, 410] width 14 height 12
radio input "true"
click at [892, 558] on label "True" at bounding box center [902, 538] width 129 height 45
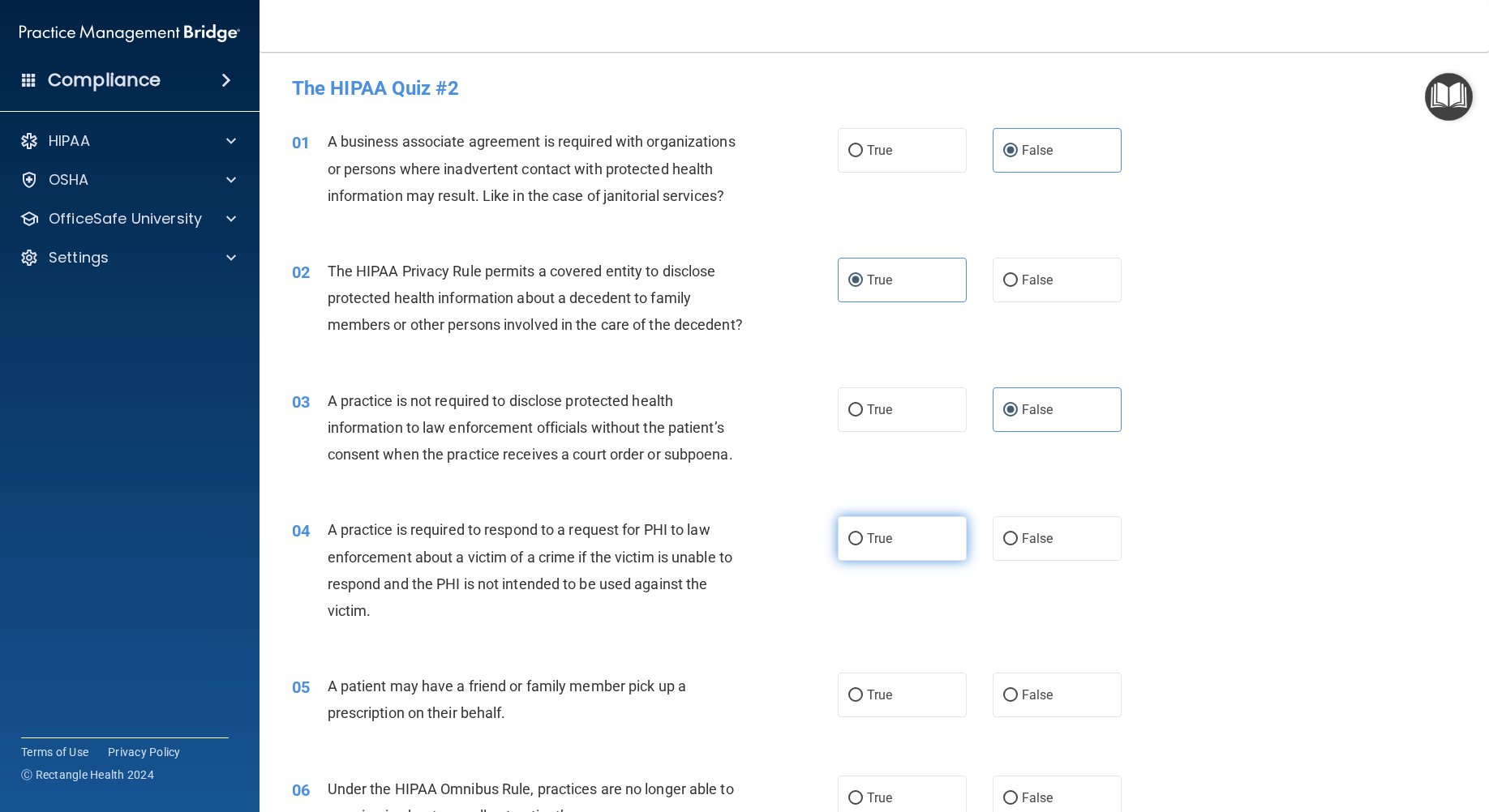
click at [863, 545] on input "True" at bounding box center [854, 538] width 14 height 12
radio input "true"
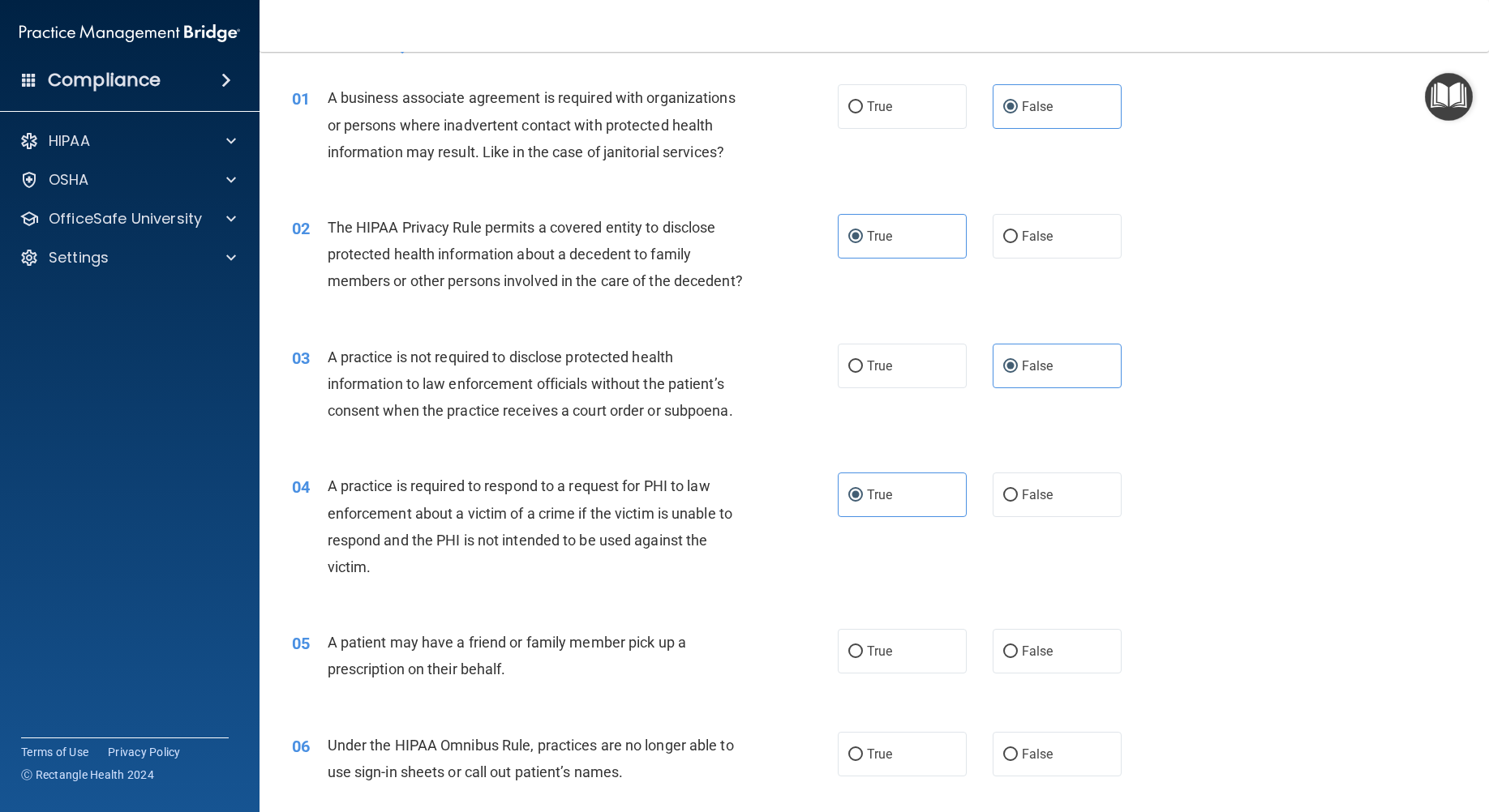
scroll to position [81, 0]
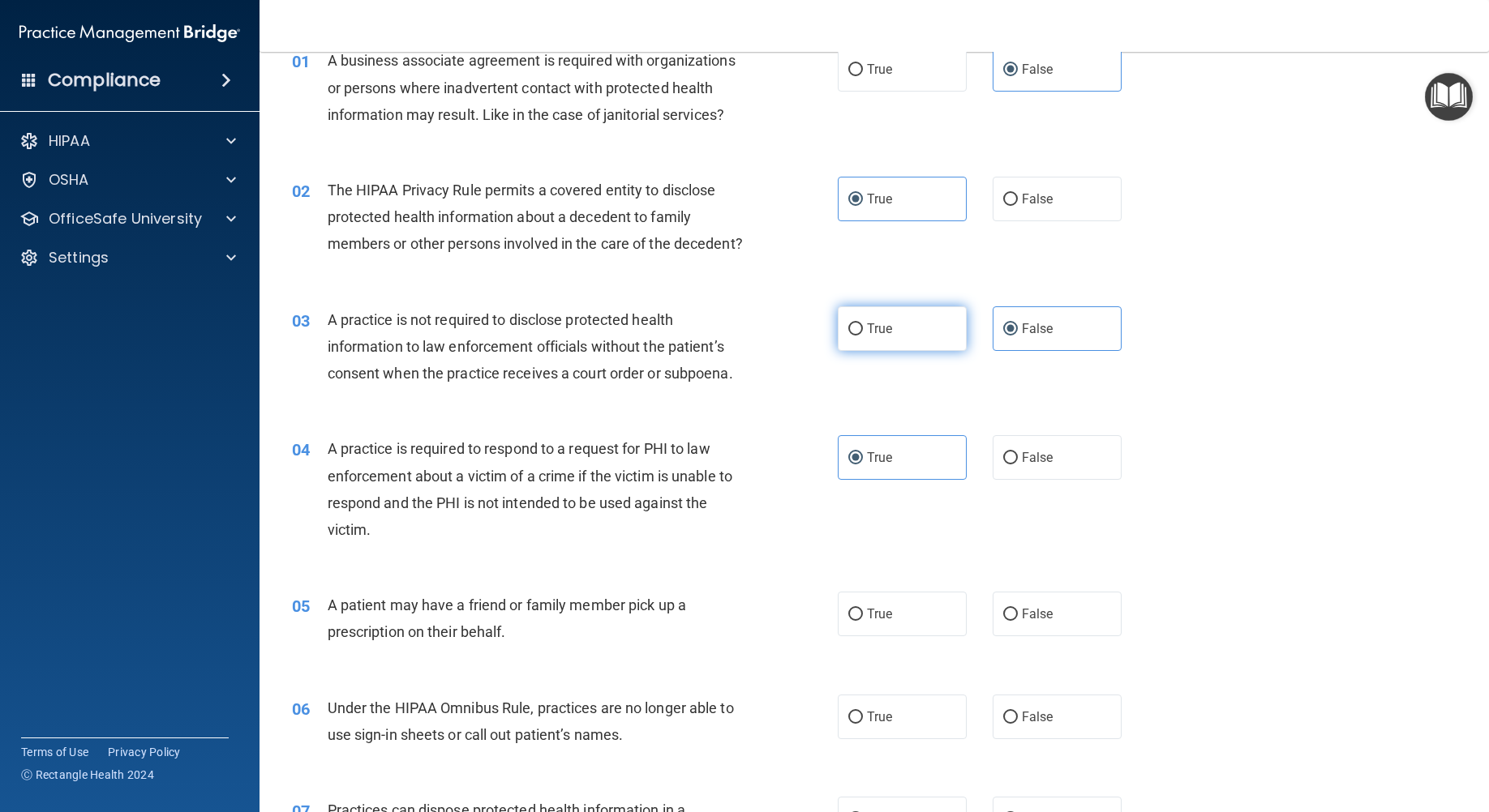
click at [848, 335] on input "True" at bounding box center [854, 329] width 14 height 12
radio input "true"
radio input "false"
click at [867, 621] on span "True" at bounding box center [879, 614] width 25 height 15
click at [863, 621] on input "True" at bounding box center [854, 614] width 14 height 12
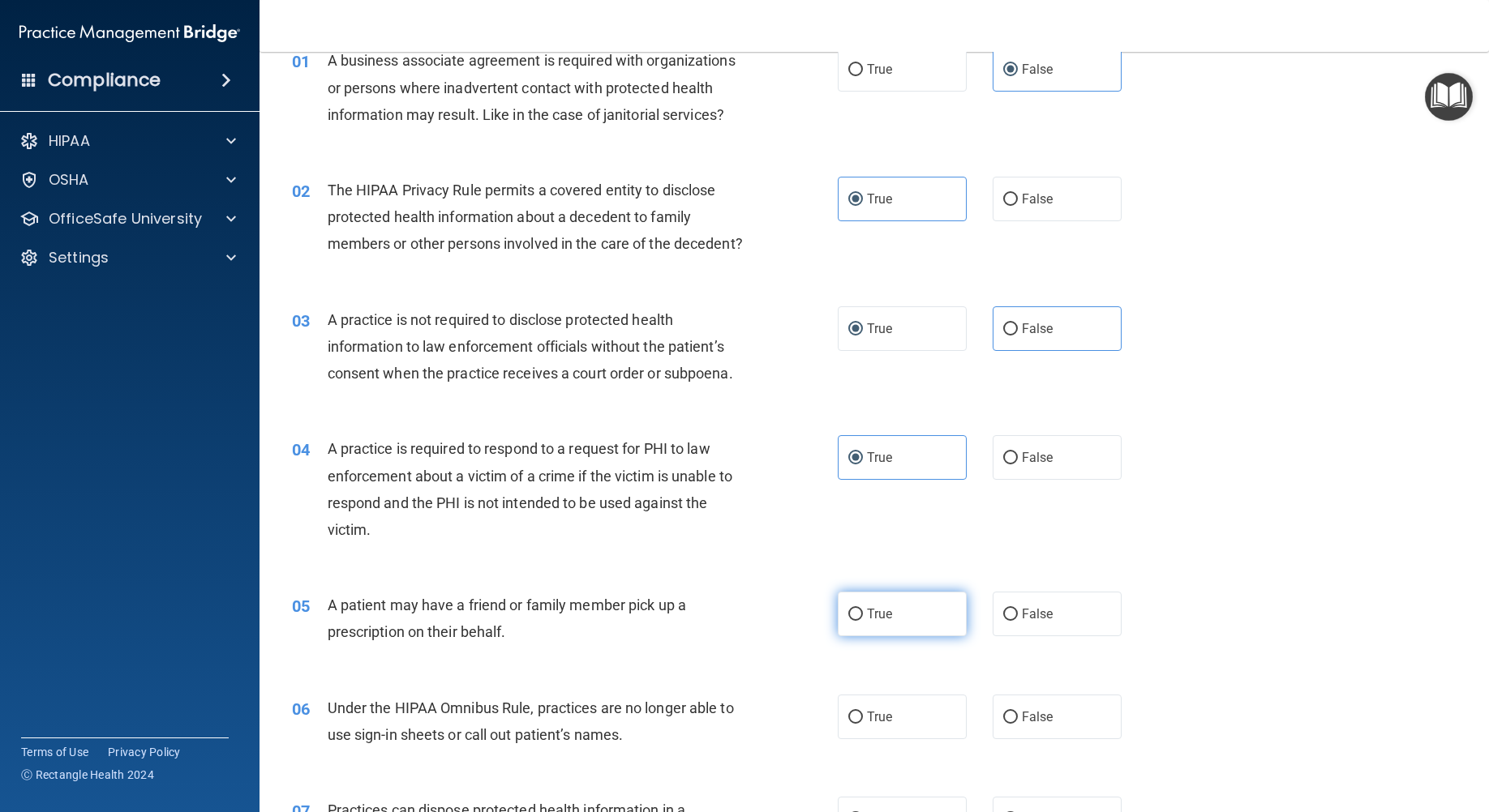
radio input "true"
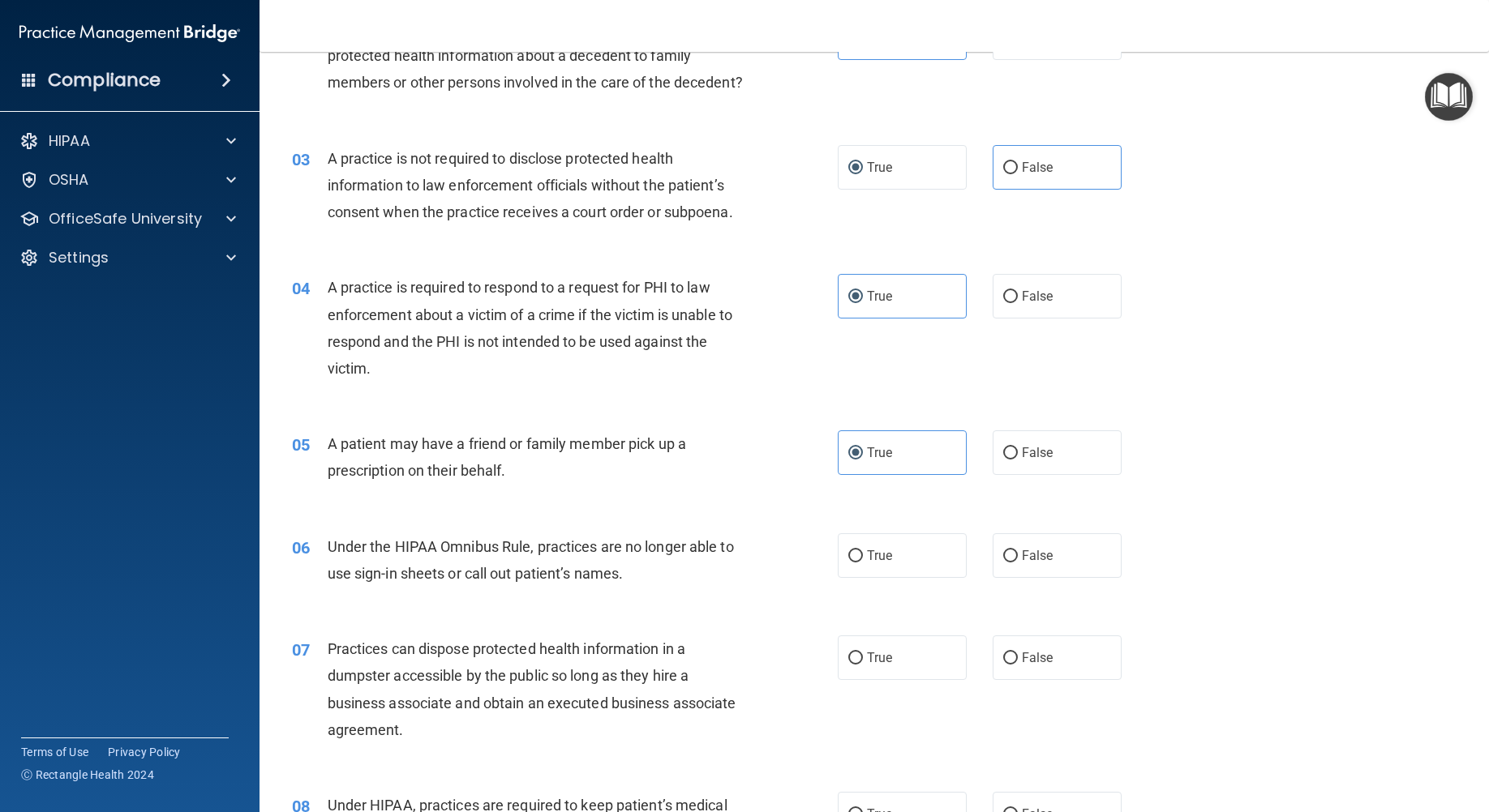
scroll to position [243, 0]
click at [1046, 576] on label "False" at bounding box center [1057, 555] width 129 height 45
click at [1018, 561] on input "False" at bounding box center [1009, 555] width 14 height 12
radio input "true"
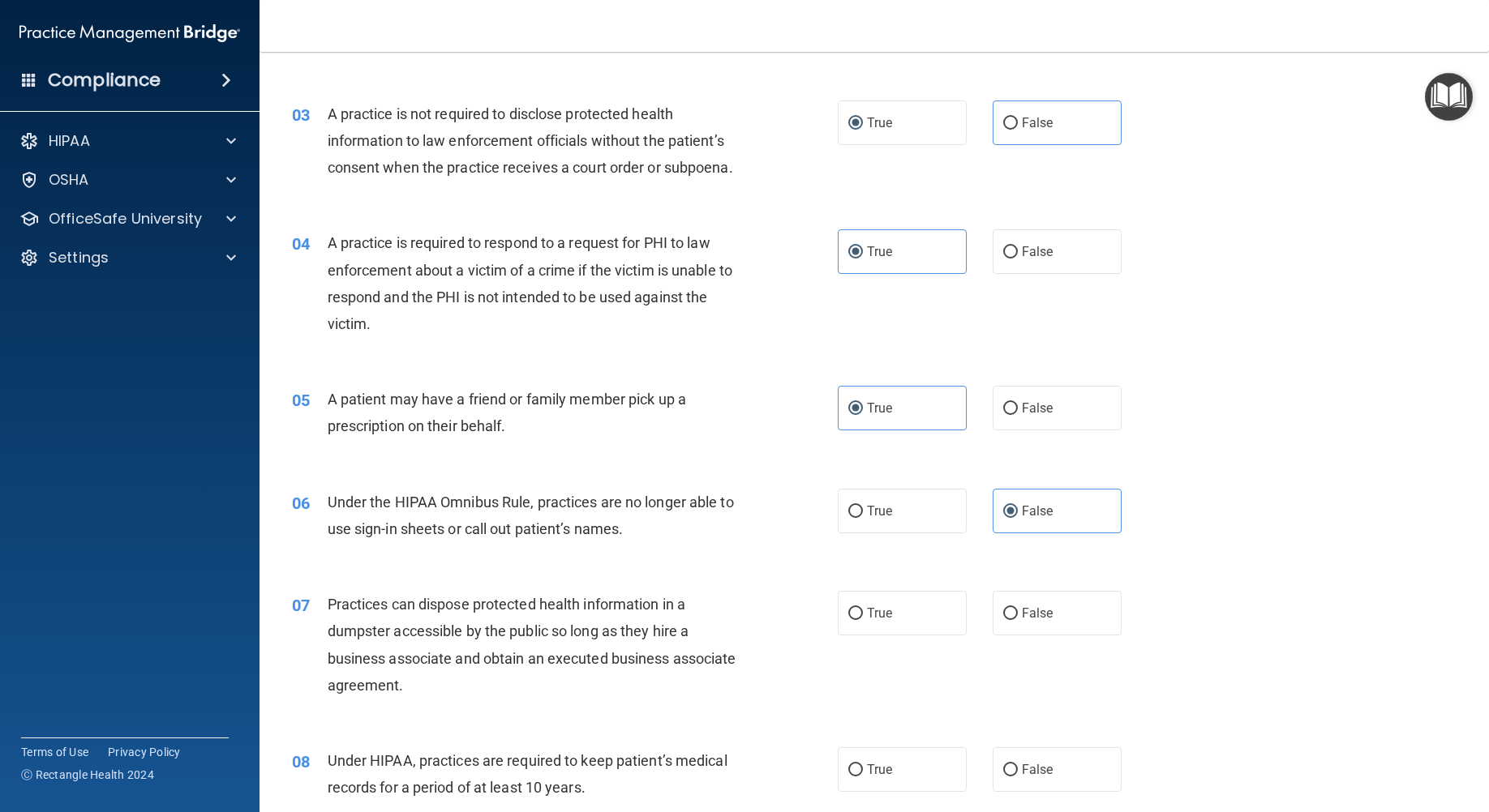
scroll to position [324, 0]
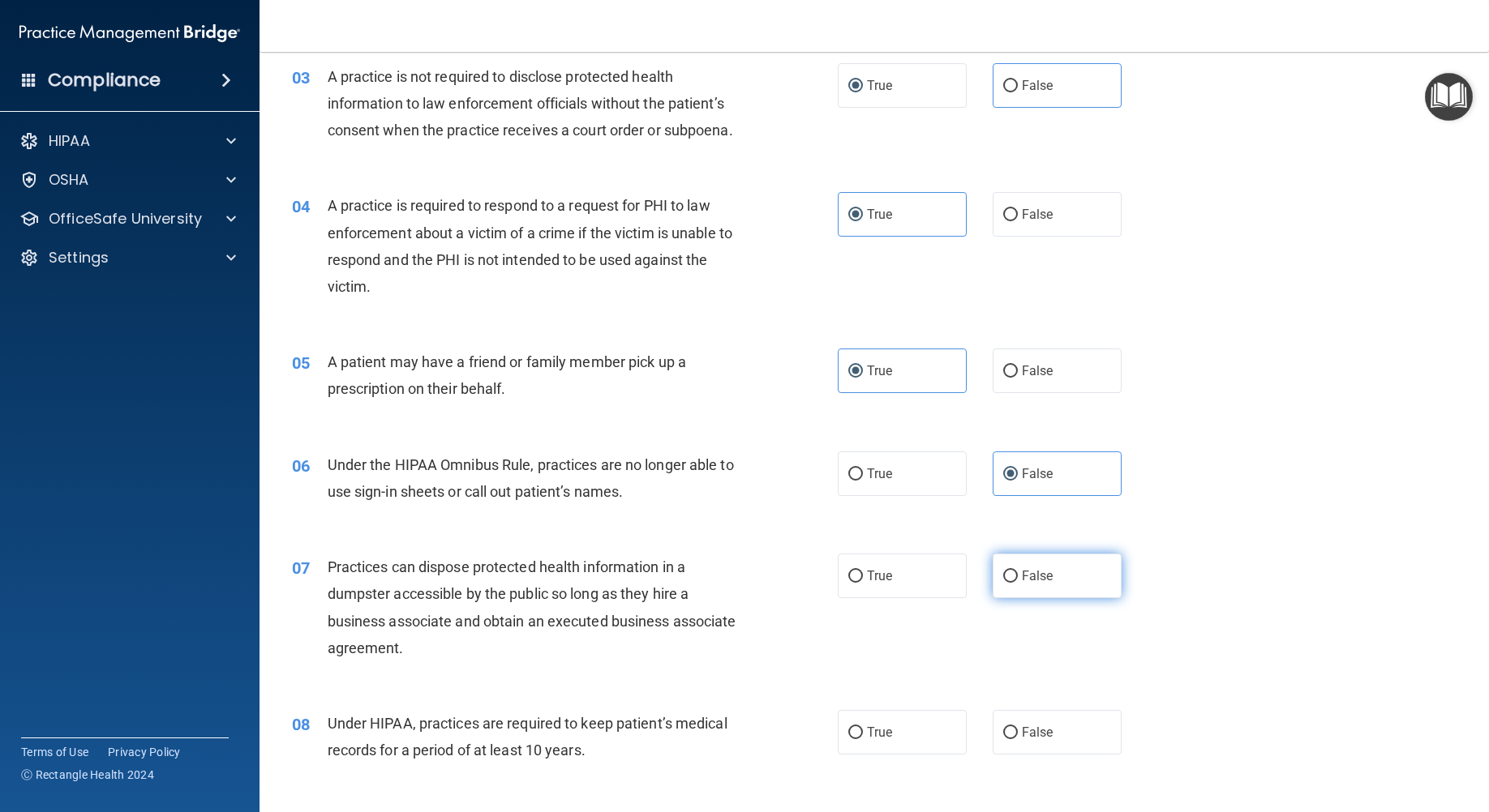
click at [1016, 598] on label "False" at bounding box center [1057, 576] width 129 height 45
click at [1016, 582] on input "False" at bounding box center [1009, 576] width 14 height 12
radio input "true"
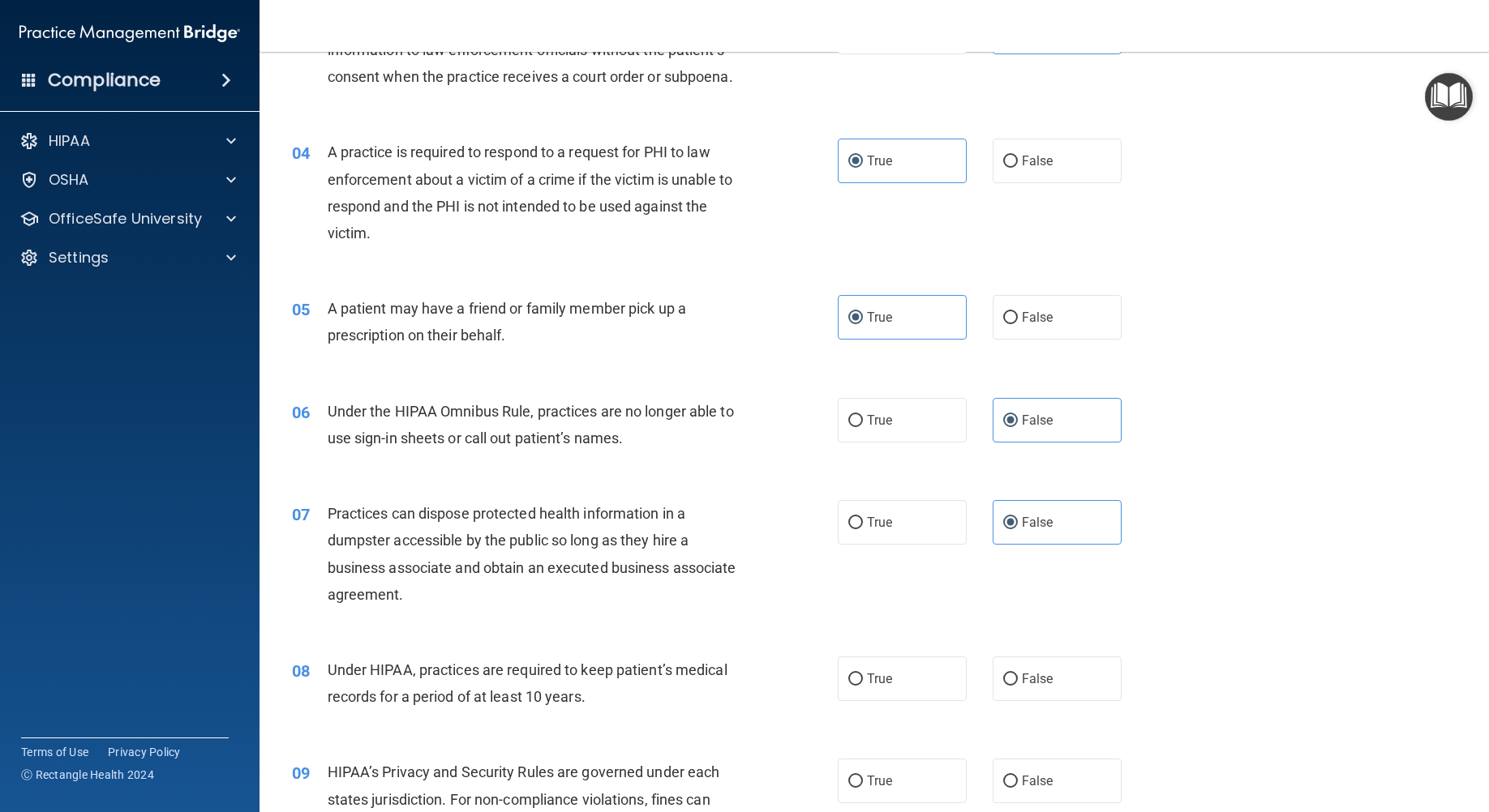
scroll to position [406, 0]
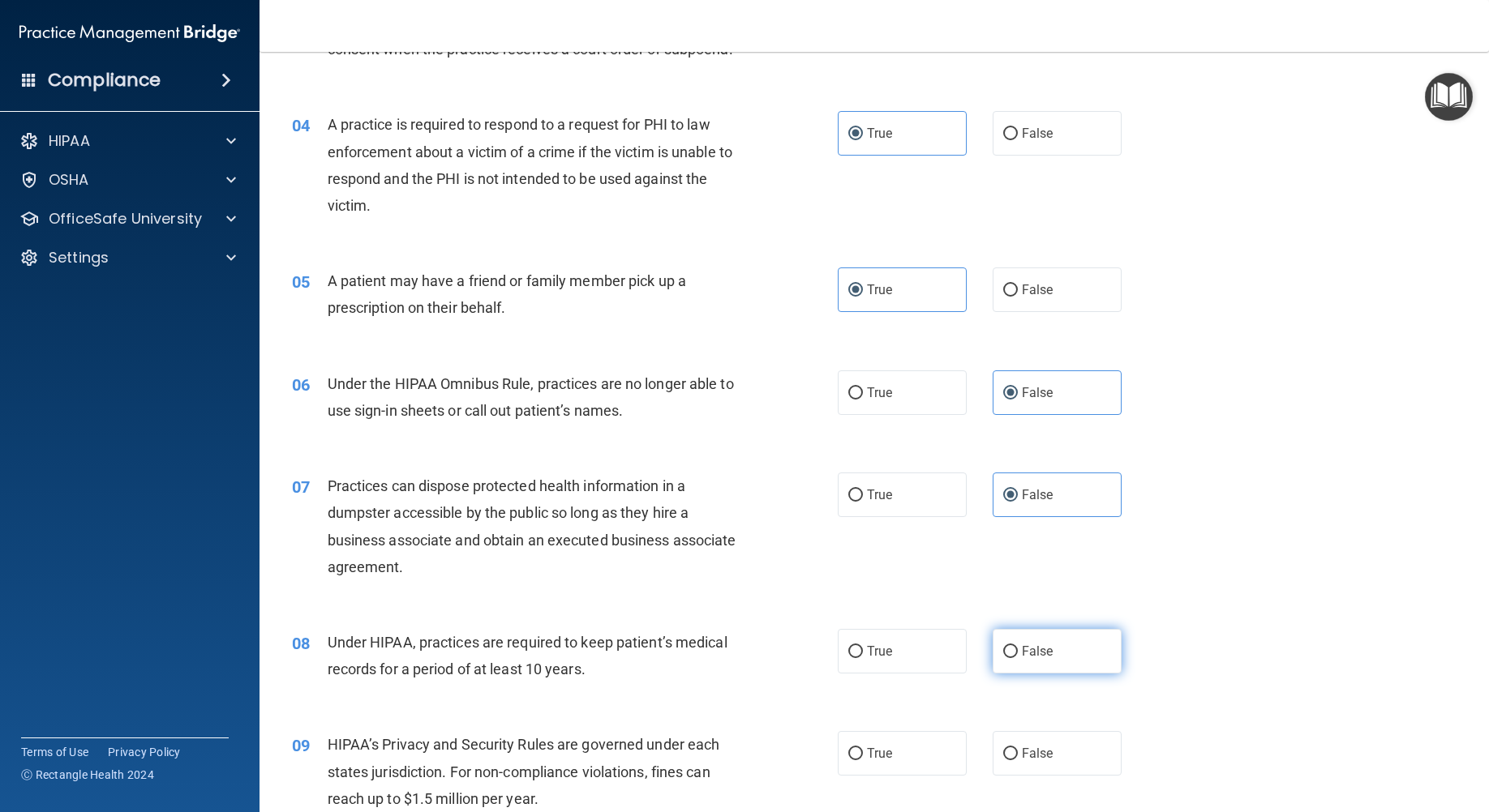
click at [1041, 659] on span "False" at bounding box center [1037, 651] width 31 height 15
click at [1018, 658] on input "False" at bounding box center [1009, 651] width 14 height 12
radio input "true"
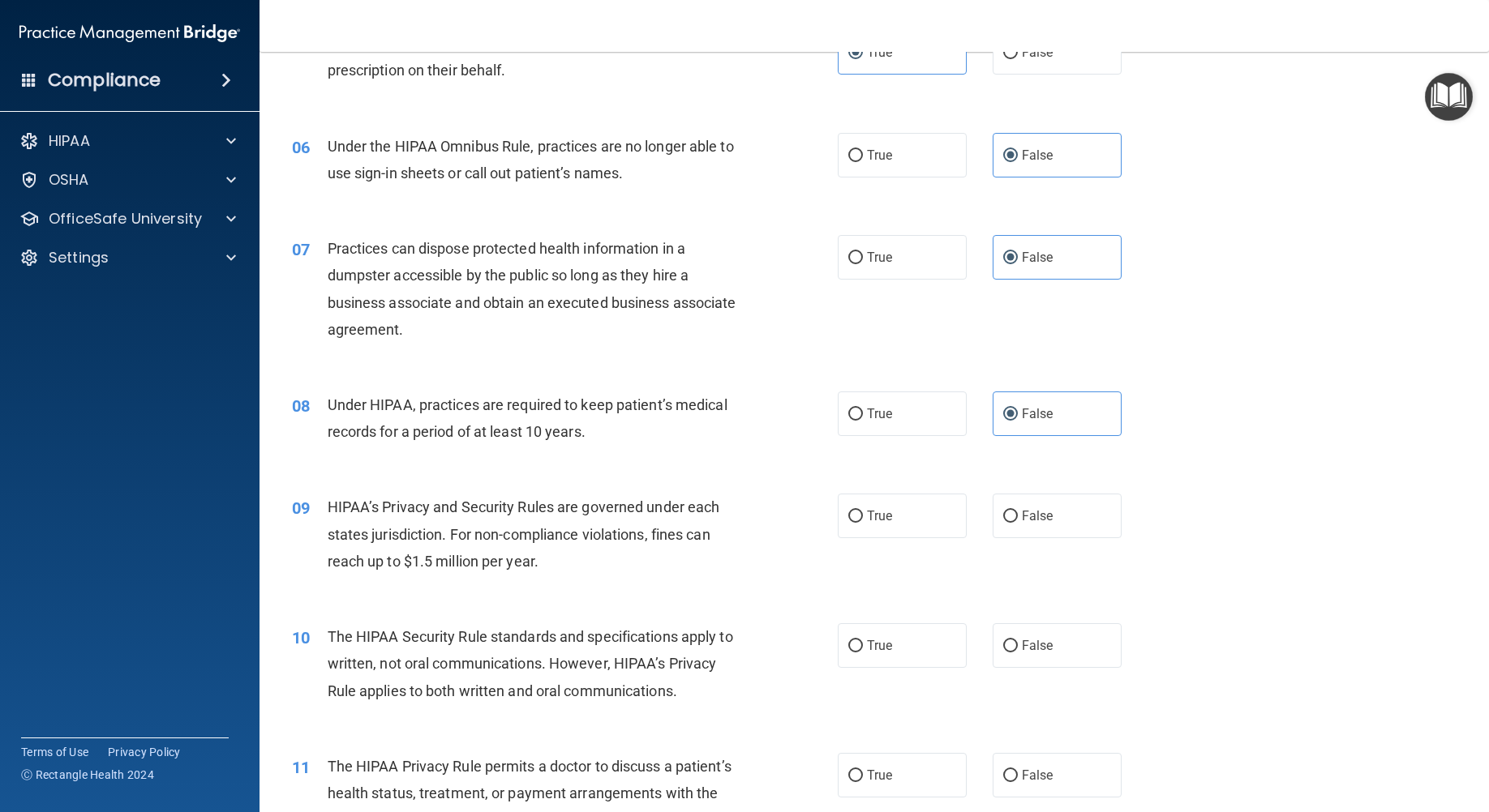
scroll to position [649, 0]
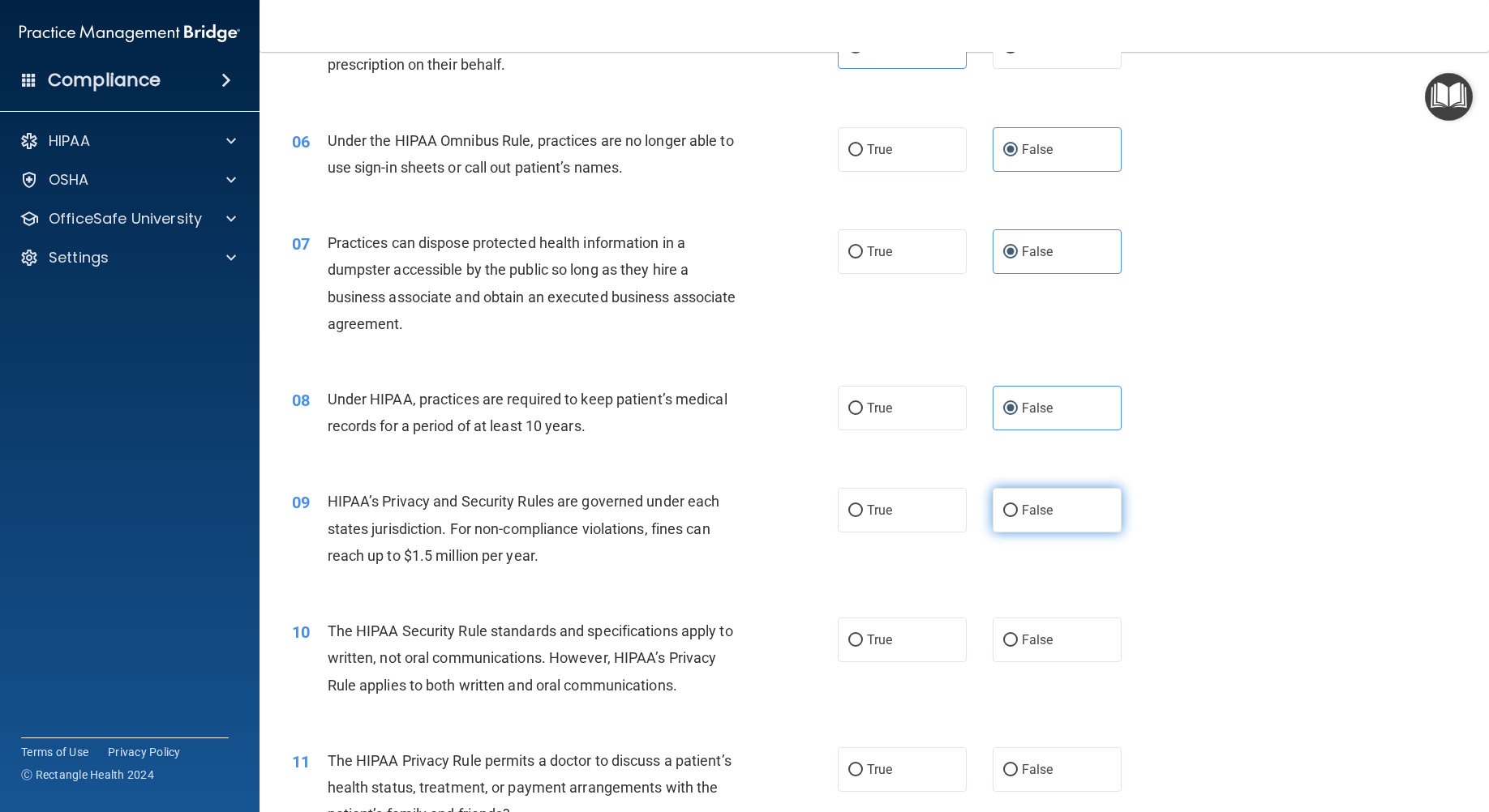
click at [1014, 533] on label "False" at bounding box center [1057, 510] width 129 height 45
click at [1014, 517] on input "False" at bounding box center [1009, 511] width 14 height 12
radio input "true"
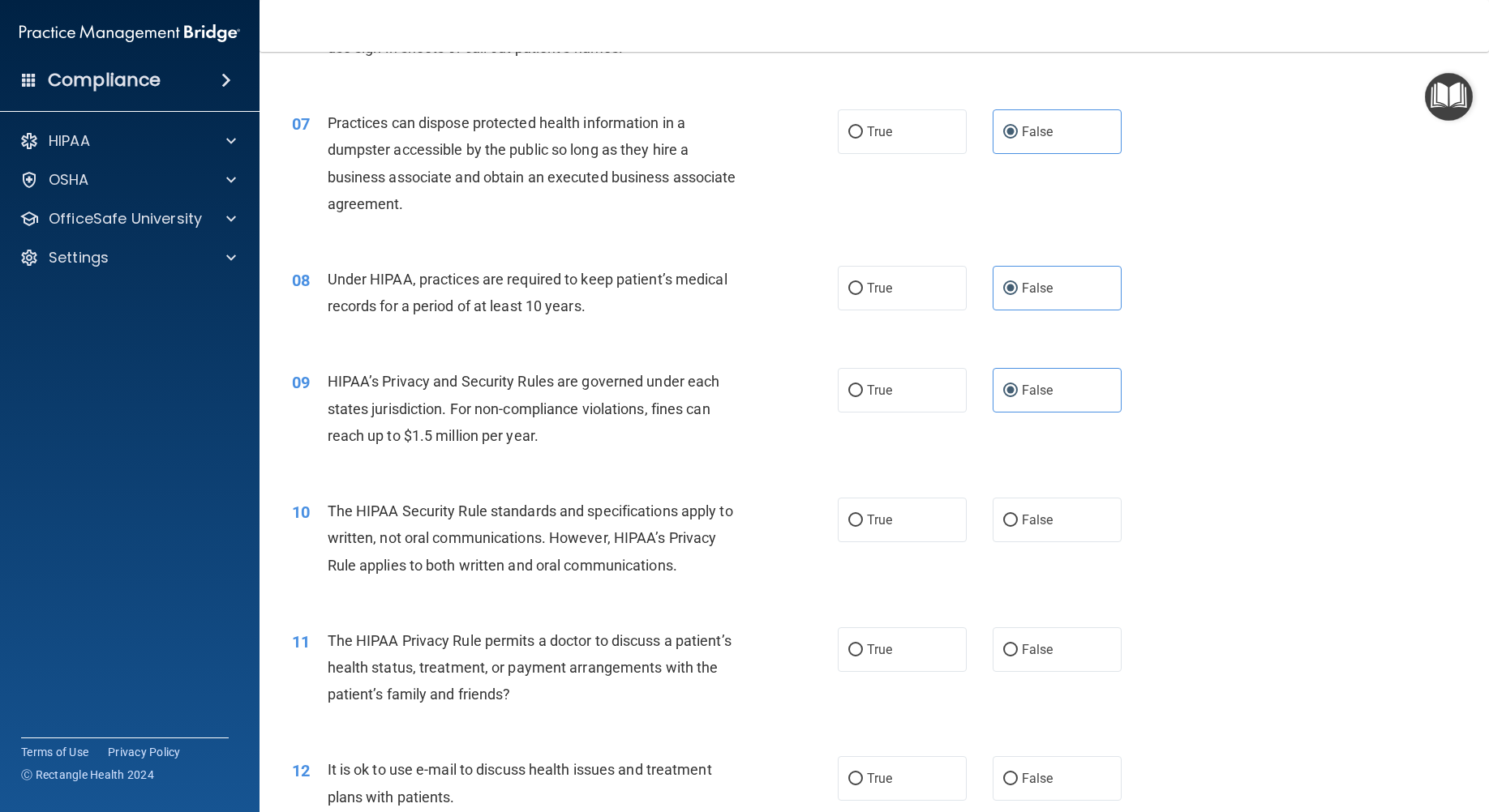
scroll to position [810, 0]
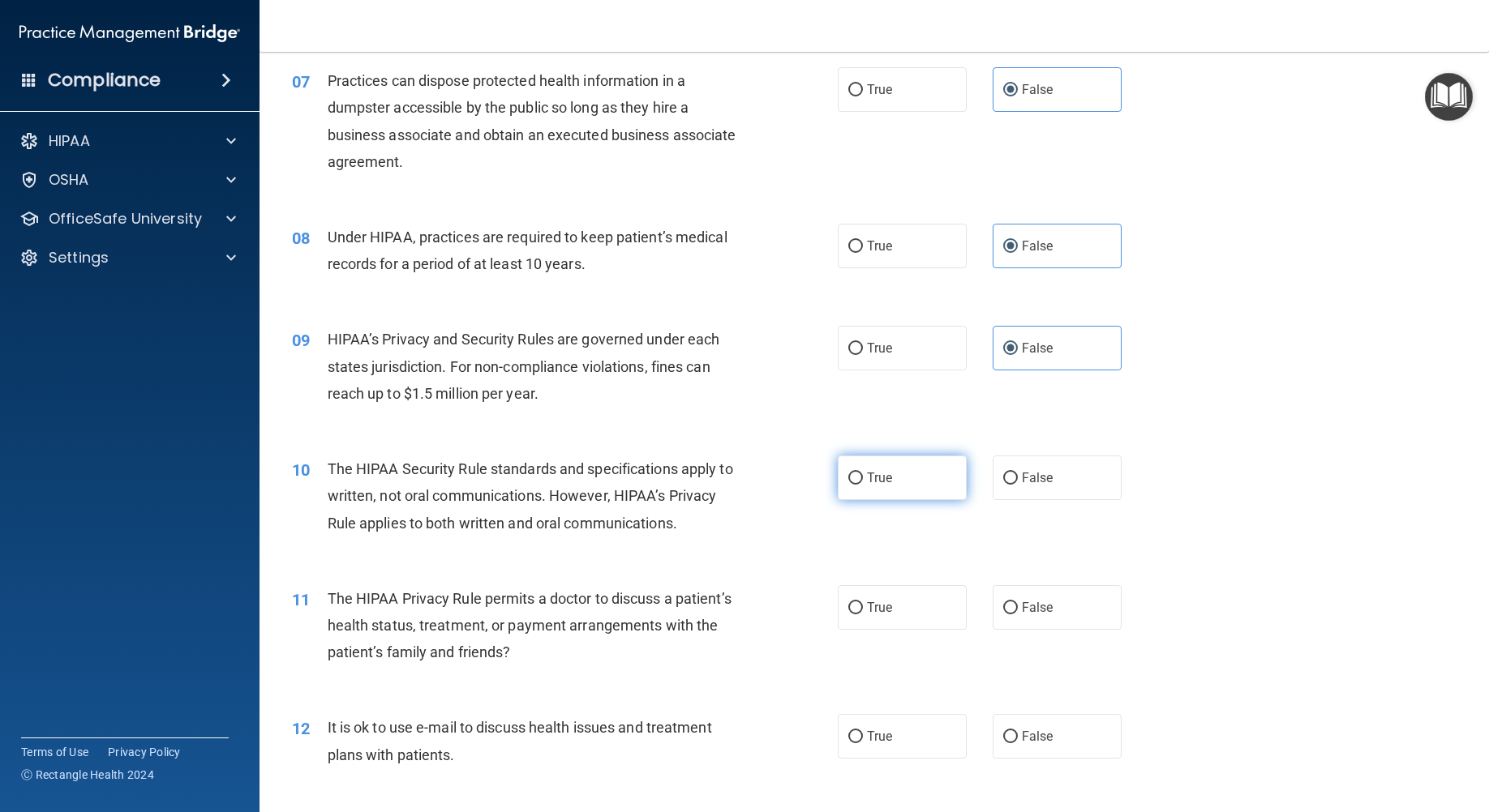
click at [868, 485] on span "True" at bounding box center [879, 478] width 25 height 15
click at [863, 484] on input "True" at bounding box center [854, 478] width 14 height 12
radio input "true"
click at [869, 615] on span "True" at bounding box center [879, 607] width 25 height 15
click at [863, 614] on input "True" at bounding box center [854, 608] width 14 height 12
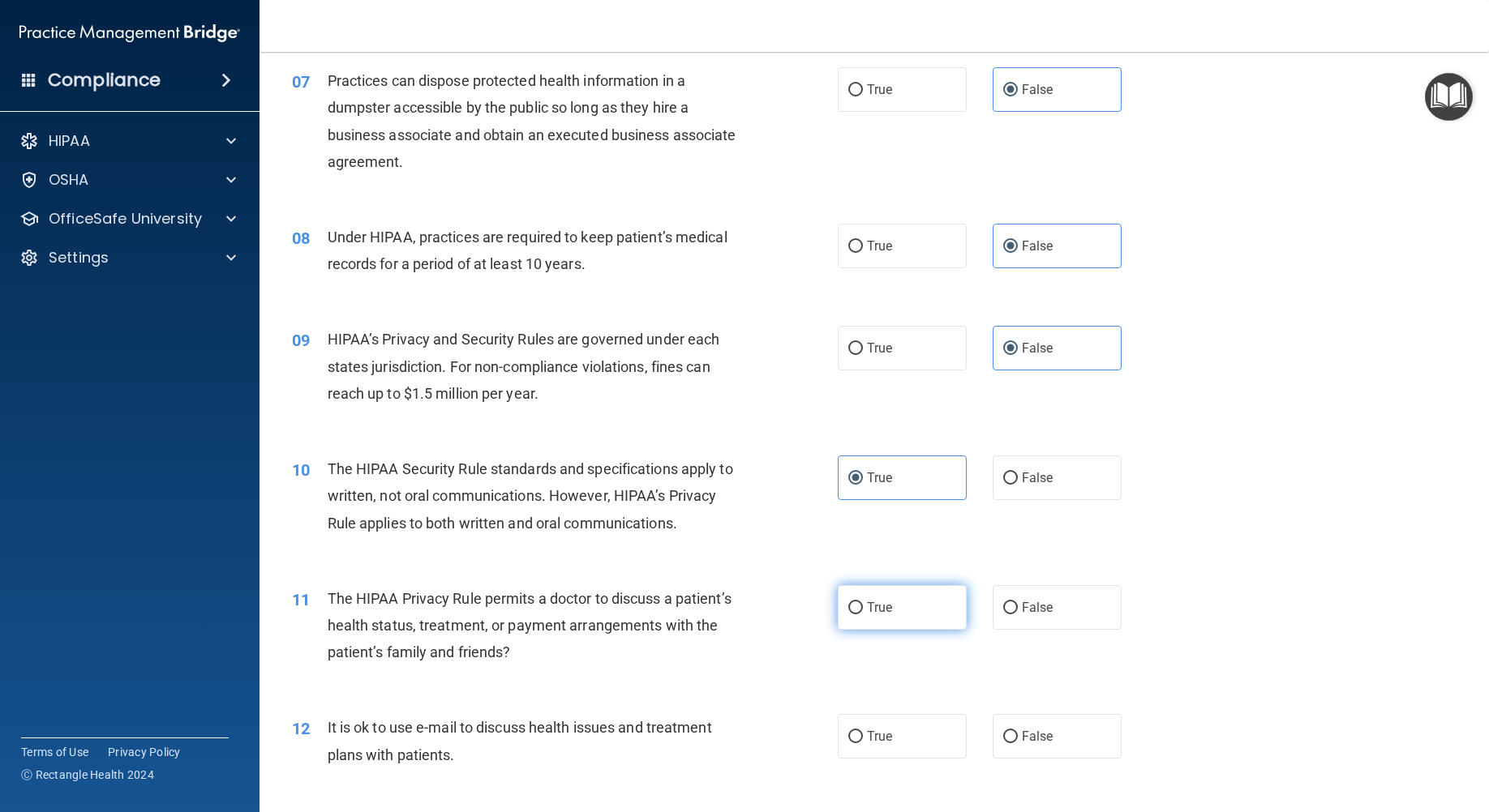
radio input "true"
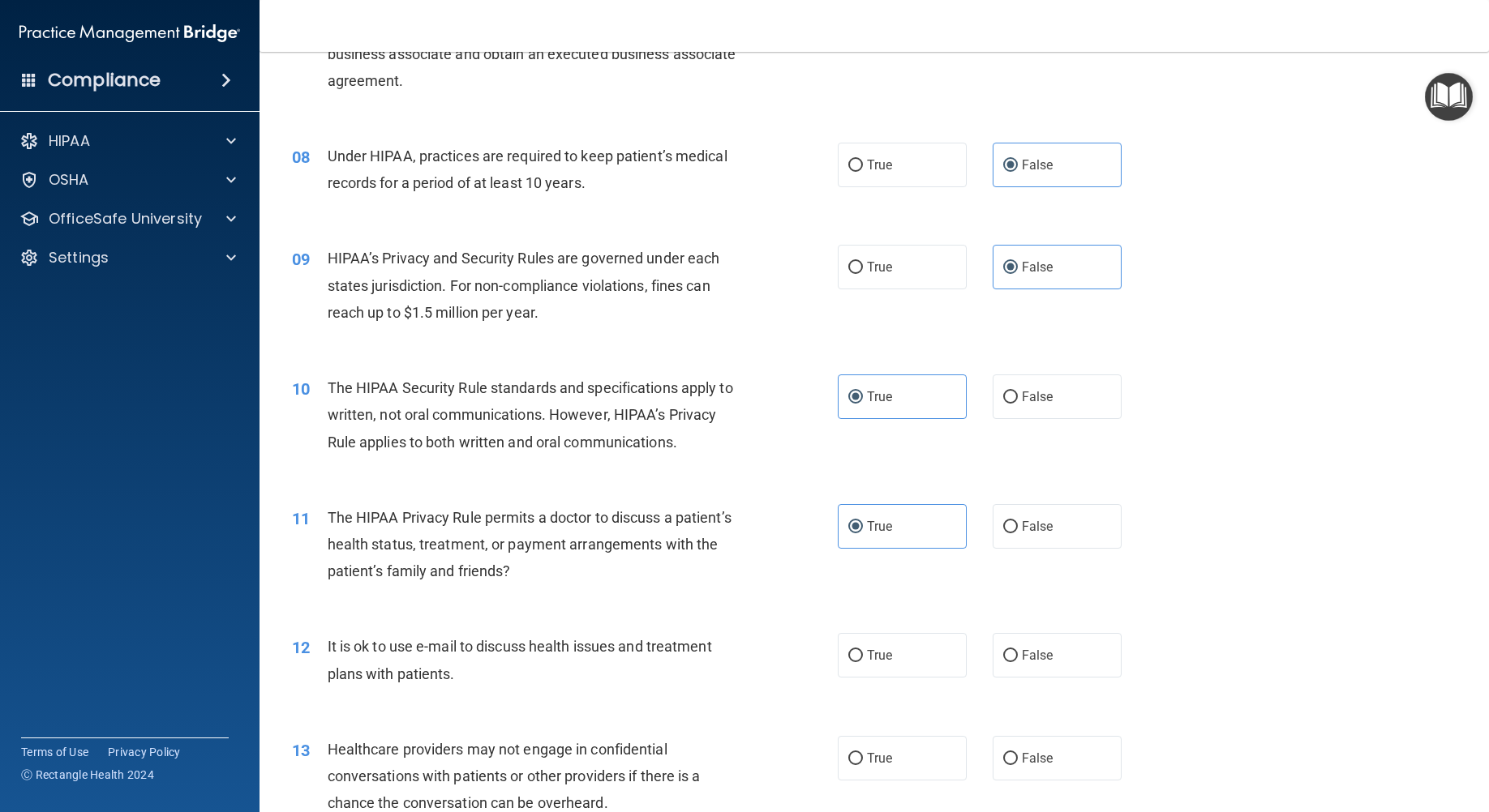
scroll to position [973, 0]
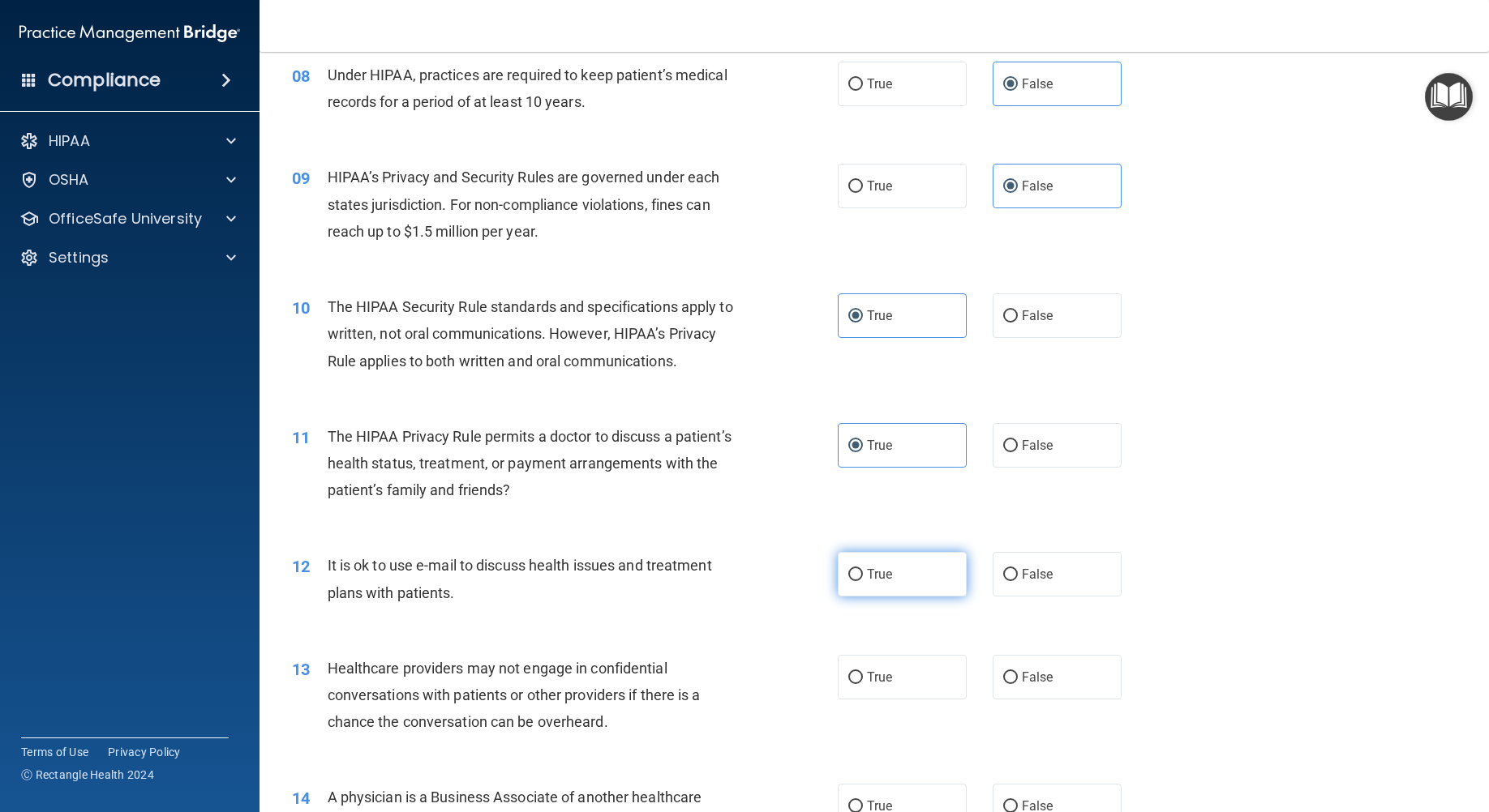
click at [848, 581] on input "True" at bounding box center [854, 575] width 14 height 12
radio input "true"
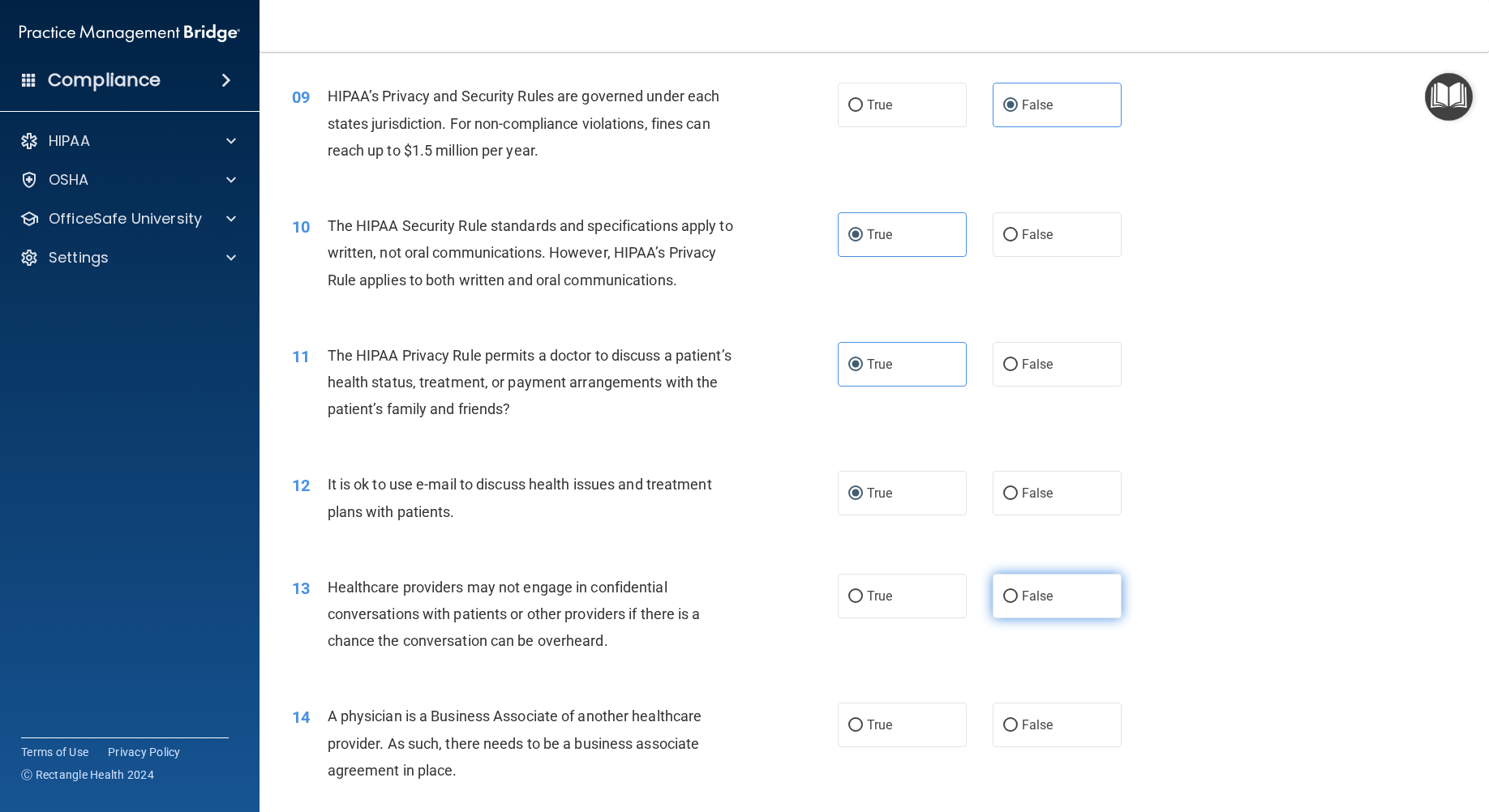
click at [1044, 618] on label "False" at bounding box center [1057, 595] width 129 height 45
click at [1018, 603] on input "False" at bounding box center [1009, 596] width 14 height 12
radio input "true"
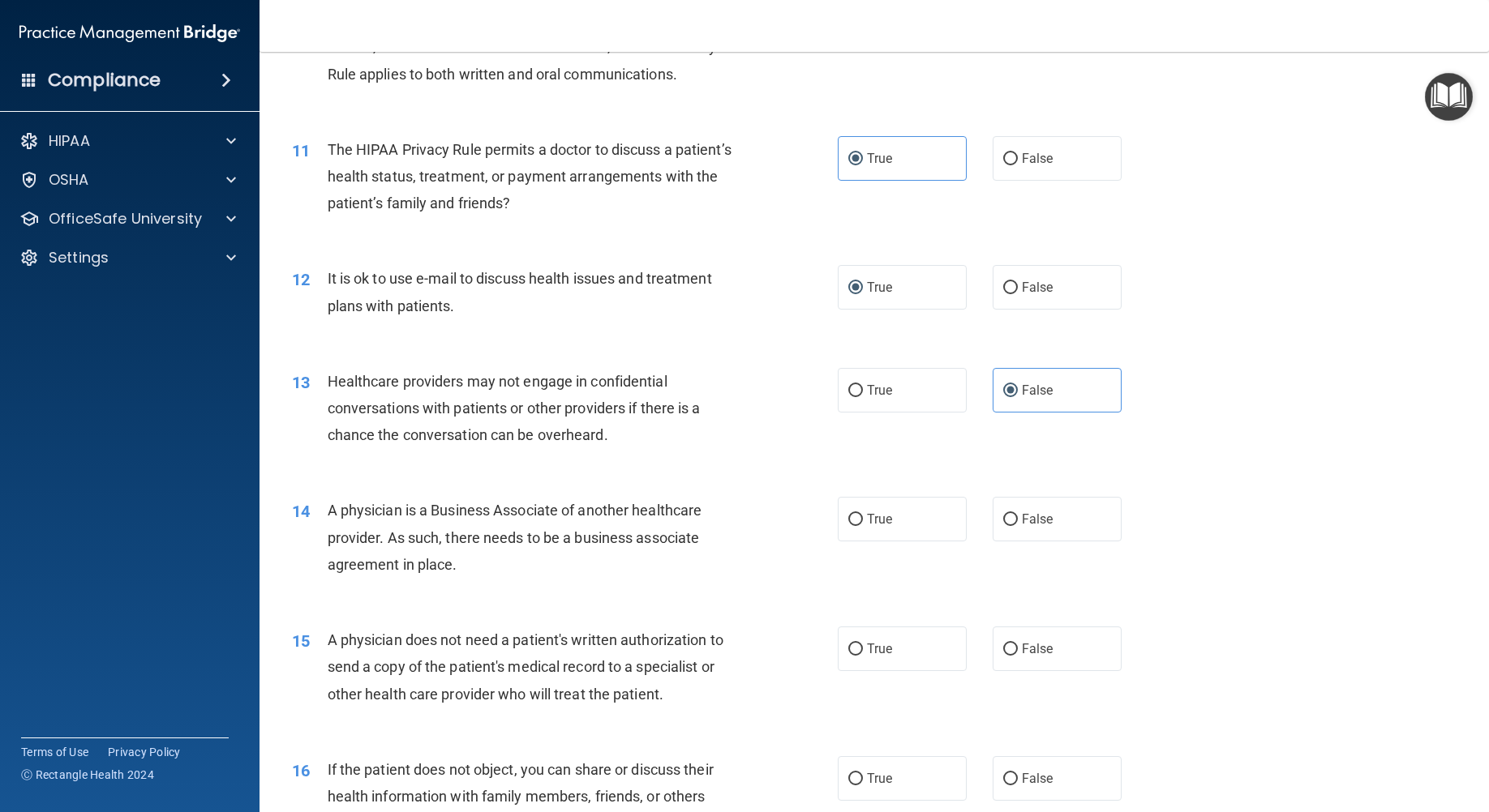
scroll to position [1296, 0]
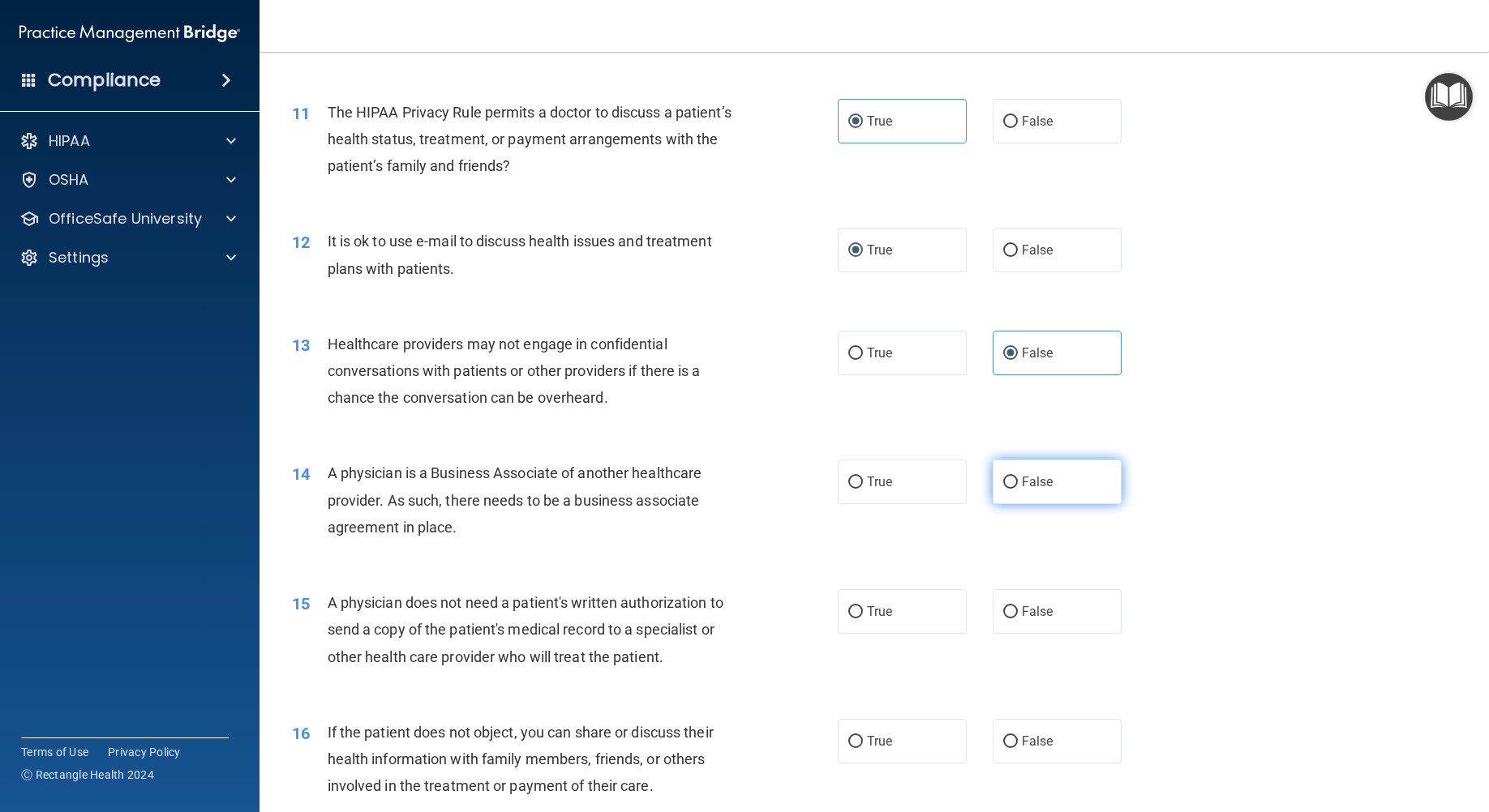
click at [1004, 488] on input "False" at bounding box center [1009, 482] width 14 height 12
radio input "true"
click at [1060, 633] on label "False" at bounding box center [1057, 611] width 129 height 45
click at [1018, 618] on input "False" at bounding box center [1009, 612] width 14 height 12
radio input "true"
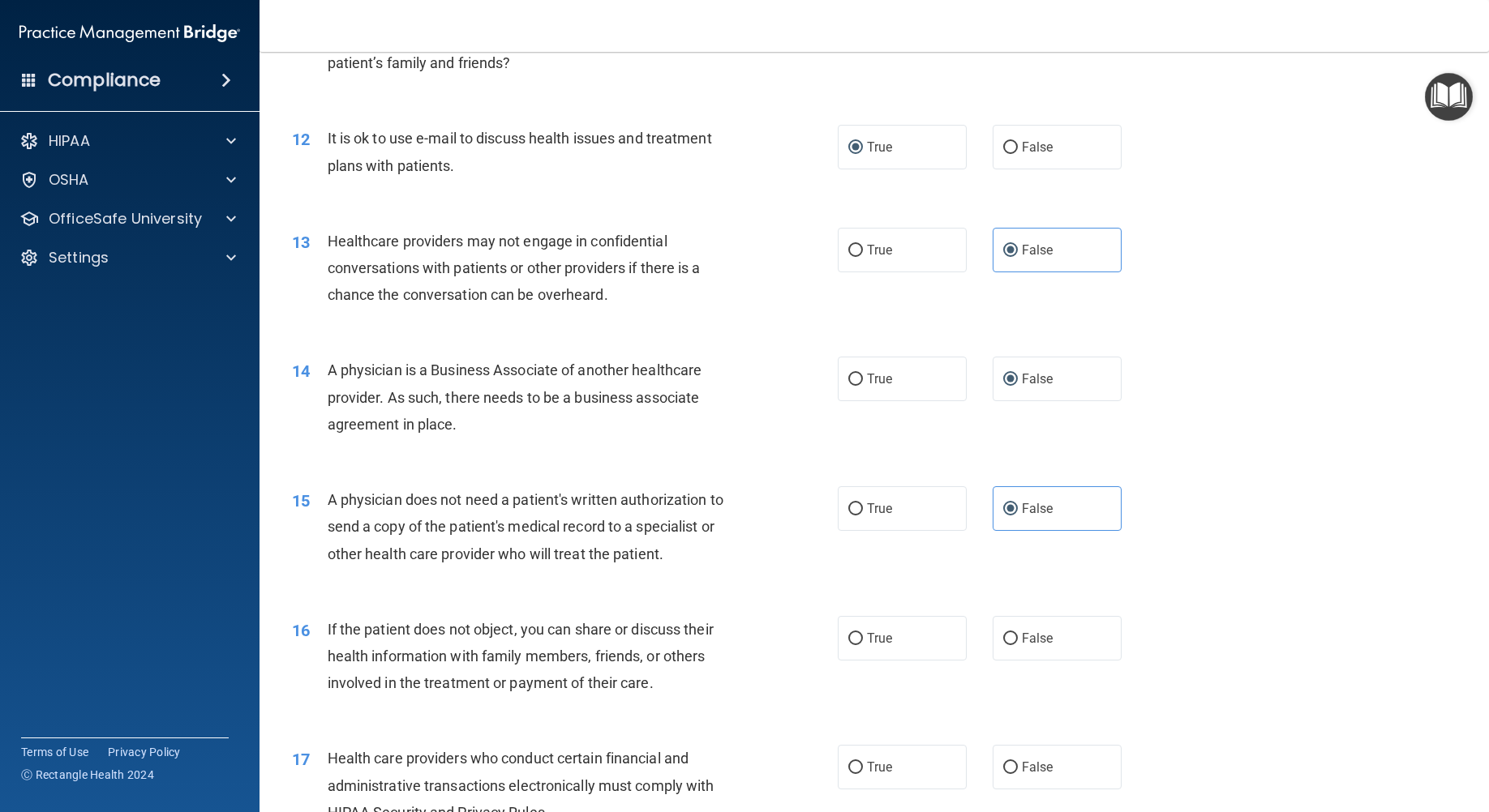
scroll to position [1459, 0]
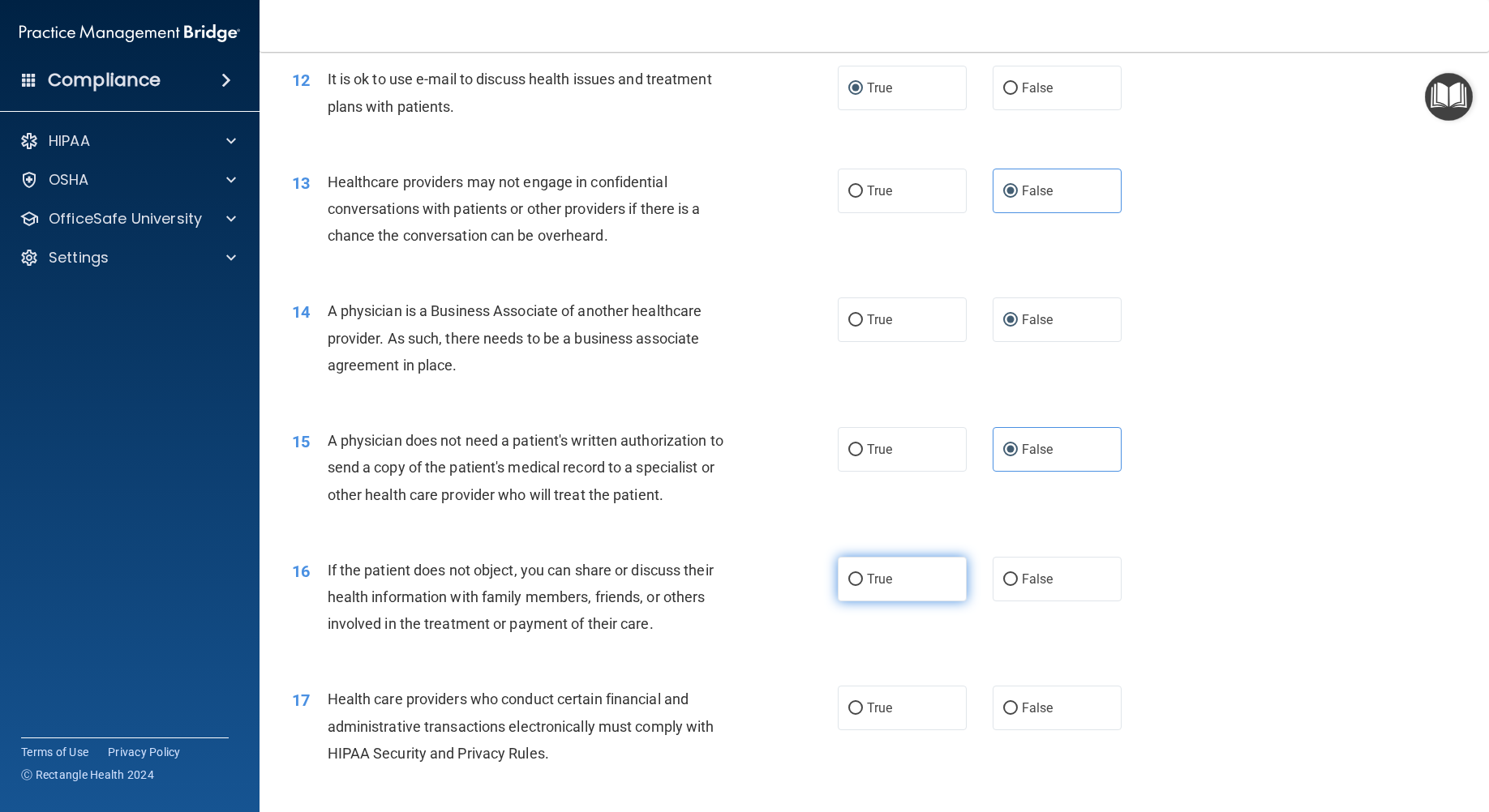
click at [853, 586] on input "True" at bounding box center [854, 579] width 14 height 12
radio input "true"
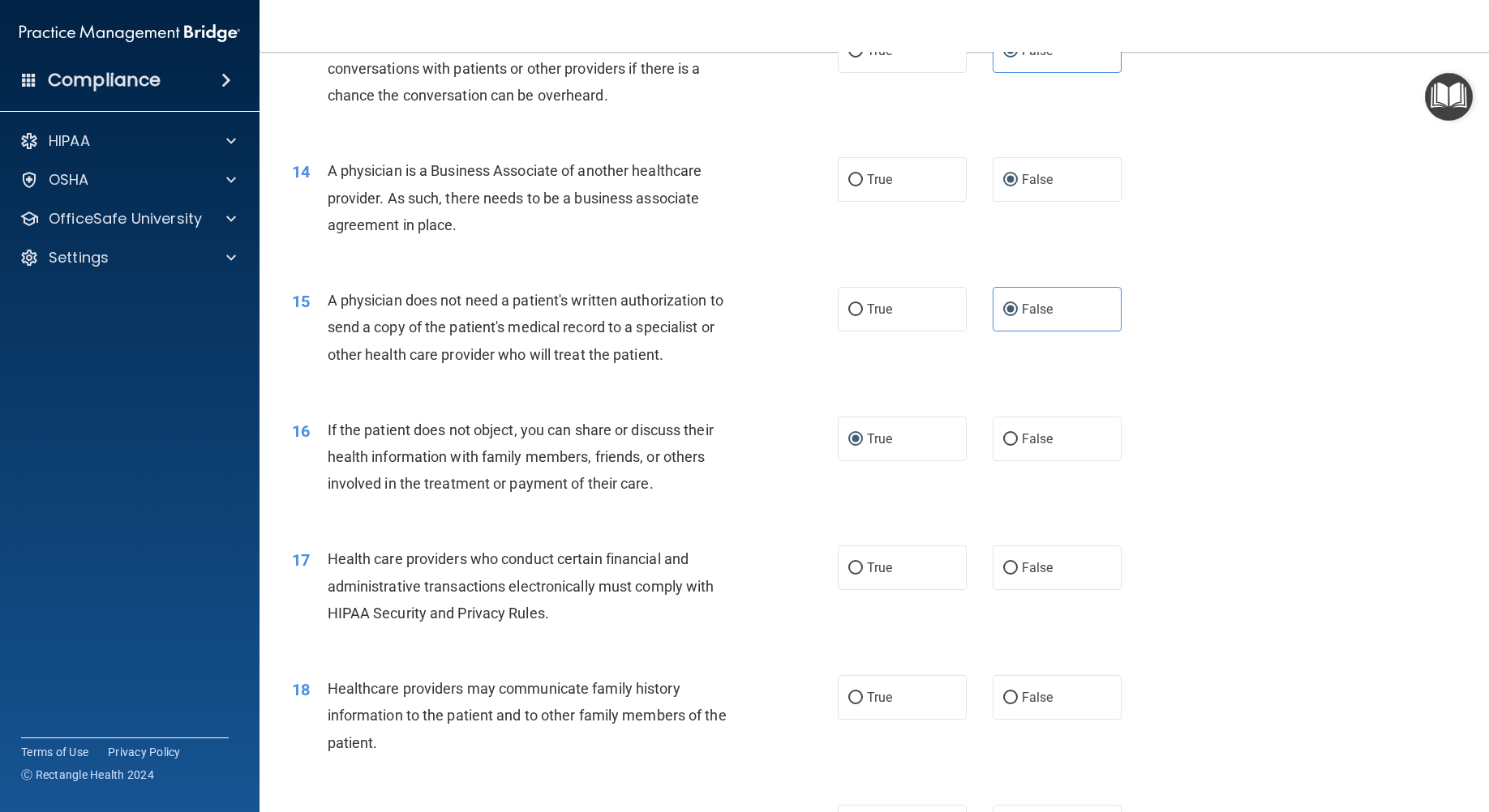
scroll to position [1620, 0]
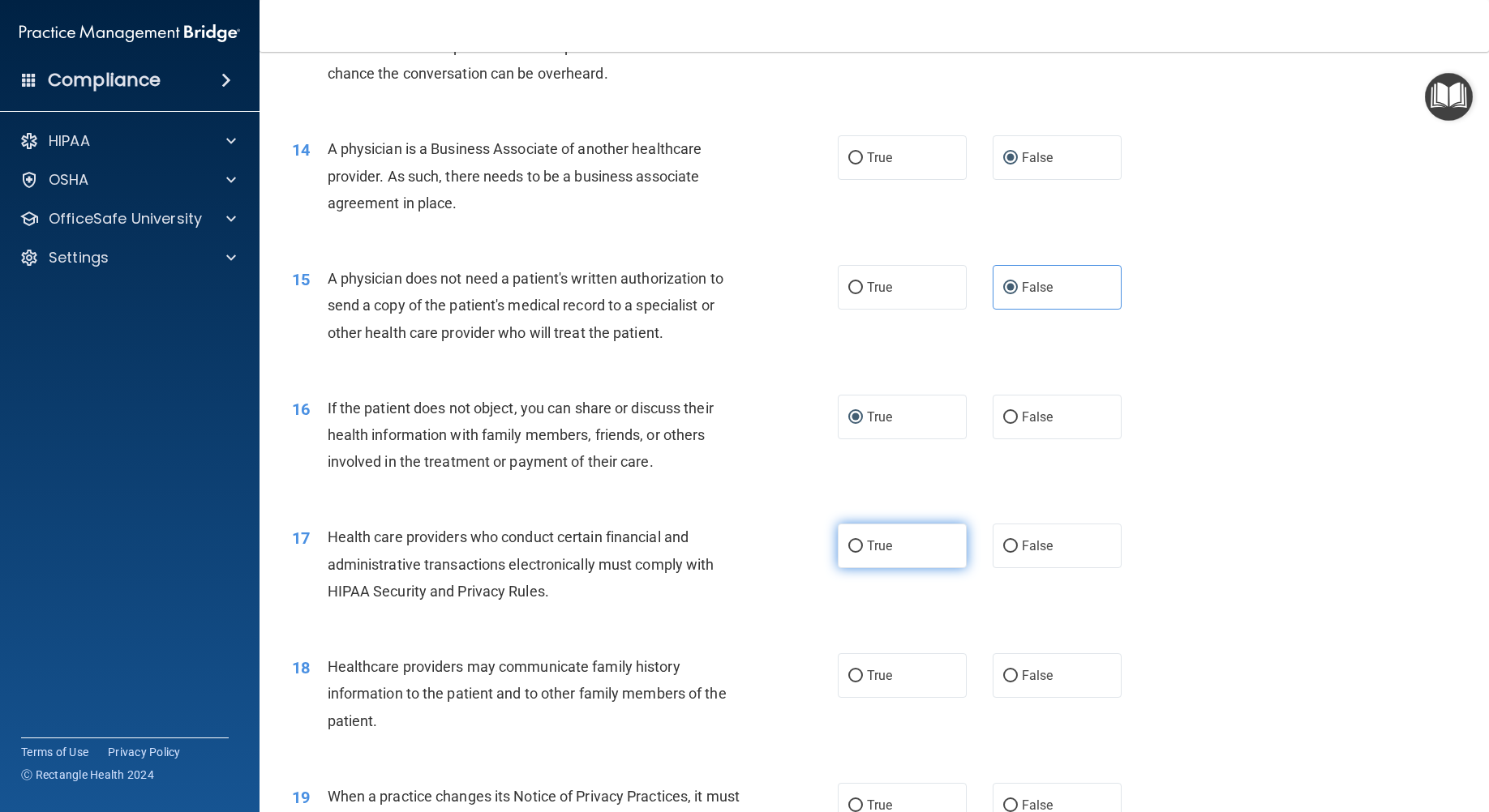
click at [894, 568] on label "True" at bounding box center [902, 545] width 129 height 45
click at [863, 553] on input "True" at bounding box center [854, 546] width 14 height 12
radio input "true"
click at [856, 682] on input "True" at bounding box center [854, 676] width 14 height 12
radio input "true"
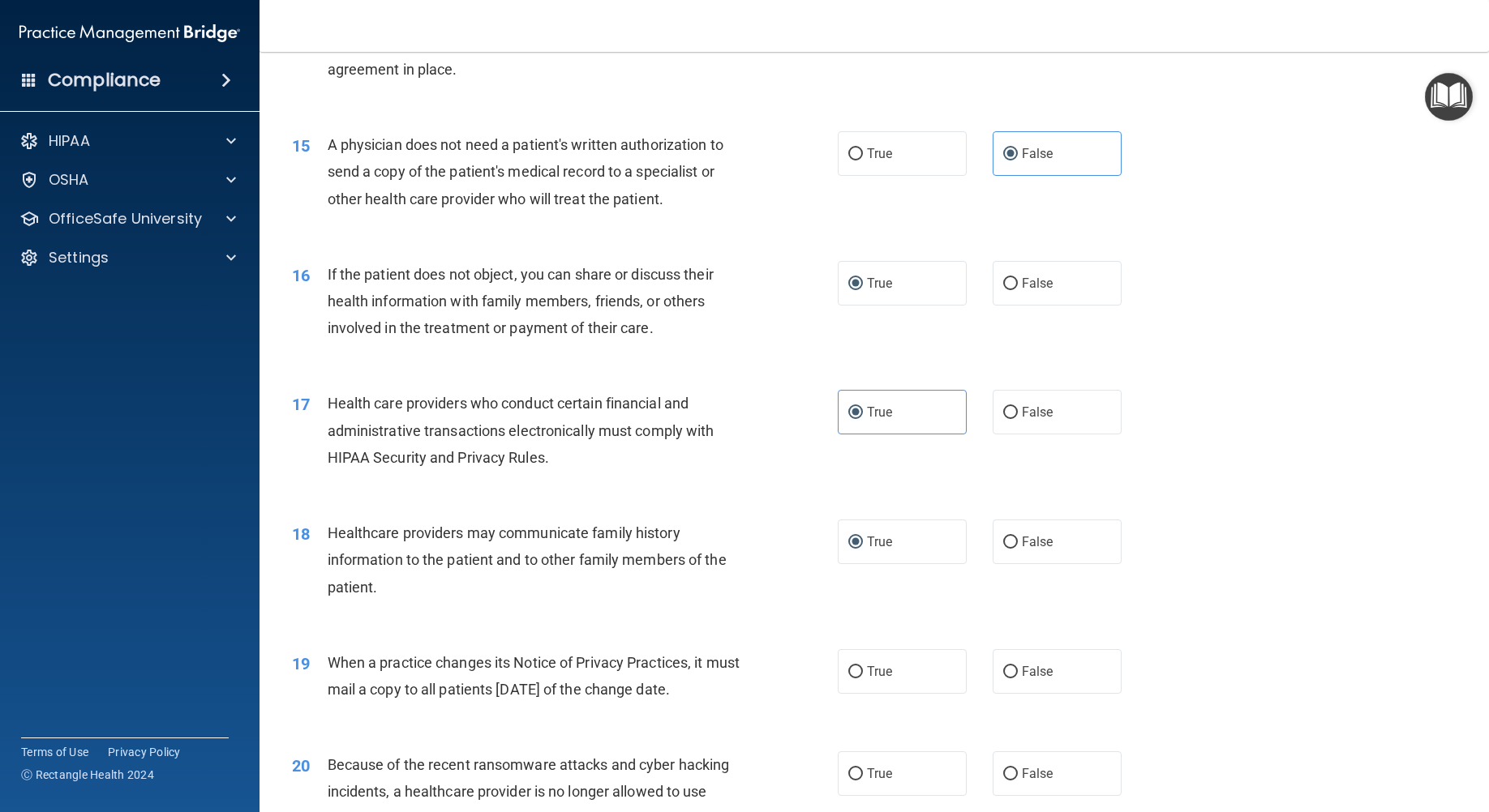
scroll to position [1783, 0]
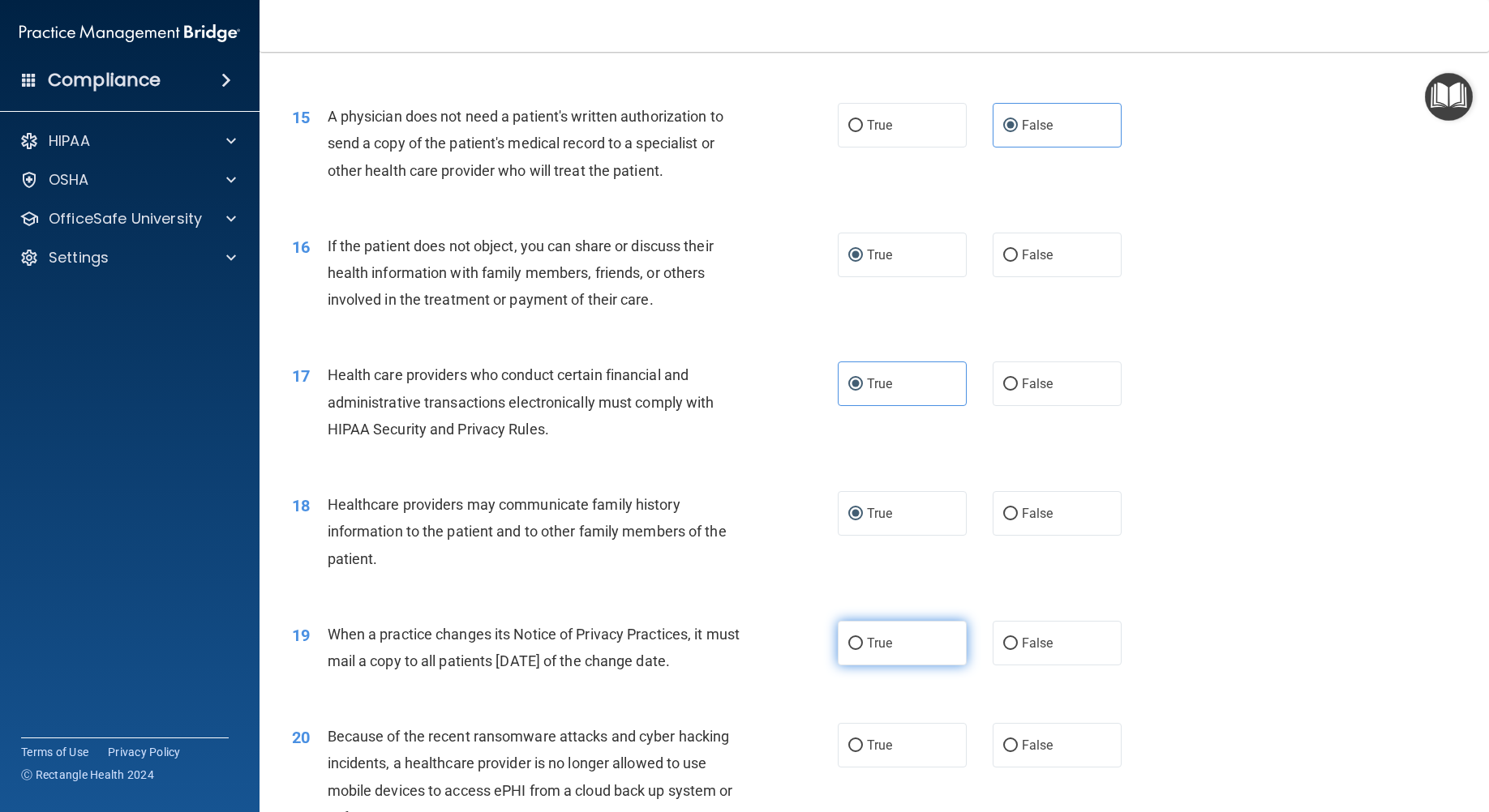
click at [868, 665] on label "True" at bounding box center [902, 643] width 129 height 45
click at [863, 650] on input "True" at bounding box center [854, 643] width 14 height 12
radio input "true"
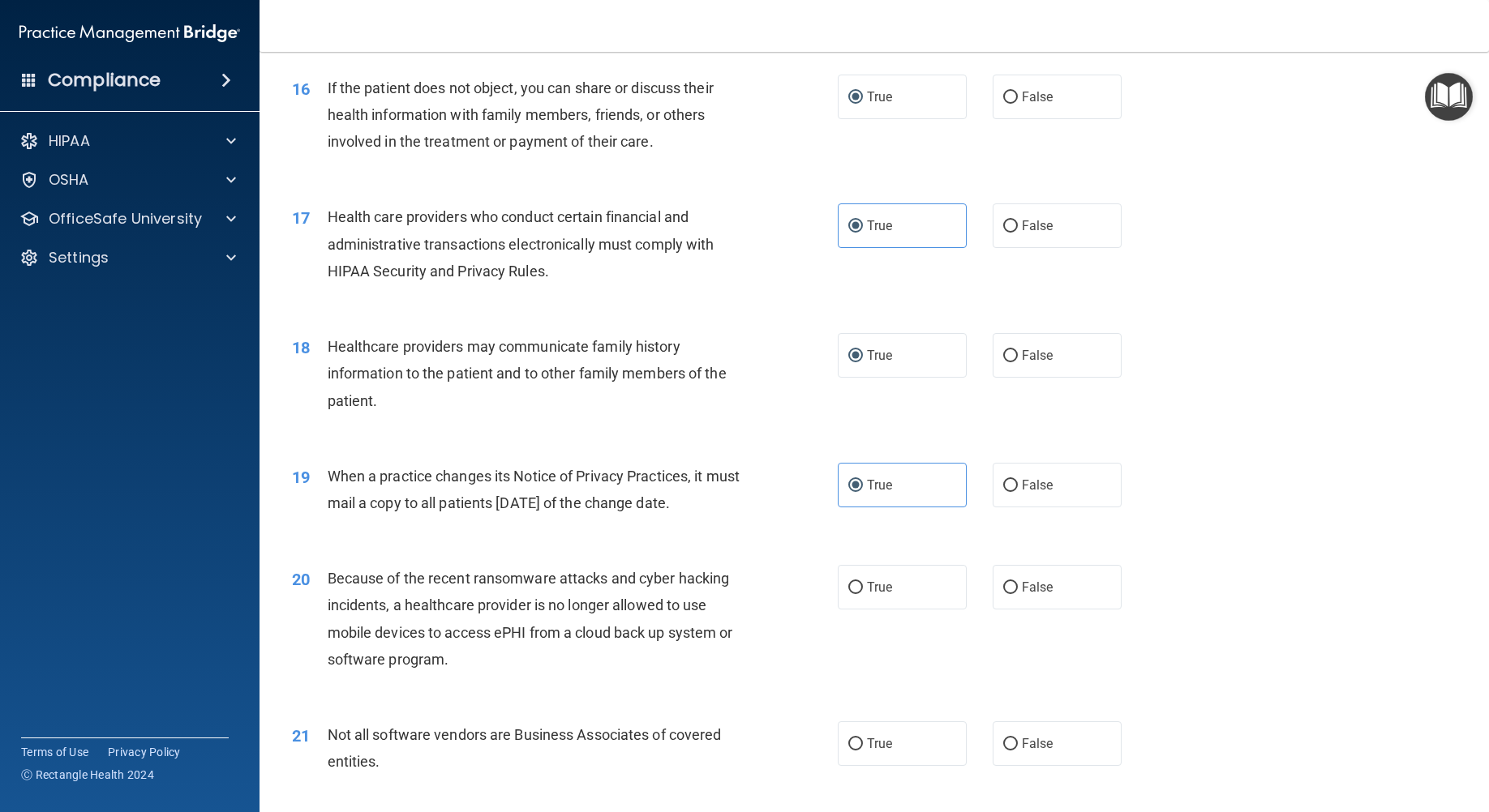
scroll to position [1945, 0]
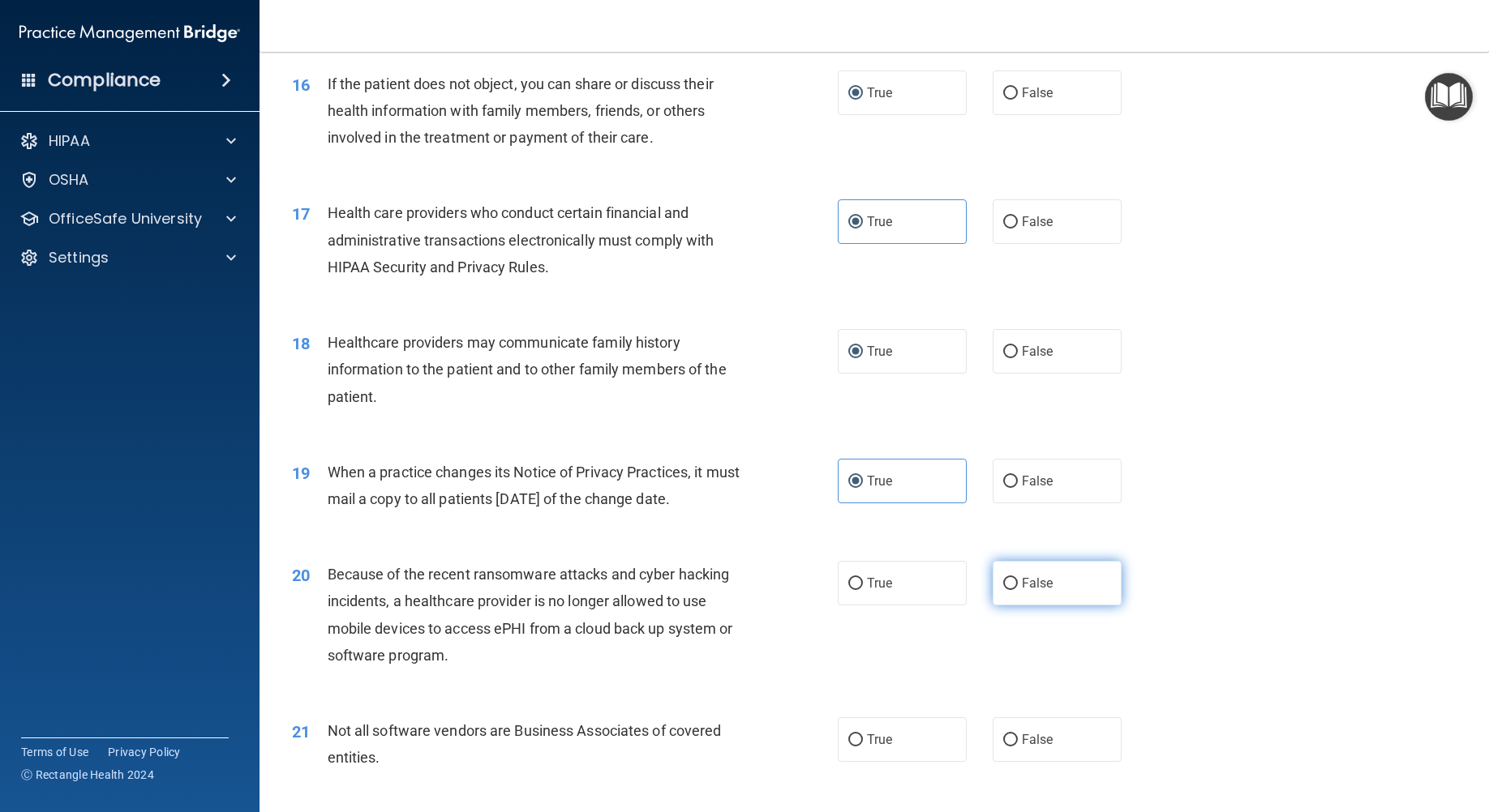
click at [1034, 591] on span "False" at bounding box center [1037, 583] width 31 height 15
click at [1018, 590] on input "False" at bounding box center [1009, 583] width 14 height 12
radio input "true"
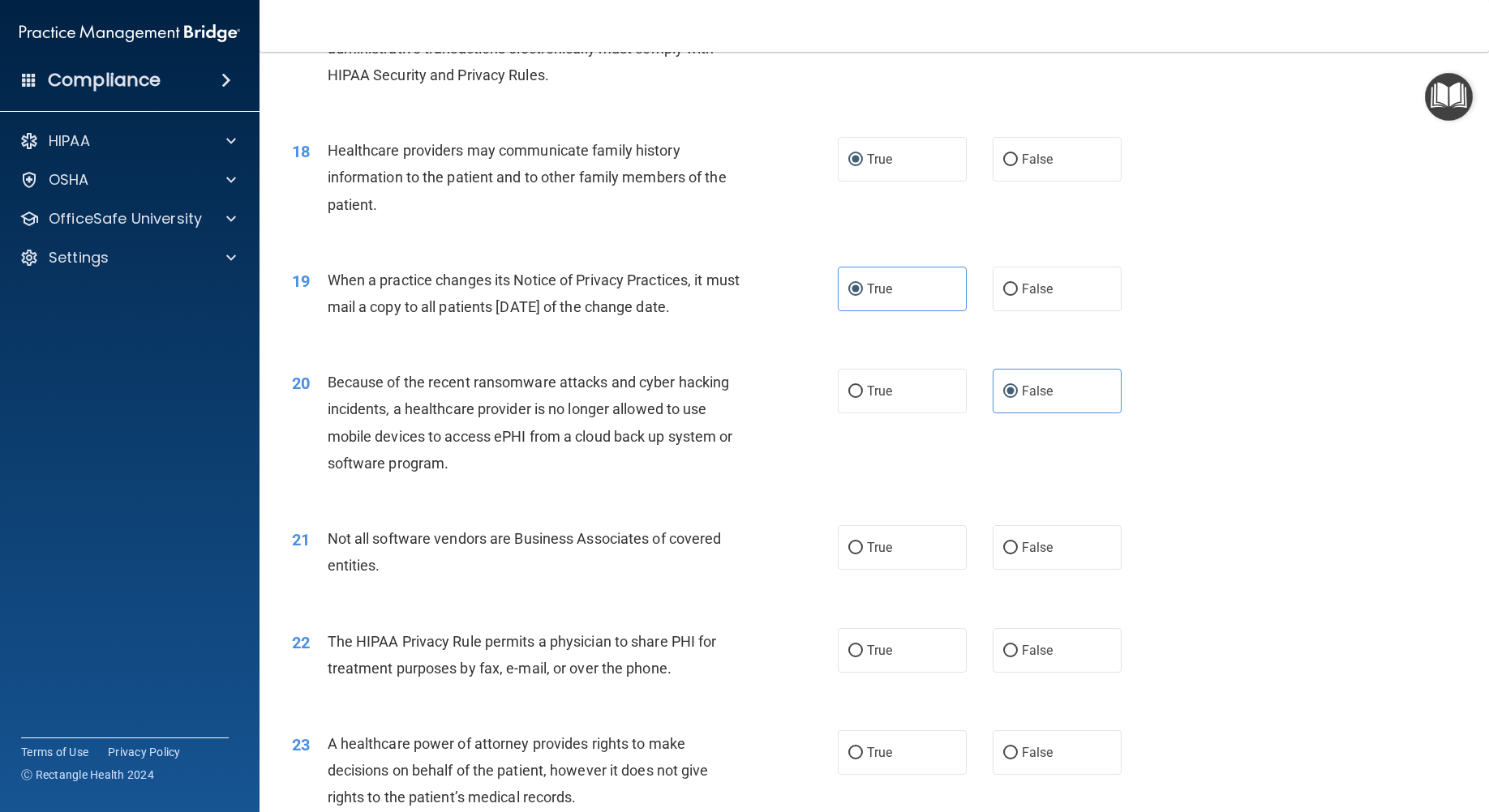
scroll to position [2188, 0]
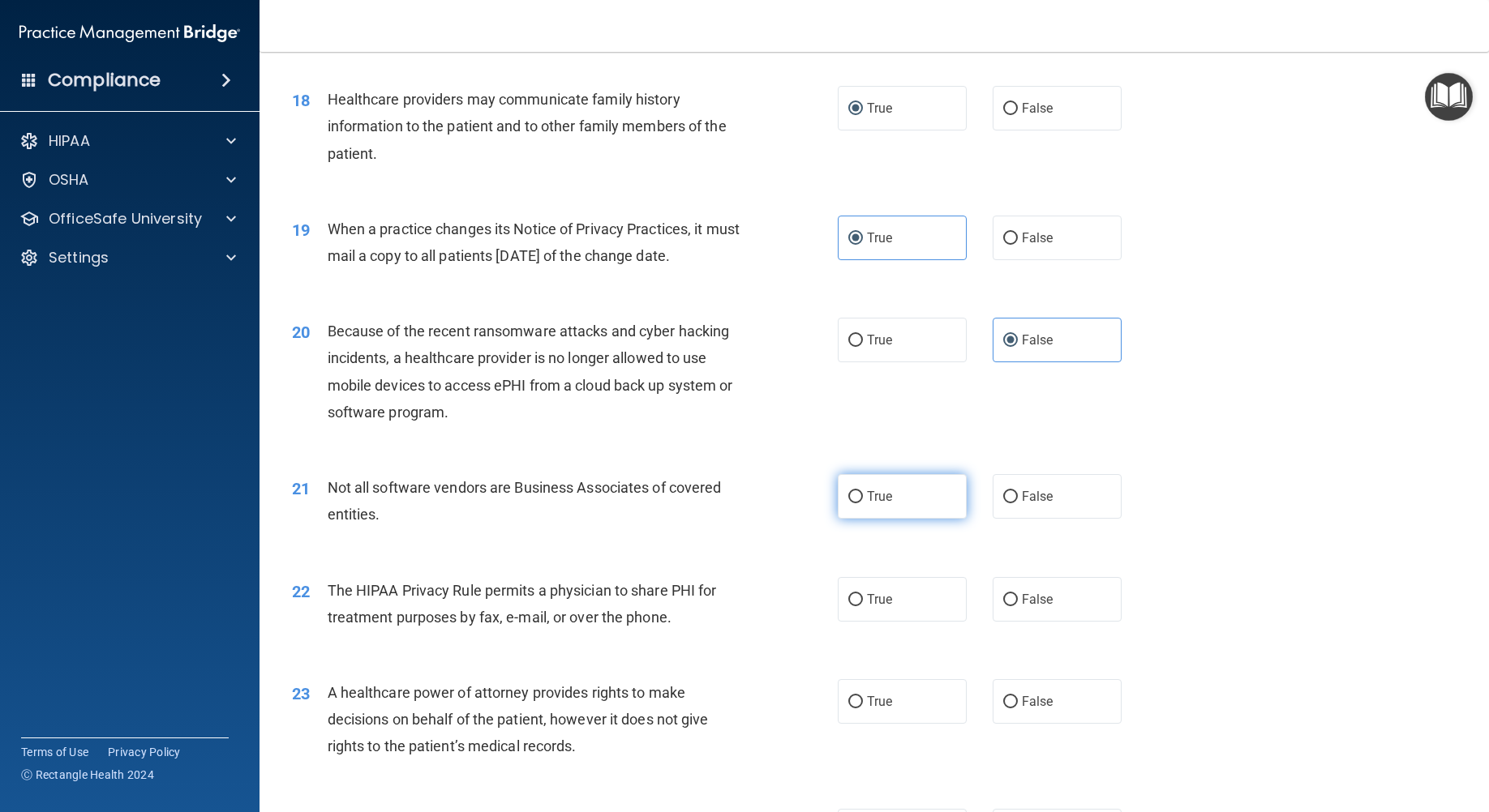
click at [860, 519] on label "True" at bounding box center [902, 496] width 129 height 45
click at [860, 503] on input "True" at bounding box center [854, 497] width 14 height 12
radio input "true"
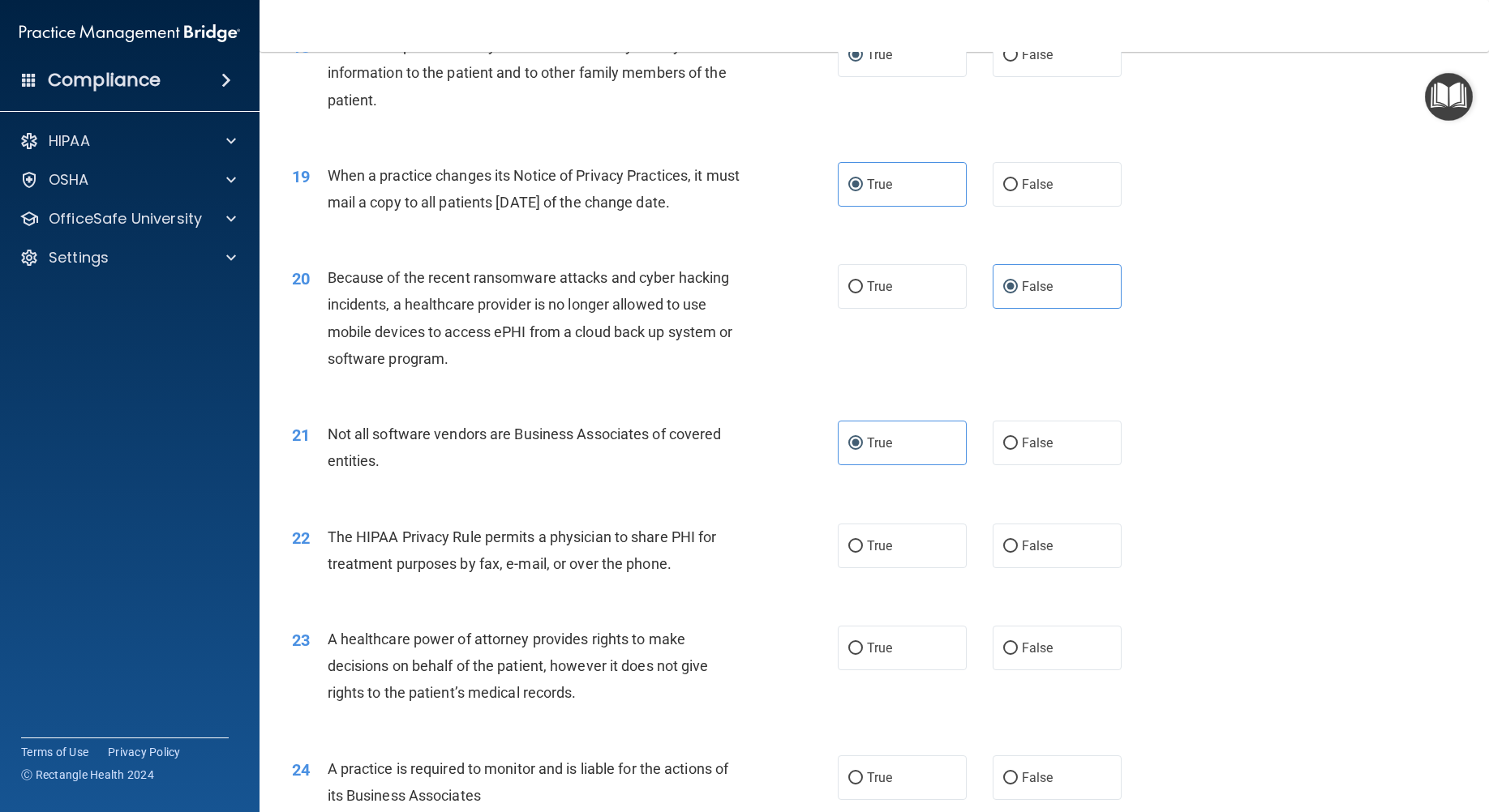
scroll to position [2350, 0]
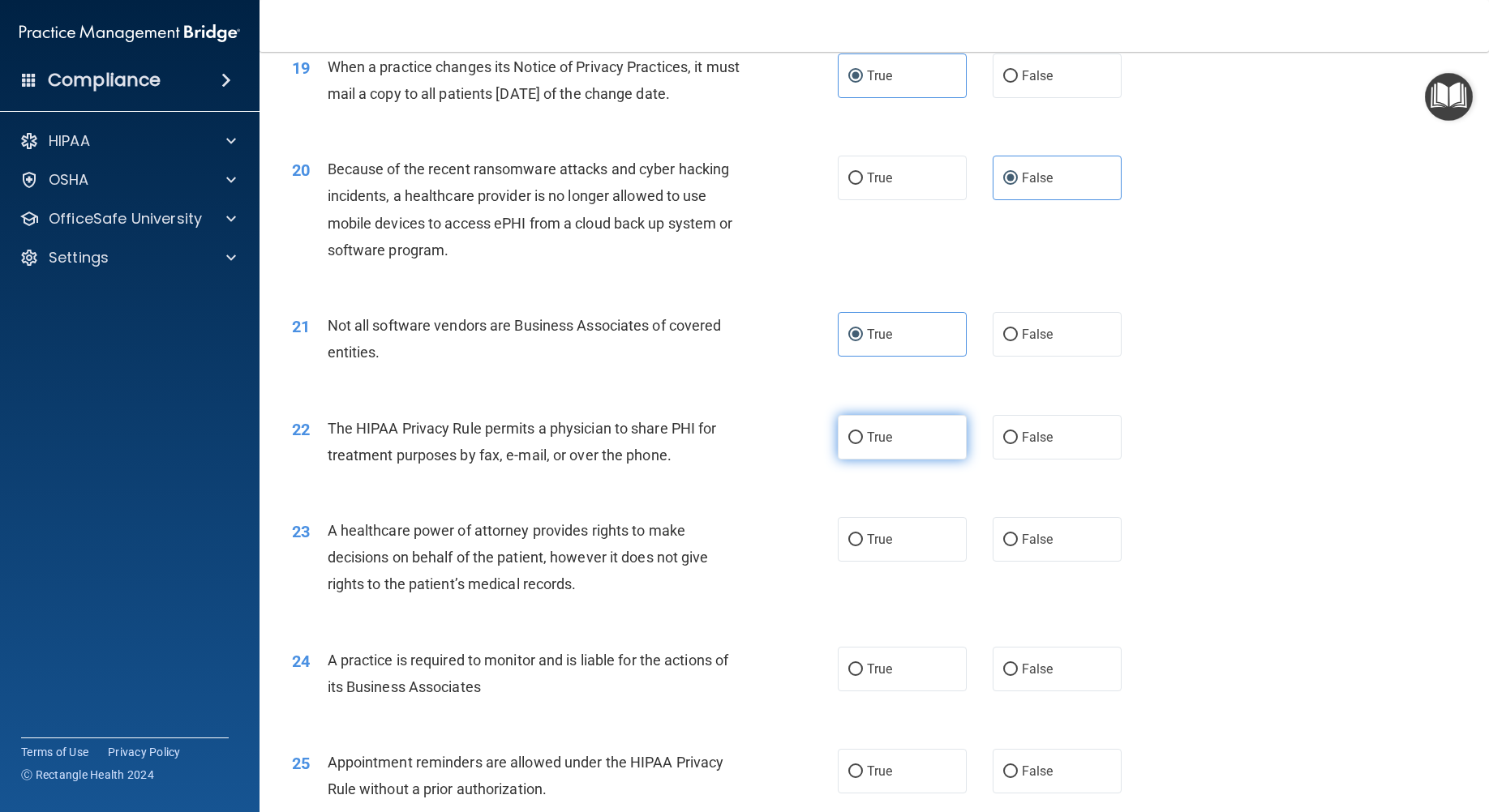
click at [851, 444] on input "True" at bounding box center [854, 438] width 14 height 12
radio input "true"
click at [1002, 546] on input "False" at bounding box center [1009, 539] width 14 height 12
radio input "true"
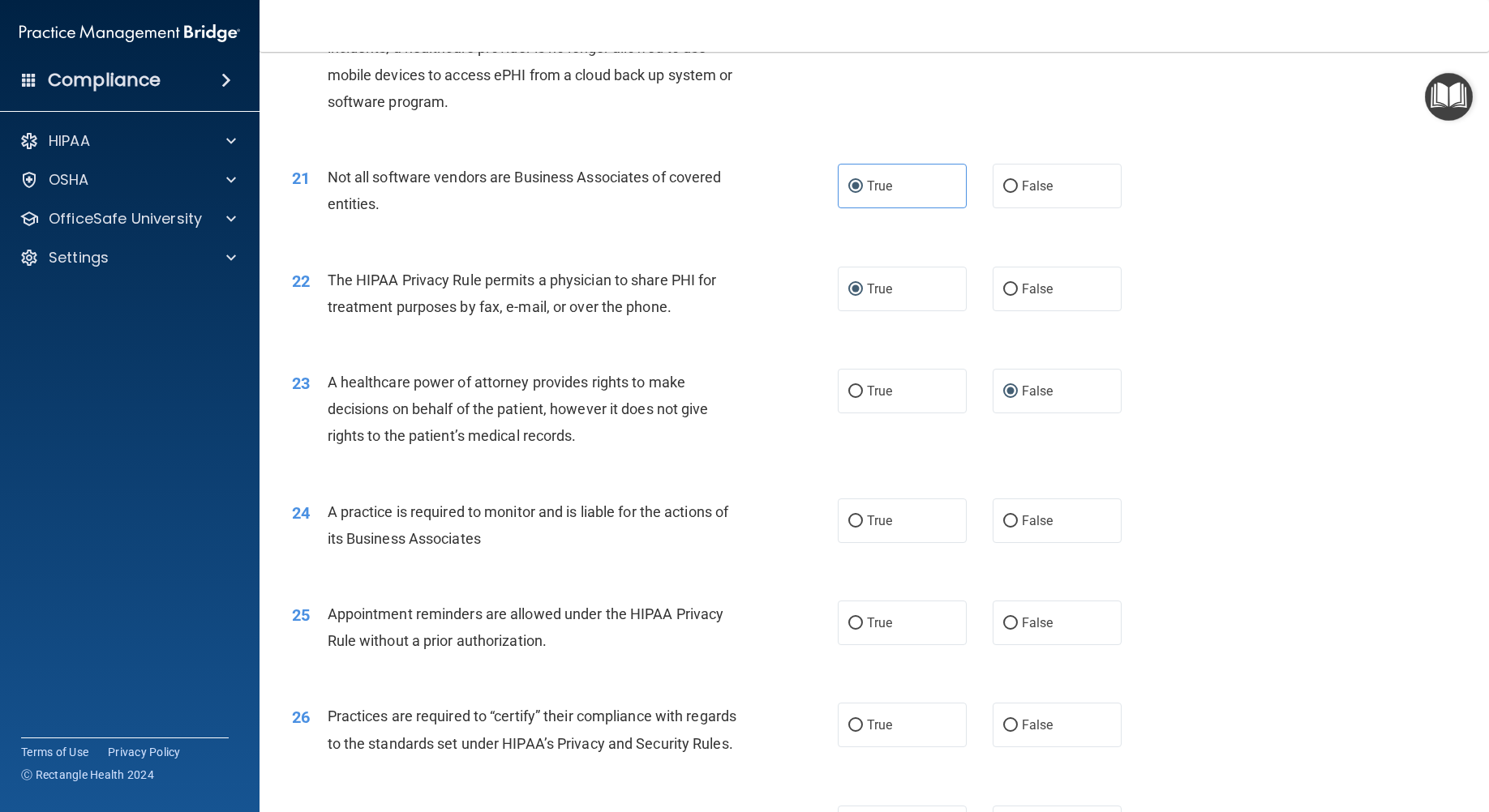
scroll to position [2512, 0]
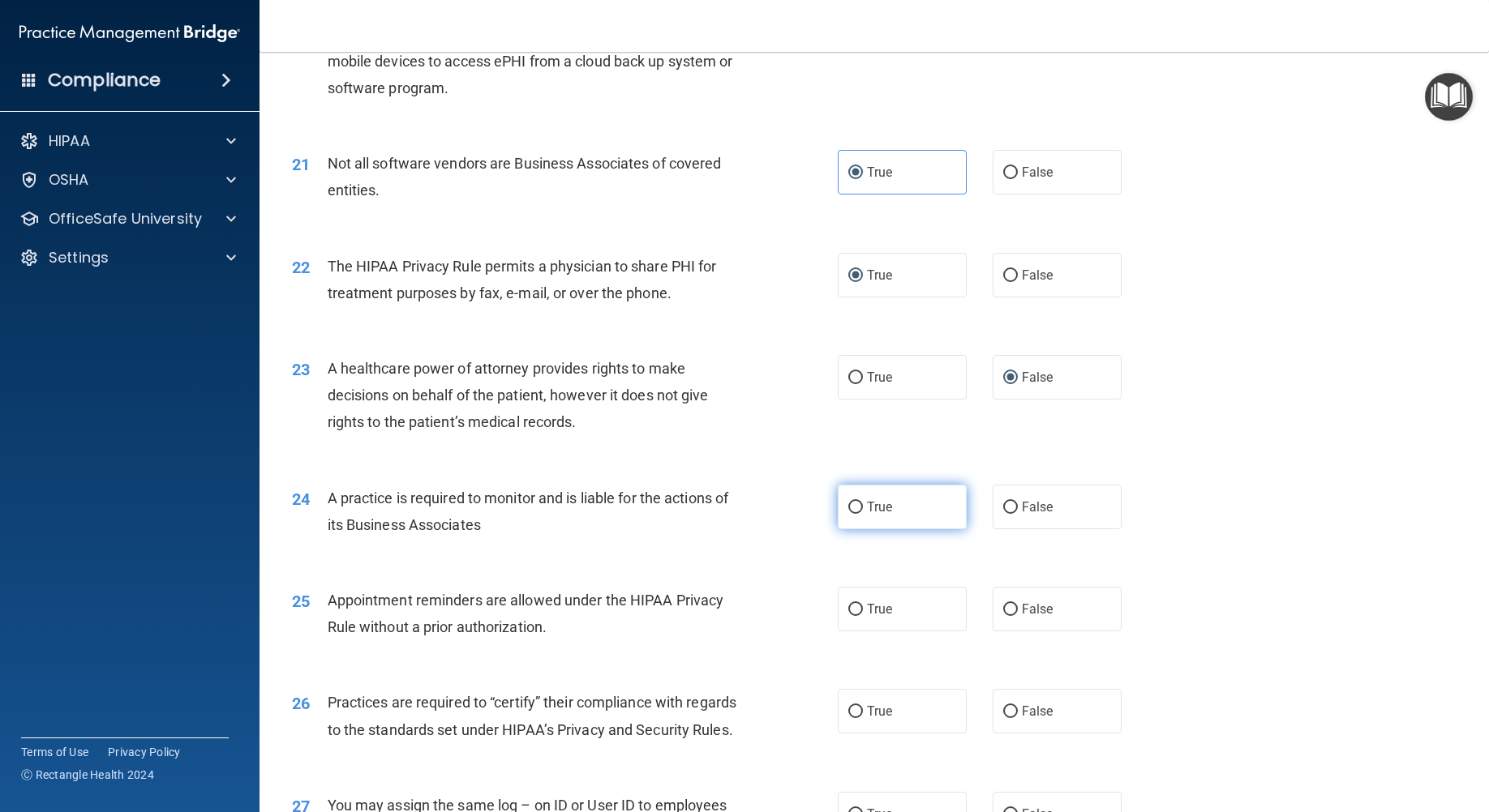
click at [846, 529] on label "True" at bounding box center [902, 506] width 129 height 45
click at [848, 514] on input "True" at bounding box center [854, 507] width 14 height 12
radio input "true"
click at [1060, 632] on label "False" at bounding box center [1057, 609] width 129 height 45
click at [1018, 615] on input "False" at bounding box center [1009, 610] width 14 height 12
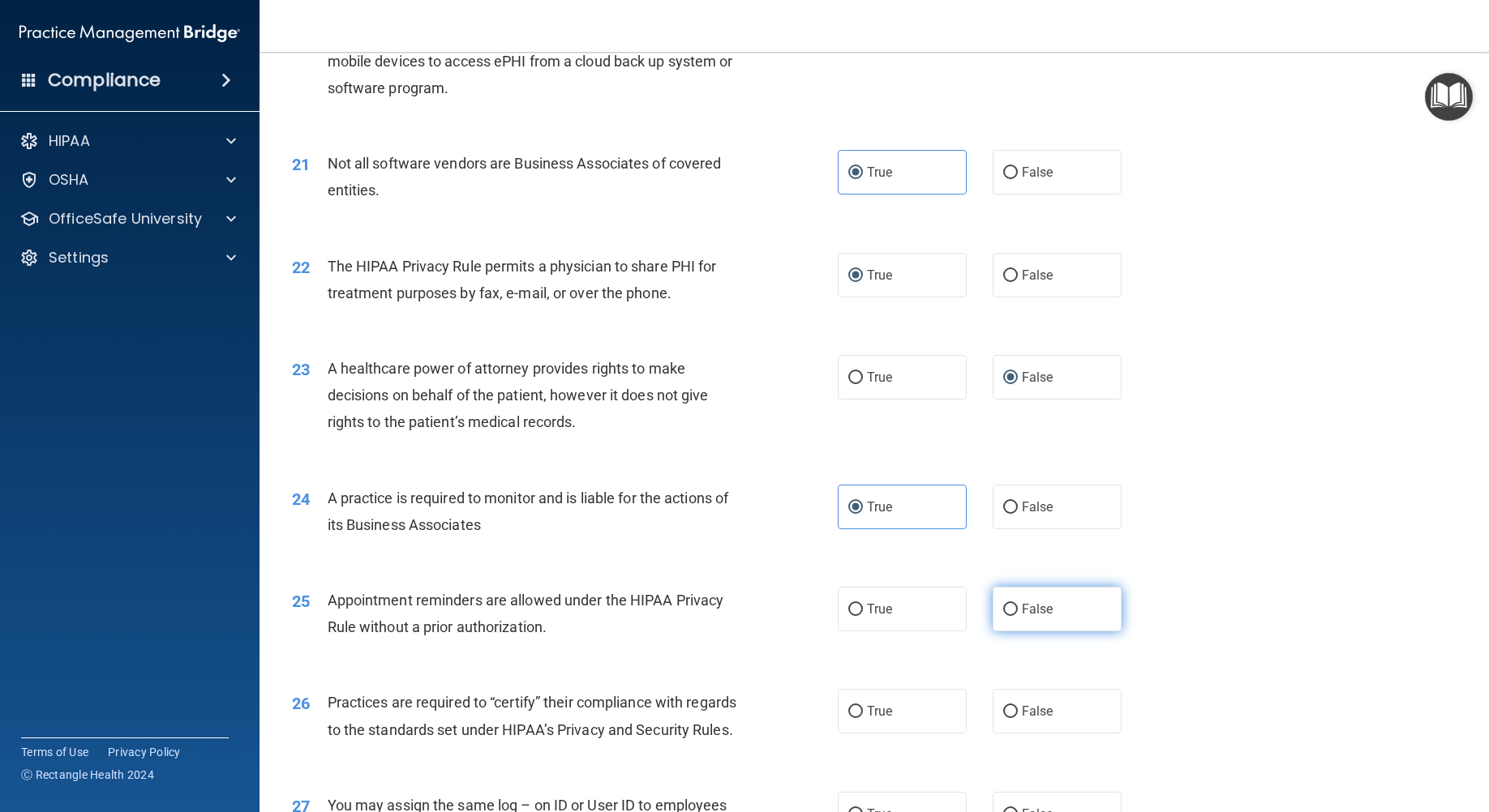
radio input "true"
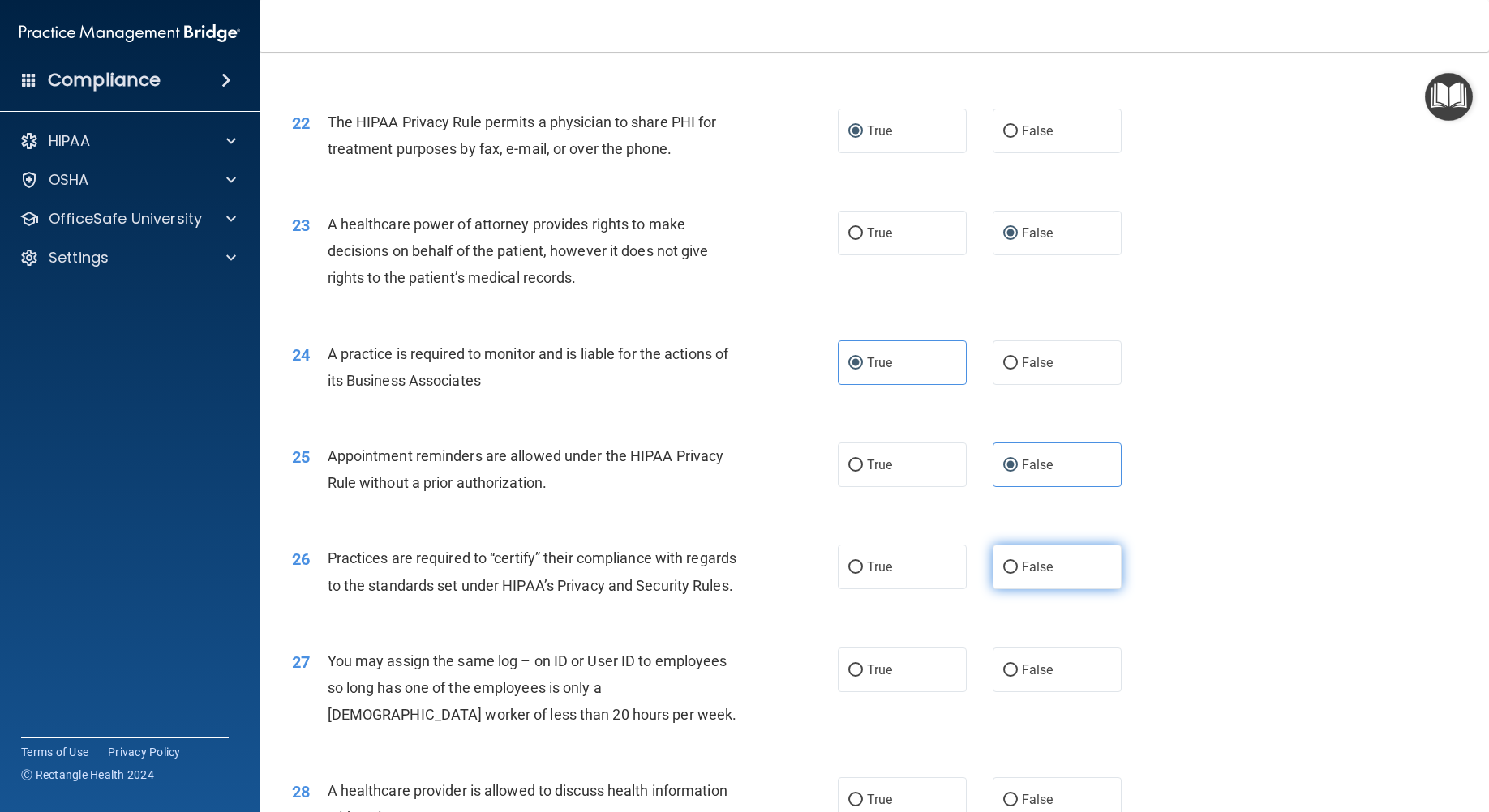
scroll to position [2674, 0]
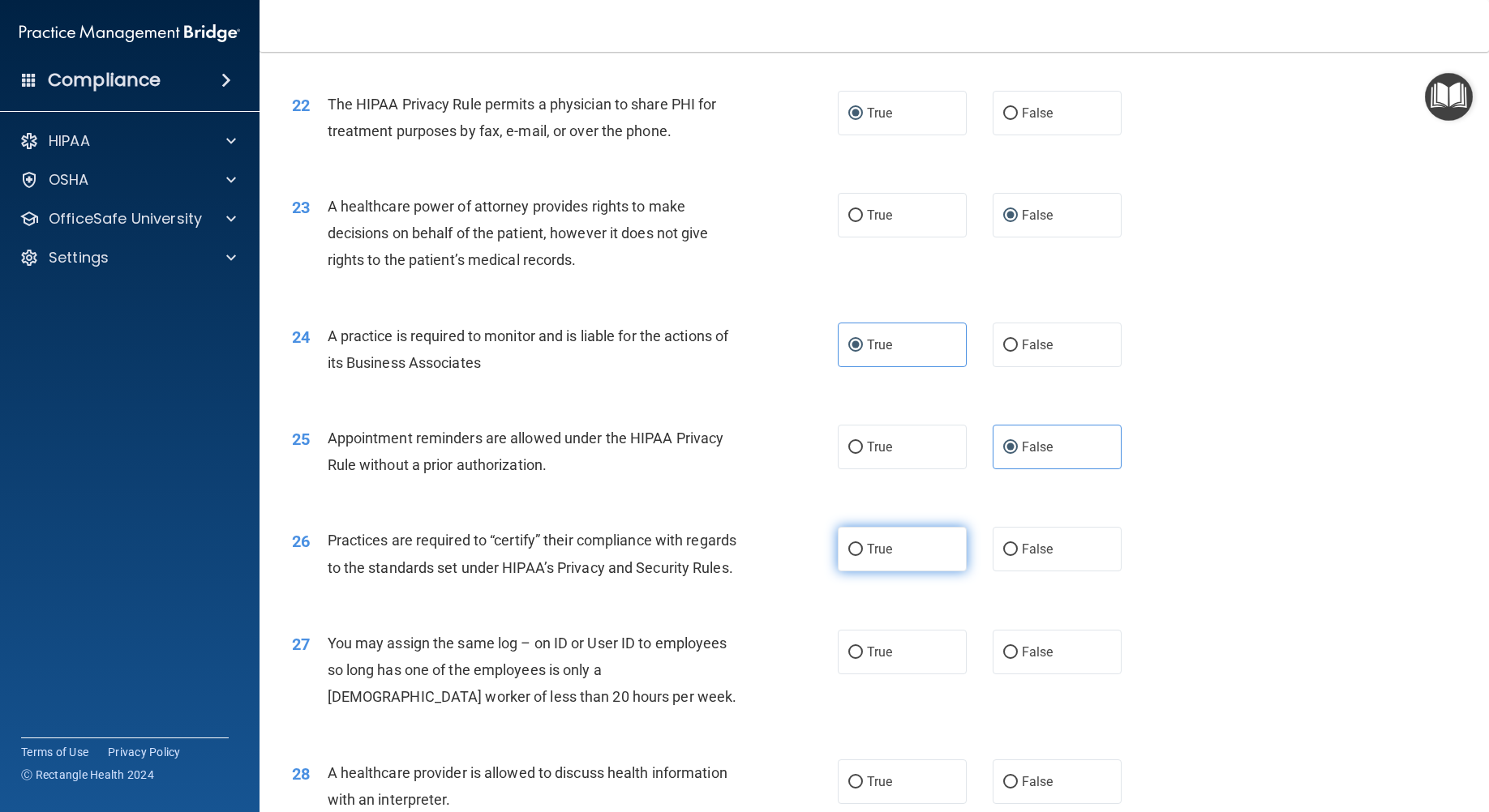
click at [851, 572] on label "True" at bounding box center [902, 549] width 129 height 45
click at [851, 556] on input "True" at bounding box center [854, 550] width 14 height 12
radio input "true"
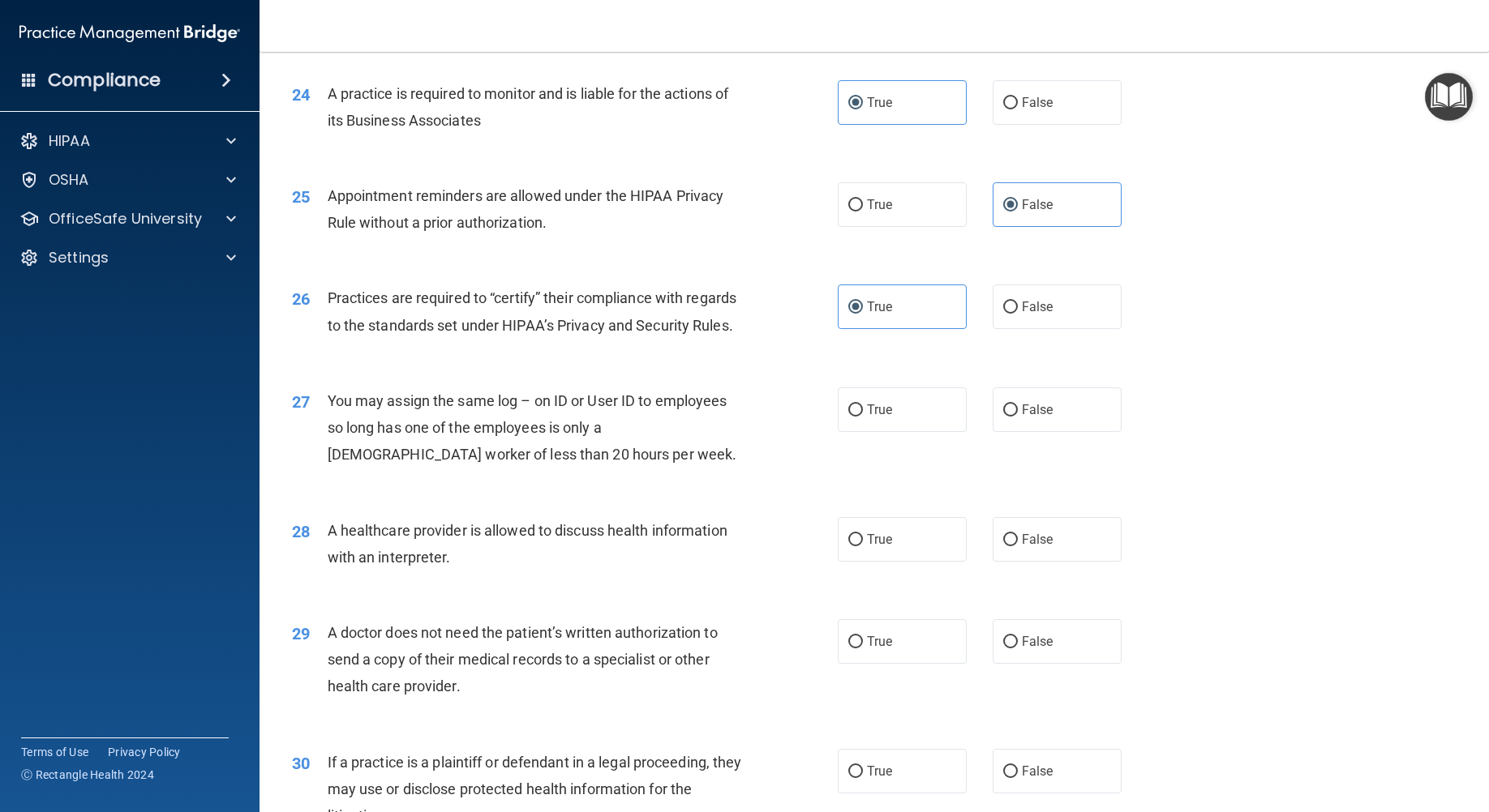
scroll to position [2918, 0]
click at [1038, 417] on span "False" at bounding box center [1037, 408] width 31 height 15
click at [1018, 416] on input "False" at bounding box center [1009, 409] width 14 height 12
radio input "true"
click at [892, 560] on label "True" at bounding box center [902, 538] width 129 height 45
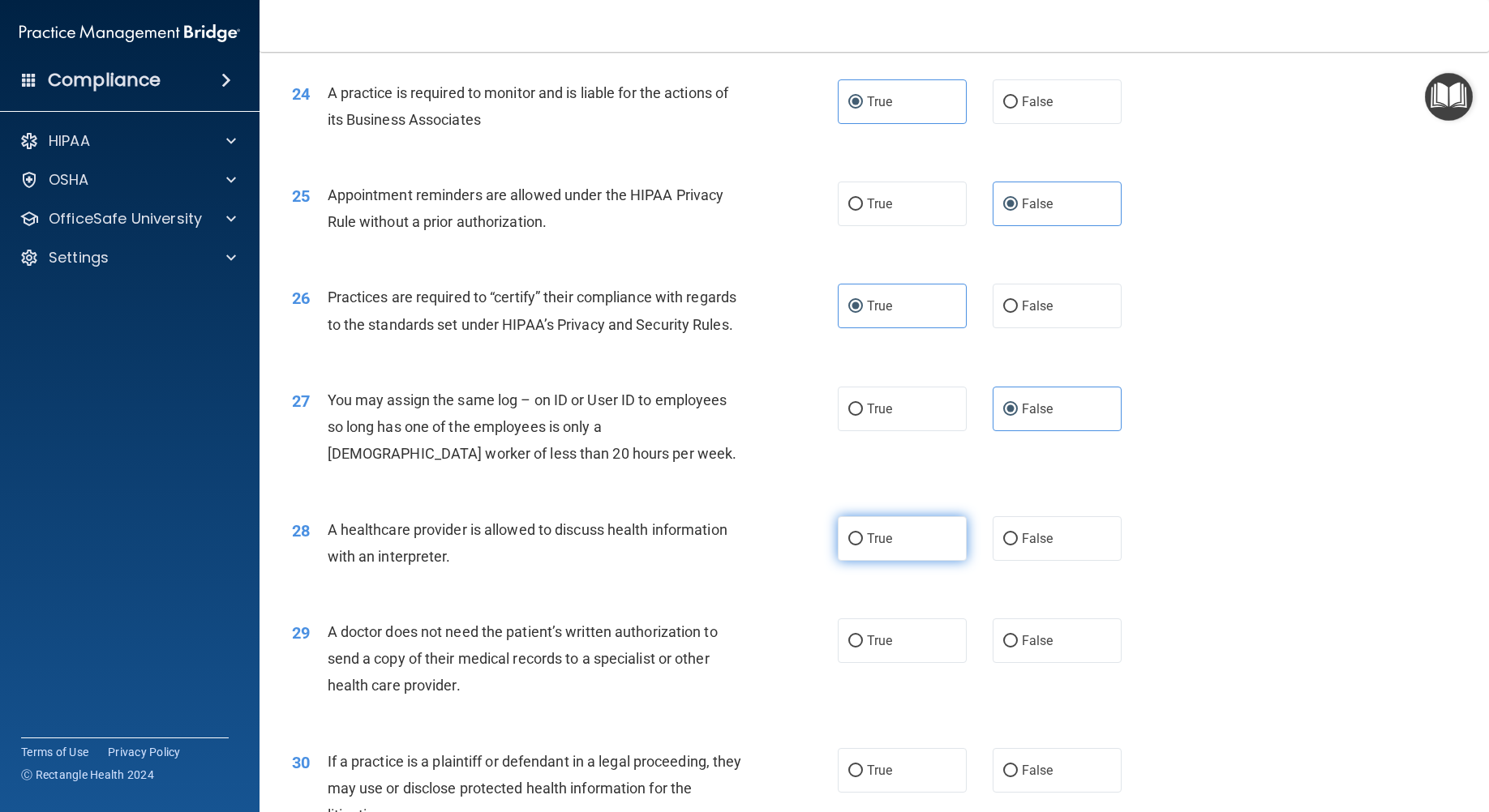
click at [863, 545] on input "True" at bounding box center [854, 538] width 14 height 12
radio input "true"
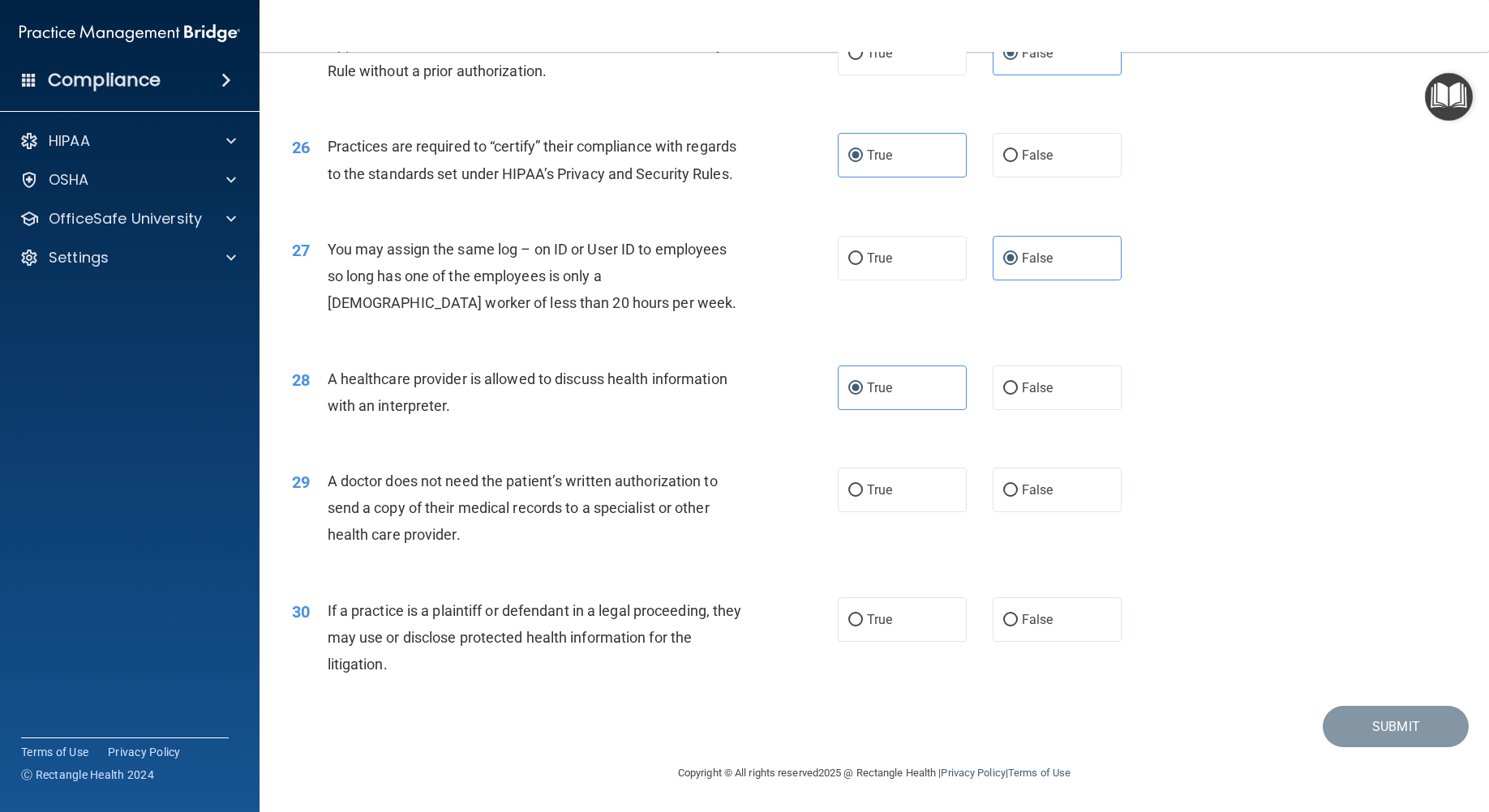
scroll to position [3079, 0]
click at [1033, 498] on span "False" at bounding box center [1037, 490] width 31 height 15
click at [1018, 497] on input "False" at bounding box center [1009, 490] width 14 height 12
radio input "true"
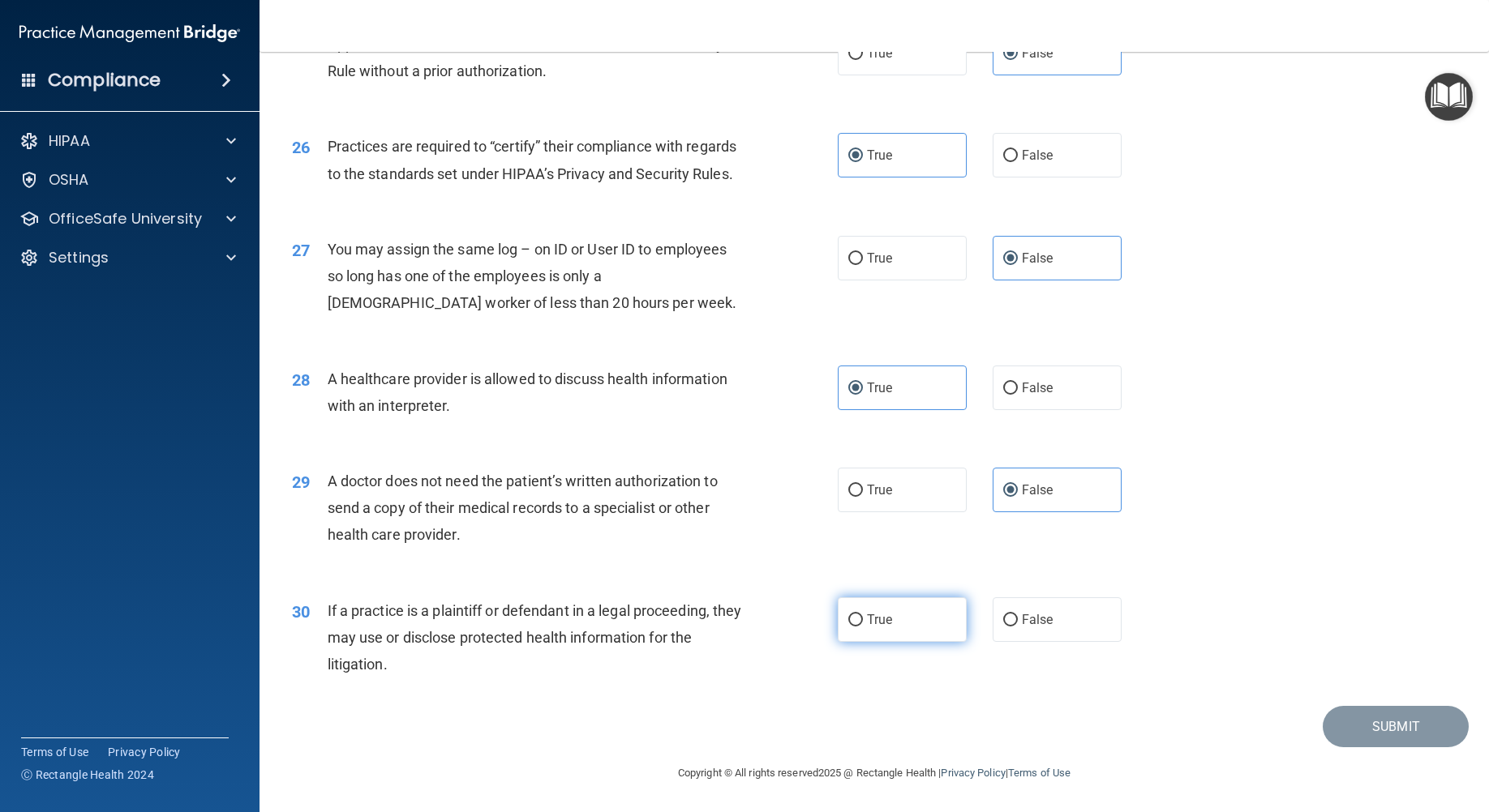
click at [837, 626] on label "True" at bounding box center [902, 619] width 129 height 45
click at [848, 626] on input "True" at bounding box center [854, 620] width 14 height 12
radio input "true"
click at [1347, 733] on button "Submit" at bounding box center [1396, 727] width 146 height 42
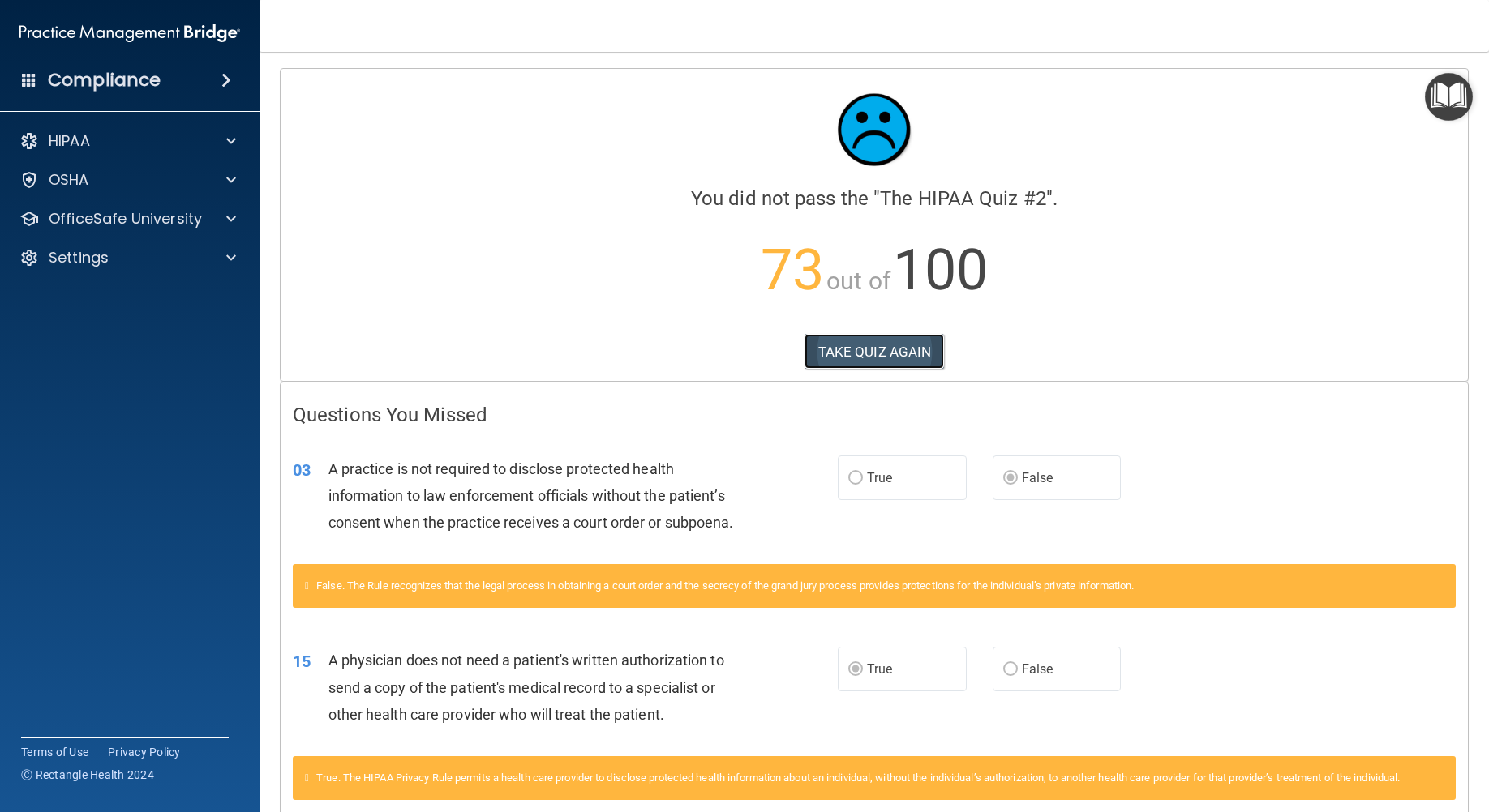
click at [874, 347] on button "TAKE QUIZ AGAIN" at bounding box center [874, 352] width 141 height 36
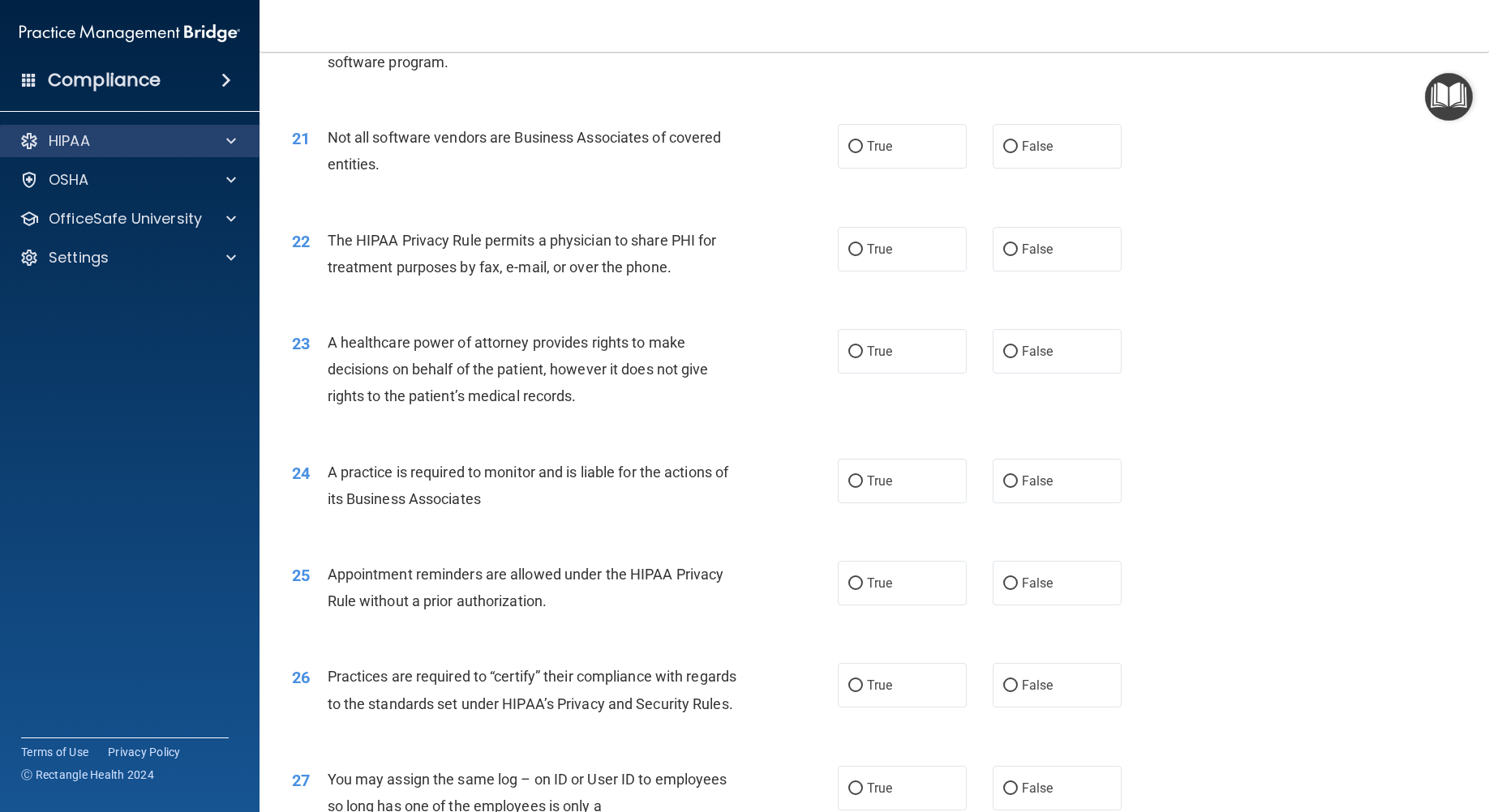
scroll to position [2501, 0]
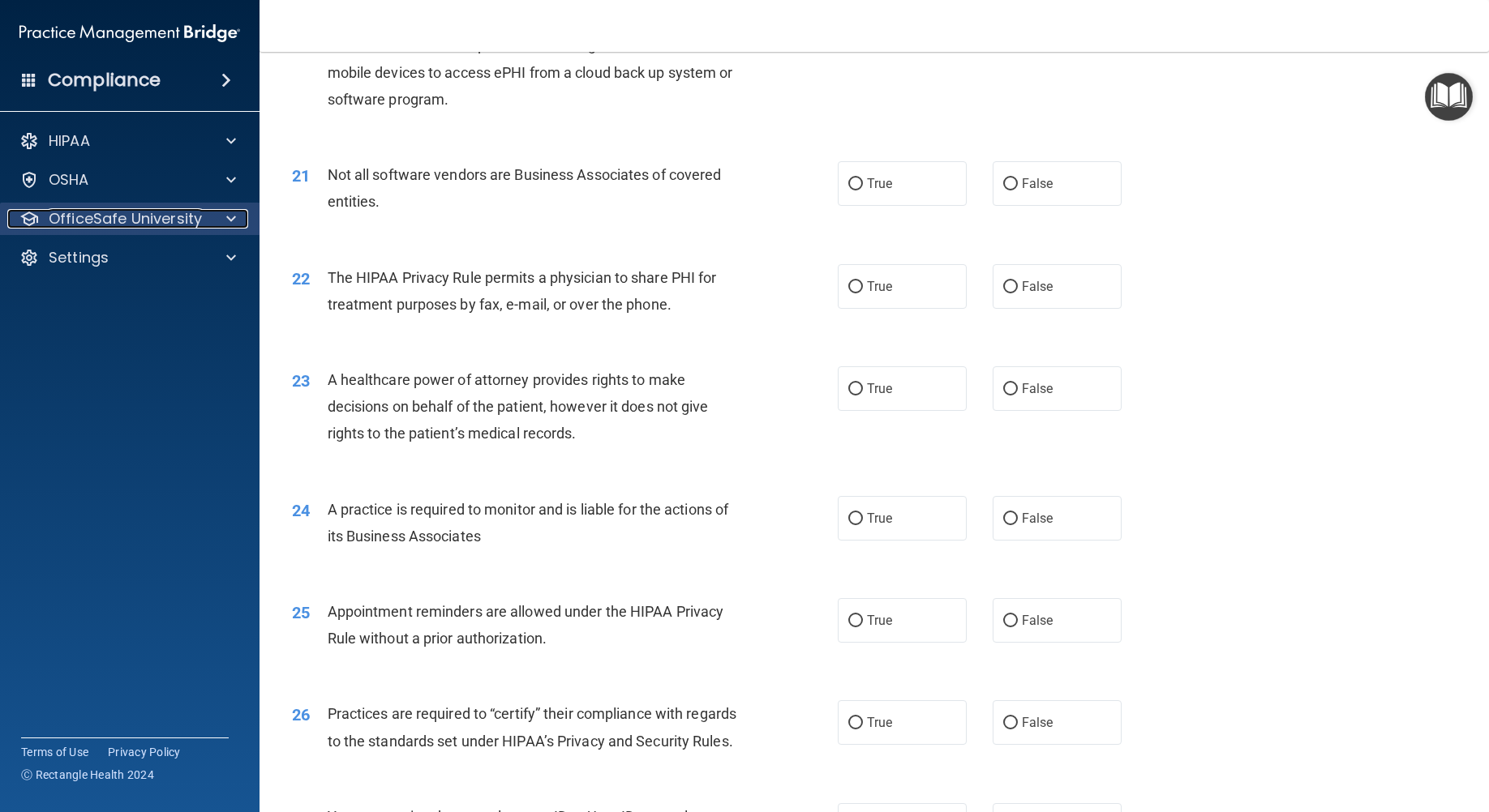
click at [235, 222] on span at bounding box center [231, 218] width 10 height 19
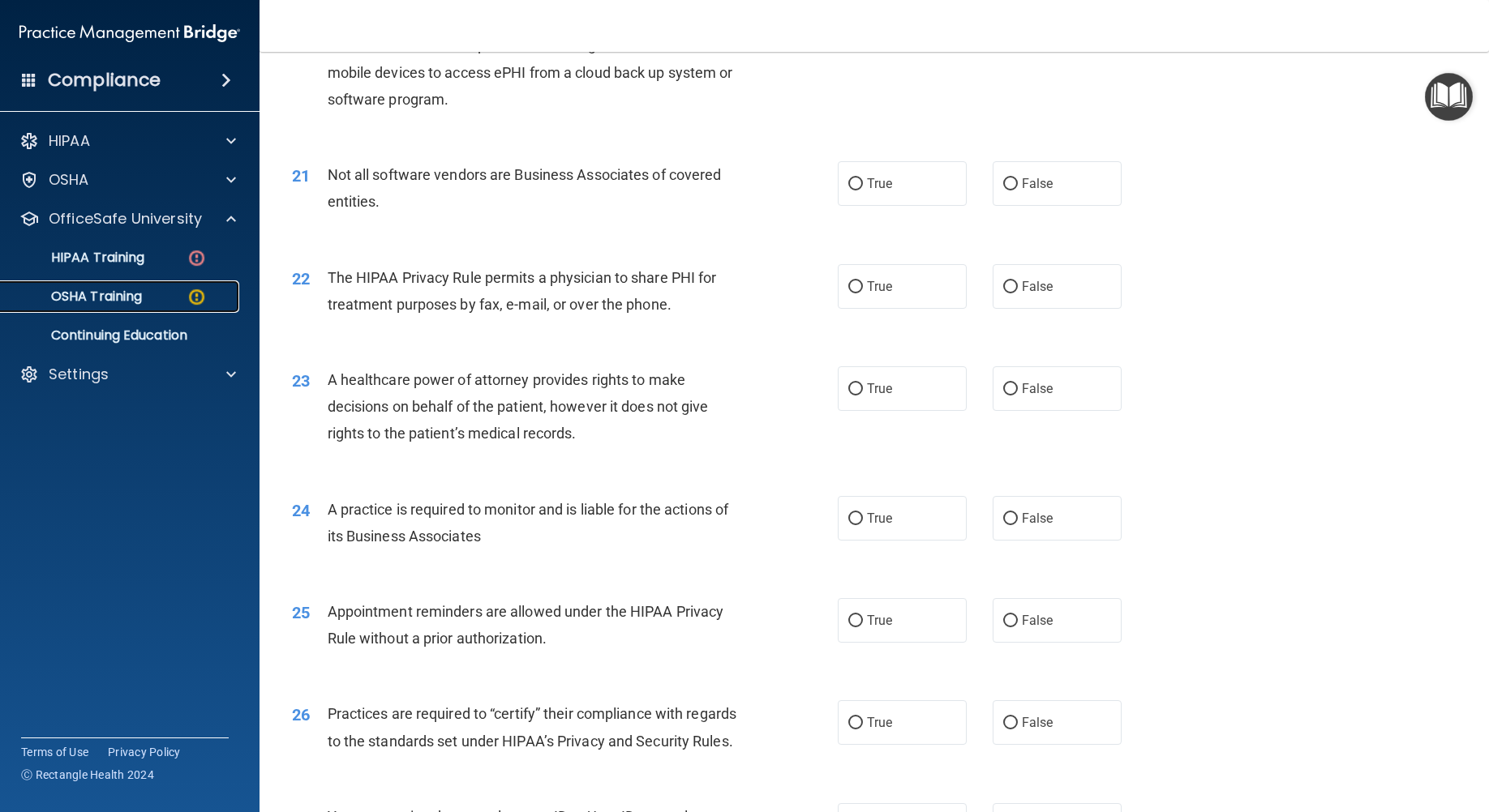
click at [196, 294] on img at bounding box center [196, 296] width 20 height 20
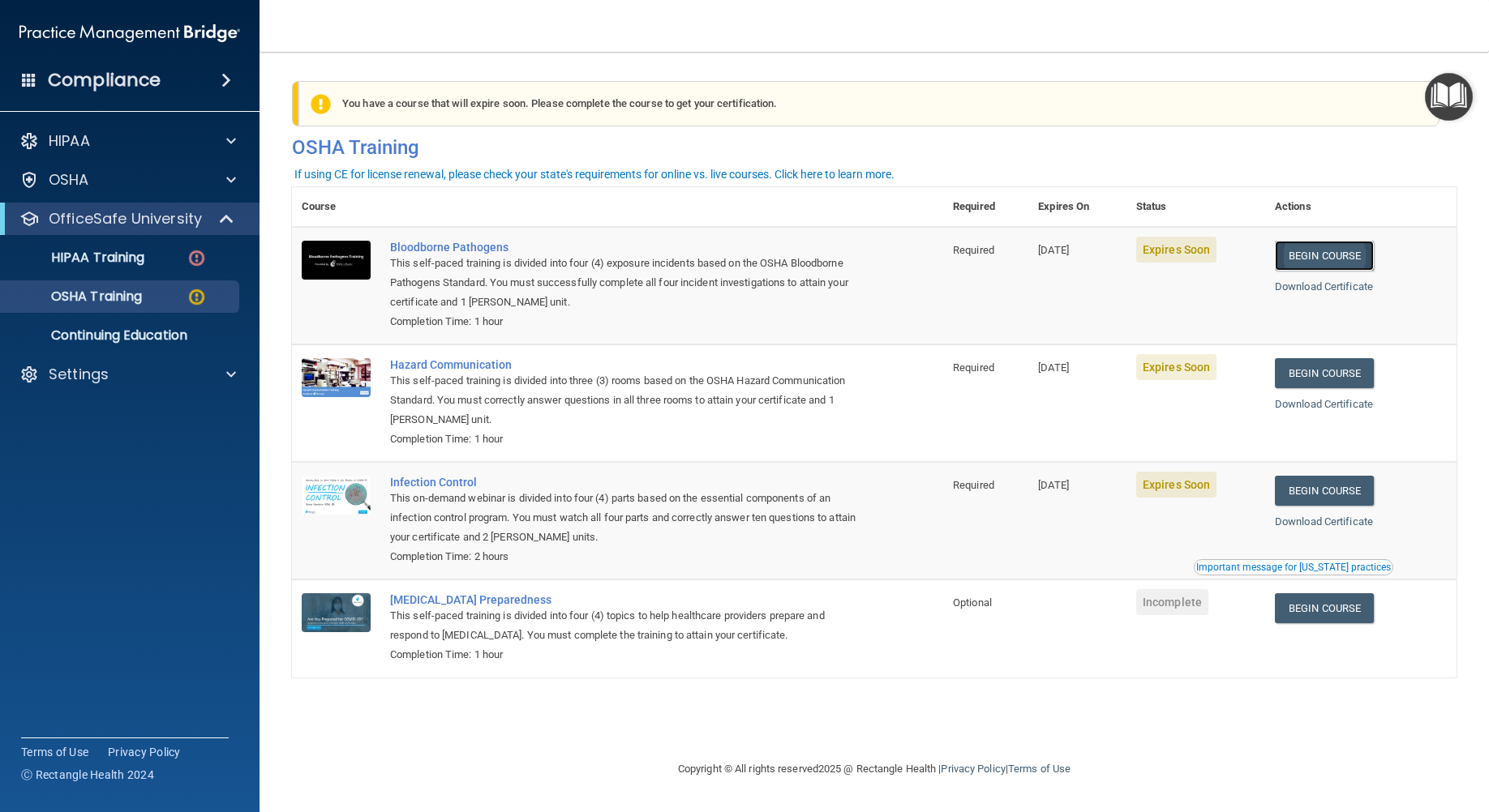
click at [1346, 251] on link "Begin Course" at bounding box center [1324, 255] width 99 height 30
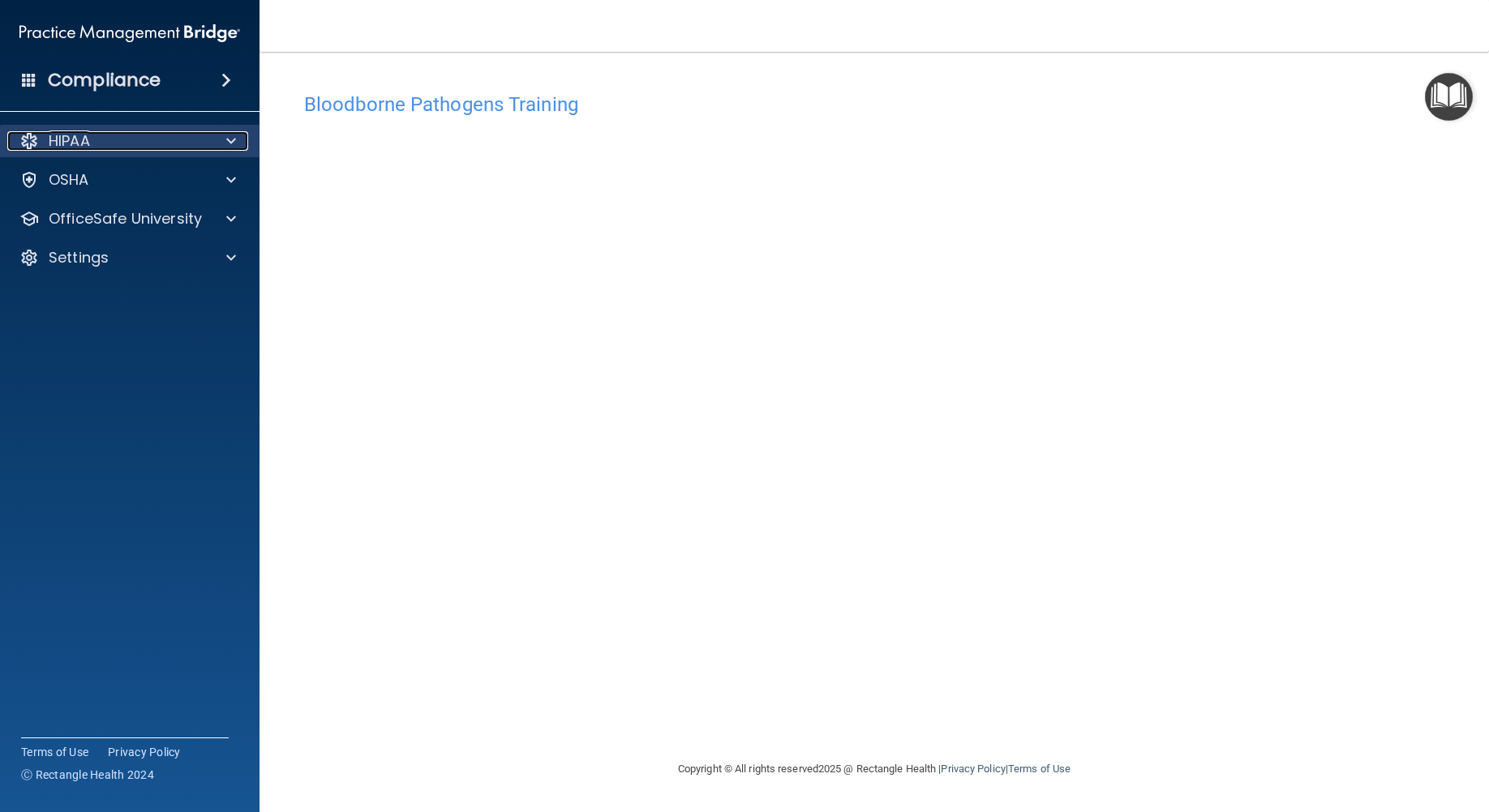
click at [230, 143] on span at bounding box center [231, 141] width 10 height 19
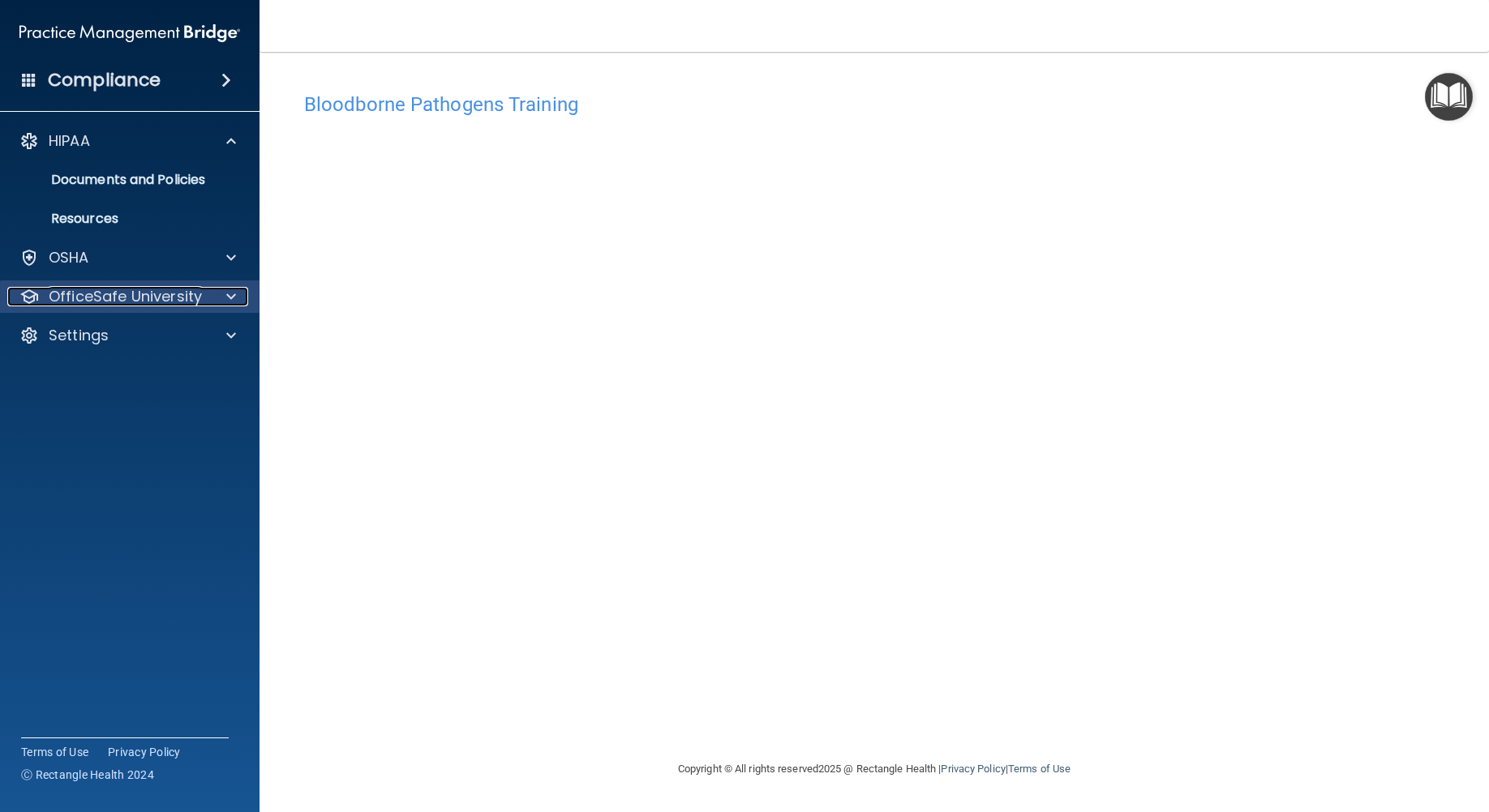
click at [218, 301] on div at bounding box center [228, 296] width 41 height 19
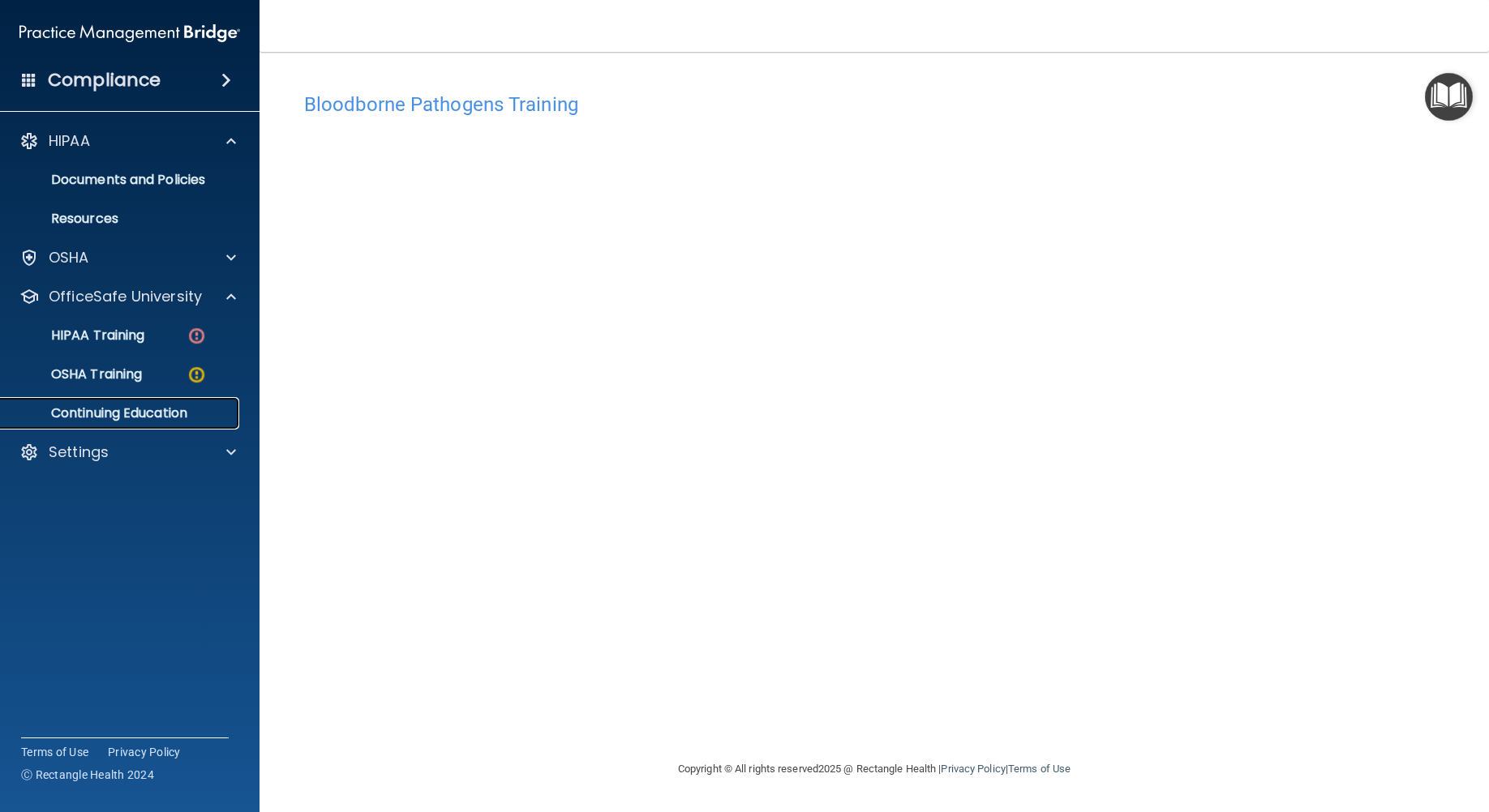
click at [200, 414] on p "Continuing Education" at bounding box center [121, 413] width 221 height 16
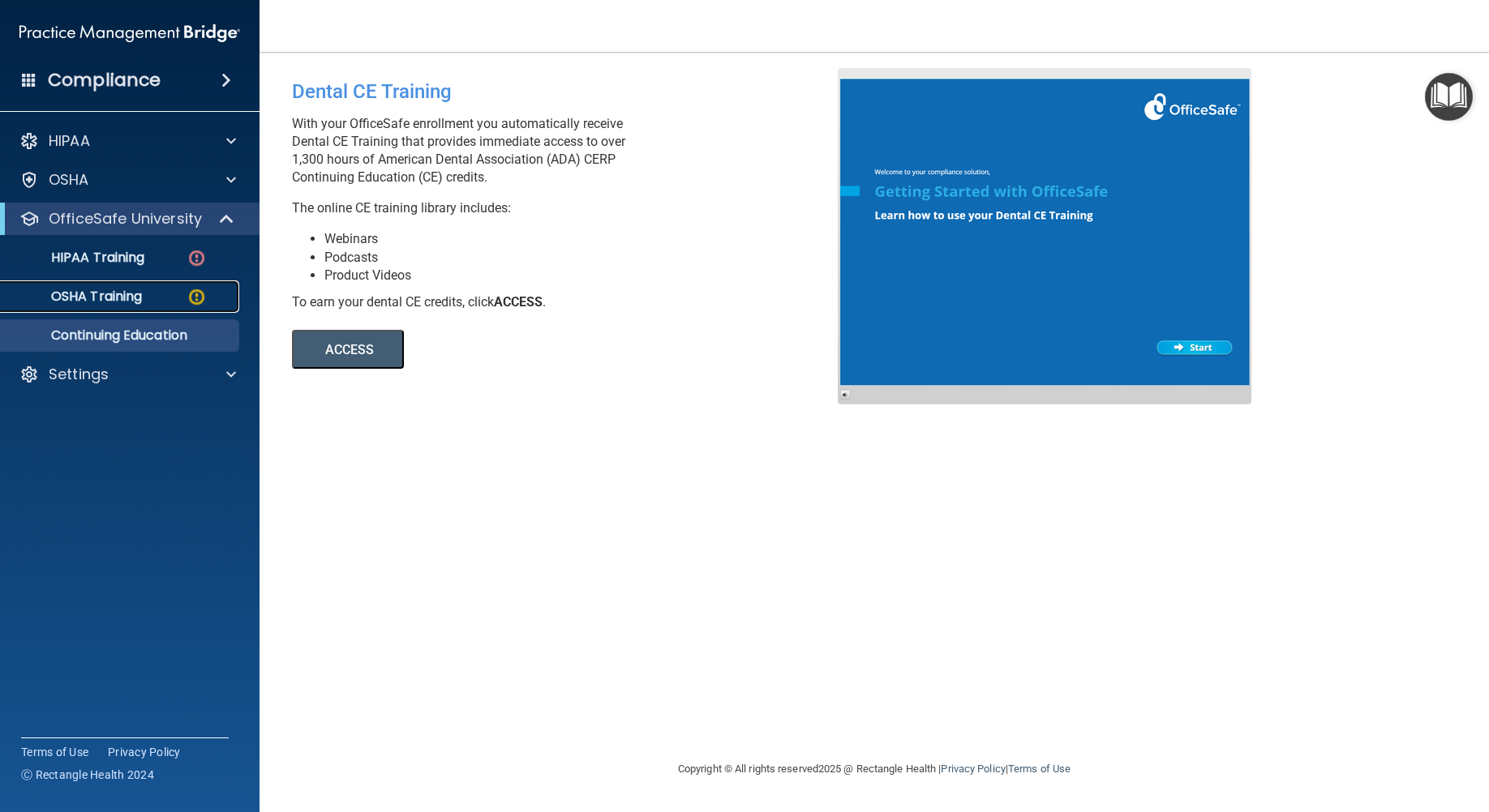
click at [196, 295] on img at bounding box center [196, 296] width 20 height 20
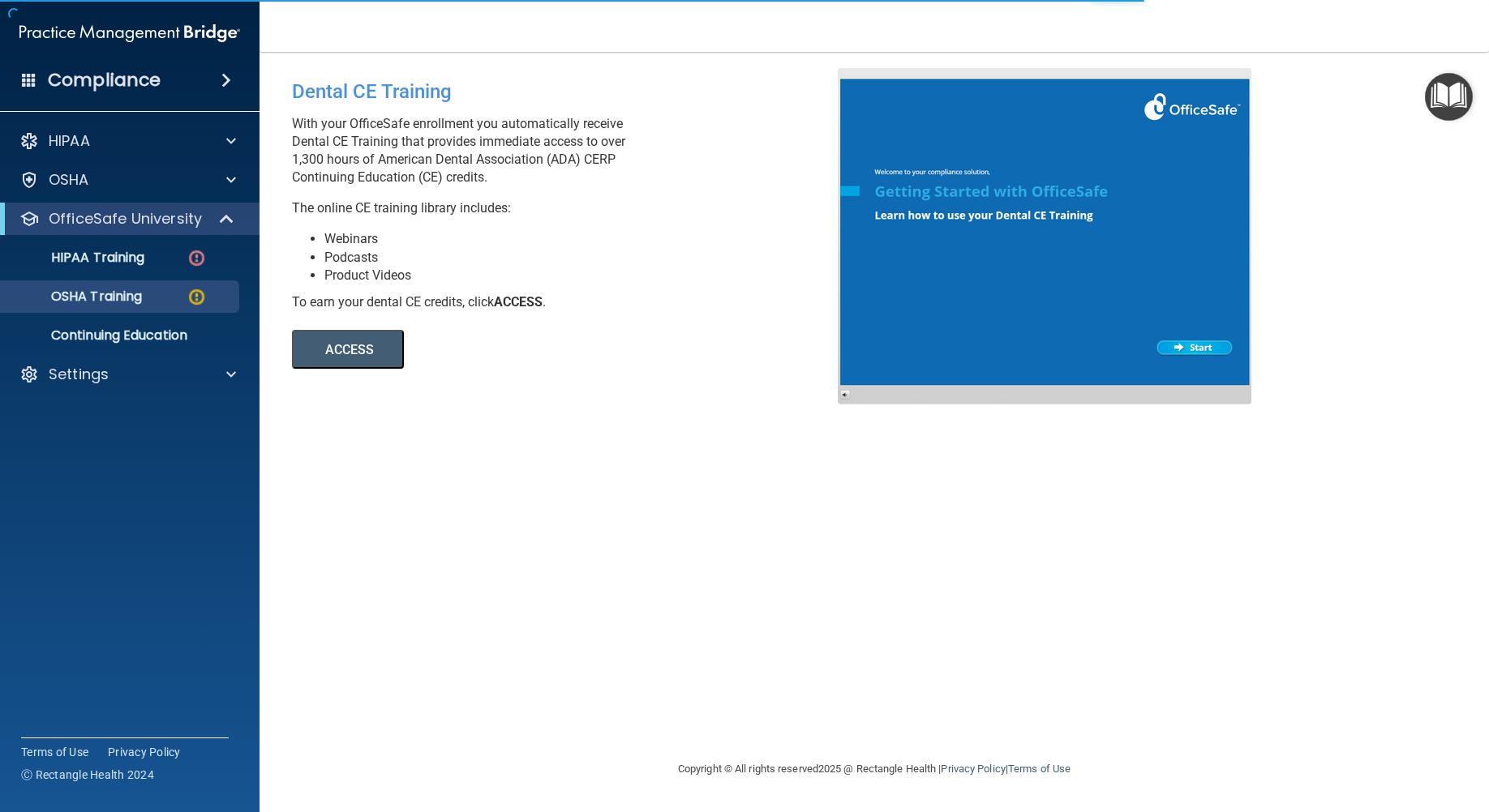
click at [234, 207] on div "OfficeSafe University" at bounding box center [129, 218] width 259 height 32
